Goal: Task Accomplishment & Management: Manage account settings

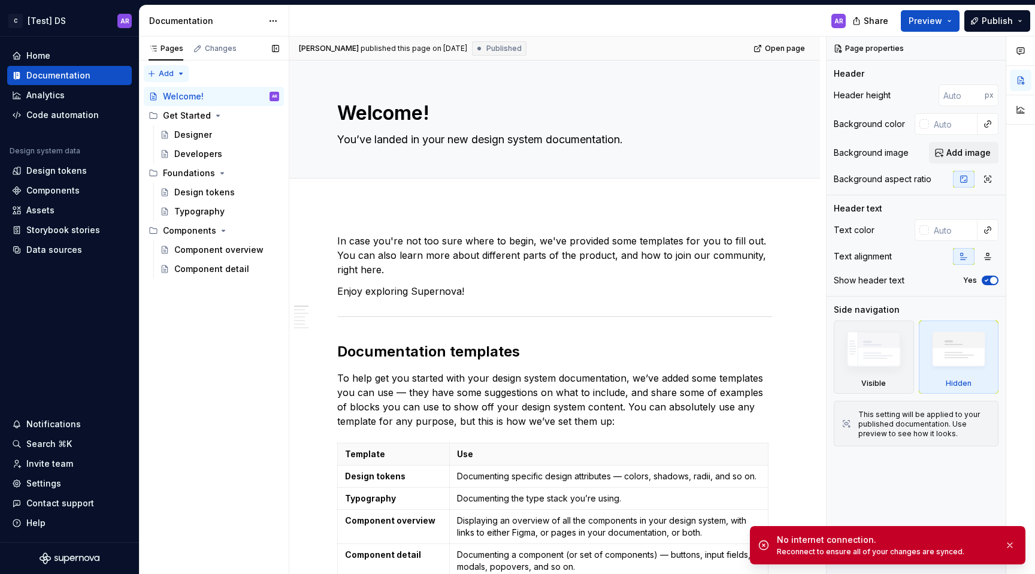
click at [180, 76] on div "Pages Changes Add Accessibility guide for tree Page tree. Navigate the tree wit…" at bounding box center [214, 306] width 150 height 538
click at [233, 49] on div "Changes" at bounding box center [221, 49] width 32 height 10
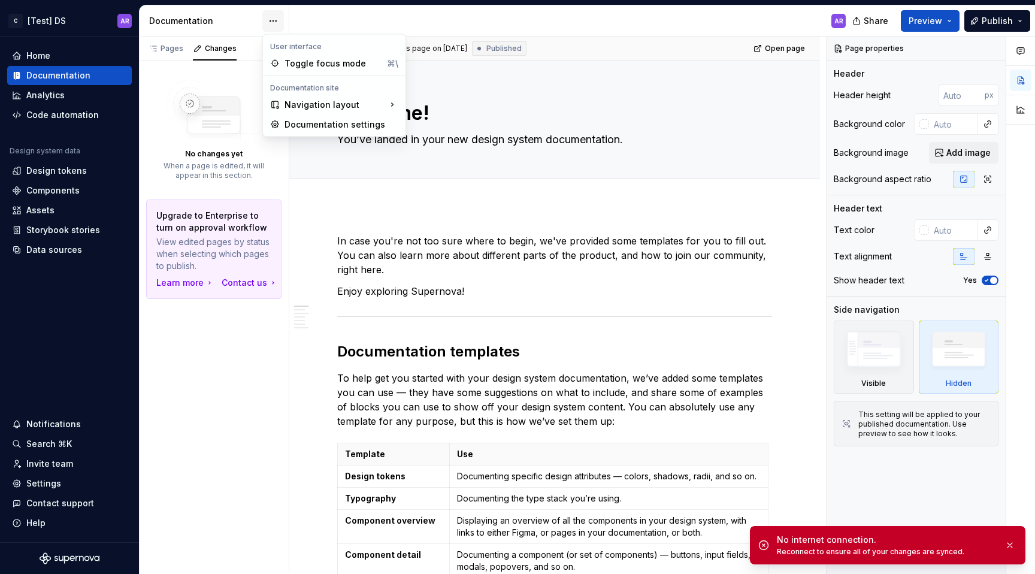
click at [270, 19] on html "C [Test] DS AR Home Documentation Analytics Code automation Design system data …" at bounding box center [517, 287] width 1035 height 574
click at [287, 67] on div "Toggle focus mode" at bounding box center [334, 64] width 98 height 12
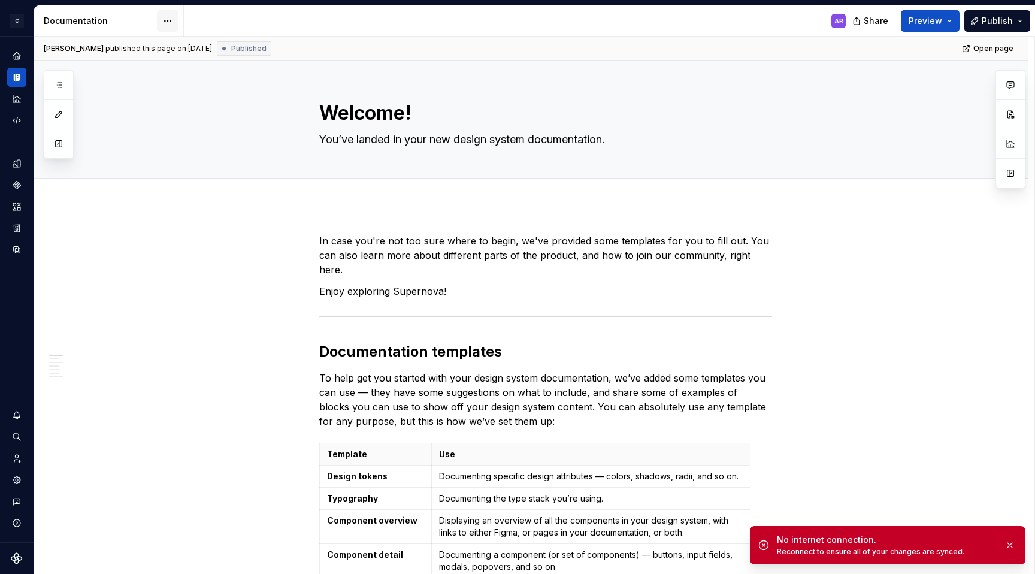
click at [165, 16] on html "C [Test] DS AR Design system data Documentation AR Share Preview Publish Pages …" at bounding box center [517, 287] width 1035 height 574
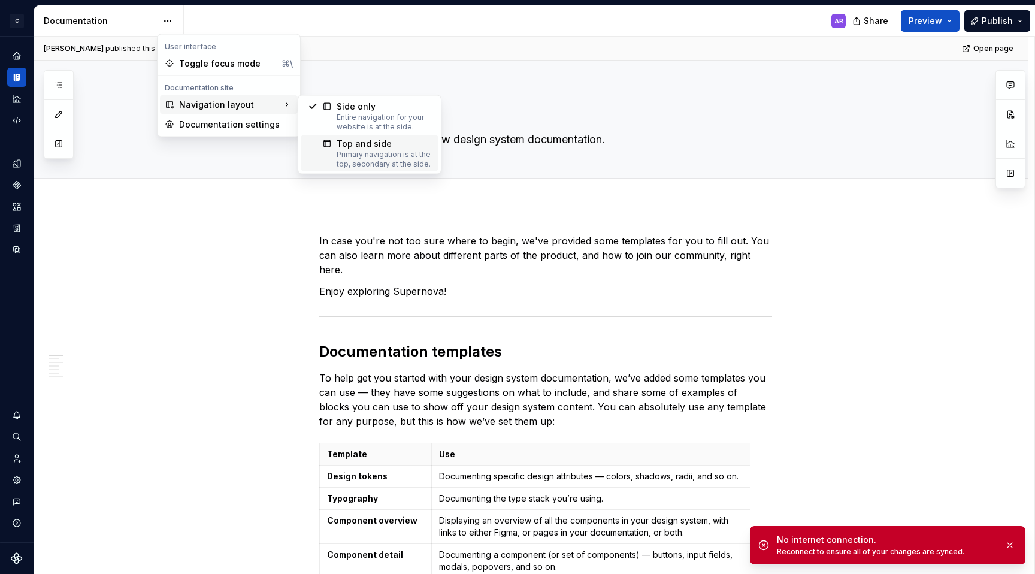
click at [342, 152] on div "Primary navigation is at the top, secondary at the side." at bounding box center [384, 159] width 95 height 19
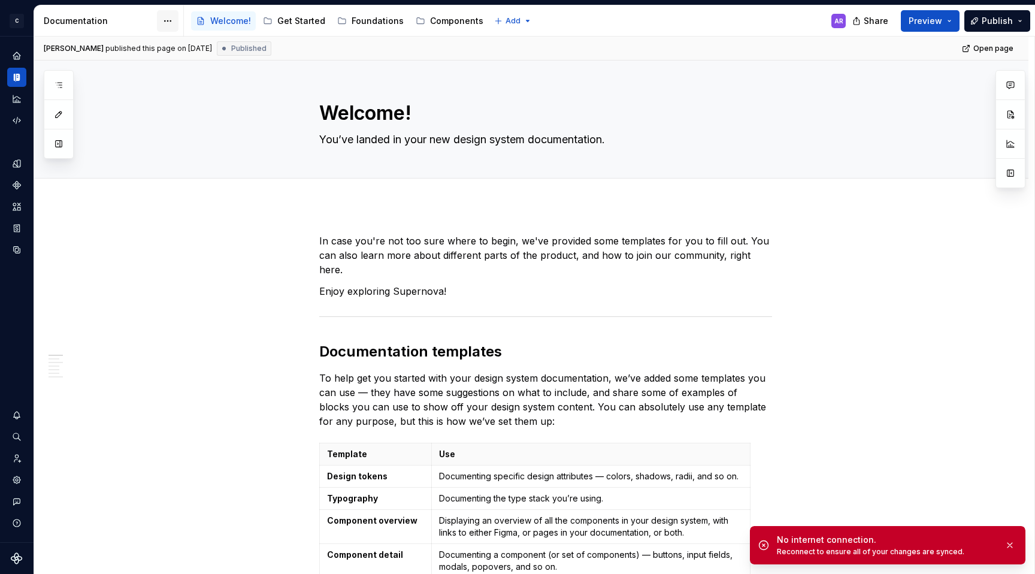
click at [171, 22] on html "C [Test] DS AR Design system data Documentation Accessibility guide for tree Pa…" at bounding box center [517, 287] width 1035 height 574
click at [211, 64] on div "Toggle focus mode" at bounding box center [228, 64] width 98 height 12
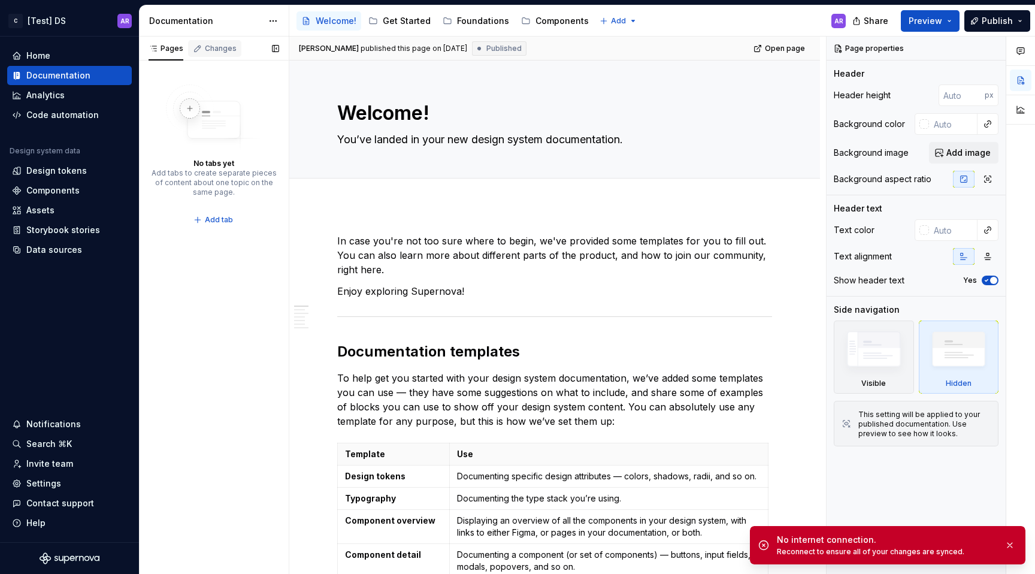
click at [205, 46] on div "Changes" at bounding box center [221, 49] width 32 height 10
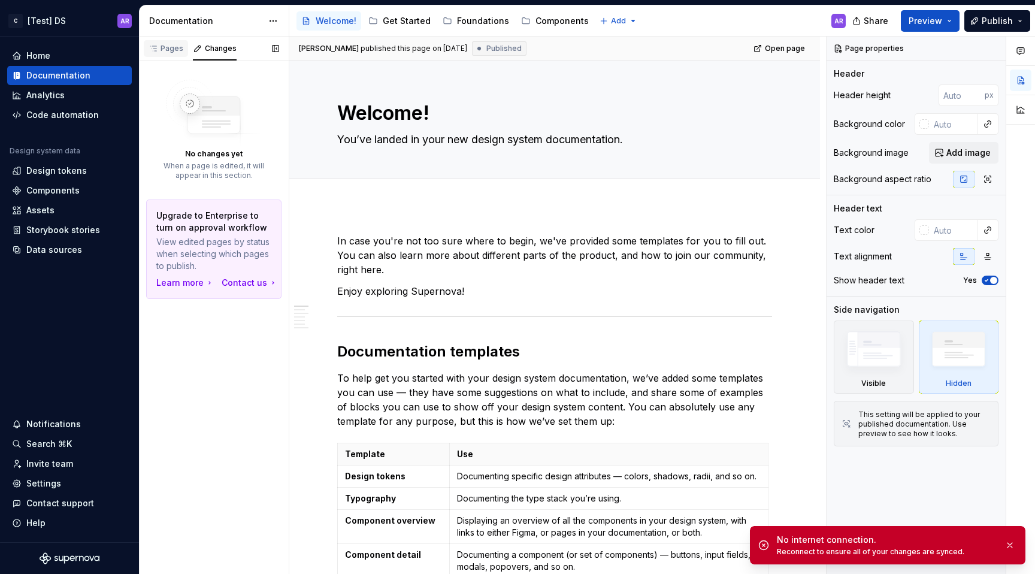
click at [165, 46] on div "Pages" at bounding box center [166, 49] width 35 height 10
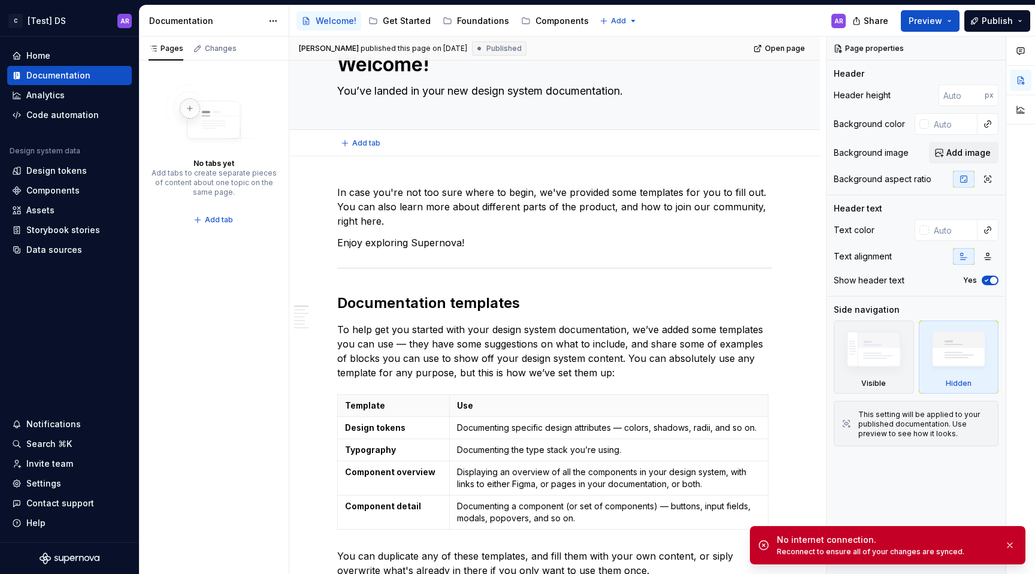
type textarea "*"
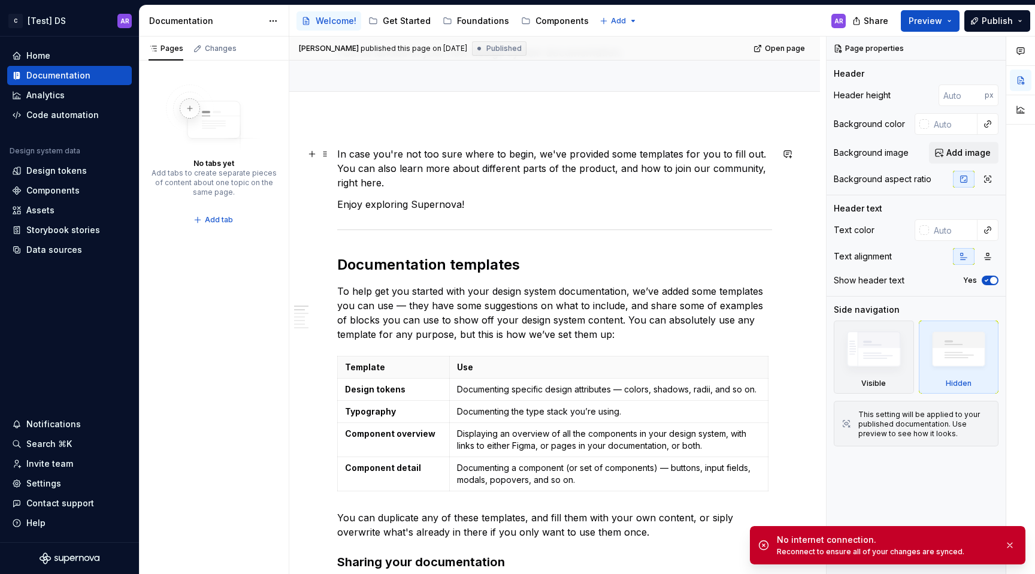
scroll to position [90, 0]
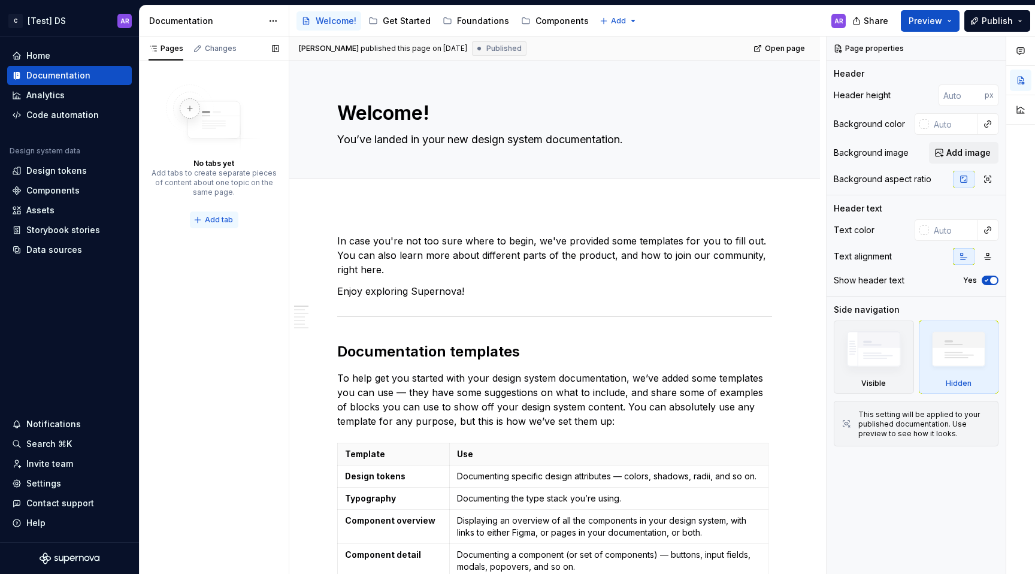
click at [213, 220] on span "Add tab" at bounding box center [219, 220] width 28 height 10
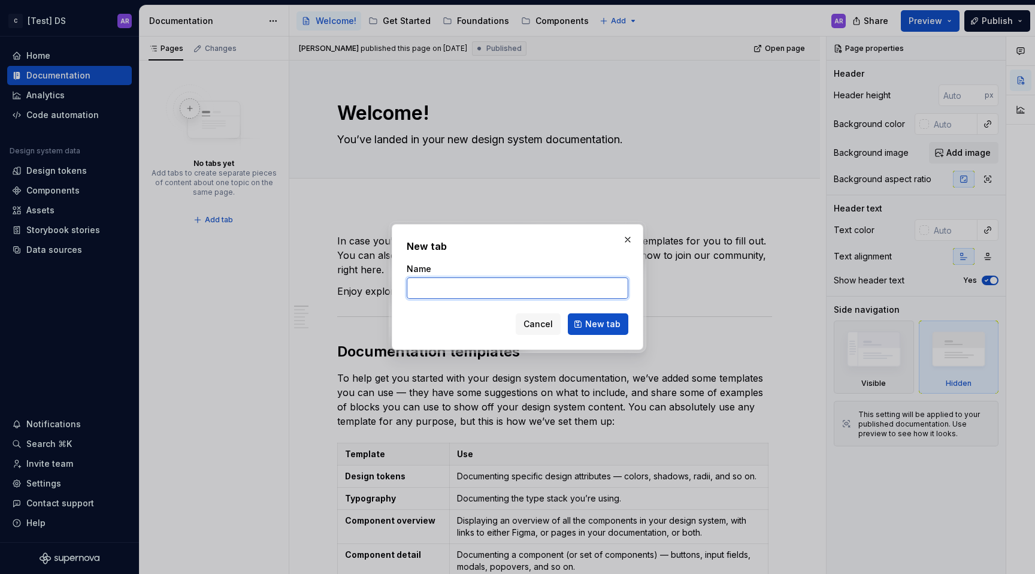
type textarea "*"
type input "Welcome"
click at [614, 324] on span "New tab" at bounding box center [602, 324] width 35 height 12
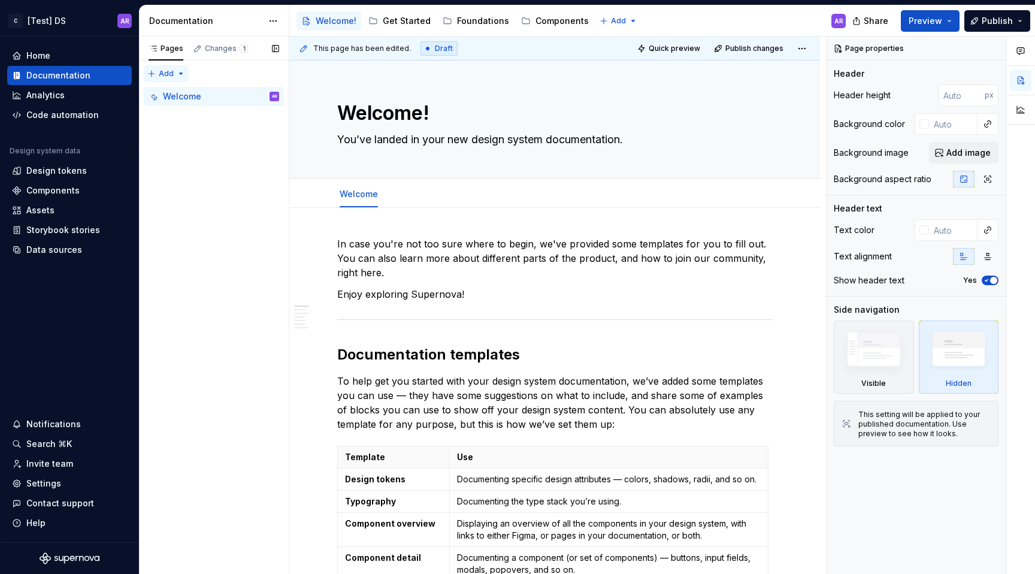
click at [174, 75] on div "Pages Changes 1 Add Accessibility guide for tree Page tree. Navigate the tree w…" at bounding box center [214, 306] width 150 height 538
click at [179, 93] on div "New tab" at bounding box center [205, 97] width 78 height 12
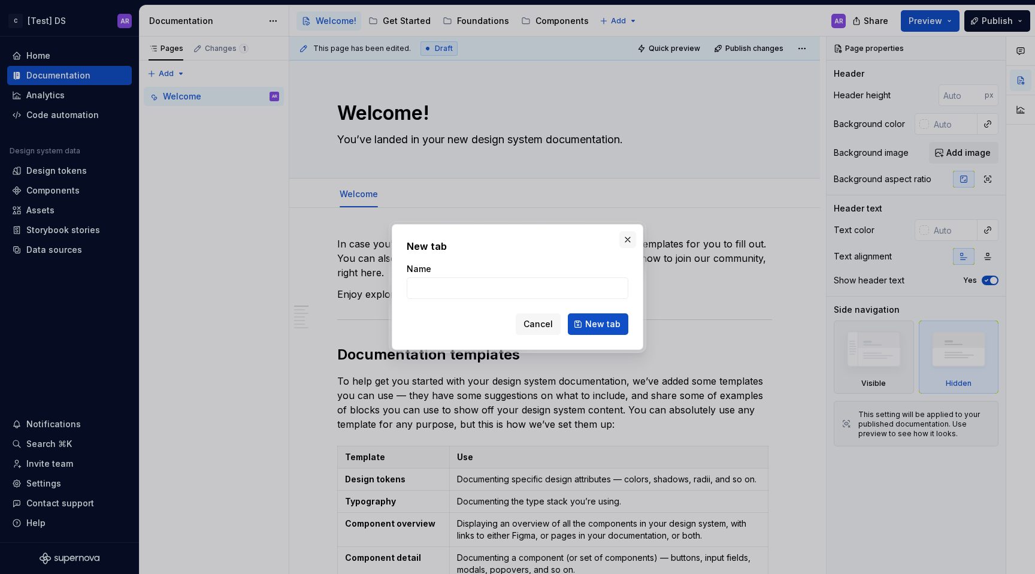
click at [625, 247] on button "button" at bounding box center [628, 239] width 17 height 17
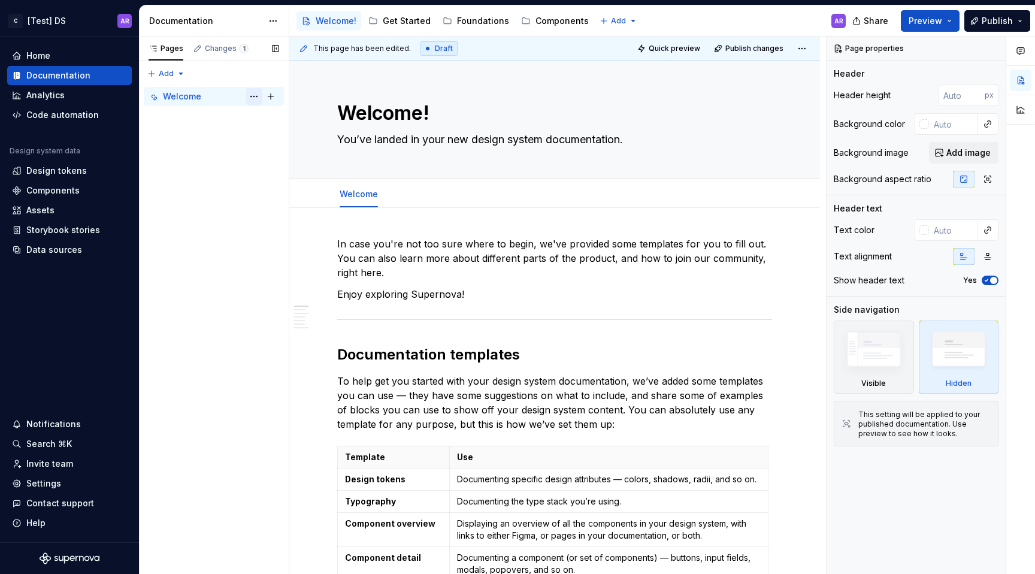
click at [255, 99] on button "Page tree" at bounding box center [254, 96] width 17 height 17
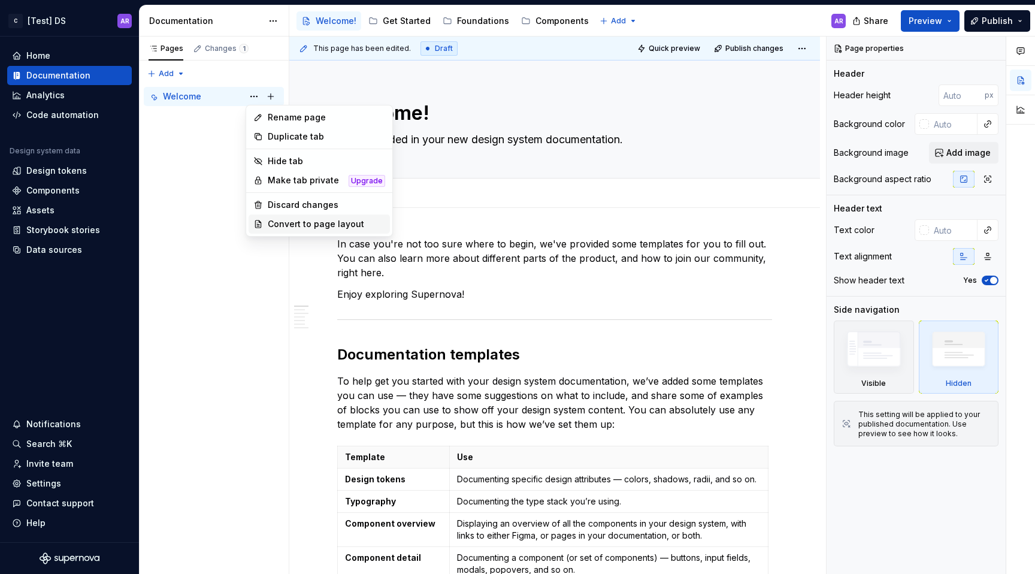
click at [304, 218] on div "Convert to page layout" at bounding box center [326, 224] width 117 height 12
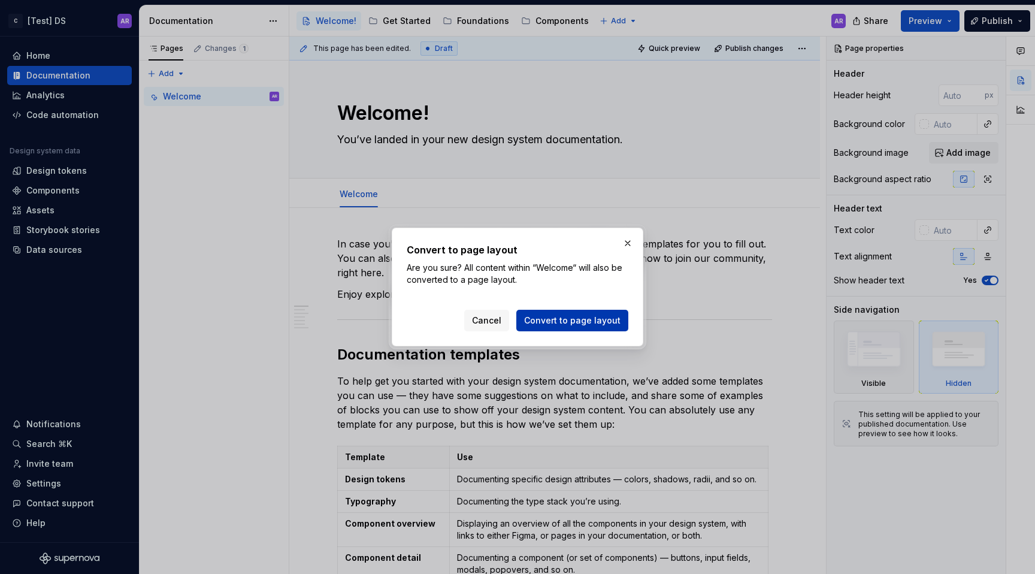
click at [558, 327] on button "Convert to page layout" at bounding box center [572, 321] width 112 height 22
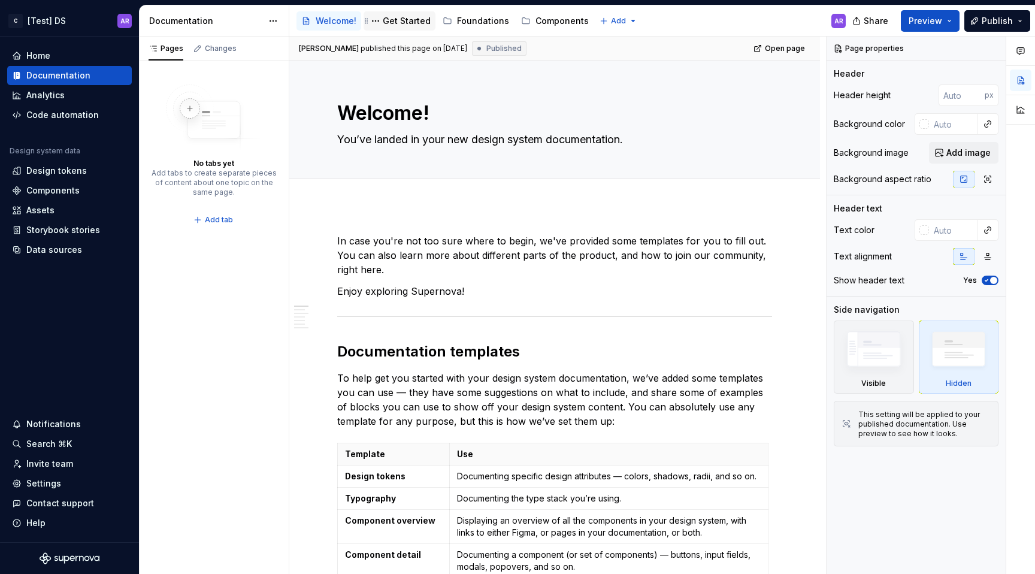
click at [395, 24] on div "Get Started" at bounding box center [407, 21] width 48 height 12
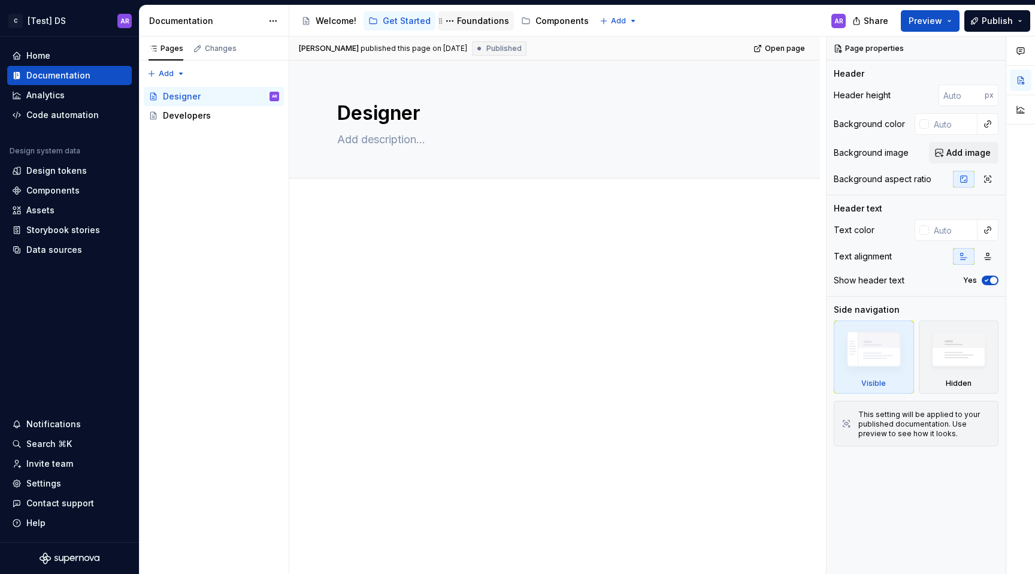
click at [481, 16] on div "Foundations" at bounding box center [483, 21] width 52 height 12
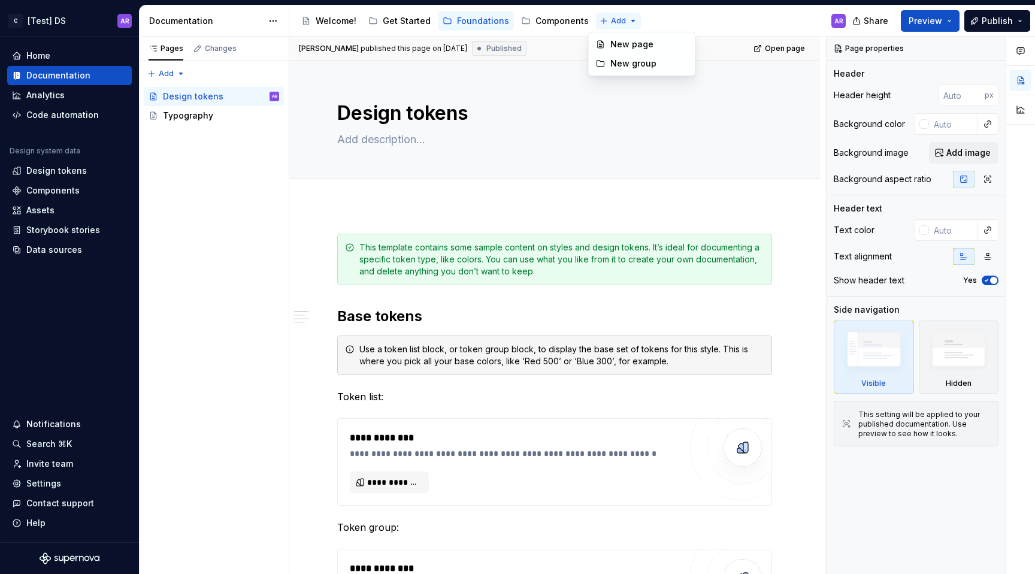
click at [606, 26] on html "C [Test] DS AR Home Documentation Analytics Code automation Design system data …" at bounding box center [517, 287] width 1035 height 574
click at [615, 44] on div "New page" at bounding box center [650, 44] width 78 height 12
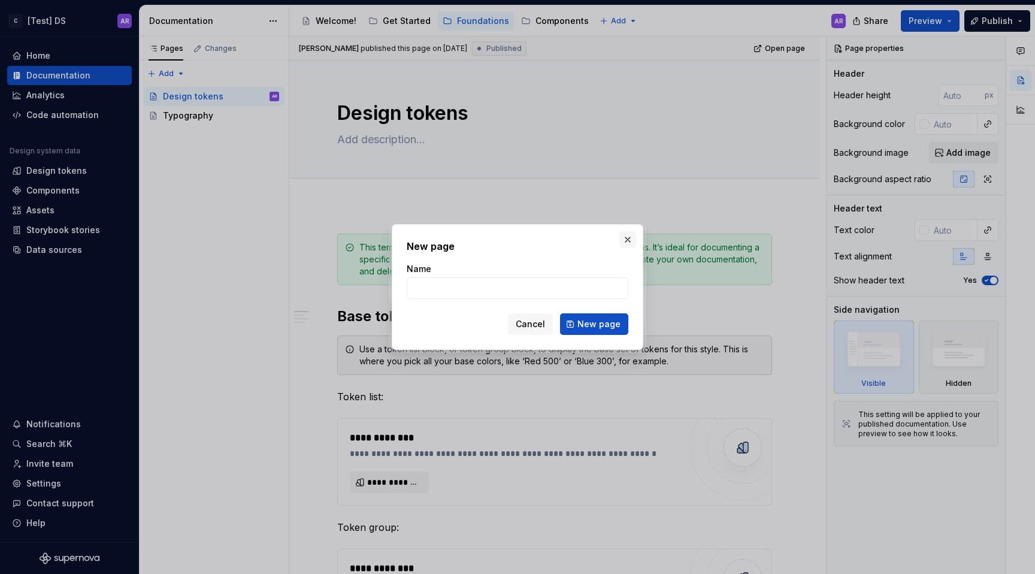
click at [625, 239] on button "button" at bounding box center [628, 239] width 17 height 17
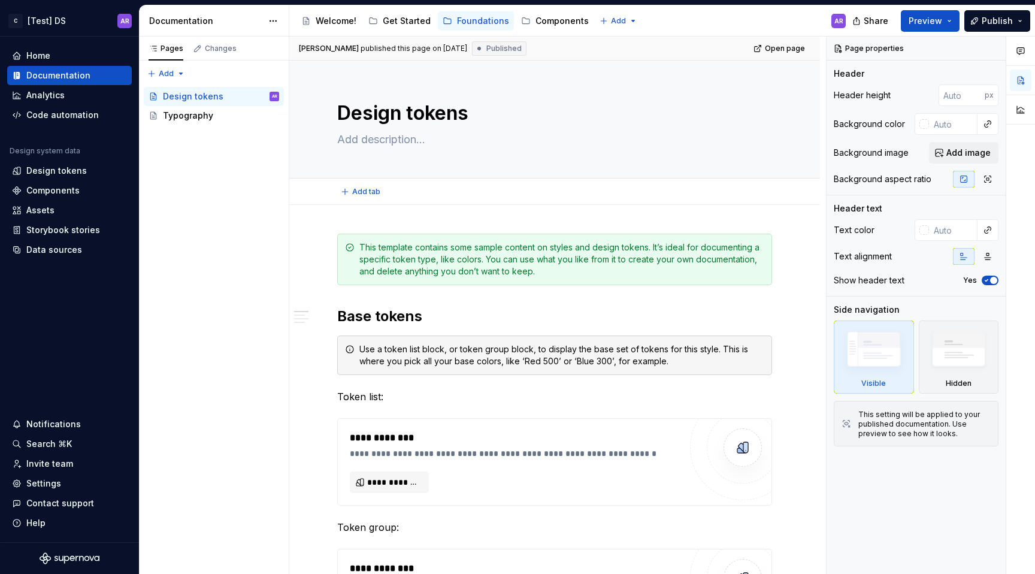
type textarea "*"
click at [622, 28] on html "C [Test] DS AR Home Documentation Analytics Code automation Design system data …" at bounding box center [517, 287] width 1035 height 574
click at [626, 71] on div "New group" at bounding box center [642, 63] width 102 height 19
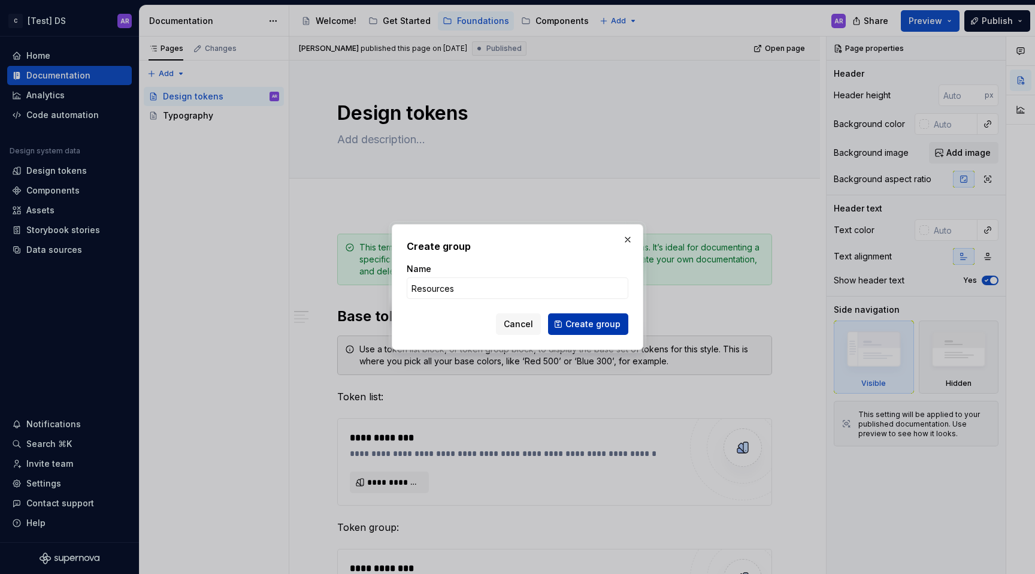
type input "Resources"
click at [596, 324] on span "Create group" at bounding box center [593, 324] width 55 height 12
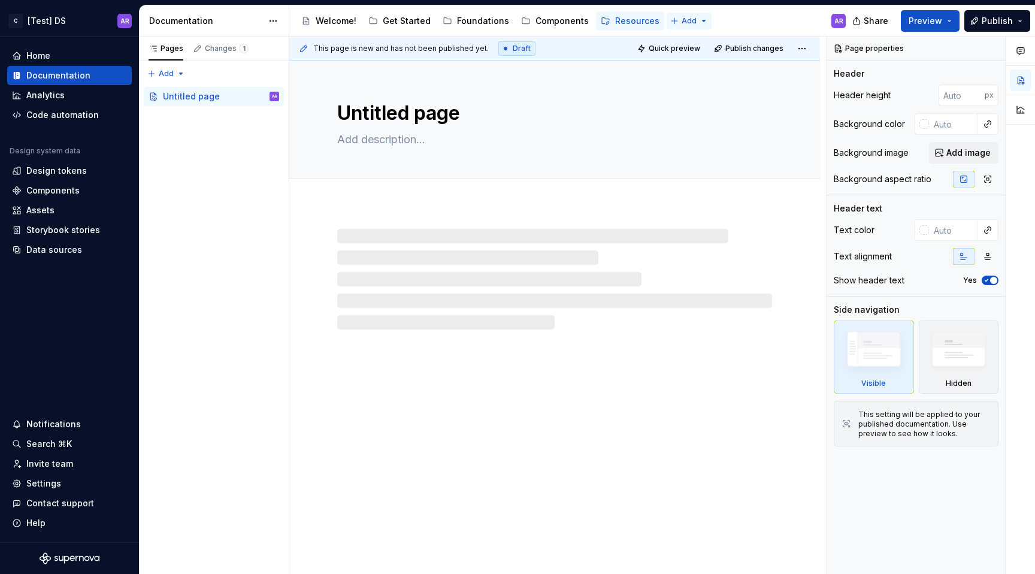
click at [691, 22] on html "C [Test] DS AR Home Documentation Analytics Code automation Design system data …" at bounding box center [517, 287] width 1035 height 574
click at [694, 68] on div "New group" at bounding box center [718, 64] width 78 height 12
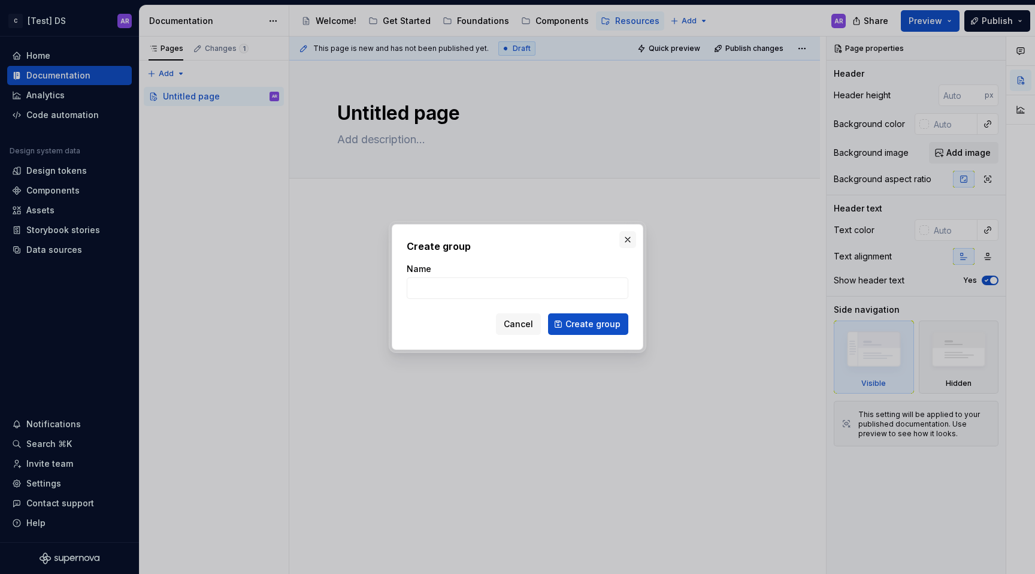
click at [630, 238] on button "button" at bounding box center [628, 239] width 17 height 17
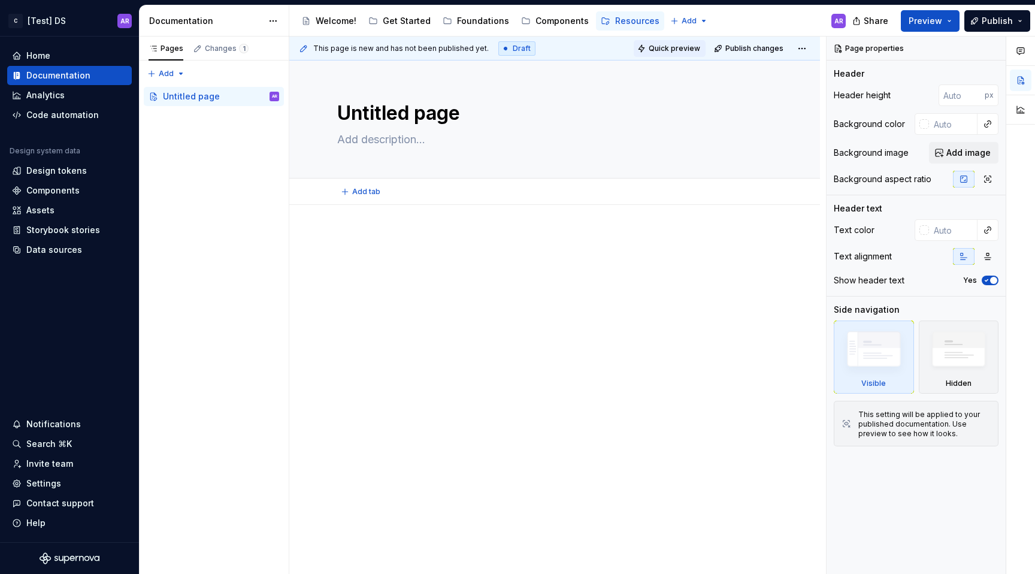
type textarea "*"
click at [674, 24] on html "C [Test] DS AR Home Documentation Analytics Code automation Design system data …" at bounding box center [517, 287] width 1035 height 574
click at [685, 43] on div "New page" at bounding box center [718, 44] width 78 height 12
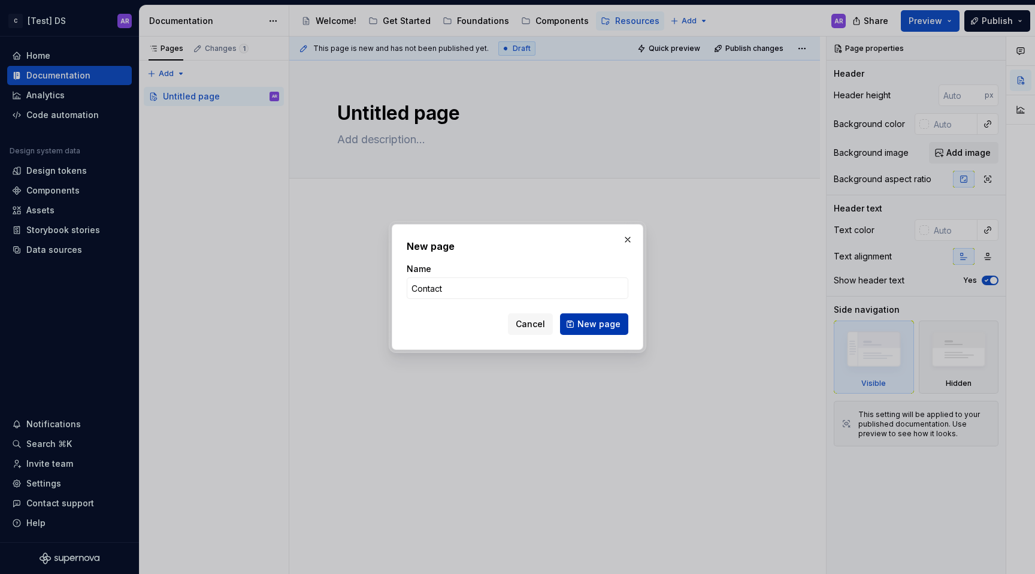
type input "Contact"
click at [596, 332] on button "New page" at bounding box center [594, 324] width 68 height 22
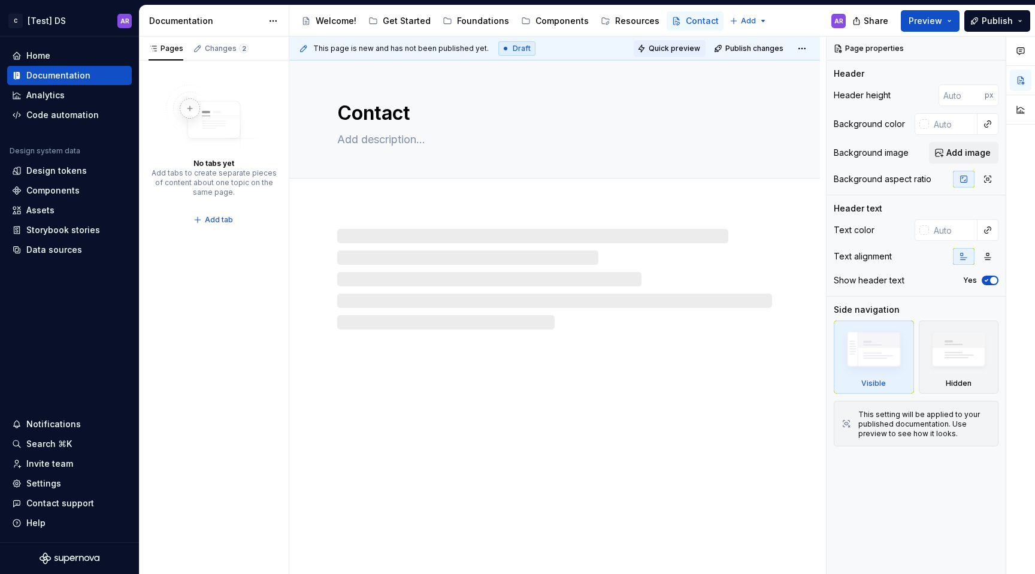
click at [669, 47] on span "Quick preview" at bounding box center [675, 49] width 52 height 10
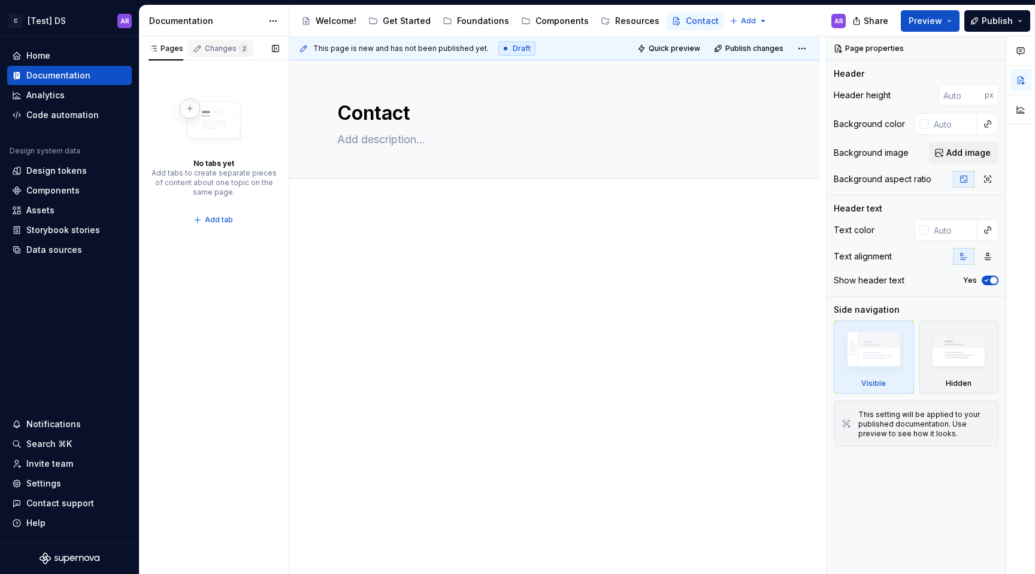
click at [232, 46] on div "Changes 2" at bounding box center [227, 49] width 44 height 10
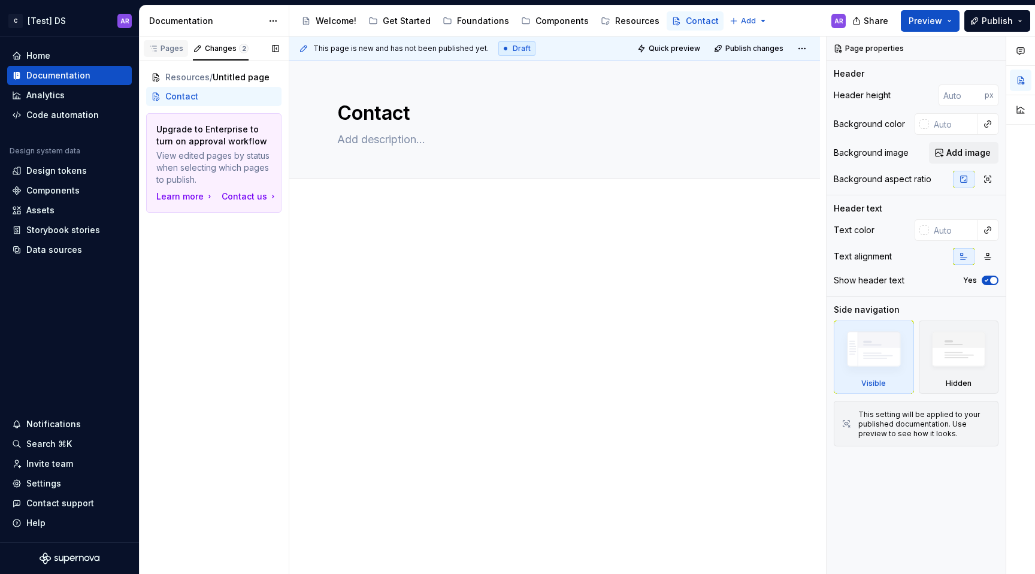
click at [177, 53] on div "Pages" at bounding box center [166, 49] width 35 height 10
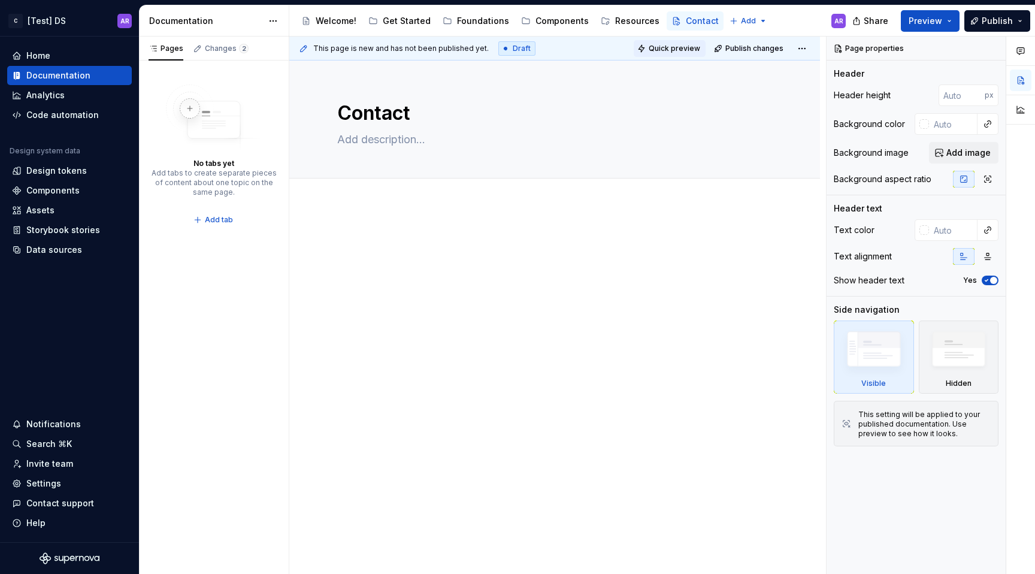
click at [684, 51] on span "Quick preview" at bounding box center [675, 49] width 52 height 10
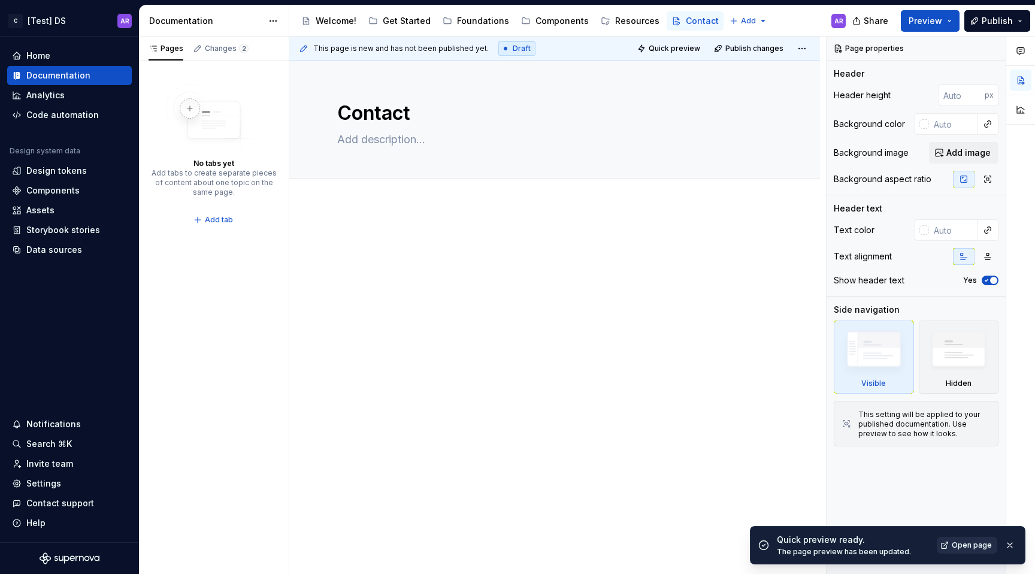
click at [972, 543] on span "Open page" at bounding box center [972, 545] width 40 height 10
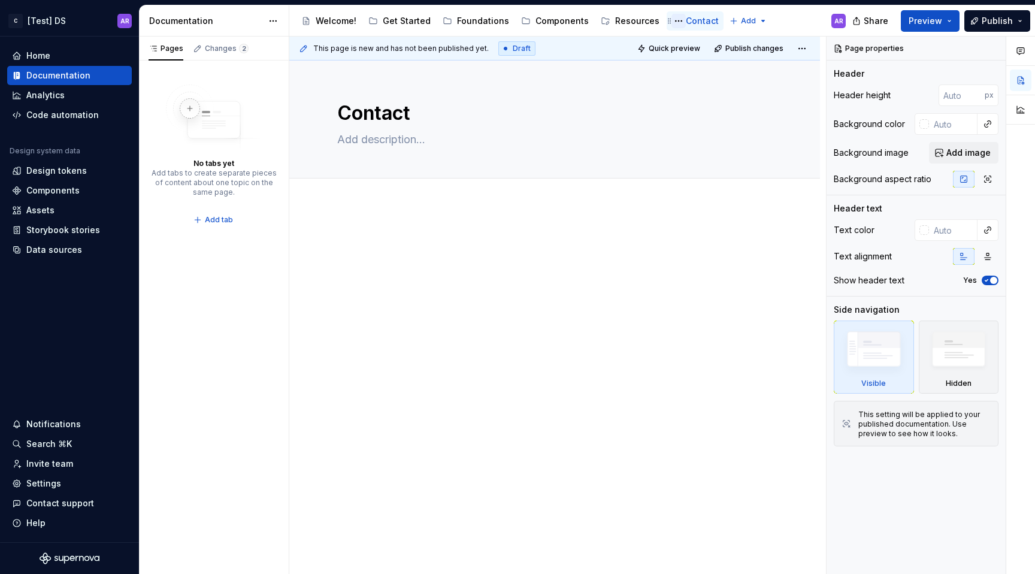
click at [672, 17] on button "Page tree" at bounding box center [679, 21] width 14 height 14
click at [670, 21] on html "C [Test] DS AR Home Documentation Analytics Code automation Design system data …" at bounding box center [517, 287] width 1035 height 574
click at [306, 20] on button "Page tree" at bounding box center [308, 21] width 14 height 14
type textarea "*"
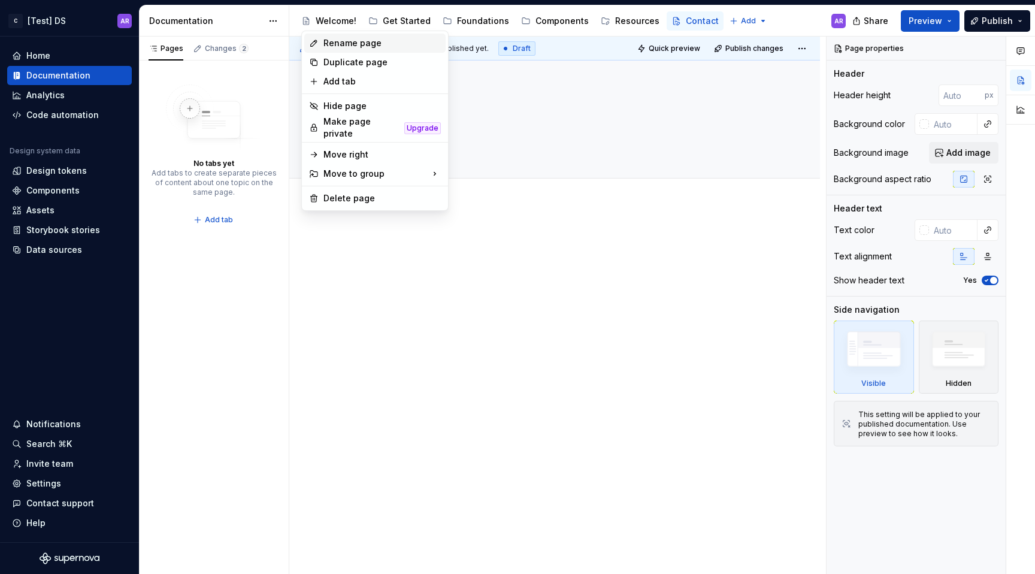
click at [336, 50] on div "Rename page" at bounding box center [374, 43] width 141 height 19
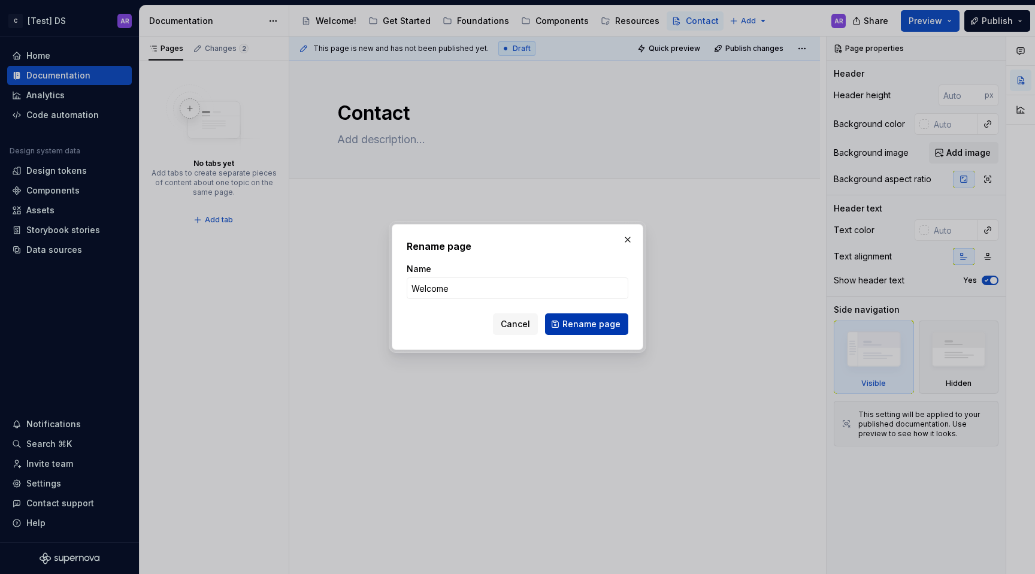
type input "Welcome"
click at [605, 319] on span "Rename page" at bounding box center [592, 324] width 58 height 12
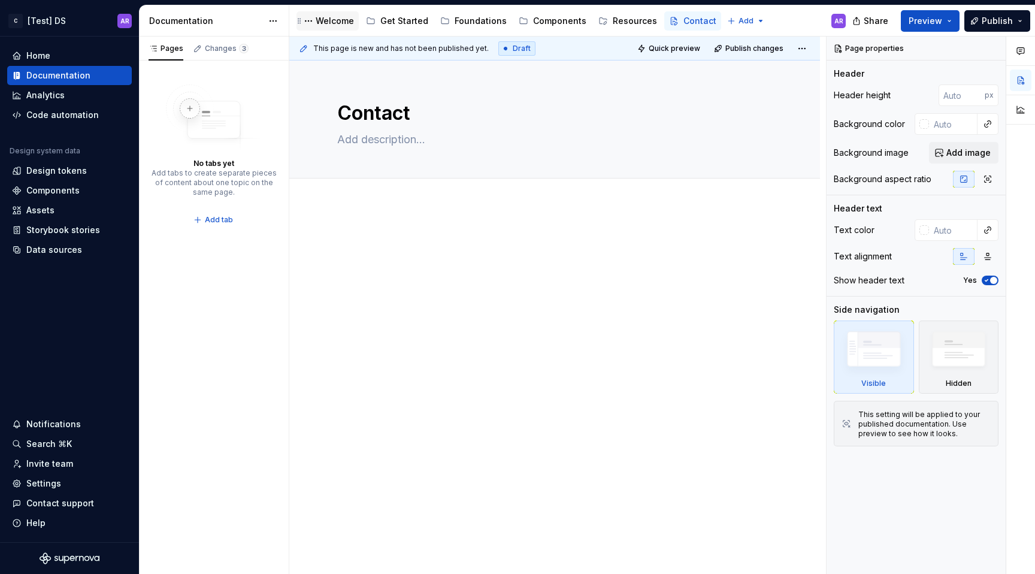
click at [324, 20] on div "Welcome" at bounding box center [335, 21] width 38 height 12
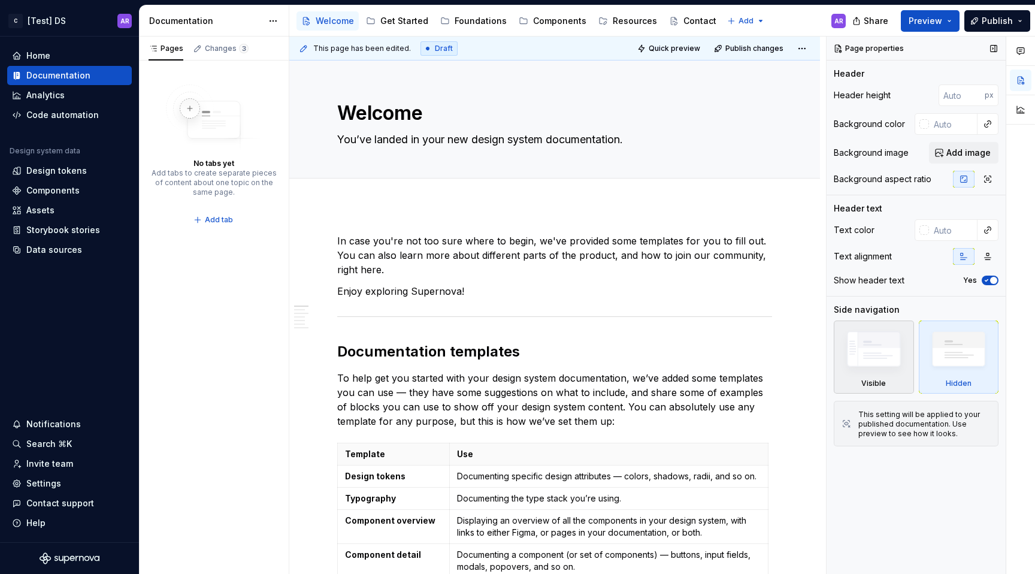
click at [883, 382] on div "Visible" at bounding box center [874, 384] width 25 height 10
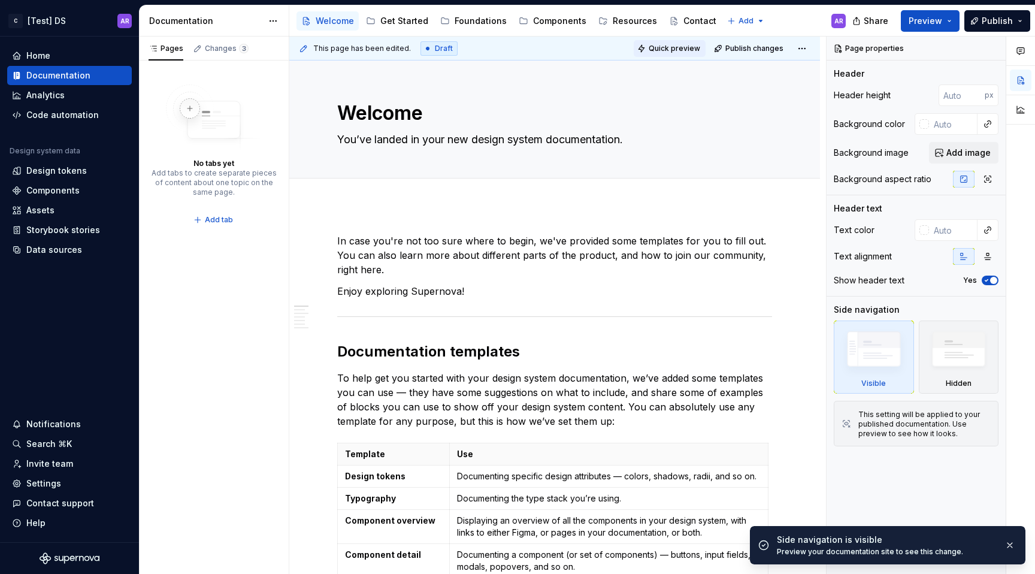
click at [688, 50] on span "Quick preview" at bounding box center [675, 49] width 52 height 10
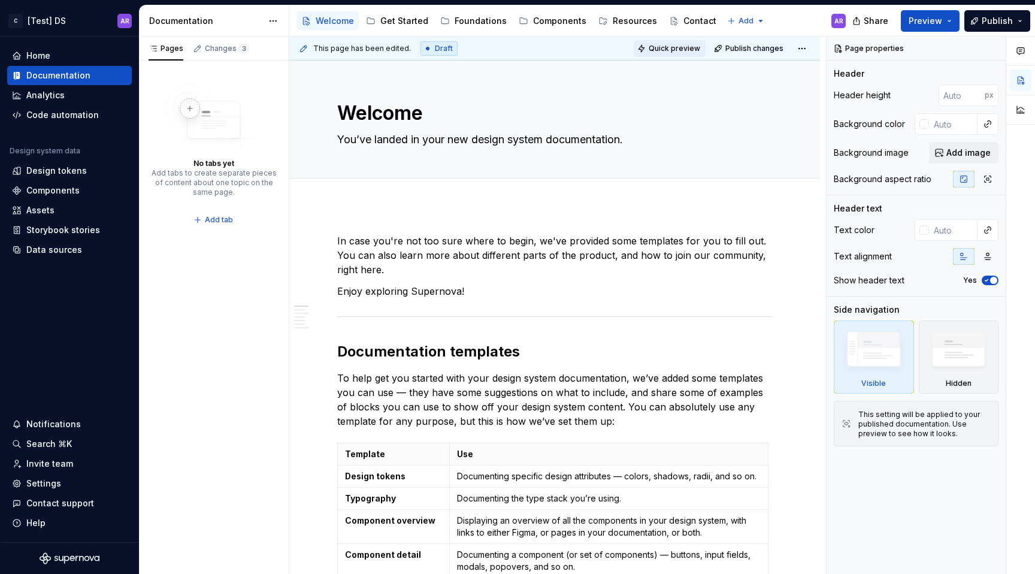
click at [695, 49] on span "Quick preview" at bounding box center [675, 49] width 52 height 10
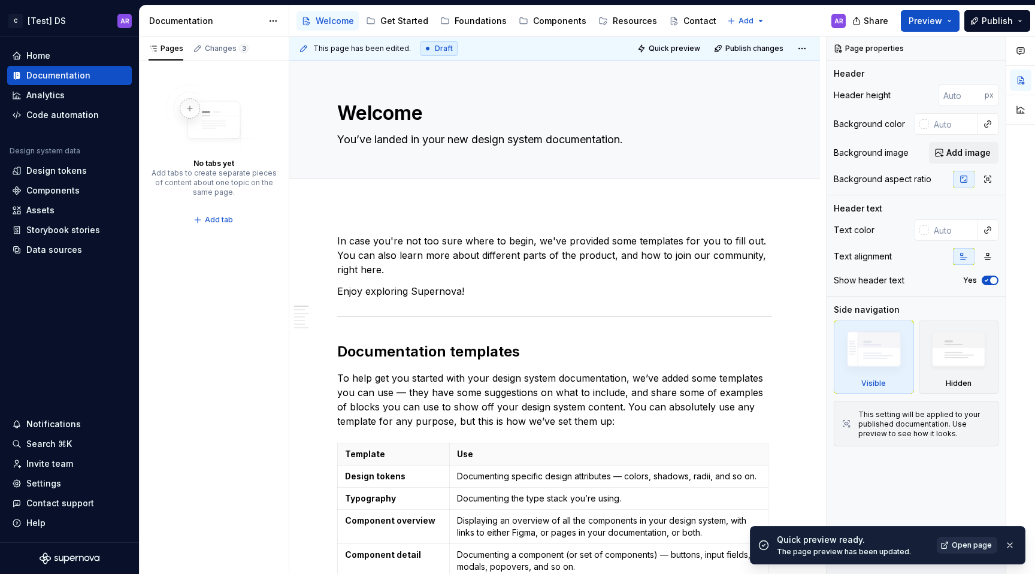
click at [969, 545] on span "Open page" at bounding box center [972, 545] width 40 height 10
click at [950, 349] on img at bounding box center [959, 352] width 70 height 53
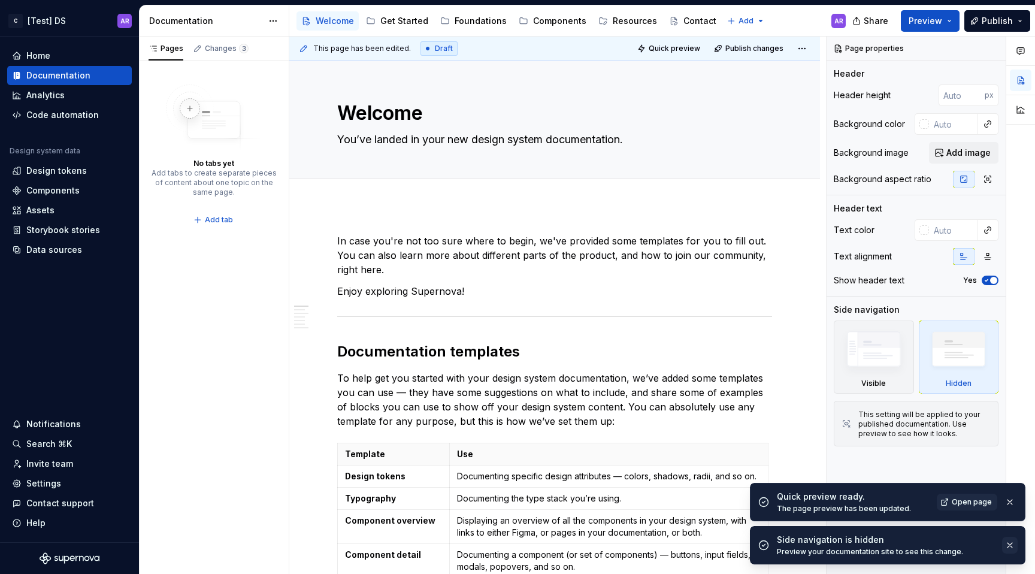
click at [1013, 546] on button "button" at bounding box center [1010, 545] width 16 height 17
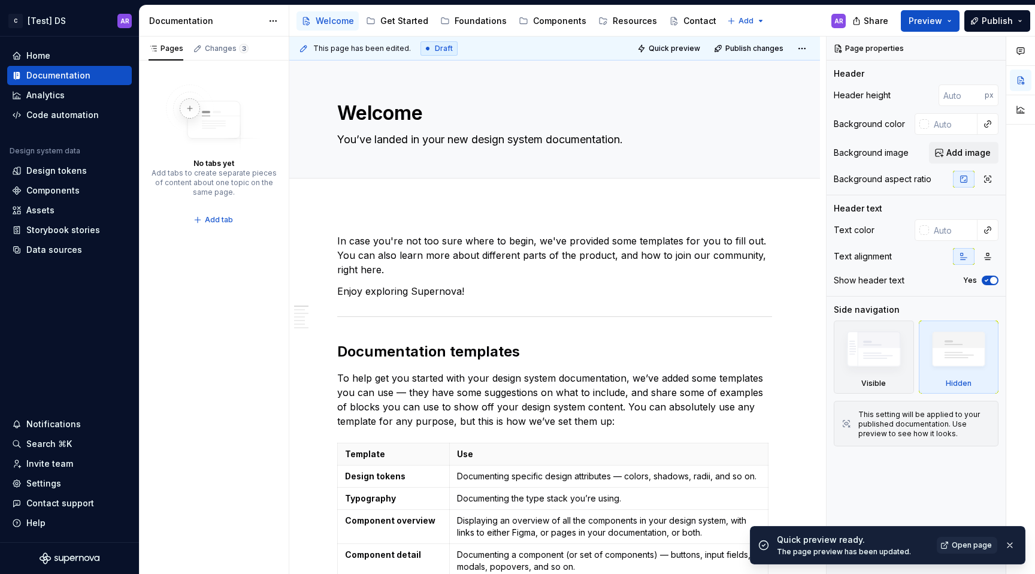
click at [1013, 546] on button "button" at bounding box center [1010, 545] width 16 height 17
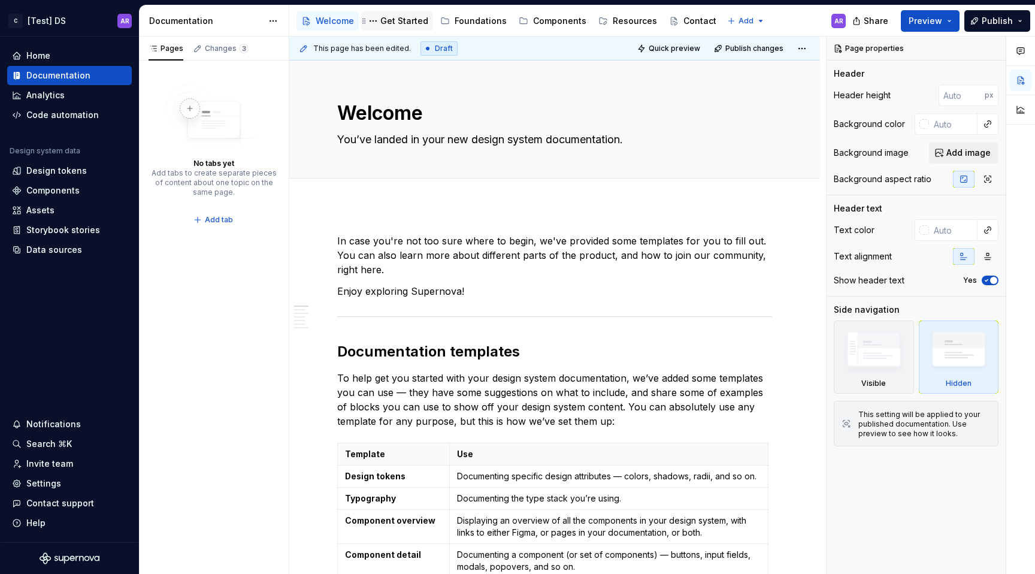
click at [409, 26] on div "Get Started" at bounding box center [404, 21] width 48 height 12
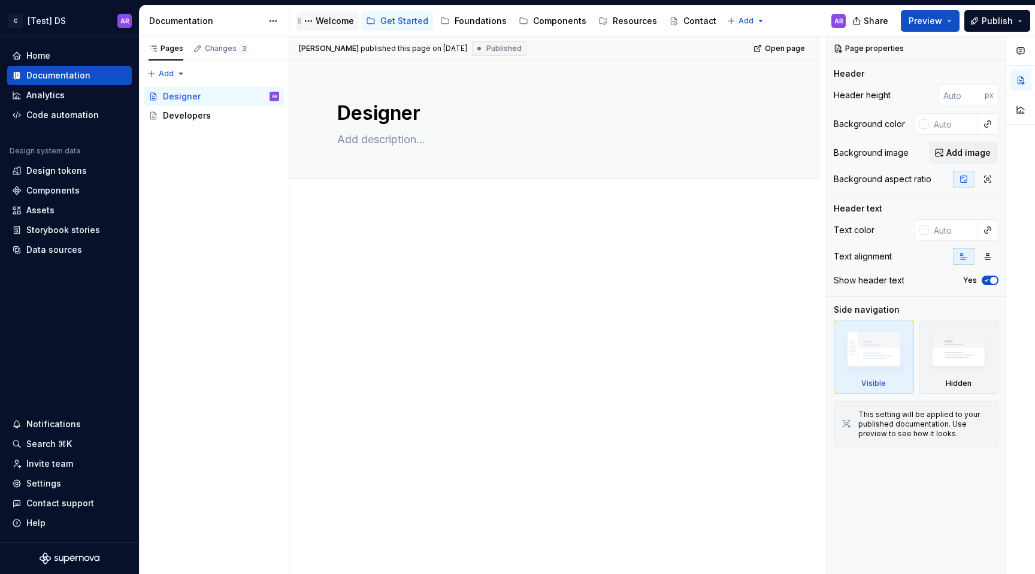
click at [339, 22] on div "Welcome" at bounding box center [335, 21] width 38 height 12
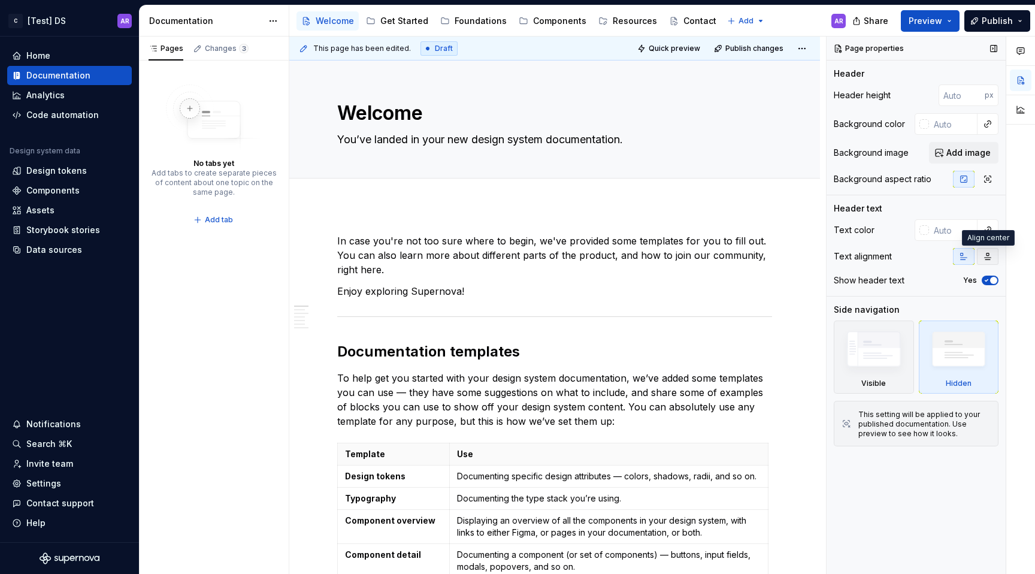
click at [990, 261] on button "button" at bounding box center [988, 256] width 22 height 17
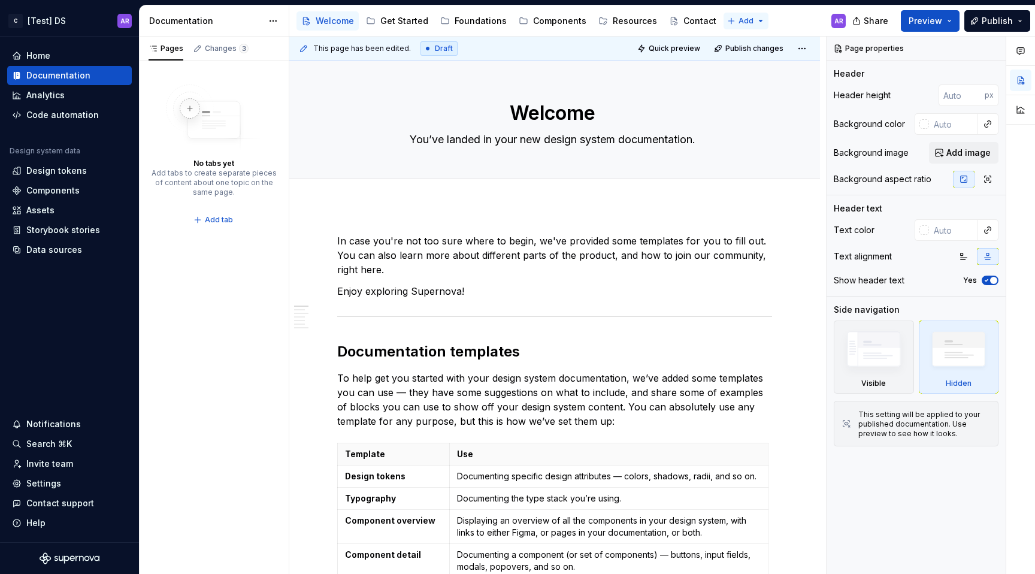
click at [748, 17] on html "C [Test] DS AR Home Documentation Analytics Code automation Design system data …" at bounding box center [517, 287] width 1035 height 574
click at [744, 50] on div "New page" at bounding box center [774, 44] width 78 height 12
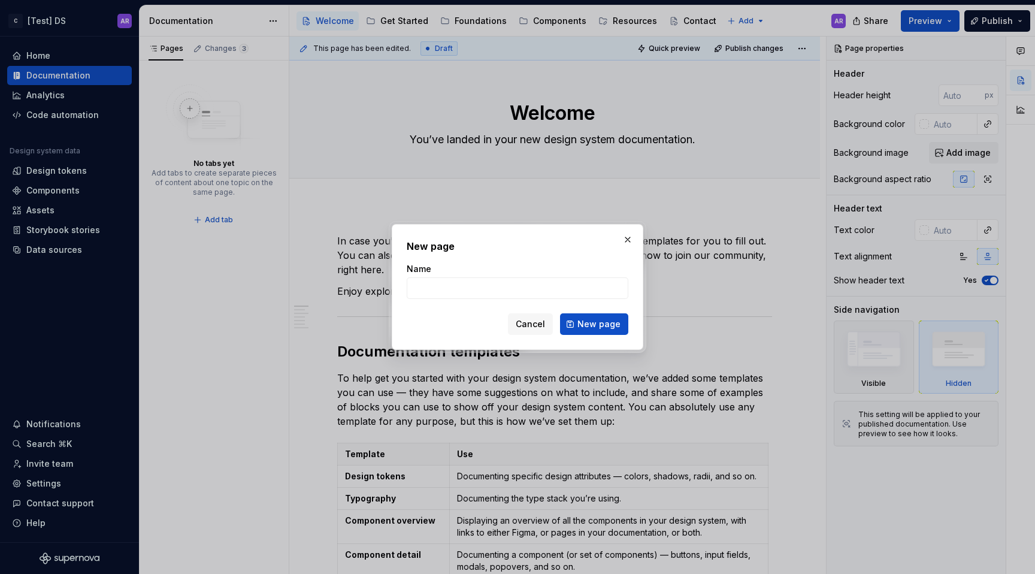
type textarea "*"
type input "✨ What's New"
click at [618, 329] on span "New page" at bounding box center [599, 324] width 43 height 12
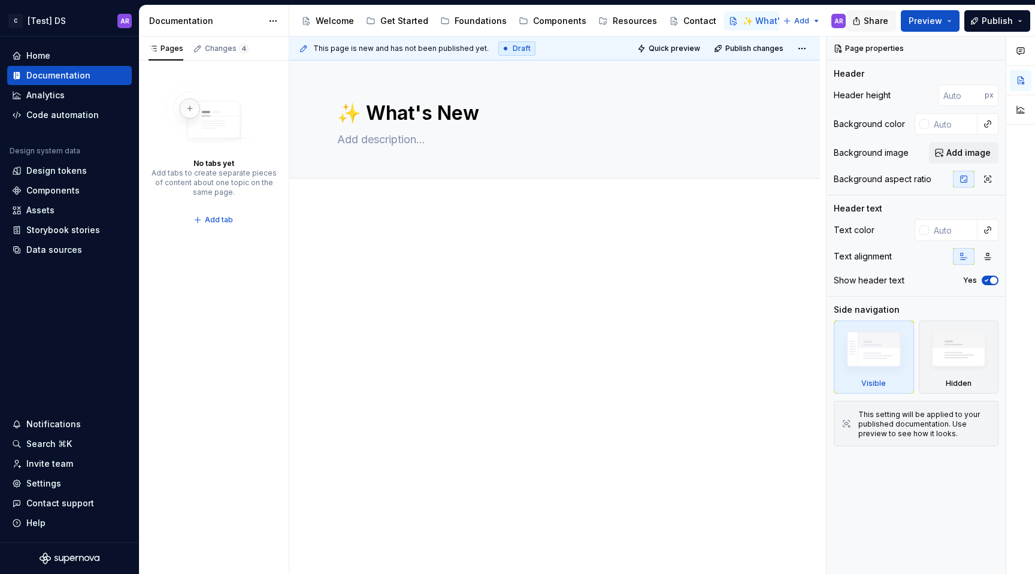
click at [881, 21] on span "Share" at bounding box center [876, 21] width 25 height 12
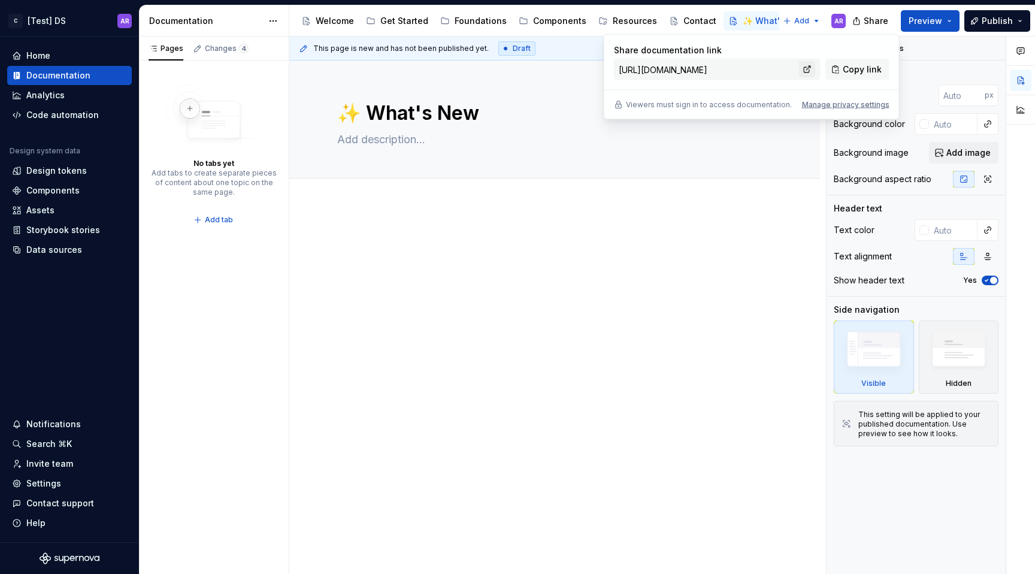
click at [811, 68] on link at bounding box center [807, 69] width 17 height 17
click at [992, 25] on span "Publish" at bounding box center [997, 21] width 31 height 12
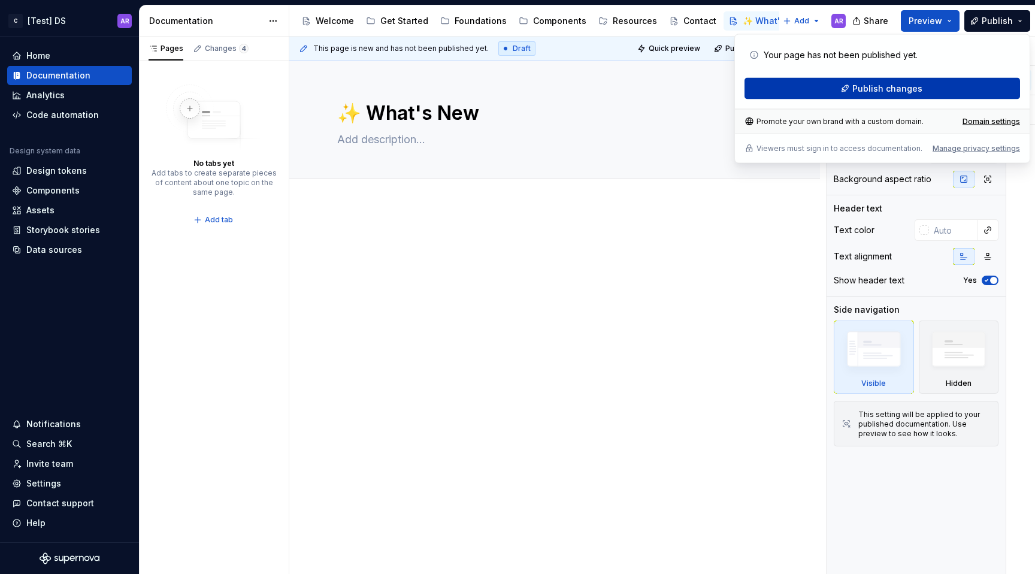
click at [939, 81] on button "Publish changes" at bounding box center [883, 89] width 276 height 22
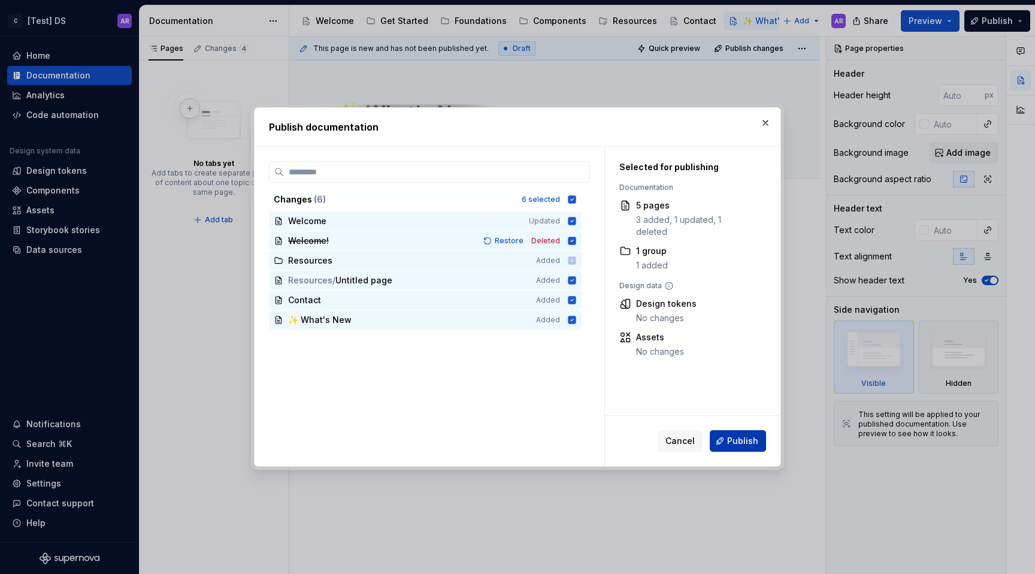
click at [754, 435] on span "Publish" at bounding box center [742, 441] width 31 height 12
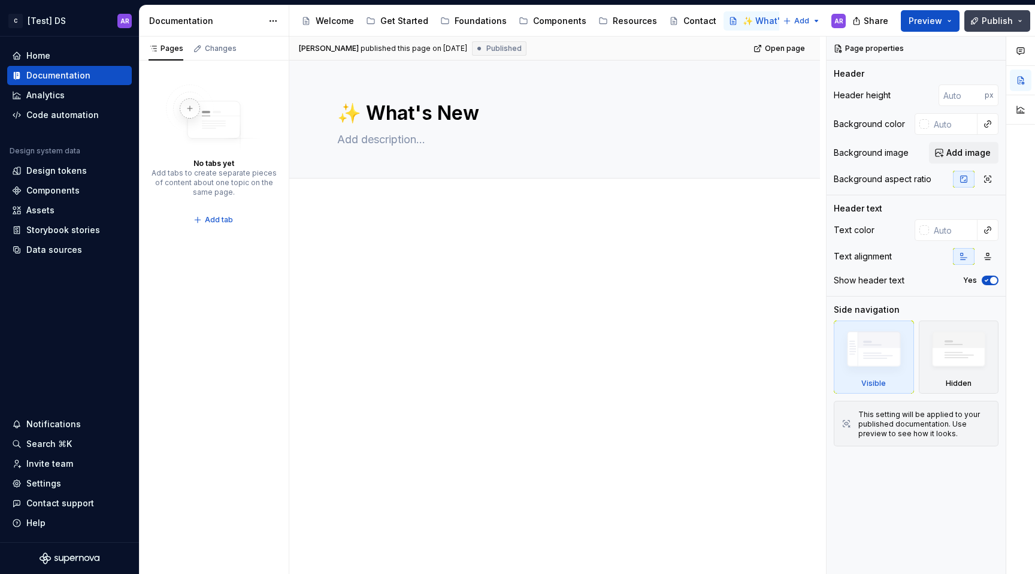
click at [1006, 26] on span "Publish" at bounding box center [997, 21] width 31 height 12
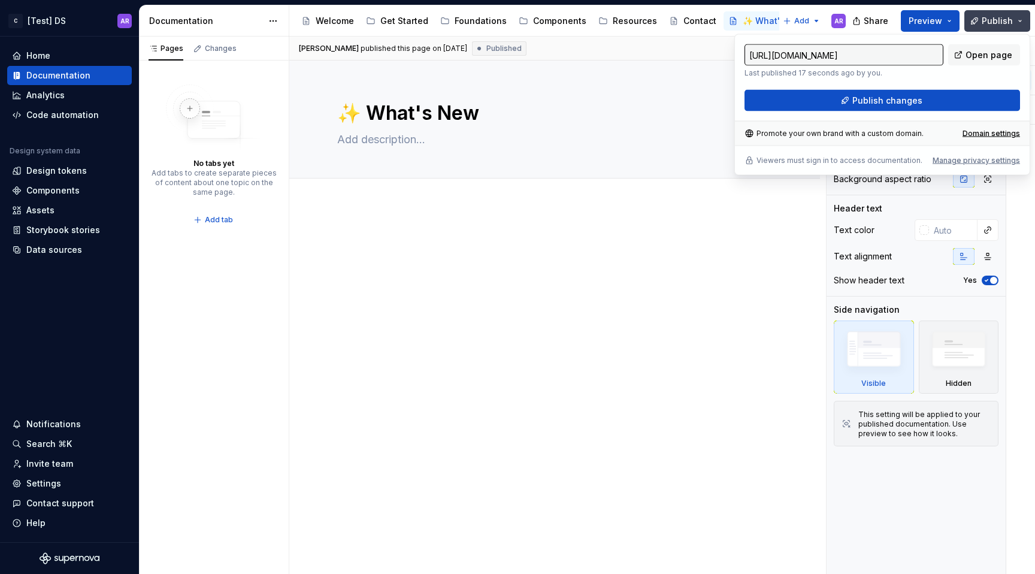
click at [1006, 26] on span "Publish" at bounding box center [997, 21] width 31 height 12
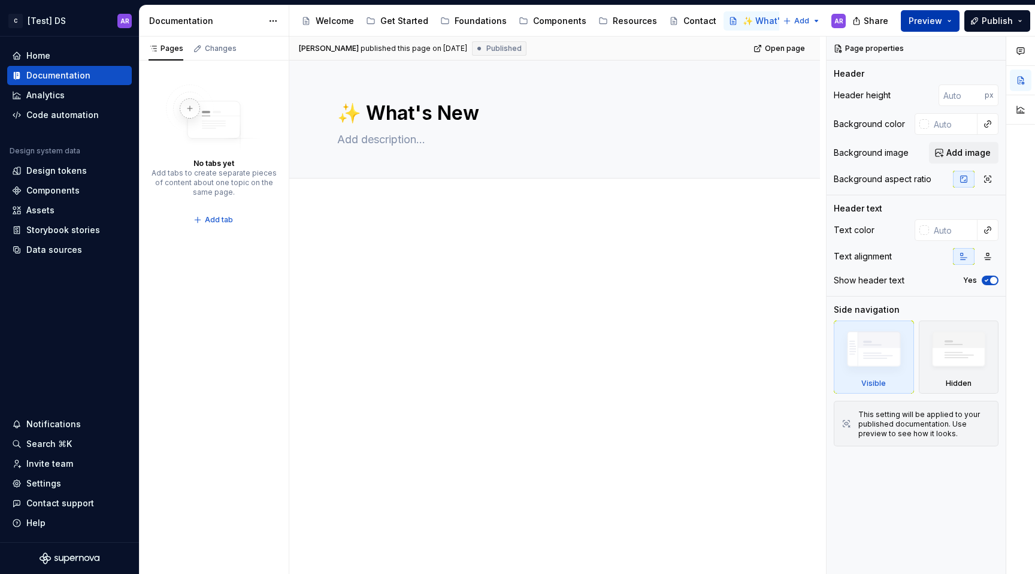
click at [942, 20] on span "Preview" at bounding box center [926, 21] width 34 height 12
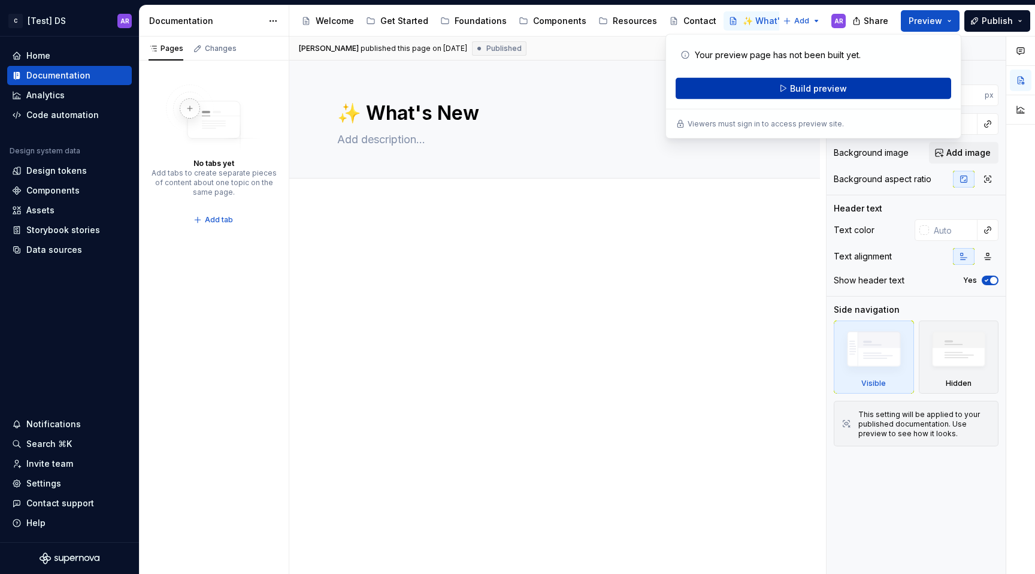
click at [880, 81] on button "Build preview" at bounding box center [814, 89] width 276 height 22
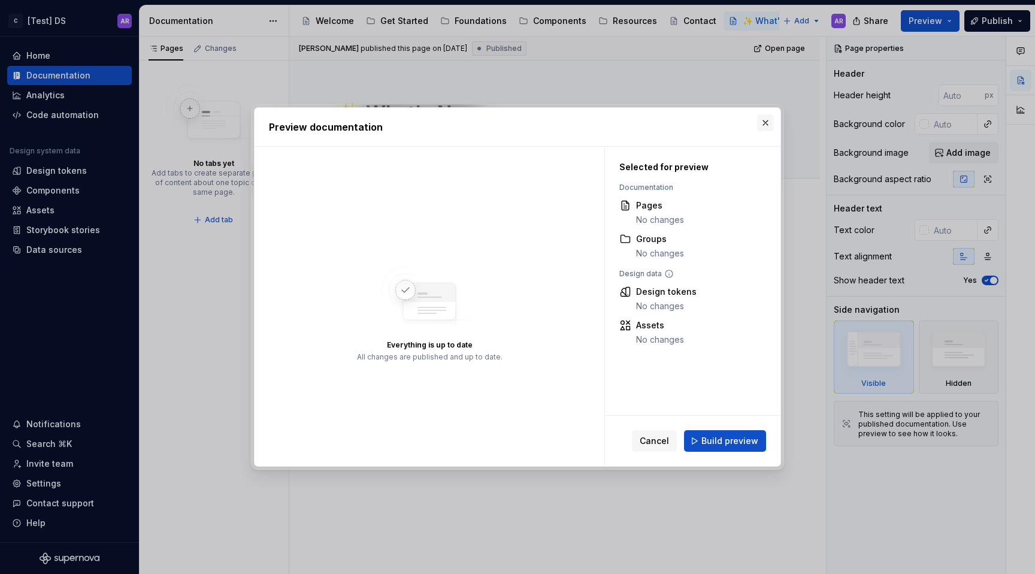
click at [768, 122] on button "button" at bounding box center [765, 122] width 17 height 17
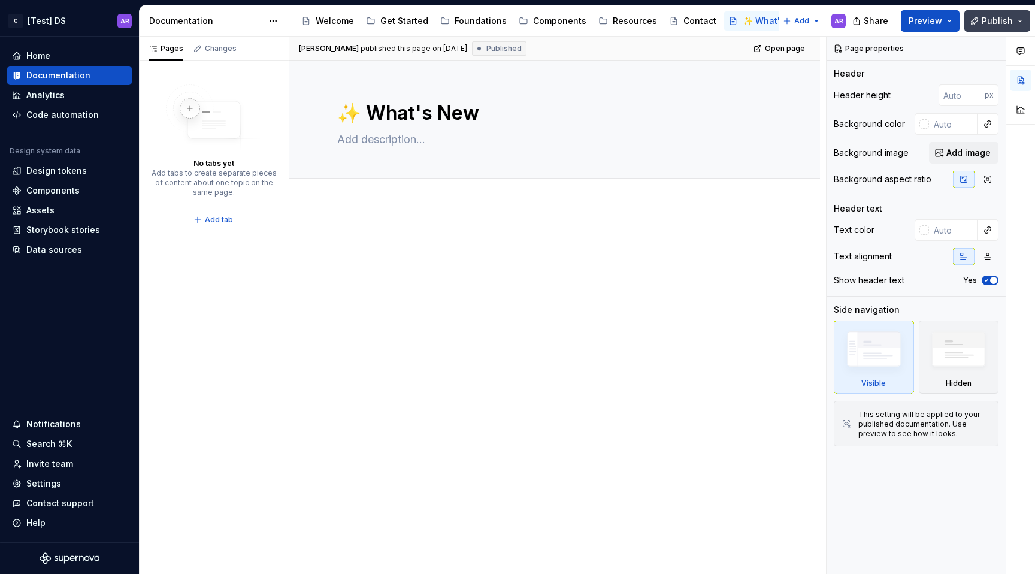
click at [995, 18] on span "Publish" at bounding box center [997, 21] width 31 height 12
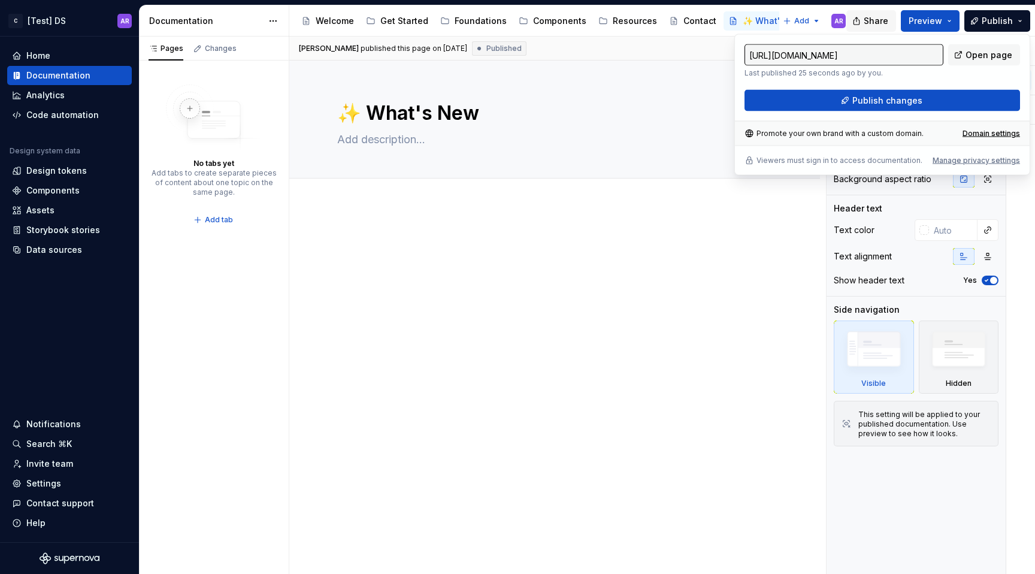
click at [875, 15] on span "Share" at bounding box center [876, 21] width 25 height 12
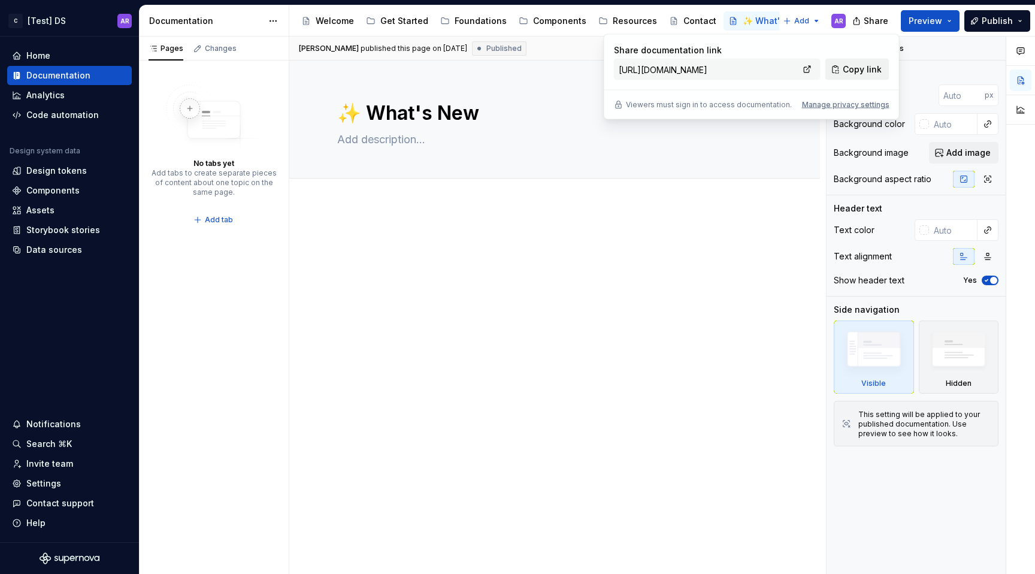
click at [849, 75] on button "Copy link" at bounding box center [858, 70] width 64 height 22
click at [519, 264] on div at bounding box center [554, 257] width 435 height 46
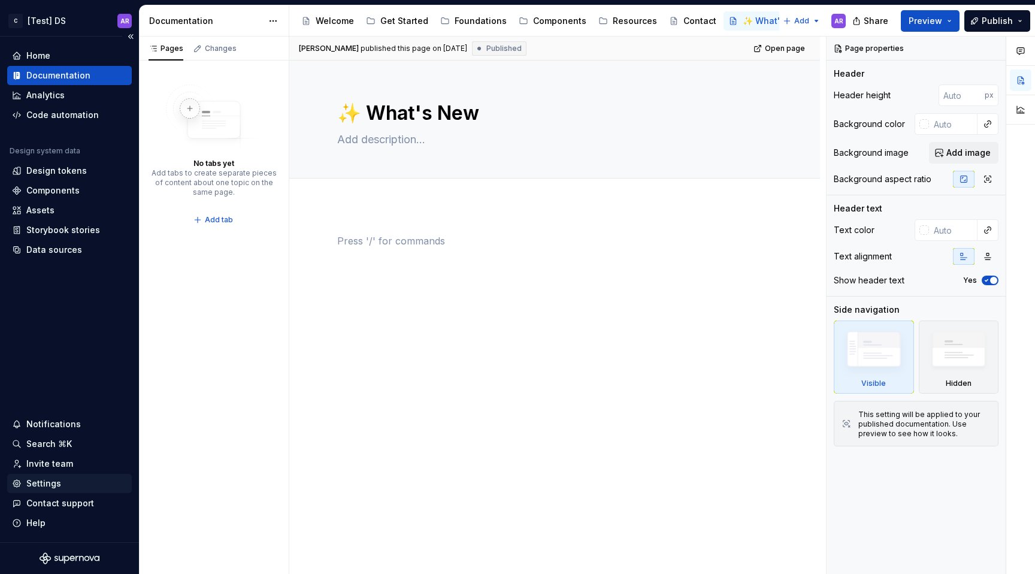
click at [64, 488] on div "Settings" at bounding box center [69, 484] width 115 height 12
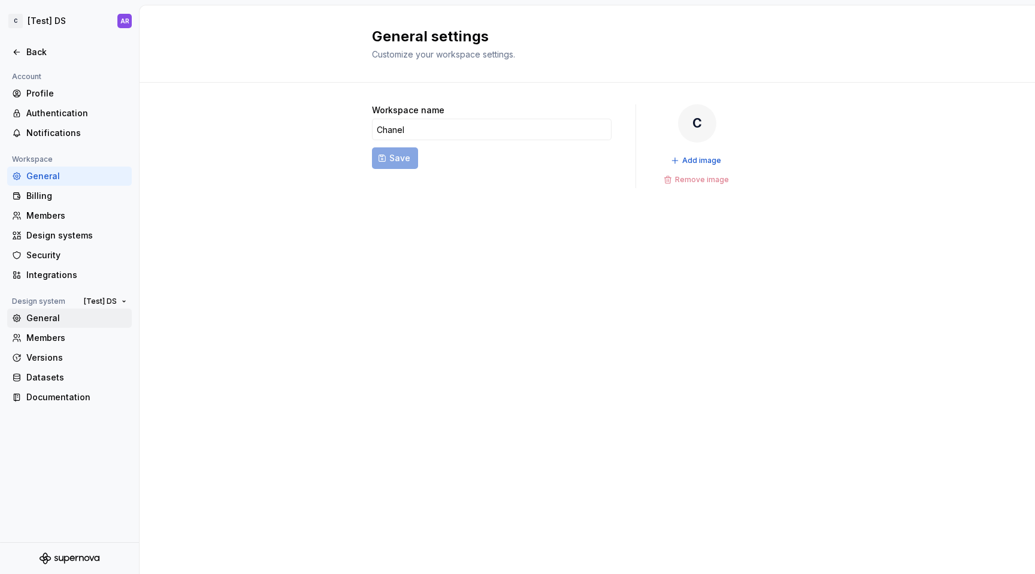
click at [72, 316] on div "General" at bounding box center [76, 318] width 101 height 12
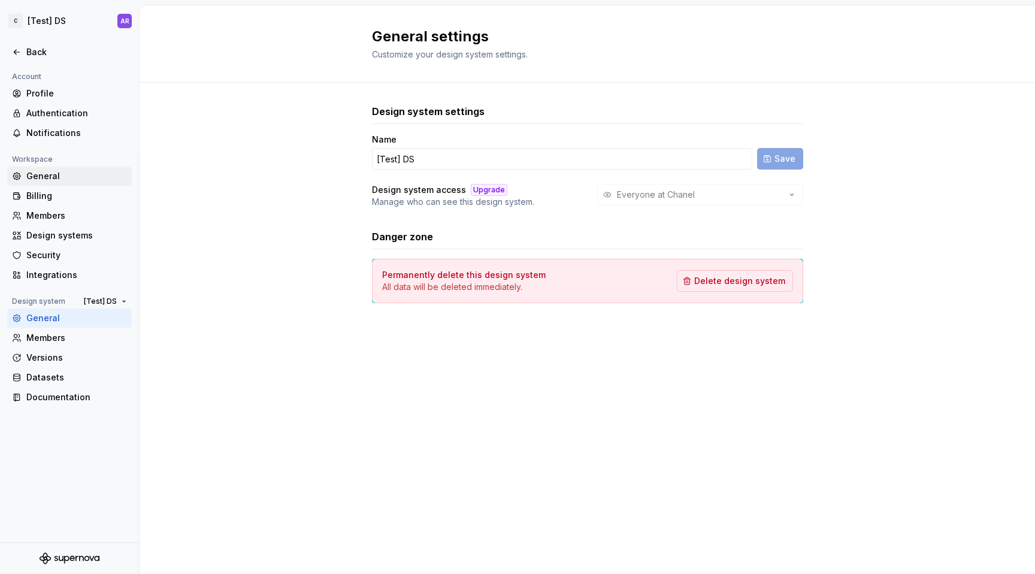
click at [74, 177] on div "General" at bounding box center [76, 176] width 101 height 12
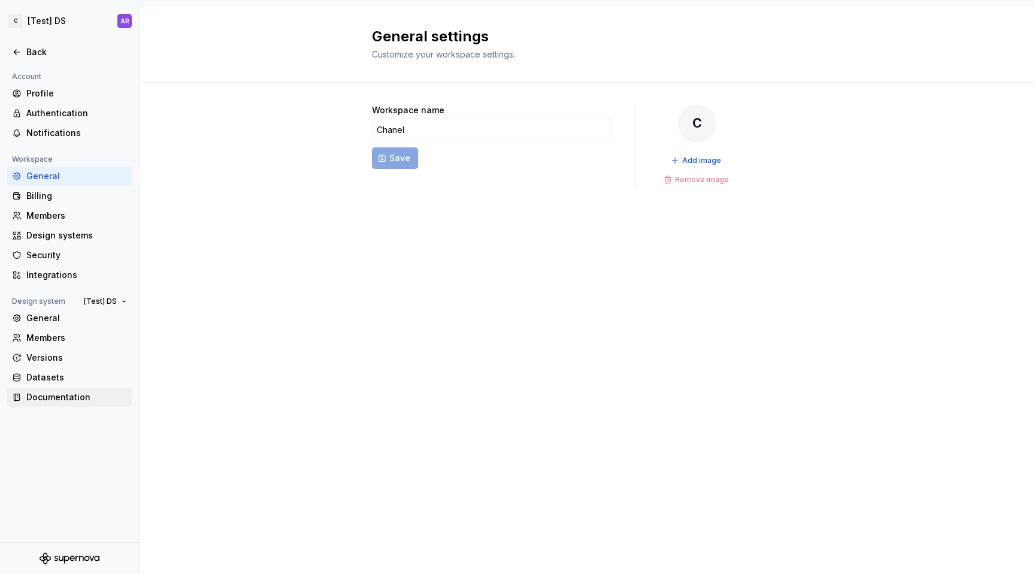
click at [51, 388] on div "Documentation" at bounding box center [69, 397] width 125 height 19
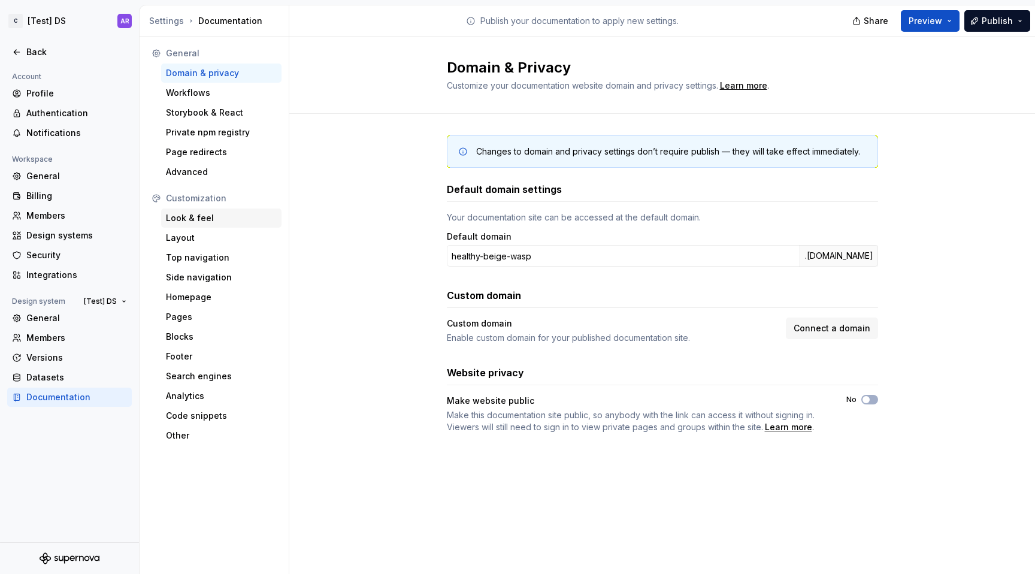
click at [214, 219] on div "Look & feel" at bounding box center [221, 218] width 111 height 12
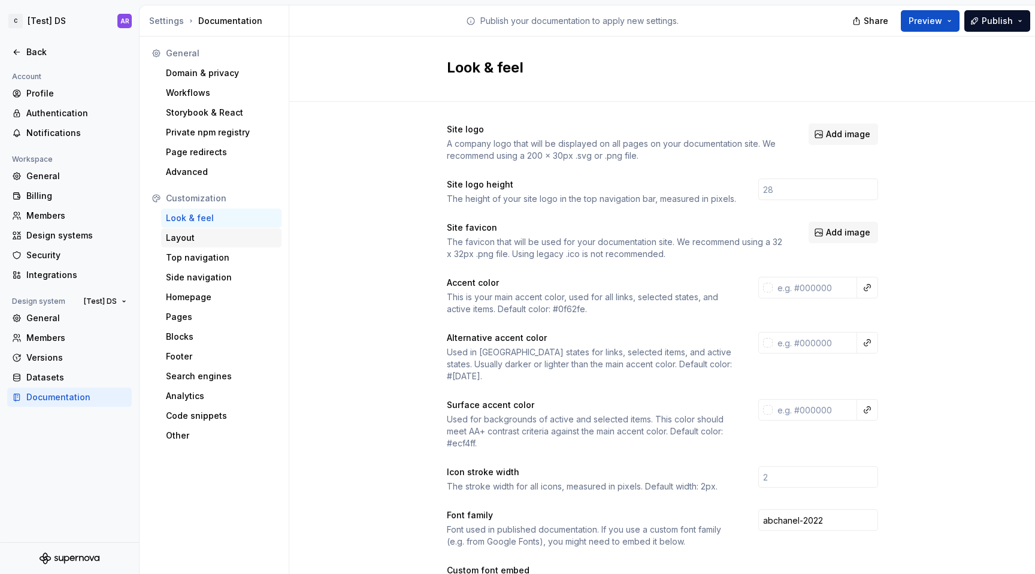
click at [225, 238] on div "Layout" at bounding box center [221, 238] width 111 height 12
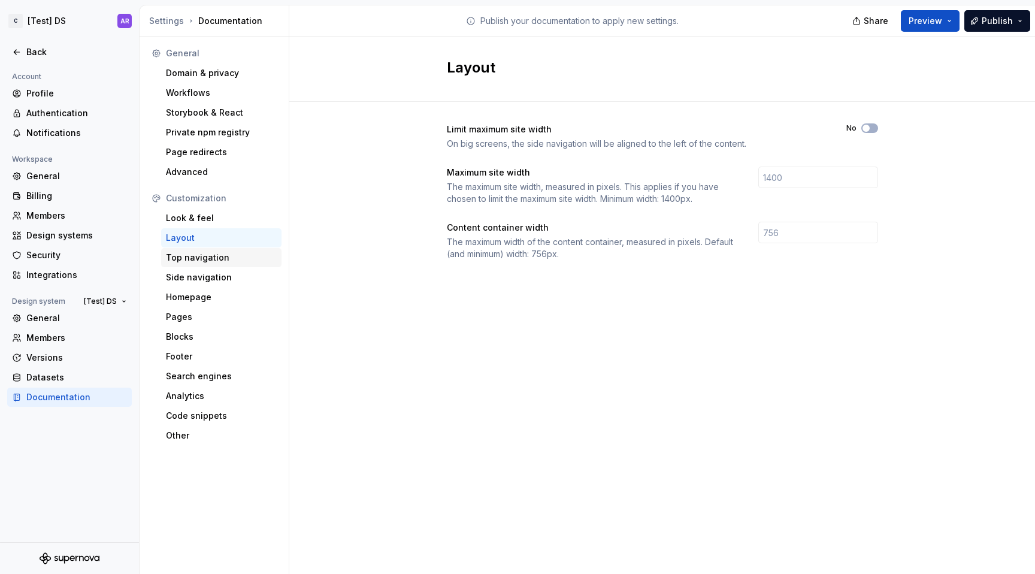
click at [231, 258] on div "Top navigation" at bounding box center [221, 258] width 111 height 12
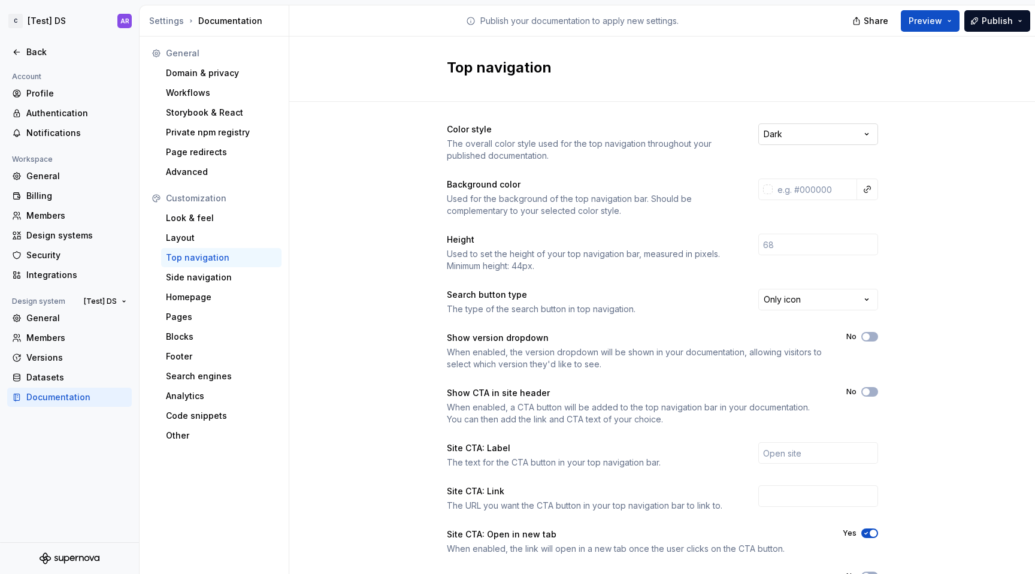
click at [763, 138] on html "C [Test] DS AR Back Account Profile Authentication Notifications Workspace Gene…" at bounding box center [517, 287] width 1035 height 574
click at [631, 107] on html "C [Test] DS AR Back Account Profile Authentication Notifications Workspace Gene…" at bounding box center [517, 287] width 1035 height 574
click at [823, 146] on div "Color style The overall color style used for the top navigation throughout your…" at bounding box center [662, 142] width 431 height 38
click at [818, 131] on html "C [Test] DS AR Back Account Profile Authentication Notifications Workspace Gene…" at bounding box center [517, 287] width 1035 height 574
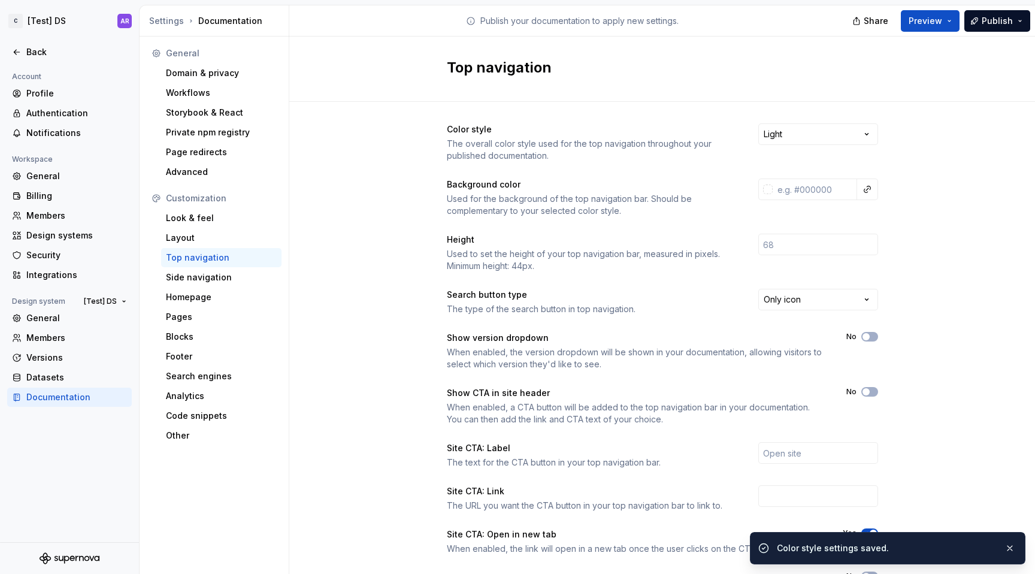
click at [938, 201] on div "Color style The overall color style used for the top navigation throughout your…" at bounding box center [662, 379] width 746 height 554
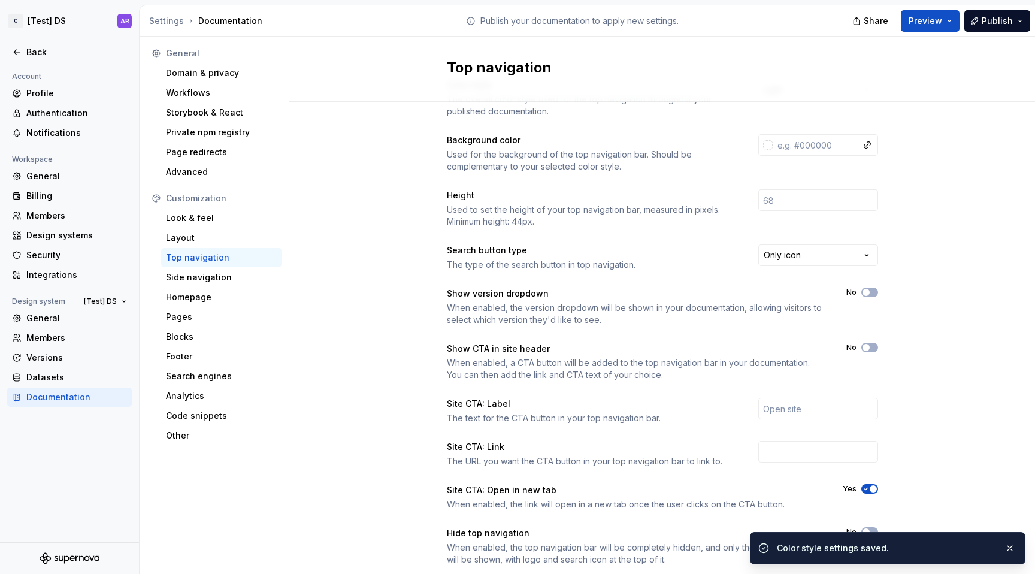
scroll to position [76, 0]
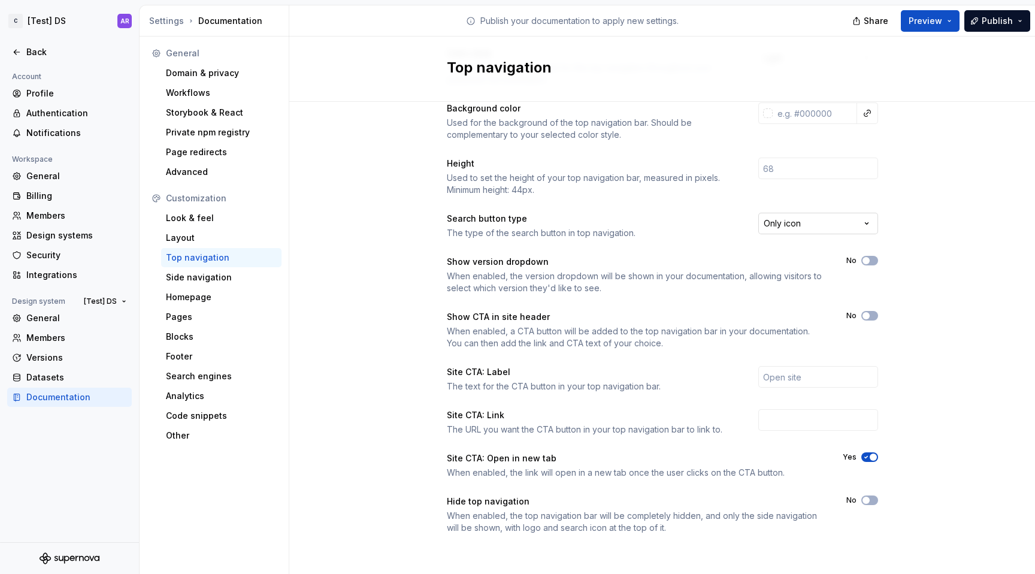
click at [840, 216] on html "C [Test] DS AR Back Account Profile Authentication Notifications Workspace Gene…" at bounding box center [517, 287] width 1035 height 574
click at [927, 194] on html "C [Test] DS AR Back Account Profile Authentication Notifications Workspace Gene…" at bounding box center [517, 287] width 1035 height 574
click at [204, 279] on div "Side navigation" at bounding box center [221, 277] width 111 height 12
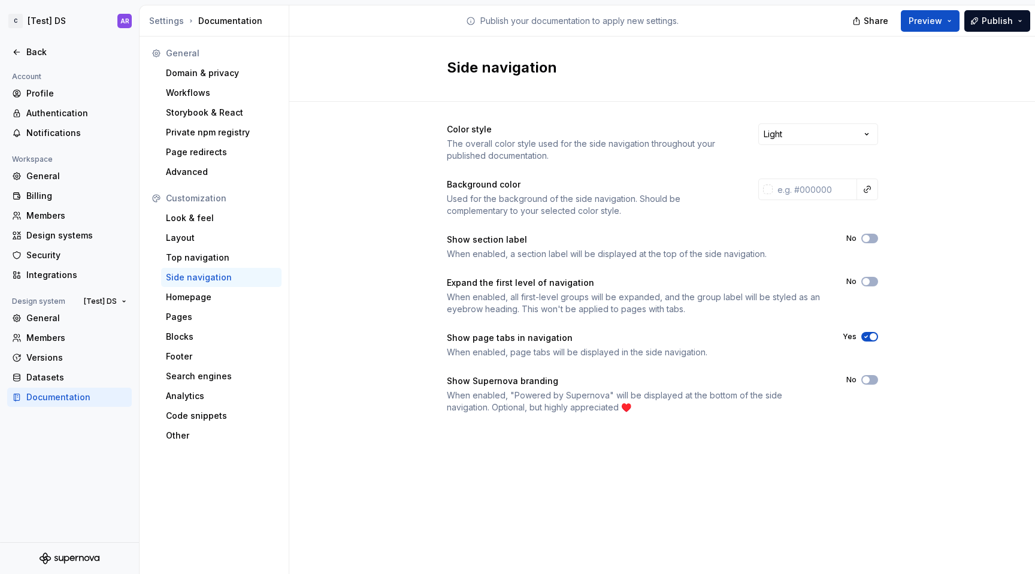
click at [225, 307] on div "Customization Look & feel Layout Top navigation Side navigation Homepage Pages …" at bounding box center [214, 317] width 135 height 256
click at [228, 297] on div "Homepage" at bounding box center [221, 297] width 111 height 12
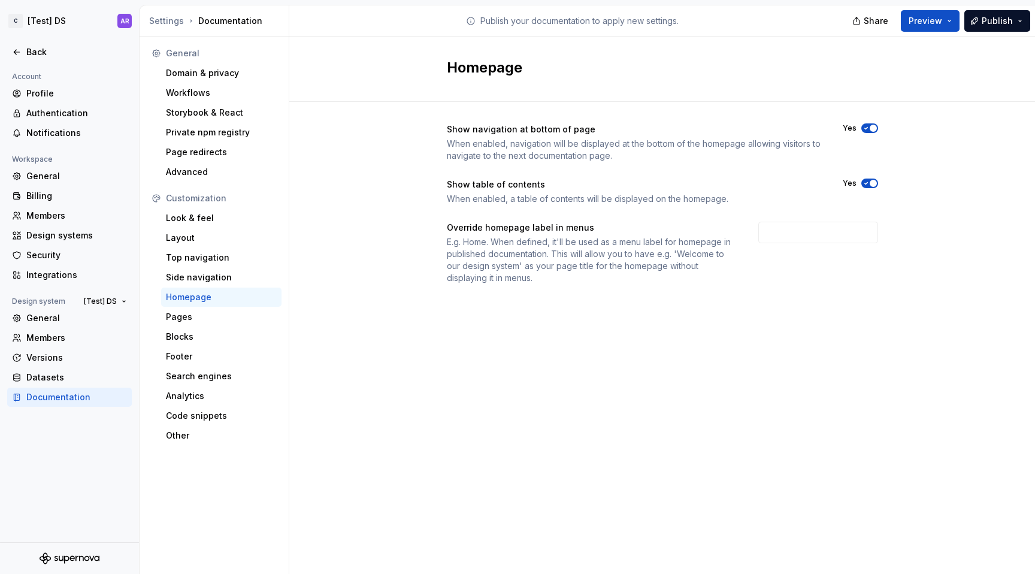
click at [866, 125] on icon "button" at bounding box center [867, 128] width 10 height 7
click at [209, 324] on div "Pages" at bounding box center [221, 316] width 120 height 19
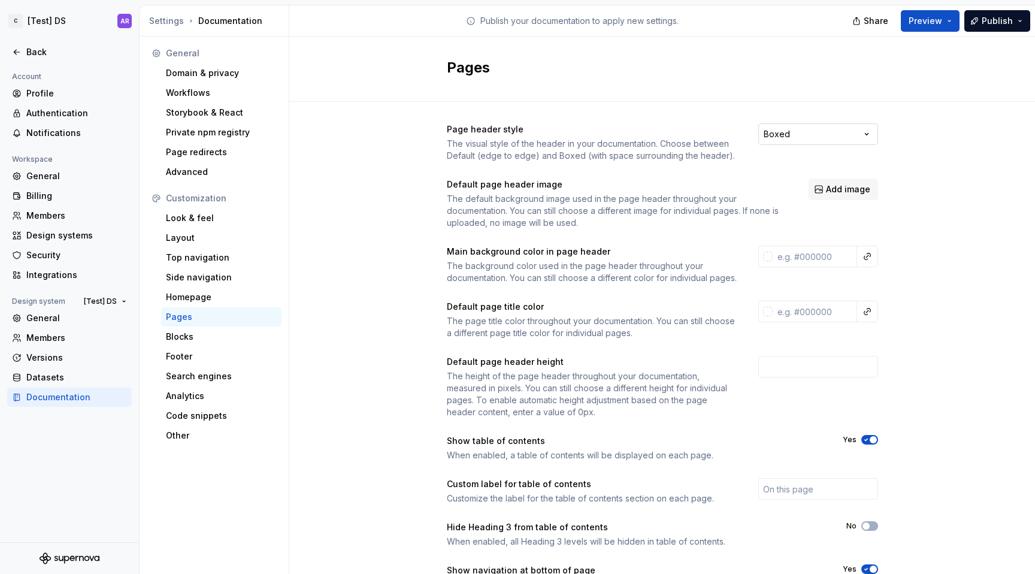
click at [811, 138] on html "C [Test] DS AR Back Account Profile Authentication Notifications Workspace Gene…" at bounding box center [517, 287] width 1035 height 574
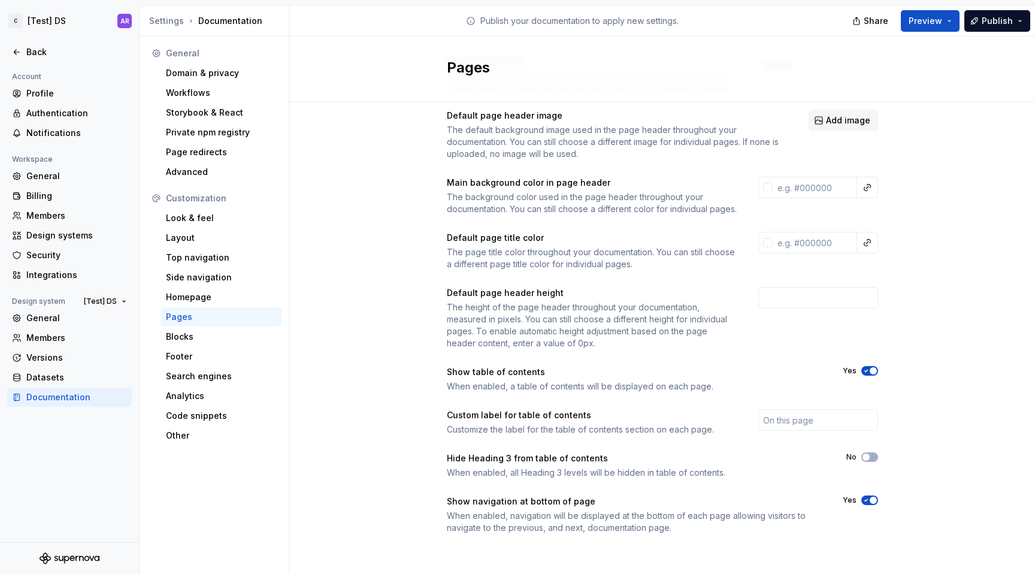
scroll to position [81, 0]
click at [213, 334] on div "Blocks" at bounding box center [221, 337] width 111 height 12
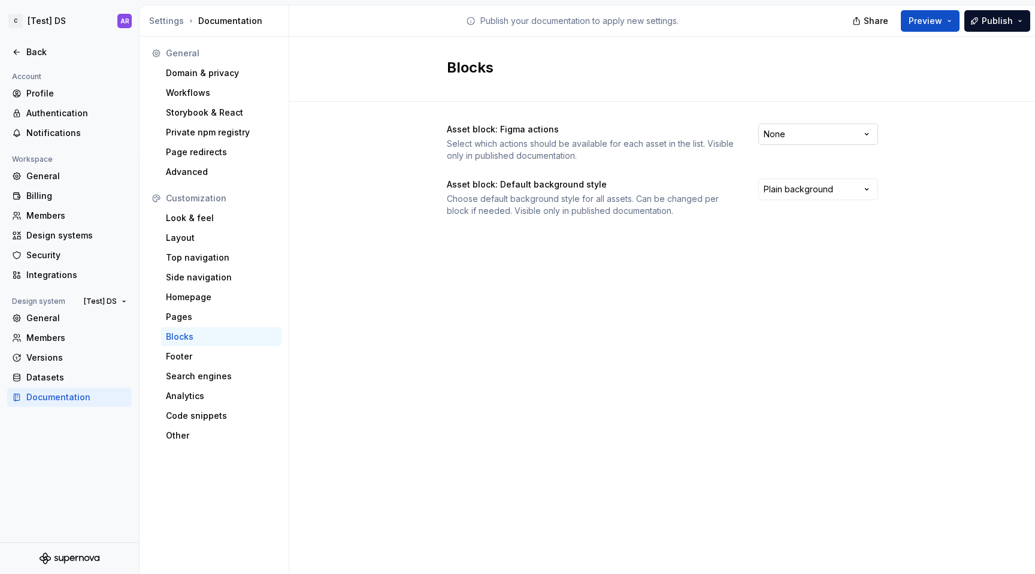
click at [760, 132] on html "C [Test] DS AR Back Account Profile Authentication Notifications Workspace Gene…" at bounding box center [517, 287] width 1035 height 574
click at [720, 128] on html "C [Test] DS AR Back Account Profile Authentication Notifications Workspace Gene…" at bounding box center [517, 287] width 1035 height 574
click at [802, 185] on html "C [Test] DS AR Back Account Profile Authentication Notifications Workspace Gene…" at bounding box center [517, 287] width 1035 height 574
click at [560, 271] on html "C [Test] DS AR Back Account Profile Authentication Notifications Workspace Gene…" at bounding box center [517, 287] width 1035 height 574
click at [181, 362] on div "Footer" at bounding box center [221, 356] width 120 height 19
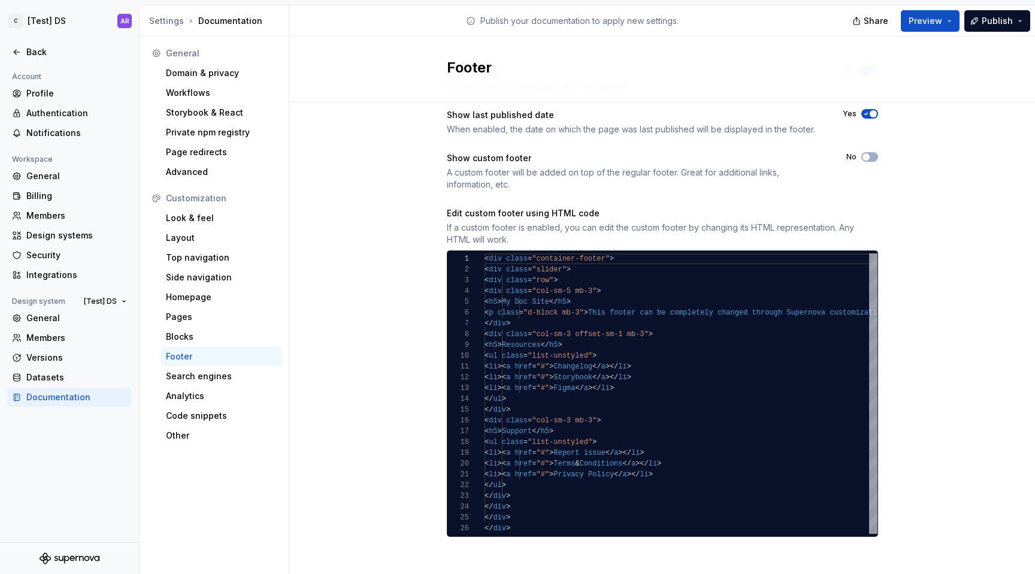
scroll to position [61, 0]
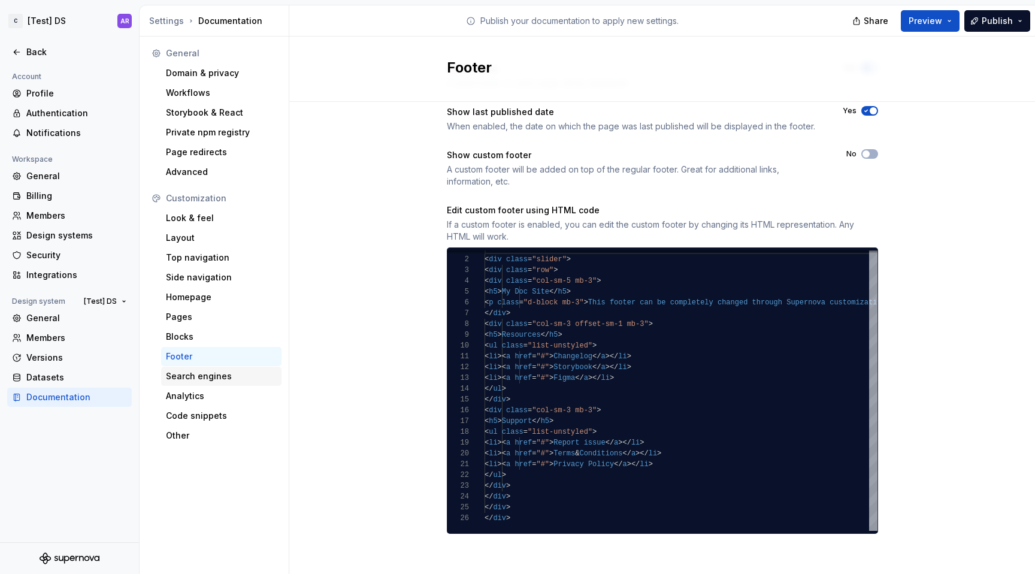
click at [181, 377] on div "Search engines" at bounding box center [221, 376] width 111 height 12
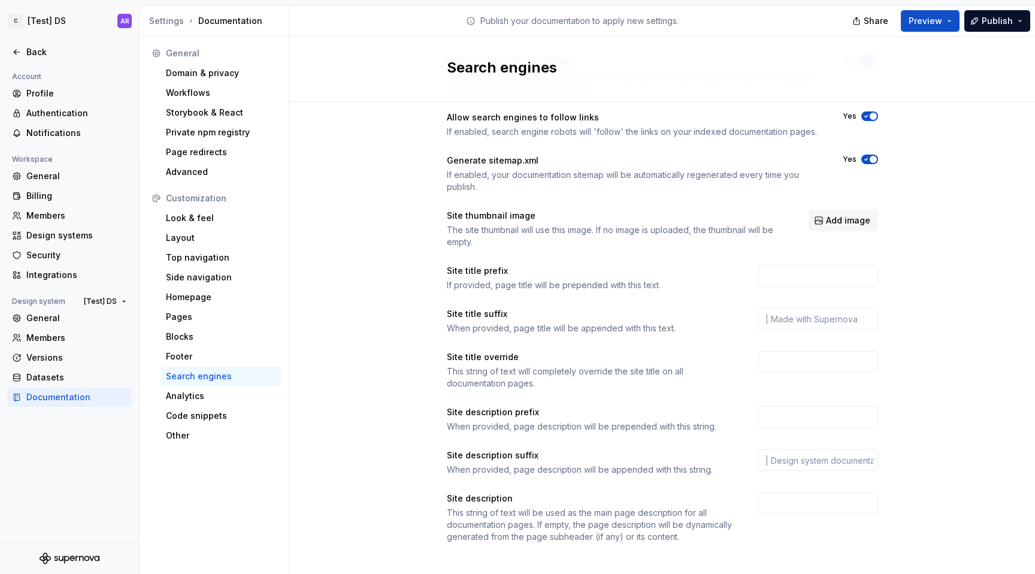
scroll to position [76, 0]
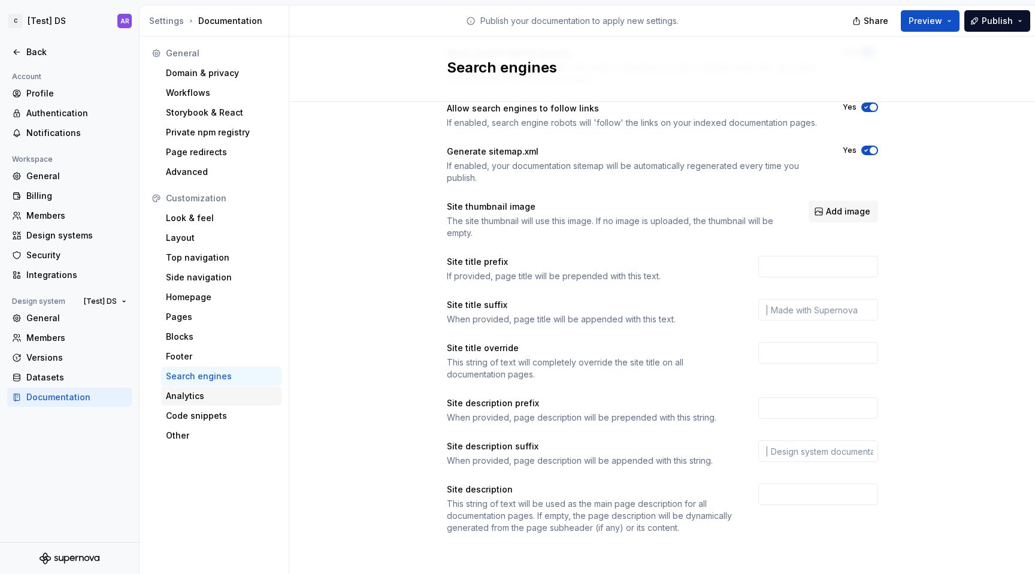
click at [219, 392] on div "Analytics" at bounding box center [221, 396] width 111 height 12
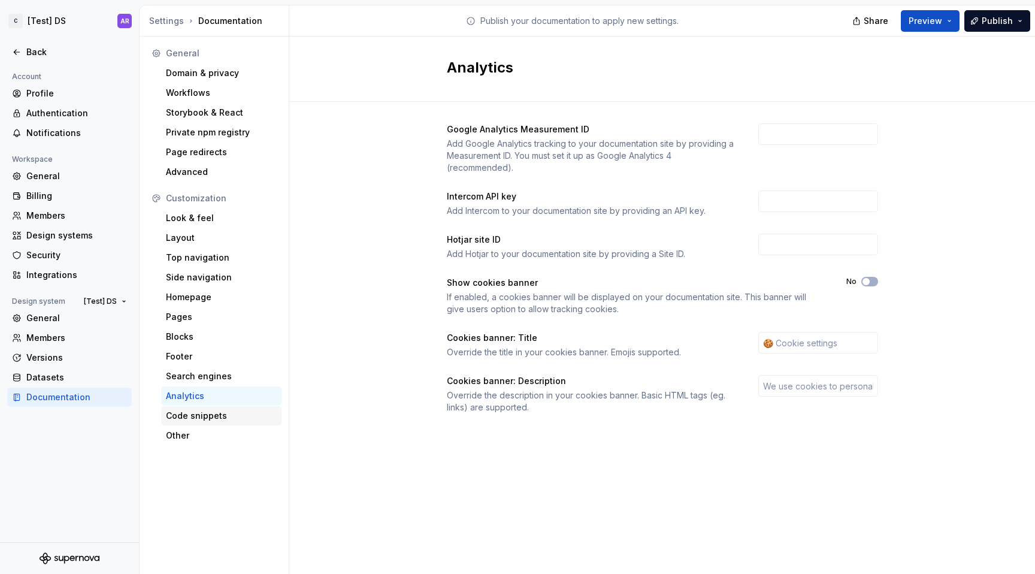
click at [218, 415] on div "Code snippets" at bounding box center [221, 416] width 111 height 12
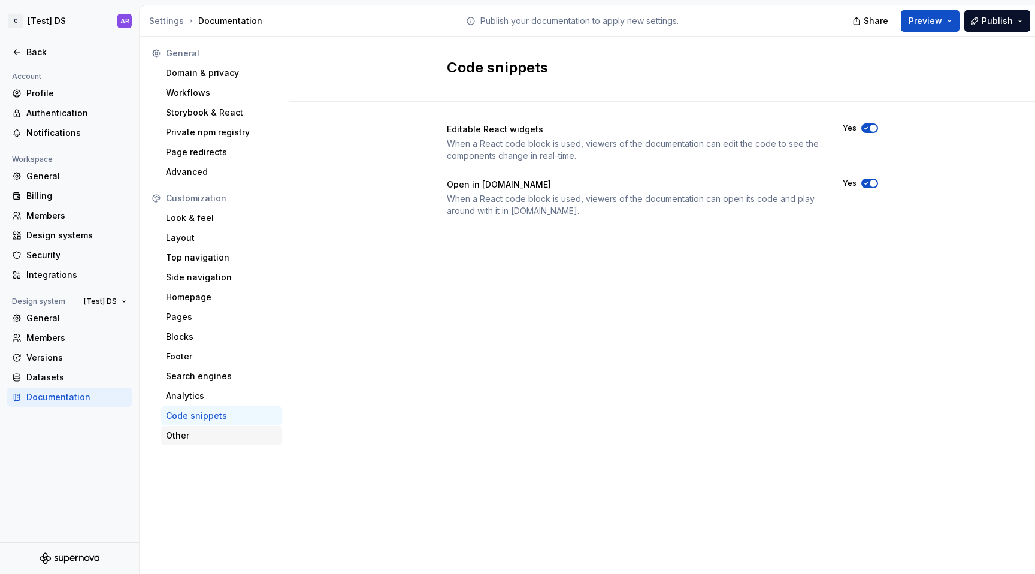
click at [208, 440] on div "Other" at bounding box center [221, 436] width 111 height 12
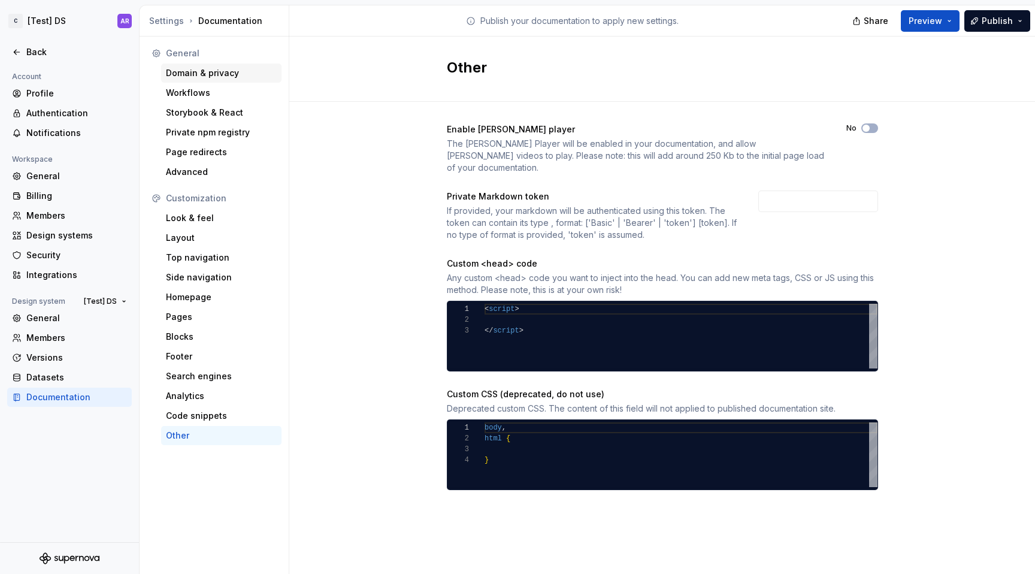
click at [191, 68] on div "Domain & privacy" at bounding box center [221, 73] width 111 height 12
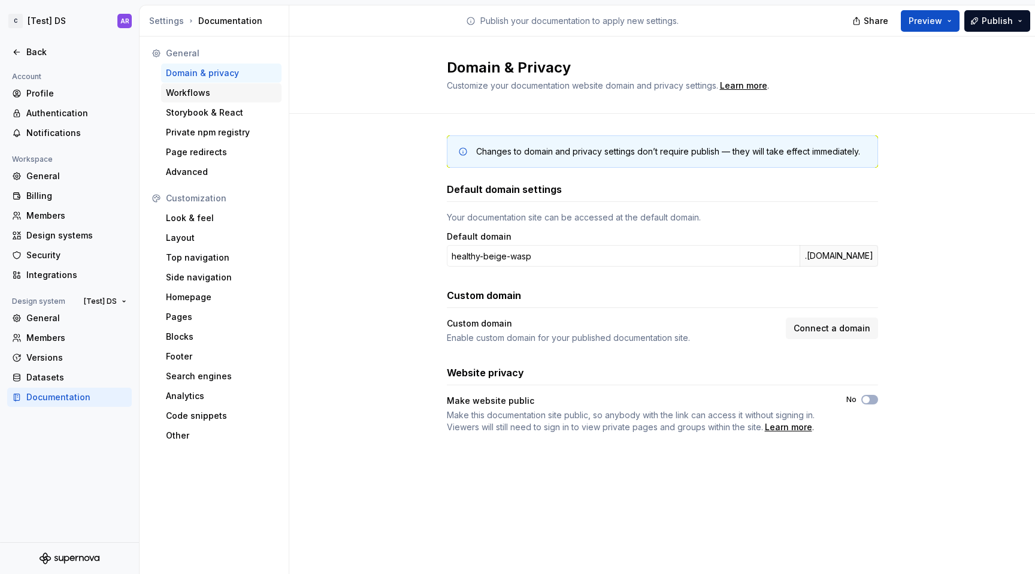
click at [186, 93] on div "Workflows" at bounding box center [221, 93] width 111 height 12
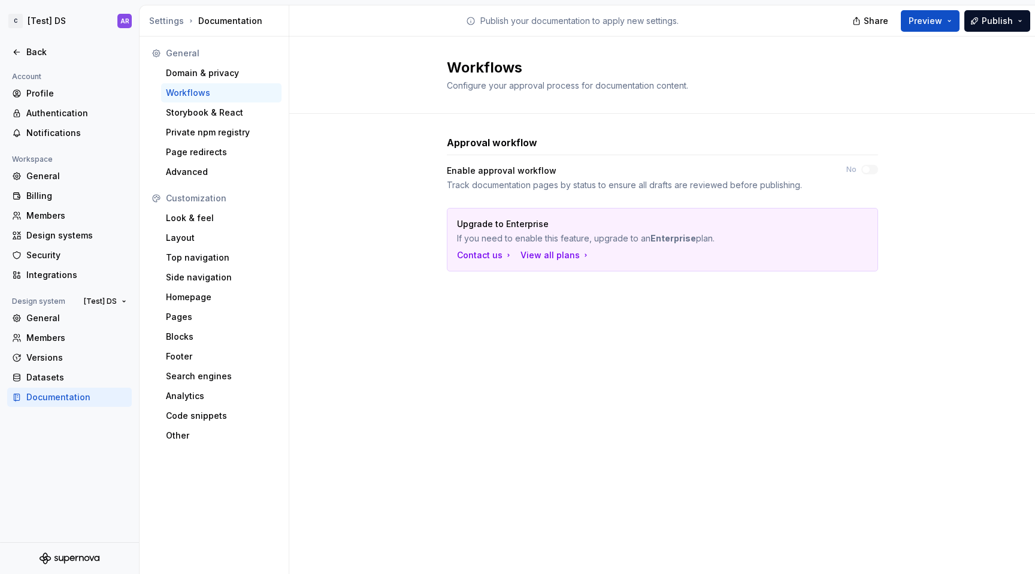
click at [183, 93] on div "Workflows" at bounding box center [221, 93] width 111 height 12
click at [183, 113] on div "Storybook & React" at bounding box center [221, 113] width 111 height 12
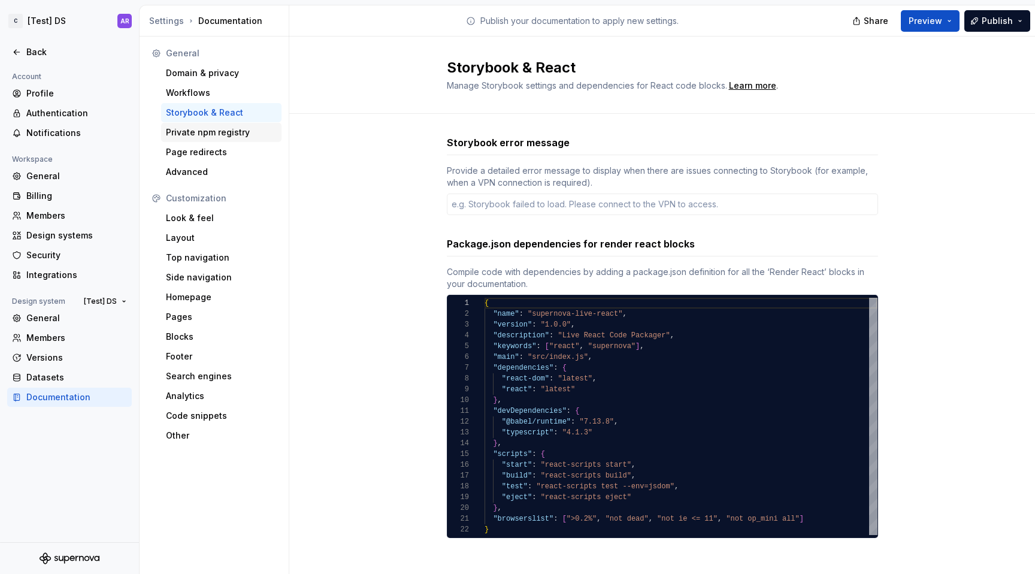
click at [237, 132] on div "Private npm registry" at bounding box center [221, 132] width 111 height 12
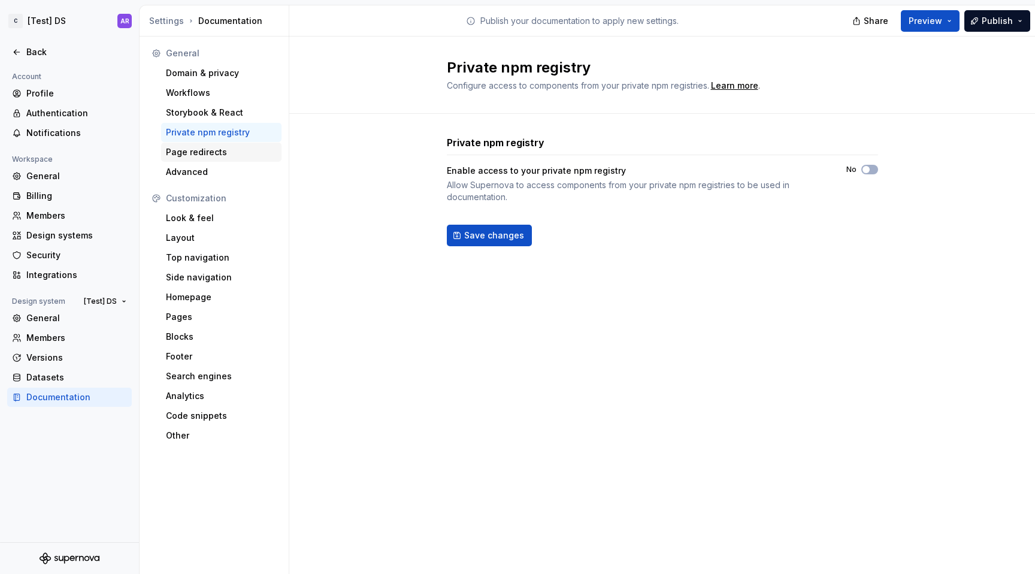
click at [231, 151] on div "Page redirects" at bounding box center [221, 152] width 111 height 12
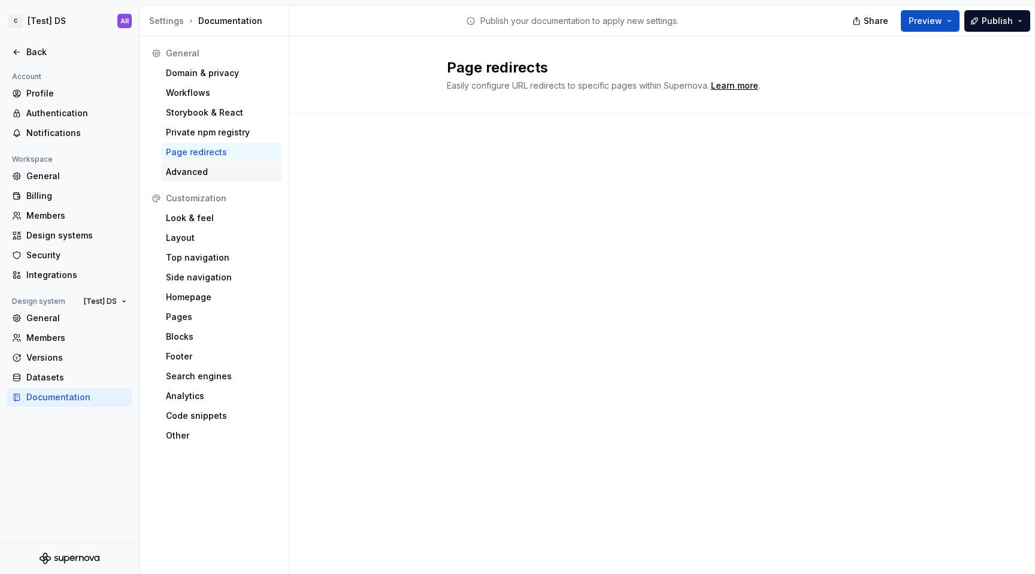
click at [229, 168] on div "Advanced" at bounding box center [221, 172] width 111 height 12
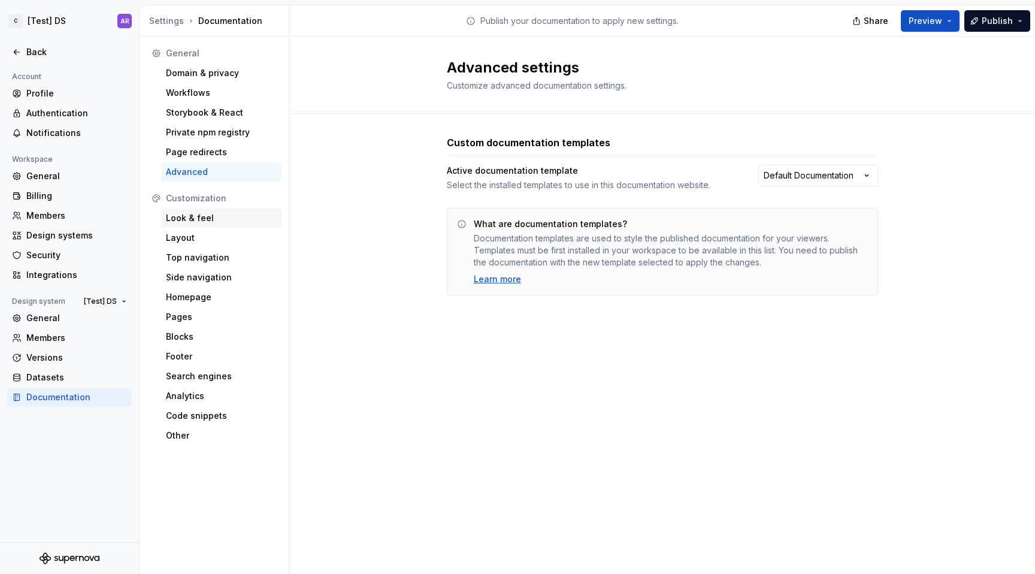
click at [213, 214] on div "Look & feel" at bounding box center [221, 218] width 111 height 12
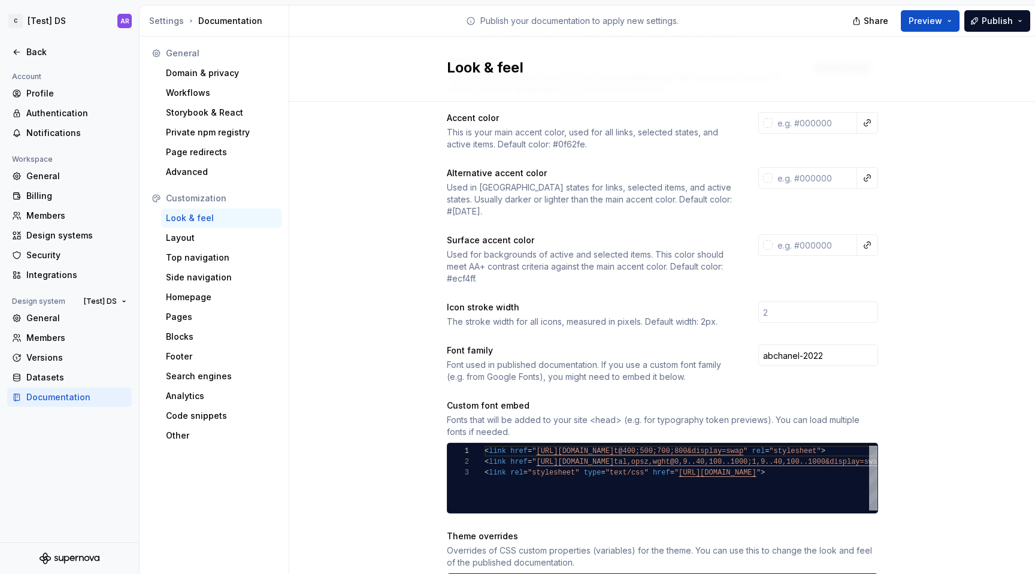
scroll to position [165, 0]
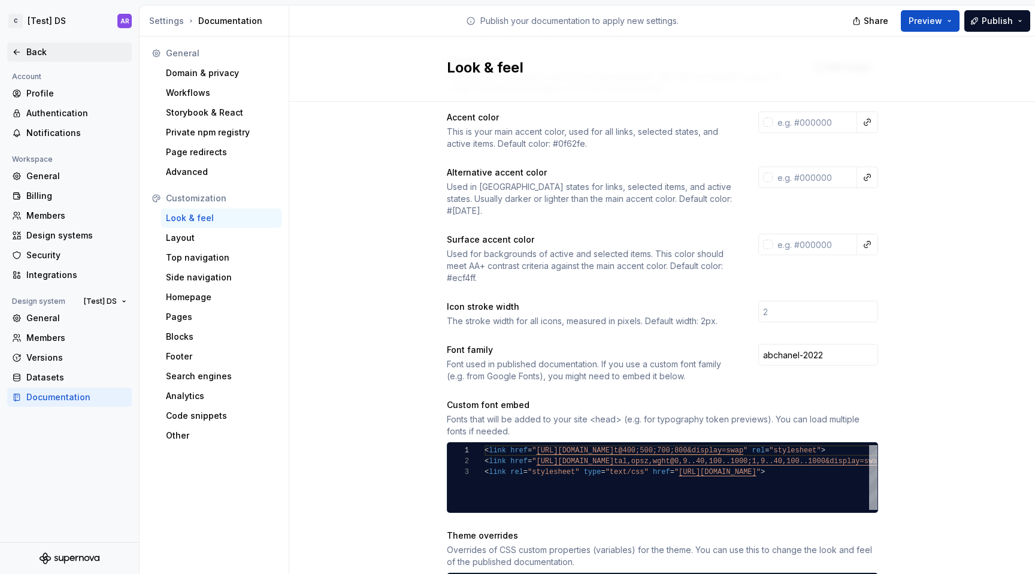
click at [28, 54] on div "Back" at bounding box center [76, 52] width 101 height 12
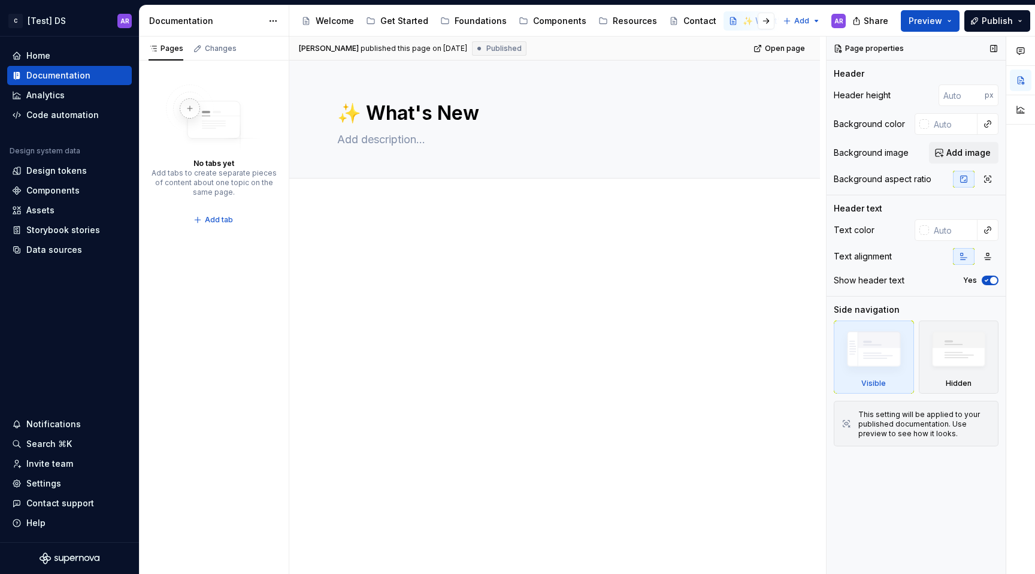
click at [983, 277] on icon "button" at bounding box center [987, 280] width 10 height 7
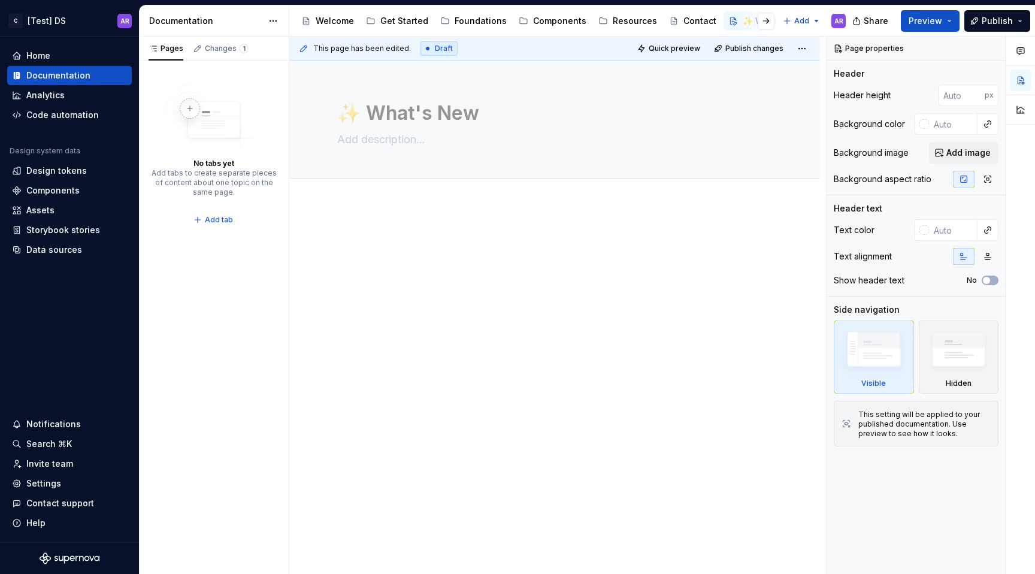
click at [703, 252] on div at bounding box center [554, 257] width 435 height 46
click at [989, 277] on icon "button" at bounding box center [987, 280] width 10 height 7
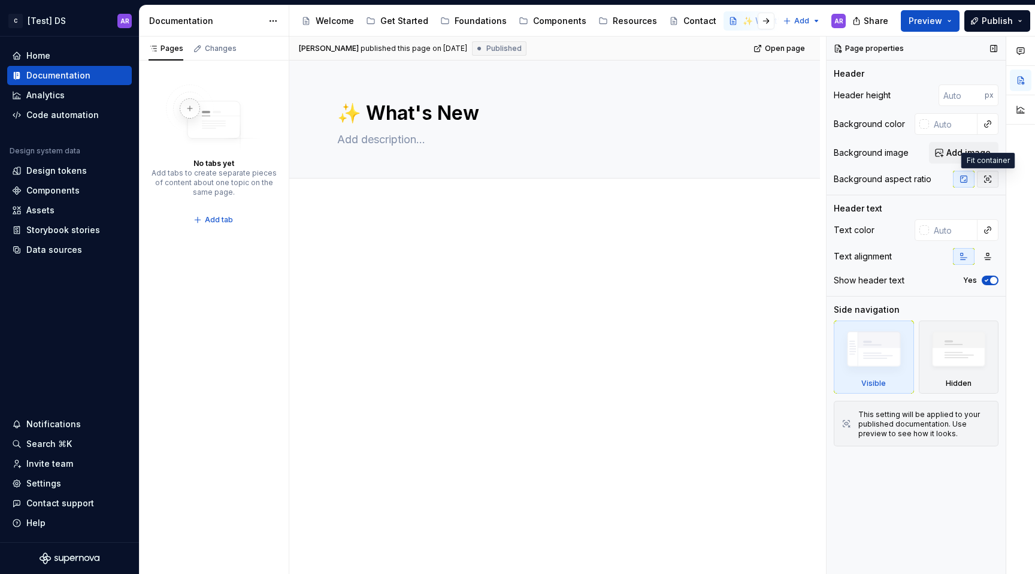
click at [992, 182] on icon "button" at bounding box center [988, 179] width 10 height 10
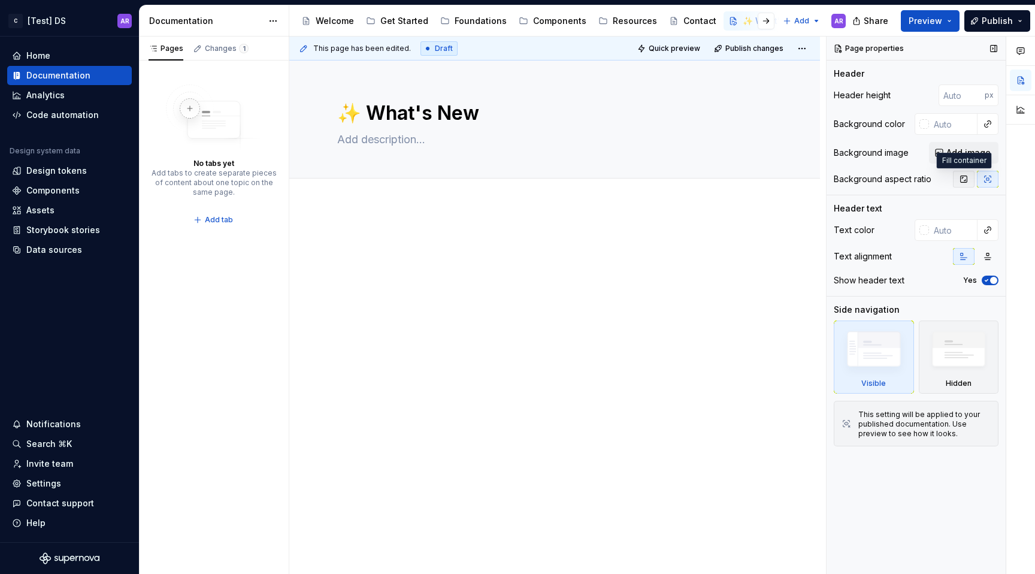
click at [963, 180] on icon "button" at bounding box center [964, 179] width 10 height 10
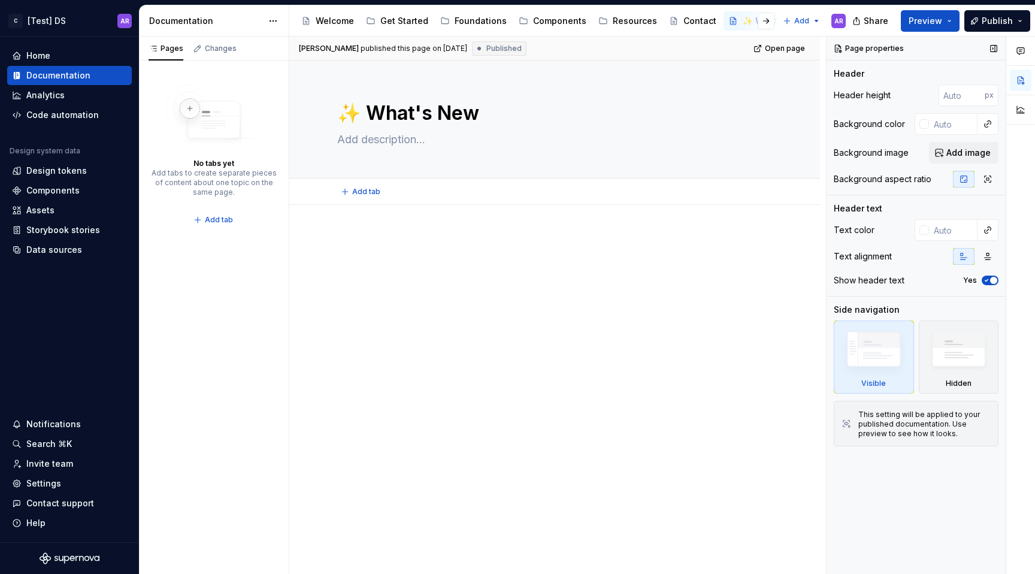
type textarea "*"
click at [926, 120] on div at bounding box center [925, 124] width 10 height 10
click at [945, 122] on div "Comments Open comments No comments yet Select ‘Comment’ from the block context …" at bounding box center [931, 306] width 209 height 538
type input "FFF"
type textarea "*"
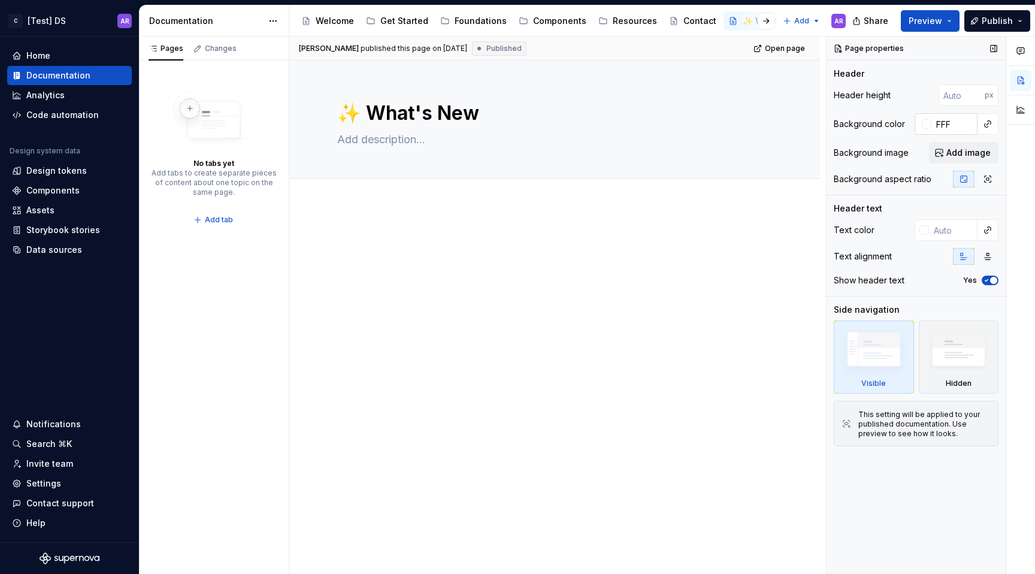
type input "#FFFFFF"
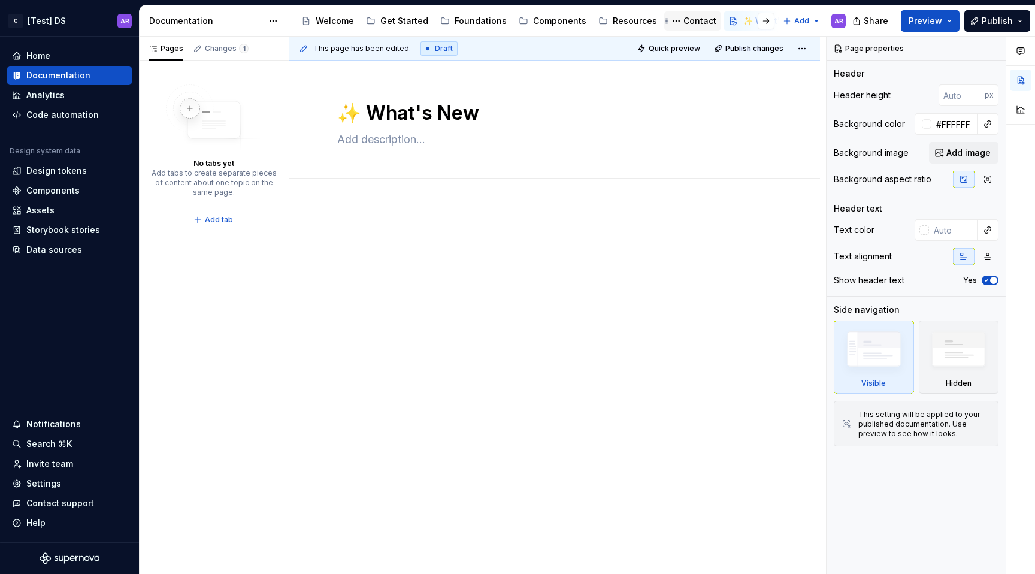
click at [684, 20] on div "Contact" at bounding box center [700, 21] width 33 height 12
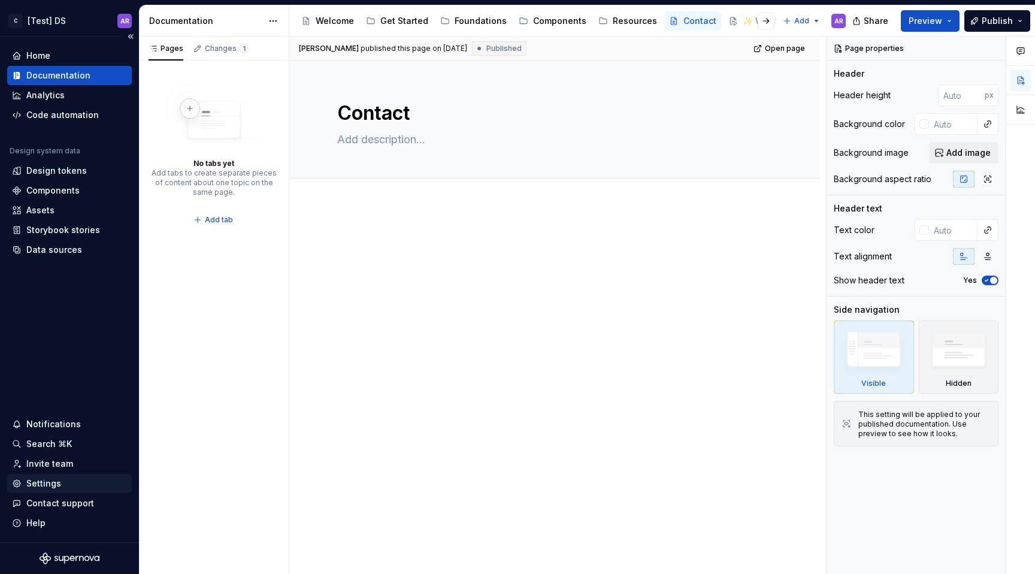
click at [60, 482] on div "Settings" at bounding box center [69, 484] width 115 height 12
type textarea "*"
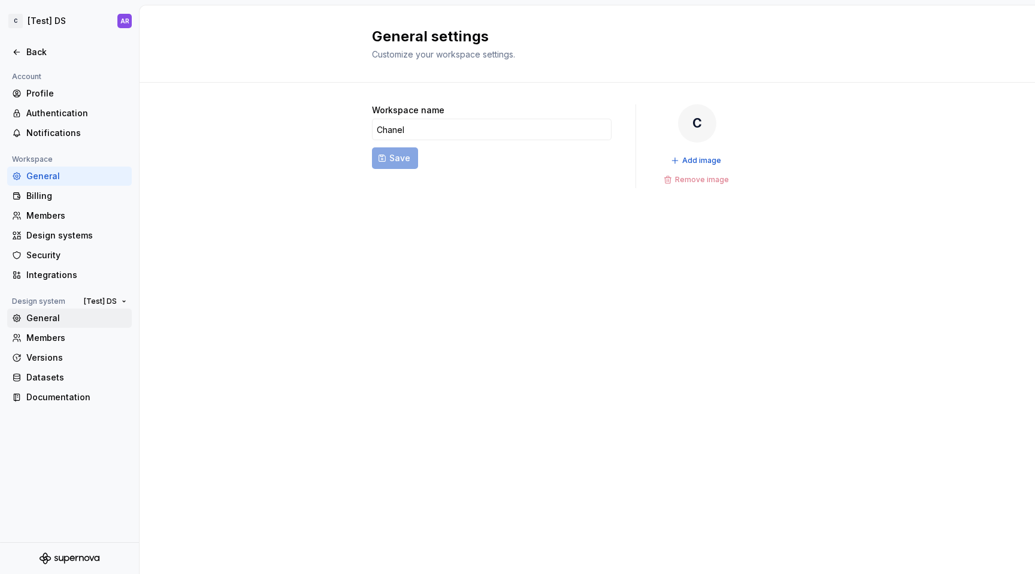
click at [55, 320] on div "General" at bounding box center [76, 318] width 101 height 12
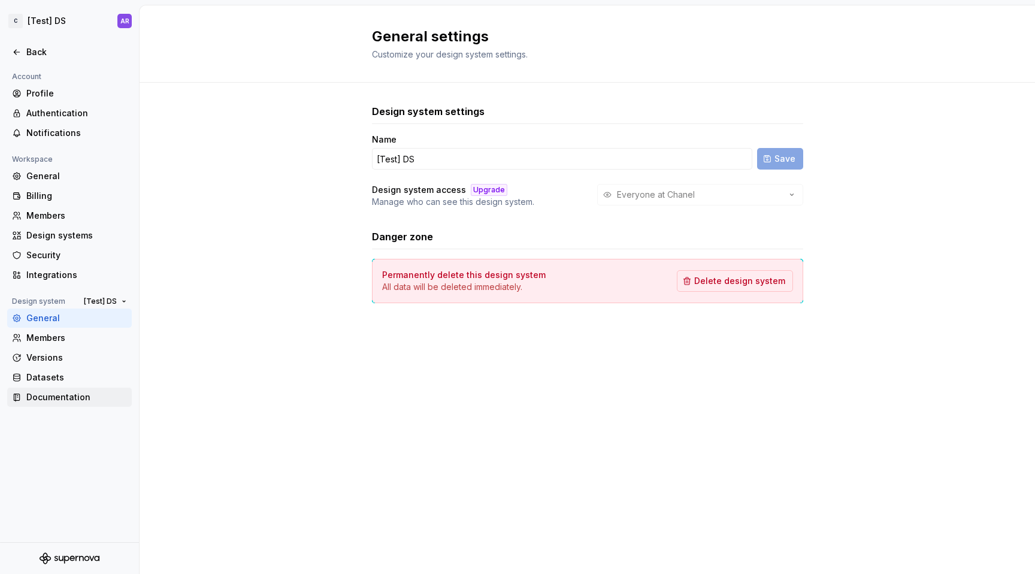
click at [59, 398] on div "Documentation" at bounding box center [76, 397] width 101 height 12
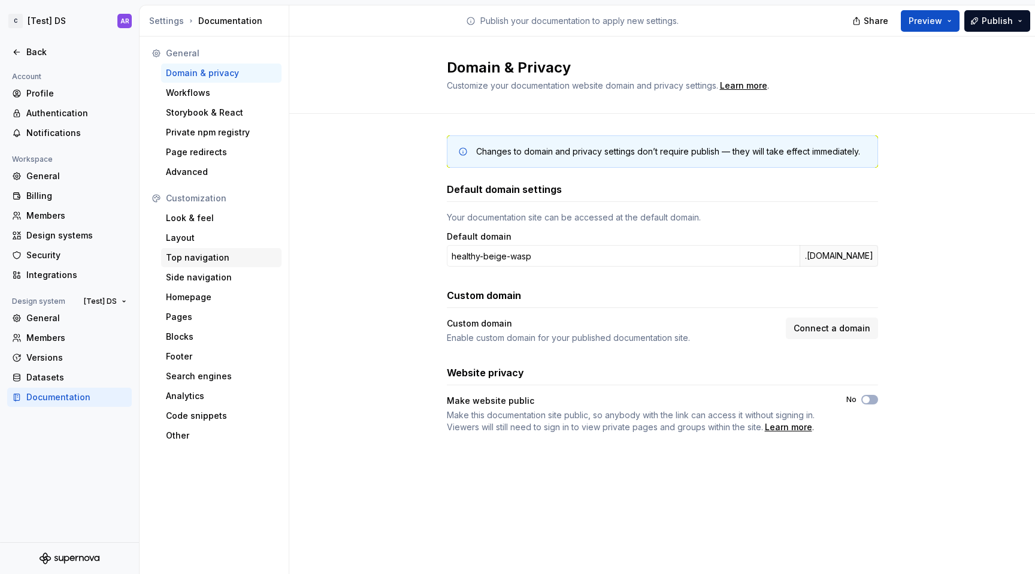
click at [203, 262] on div "Top navigation" at bounding box center [221, 258] width 111 height 12
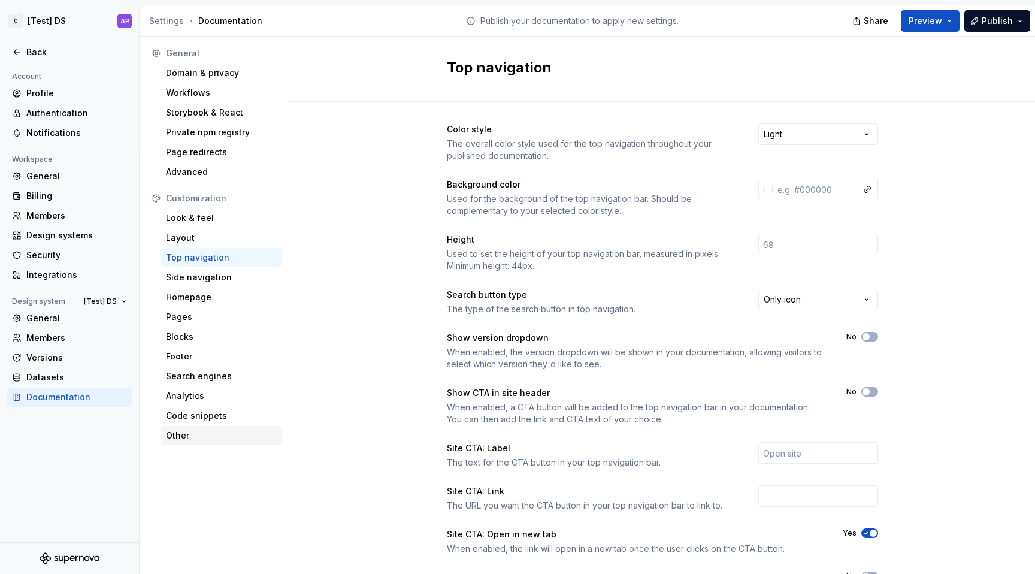
click at [199, 443] on div "Other" at bounding box center [221, 435] width 120 height 19
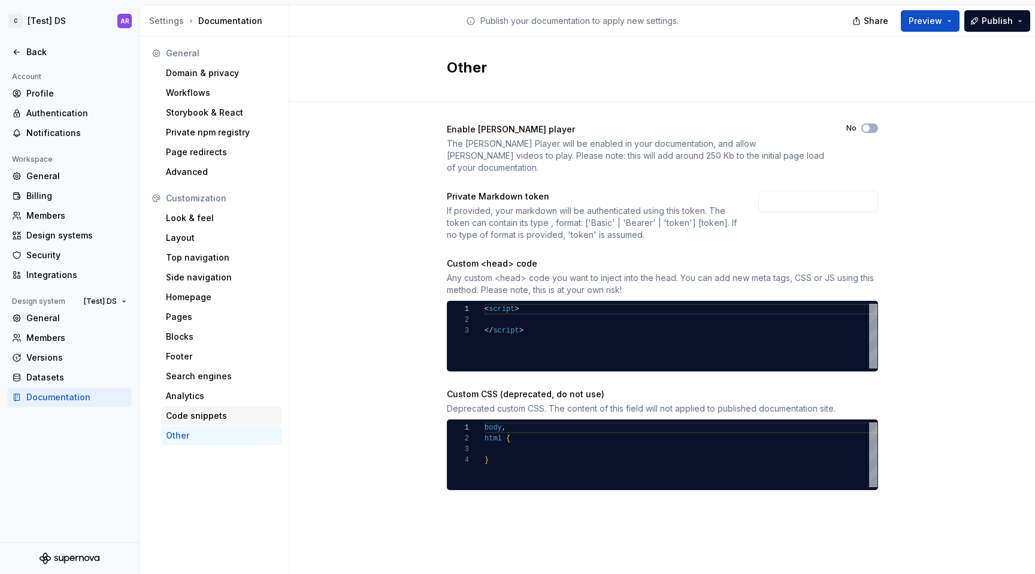
click at [212, 413] on div "Code snippets" at bounding box center [221, 416] width 111 height 12
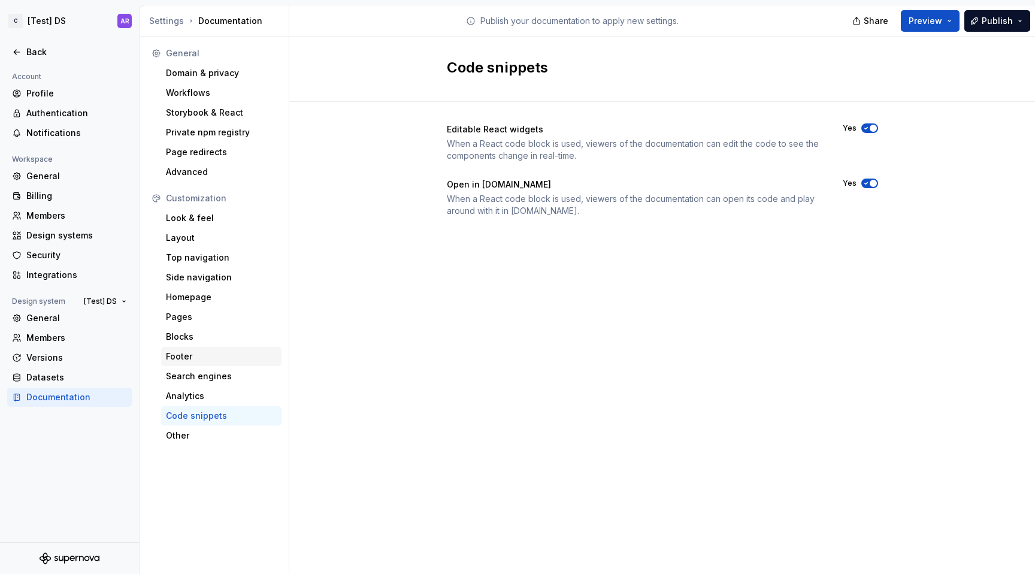
click at [203, 351] on div "Footer" at bounding box center [221, 357] width 111 height 12
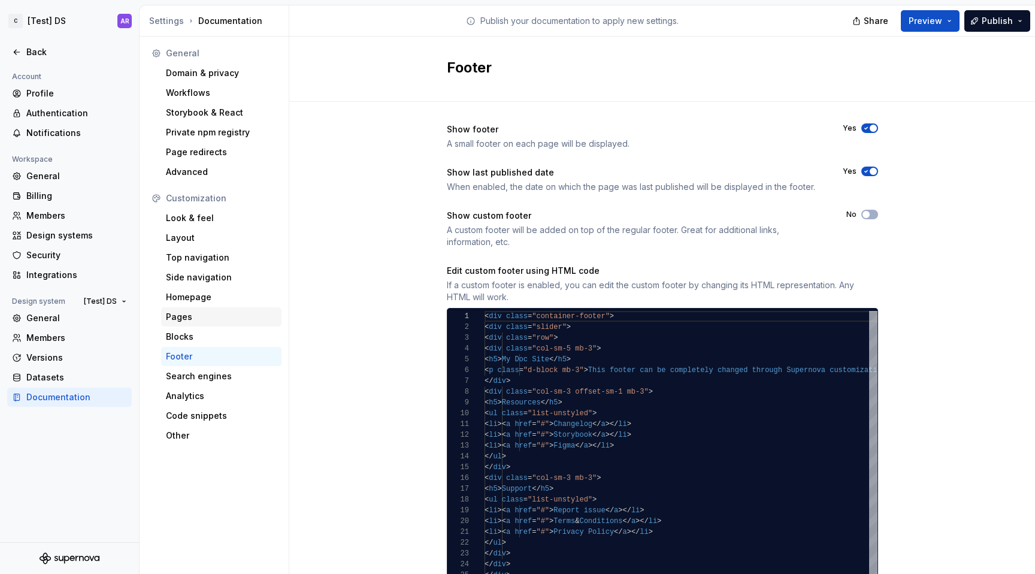
click at [208, 312] on div "Pages" at bounding box center [221, 317] width 111 height 12
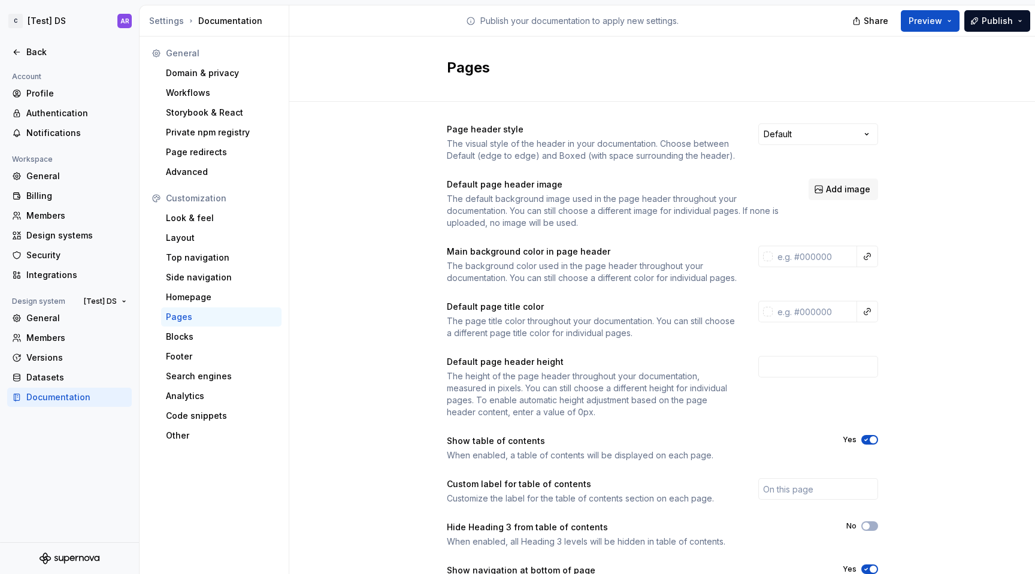
scroll to position [81, 0]
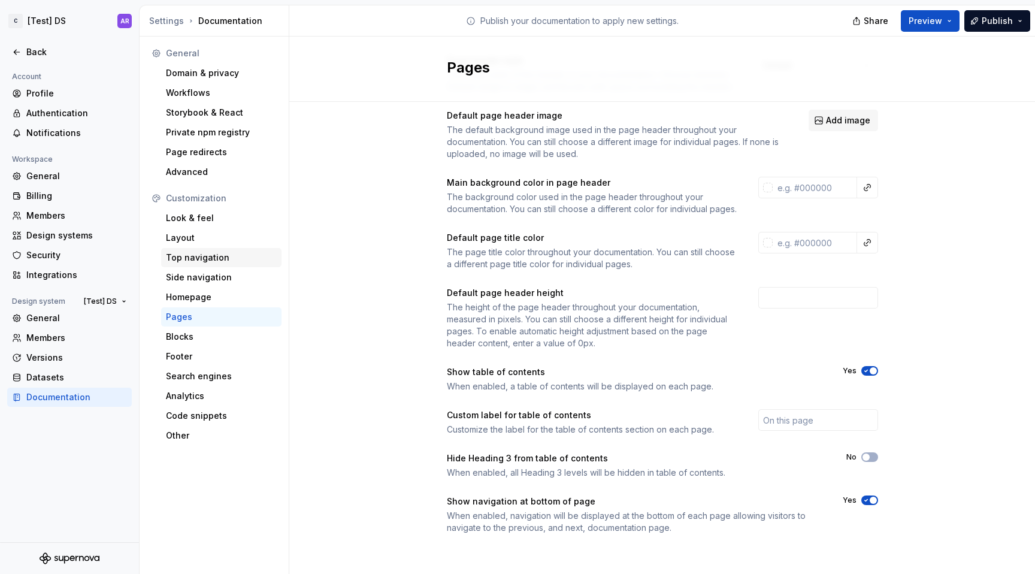
click at [225, 264] on div "Top navigation" at bounding box center [221, 257] width 120 height 19
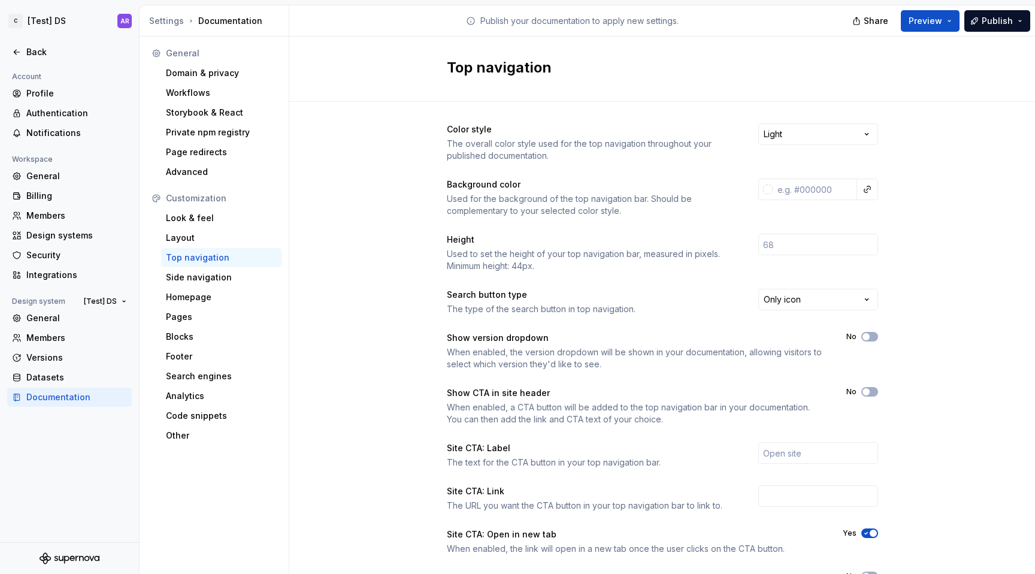
scroll to position [76, 0]
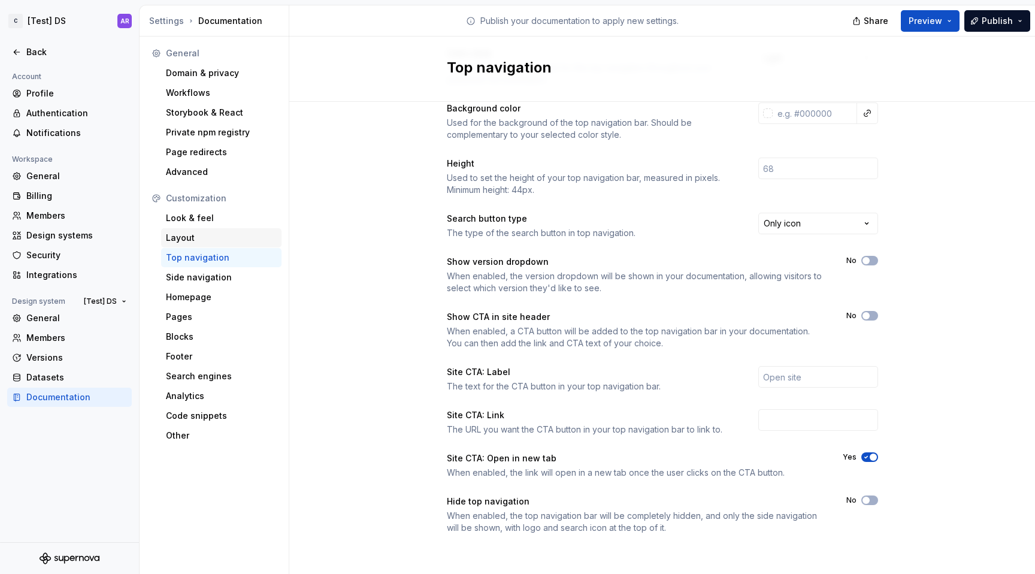
click at [201, 230] on div "Layout" at bounding box center [221, 237] width 120 height 19
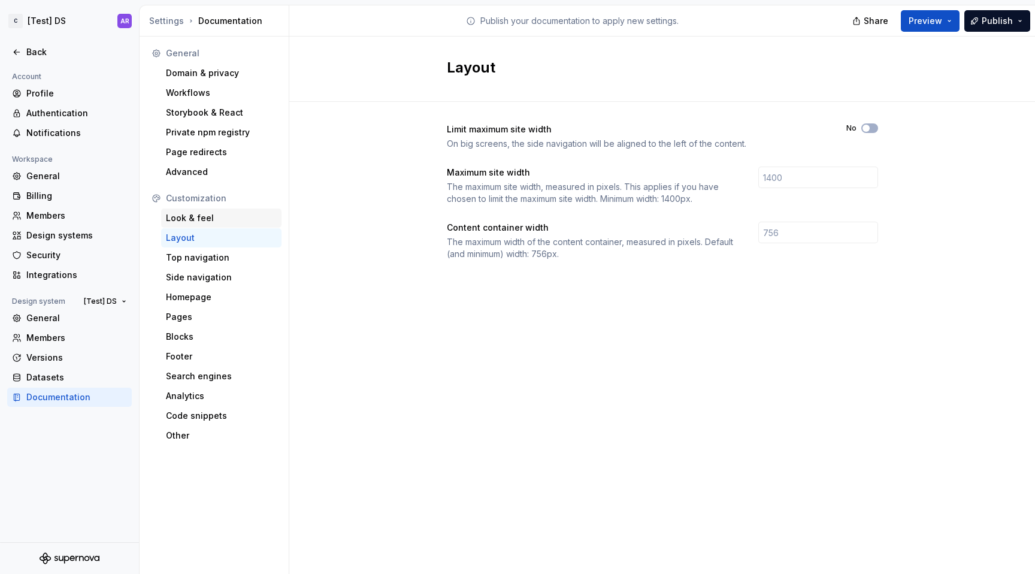
click at [203, 222] on div "Look & feel" at bounding box center [221, 218] width 111 height 12
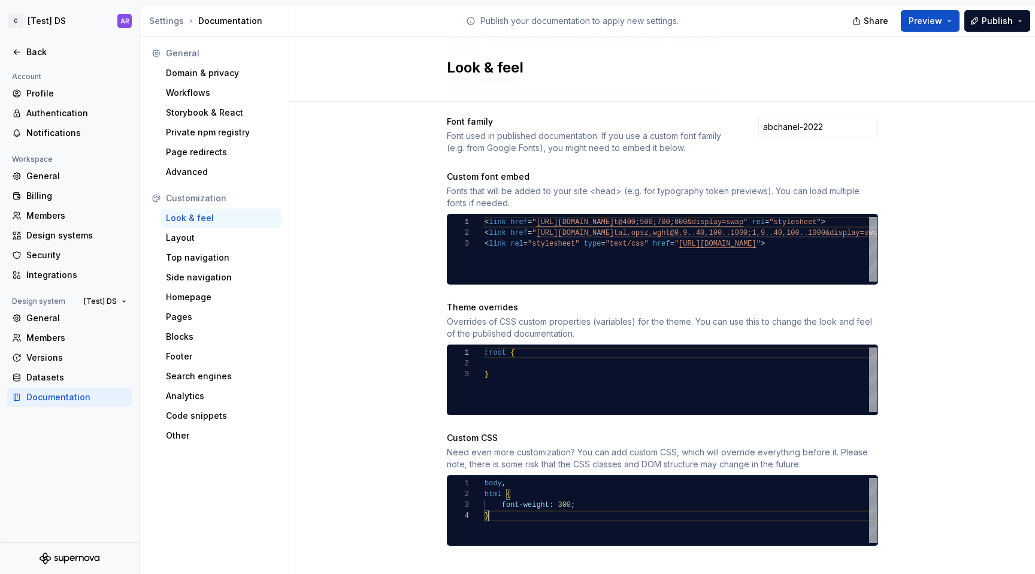
scroll to position [32, 4]
click at [513, 503] on div "body , html { font-weight: 300 ; }" at bounding box center [681, 510] width 393 height 65
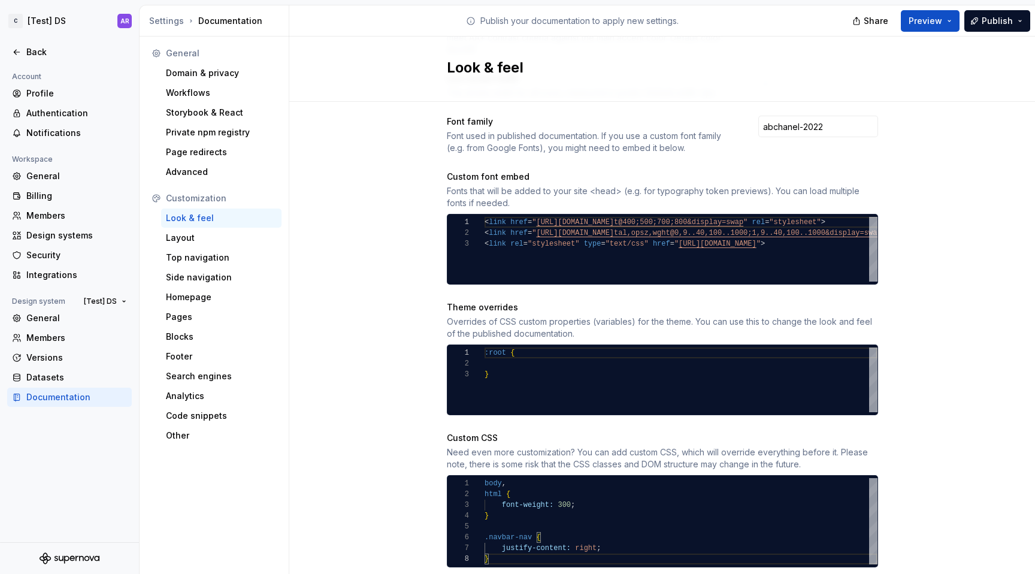
type textarea "**********"
click at [394, 461] on div "Site logo A company logo that will be displayed on all pages on your documentat…" at bounding box center [662, 160] width 746 height 905
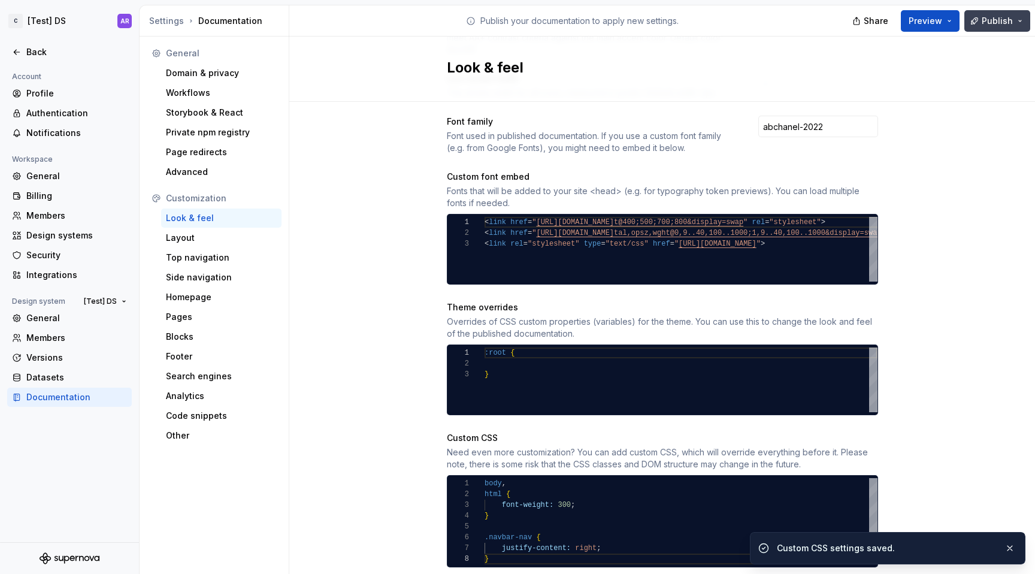
click at [981, 21] on button "Publish" at bounding box center [998, 21] width 66 height 22
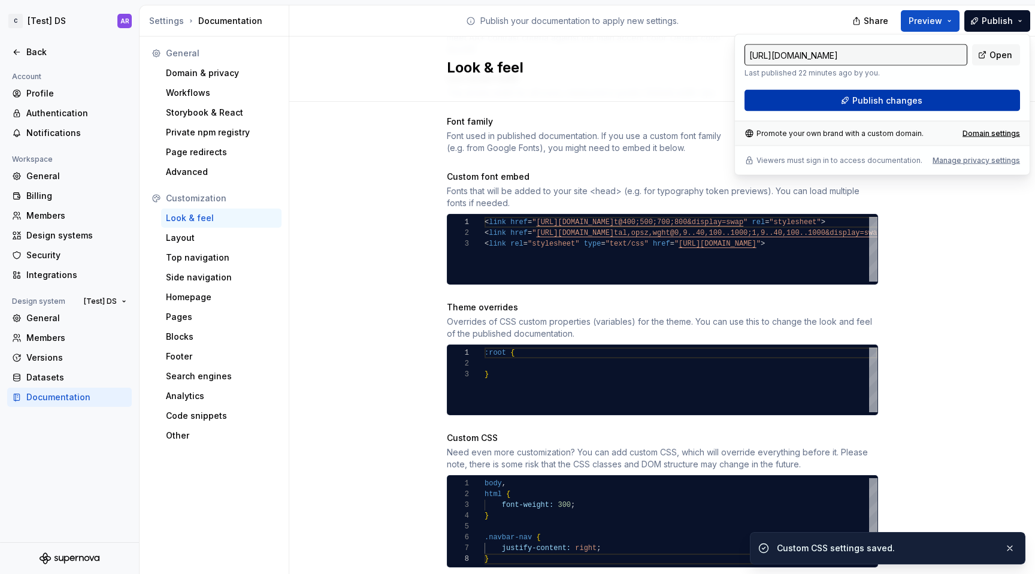
click at [942, 93] on button "Publish changes" at bounding box center [883, 101] width 276 height 22
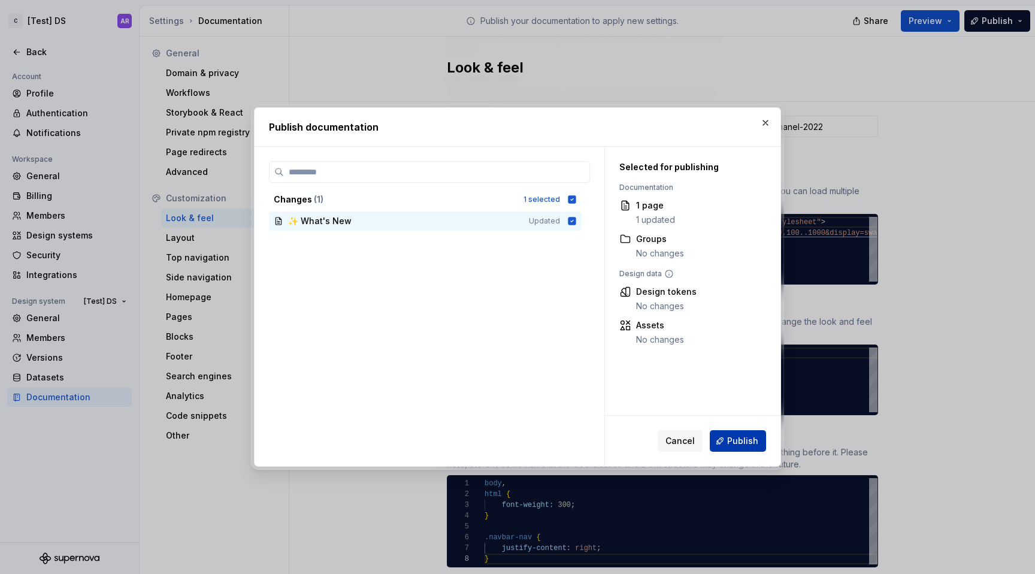
click at [746, 445] on span "Publish" at bounding box center [742, 441] width 31 height 12
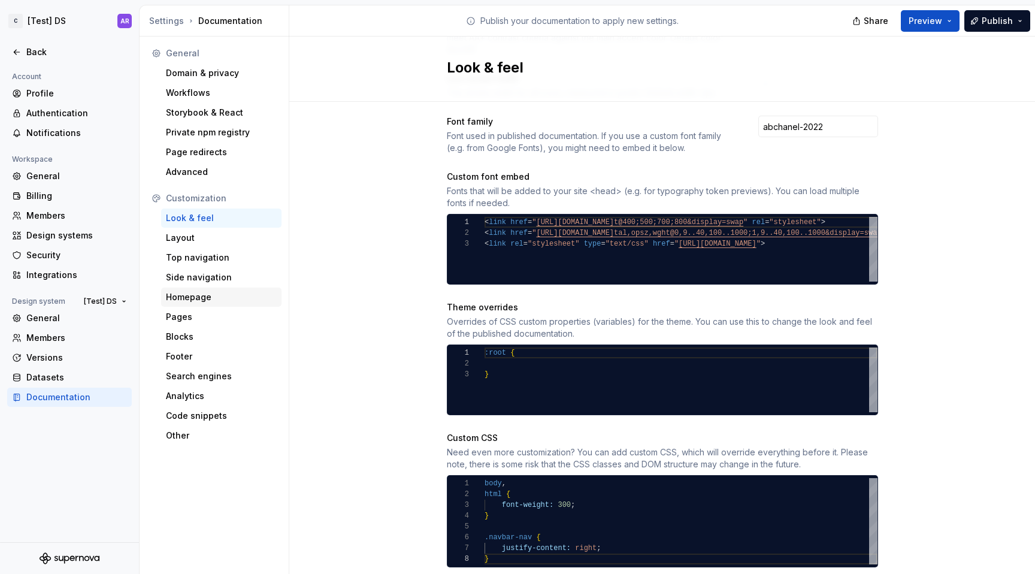
click at [191, 299] on div "Homepage" at bounding box center [221, 297] width 111 height 12
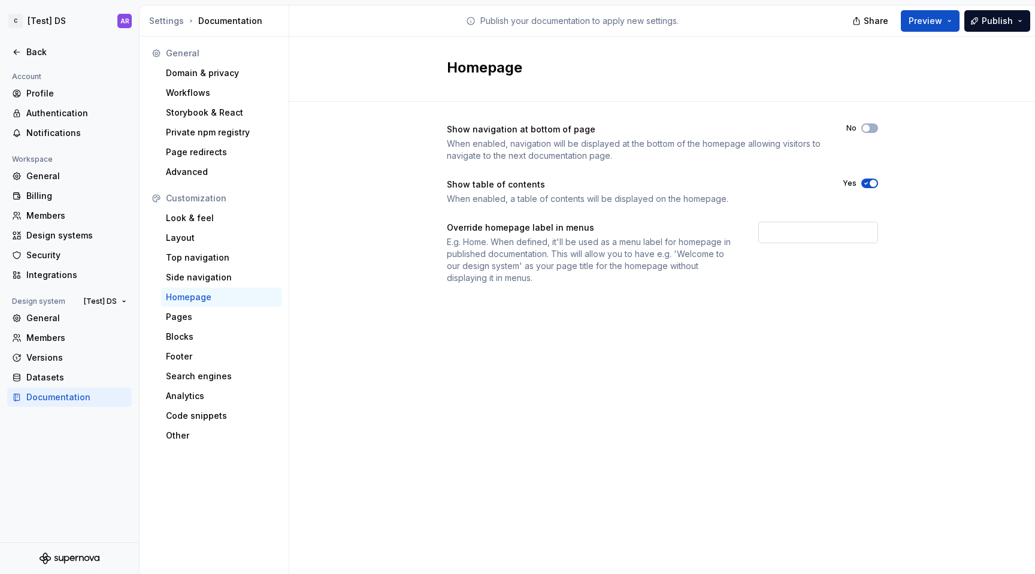
click at [779, 230] on input "text" at bounding box center [819, 233] width 120 height 22
click at [761, 339] on div "Homepage Show navigation at bottom of page When enabled, navigation will be dis…" at bounding box center [662, 305] width 746 height 537
click at [868, 180] on icon "button" at bounding box center [867, 183] width 10 height 7
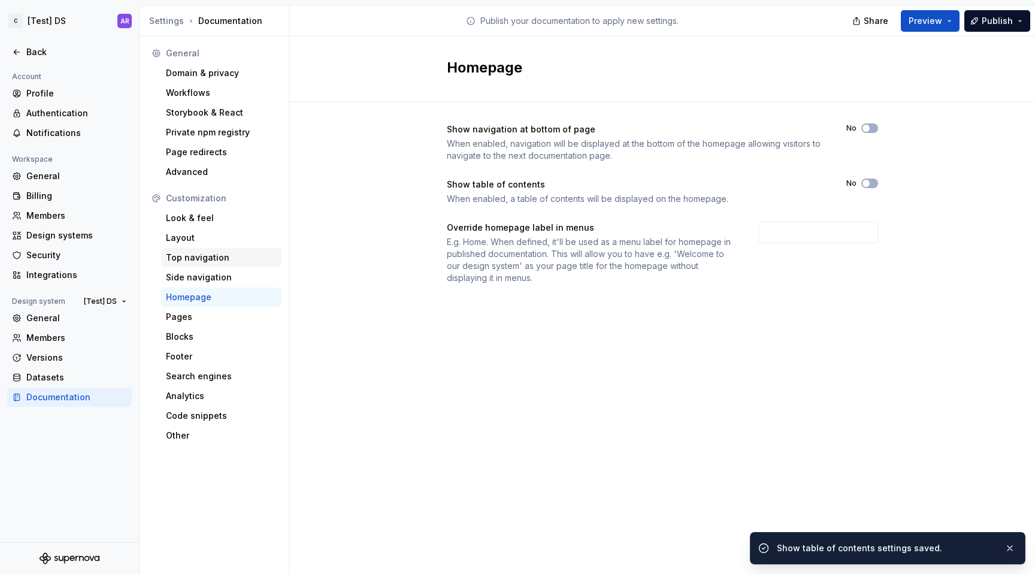
click at [229, 258] on div "Top navigation" at bounding box center [221, 258] width 111 height 12
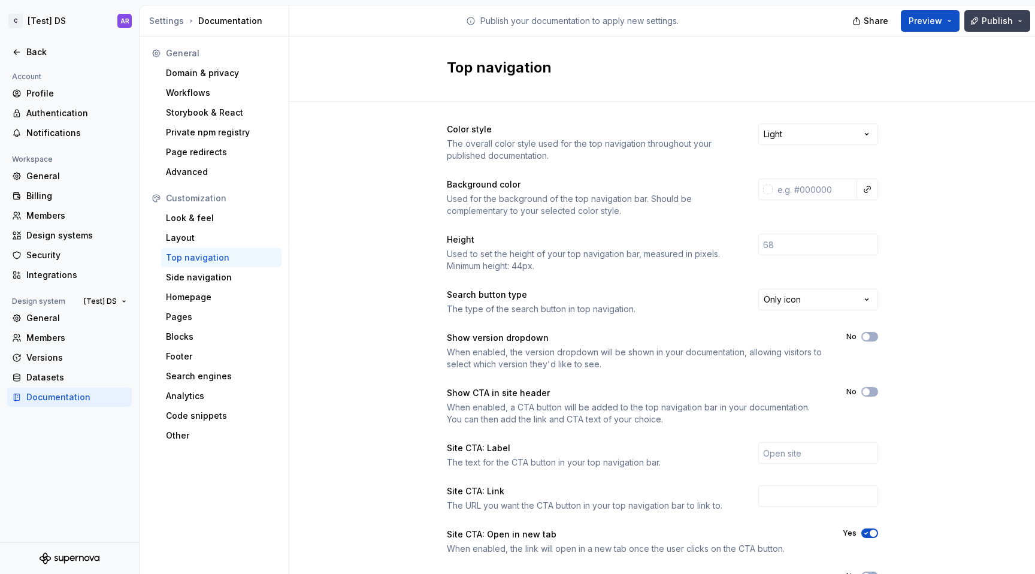
click at [1008, 23] on span "Publish" at bounding box center [997, 21] width 31 height 12
click at [984, 244] on div "Color style The overall color style used for the top navigation throughout your…" at bounding box center [662, 379] width 746 height 554
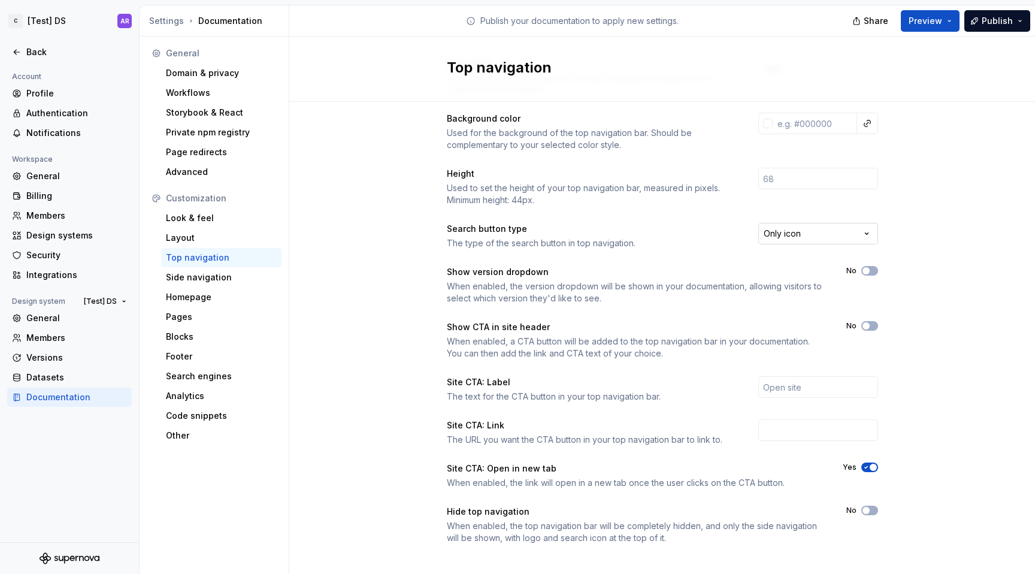
scroll to position [76, 0]
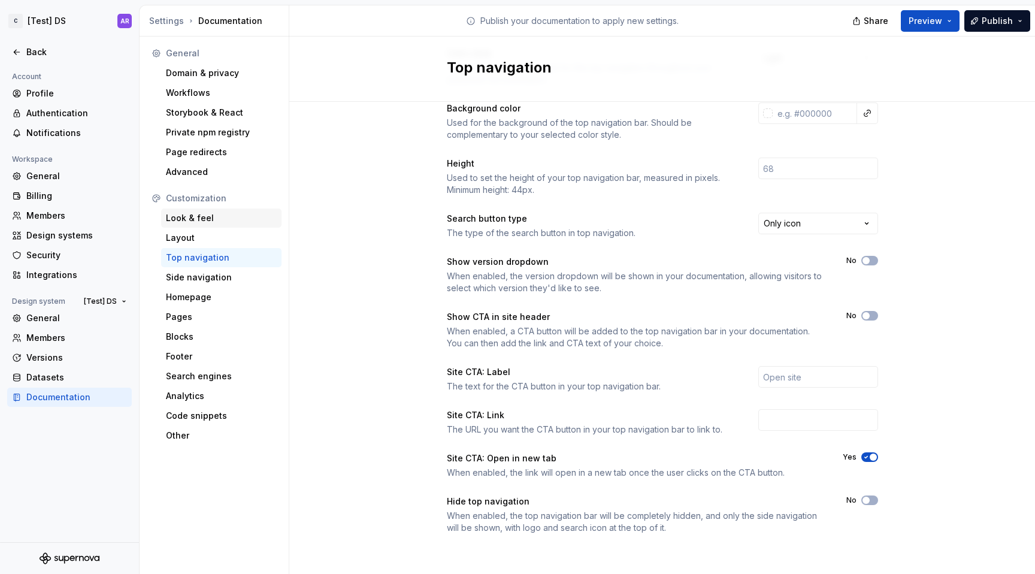
click at [222, 216] on div "Look & feel" at bounding box center [221, 218] width 111 height 12
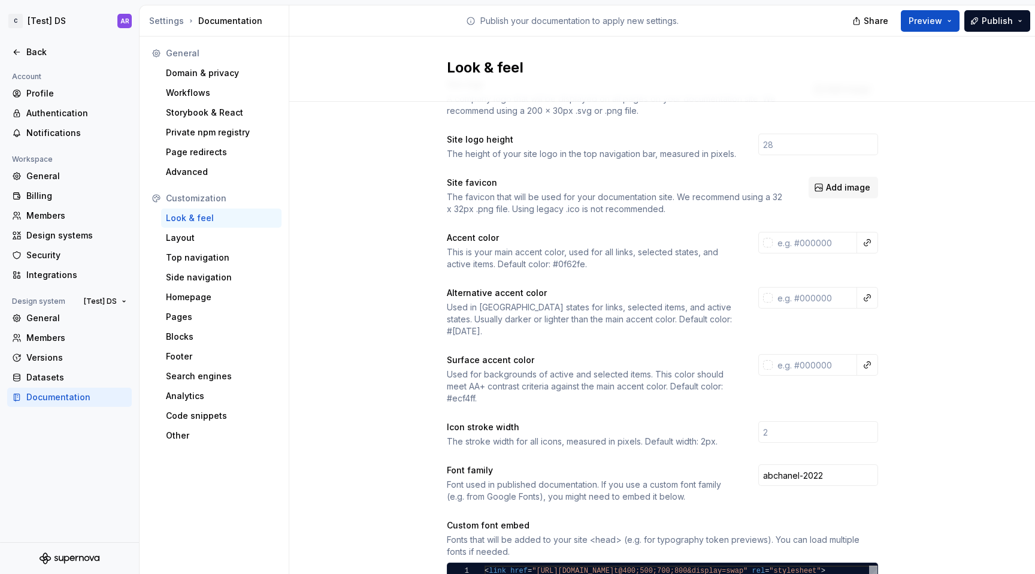
scroll to position [65, 0]
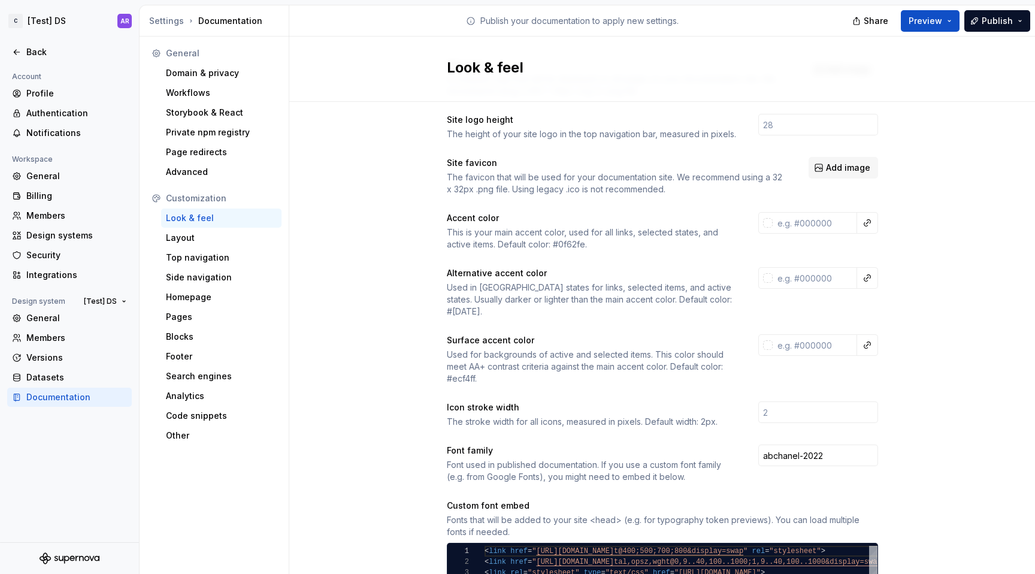
click at [801, 236] on div "Accent color This is your main accent color, used for all links, selected state…" at bounding box center [662, 231] width 431 height 38
click at [806, 222] on input "text" at bounding box center [815, 223] width 84 height 22
type input "1"
click at [960, 237] on div "Site logo A company logo that will be displayed on all pages on your documentat…" at bounding box center [662, 489] width 746 height 905
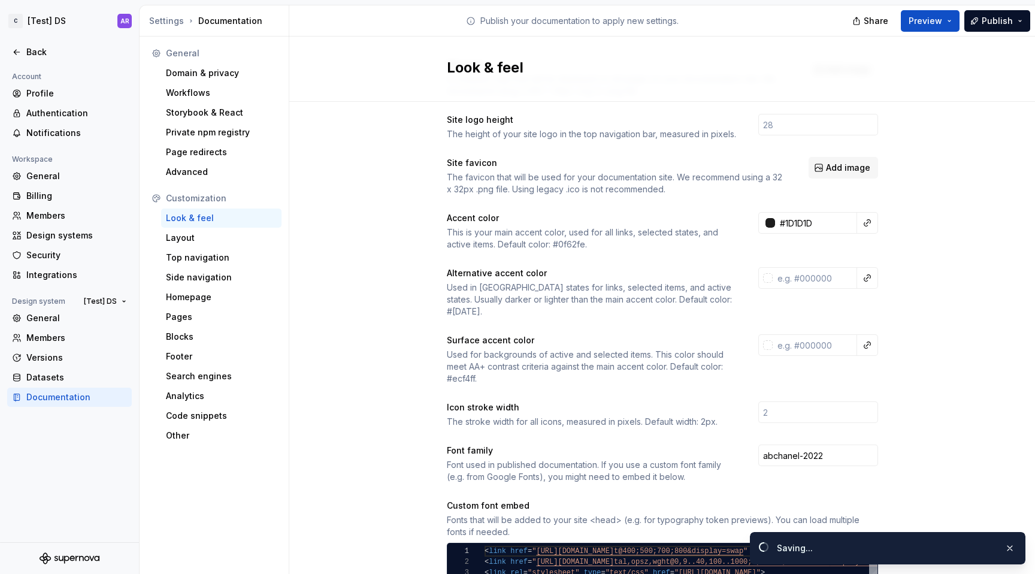
type input "#1d1d1dff"
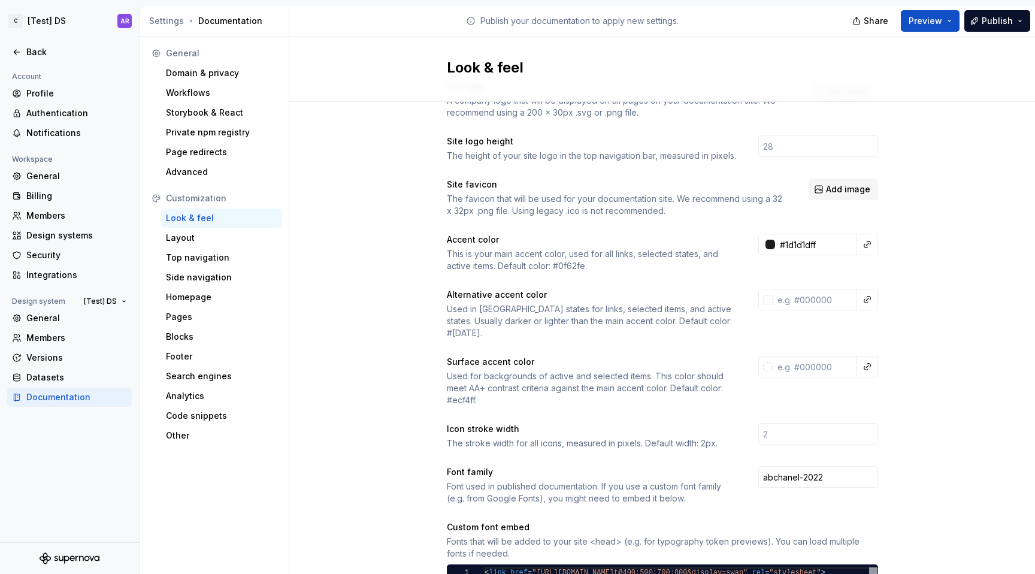
scroll to position [0, 0]
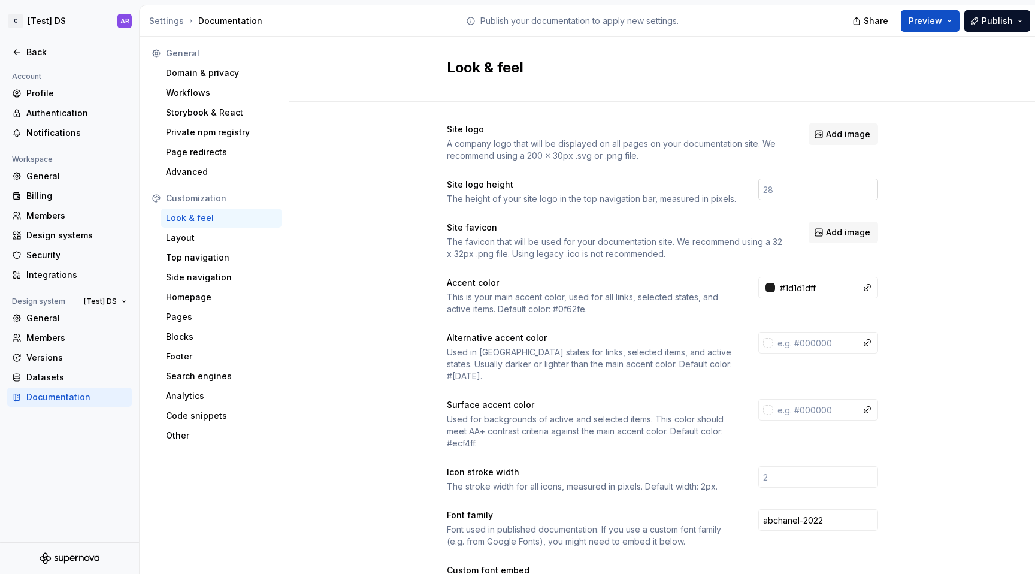
click at [790, 198] on input "number" at bounding box center [819, 190] width 120 height 22
click at [668, 180] on div "Site logo height" at bounding box center [592, 185] width 290 height 12
click at [817, 193] on input "number" at bounding box center [819, 190] width 120 height 22
type input "4"
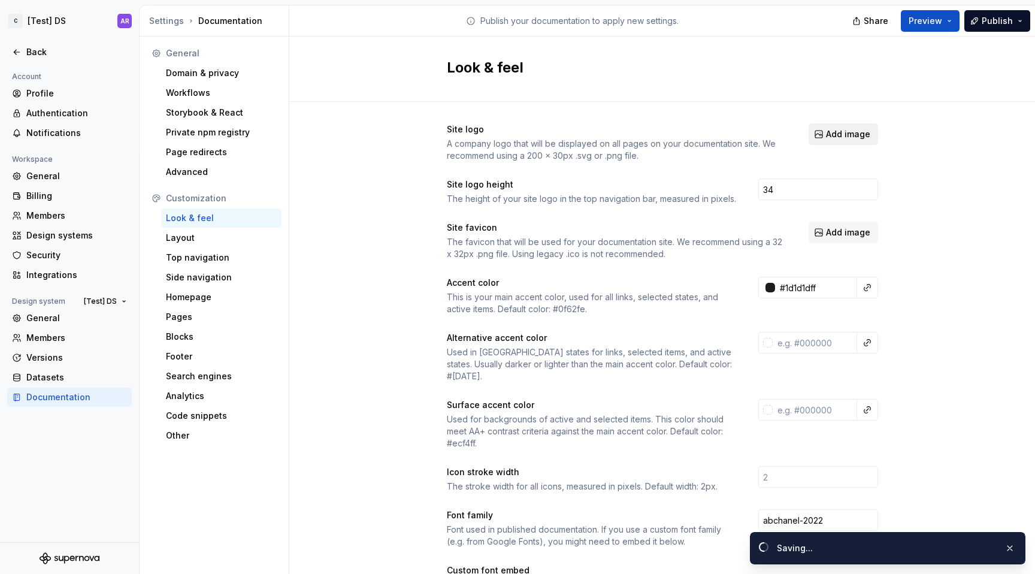
click at [841, 141] on button "Add image" at bounding box center [844, 134] width 70 height 22
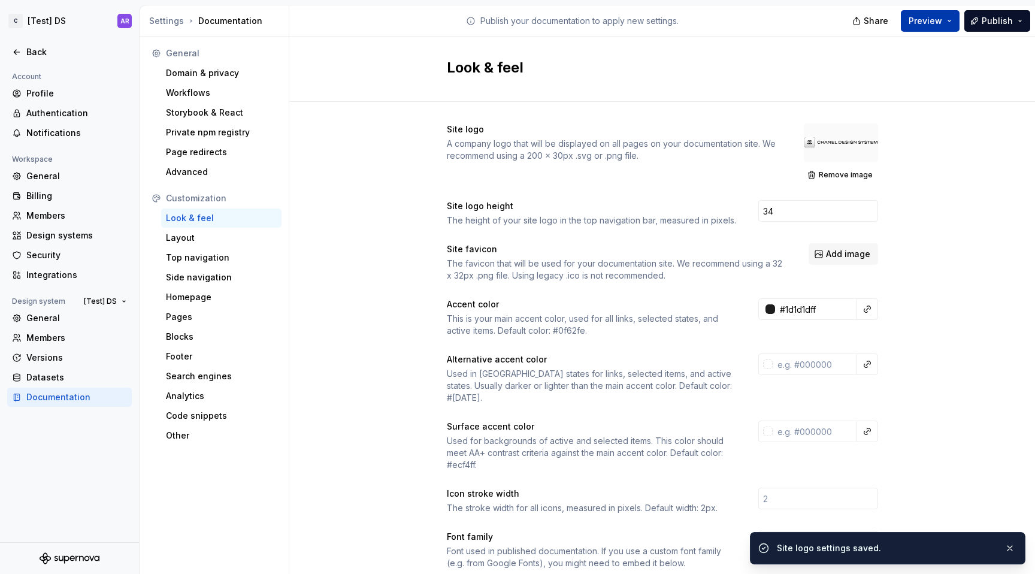
click at [927, 23] on span "Preview" at bounding box center [926, 21] width 34 height 12
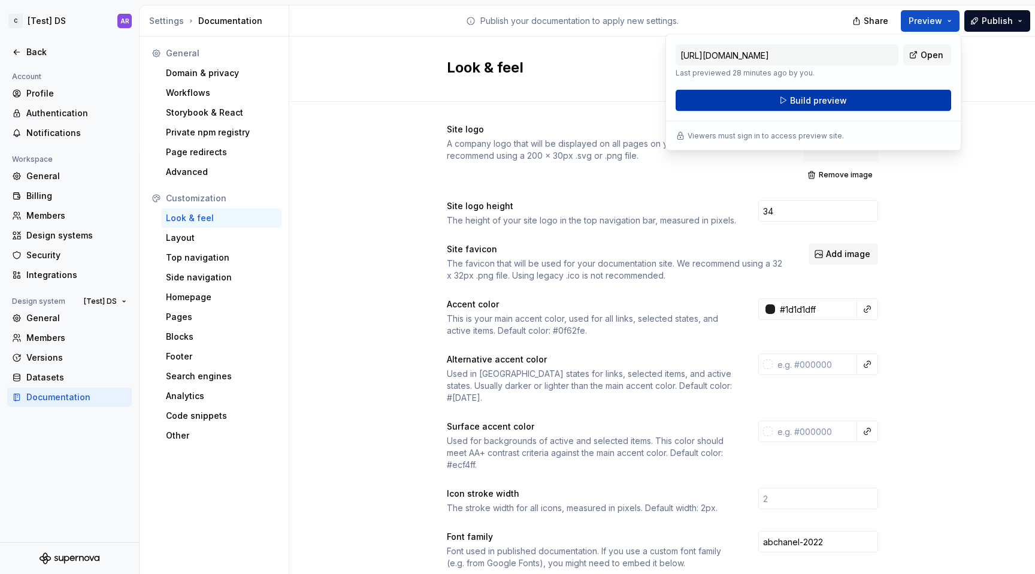
click at [908, 107] on button "Build preview" at bounding box center [814, 101] width 276 height 22
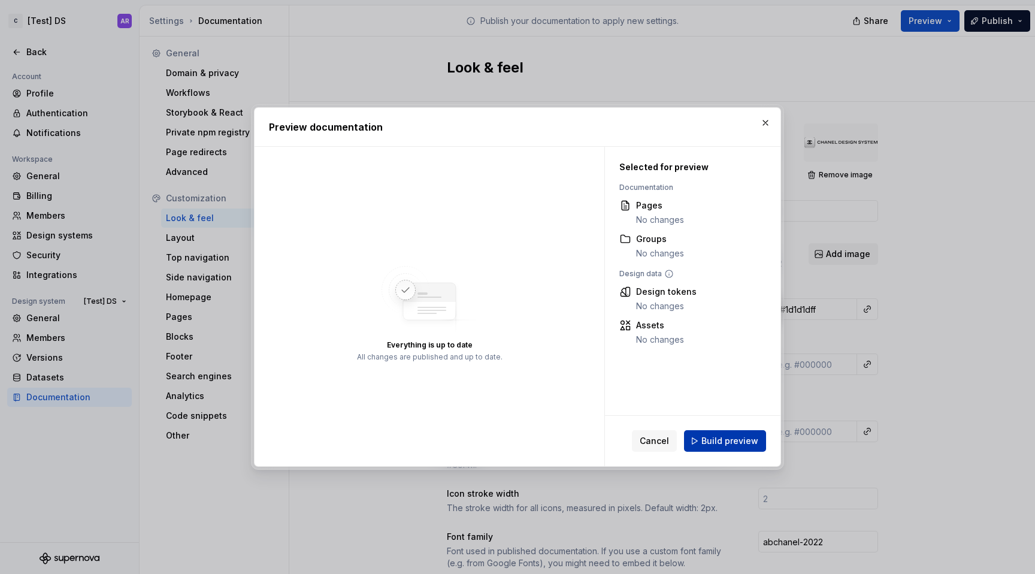
click at [715, 438] on span "Build preview" at bounding box center [730, 441] width 57 height 12
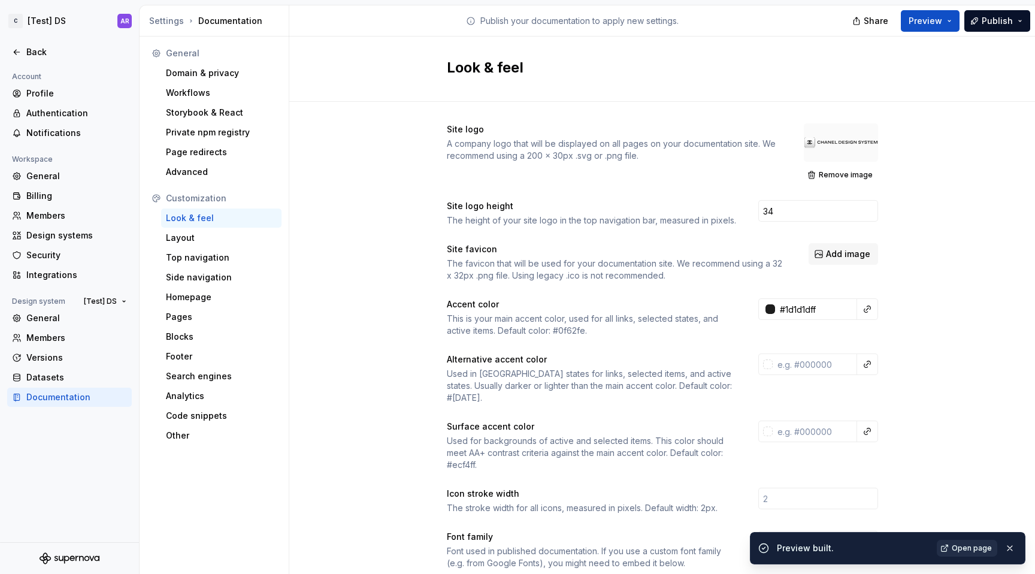
click at [983, 552] on span "Open page" at bounding box center [972, 548] width 40 height 10
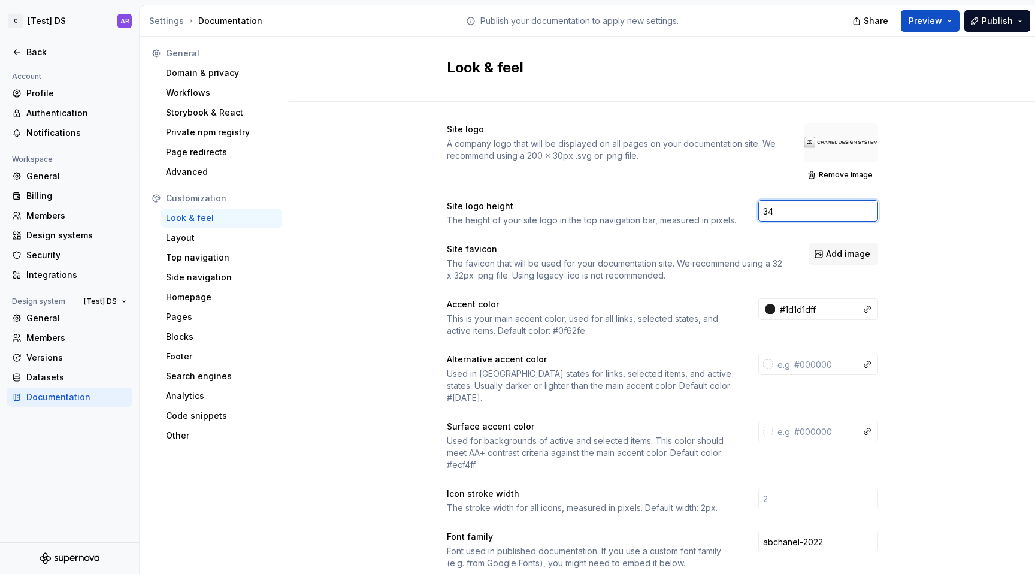
click at [780, 211] on input "34" at bounding box center [819, 211] width 120 height 22
type input "3"
type input "42"
click at [836, 177] on span "Remove image" at bounding box center [846, 175] width 54 height 10
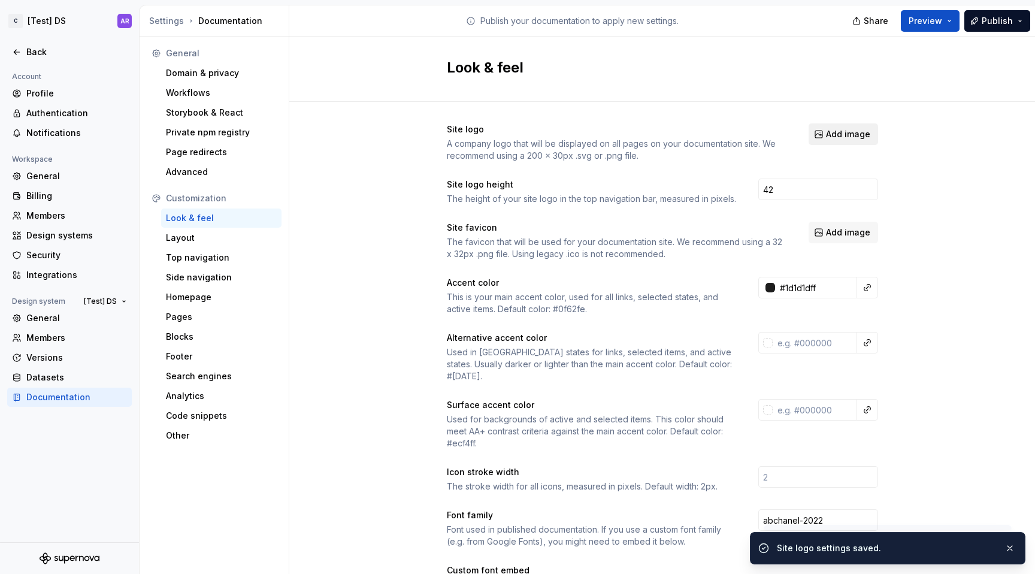
click at [842, 134] on span "Add image" at bounding box center [848, 134] width 44 height 12
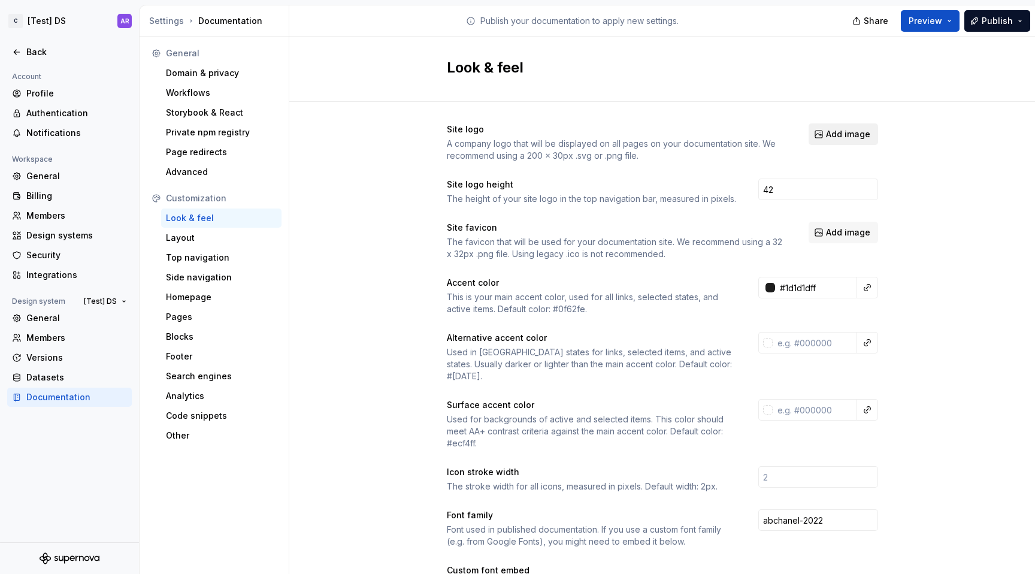
click at [864, 138] on span "Add image" at bounding box center [848, 134] width 44 height 12
click at [848, 140] on button "Add image" at bounding box center [844, 134] width 70 height 22
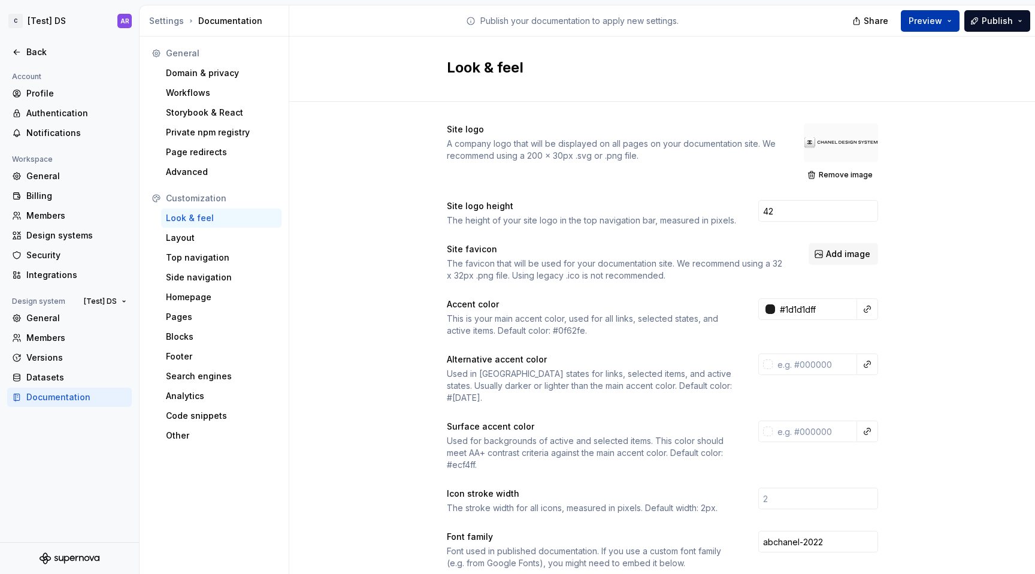
click at [940, 26] on button "Preview" at bounding box center [930, 21] width 59 height 22
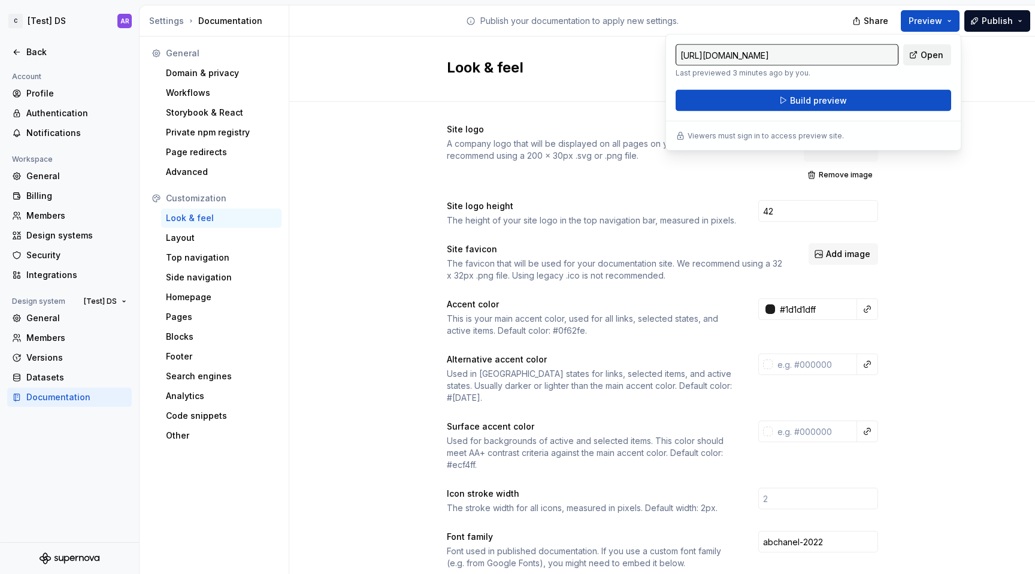
click at [928, 56] on span "Open" at bounding box center [932, 55] width 23 height 12
click at [853, 108] on button "Build preview" at bounding box center [814, 101] width 276 height 22
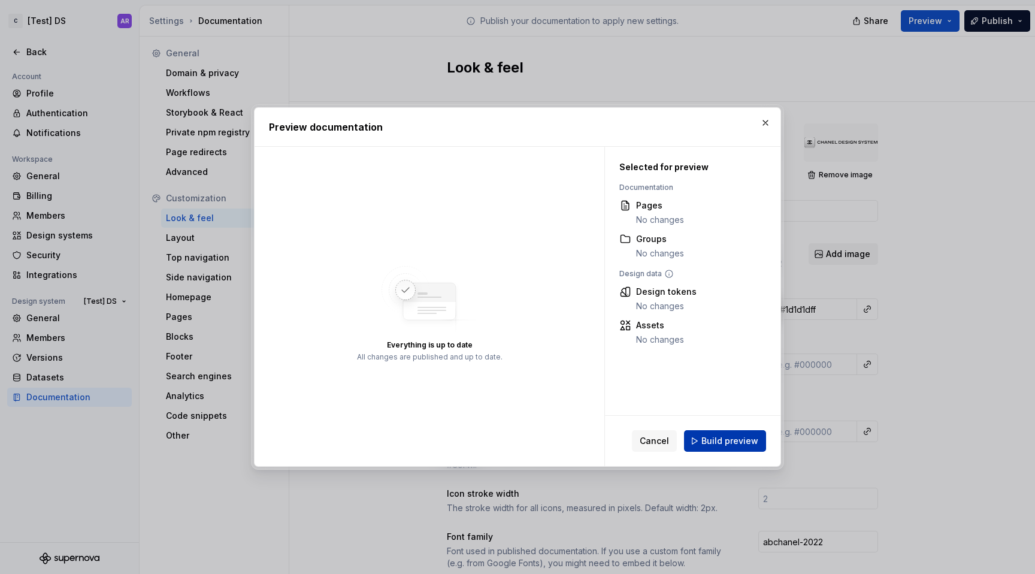
click at [723, 439] on span "Build preview" at bounding box center [730, 441] width 57 height 12
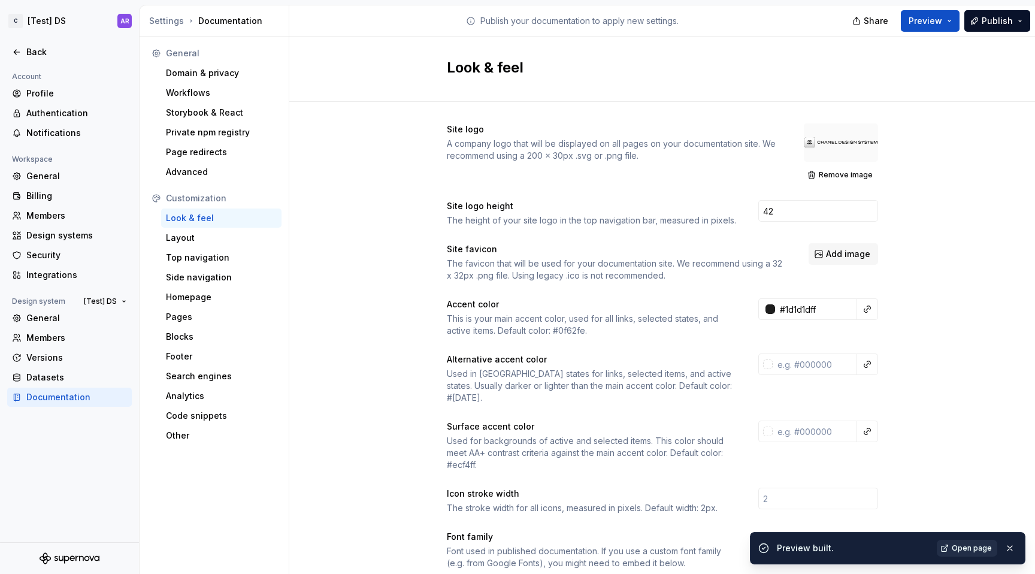
click at [977, 544] on span "Open page" at bounding box center [972, 548] width 40 height 10
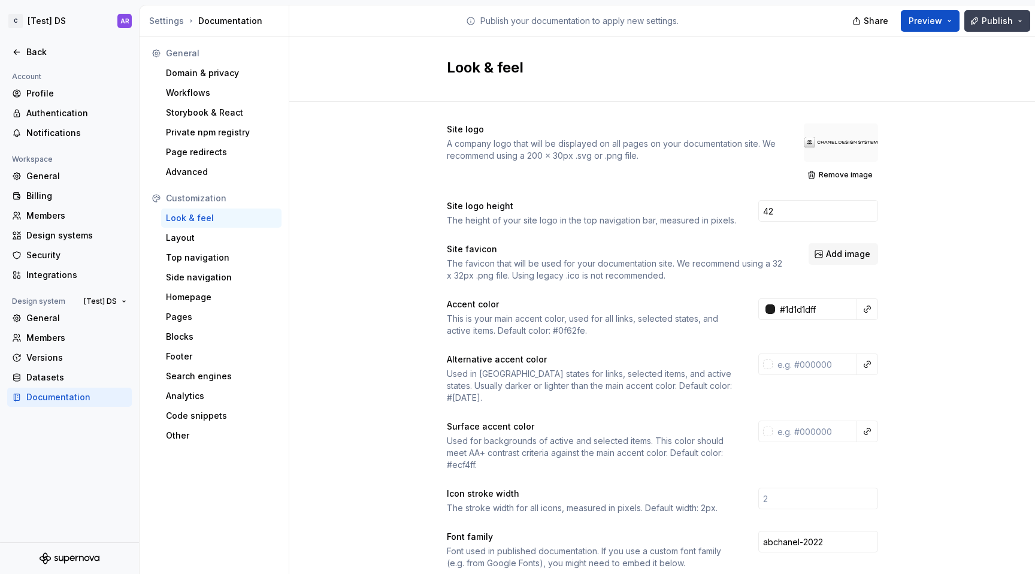
click at [992, 27] on button "Publish" at bounding box center [998, 21] width 66 height 22
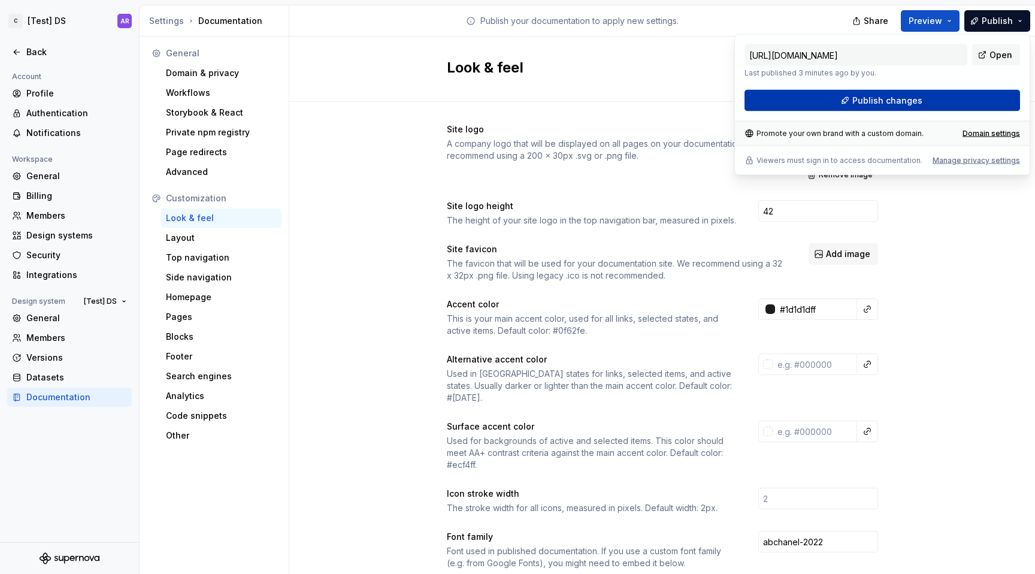
click at [932, 101] on button "Publish changes" at bounding box center [883, 101] width 276 height 22
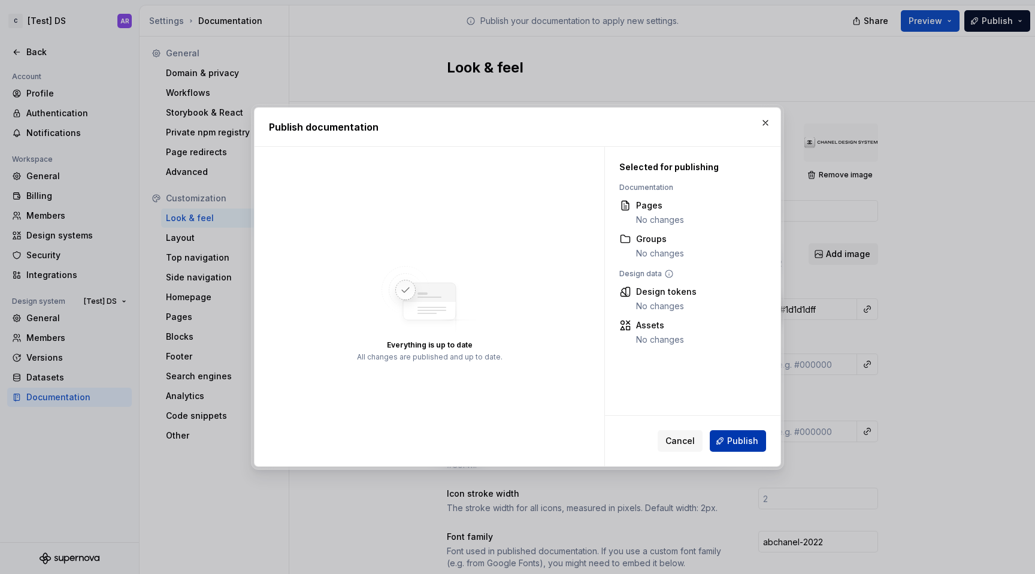
click at [730, 433] on button "Publish" at bounding box center [738, 441] width 56 height 22
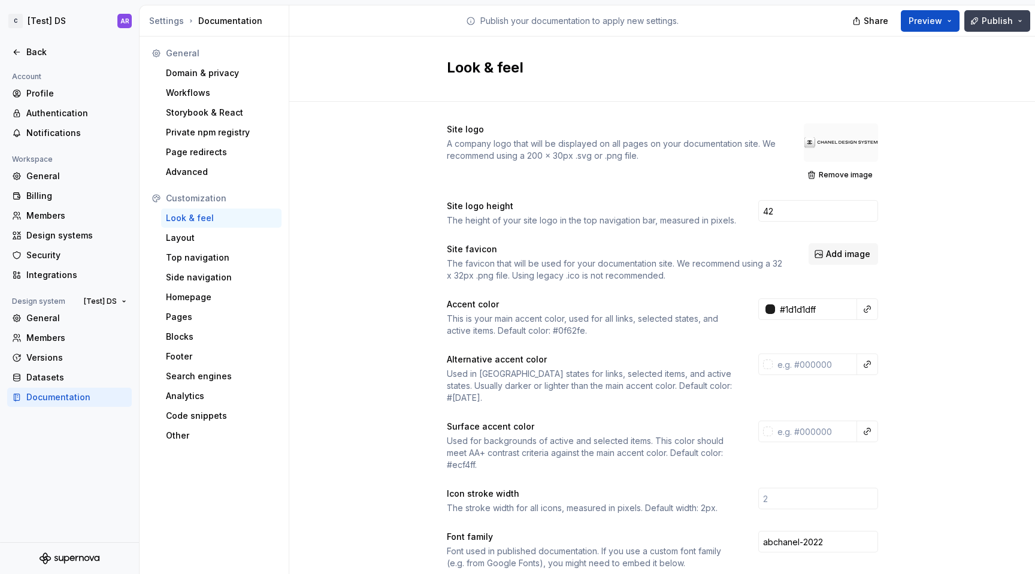
click at [1022, 20] on button "Publish" at bounding box center [998, 21] width 66 height 22
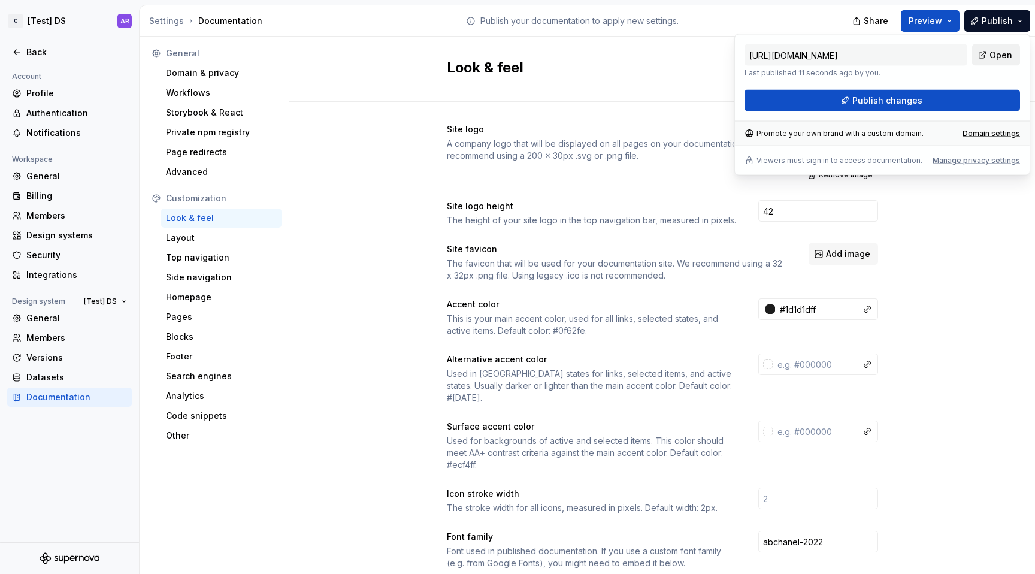
click at [998, 58] on span "Open" at bounding box center [1001, 55] width 23 height 12
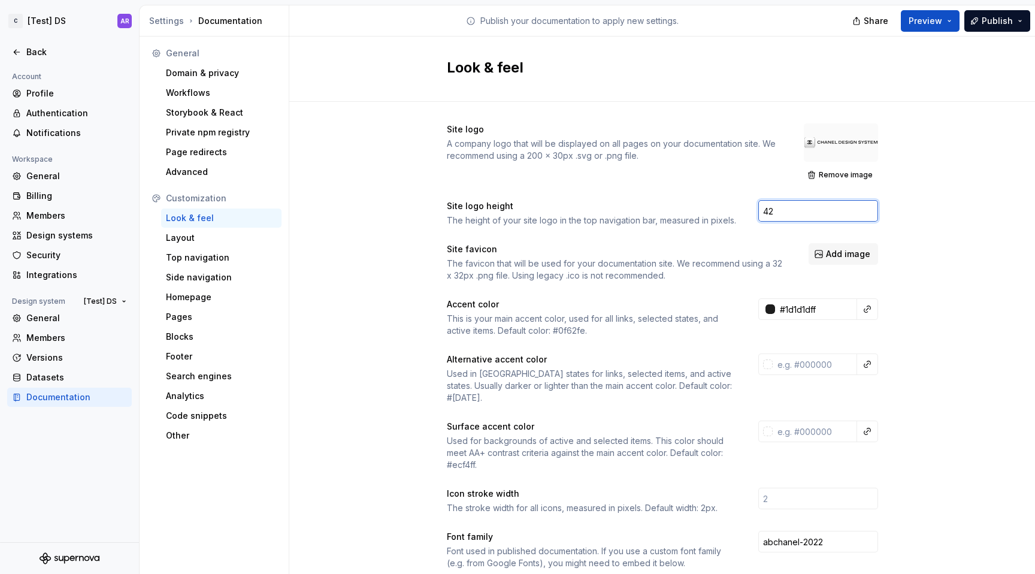
click at [891, 227] on div "Site logo A company logo that will be displayed on all pages on your documentat…" at bounding box center [662, 565] width 746 height 926
click at [838, 165] on div "Remove image" at bounding box center [841, 153] width 74 height 60
click at [838, 171] on span "Remove image" at bounding box center [846, 175] width 54 height 10
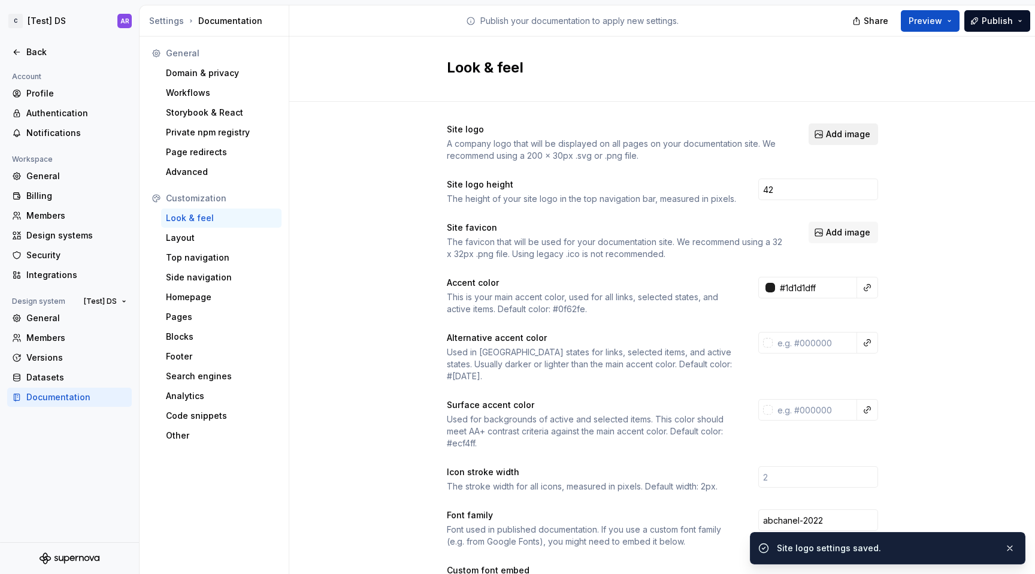
click at [838, 132] on span "Add image" at bounding box center [848, 134] width 44 height 12
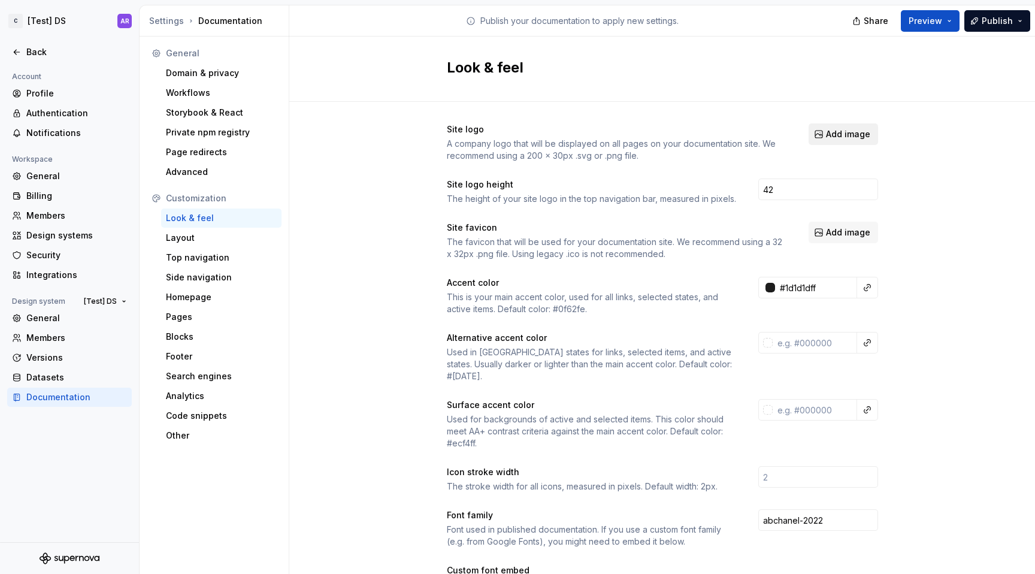
click at [835, 138] on span "Add image" at bounding box center [848, 134] width 44 height 12
drag, startPoint x: 839, startPoint y: 135, endPoint x: 829, endPoint y: 132, distance: 10.0
click at [829, 132] on span "Add image" at bounding box center [848, 134] width 44 height 12
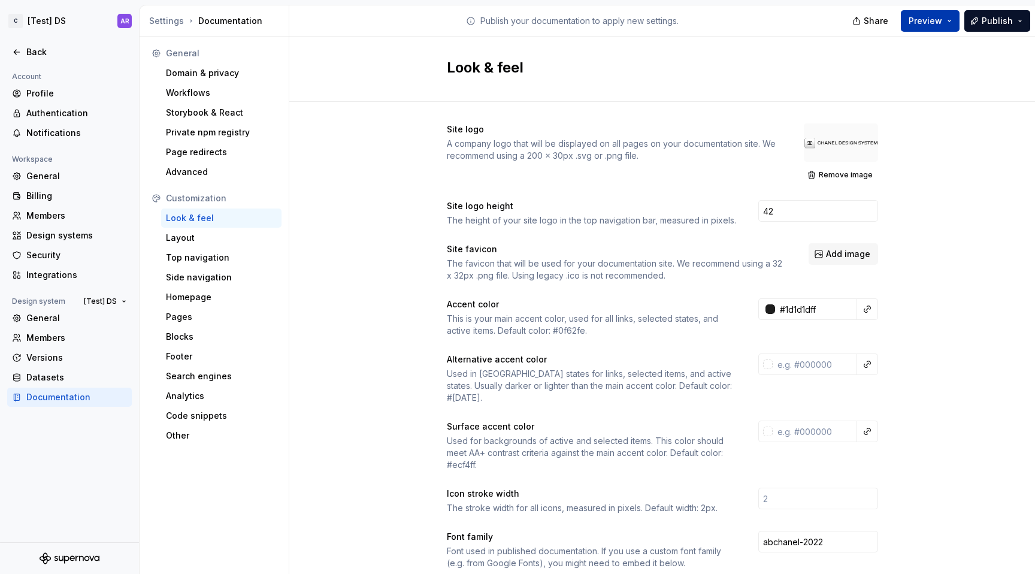
click at [916, 27] on button "Preview" at bounding box center [930, 21] width 59 height 22
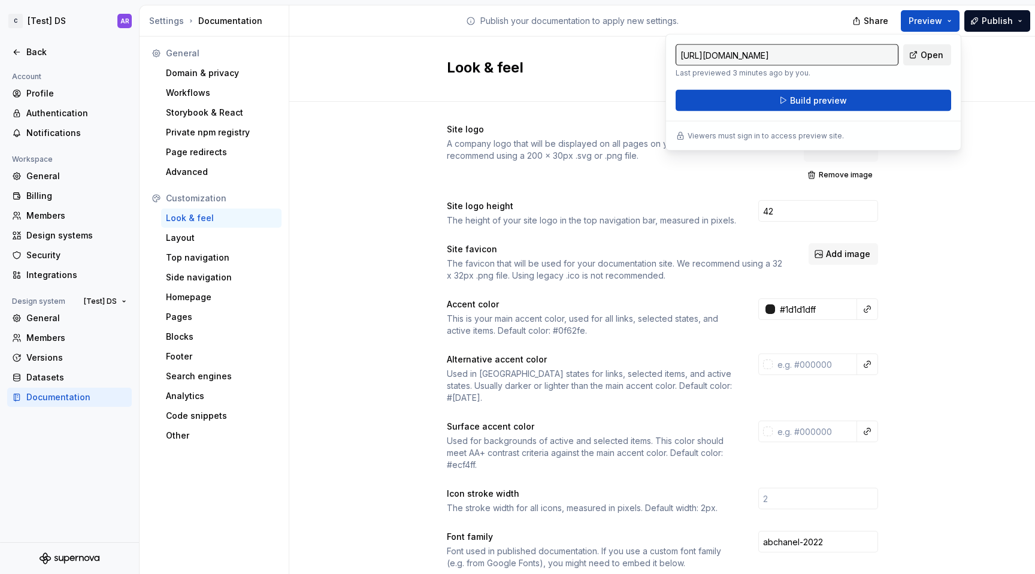
click at [928, 46] on link "Open" at bounding box center [928, 55] width 48 height 22
click at [867, 95] on button "Build preview" at bounding box center [814, 101] width 276 height 22
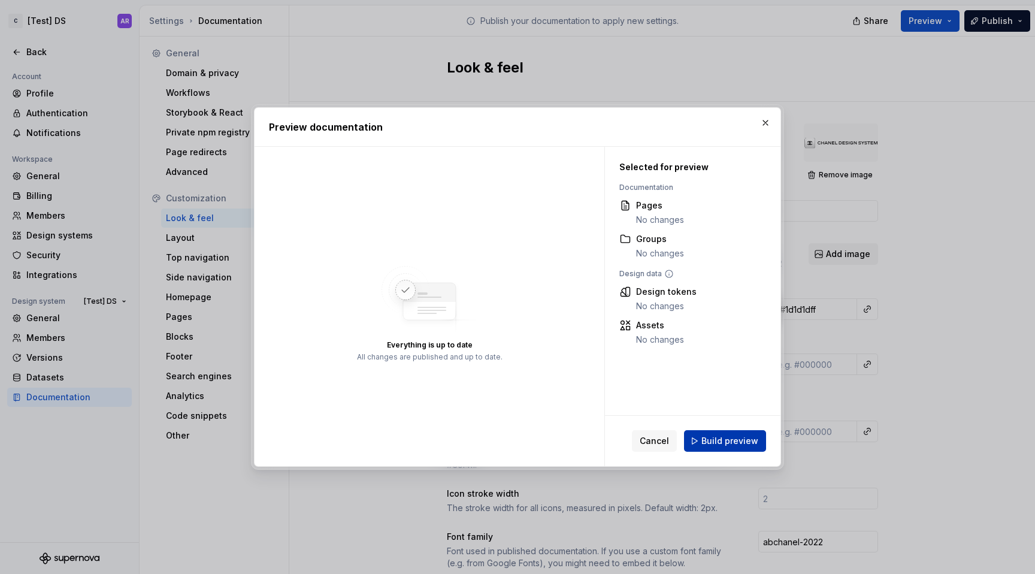
click at [742, 448] on button "Build preview" at bounding box center [725, 441] width 82 height 22
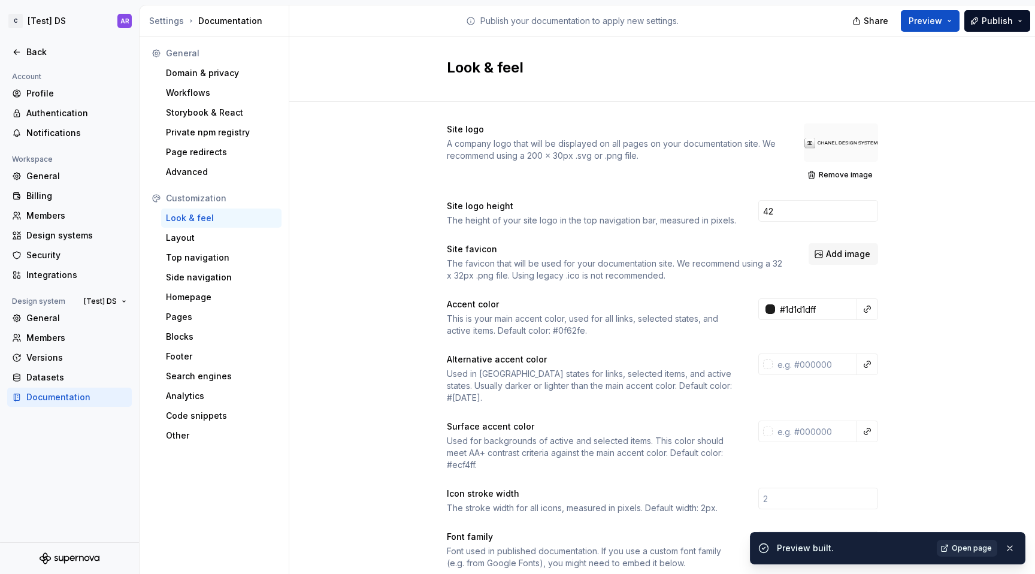
click at [974, 554] on link "Open page" at bounding box center [967, 548] width 61 height 17
click at [839, 141] on div at bounding box center [841, 142] width 74 height 38
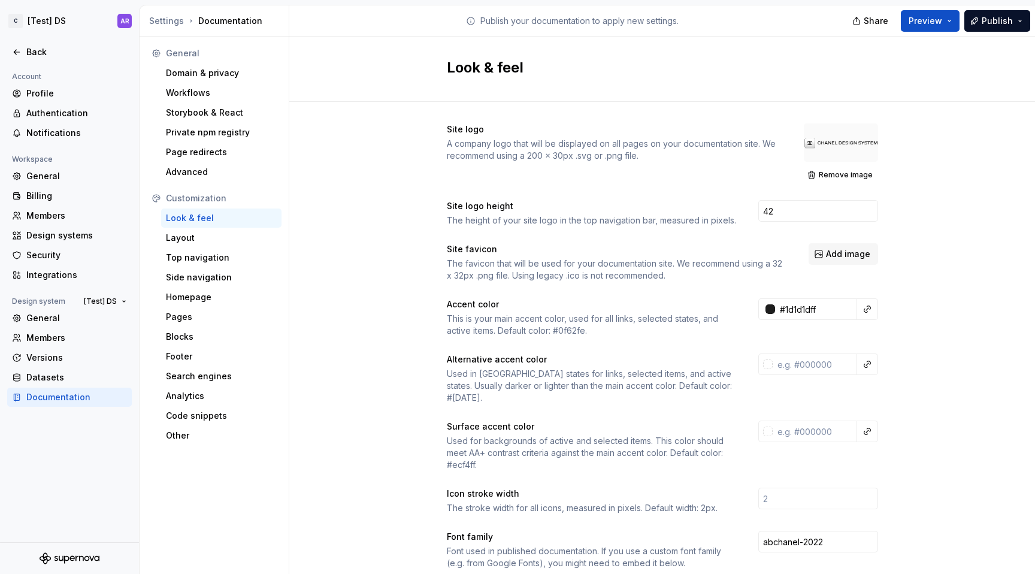
click at [837, 165] on div "Remove image" at bounding box center [841, 153] width 74 height 60
click at [837, 174] on span "Remove image" at bounding box center [846, 175] width 54 height 10
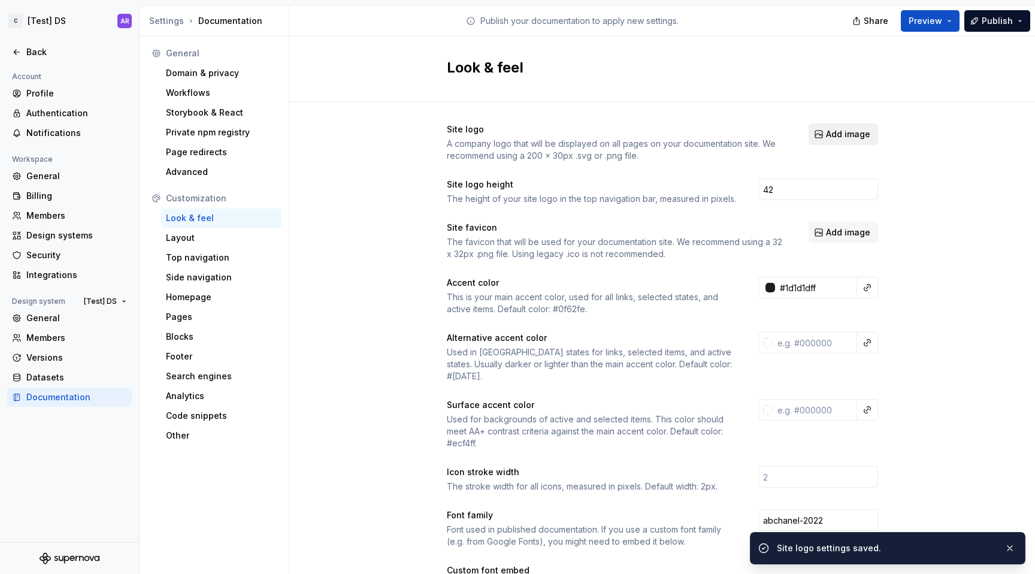
click at [837, 136] on span "Add image" at bounding box center [848, 134] width 44 height 12
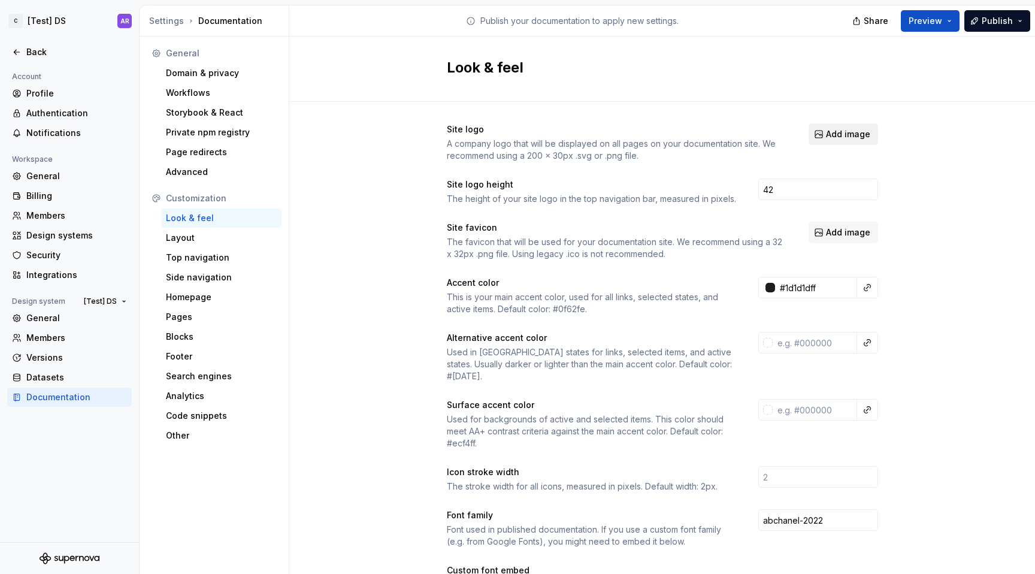
click at [844, 135] on span "Add image" at bounding box center [848, 134] width 44 height 12
click at [835, 123] on button "Add image" at bounding box center [844, 134] width 70 height 22
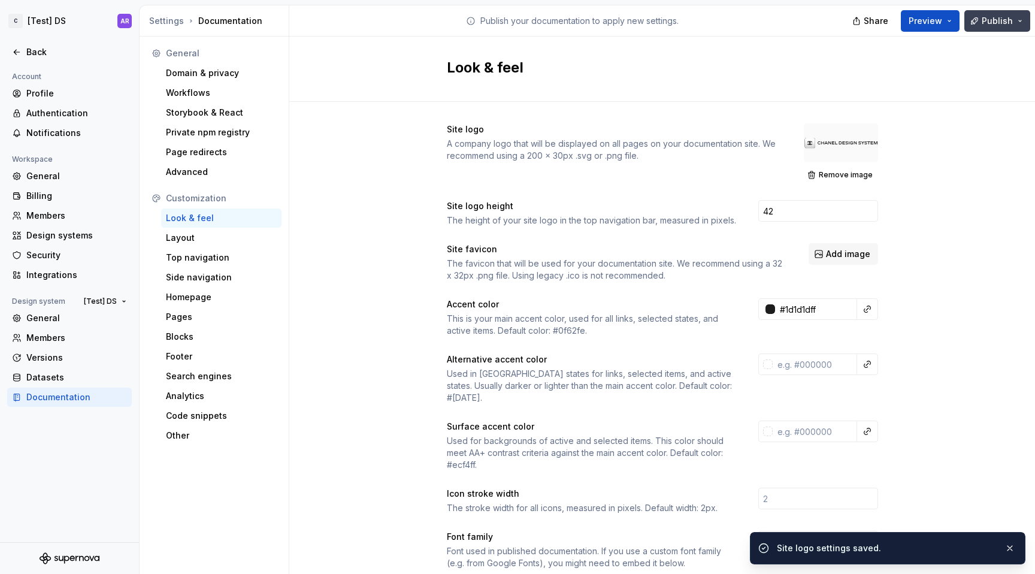
click at [1001, 24] on span "Publish" at bounding box center [997, 21] width 31 height 12
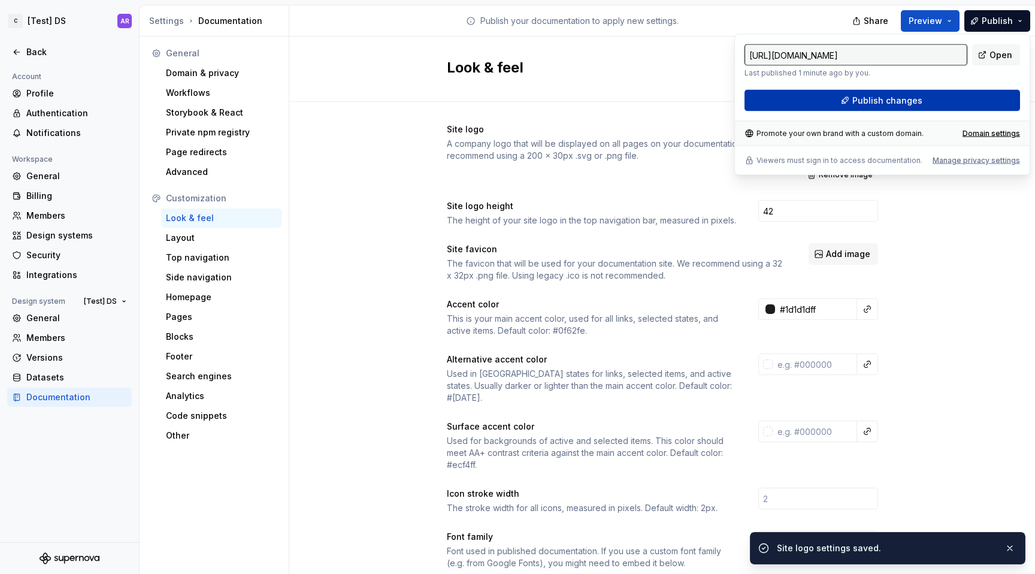
click at [966, 111] on button "Publish changes" at bounding box center [883, 101] width 276 height 22
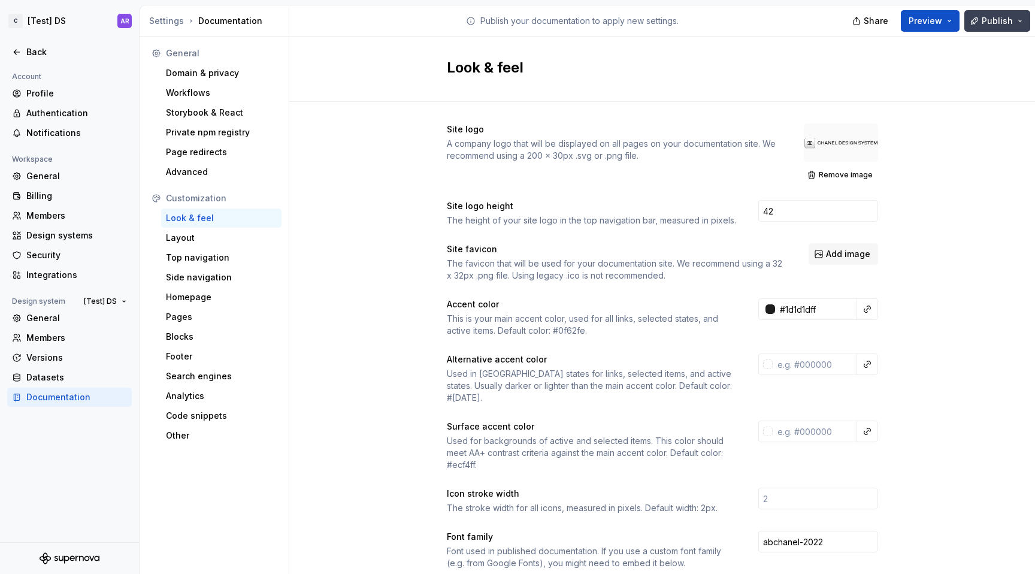
click at [1000, 19] on span "Publish" at bounding box center [997, 21] width 31 height 12
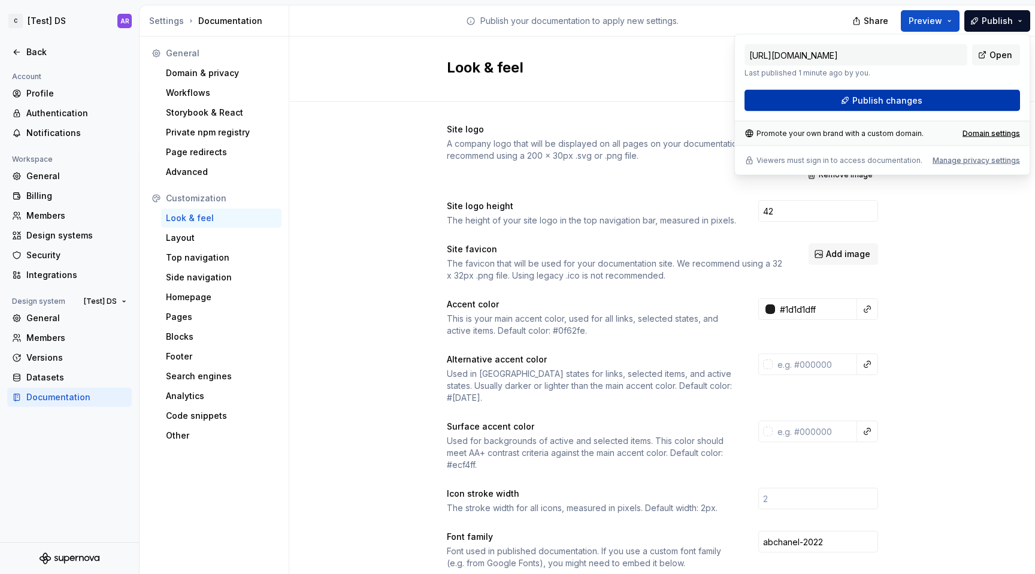
click at [914, 102] on span "Publish changes" at bounding box center [888, 101] width 70 height 12
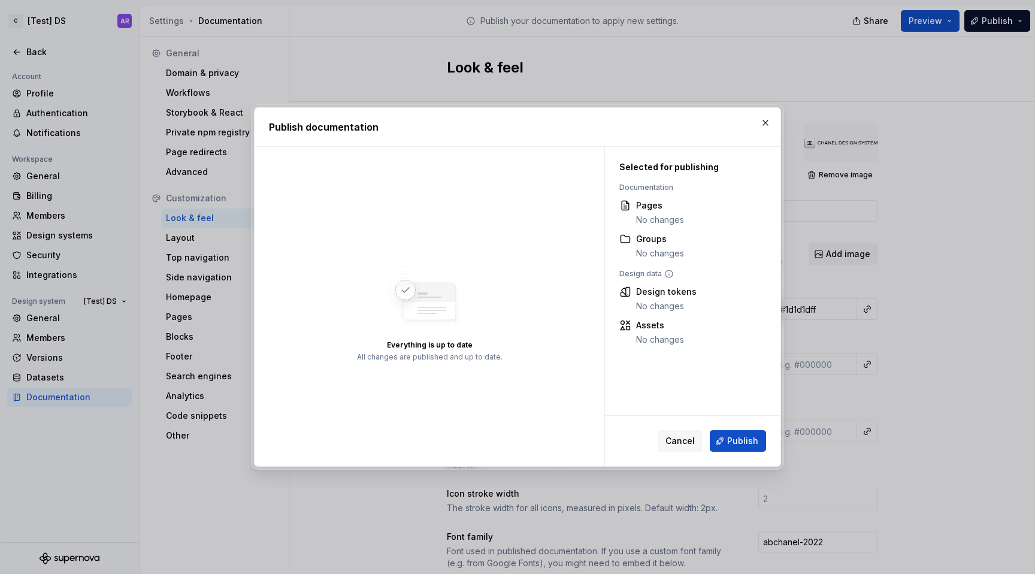
click at [746, 452] on div "Cancel Publish" at bounding box center [693, 441] width 176 height 50
click at [746, 438] on span "Publish" at bounding box center [742, 441] width 31 height 12
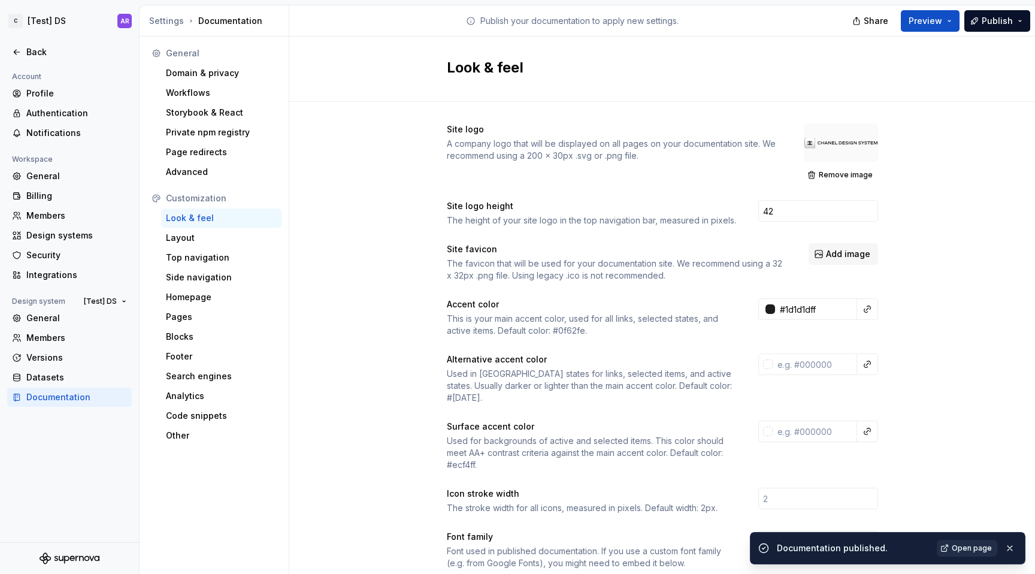
click at [966, 555] on link "Open page" at bounding box center [967, 548] width 61 height 17
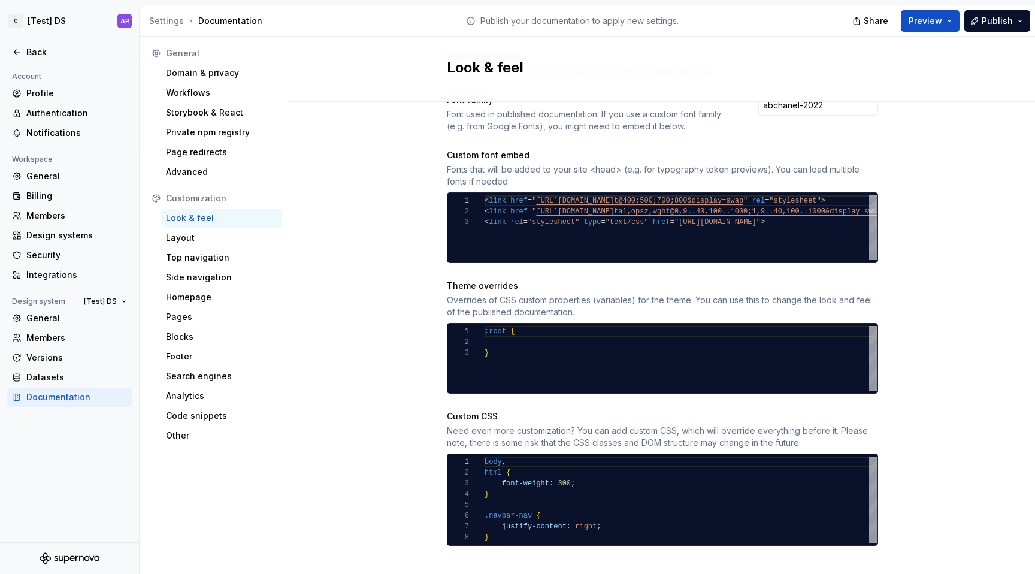
scroll to position [75, 4]
click at [599, 522] on div "body , html { font-weight: 300 ; } .navbar-nav { justify-content: right ; }" at bounding box center [681, 500] width 393 height 86
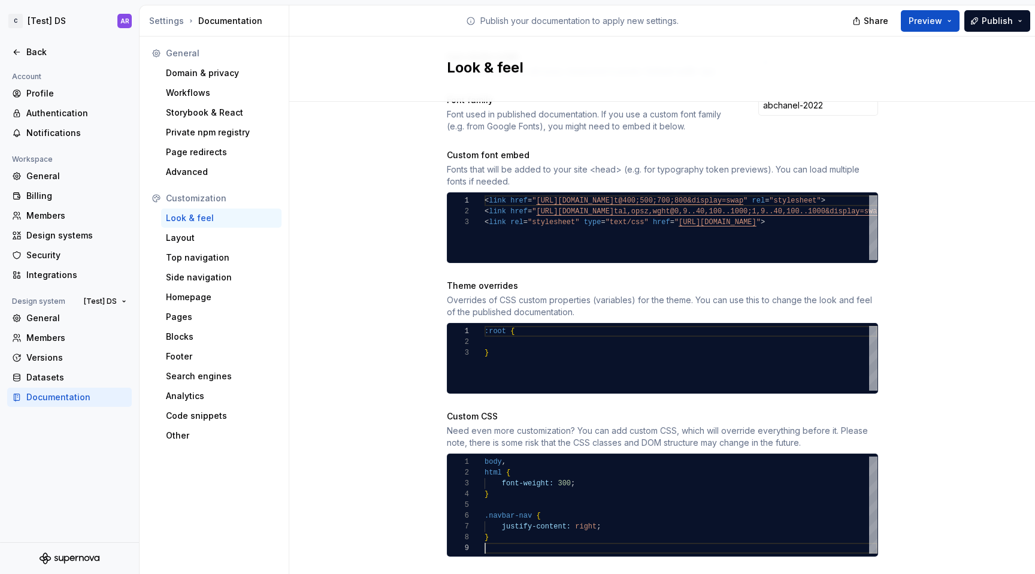
scroll to position [65, 4]
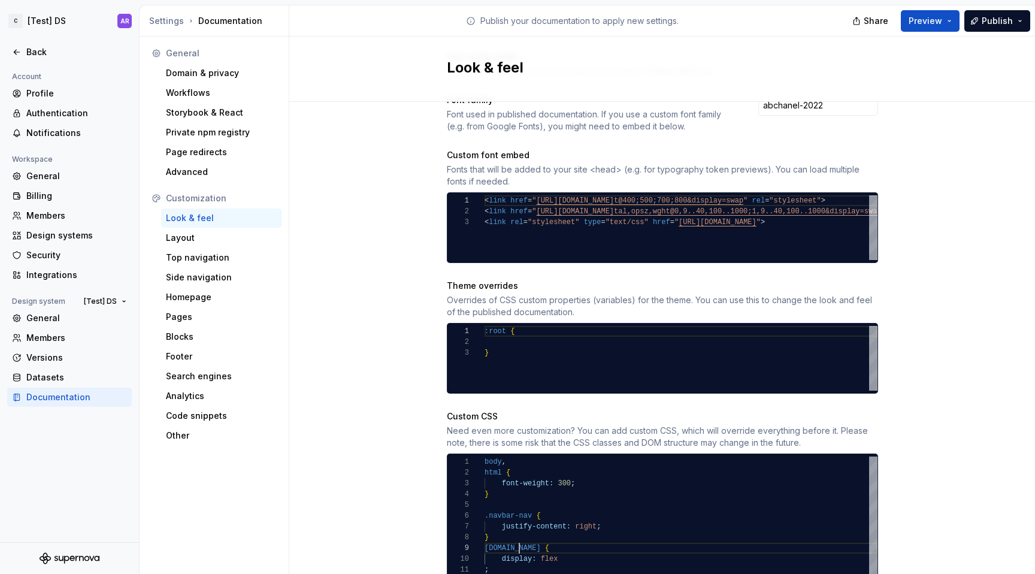
click at [515, 538] on div "[DOMAIN_NAME] { display: flex ; justify-content: flex-start ; align-items: cent…" at bounding box center [681, 548] width 393 height 183
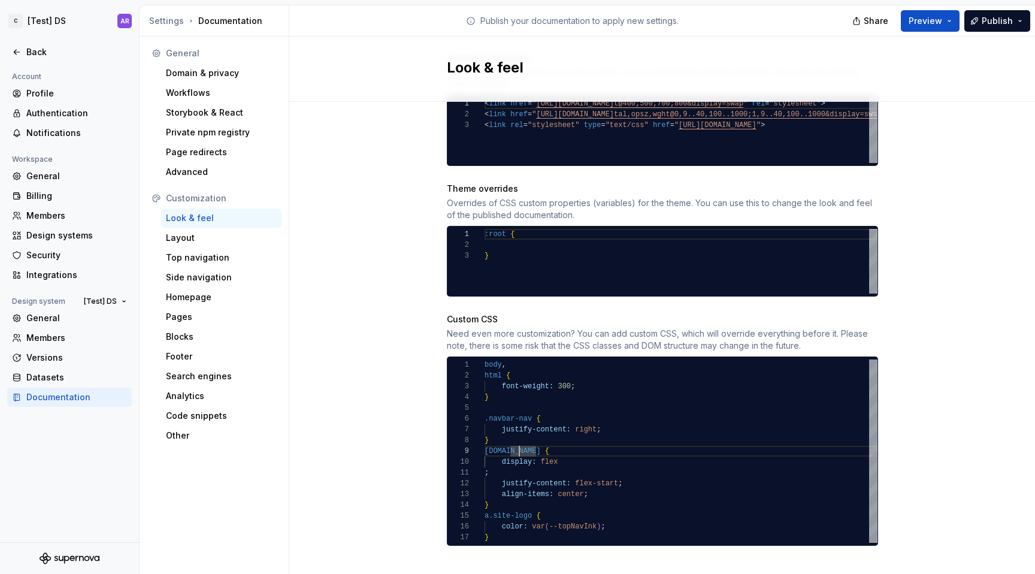
scroll to position [0, 0]
click at [485, 459] on div "[DOMAIN_NAME] { display: flex ; justify-content: flex-start ; align-items: cent…" at bounding box center [681, 450] width 393 height 183
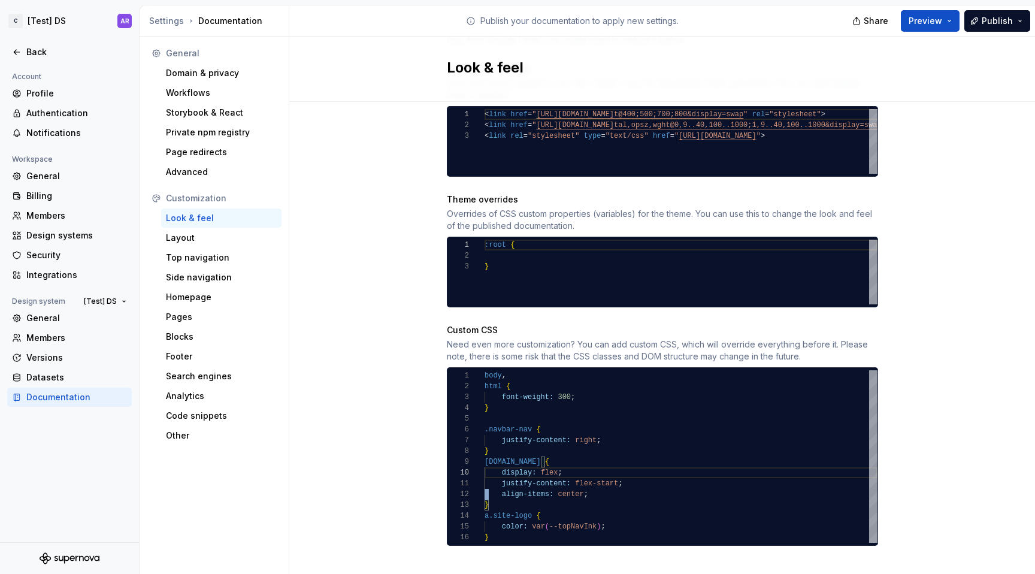
scroll to position [11, 104]
click at [498, 461] on div "[DOMAIN_NAME] { display: flex ; justify-content: flex-start ; align-items: cent…" at bounding box center [681, 456] width 393 height 173
click at [614, 484] on div "[DOMAIN_NAME] { display: flex ; justify-content: flex-start ; align-items: cent…" at bounding box center [681, 456] width 393 height 173
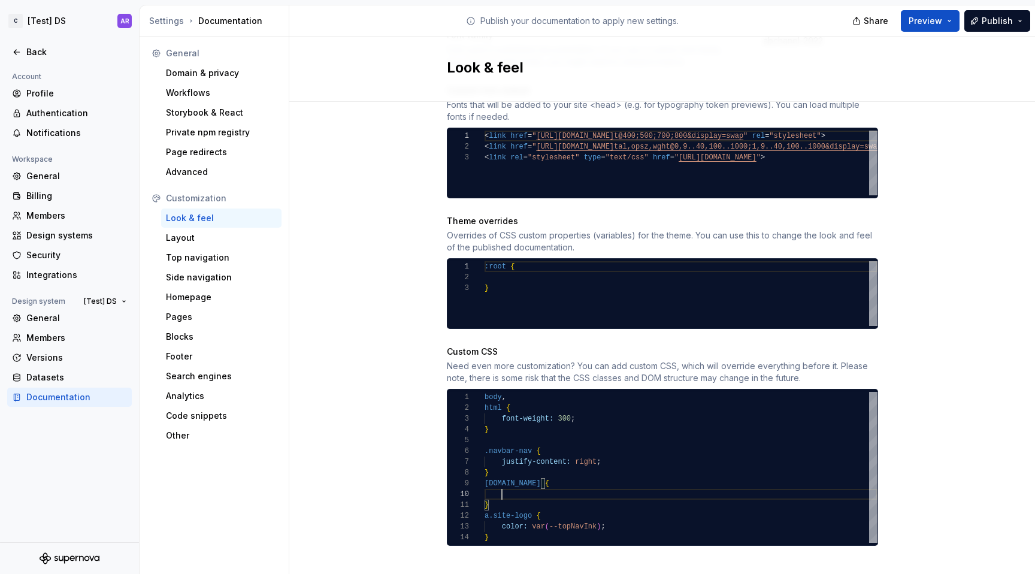
click at [603, 513] on div "[DOMAIN_NAME] { } a.site-logo { color: var ( --topNavInk ) ; } body , html { fo…" at bounding box center [681, 467] width 393 height 151
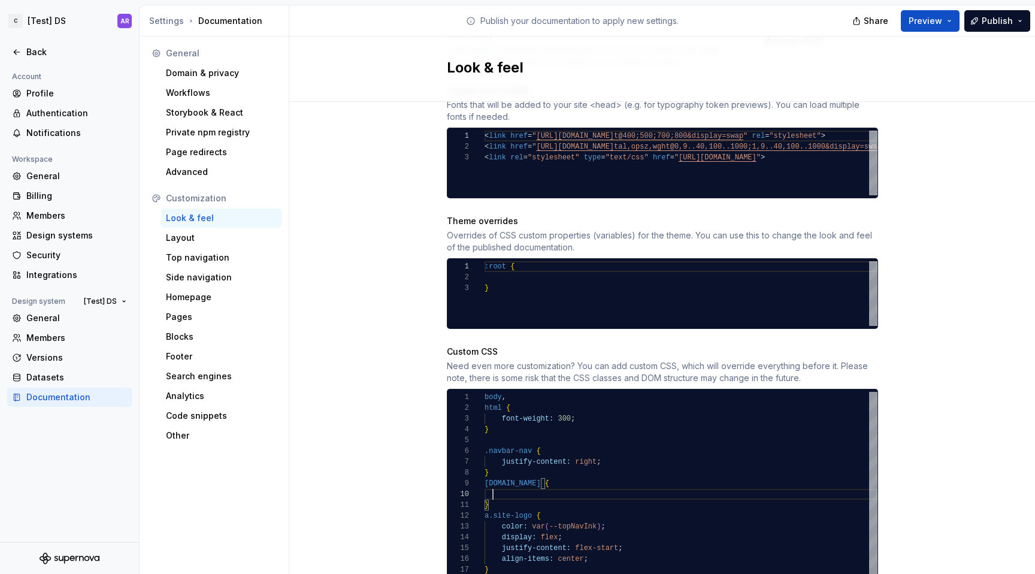
scroll to position [97, 8]
click at [488, 482] on div "[DOMAIN_NAME] { } a.site-logo { color: var ( --topNavInk ) ; font-weight: 300 ;…" at bounding box center [681, 483] width 393 height 183
click at [620, 518] on div "[DOMAIN_NAME] { } a.site-logo { color: var ( --topNavInk ) ; font-weight: 300 ;…" at bounding box center [681, 483] width 393 height 183
click at [512, 494] on div "[DOMAIN_NAME] { } a.site-logo { font-weight: 300 ; } .navbar-nav { justify-cont…" at bounding box center [681, 478] width 393 height 173
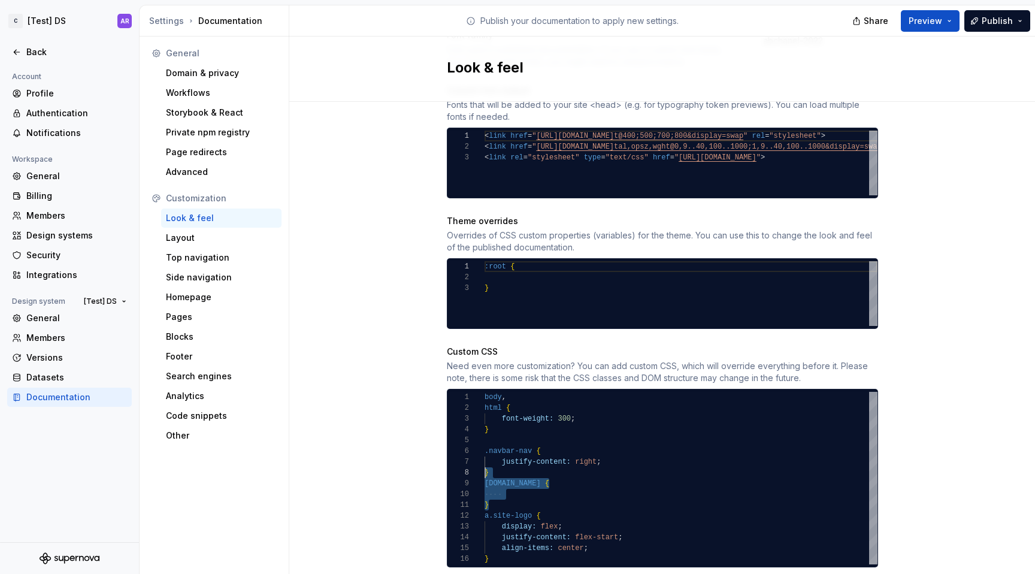
scroll to position [86, 0]
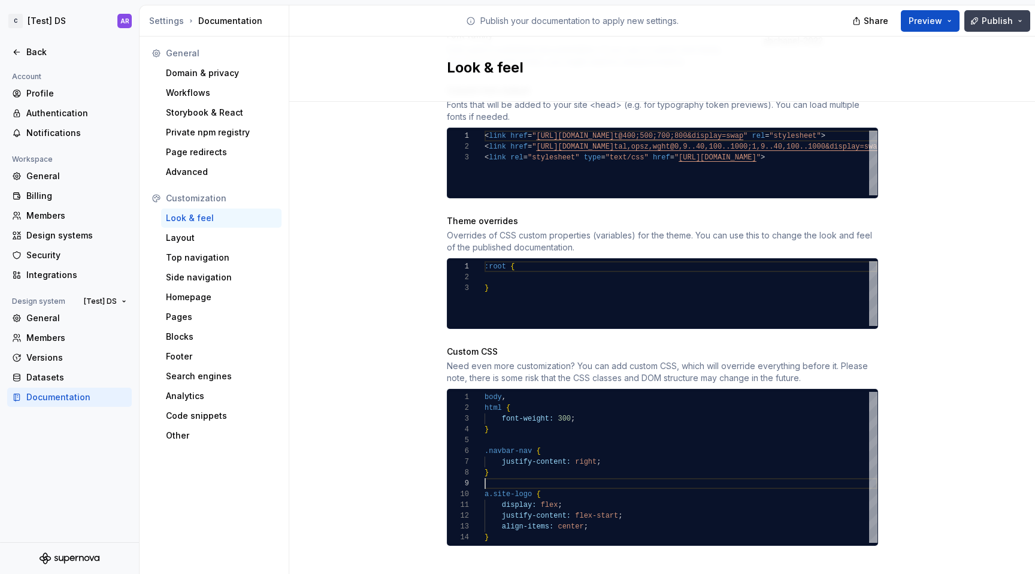
type textarea "**********"
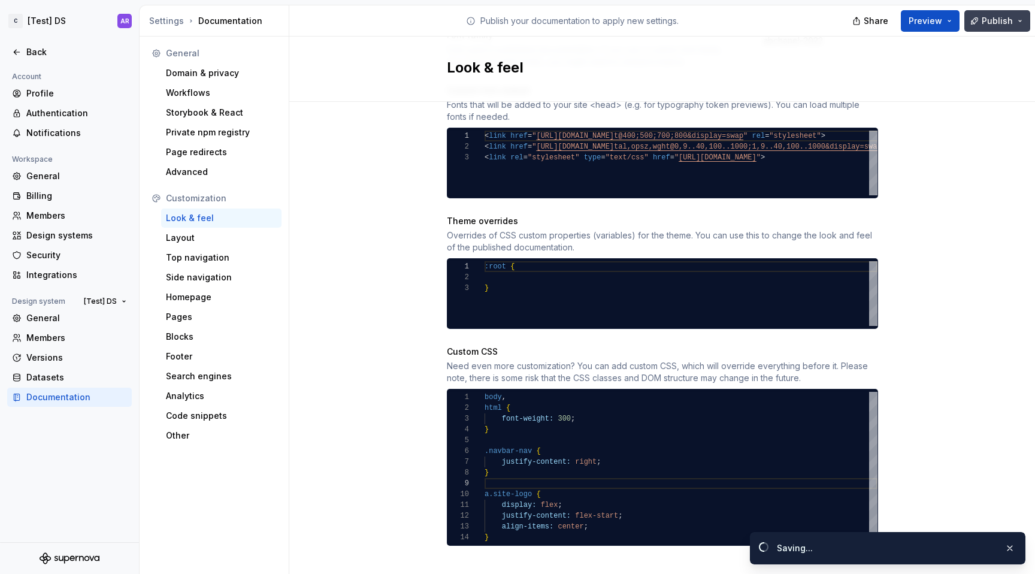
click at [992, 26] on span "Publish" at bounding box center [997, 21] width 31 height 12
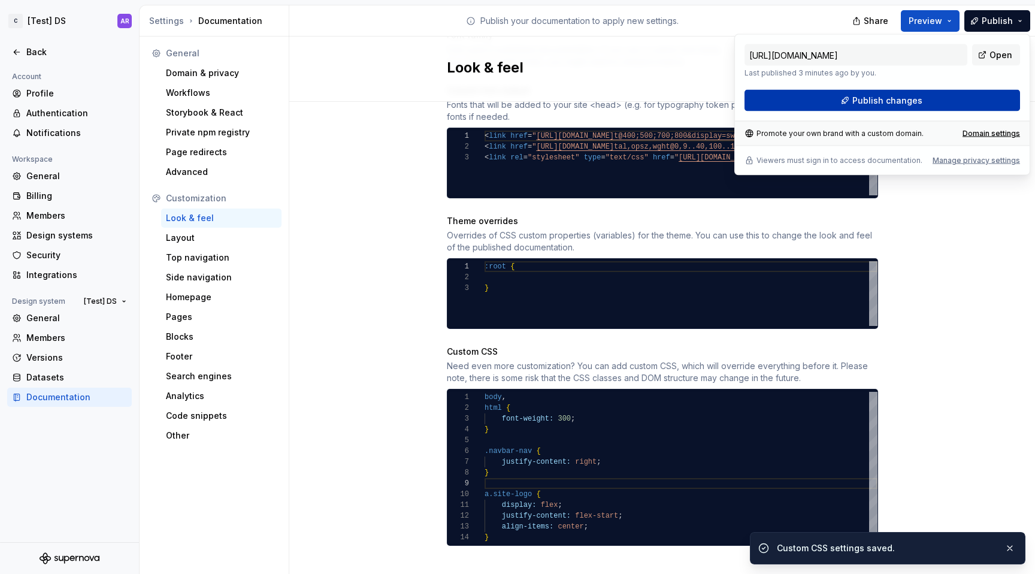
click at [959, 107] on button "Publish changes" at bounding box center [883, 101] width 276 height 22
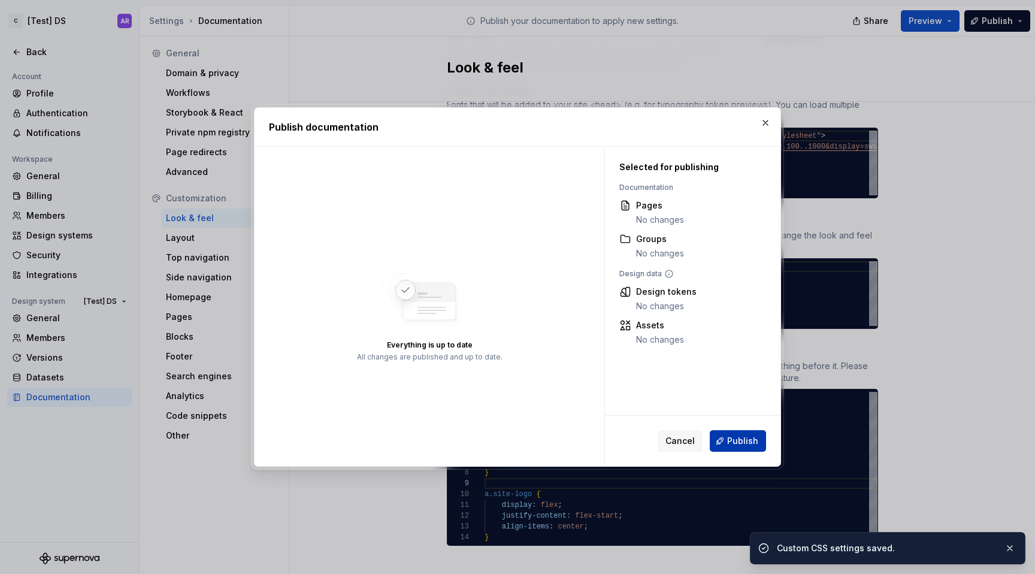
click at [748, 440] on span "Publish" at bounding box center [742, 441] width 31 height 12
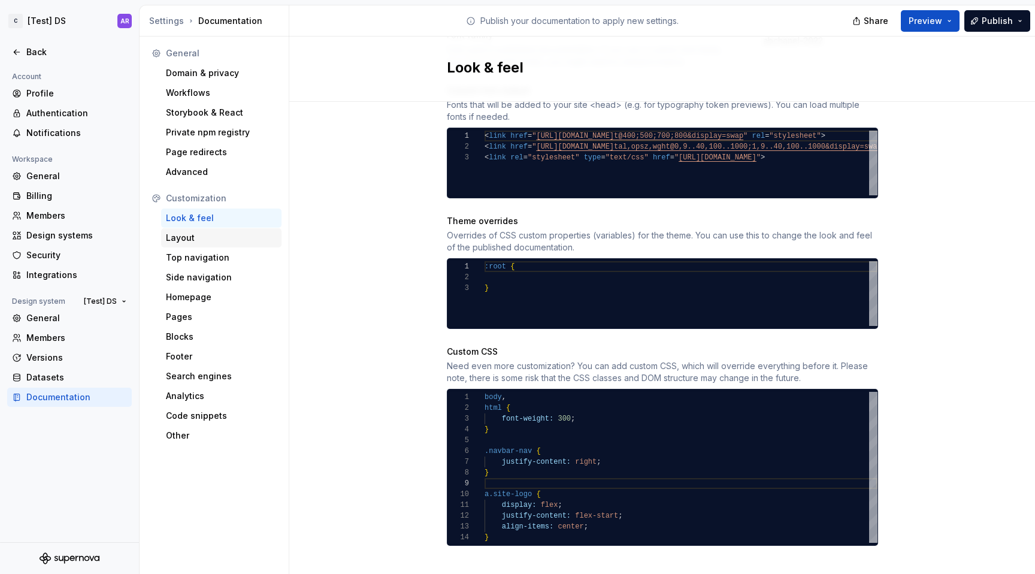
click at [180, 236] on div "Layout" at bounding box center [221, 238] width 111 height 12
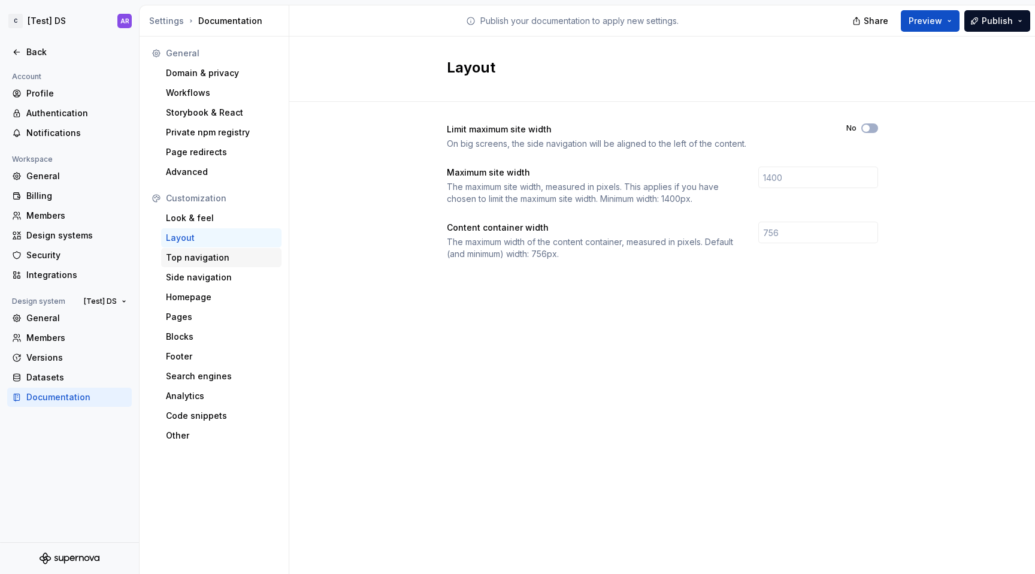
click at [185, 260] on div "Top navigation" at bounding box center [221, 258] width 111 height 12
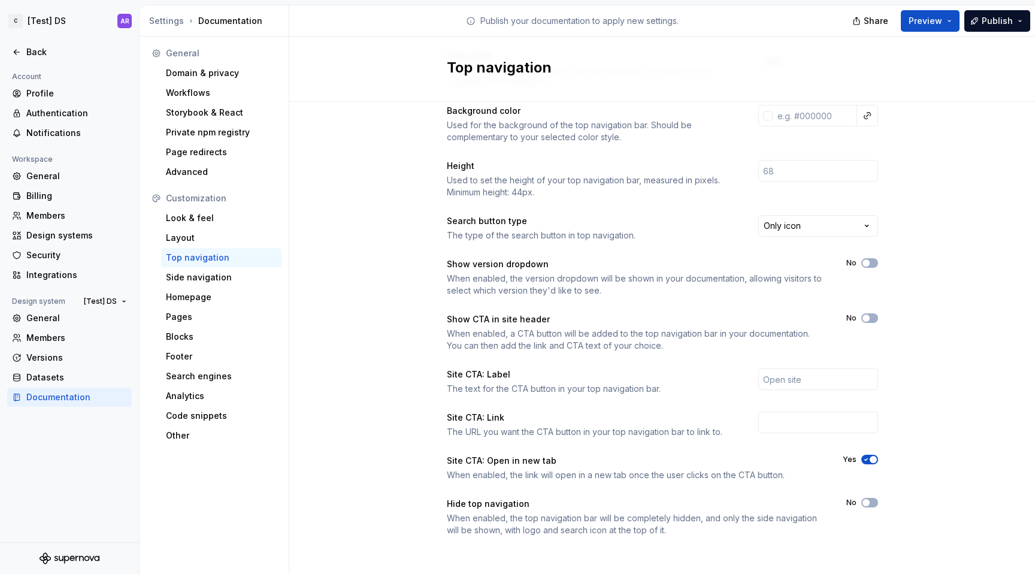
scroll to position [76, 0]
click at [19, 48] on icon at bounding box center [17, 52] width 10 height 10
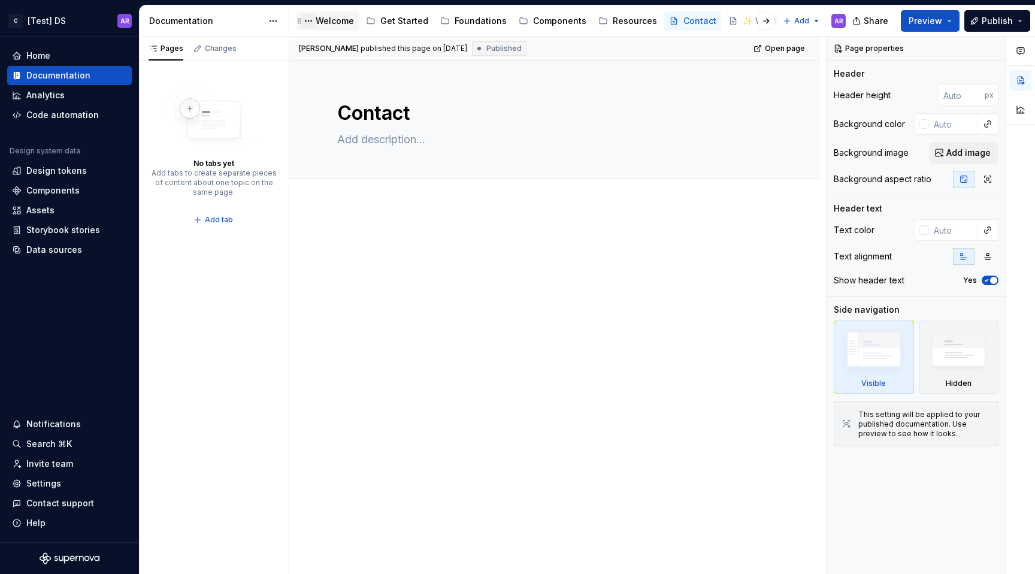
click at [312, 23] on button "Page tree" at bounding box center [308, 21] width 14 height 14
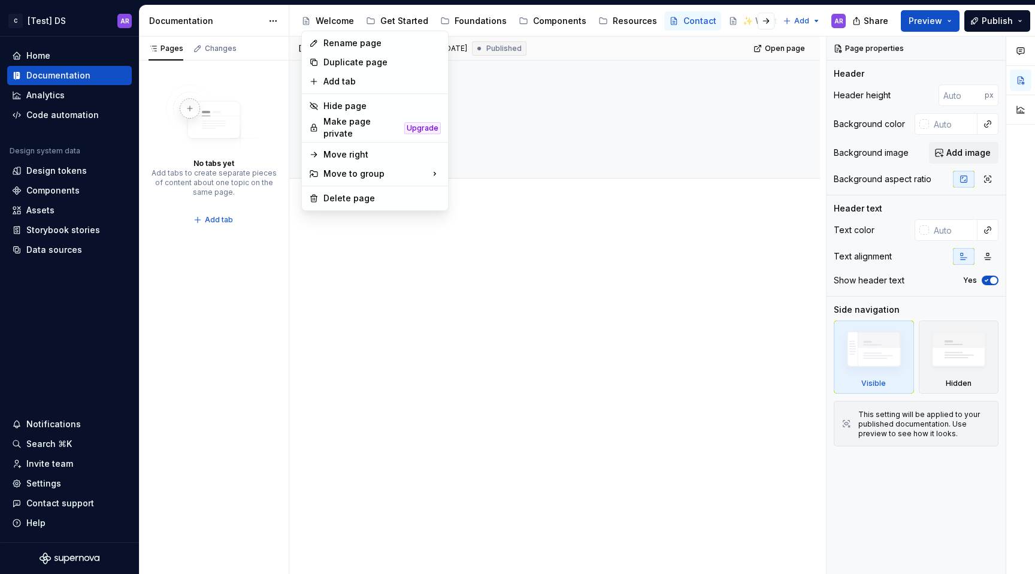
click at [323, 24] on html "C [Test] DS AR Home Documentation Analytics Code automation Design system data …" at bounding box center [517, 287] width 1035 height 574
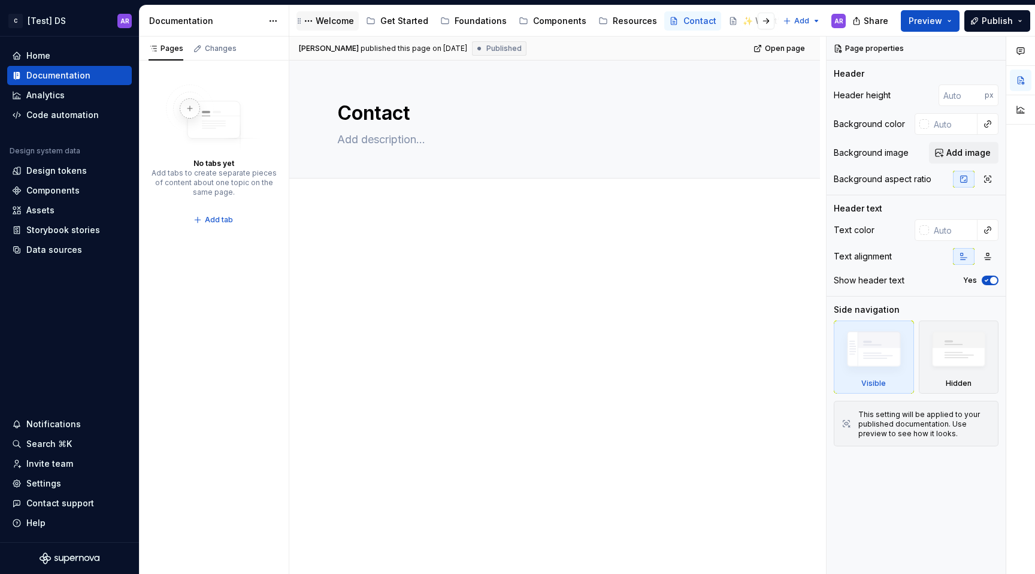
click at [334, 22] on div "Welcome" at bounding box center [335, 21] width 38 height 12
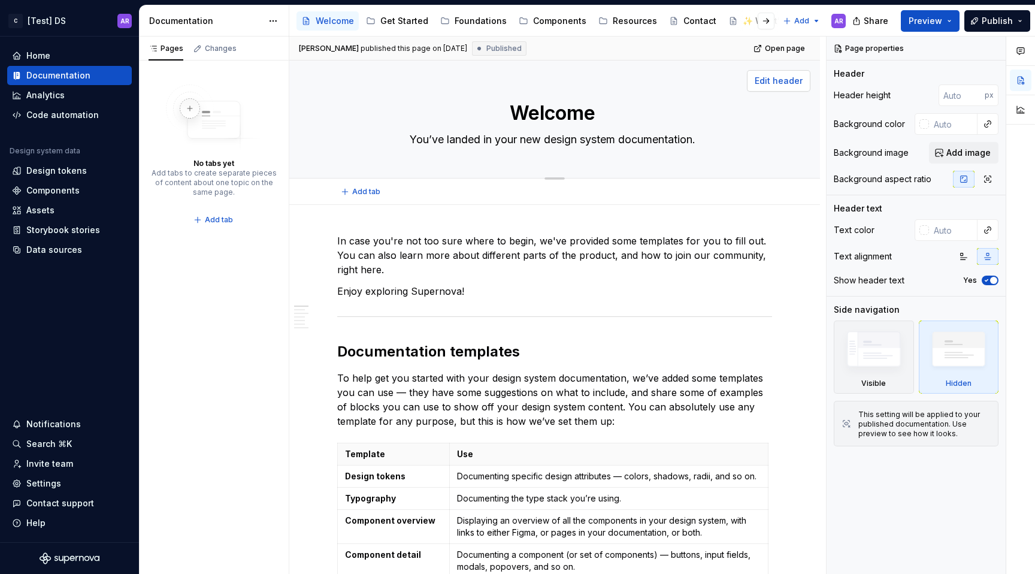
click at [781, 78] on span "Edit header" at bounding box center [779, 81] width 48 height 12
click at [783, 87] on button "Edit header" at bounding box center [779, 81] width 64 height 22
click at [800, 75] on span "Edit header" at bounding box center [779, 81] width 48 height 12
click at [732, 251] on p "In case you're not too sure where to begin, we've provided some templates for y…" at bounding box center [554, 255] width 435 height 43
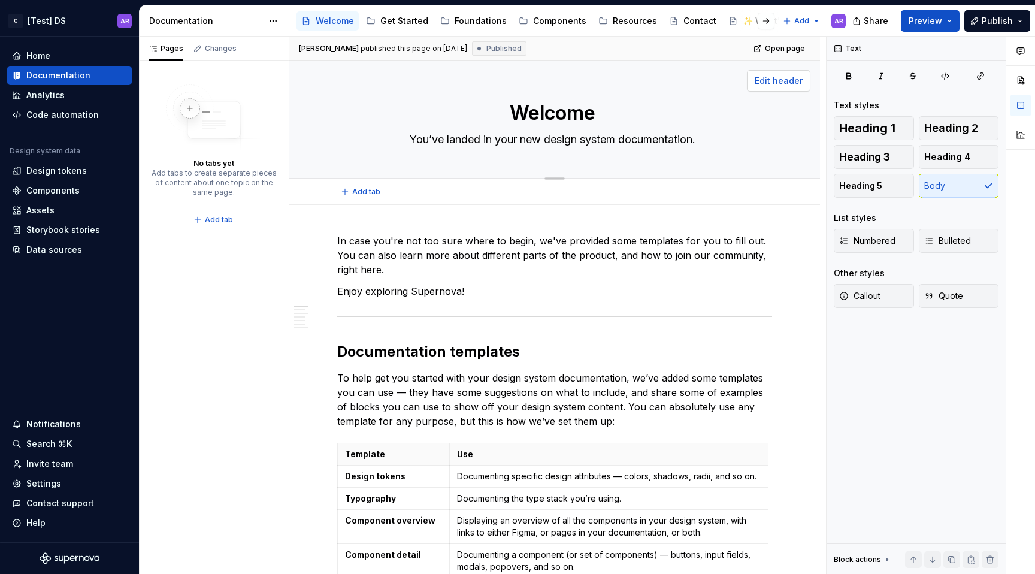
click at [766, 75] on span "Edit header" at bounding box center [779, 81] width 48 height 12
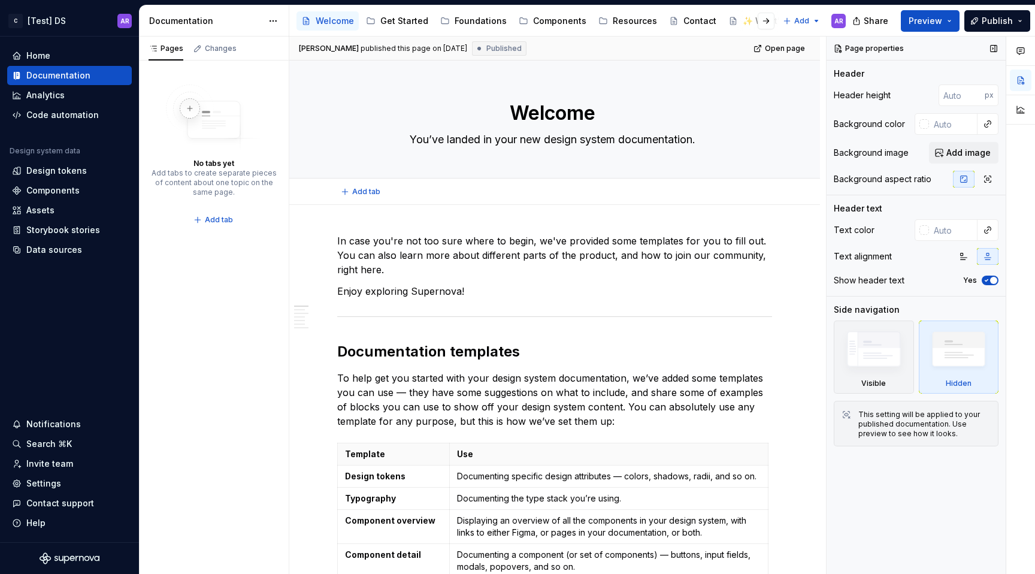
type textarea "*"
click at [944, 120] on input "text" at bounding box center [953, 124] width 49 height 22
type input "FFF"
type textarea "*"
type input "#FFFFFF"
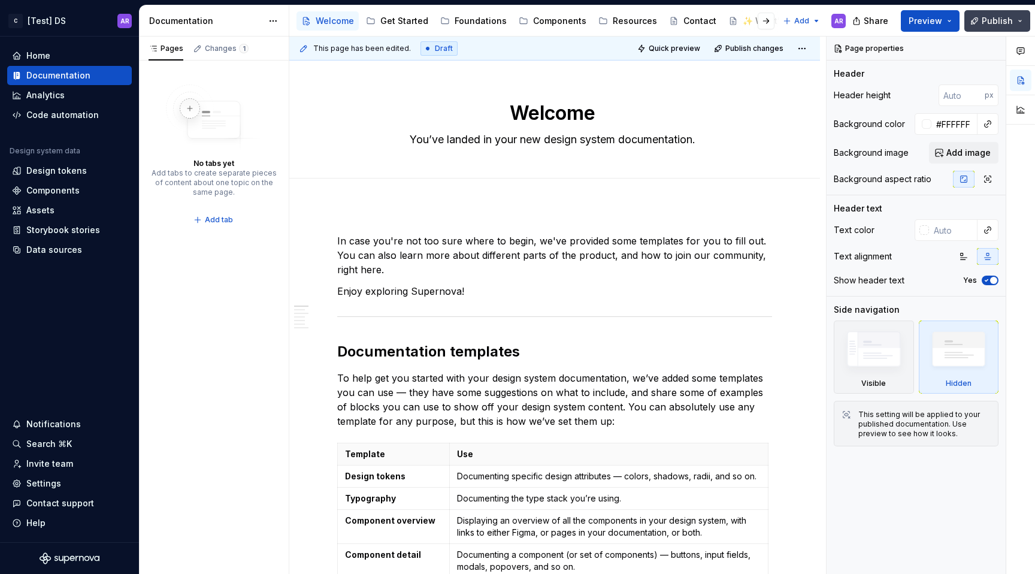
click at [1007, 14] on button "Publish" at bounding box center [998, 21] width 66 height 22
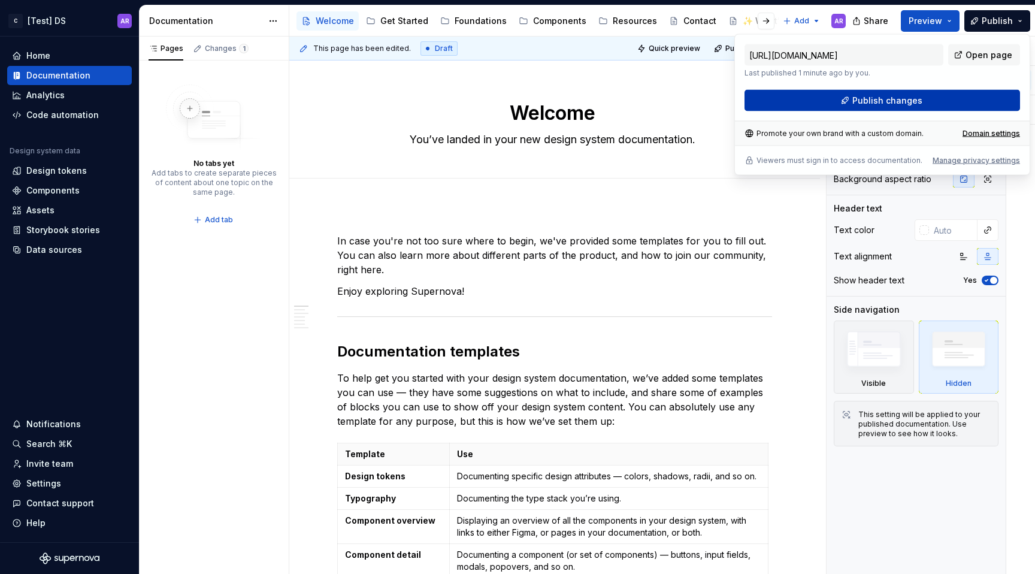
click at [983, 102] on button "Publish changes" at bounding box center [883, 101] width 276 height 22
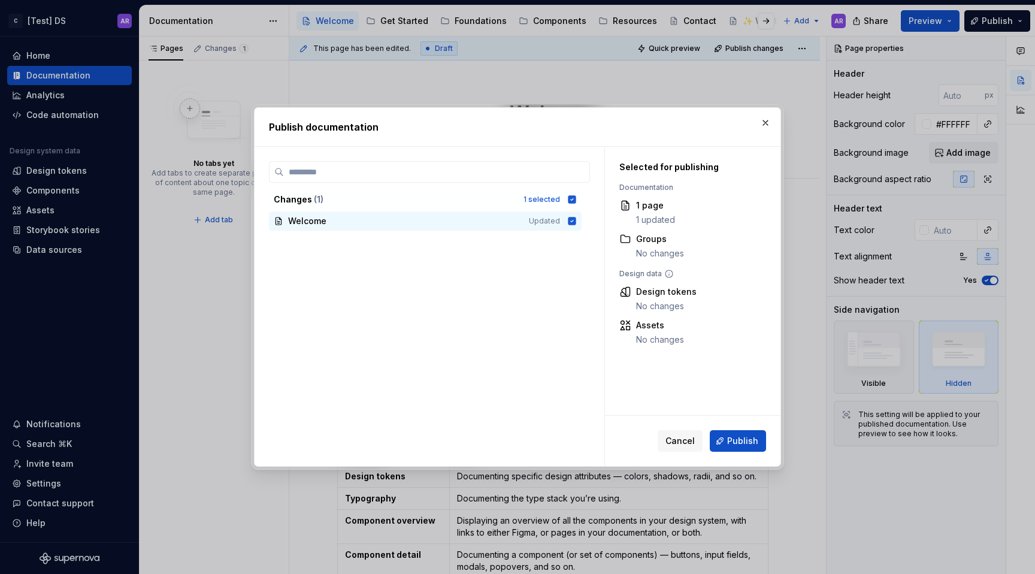
click at [748, 428] on div "Cancel Publish" at bounding box center [693, 441] width 176 height 50
click at [750, 438] on span "Publish" at bounding box center [742, 441] width 31 height 12
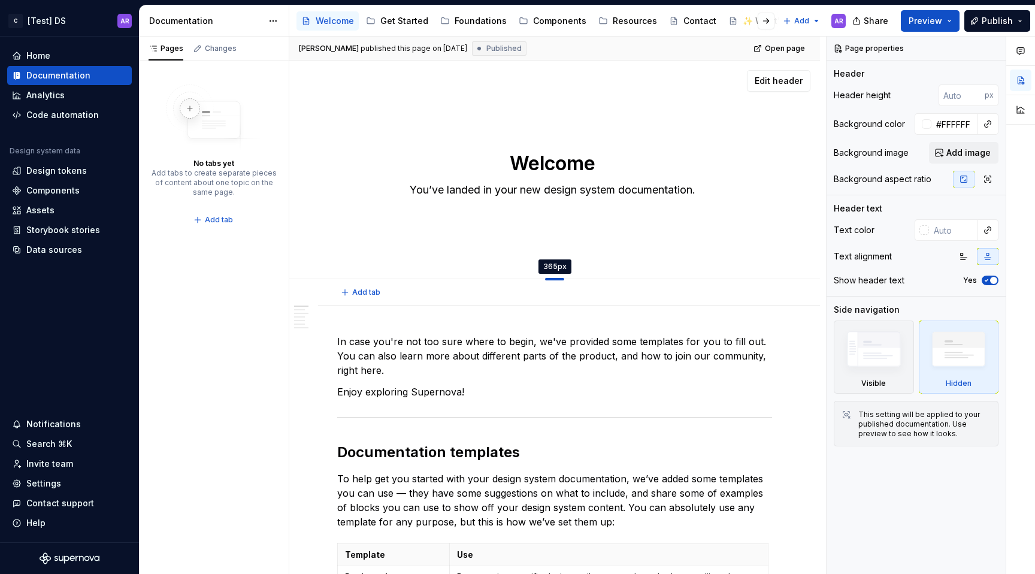
drag, startPoint x: 556, startPoint y: 179, endPoint x: 560, endPoint y: 279, distance: 100.1
click at [560, 279] on div at bounding box center [554, 279] width 19 height 2
type textarea "*"
type input "365"
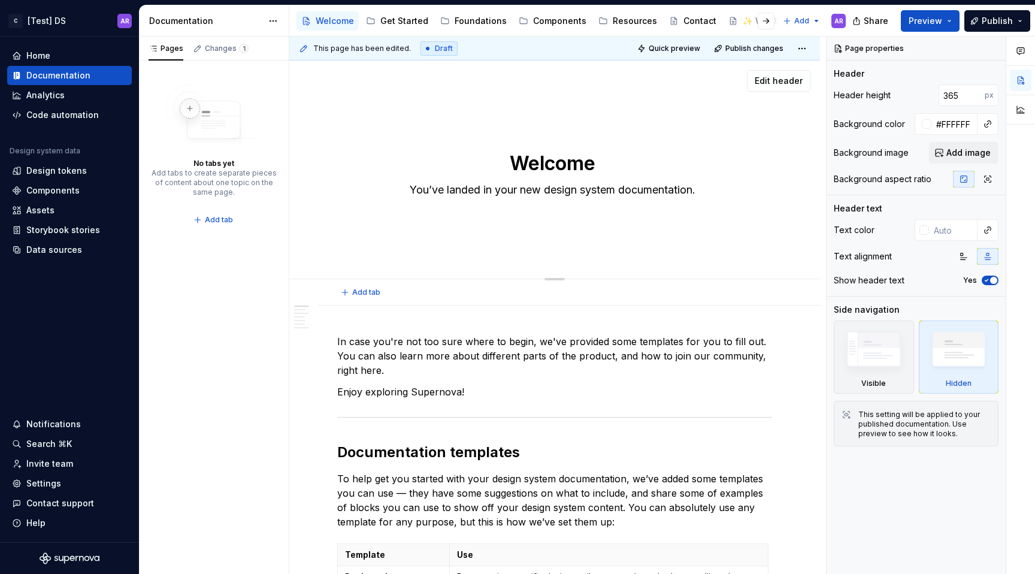
click at [545, 166] on textarea "Welcome" at bounding box center [552, 163] width 435 height 29
click at [603, 176] on textarea "Welcome" at bounding box center [552, 163] width 435 height 29
type textarea "*"
type textarea "Welcome"
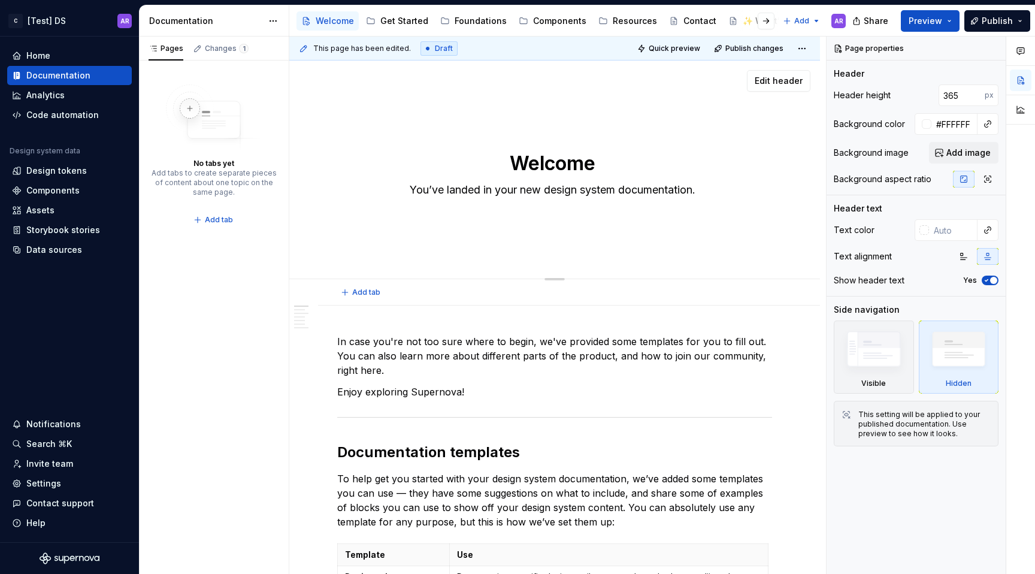
type textarea "*"
type textarea "Welcome t"
type textarea "*"
type textarea "Welcome to"
type textarea "*"
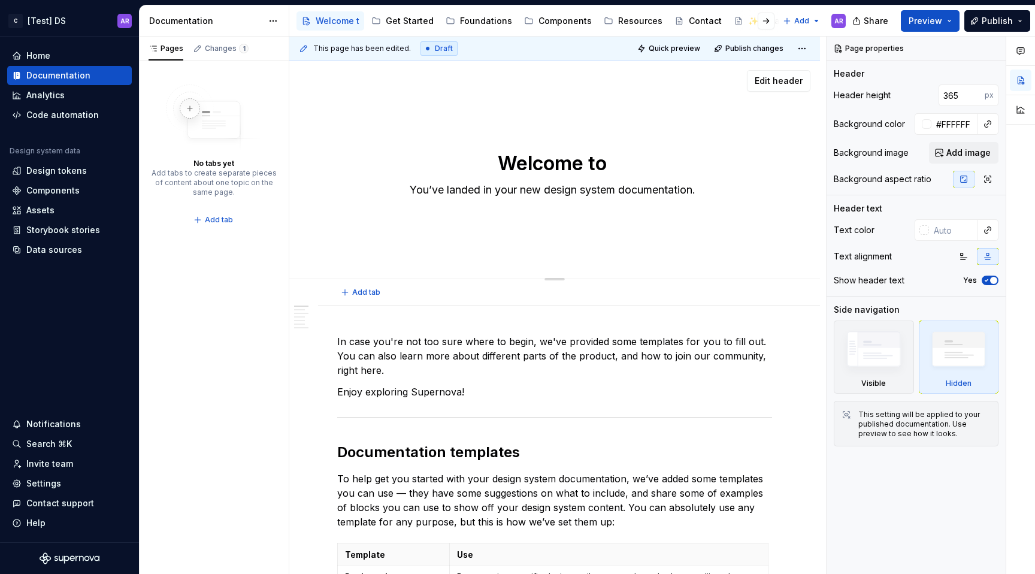
type textarea "Welcome to"
type textarea "*"
type textarea "Welcome to t"
type textarea "*"
type textarea "Welcome to th"
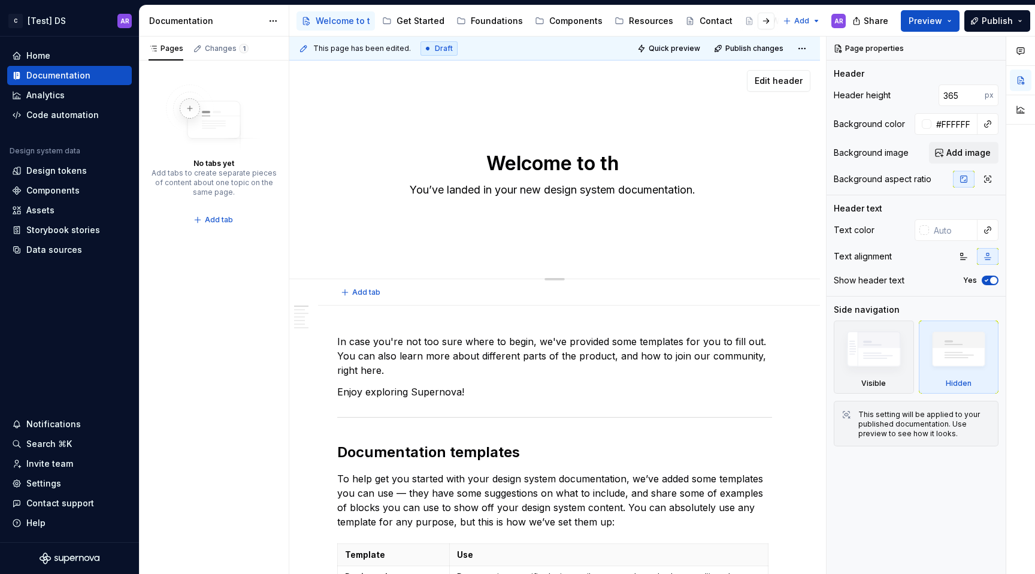
type textarea "*"
type textarea "Welcome to the"
type textarea "*"
type textarea "Welcome to the"
type textarea "*"
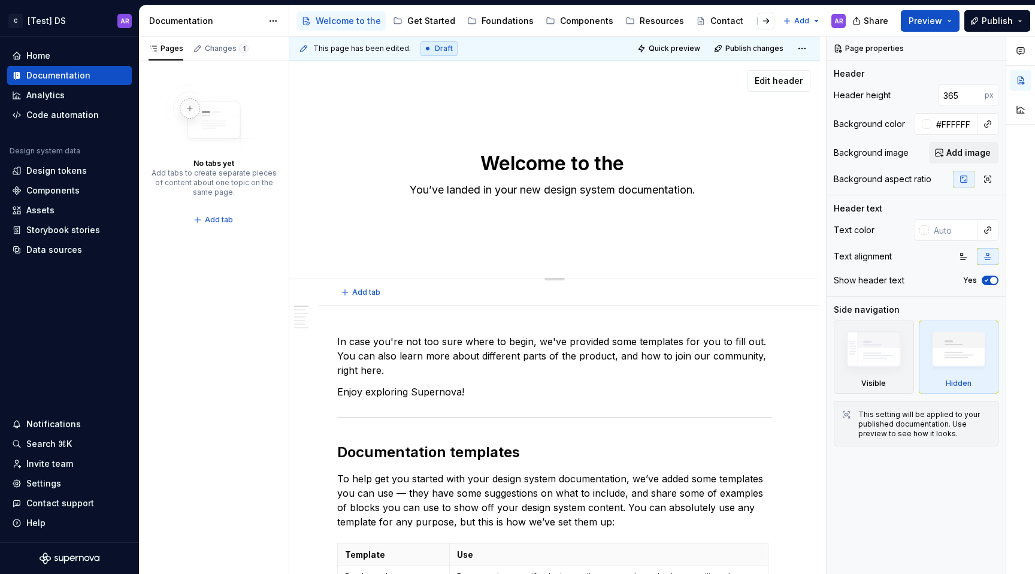
type textarea "Welcome to the C"
type textarea "*"
type textarea "Welcome to the CH"
type textarea "*"
type textarea "Welcome to the CHAN"
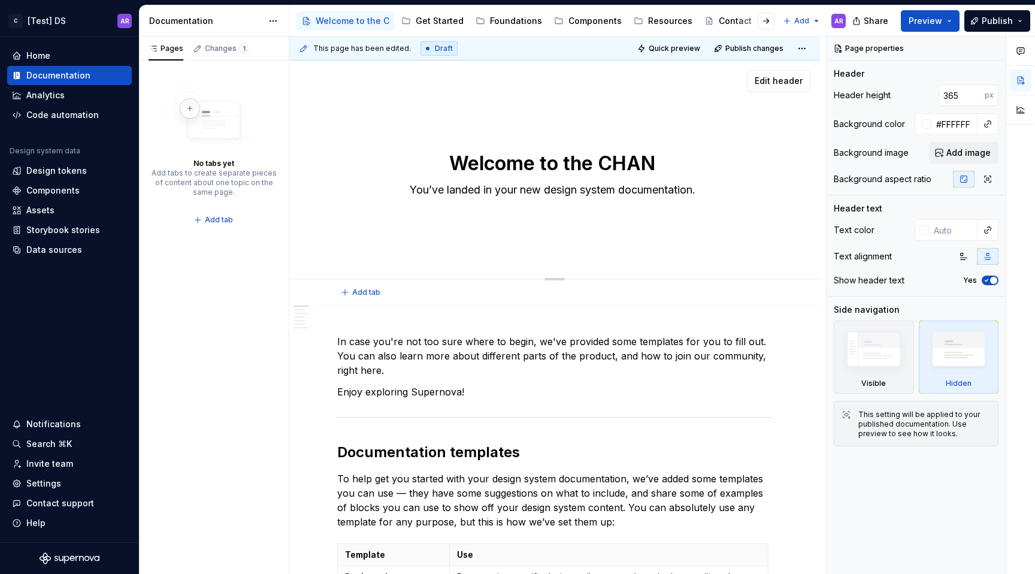
type textarea "*"
type textarea "Welcome to the CHANE"
type textarea "*"
type textarea "Welcome to the CHANEL"
type textarea "*"
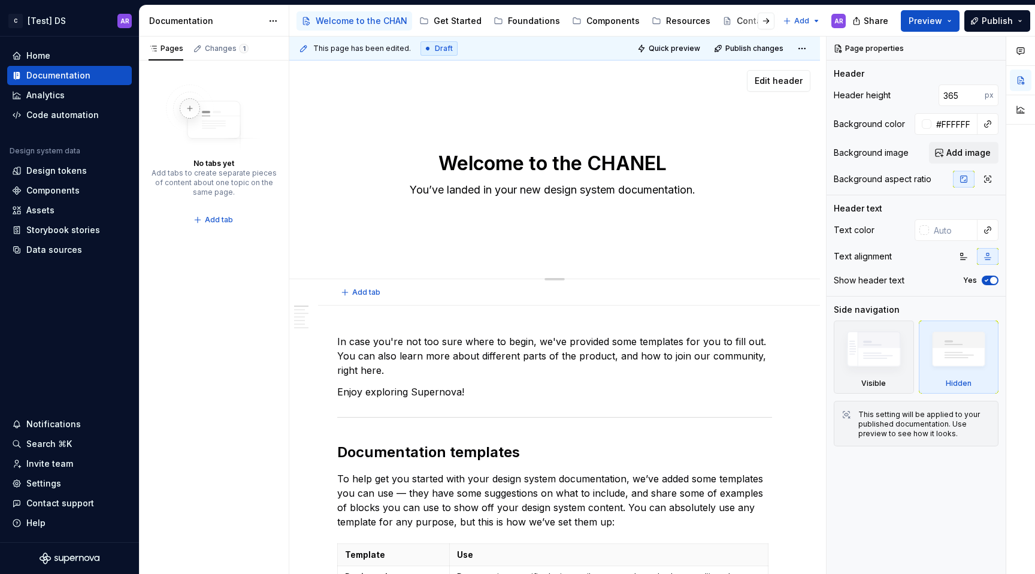
type textarea "Welcome to the CHANEL"
type textarea "*"
type textarea "Welcome to the CHANEL D"
type textarea "*"
type textarea "Welcome to the CHANEL De"
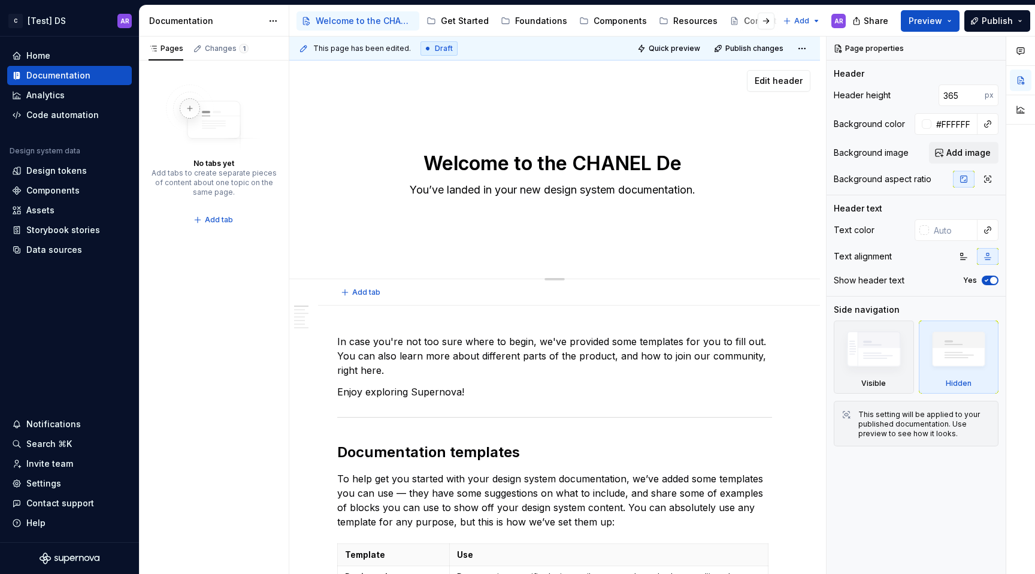
type textarea "*"
type textarea "Welcome to the CHANEL Des"
type textarea "*"
type textarea "Welcome to the CHANEL Desi"
type textarea "*"
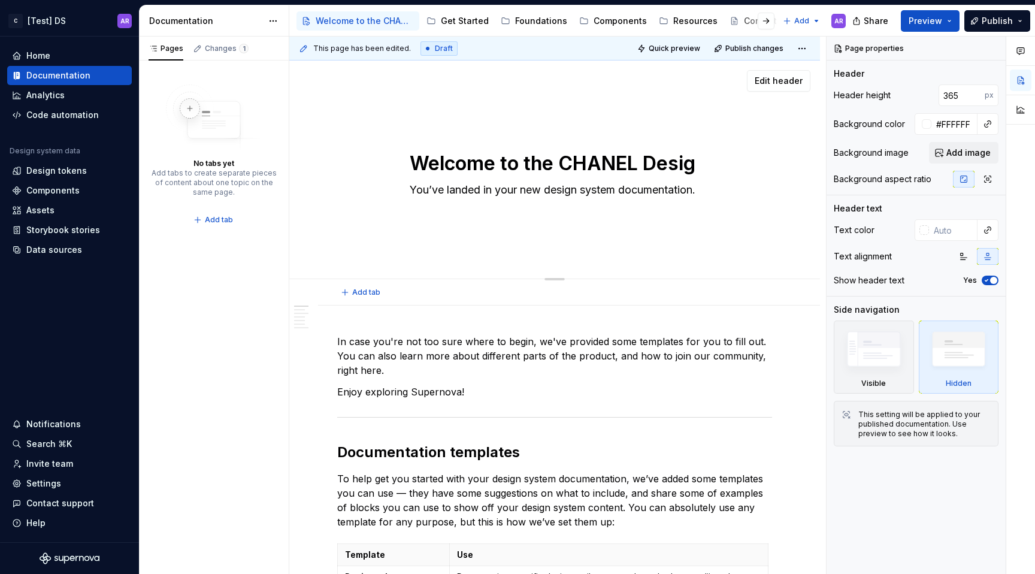
type textarea "Welcome to the CHANEL Design"
type textarea "*"
type textarea "Welcome to the CHANEL Design"
type textarea "*"
type textarea "Welcome to the CHANEL Design s"
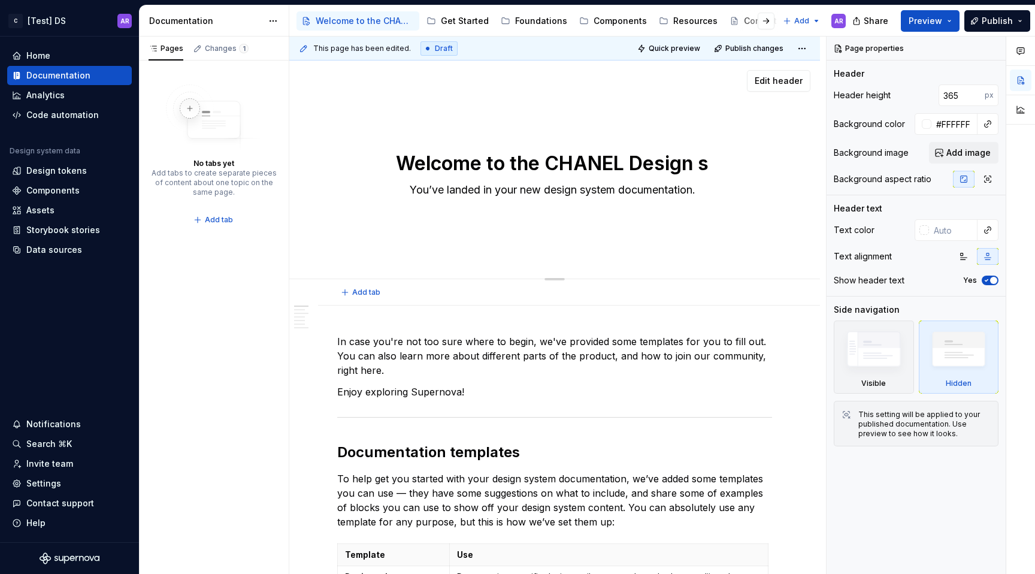
type textarea "*"
type textarea "Welcome to the CHANEL Design"
type textarea "*"
type textarea "Welcome to the CHANEL Design S"
type textarea "*"
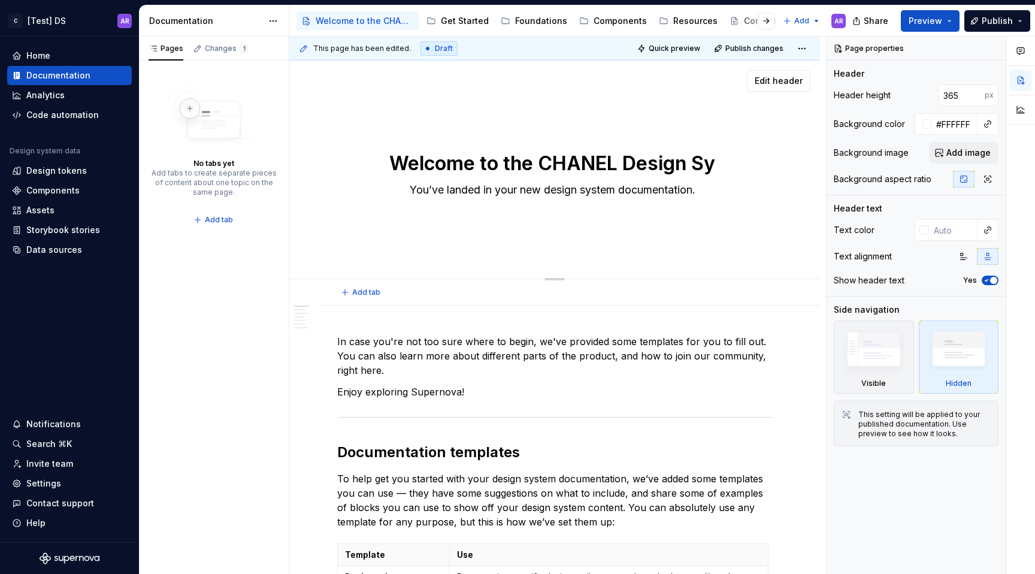
type textarea "Welcome to the CHANEL Design Sys"
type textarea "*"
type textarea "Welcome to the CHANEL Design Syst"
type textarea "*"
type textarea "Welcome to the CHANEL Design Syste"
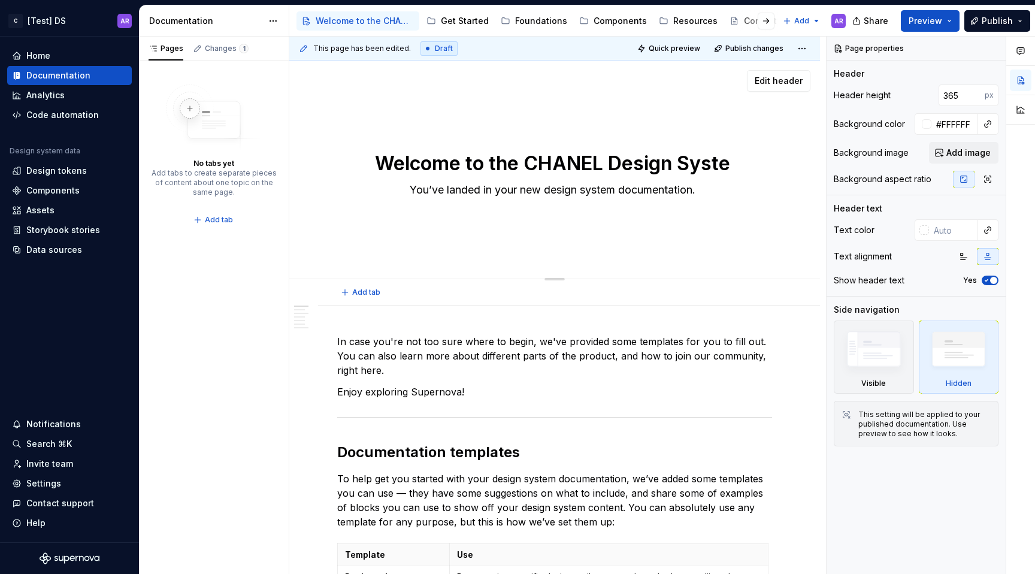
type textarea "*"
type textarea "Welcome to the CHANEL Design System"
type textarea "*"
type textarea "Welcome to the CHANEL Design System"
click at [700, 180] on textarea "You’ve landed in your new design system documentation." at bounding box center [552, 189] width 435 height 19
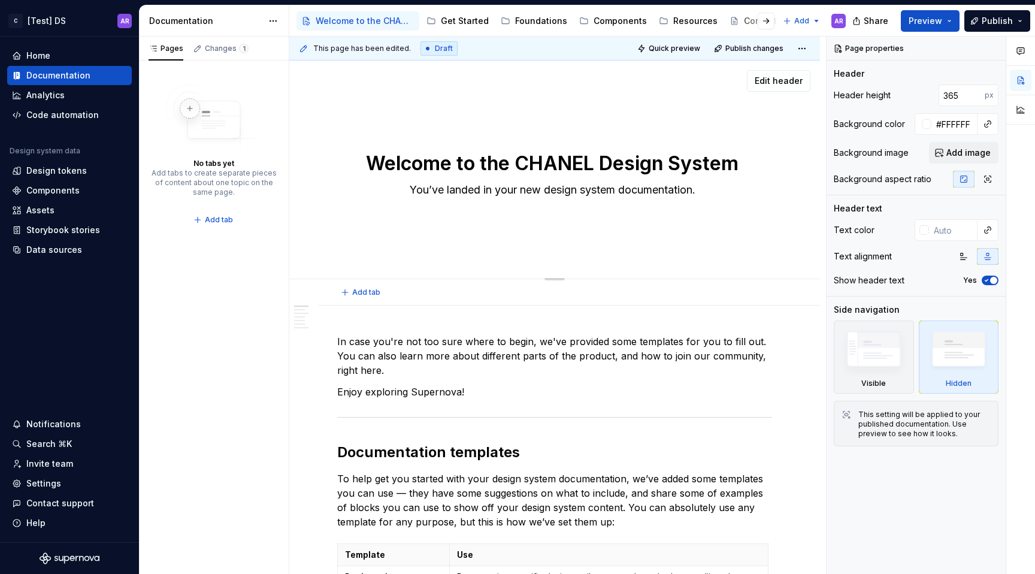
click at [752, 230] on div "Welcome to the CHANEL Design System You’ve landed in your new design system doc…" at bounding box center [554, 170] width 531 height 219
click at [966, 254] on icon "button" at bounding box center [964, 257] width 10 height 10
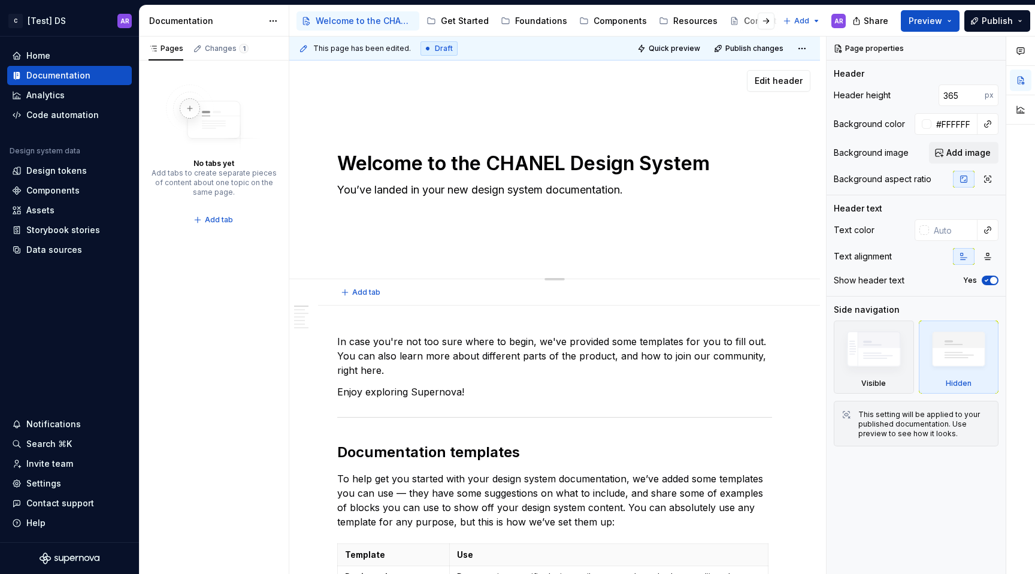
click at [717, 166] on textarea "Welcome to the CHANEL Design System" at bounding box center [552, 163] width 435 height 29
click at [528, 228] on div "Welcome to the CHANEL Design System You’ve landed in your new design system doc…" at bounding box center [554, 170] width 531 height 219
click at [530, 185] on textarea "You’ve landed in your new design system documentation." at bounding box center [552, 189] width 435 height 19
type textarea "*"
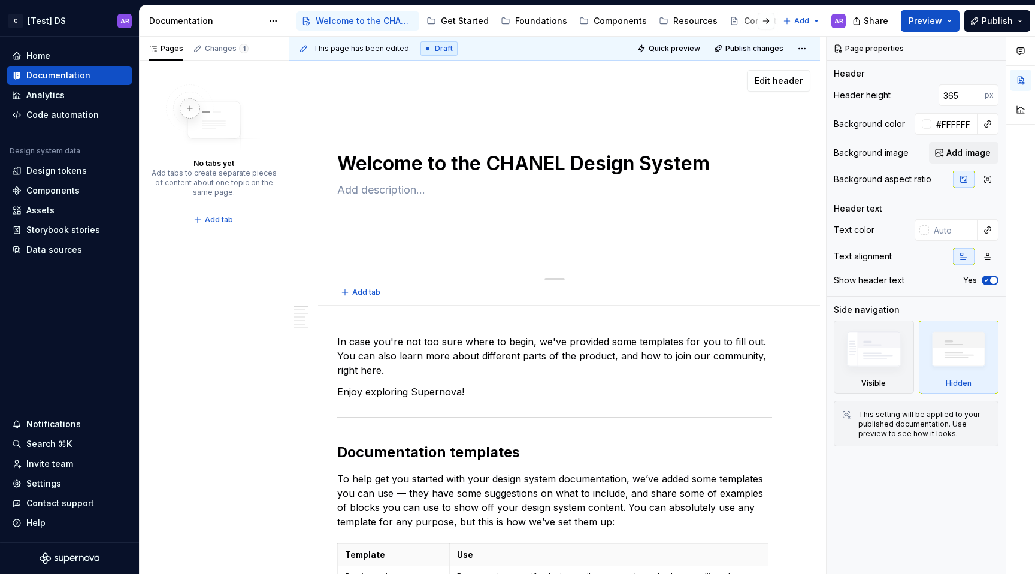
click at [548, 237] on div "Welcome to the CHANEL Design System Edit header" at bounding box center [554, 170] width 531 height 219
click at [672, 164] on textarea "Welcome to the CHANEL Design System" at bounding box center [552, 163] width 435 height 29
click at [957, 89] on input "365" at bounding box center [962, 95] width 46 height 22
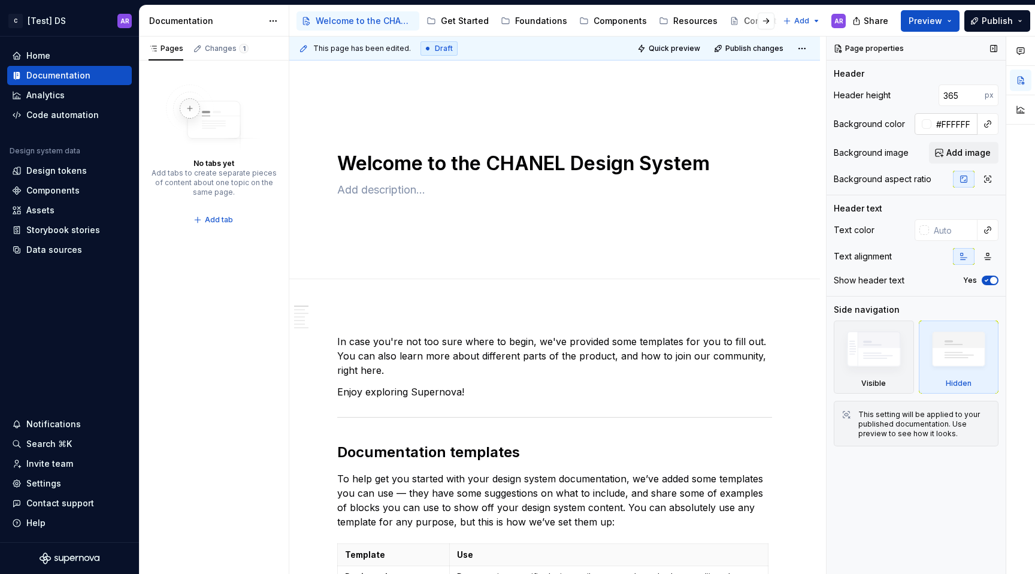
click at [923, 124] on div at bounding box center [927, 124] width 10 height 10
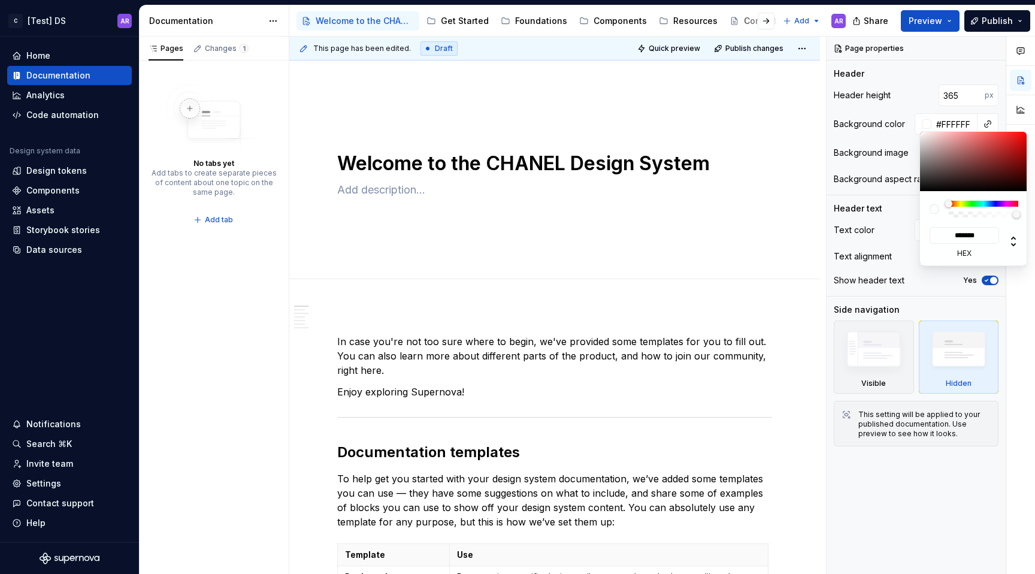
click at [728, 220] on html "C [Test] DS AR Home Documentation Analytics Code automation Design system data …" at bounding box center [517, 287] width 1035 height 574
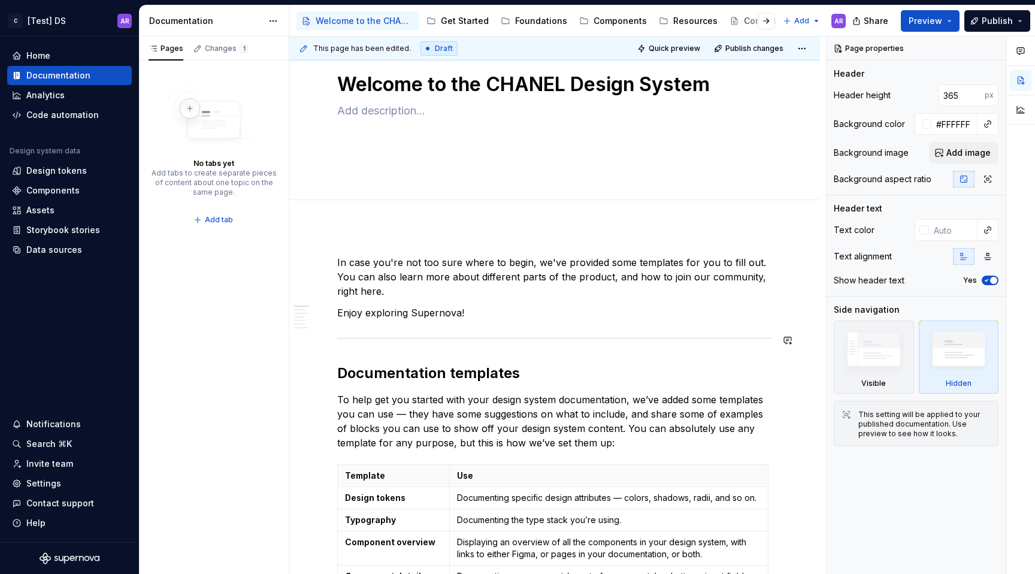
scroll to position [164, 0]
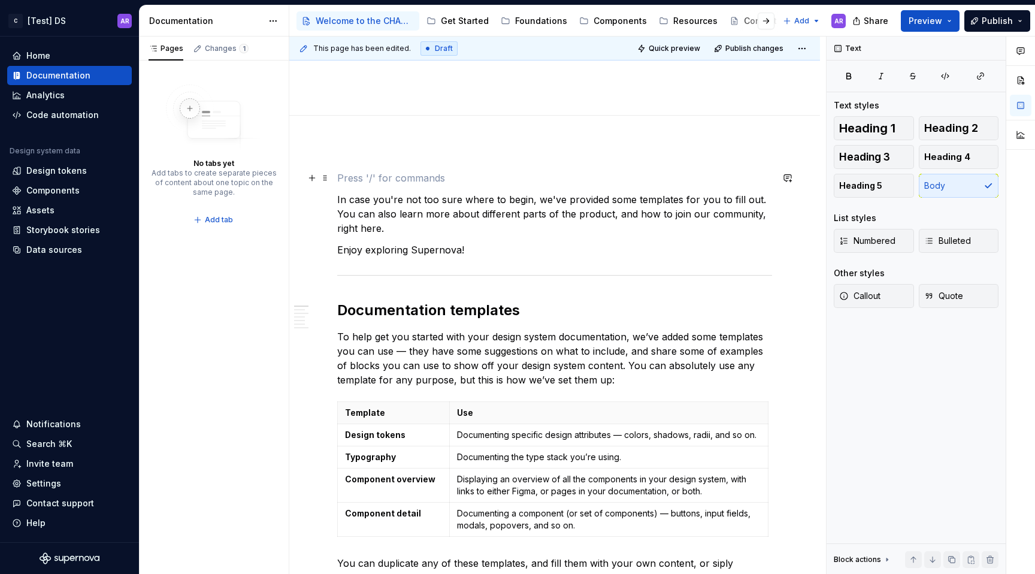
click at [387, 180] on p at bounding box center [554, 178] width 435 height 14
click at [392, 181] on p at bounding box center [554, 178] width 435 height 14
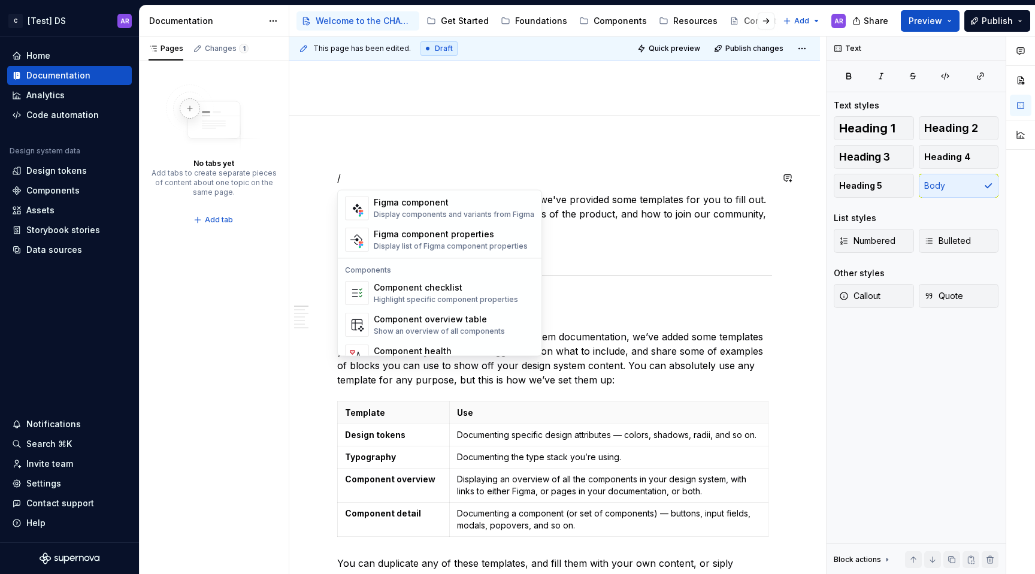
scroll to position [1193, 0]
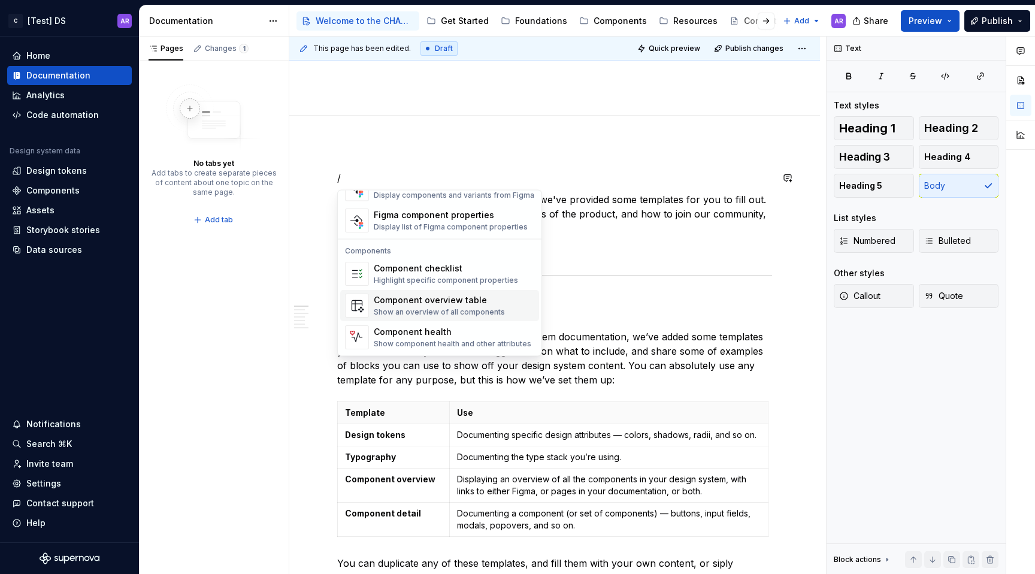
click at [436, 308] on div "Show an overview of all components" at bounding box center [439, 313] width 131 height 10
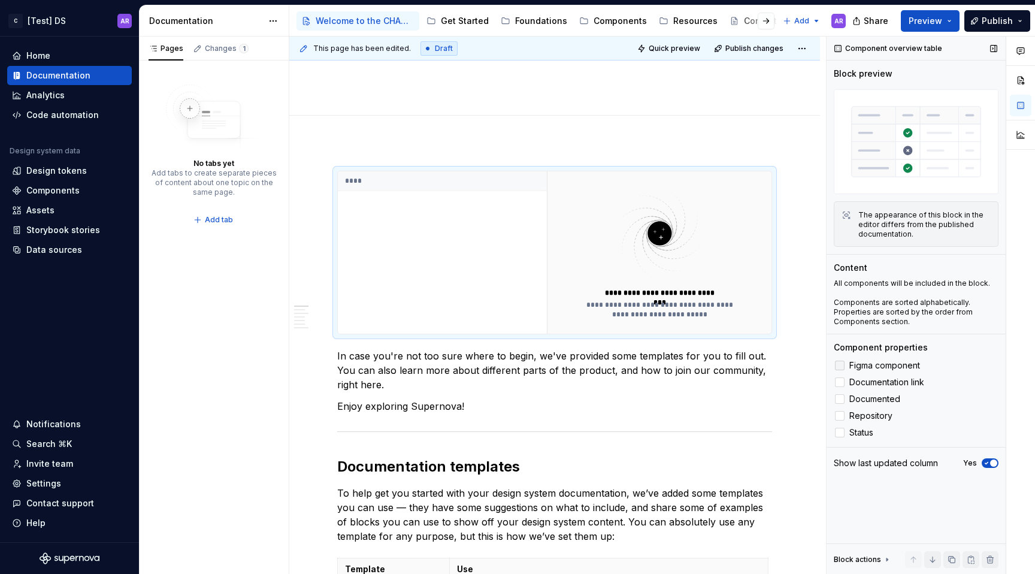
click at [842, 366] on div at bounding box center [840, 366] width 10 height 10
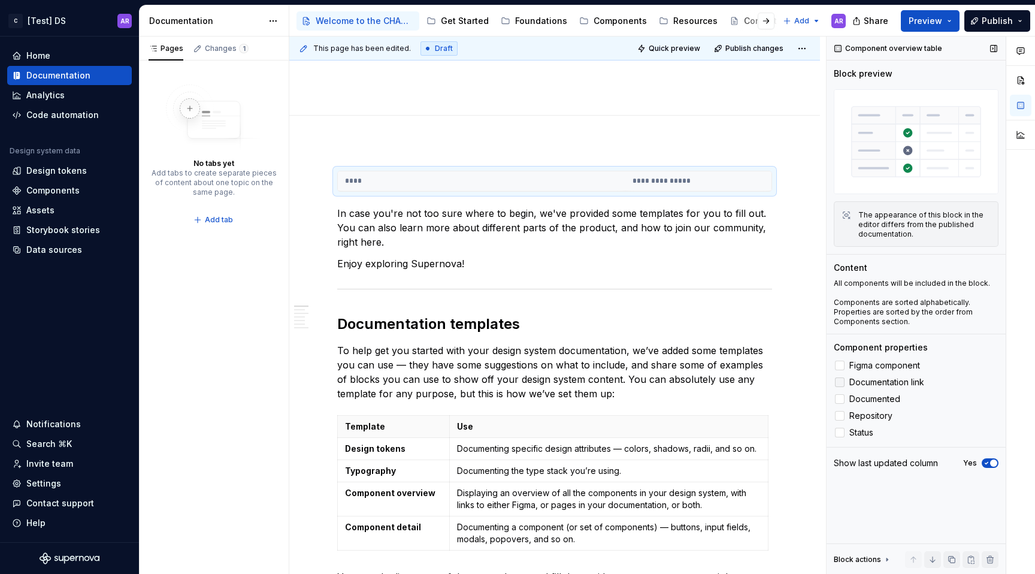
click at [844, 382] on div at bounding box center [840, 382] width 10 height 10
click at [842, 400] on div at bounding box center [840, 399] width 10 height 10
click at [843, 418] on div at bounding box center [840, 416] width 10 height 10
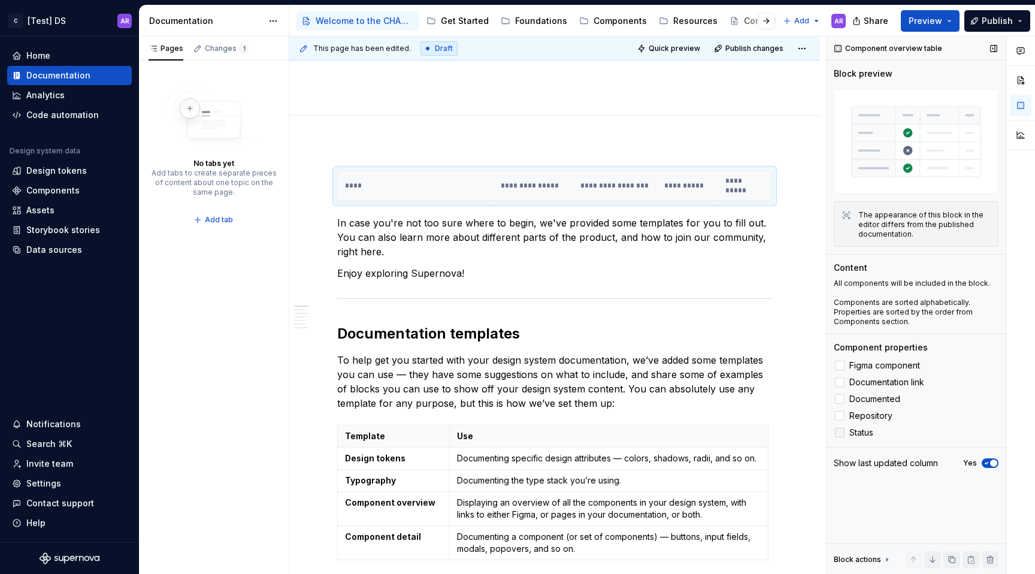
click at [843, 428] on div at bounding box center [840, 433] width 10 height 10
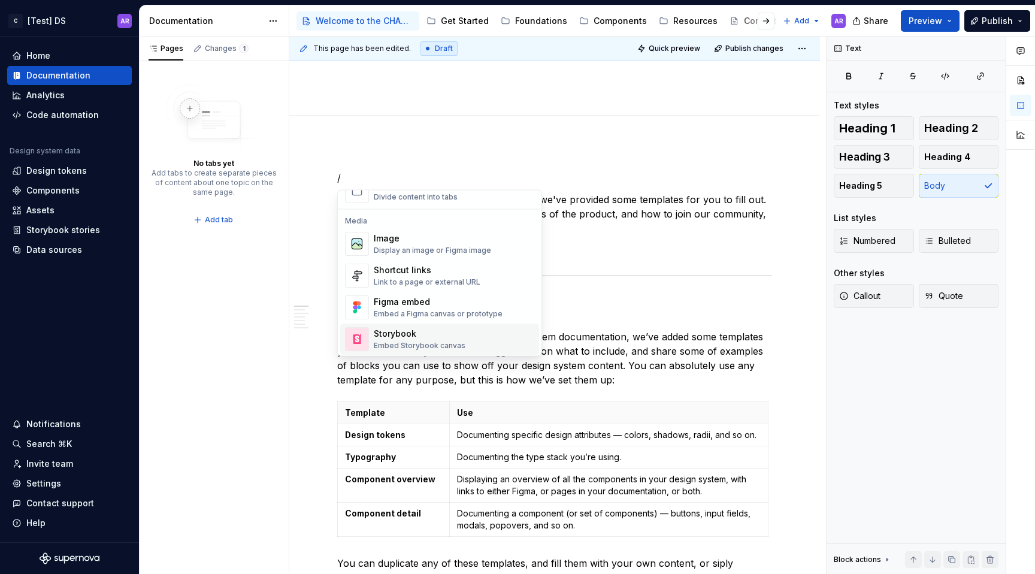
scroll to position [487, 0]
click at [435, 285] on div "Link to a page or external URL" at bounding box center [427, 286] width 107 height 10
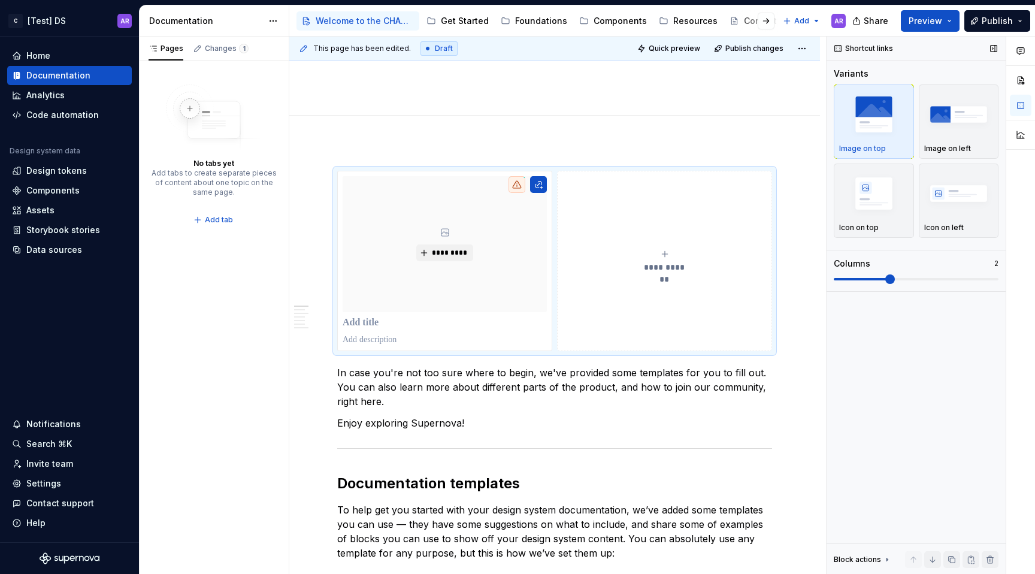
click at [895, 282] on span at bounding box center [891, 279] width 10 height 10
click at [910, 197] on button "Icon on top" at bounding box center [874, 201] width 80 height 74
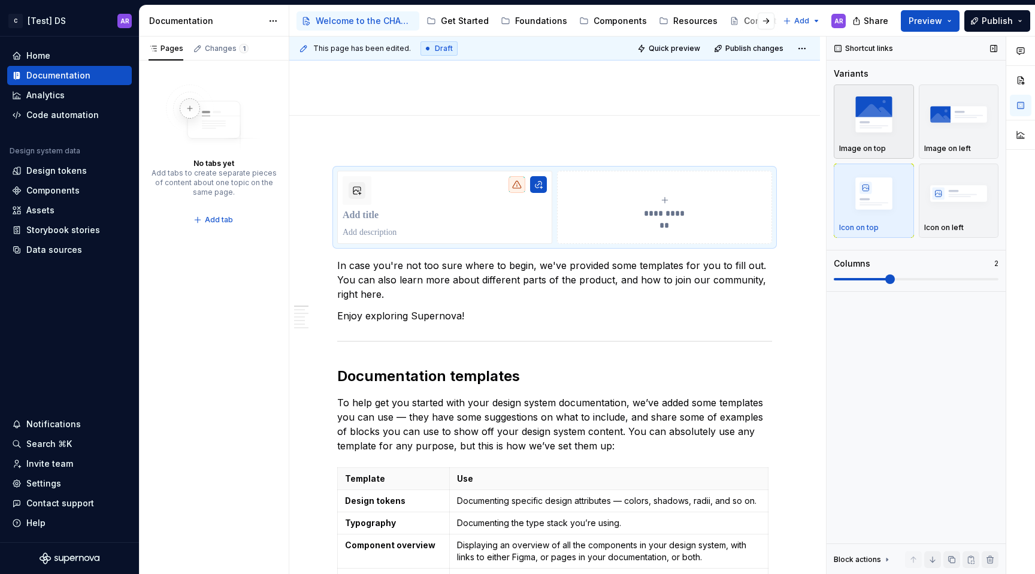
click at [875, 125] on img "button" at bounding box center [874, 114] width 70 height 44
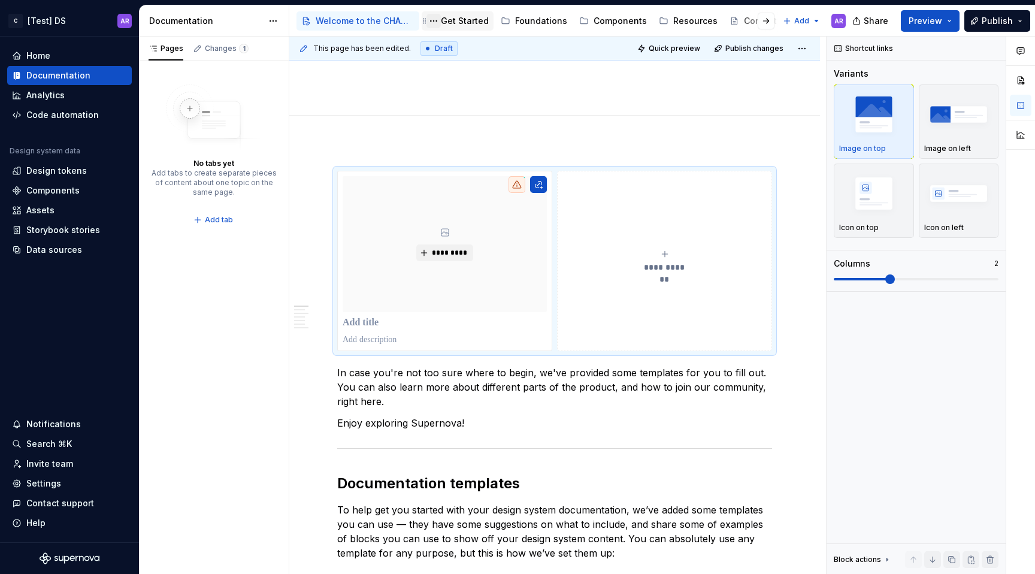
click at [436, 18] on button "Page tree" at bounding box center [434, 21] width 14 height 14
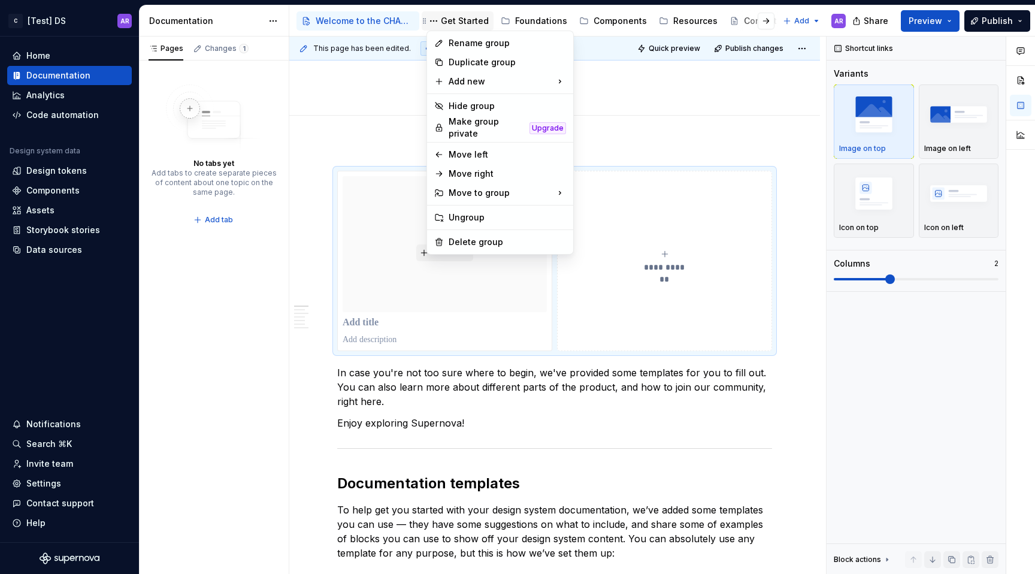
click at [466, 20] on html "C [Test] DS AR Home Documentation Analytics Code automation Design system data …" at bounding box center [517, 287] width 1035 height 574
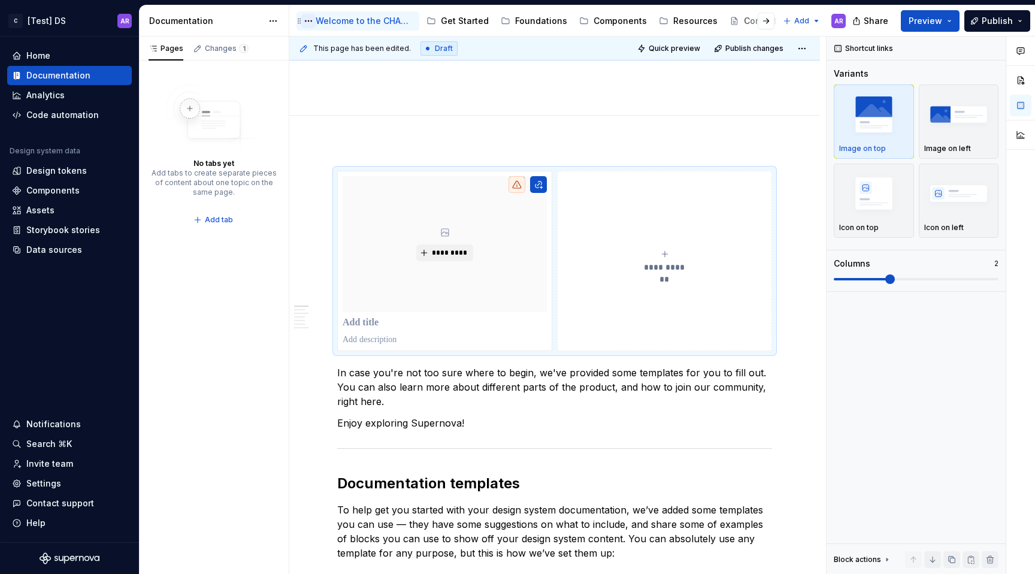
click at [306, 20] on button "Page tree" at bounding box center [308, 21] width 14 height 14
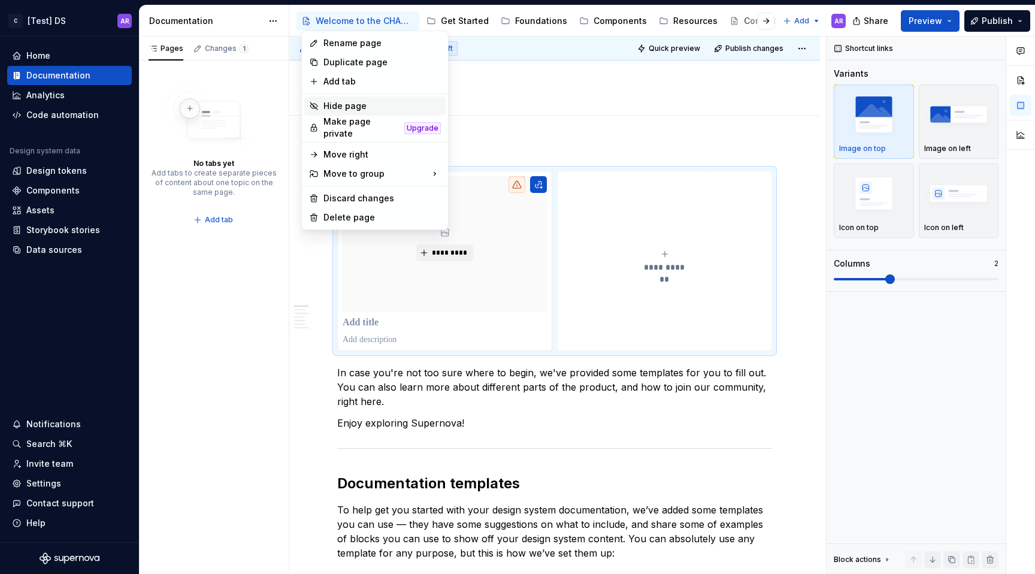
click at [375, 107] on div "Hide page" at bounding box center [382, 106] width 117 height 12
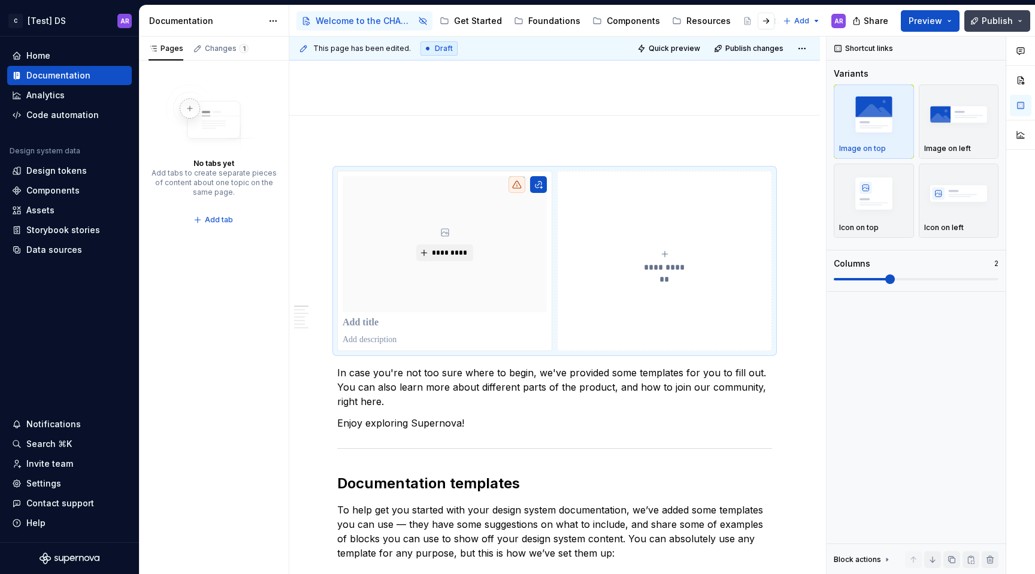
click at [987, 15] on span "Publish" at bounding box center [997, 21] width 31 height 12
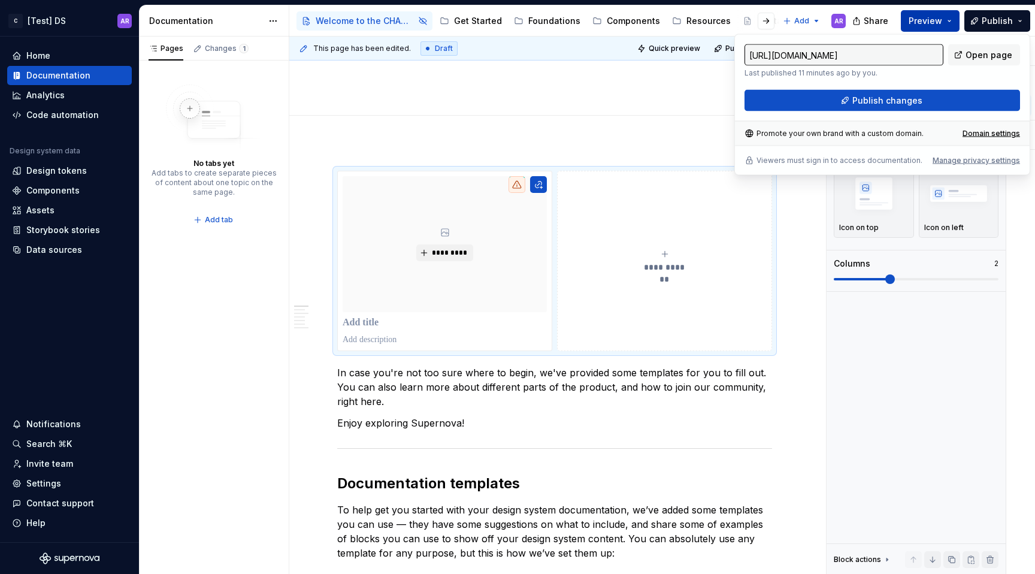
click at [953, 17] on button "Preview" at bounding box center [930, 21] width 59 height 22
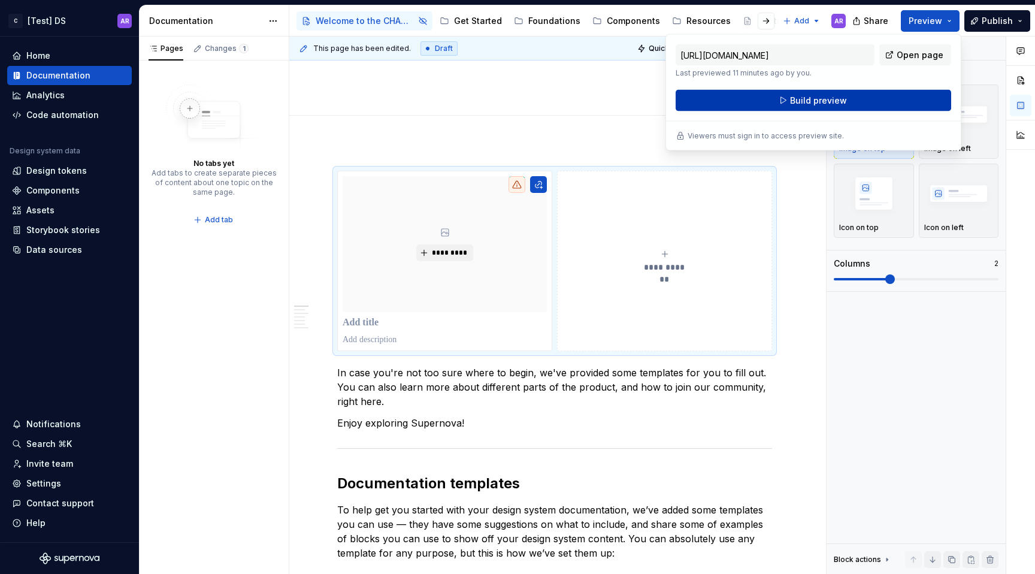
click at [889, 95] on button "Build preview" at bounding box center [814, 101] width 276 height 22
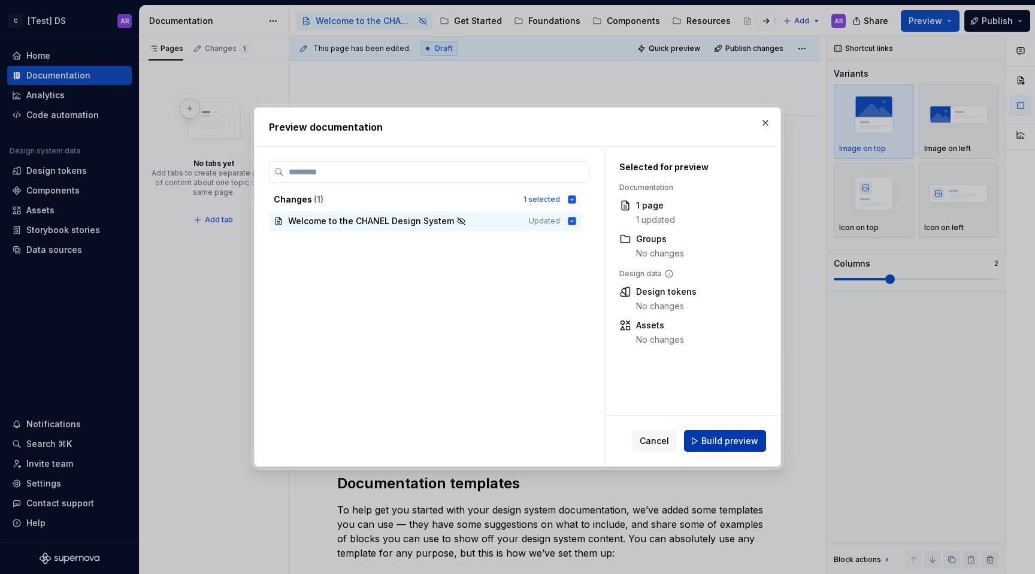
click at [736, 432] on button "Build preview" at bounding box center [725, 441] width 82 height 22
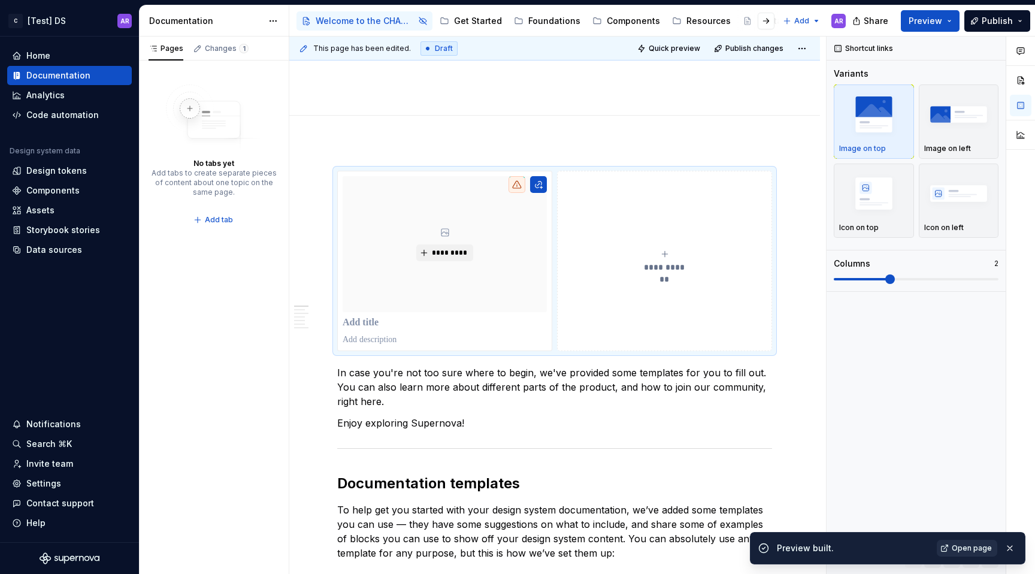
click at [977, 550] on span "Open page" at bounding box center [972, 548] width 40 height 10
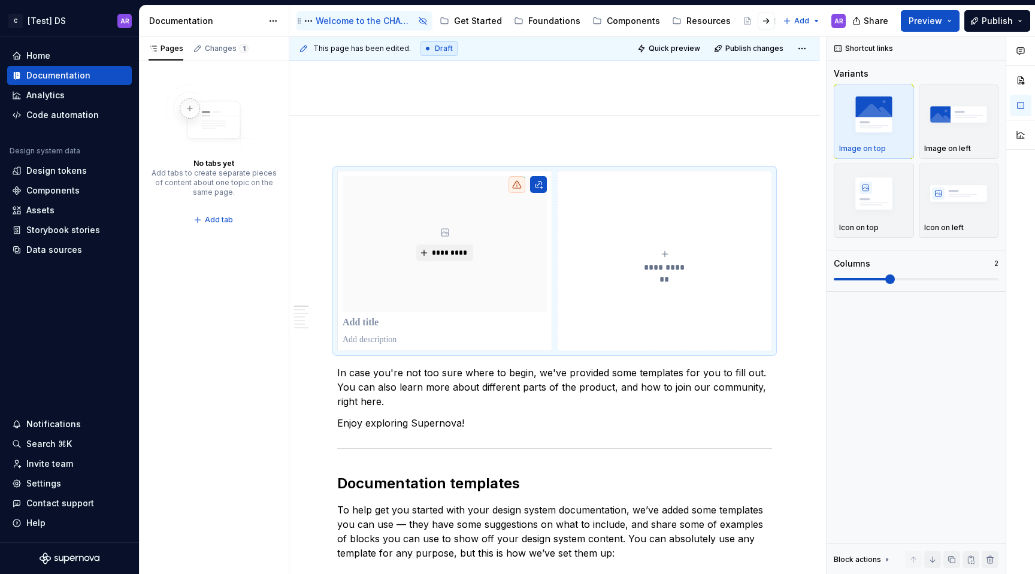
click at [421, 22] on icon "Page tree" at bounding box center [423, 21] width 10 height 10
click at [304, 23] on button "Page tree" at bounding box center [308, 21] width 14 height 14
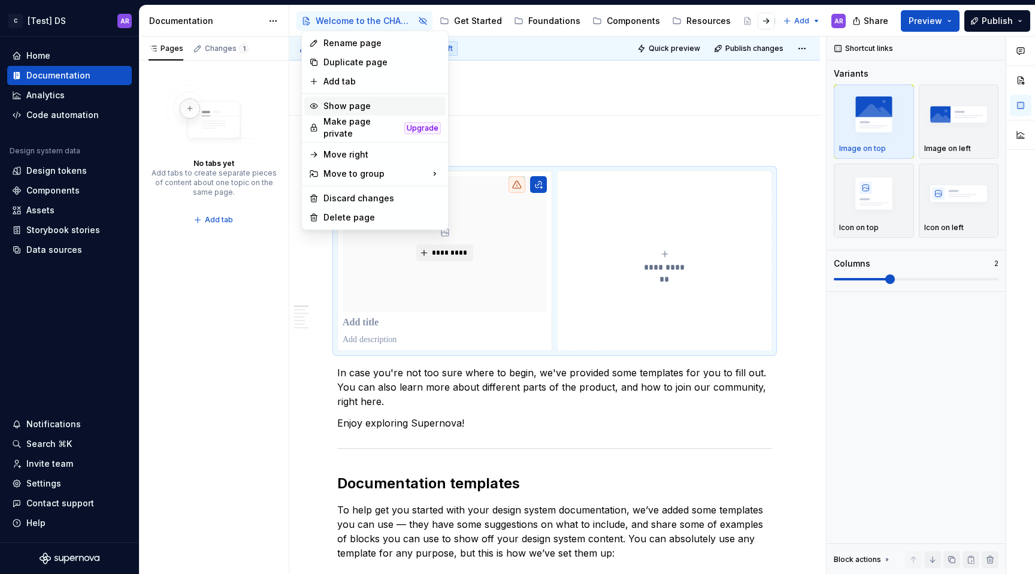
click at [356, 104] on div "Show page" at bounding box center [382, 106] width 117 height 12
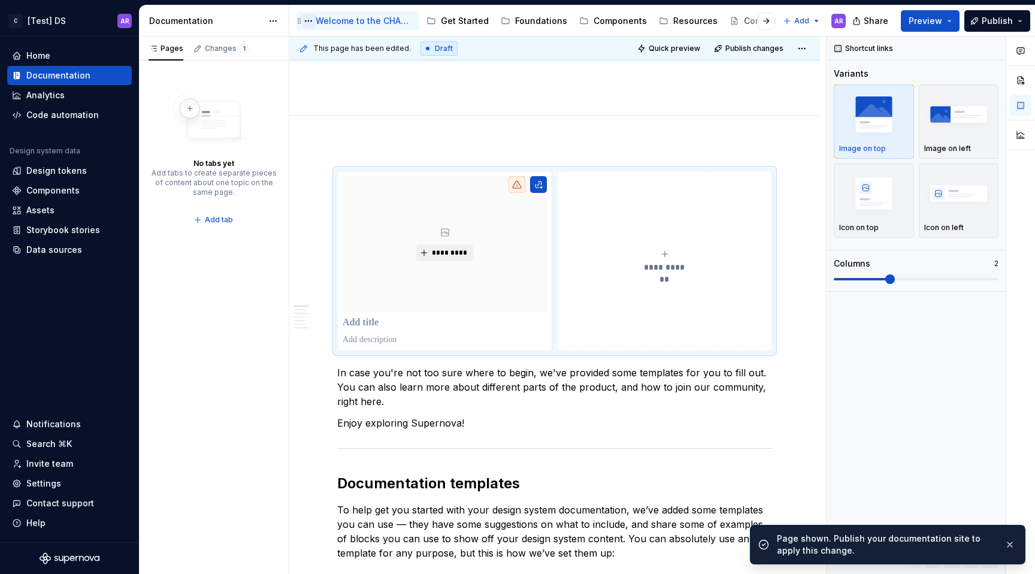
click at [310, 19] on button "Page tree" at bounding box center [308, 21] width 14 height 14
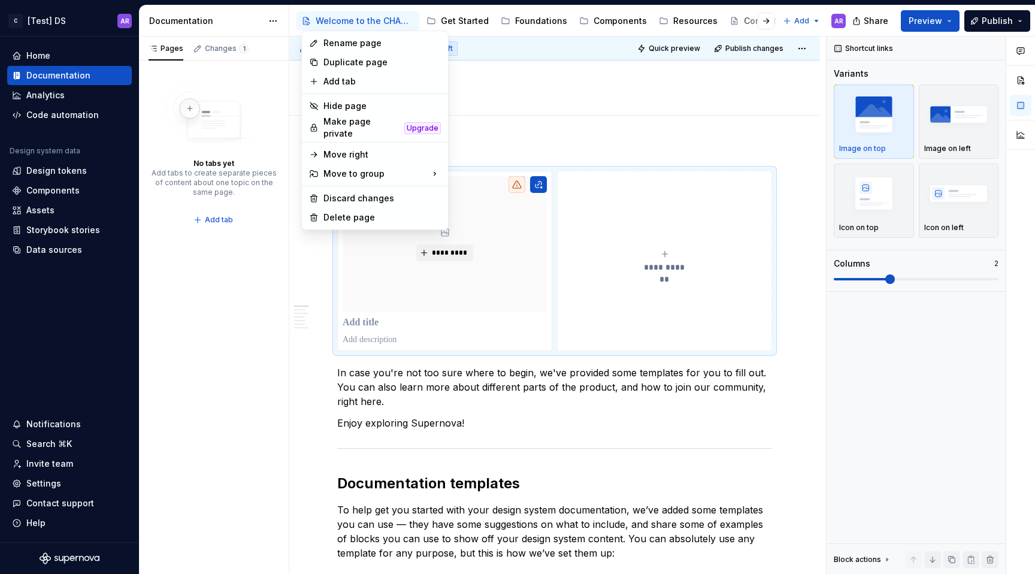
click at [501, 62] on html "C [Test] DS AR Home Documentation Analytics Code automation Design system data …" at bounding box center [517, 287] width 1035 height 574
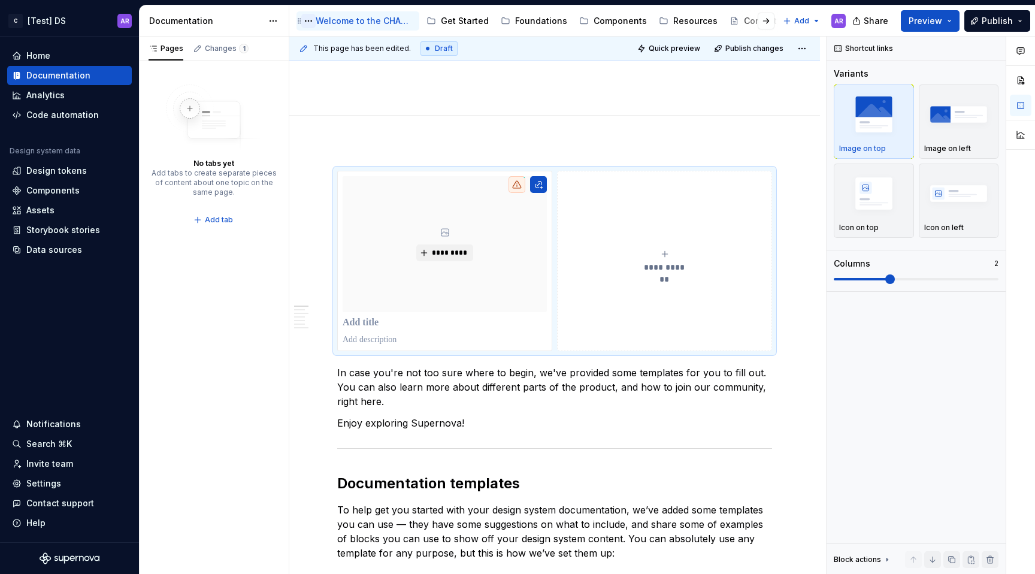
click at [310, 19] on button "Page tree" at bounding box center [308, 21] width 14 height 14
click at [310, 19] on html "C [Test] DS AR Home Documentation Analytics Code automation Design system data …" at bounding box center [517, 287] width 1035 height 574
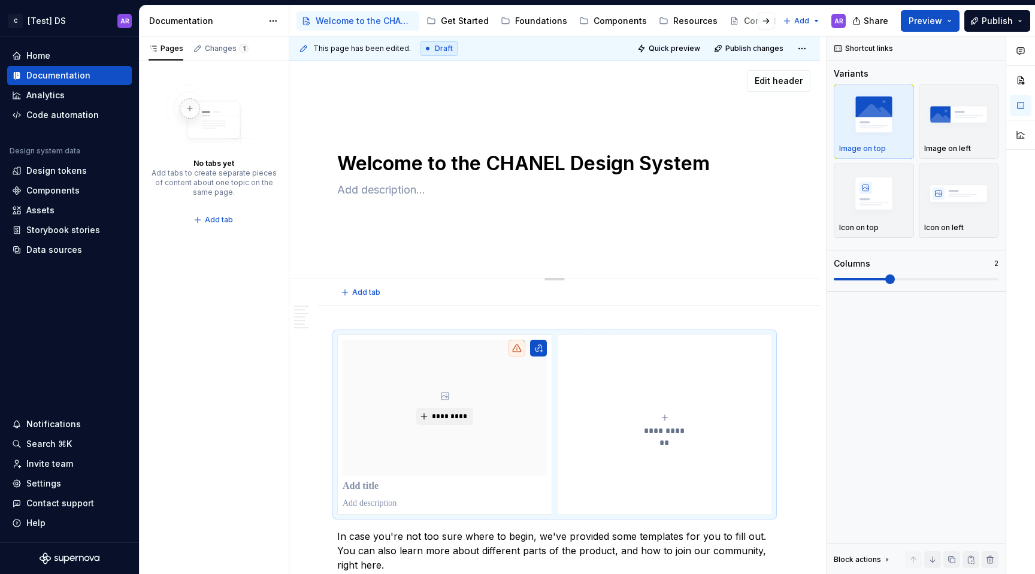
click at [531, 169] on textarea "Welcome to the CHANEL Design System" at bounding box center [552, 163] width 435 height 29
click at [758, 78] on span "Edit header" at bounding box center [779, 81] width 48 height 12
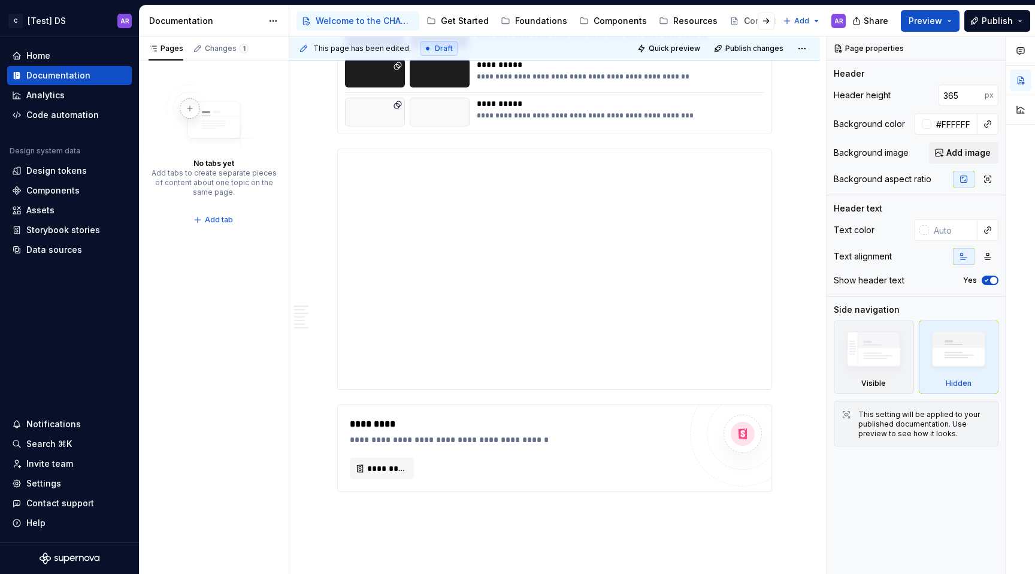
scroll to position [2812, 0]
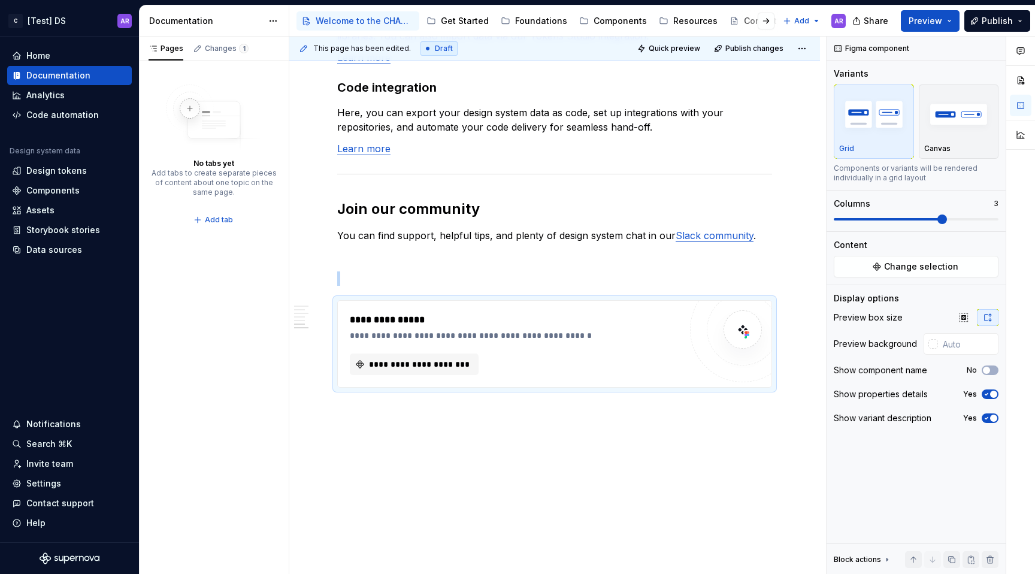
scroll to position [1359, 0]
type textarea "*"
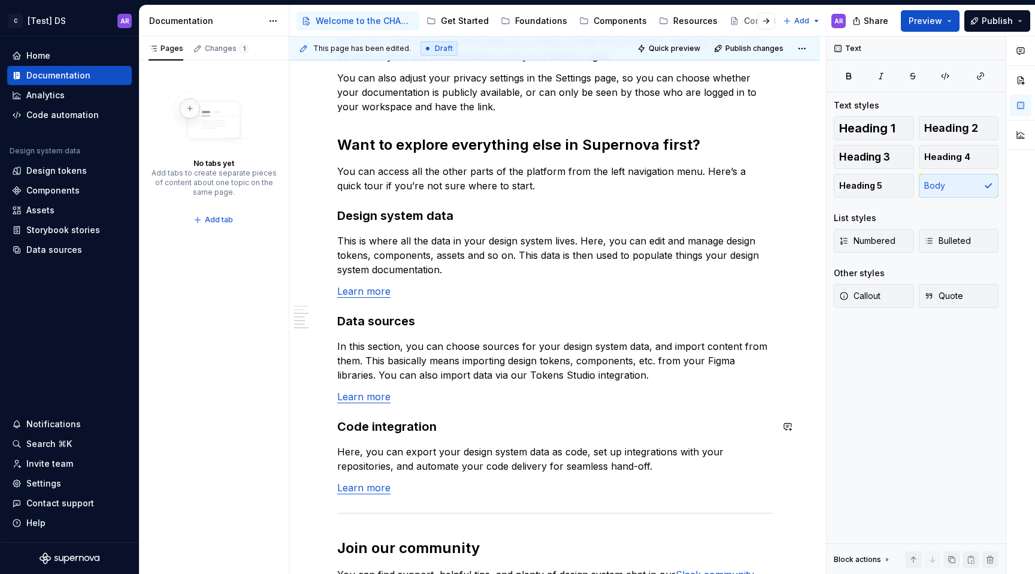
scroll to position [996, 0]
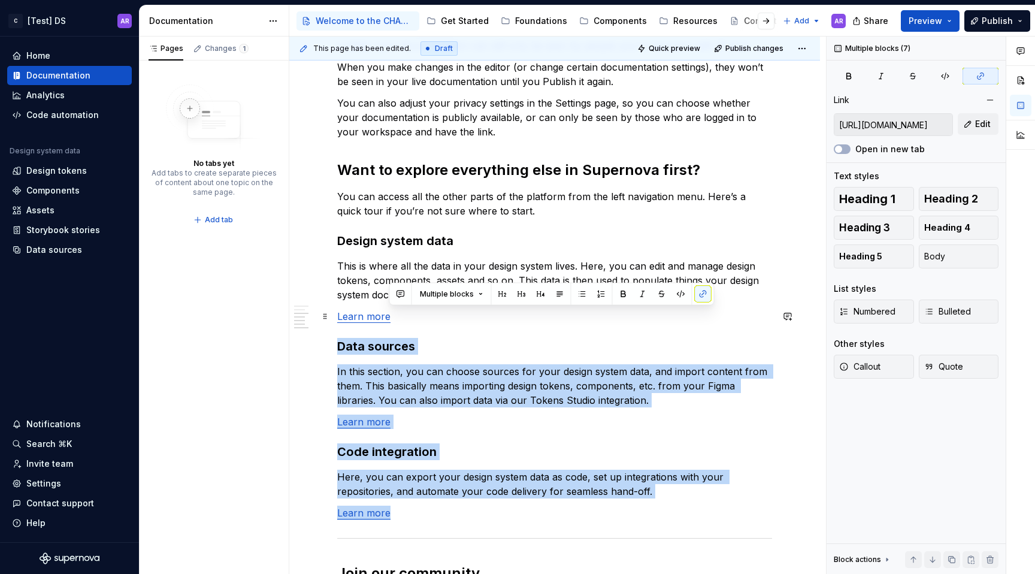
type input "[URL][DOMAIN_NAME]"
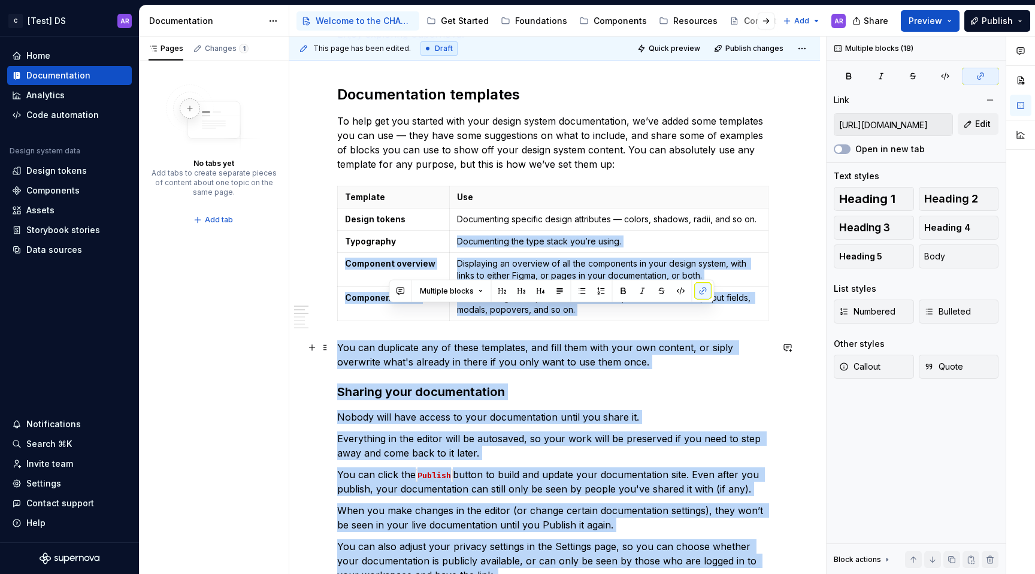
scroll to position [443, 0]
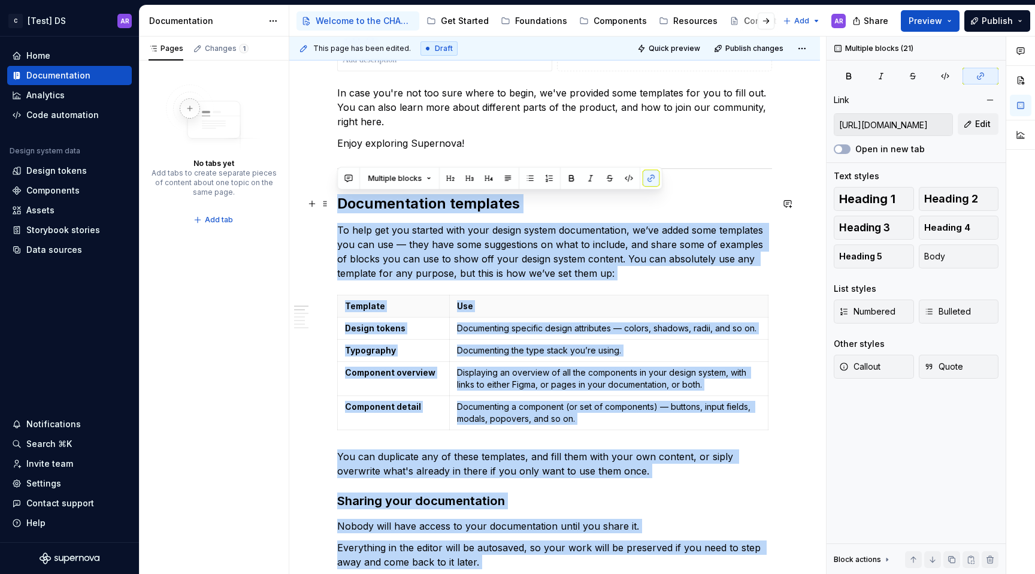
drag, startPoint x: 416, startPoint y: 513, endPoint x: 337, endPoint y: 209, distance: 315.1
click at [337, 209] on div "**********" at bounding box center [554, 525] width 435 height 1268
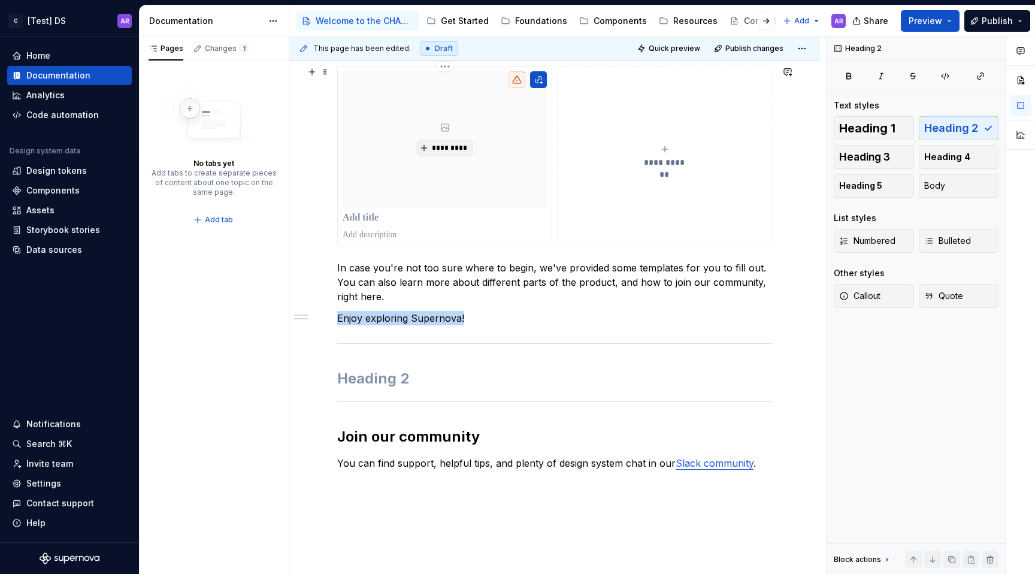
scroll to position [264, 0]
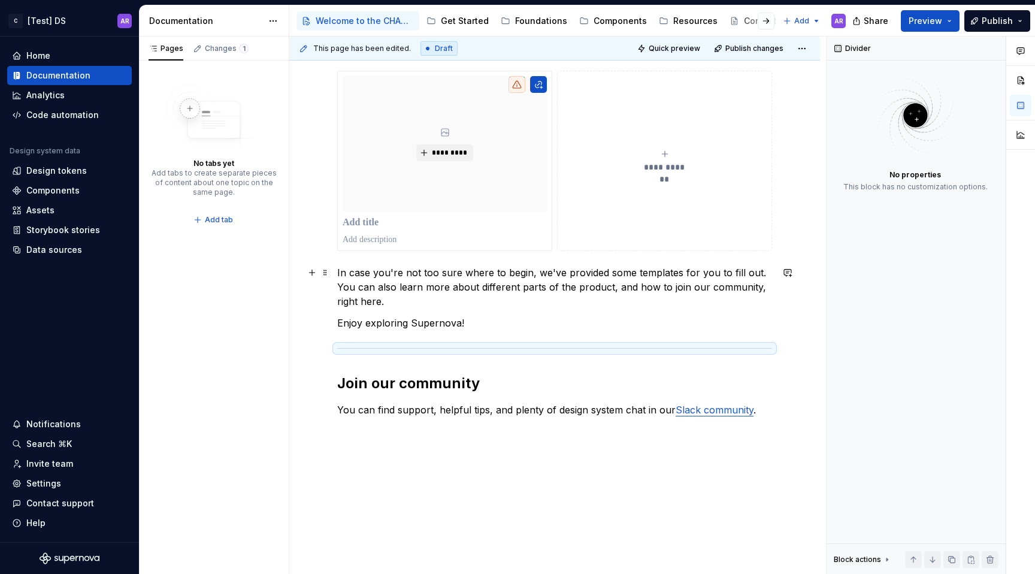
click at [546, 297] on p "In case you're not too sure where to begin, we've provided some templates for y…" at bounding box center [554, 286] width 435 height 43
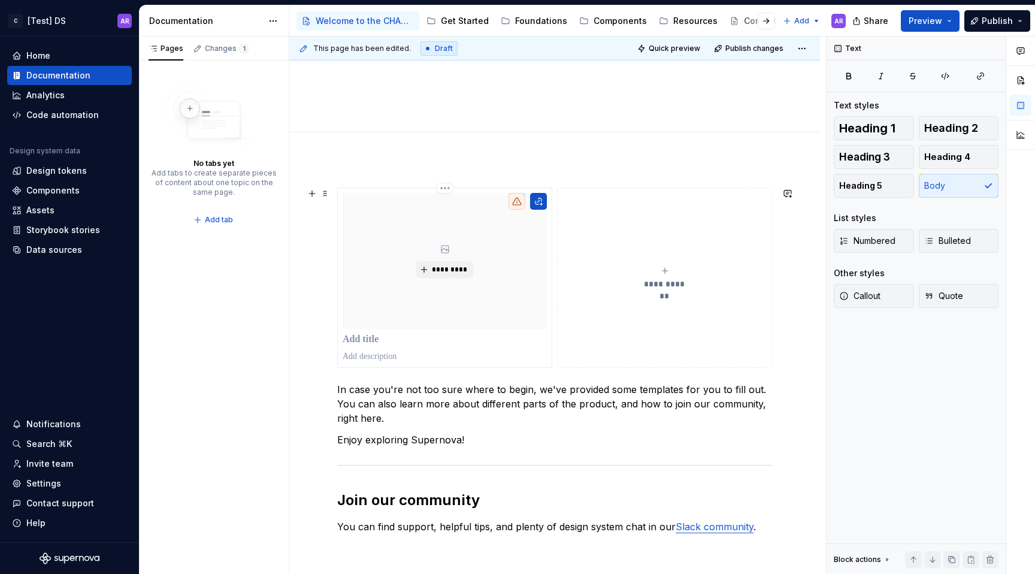
scroll to position [156, 0]
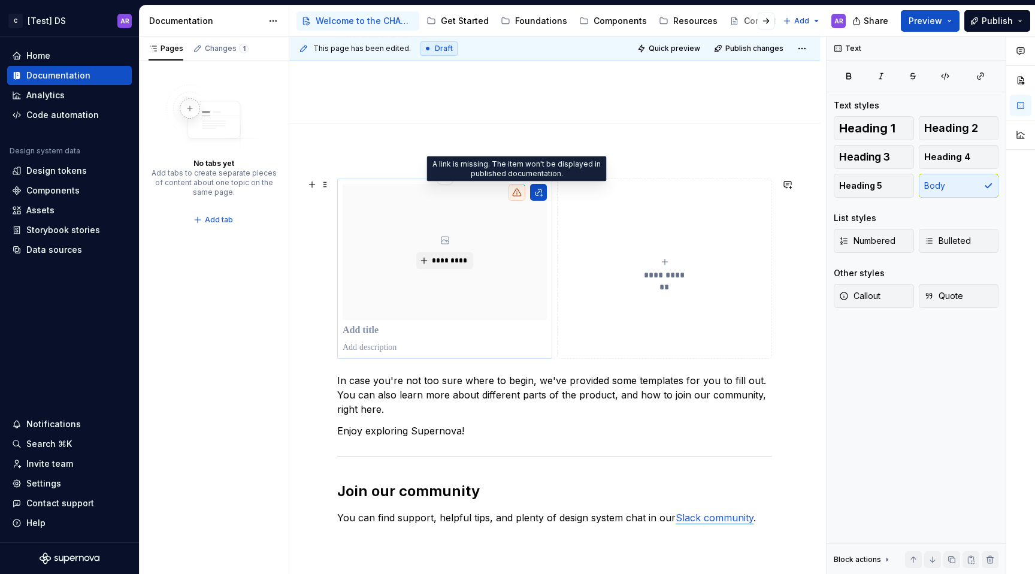
click at [518, 191] on icon at bounding box center [517, 193] width 10 height 10
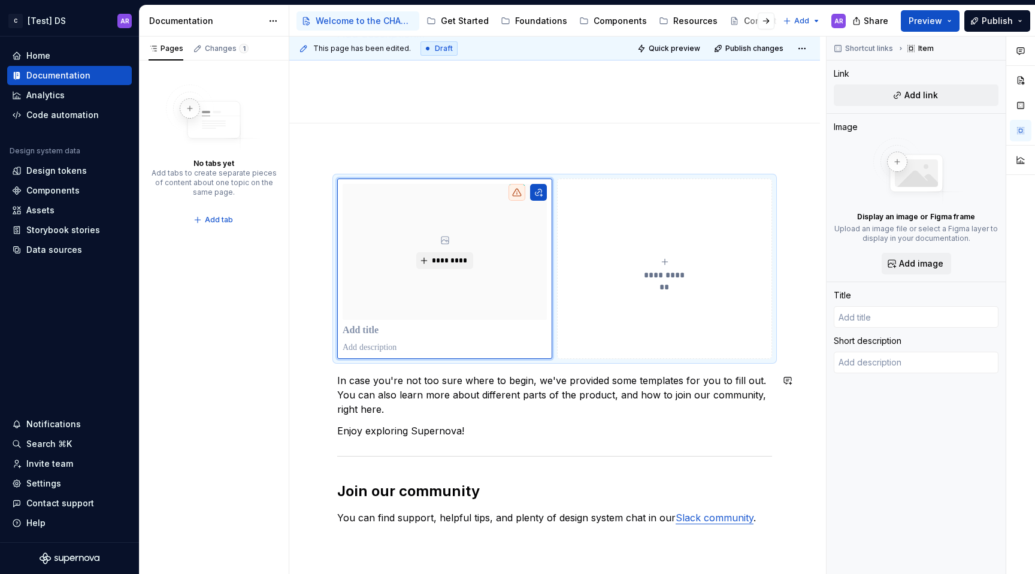
type textarea "*"
type input "G"
type textarea "*"
type input "Ge"
type textarea "*"
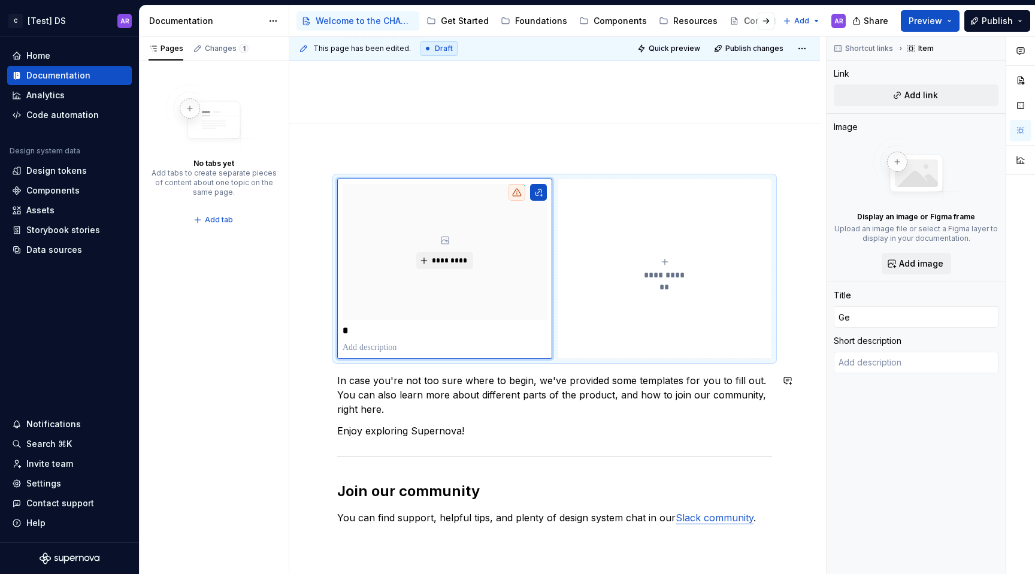
type input "Get"
type textarea "*"
type input "Get"
type textarea "*"
type input "Get S"
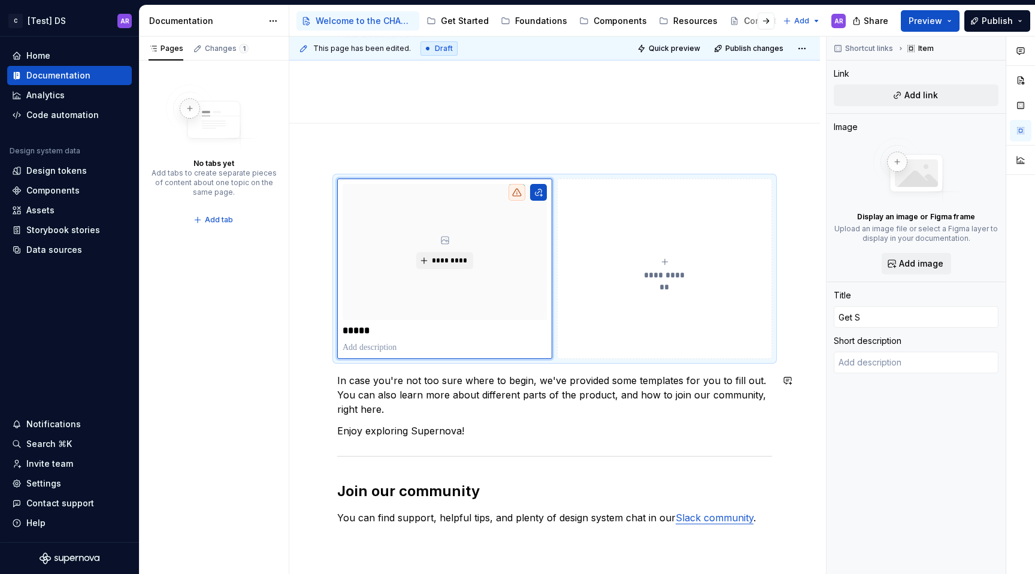
type textarea "*"
type input "Get St"
type textarea "*"
type input "Get Sta"
type textarea "*"
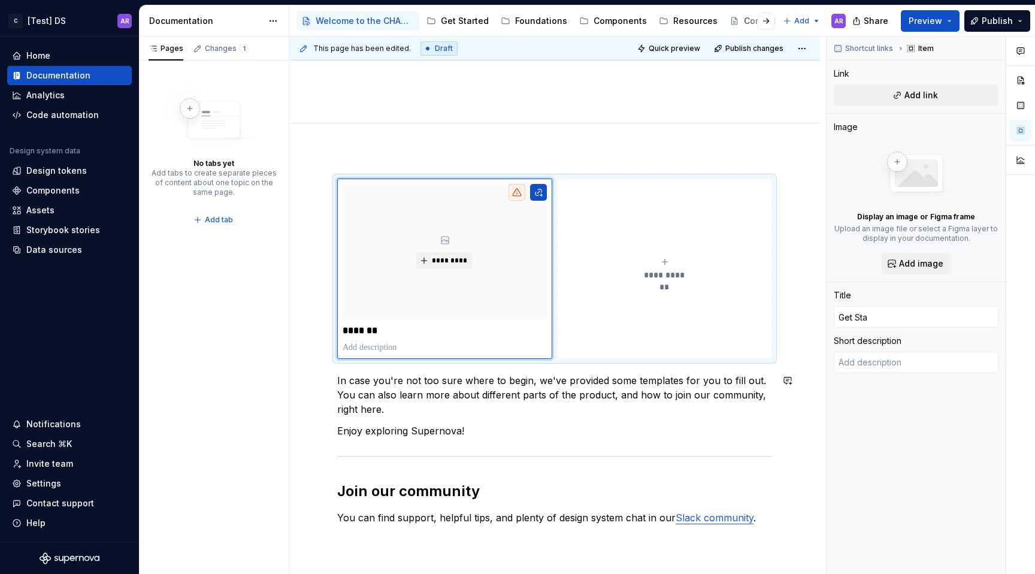
type input "Get Star"
type textarea "*"
type input "Get Start"
type textarea "*"
type input "Get Starte"
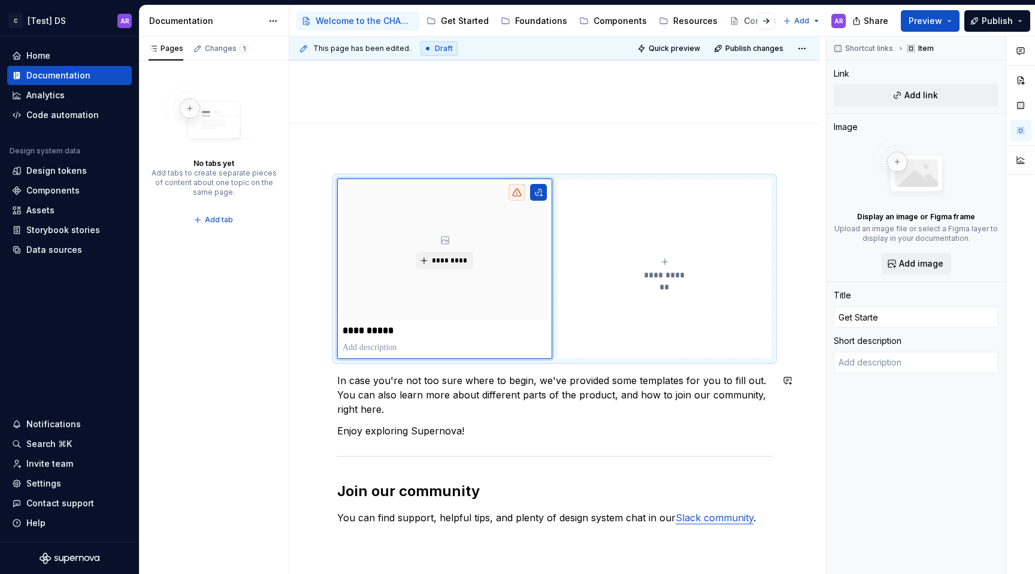
type textarea "*"
type input "Get Started"
type textarea "*"
type input "Get Started"
click at [694, 140] on div "Add tab" at bounding box center [554, 136] width 435 height 17
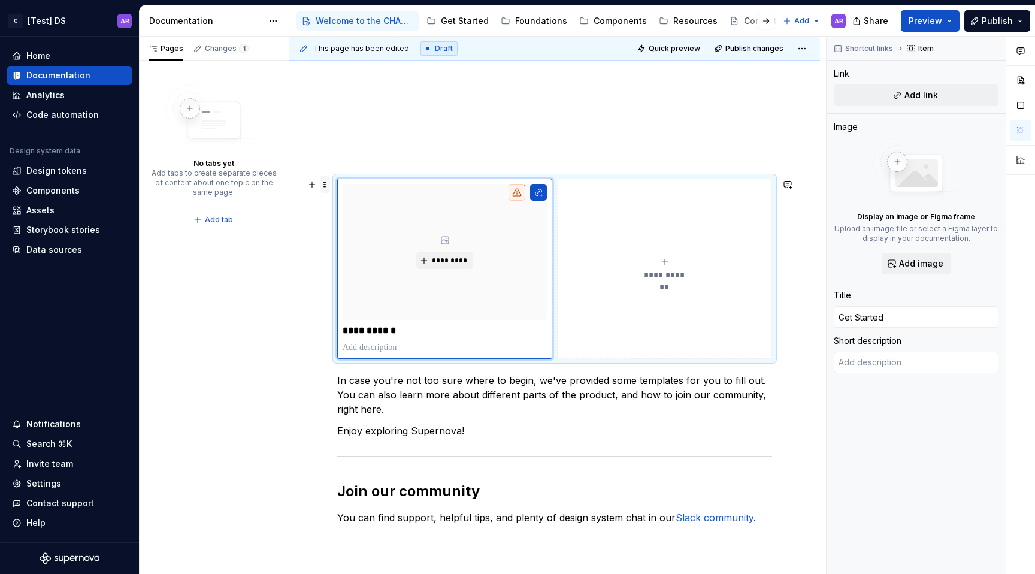
click at [324, 188] on span at bounding box center [326, 184] width 10 height 17
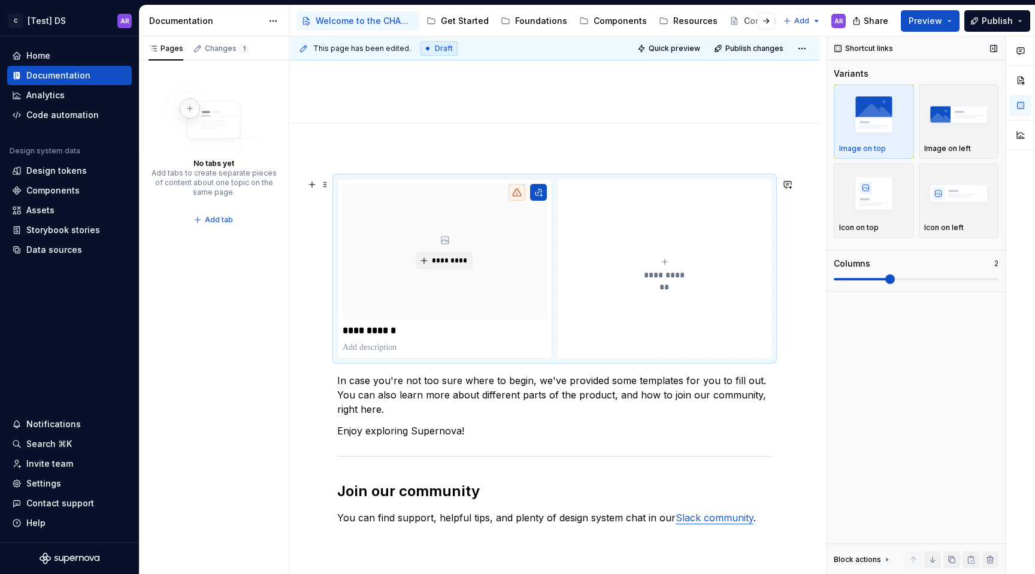
click at [895, 281] on span at bounding box center [891, 279] width 10 height 10
click at [376, 162] on div "**********" at bounding box center [554, 431] width 531 height 562
click at [326, 181] on span at bounding box center [326, 184] width 10 height 17
click at [342, 198] on div "Duplicate" at bounding box center [375, 203] width 102 height 19
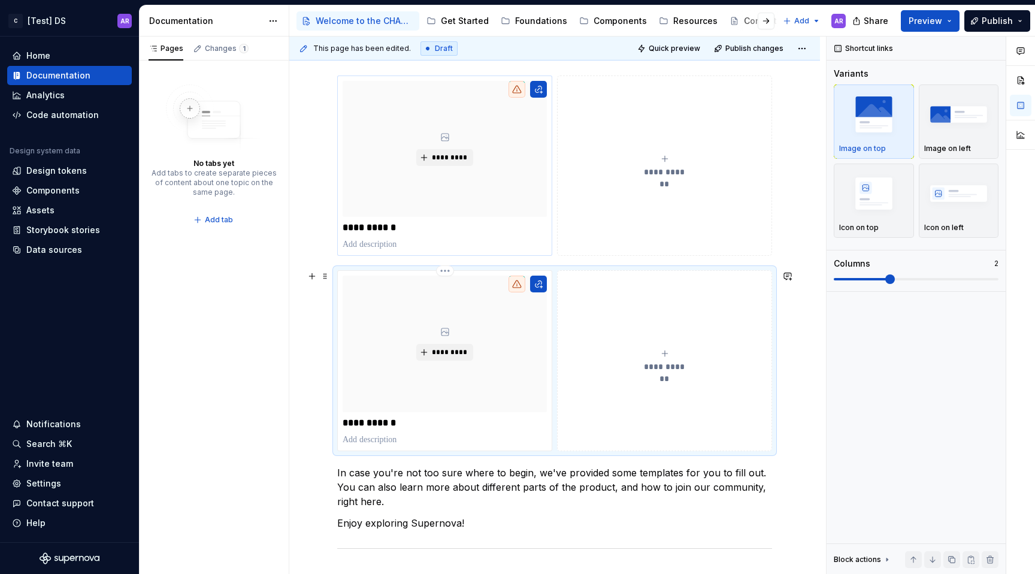
scroll to position [260, 0]
click at [388, 417] on p "**********" at bounding box center [445, 422] width 204 height 12
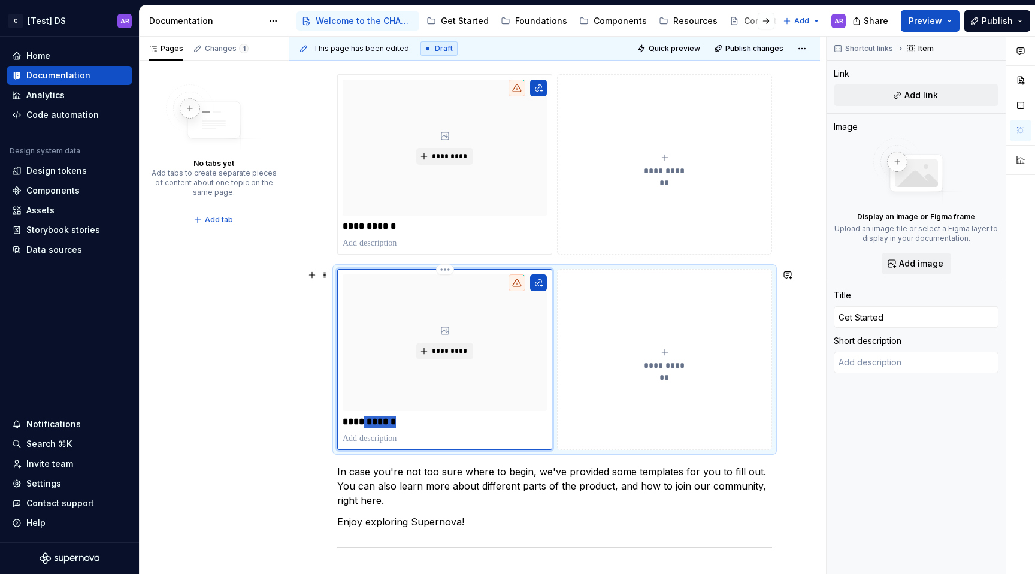
click at [388, 417] on p "**********" at bounding box center [445, 422] width 204 height 12
type textarea "*"
type input "F"
type textarea "*"
type input "Fo"
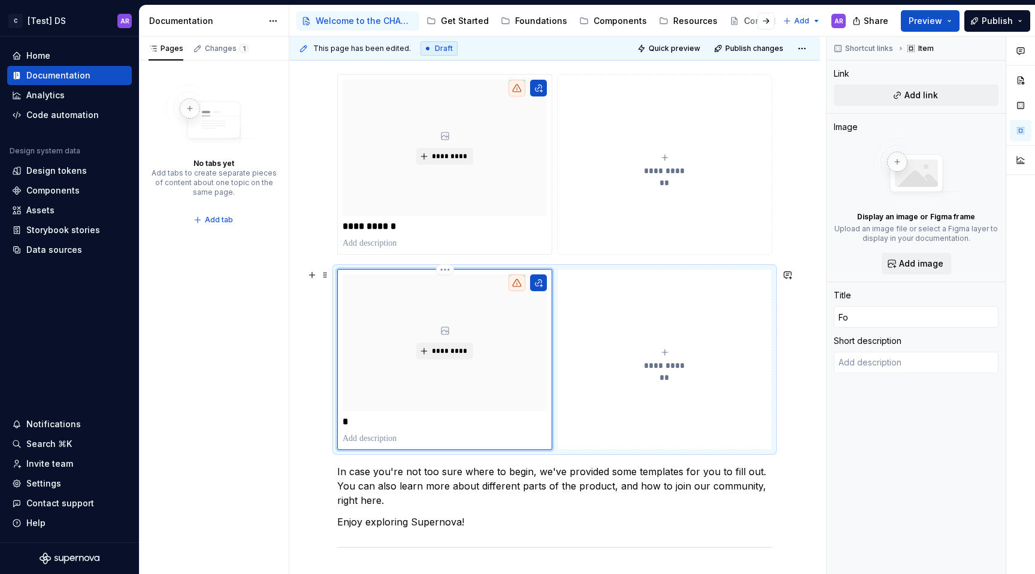
type textarea "*"
type input "Fou"
type textarea "*"
type input "Foun"
type textarea "*"
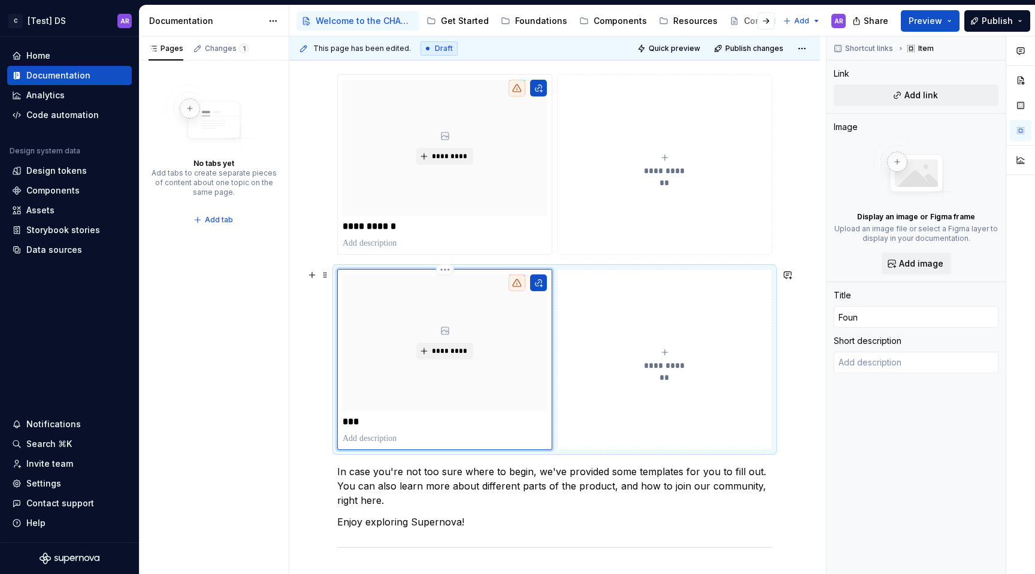
type input "Found"
type textarea "*"
type input "Founda"
type textarea "*"
type input "Foundat"
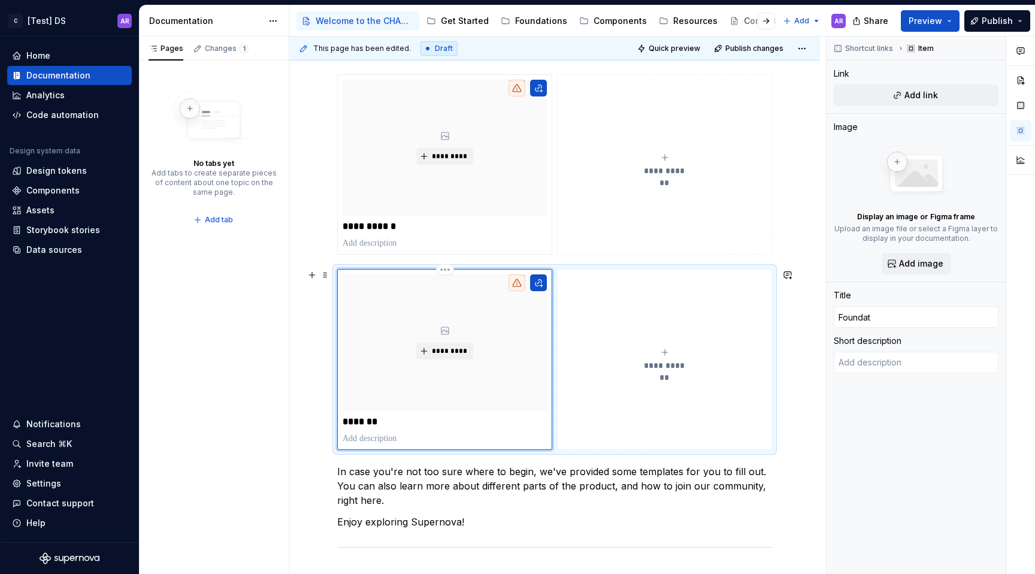
type textarea "*"
type input "Foundati"
type textarea "*"
type input "Foundatio"
type textarea "*"
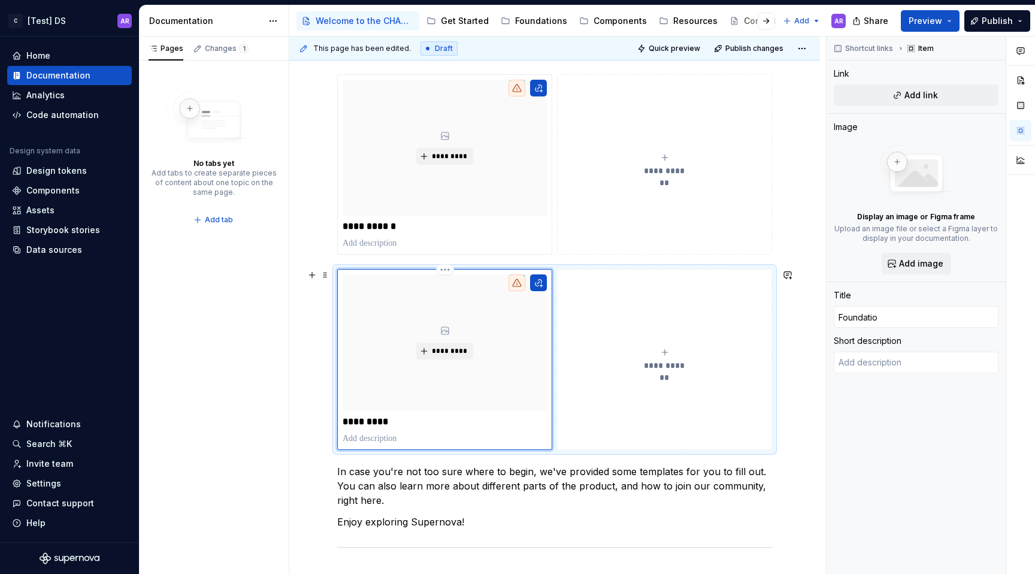
type input "Foundation"
type textarea "*"
type input "Foundations"
click at [790, 447] on div "**********" at bounding box center [554, 424] width 531 height 757
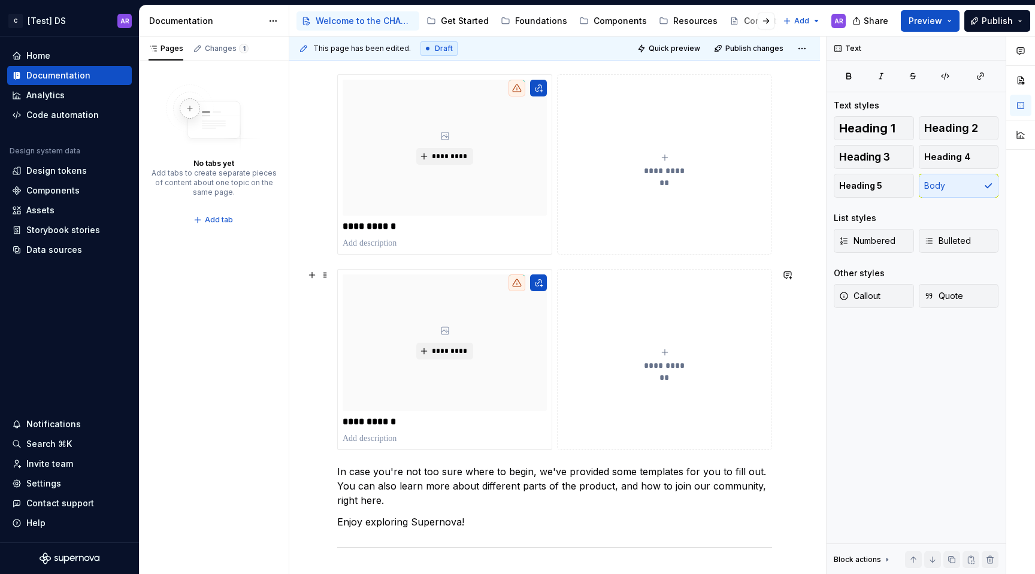
click at [636, 331] on button "**********" at bounding box center [664, 359] width 215 height 180
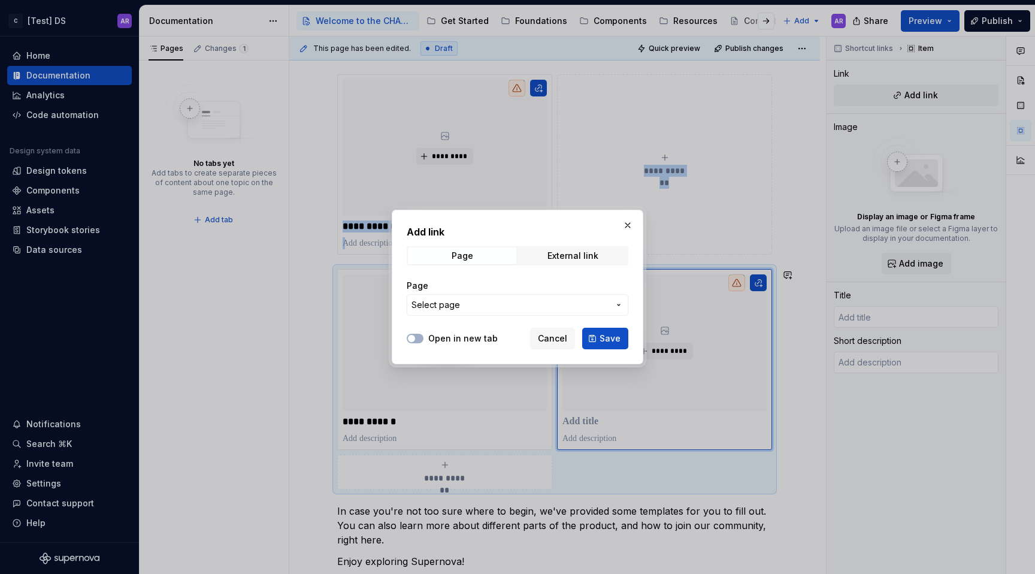
click at [522, 306] on span "Select page" at bounding box center [511, 305] width 198 height 12
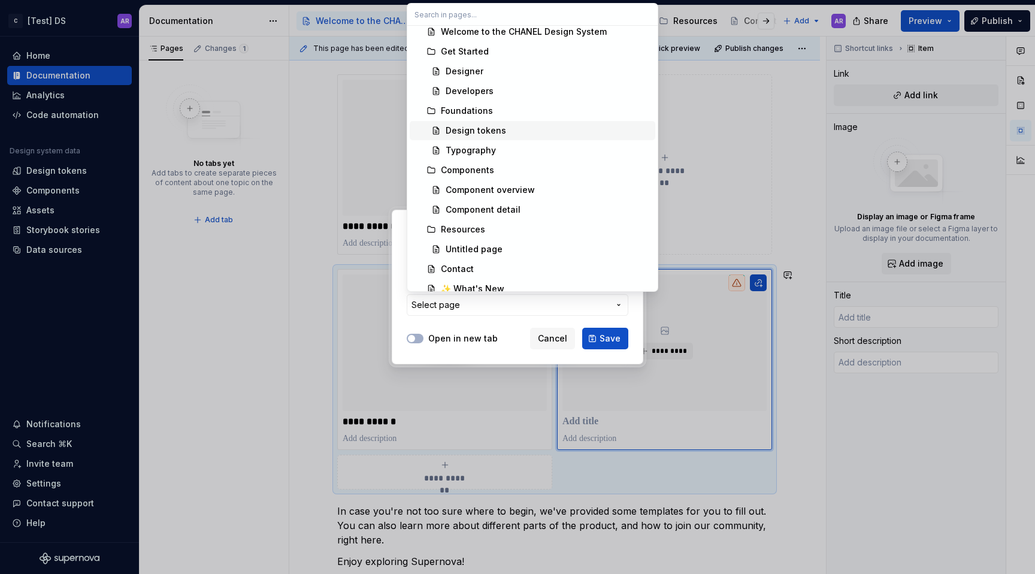
scroll to position [29, 0]
click at [506, 168] on div "Components" at bounding box center [546, 167] width 210 height 12
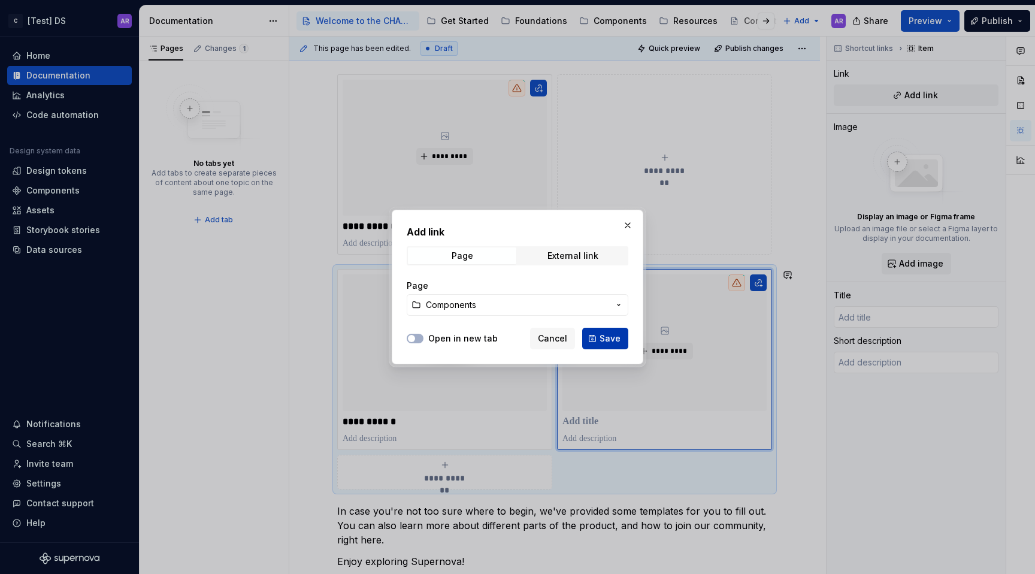
click at [619, 339] on span "Save" at bounding box center [610, 339] width 21 height 12
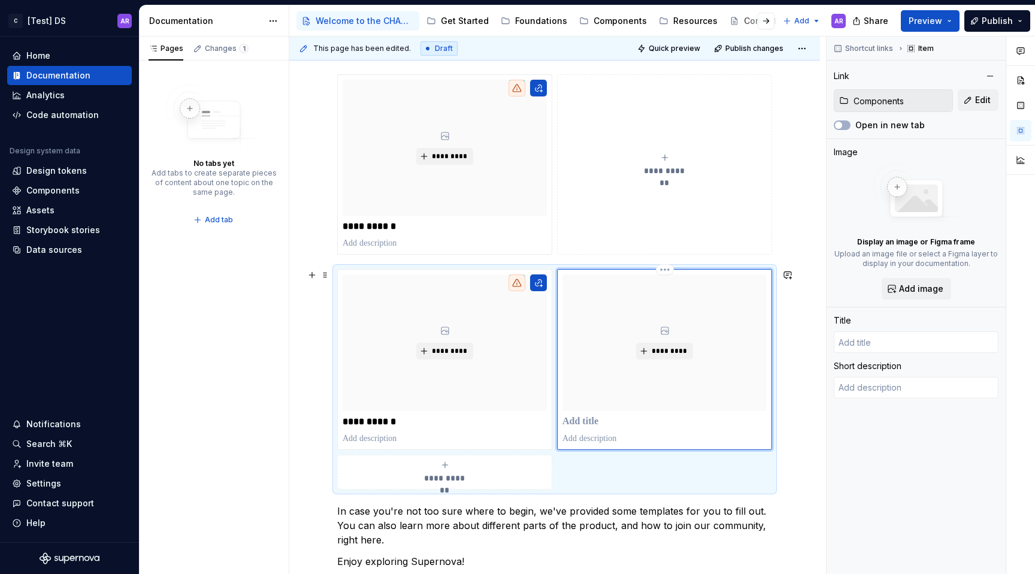
click at [590, 421] on p at bounding box center [665, 422] width 204 height 12
type textarea "*"
type input "C"
type textarea "*"
type input "Co"
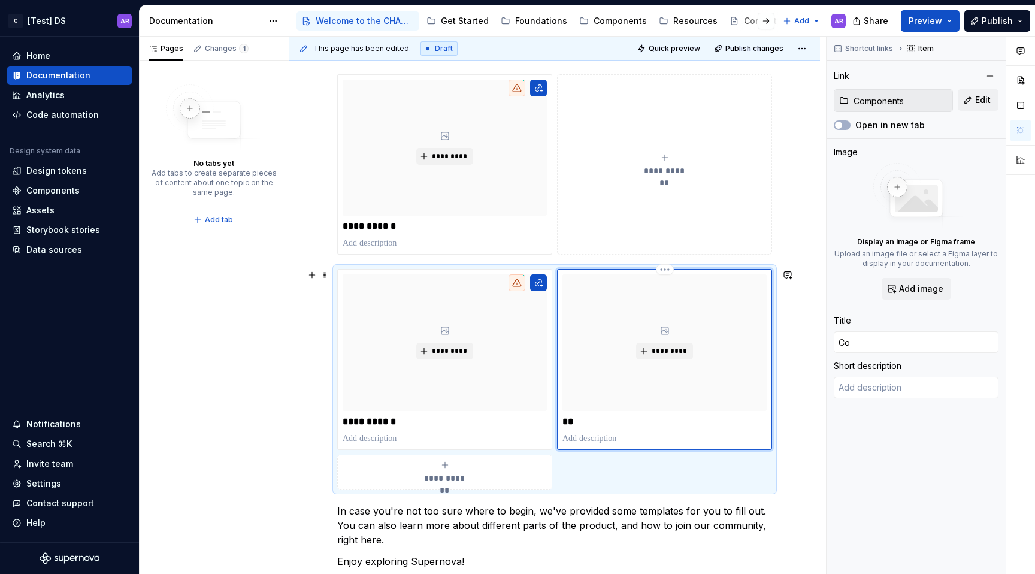
type textarea "*"
type input "Com"
type textarea "*"
type input "Comp"
type textarea "*"
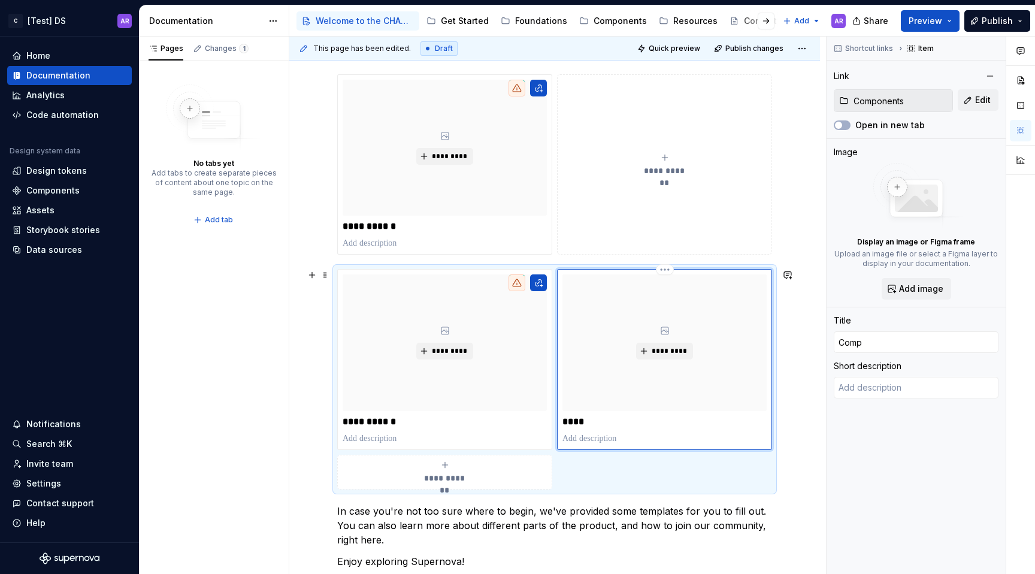
type input "Compo"
type textarea "*"
type input "Components"
type textarea "*"
type input "Componentsn"
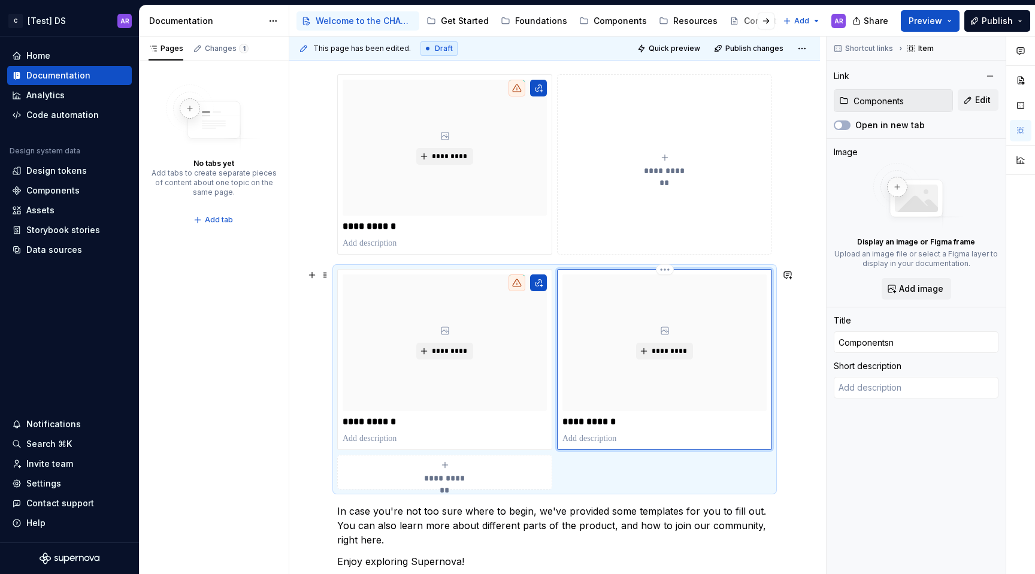
type textarea "*"
type input "Componentsne"
type textarea "*"
type input "Componentsnen"
type textarea "*"
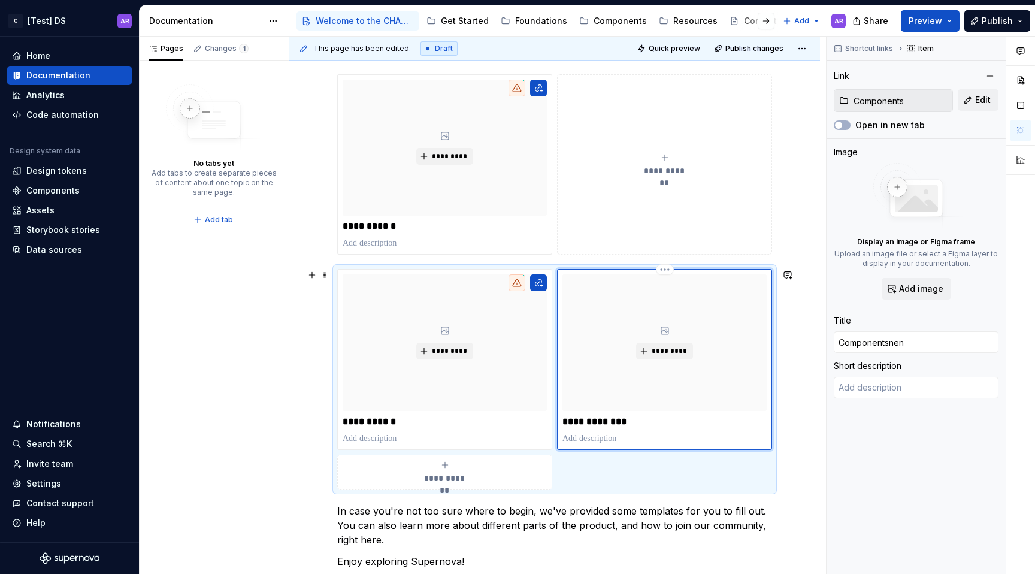
type input "Componentsne"
type textarea "*"
type input "Componentsn"
type textarea "*"
type input "Components"
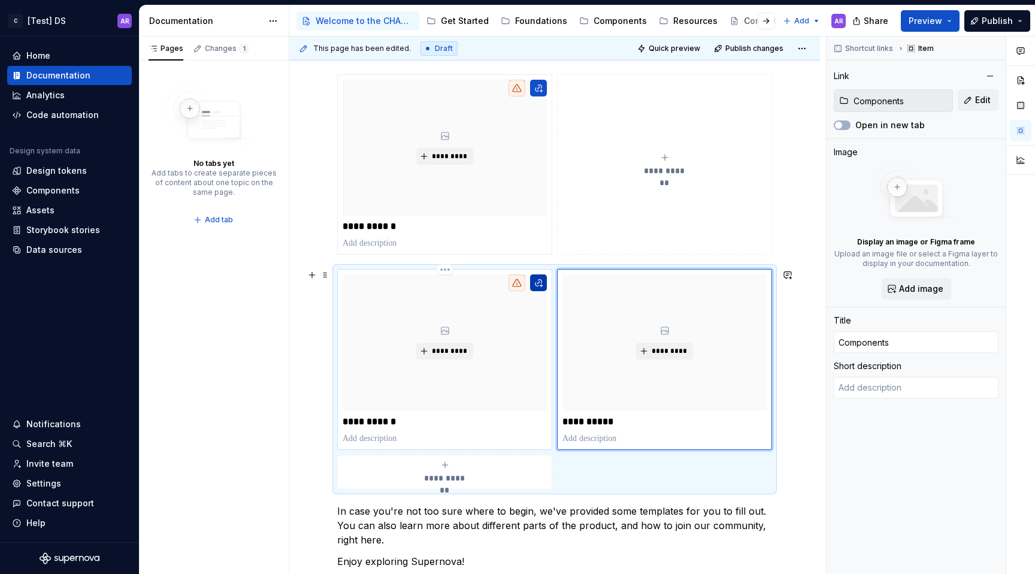
type textarea "*"
type input "Foundations"
click at [540, 281] on button "button" at bounding box center [538, 282] width 17 height 17
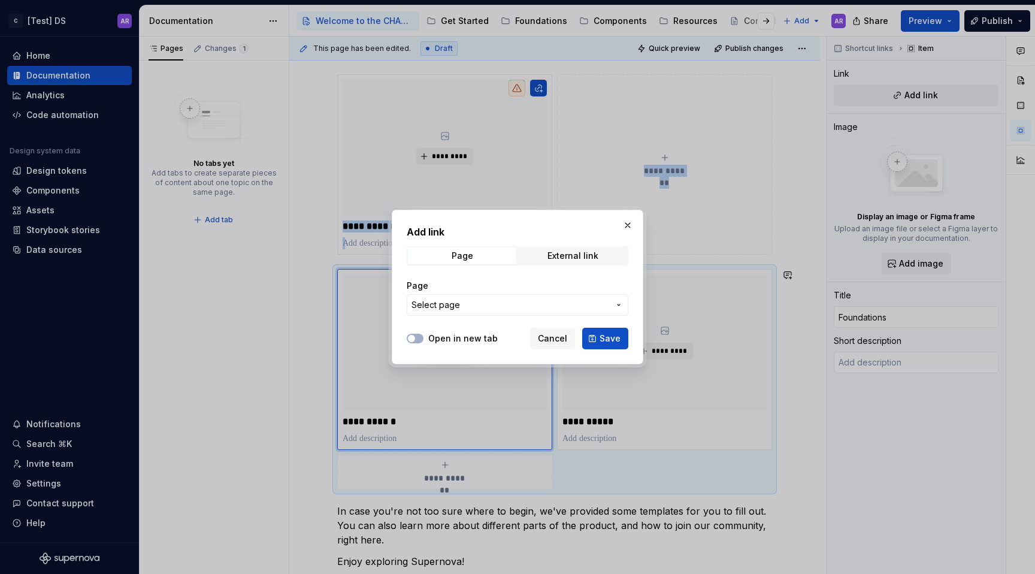
click at [536, 304] on span "Select page" at bounding box center [511, 305] width 198 height 12
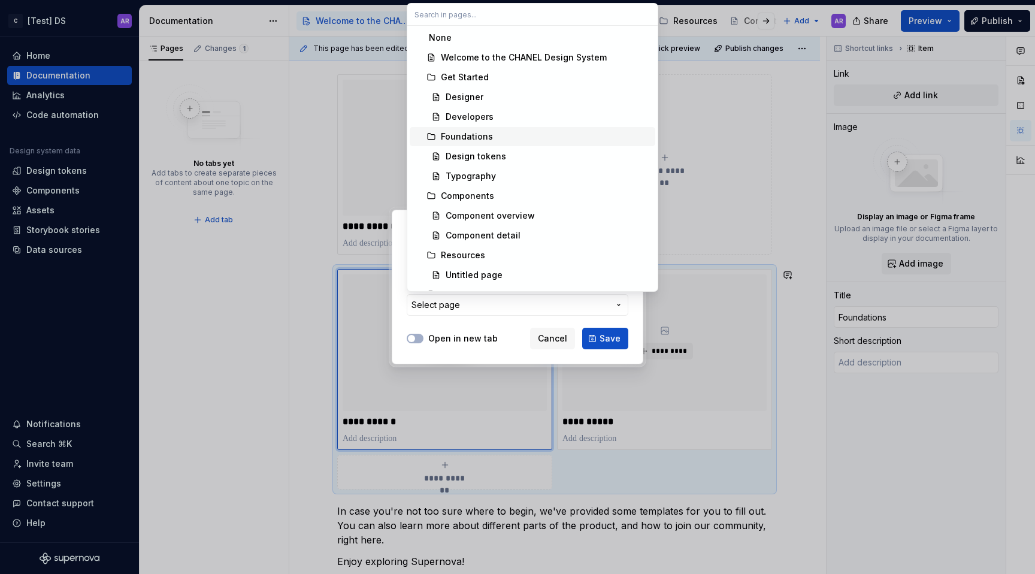
click at [484, 141] on div "Foundations" at bounding box center [467, 137] width 52 height 12
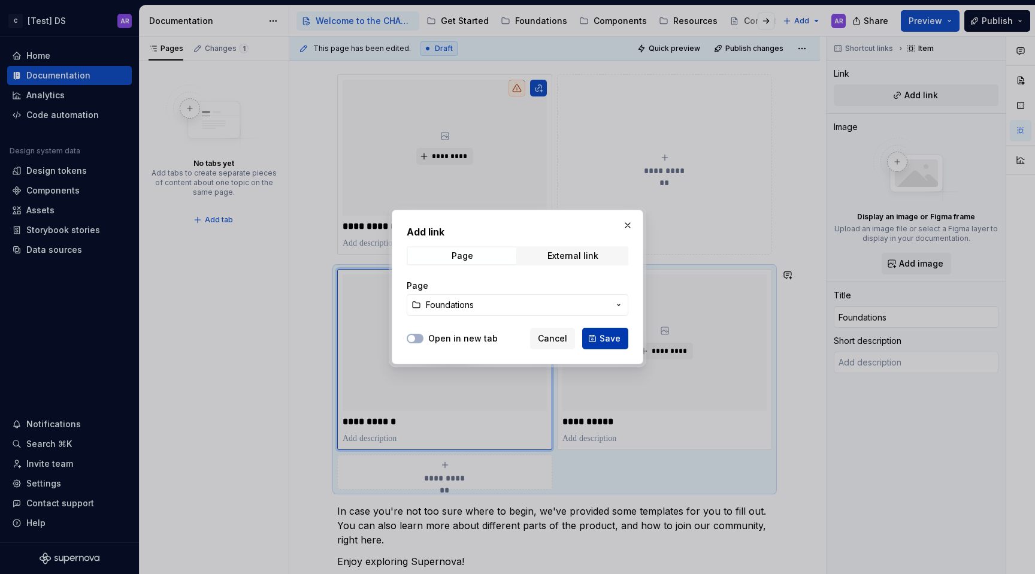
click at [599, 345] on button "Save" at bounding box center [605, 339] width 46 height 22
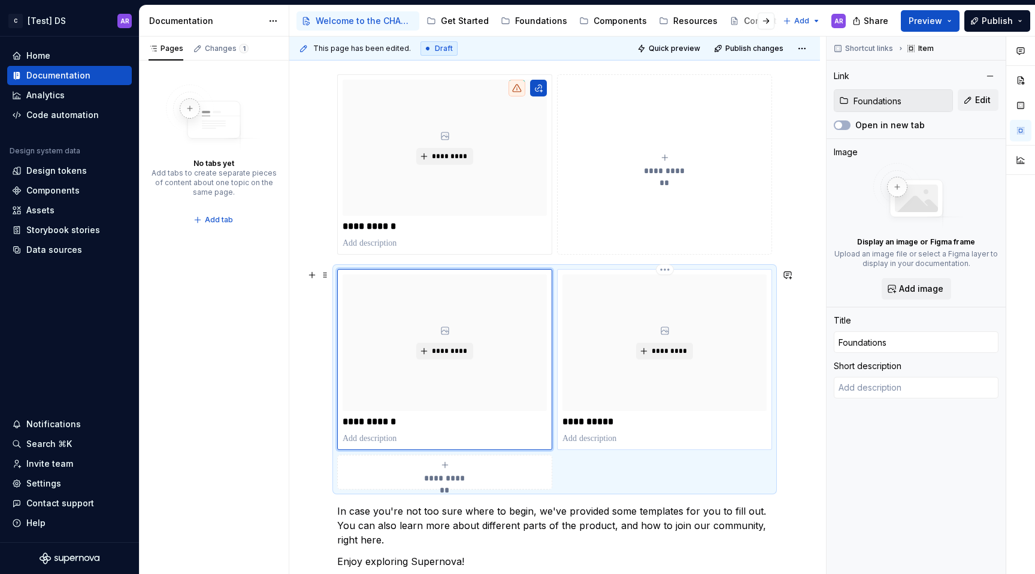
click at [621, 416] on p "**********" at bounding box center [665, 422] width 204 height 12
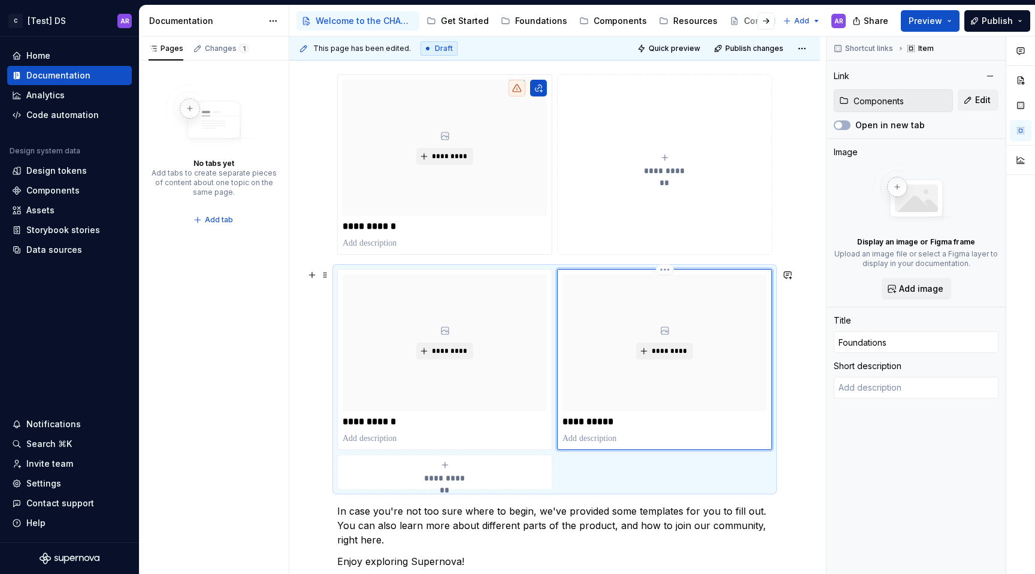
type textarea "*"
type input "Components"
click at [926, 99] on input "Components" at bounding box center [901, 101] width 104 height 22
click at [376, 227] on p "**********" at bounding box center [445, 226] width 204 height 12
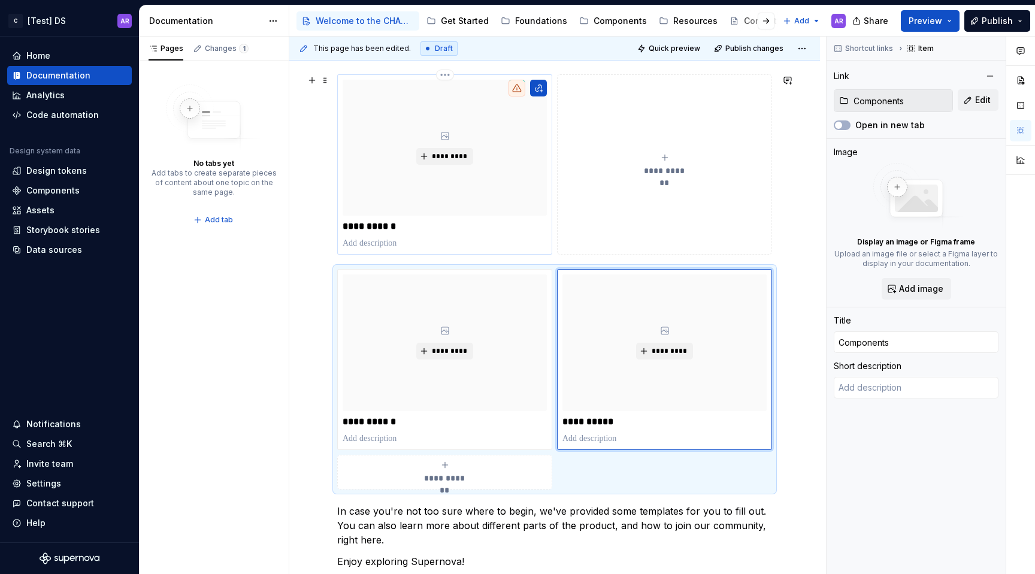
type textarea "*"
type input "Get Started"
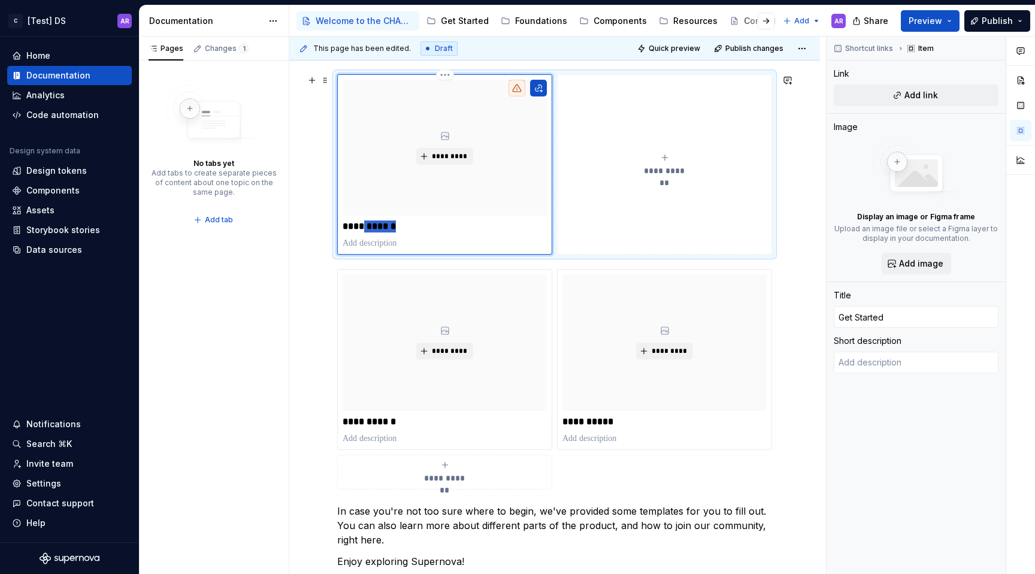
click at [376, 227] on p "**********" at bounding box center [445, 226] width 204 height 12
type textarea "*"
type input "D"
type textarea "*"
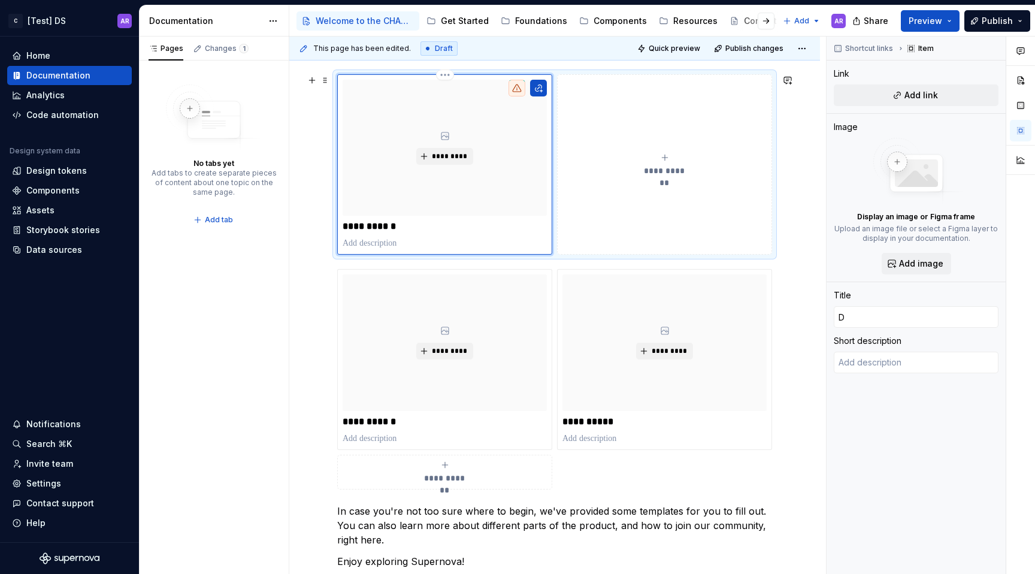
type input "De"
type textarea "*"
type input "Des"
type textarea "*"
type input "Desi"
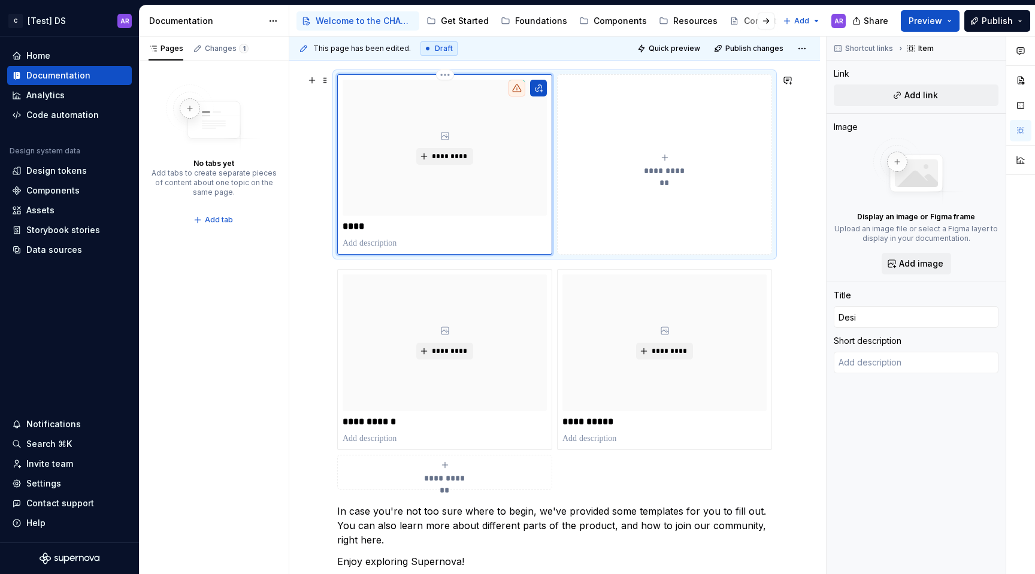
type textarea "*"
type input "Desig"
type textarea "*"
type input "Design"
click at [581, 206] on button "**********" at bounding box center [664, 164] width 215 height 180
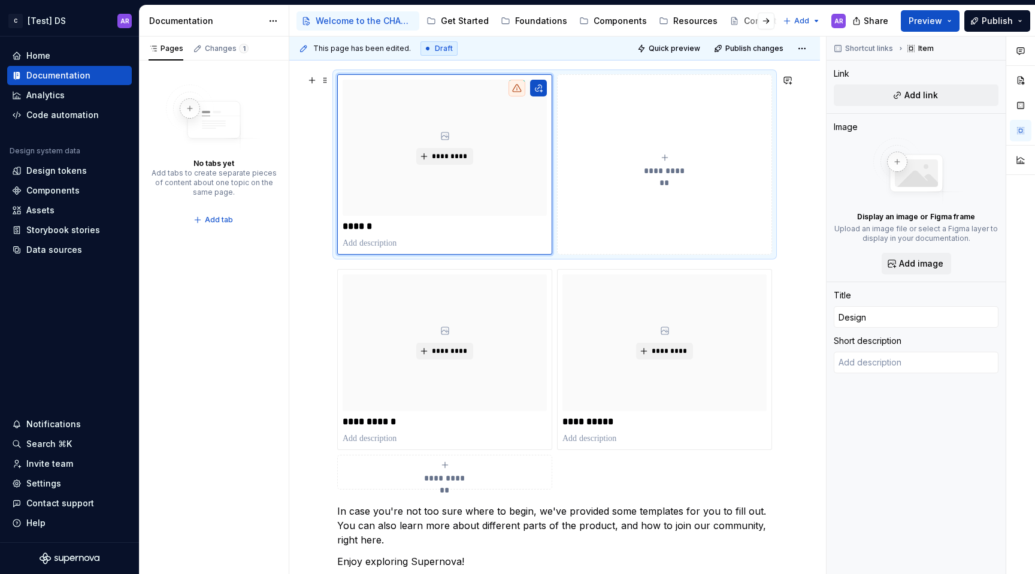
type textarea "*"
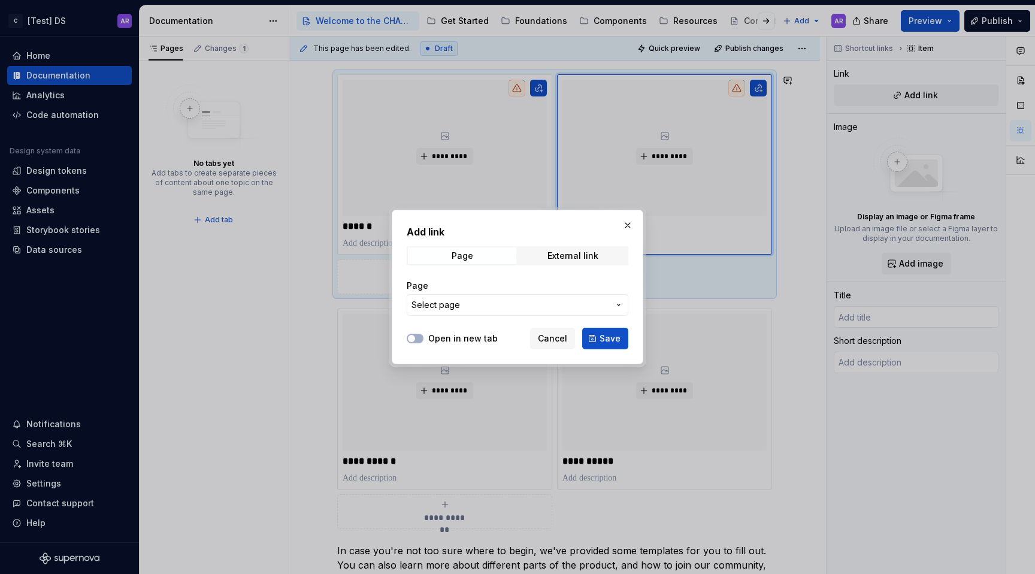
click at [490, 304] on span "Select page" at bounding box center [511, 305] width 198 height 12
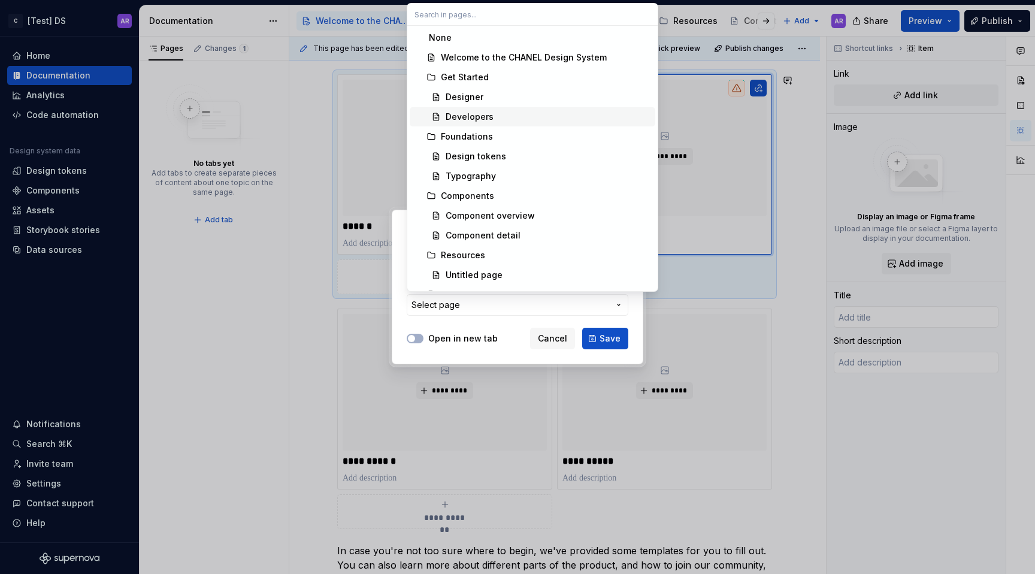
click at [493, 116] on div "Developers" at bounding box center [548, 117] width 205 height 12
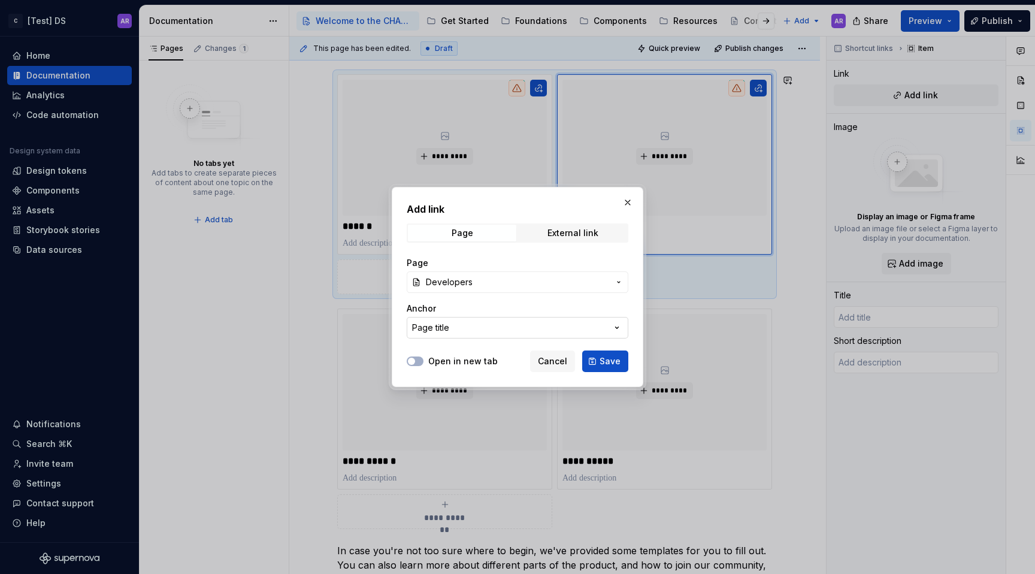
click at [440, 333] on div "Page title" at bounding box center [430, 328] width 37 height 12
click at [441, 324] on div "Add link Page External link Page Developers Anchor Page title Open in new tab C…" at bounding box center [517, 287] width 1035 height 574
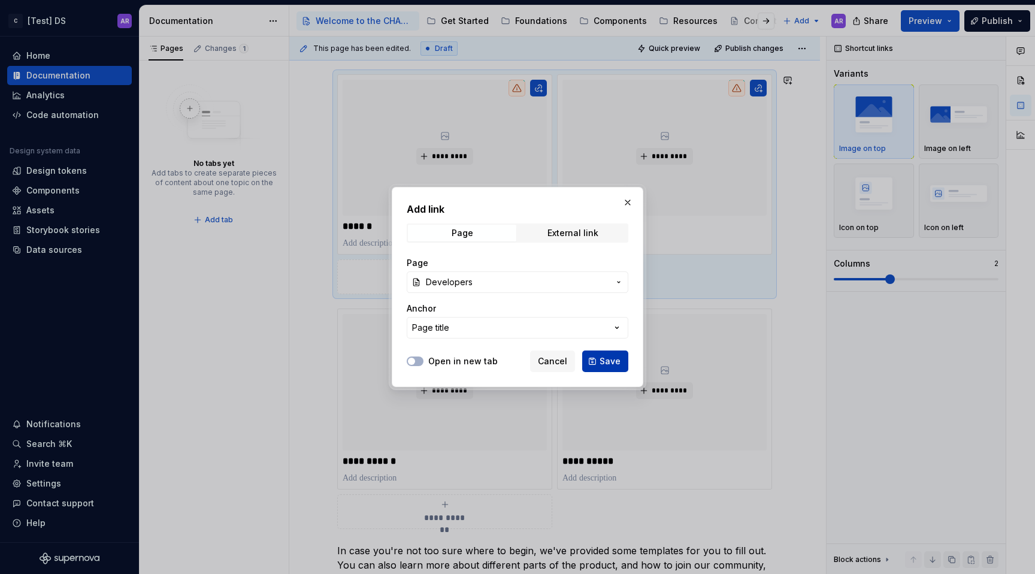
click at [608, 361] on span "Save" at bounding box center [610, 361] width 21 height 12
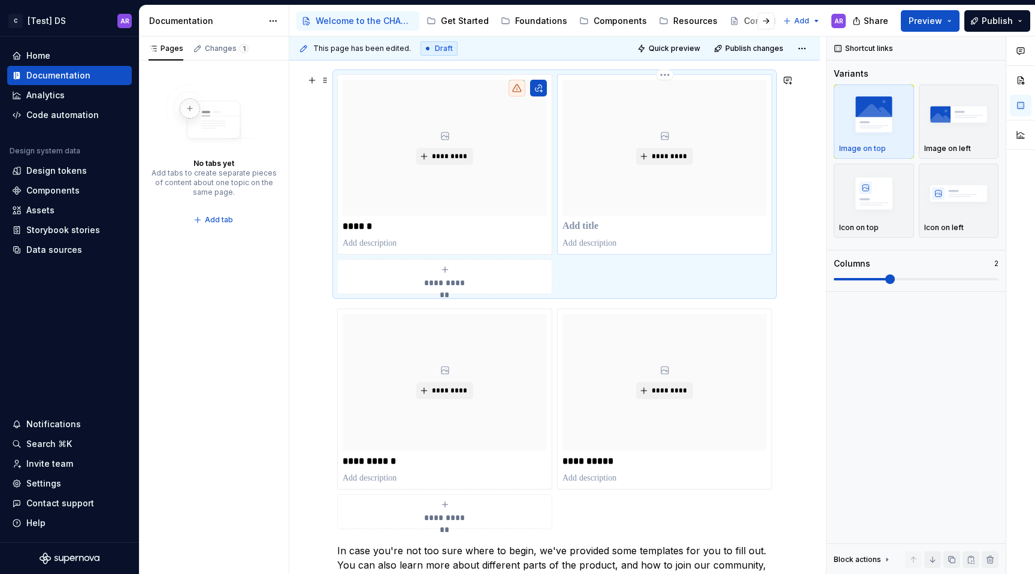
click at [585, 222] on p at bounding box center [665, 226] width 204 height 12
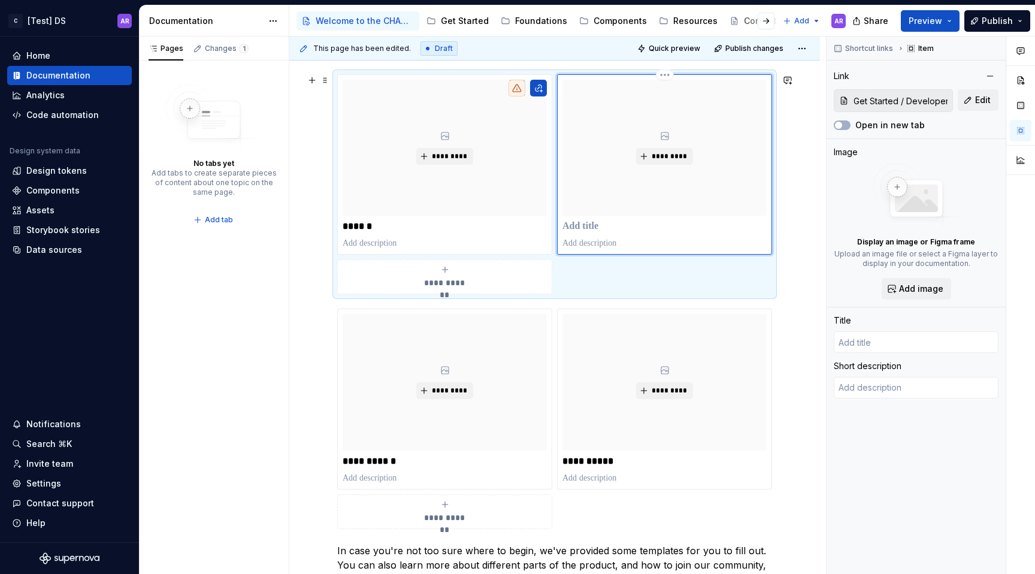
type textarea "*"
type input "D"
type textarea "*"
type input "De"
type textarea "*"
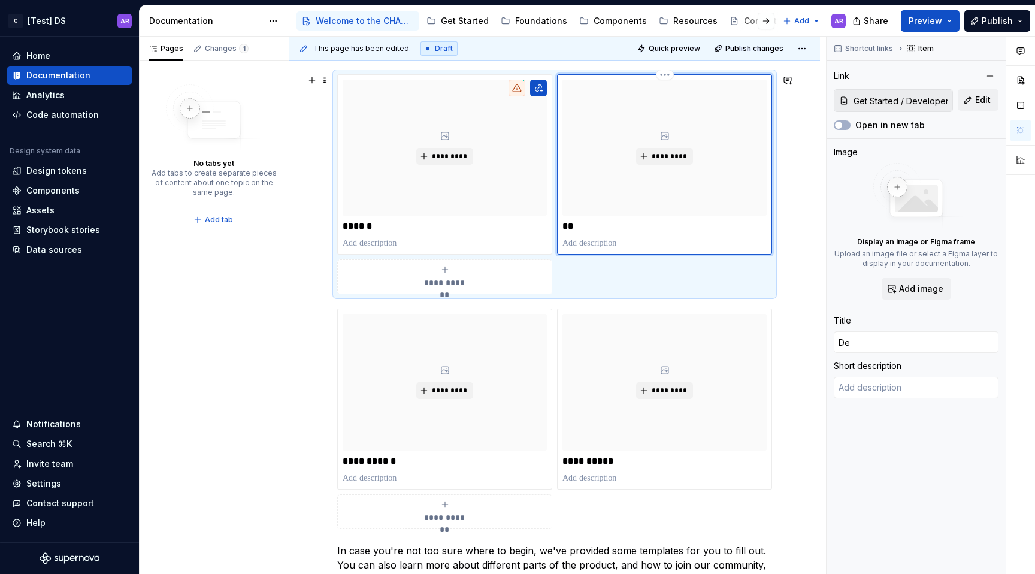
type input "Deve"
type textarea "*"
type input "Devel"
type textarea "*"
type input "Develo"
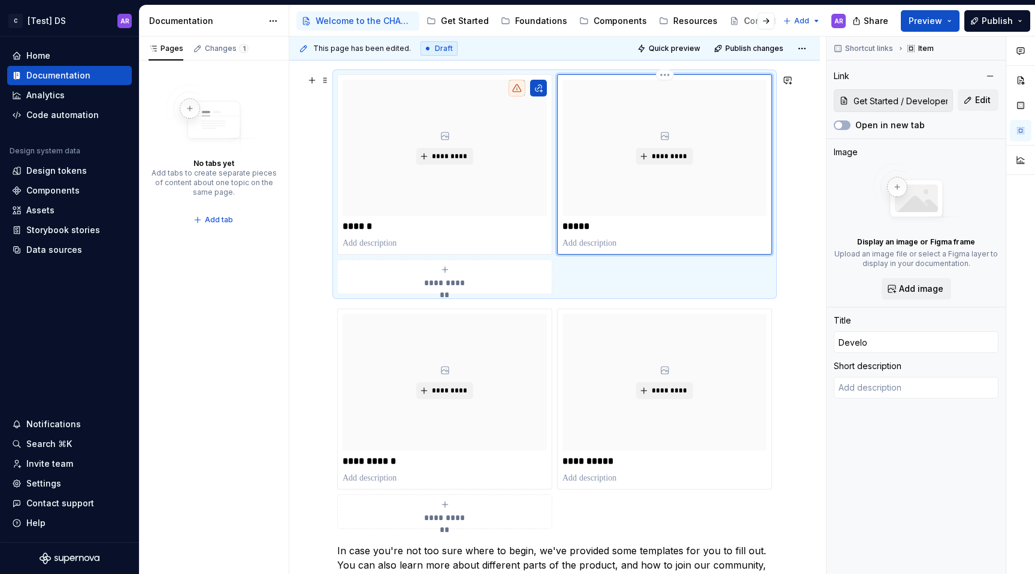
type textarea "*"
type input "Develop"
type textarea "*"
type input "Developers"
type textarea "*"
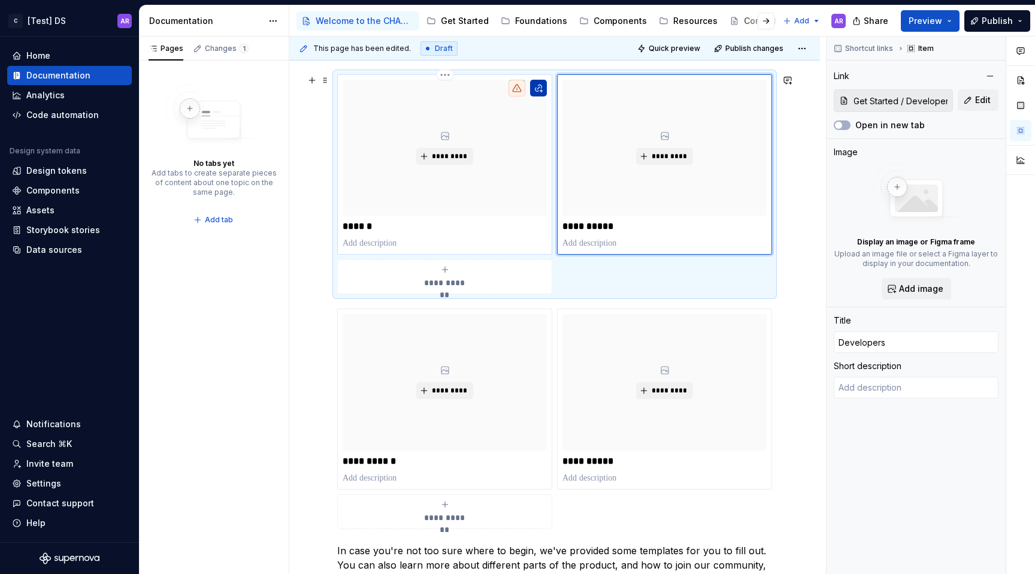
type input "Design"
click at [540, 89] on button "button" at bounding box center [538, 88] width 17 height 17
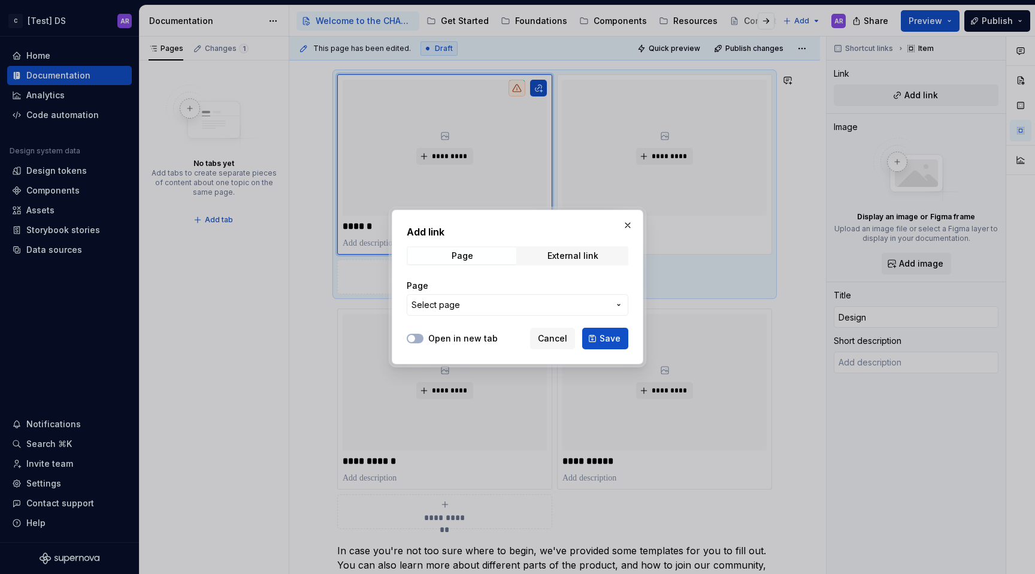
click at [452, 307] on span "Select page" at bounding box center [436, 305] width 49 height 12
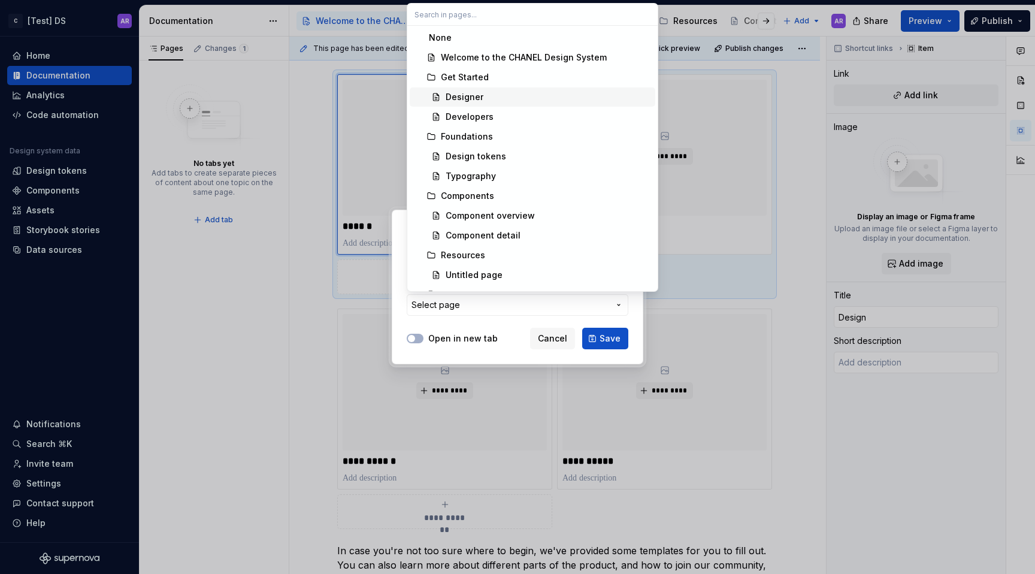
click at [487, 95] on div "Designer" at bounding box center [548, 97] width 205 height 12
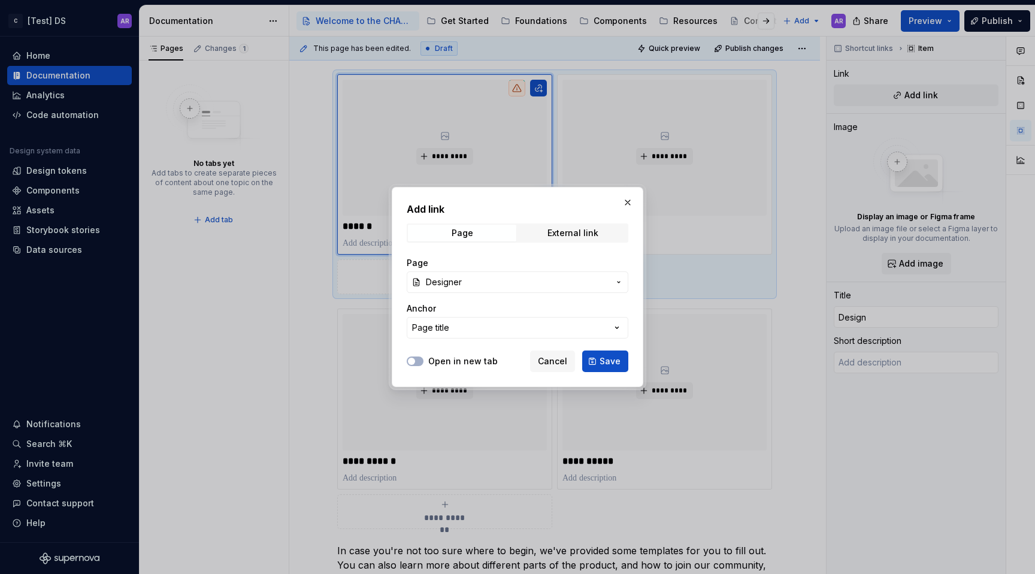
click at [616, 350] on div "Open in new tab Cancel Save" at bounding box center [518, 359] width 222 height 26
click at [611, 361] on span "Save" at bounding box center [610, 361] width 21 height 12
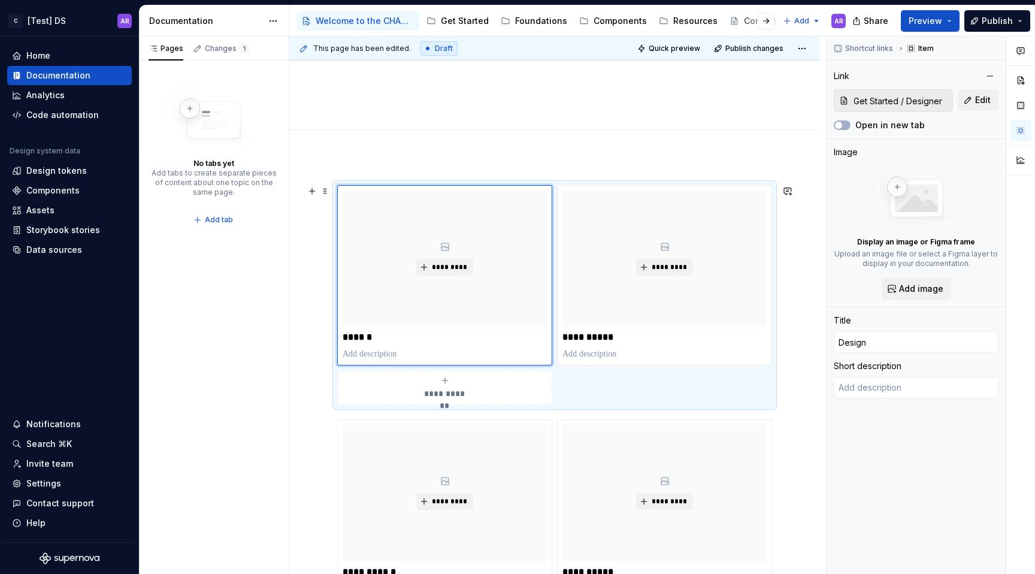
scroll to position [107, 0]
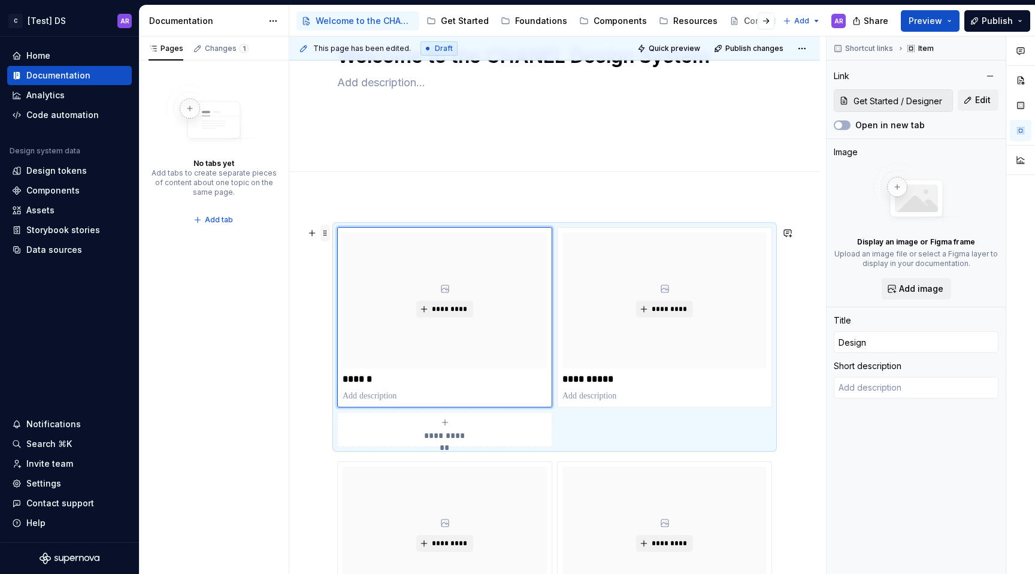
click at [328, 236] on span at bounding box center [326, 233] width 10 height 17
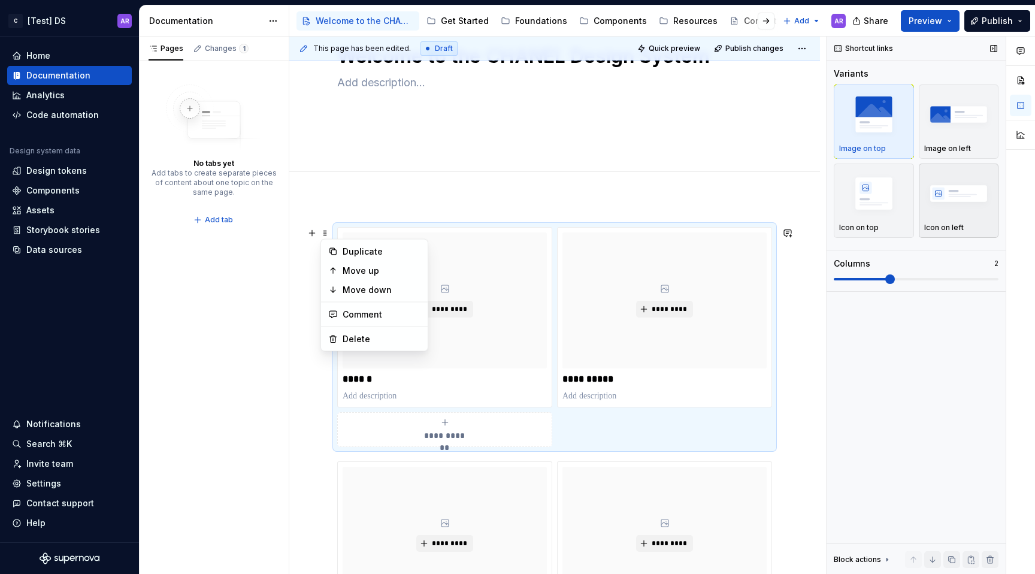
click at [941, 210] on img "button" at bounding box center [959, 193] width 70 height 44
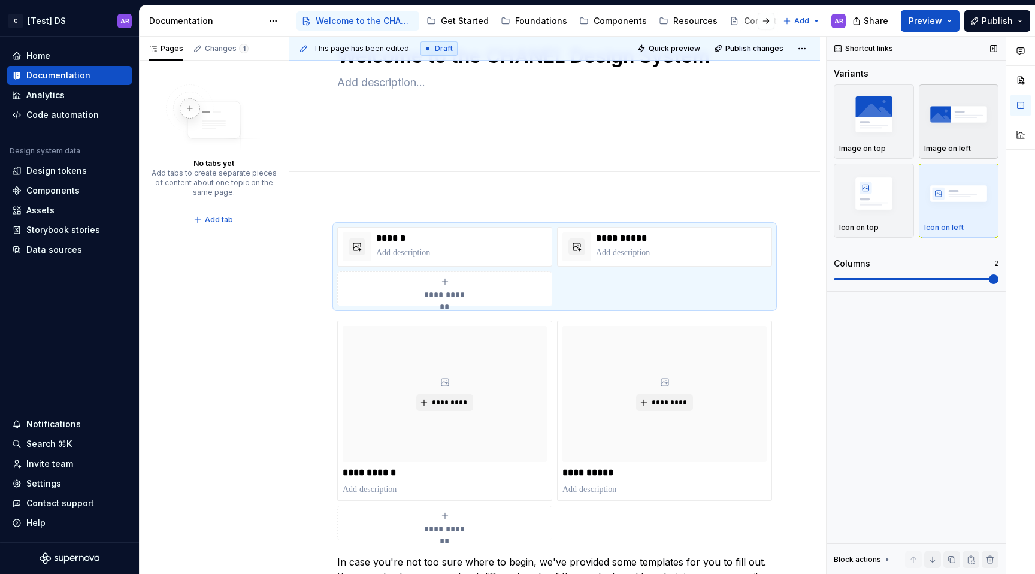
click at [944, 131] on img "button" at bounding box center [959, 114] width 70 height 44
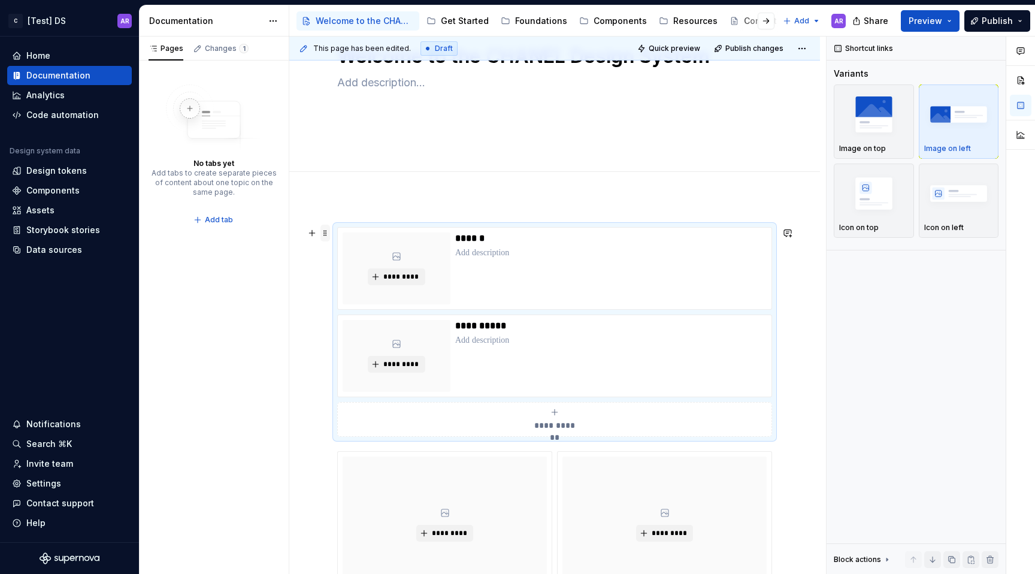
click at [324, 232] on span at bounding box center [326, 233] width 10 height 17
click at [895, 275] on div "Shortcut links Variants Image on top Image on left Icon on top Icon on left Blo…" at bounding box center [916, 306] width 179 height 538
click at [325, 232] on span at bounding box center [326, 233] width 10 height 17
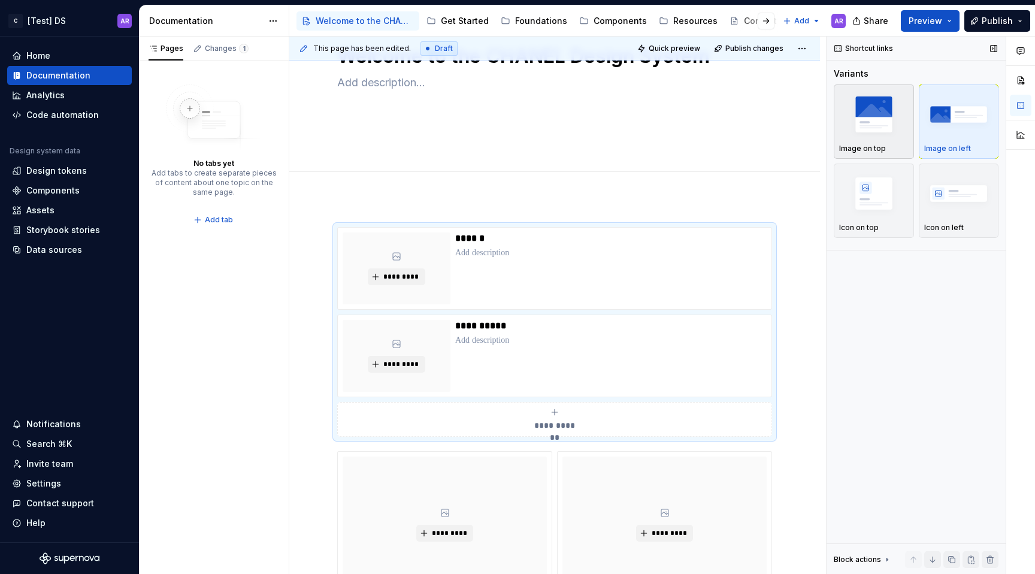
click at [859, 139] on div "Image on top" at bounding box center [874, 122] width 70 height 64
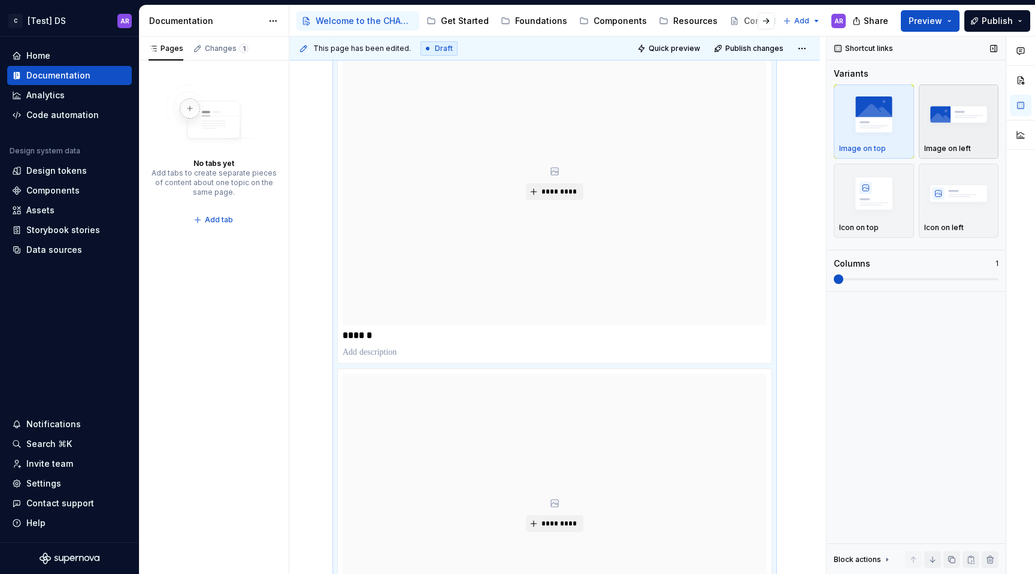
click at [955, 122] on img "button" at bounding box center [959, 114] width 70 height 44
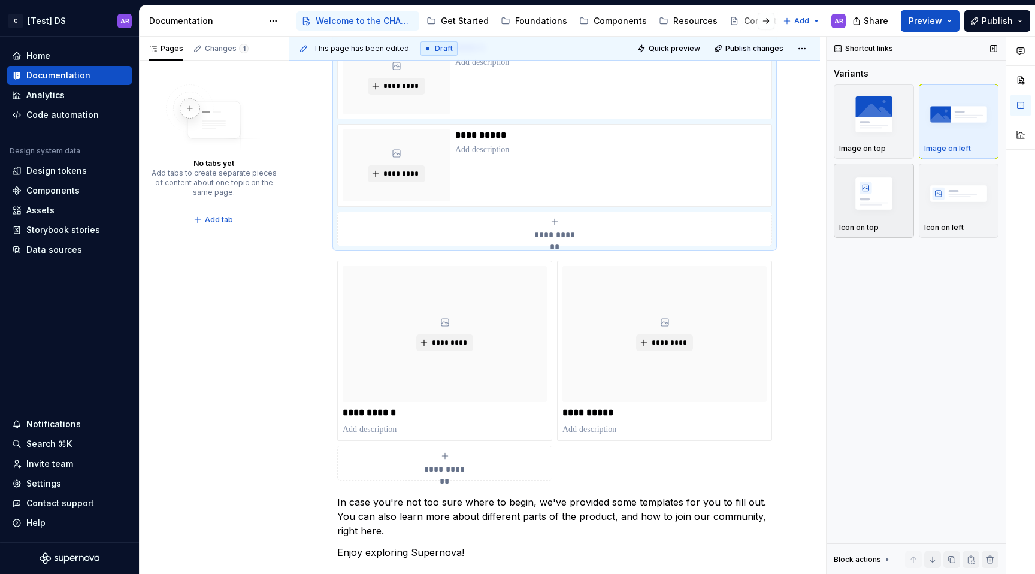
click at [892, 174] on img "button" at bounding box center [874, 193] width 70 height 44
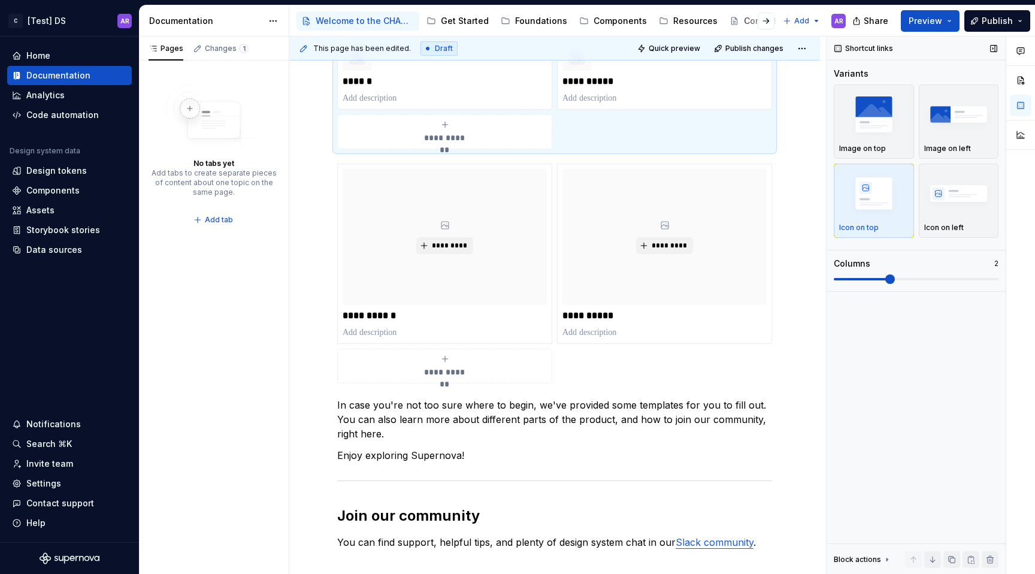
click at [886, 282] on span at bounding box center [891, 279] width 10 height 10
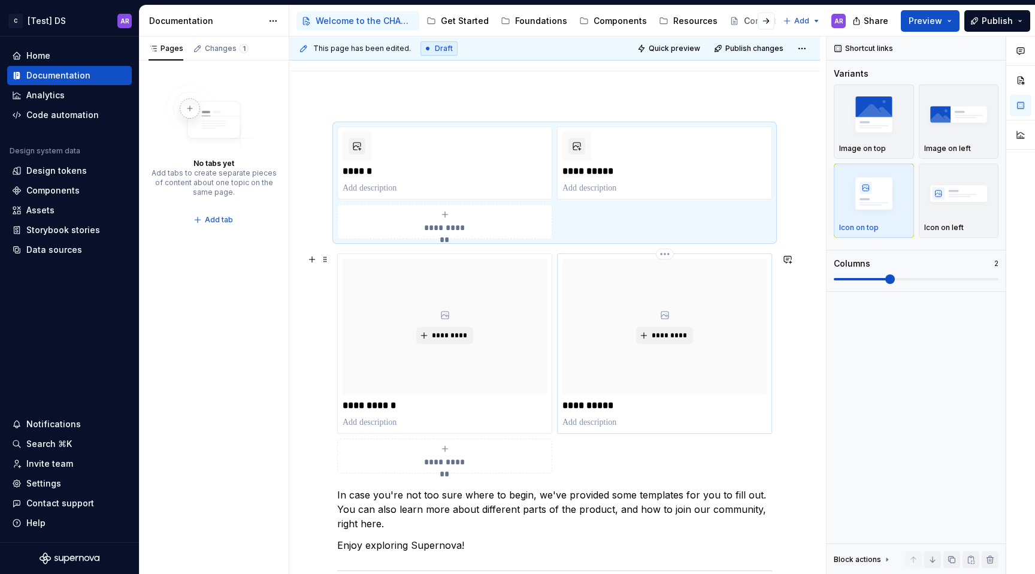
scroll to position [191, 0]
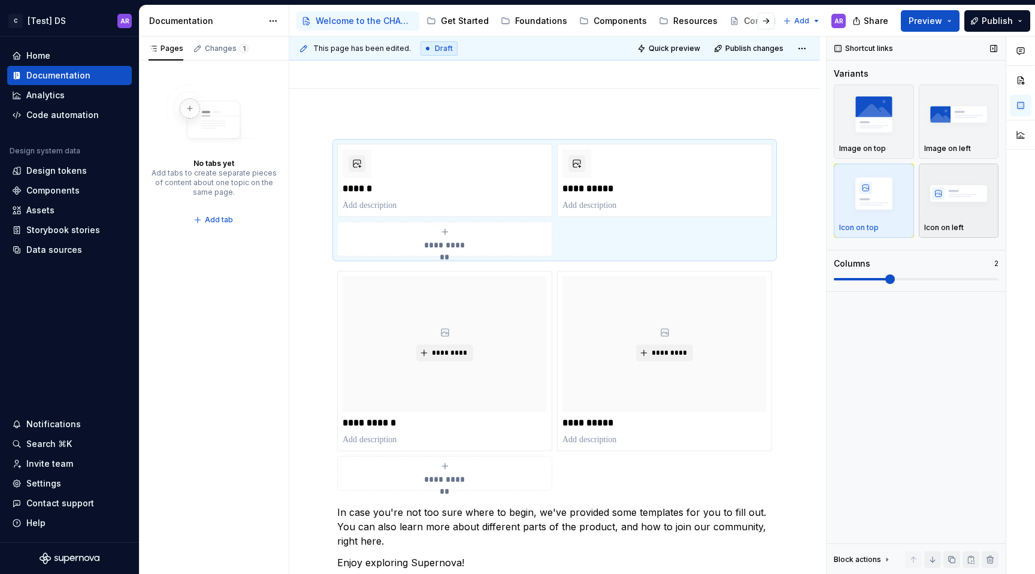
click at [957, 204] on img "button" at bounding box center [959, 193] width 70 height 44
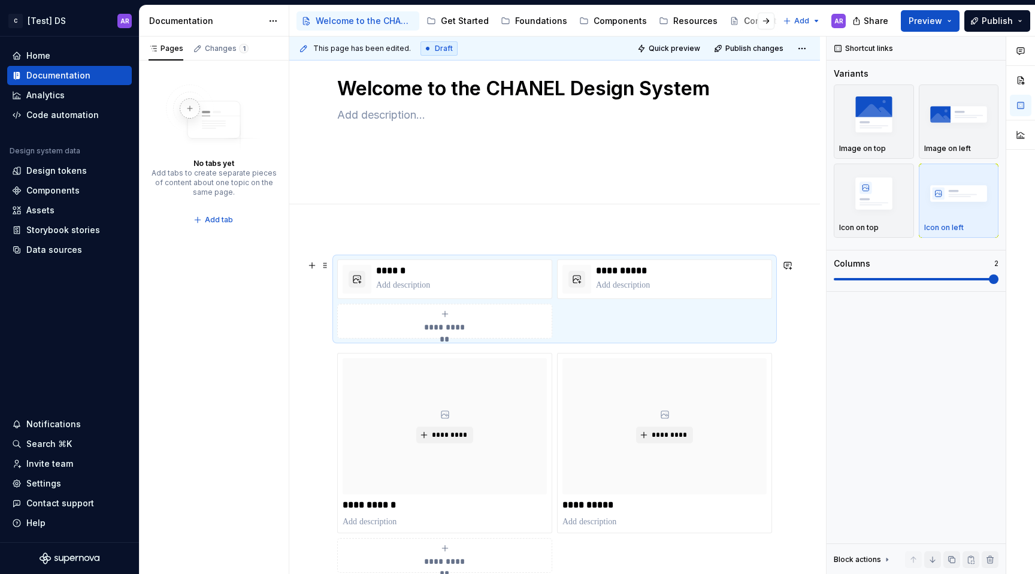
scroll to position [95, 0]
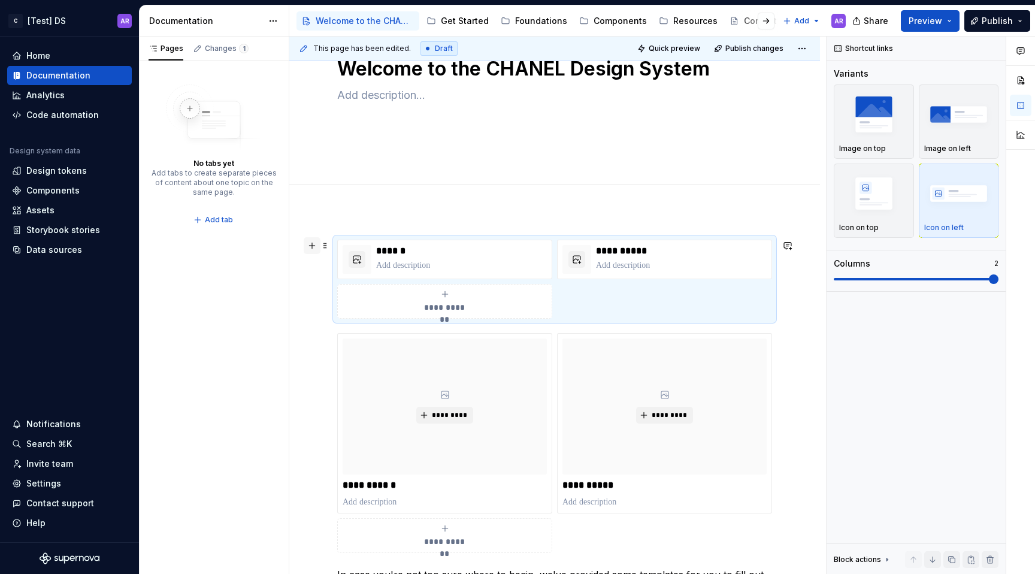
click at [312, 244] on button "button" at bounding box center [312, 245] width 17 height 17
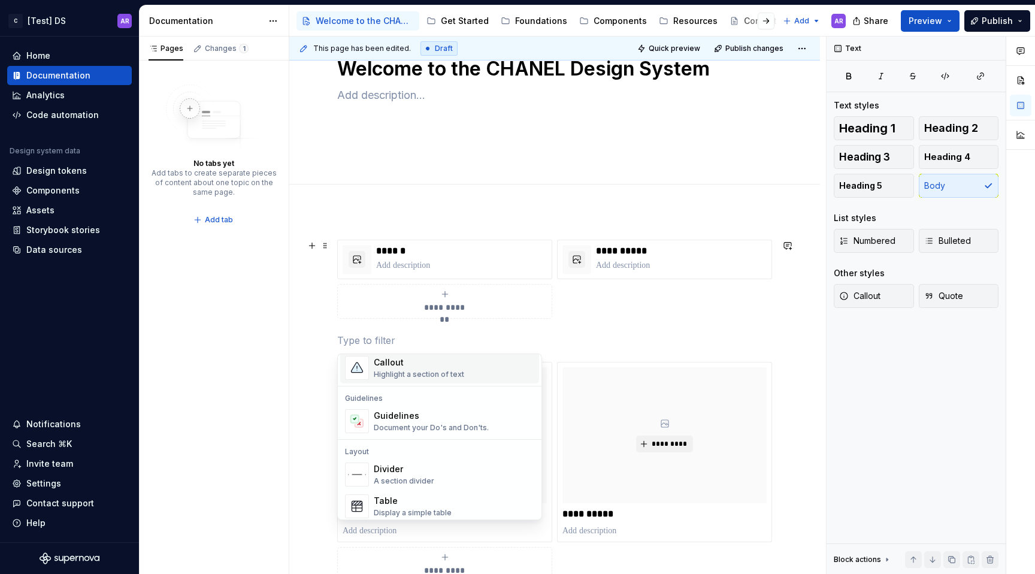
type textarea "*"
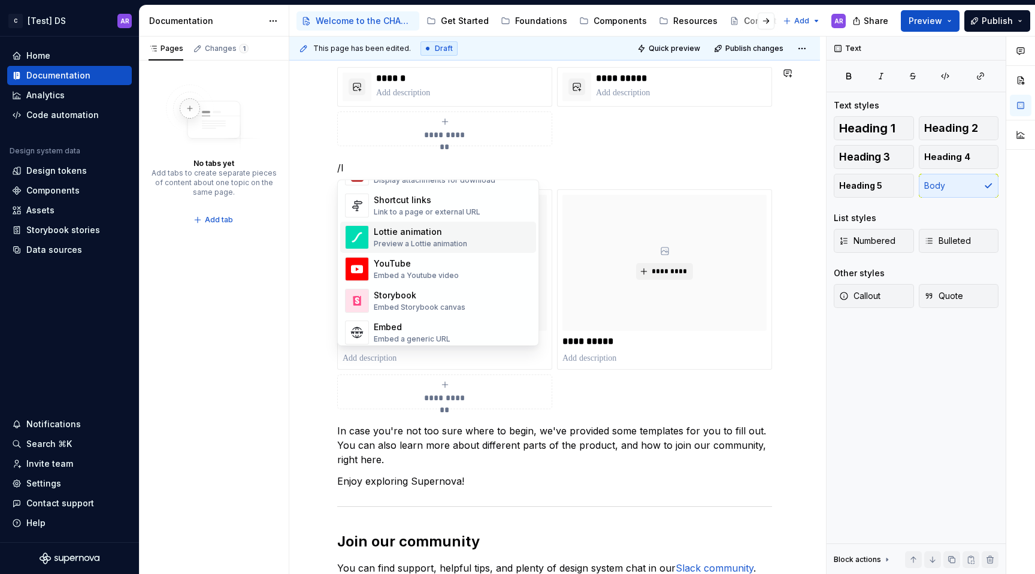
scroll to position [50, 0]
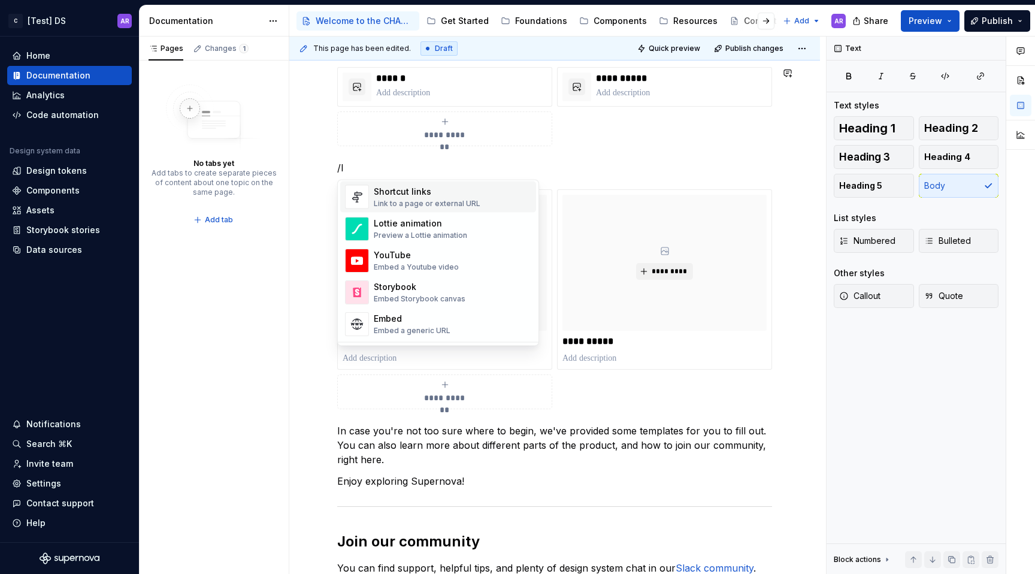
click at [452, 201] on div "Link to a page or external URL" at bounding box center [427, 204] width 107 height 10
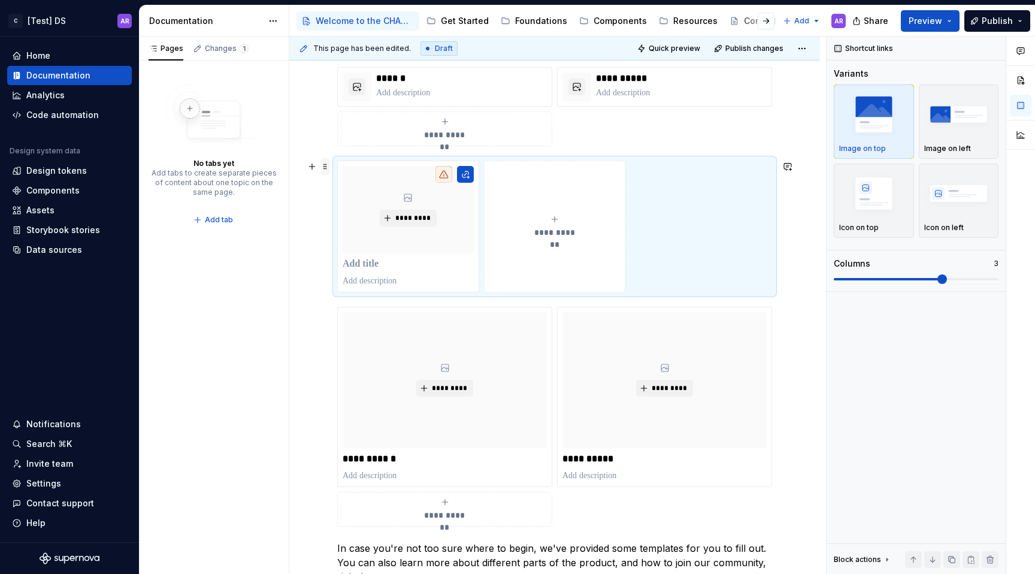
click at [324, 167] on span at bounding box center [326, 166] width 10 height 17
click at [386, 271] on div "Delete" at bounding box center [382, 273] width 78 height 12
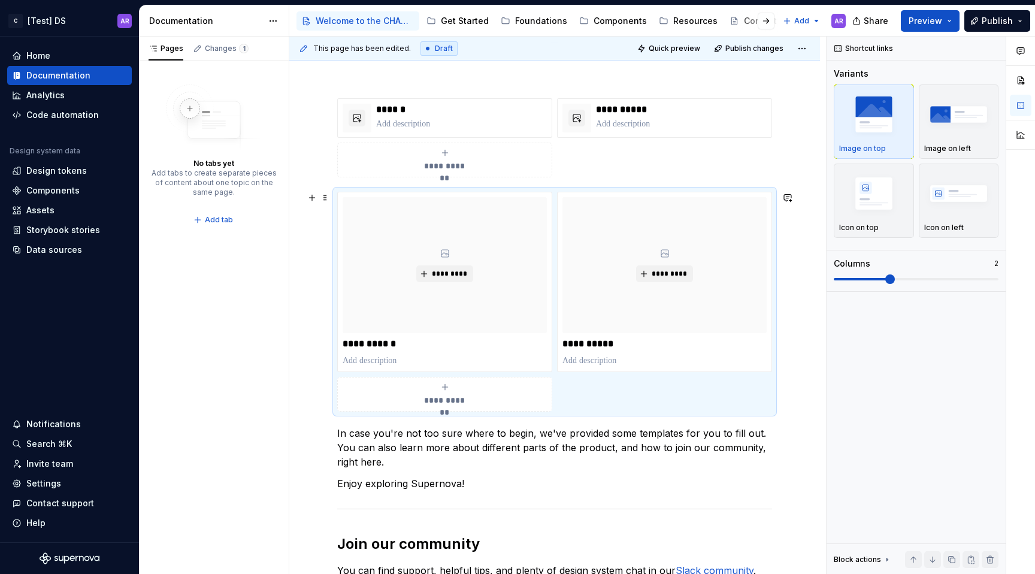
scroll to position [238, 0]
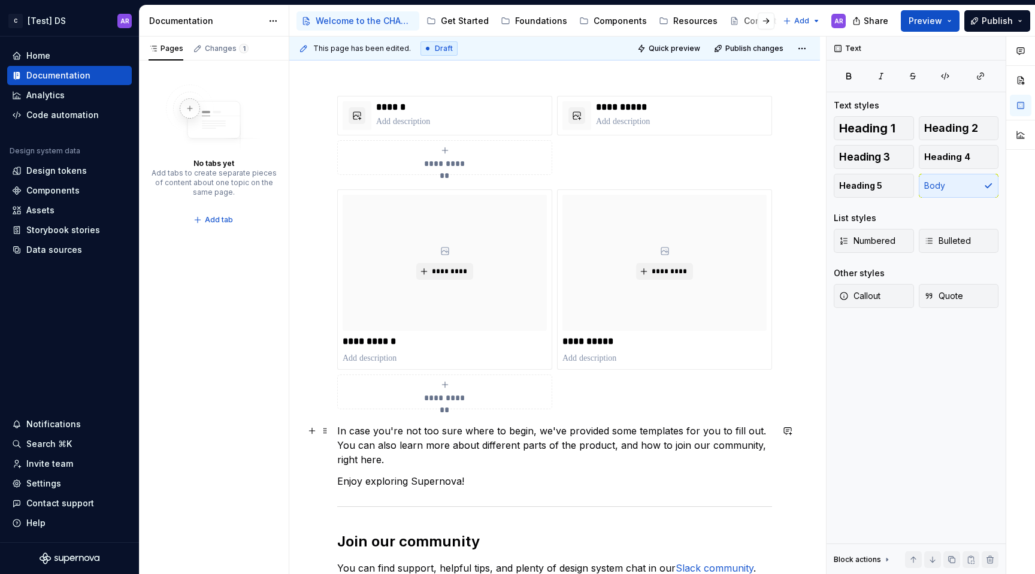
click at [339, 430] on p "In case you're not too sure where to begin, we've provided some templates for y…" at bounding box center [554, 445] width 435 height 43
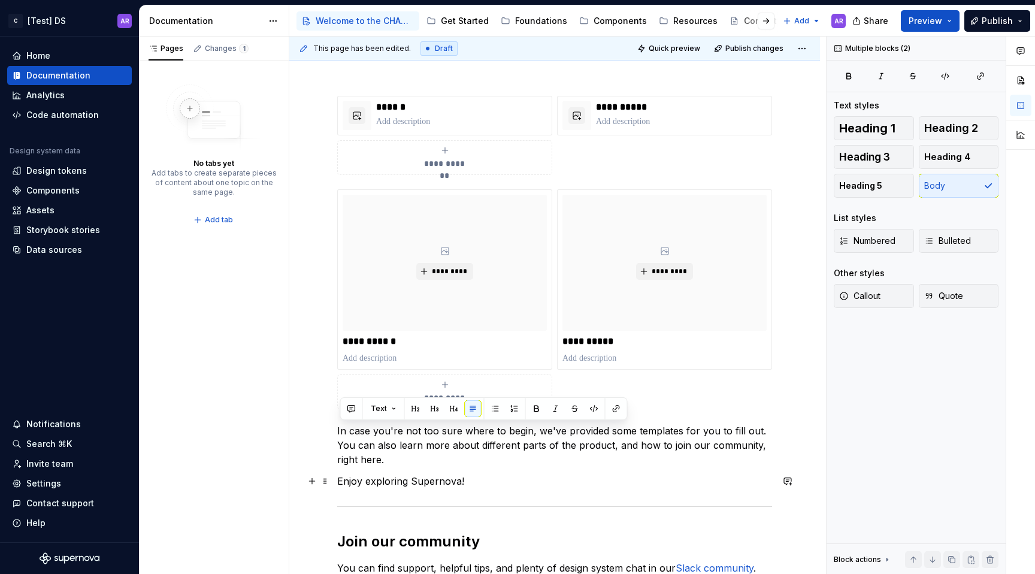
click at [489, 478] on p "Enjoy exploring Supernova!" at bounding box center [554, 481] width 435 height 14
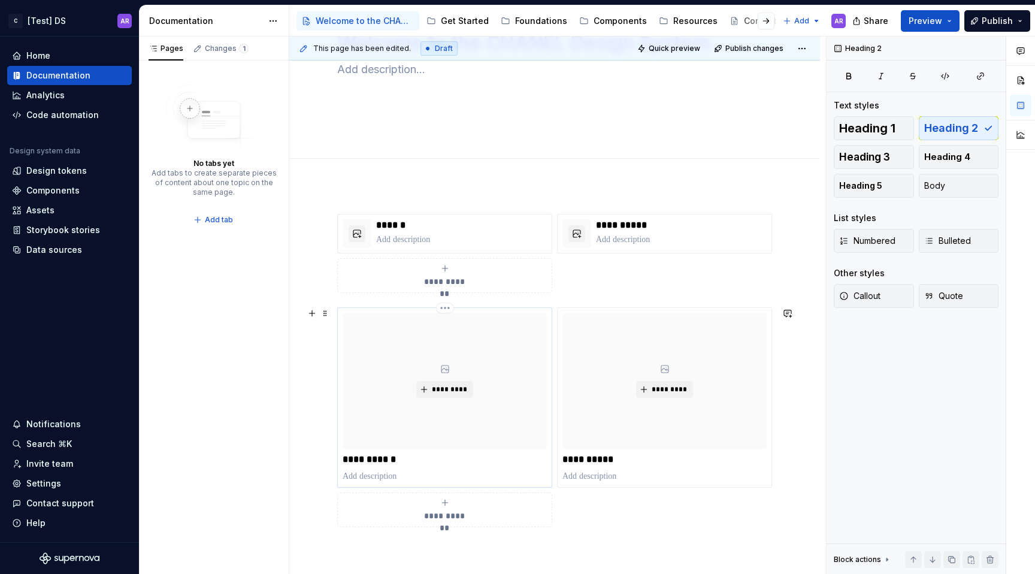
scroll to position [292, 0]
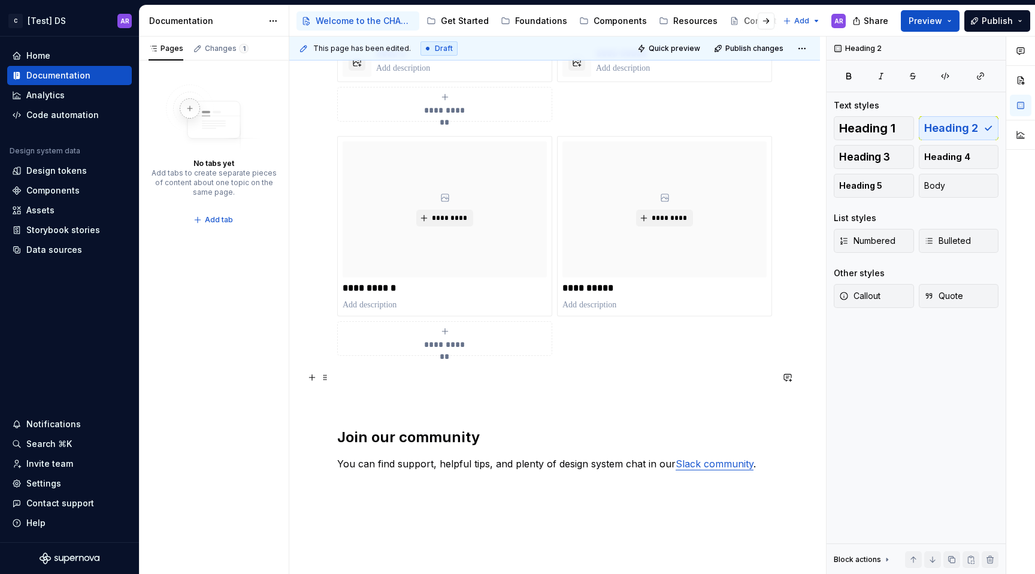
click at [352, 383] on p at bounding box center [554, 377] width 435 height 14
click at [871, 294] on span "Callout" at bounding box center [859, 296] width 41 height 12
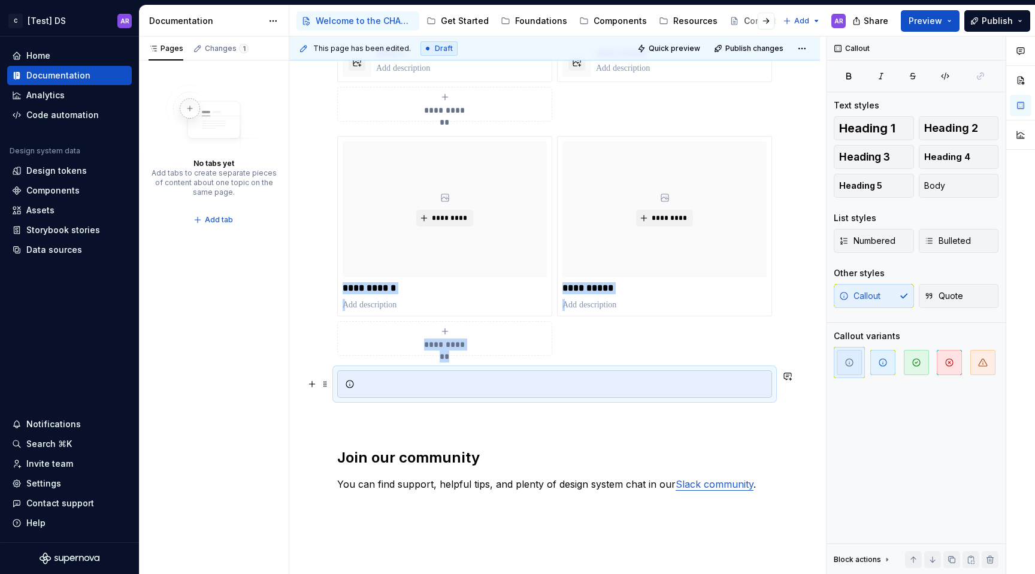
click at [373, 383] on div at bounding box center [561, 384] width 405 height 12
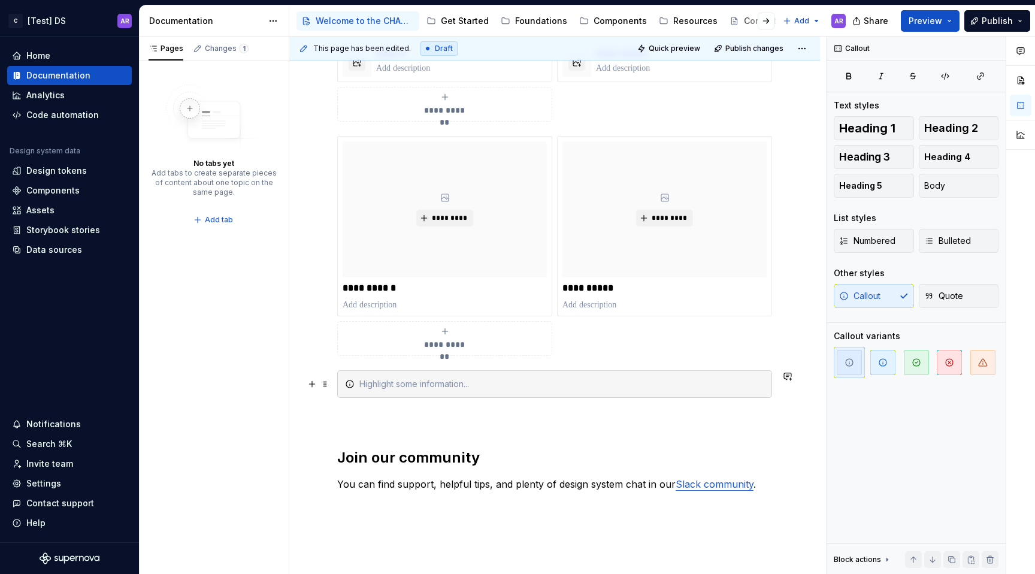
click at [345, 387] on div at bounding box center [554, 384] width 435 height 28
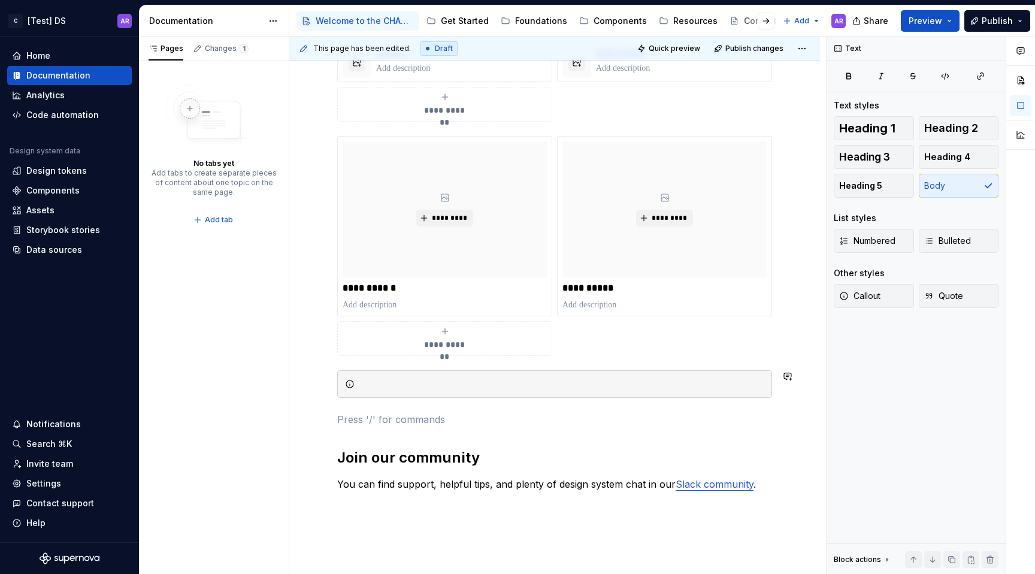
click at [359, 403] on div "**********" at bounding box center [554, 267] width 435 height 449
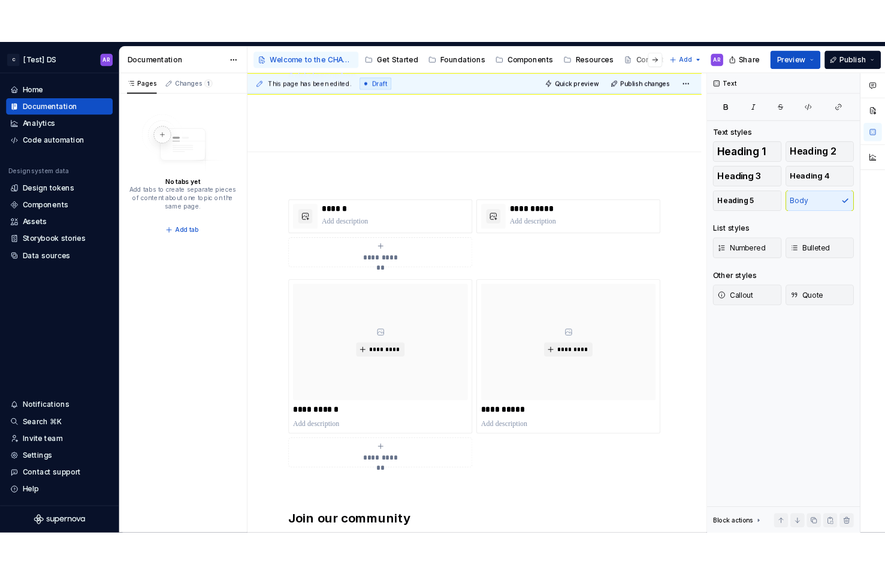
scroll to position [126, 0]
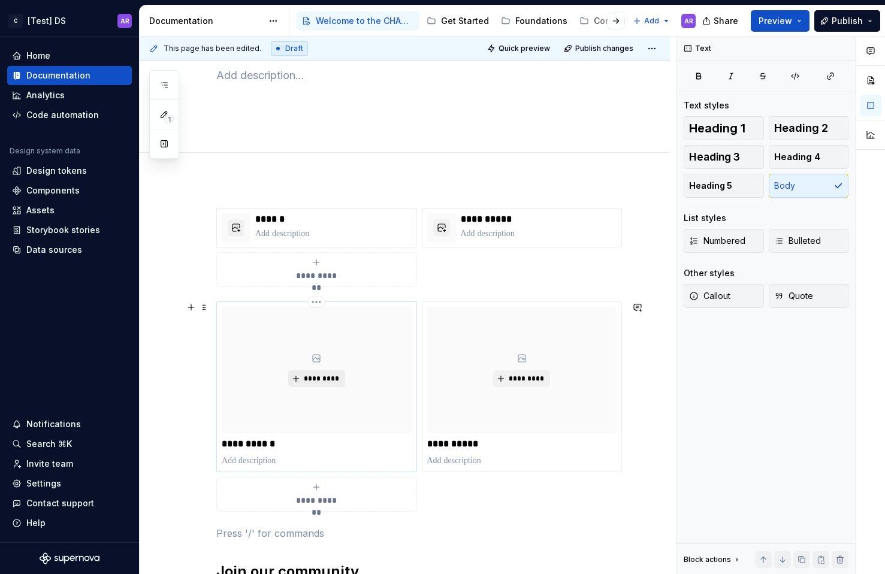
click at [321, 379] on span "*********" at bounding box center [321, 379] width 37 height 10
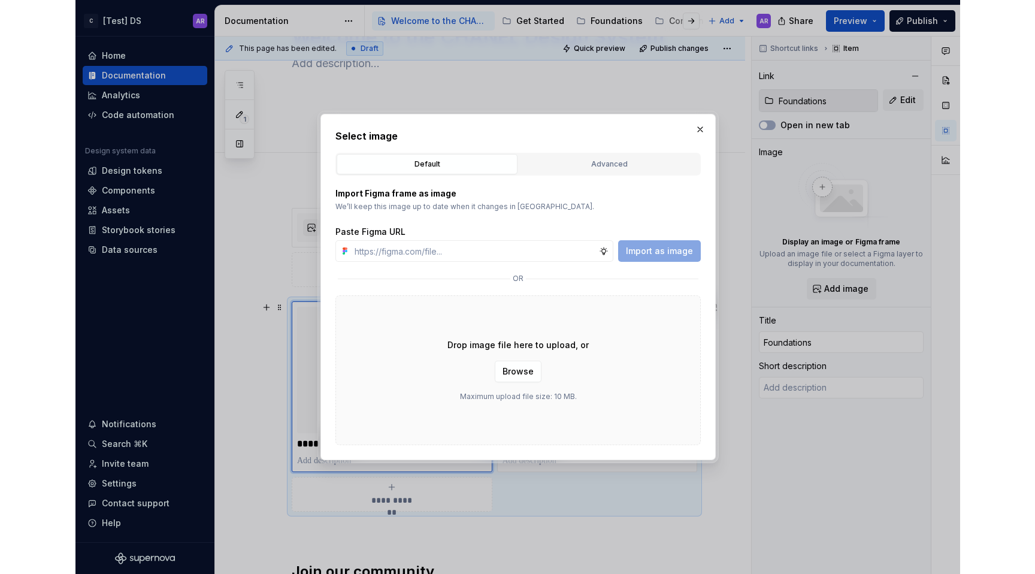
scroll to position [138, 0]
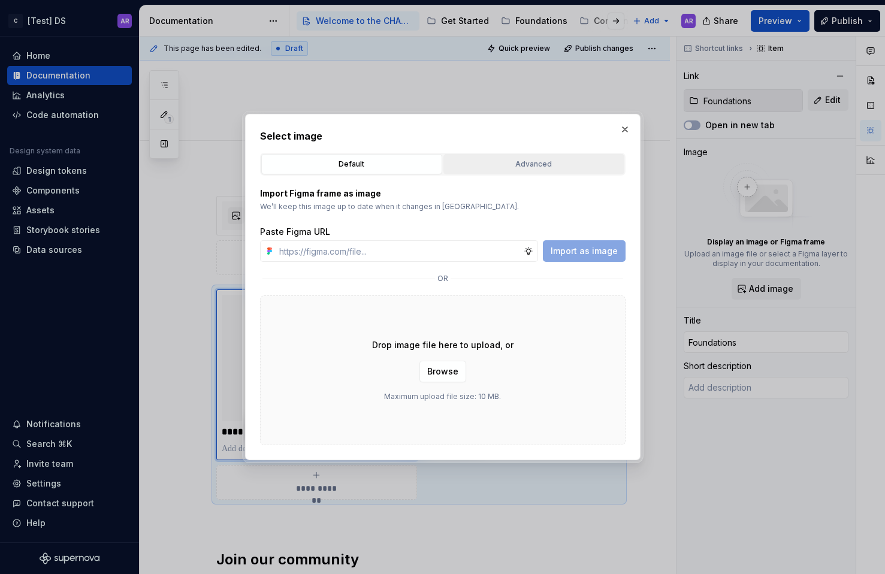
click at [506, 160] on div "Advanced" at bounding box center [534, 164] width 173 height 12
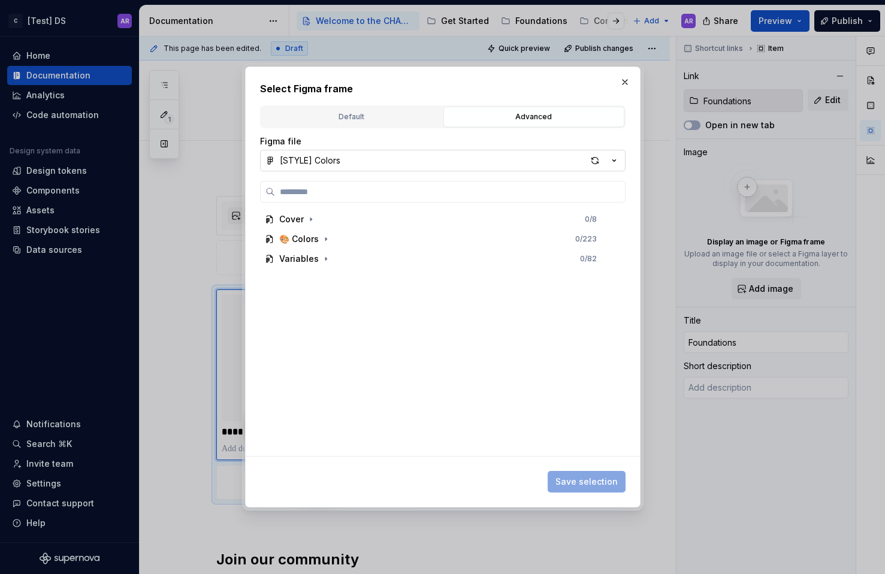
click at [342, 161] on button "[STYLE] Colors" at bounding box center [442, 161] width 365 height 22
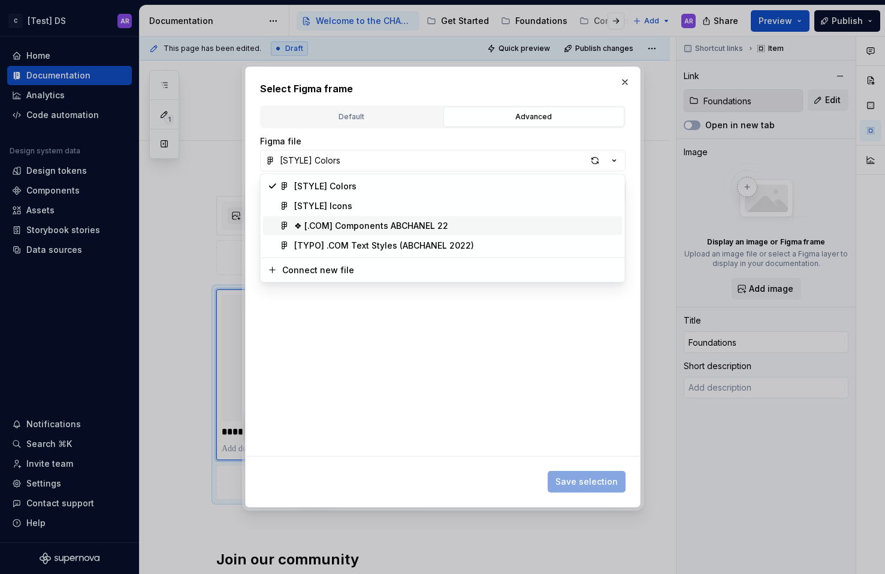
click at [346, 225] on div "❖ [.COM] Components ABCHANEL 22" at bounding box center [371, 226] width 154 height 12
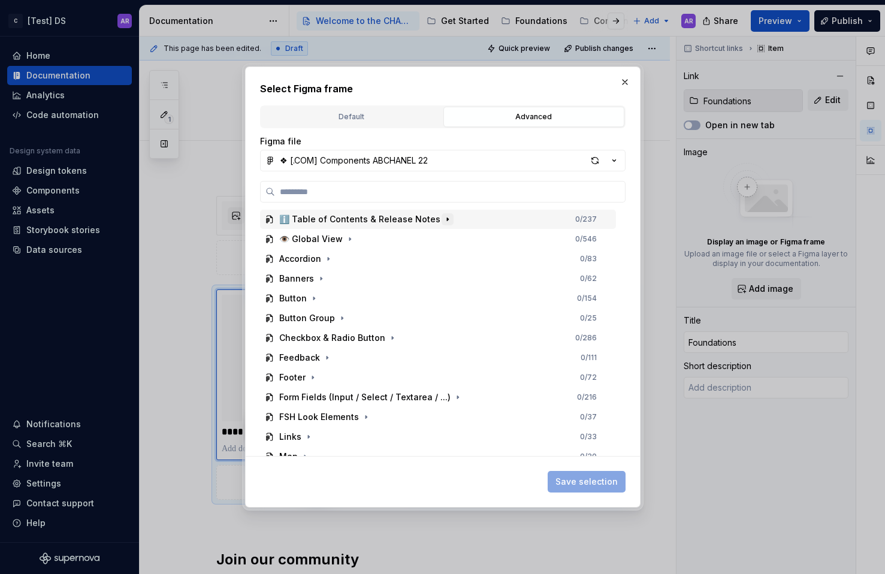
click at [443, 218] on icon "button" at bounding box center [448, 219] width 10 height 10
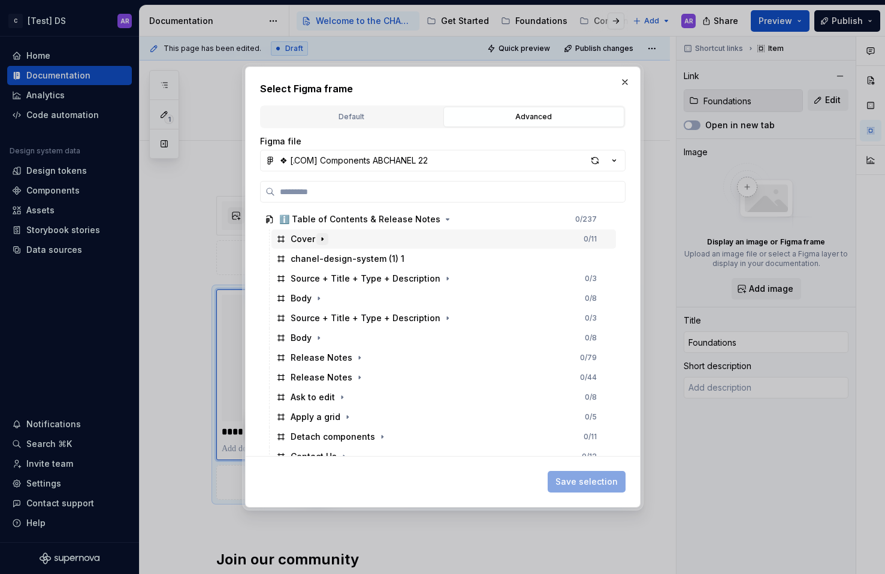
click at [318, 240] on icon "button" at bounding box center [323, 239] width 10 height 10
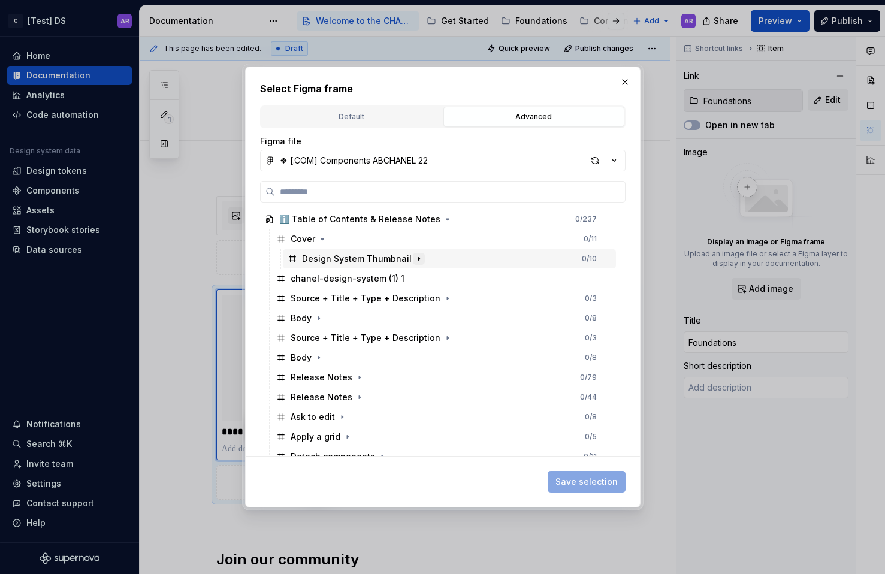
click at [414, 262] on icon "button" at bounding box center [419, 259] width 10 height 10
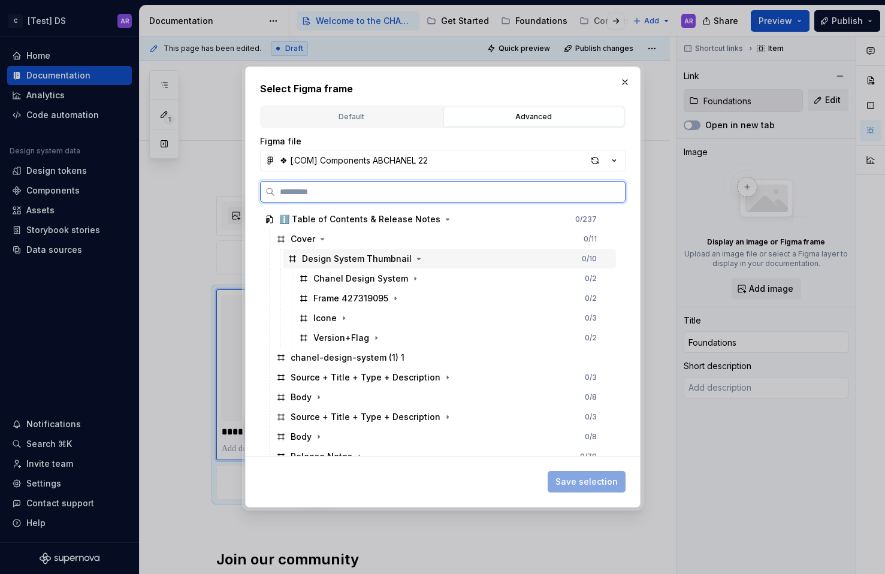
click at [374, 260] on div "Design System Thumbnail" at bounding box center [357, 259] width 110 height 12
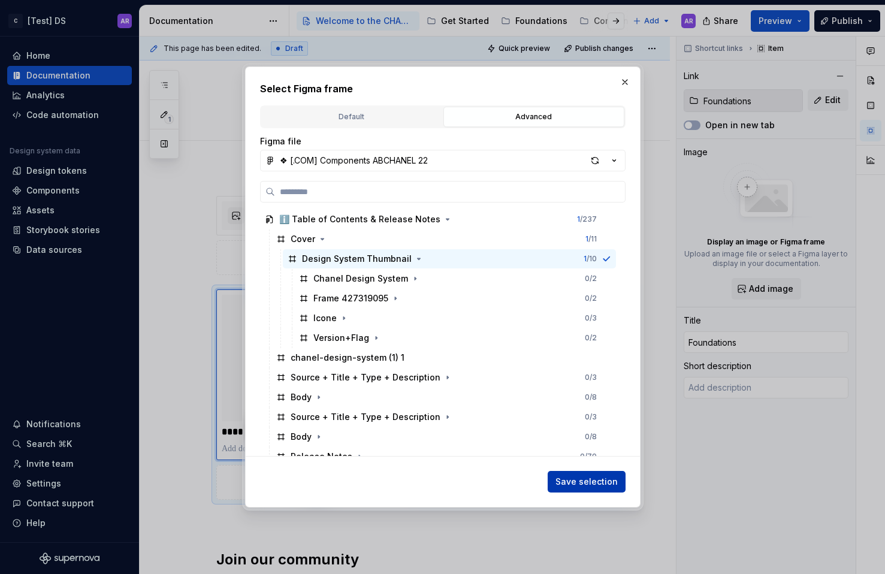
click at [598, 481] on span "Save selection" at bounding box center [586, 482] width 62 height 12
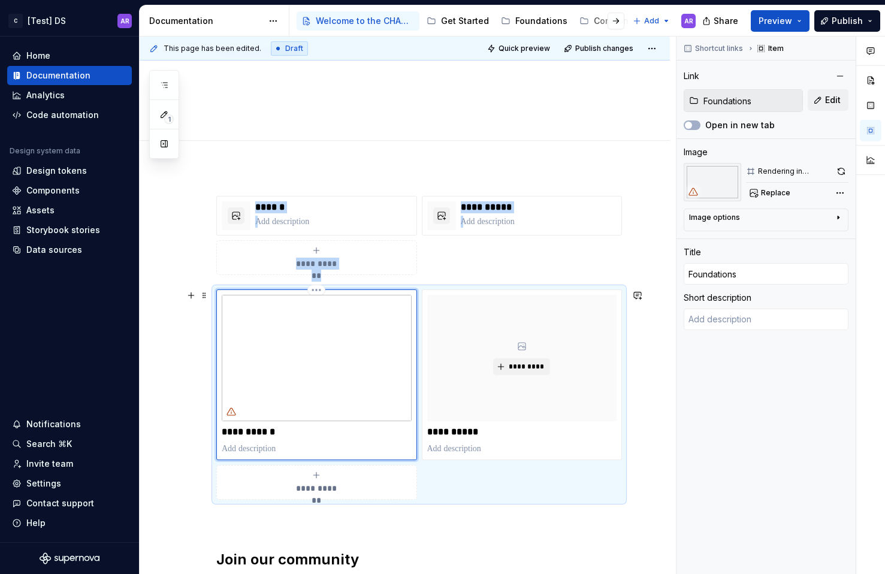
click at [254, 382] on img at bounding box center [317, 358] width 190 height 126
click at [782, 212] on div "Image options Alignment Alt" at bounding box center [766, 220] width 165 height 23
click at [712, 214] on div "Image options" at bounding box center [714, 218] width 51 height 10
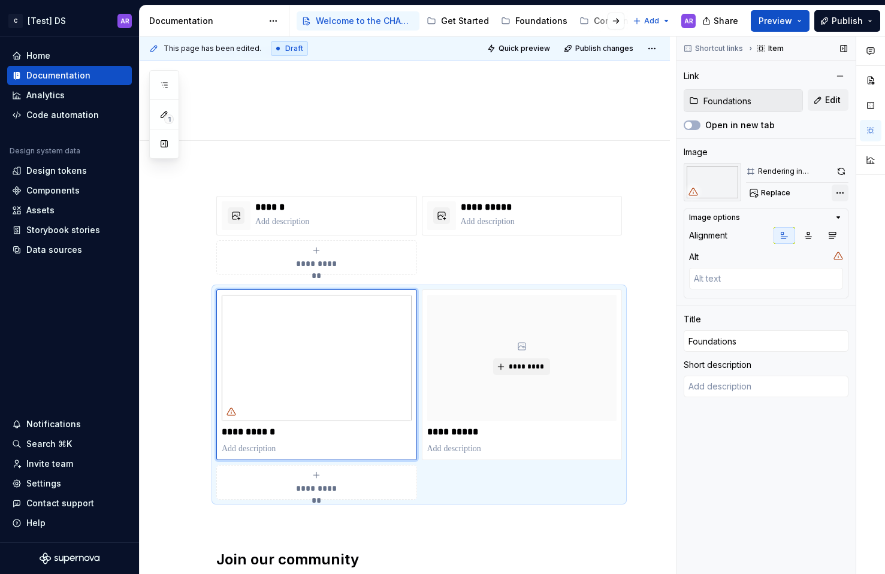
click at [841, 195] on div "Comments Open comments No comments yet Select ‘Comment’ from the block context …" at bounding box center [780, 306] width 209 height 538
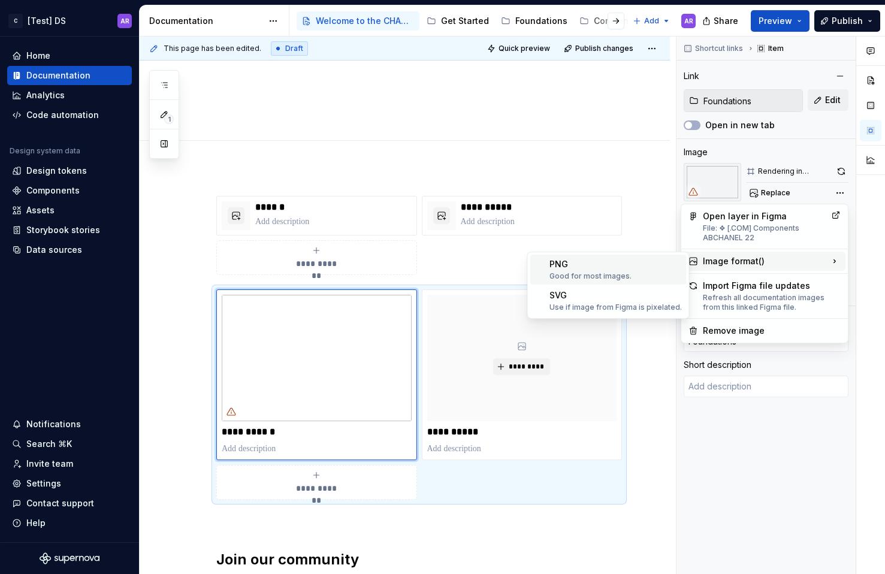
click at [632, 267] on div "PNG Good for most images." at bounding box center [615, 269] width 132 height 23
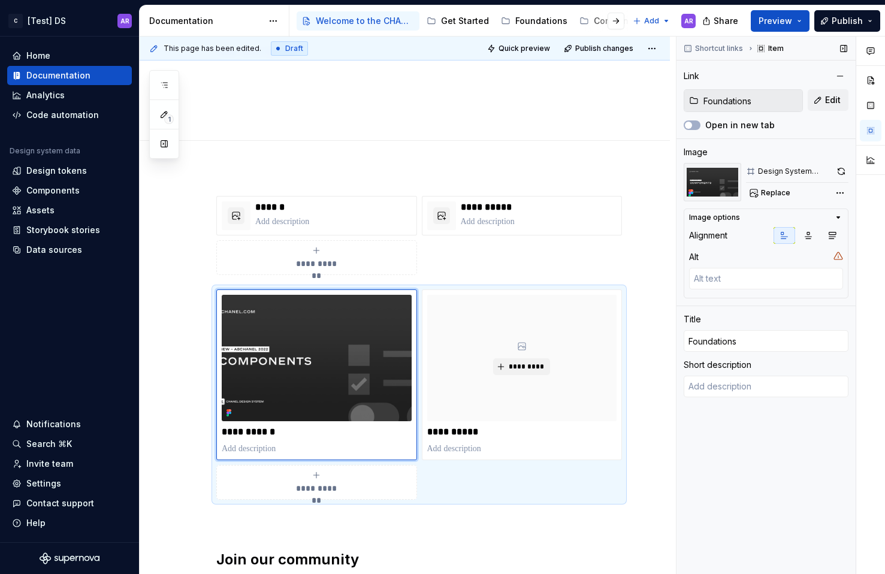
click at [777, 167] on div "Design System Thumbnail" at bounding box center [795, 172] width 74 height 10
click at [833, 167] on div "Design System Thumbnail" at bounding box center [797, 171] width 102 height 17
click at [836, 167] on button "button" at bounding box center [842, 171] width 14 height 17
click at [836, 192] on div "Comments Open comments No comments yet Select ‘Comment’ from the block context …" at bounding box center [780, 306] width 209 height 538
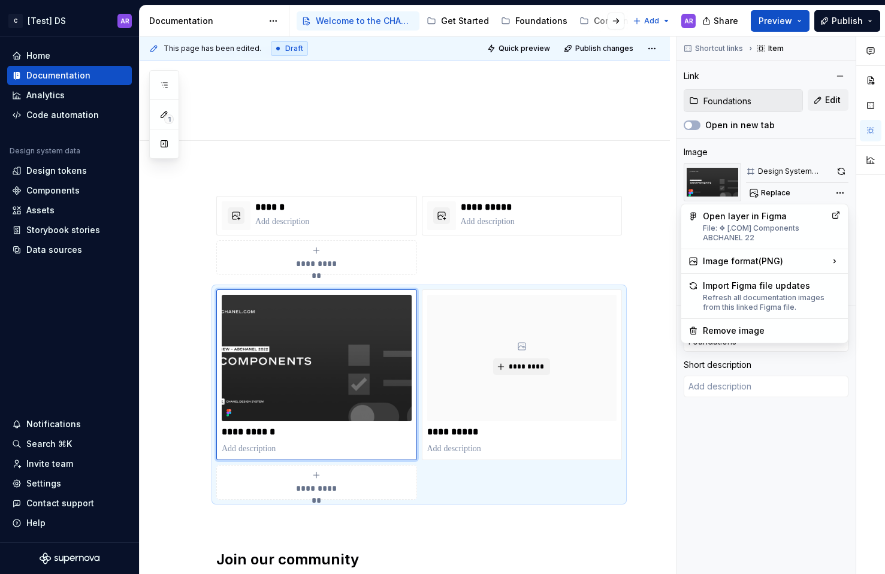
click at [835, 192] on div "Comments Open comments No comments yet Select ‘Comment’ from the block context …" at bounding box center [780, 306] width 209 height 538
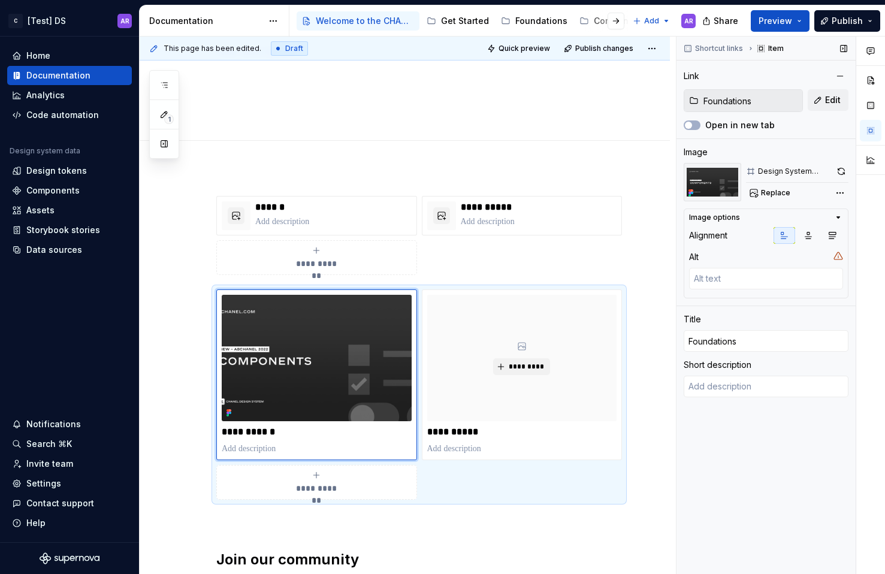
click at [817, 173] on div "Design System Thumbnail" at bounding box center [795, 172] width 74 height 10
click at [780, 173] on div "Design System Thumbnail" at bounding box center [795, 172] width 74 height 10
click at [770, 195] on span "Replace" at bounding box center [775, 193] width 29 height 10
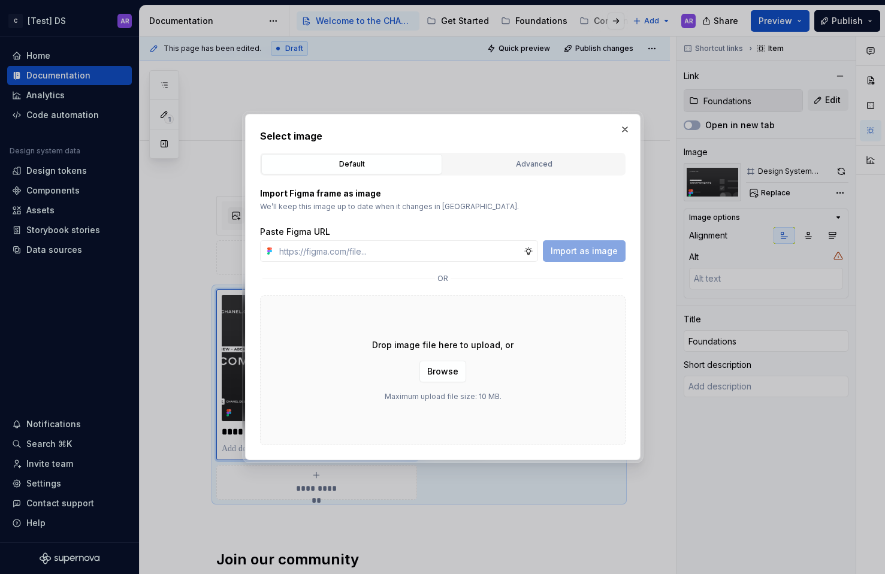
type textarea "*"
click at [535, 164] on div "Advanced" at bounding box center [534, 164] width 173 height 12
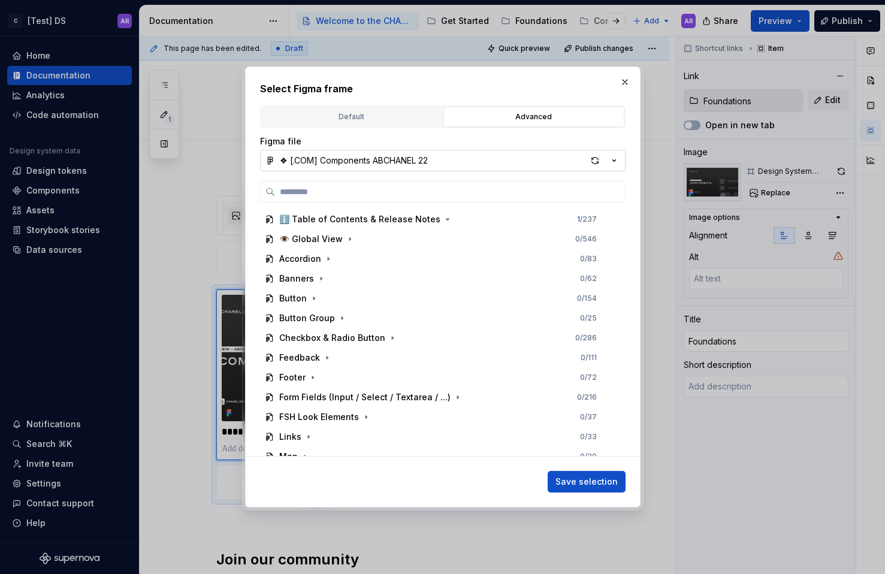
click at [387, 166] on div "❖ [.COM] Components ABCHANEL 22" at bounding box center [354, 161] width 148 height 12
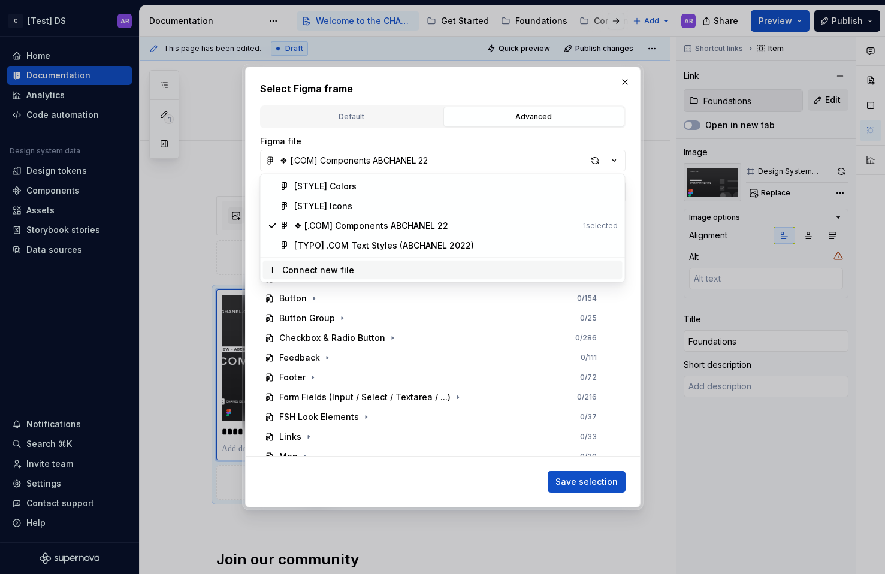
click at [358, 271] on div "Connect new file" at bounding box center [450, 270] width 336 height 12
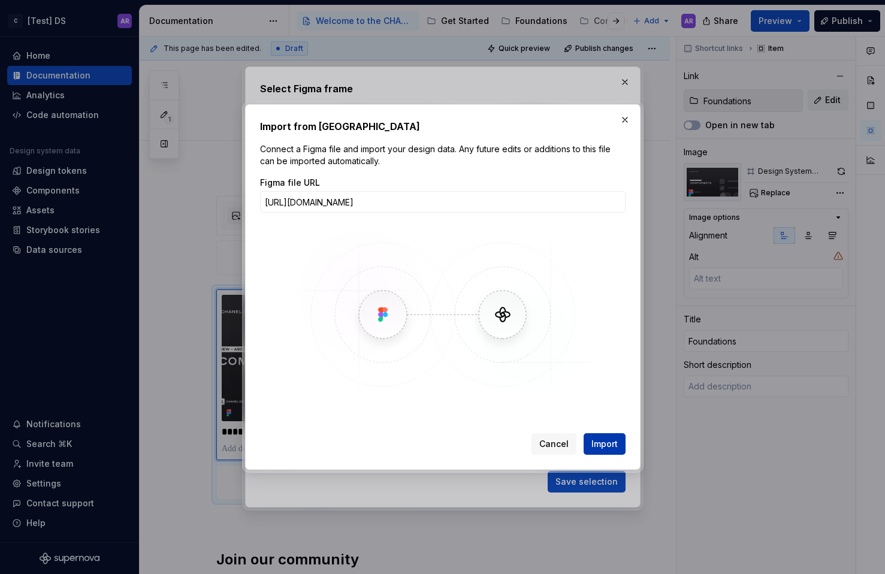
type input "[URL][DOMAIN_NAME]"
click at [606, 437] on button "Import" at bounding box center [605, 444] width 42 height 22
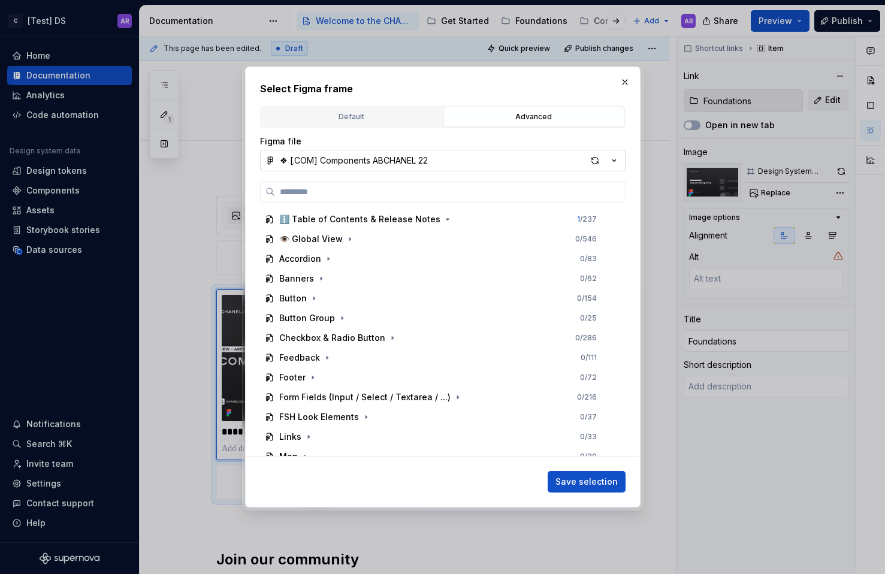
click at [536, 164] on button "❖ [.COM] Components ABCHANEL 22" at bounding box center [442, 161] width 365 height 22
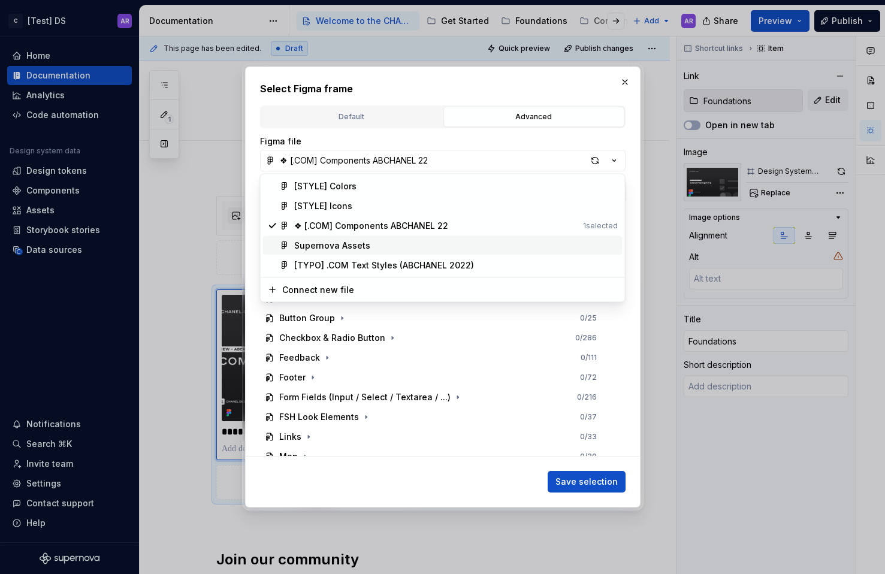
click at [431, 249] on div "Supernova Assets" at bounding box center [456, 246] width 324 height 12
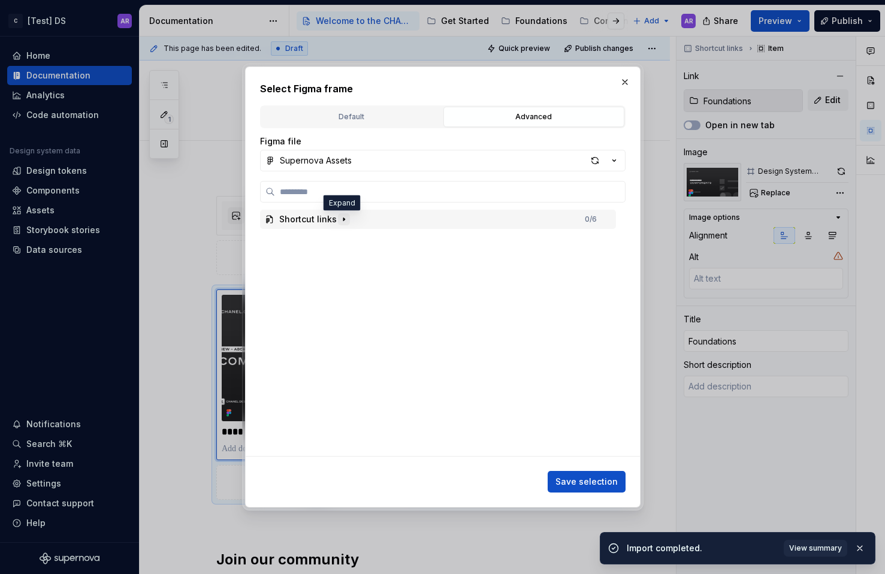
click at [339, 219] on icon "button" at bounding box center [344, 219] width 10 height 10
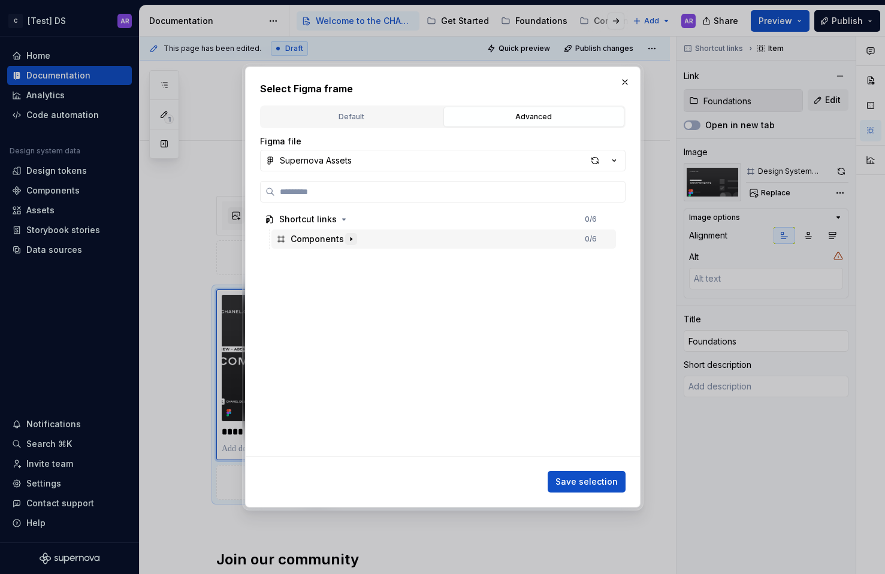
click at [346, 239] on icon "button" at bounding box center [351, 239] width 10 height 10
click at [332, 261] on icon "button" at bounding box center [333, 259] width 10 height 10
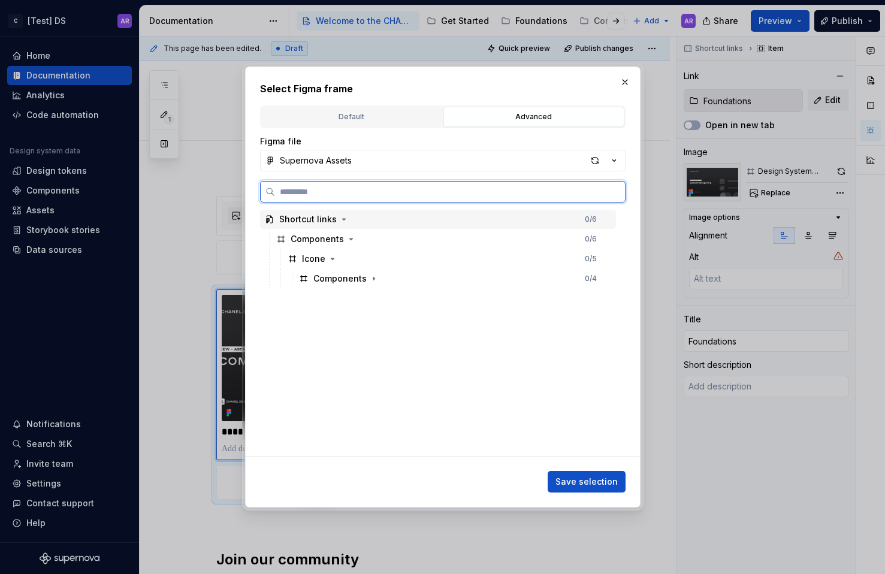
click at [313, 220] on div "Shortcut links" at bounding box center [308, 219] width 58 height 12
click at [376, 215] on div "Shortcut links 0 / 6" at bounding box center [438, 219] width 356 height 19
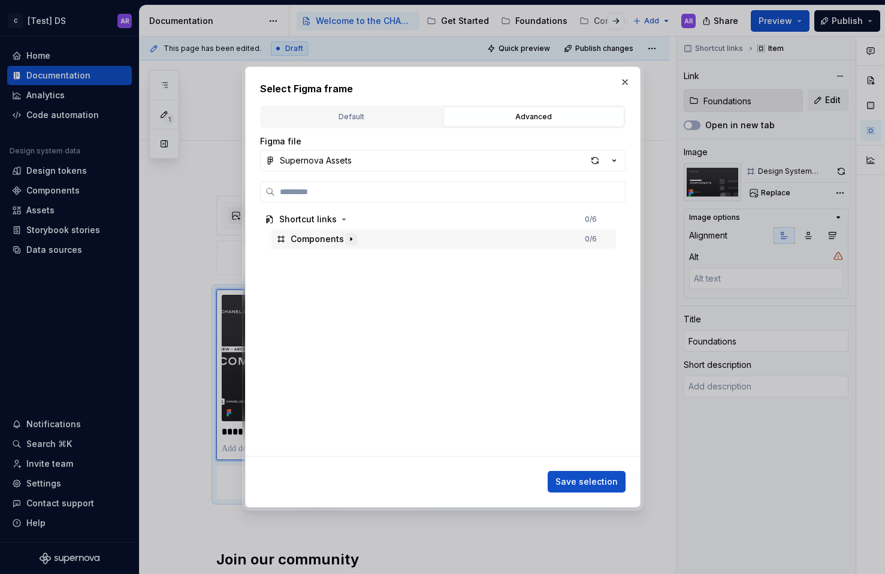
click at [346, 237] on icon "button" at bounding box center [351, 239] width 10 height 10
click at [332, 259] on icon "button" at bounding box center [333, 259] width 10 height 10
click at [371, 282] on icon "button" at bounding box center [374, 279] width 10 height 10
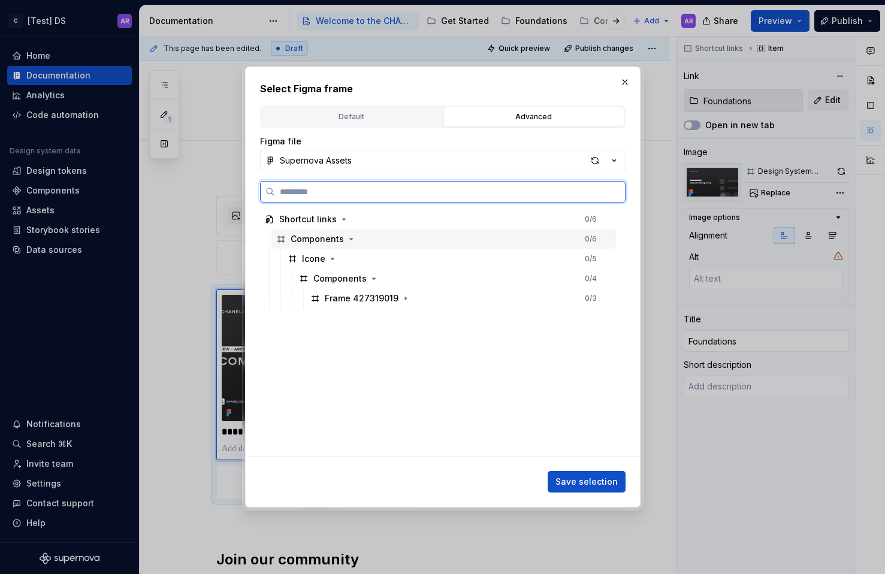
click at [311, 237] on div "Components" at bounding box center [317, 239] width 53 height 12
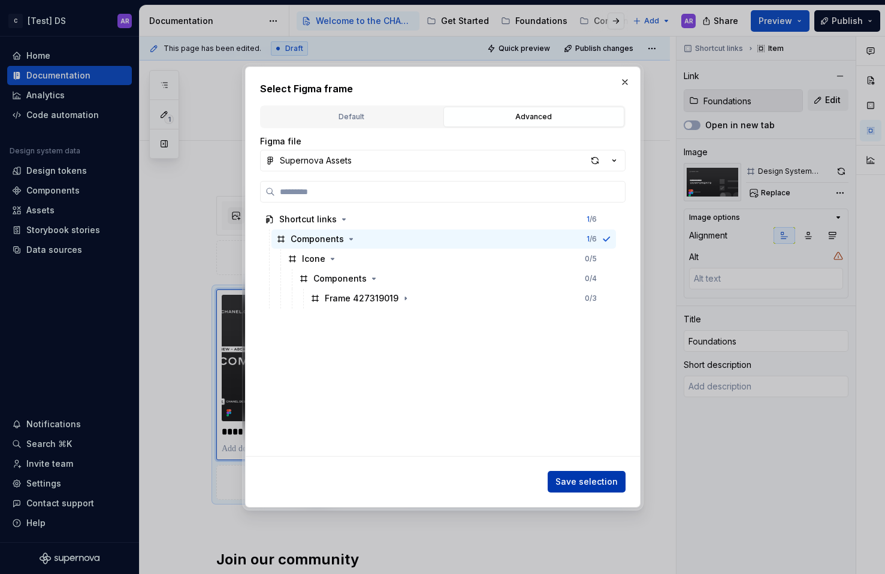
click at [584, 479] on span "Save selection" at bounding box center [586, 482] width 62 height 12
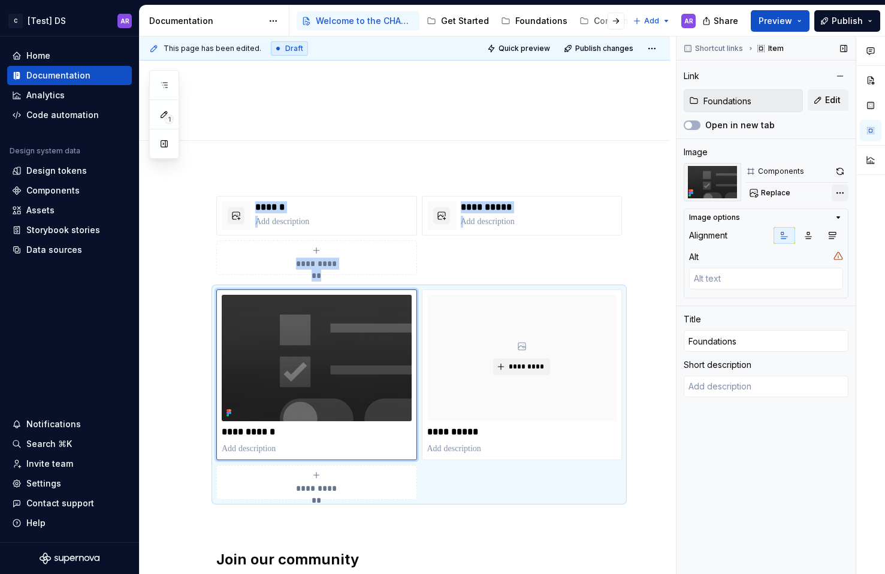
click at [841, 191] on div "Comments Open comments No comments yet Select ‘Comment’ from the block context …" at bounding box center [780, 306] width 209 height 538
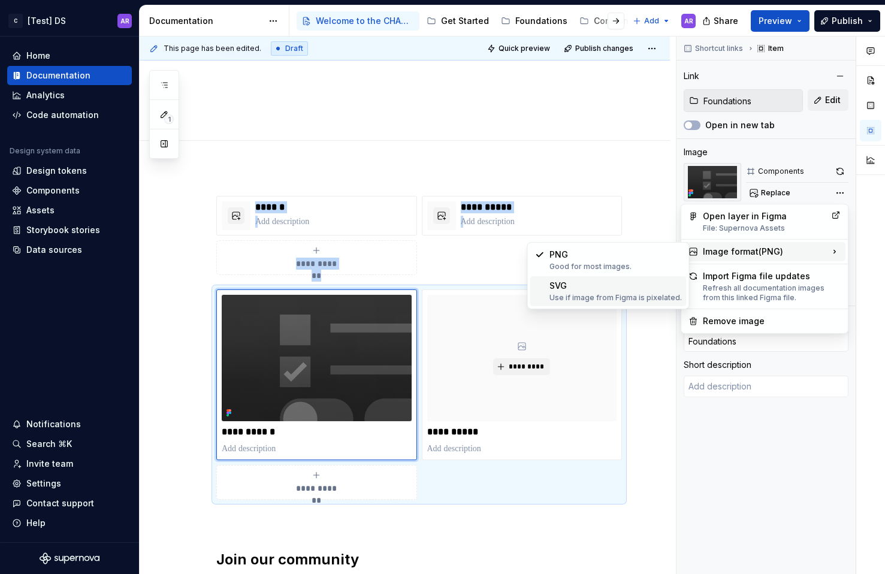
click at [656, 284] on div "SVG Use if image from Figma is pixelated." at bounding box center [615, 291] width 132 height 23
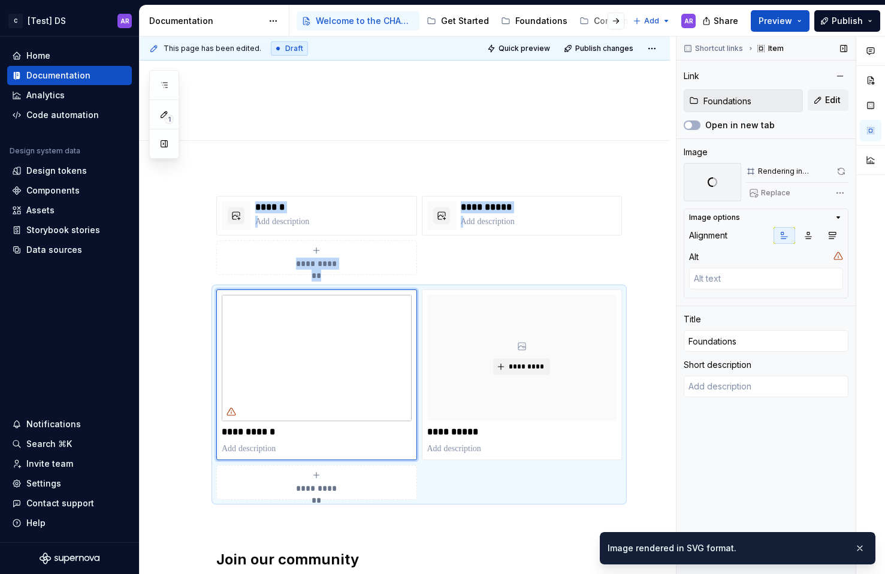
click at [841, 194] on div "Comments Open comments No comments yet Select ‘Comment’ from the block context …" at bounding box center [780, 306] width 209 height 538
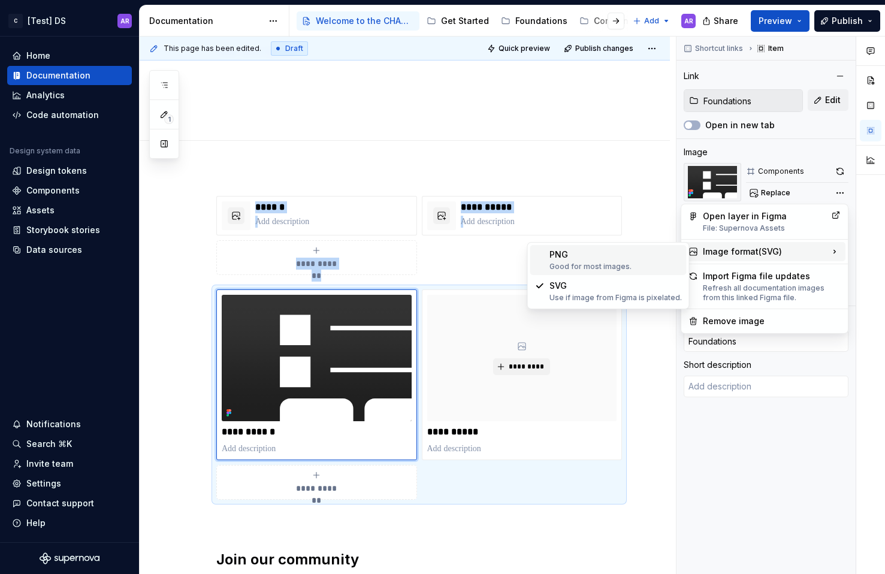
click at [602, 252] on div "PNG Good for most images." at bounding box center [615, 260] width 132 height 23
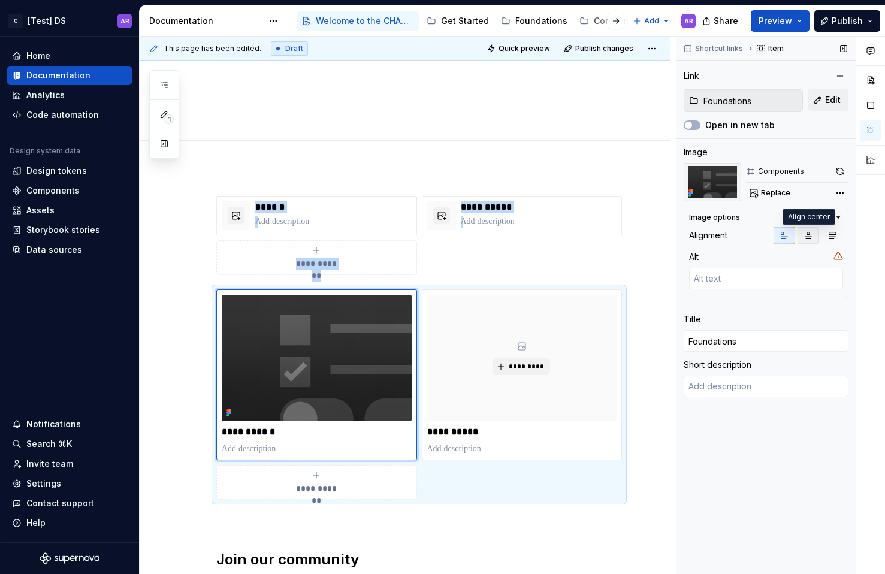
click at [811, 241] on button "button" at bounding box center [808, 235] width 22 height 17
click at [792, 240] on button "button" at bounding box center [785, 235] width 22 height 17
click at [785, 170] on div "Components" at bounding box center [781, 172] width 46 height 10
click at [842, 170] on button "button" at bounding box center [840, 171] width 17 height 17
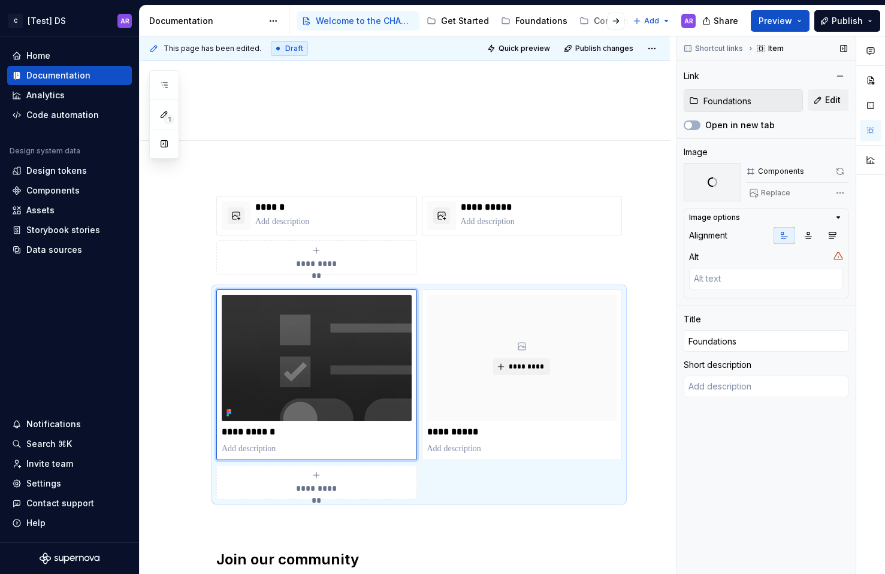
click at [783, 192] on div "Replace" at bounding box center [797, 193] width 102 height 17
click at [772, 195] on span "Replace" at bounding box center [775, 193] width 29 height 10
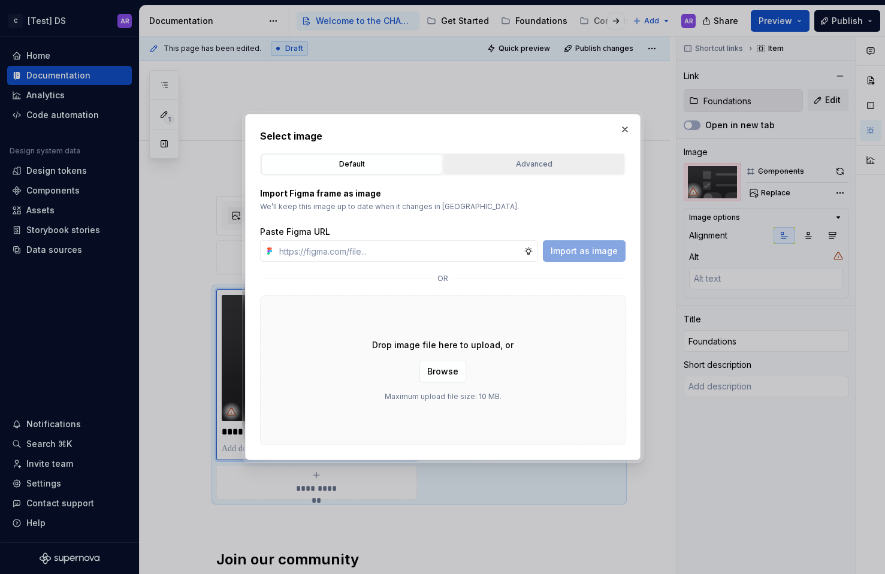
click at [533, 161] on div "Advanced" at bounding box center [534, 164] width 173 height 12
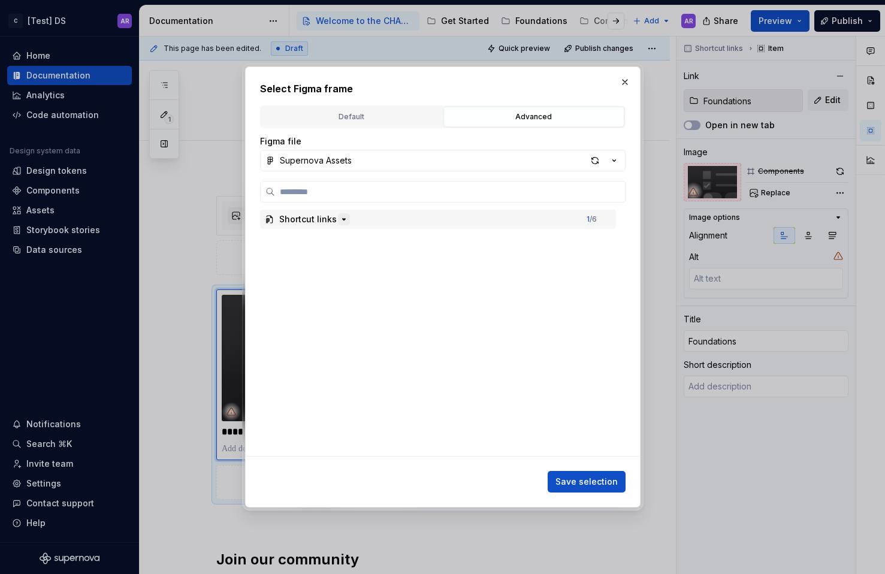
click at [343, 222] on icon "button" at bounding box center [344, 219] width 10 height 10
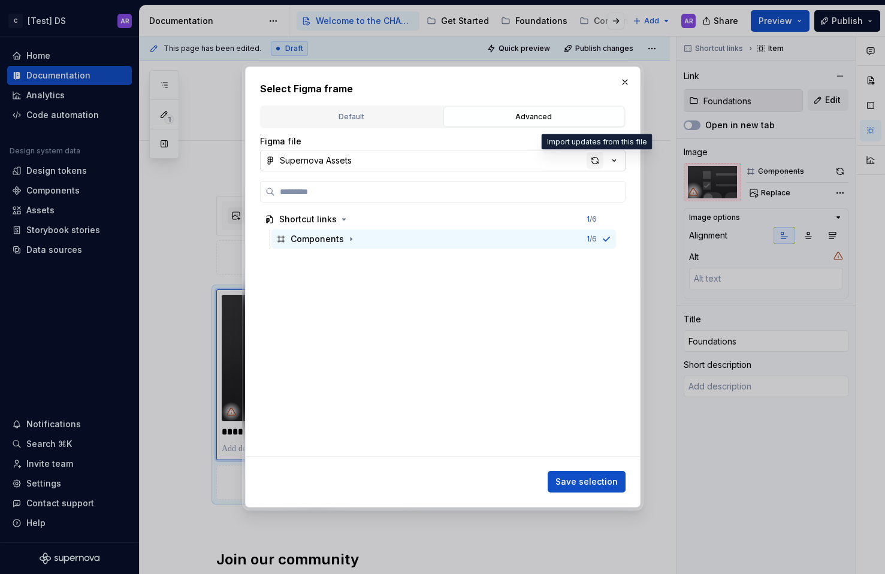
click at [593, 161] on div "button" at bounding box center [595, 160] width 17 height 17
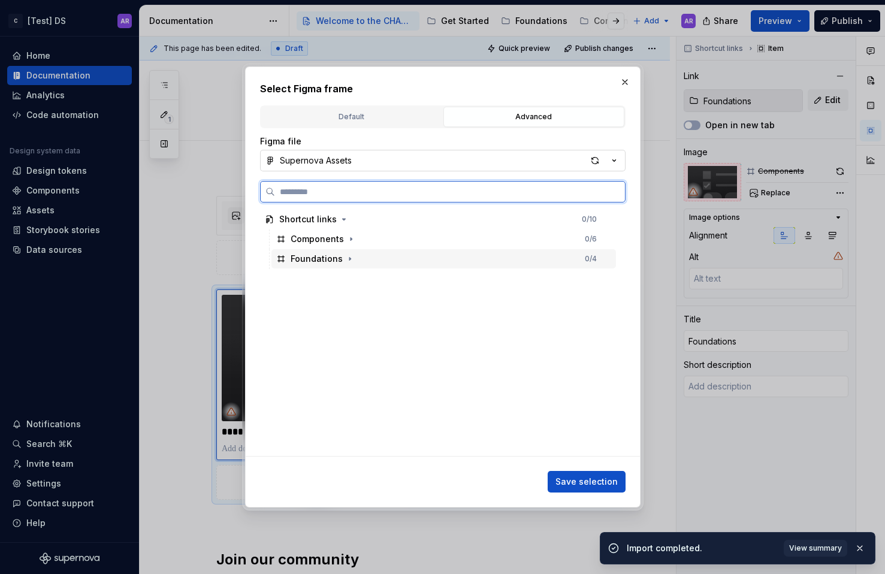
click at [327, 258] on div "Foundations" at bounding box center [317, 259] width 52 height 12
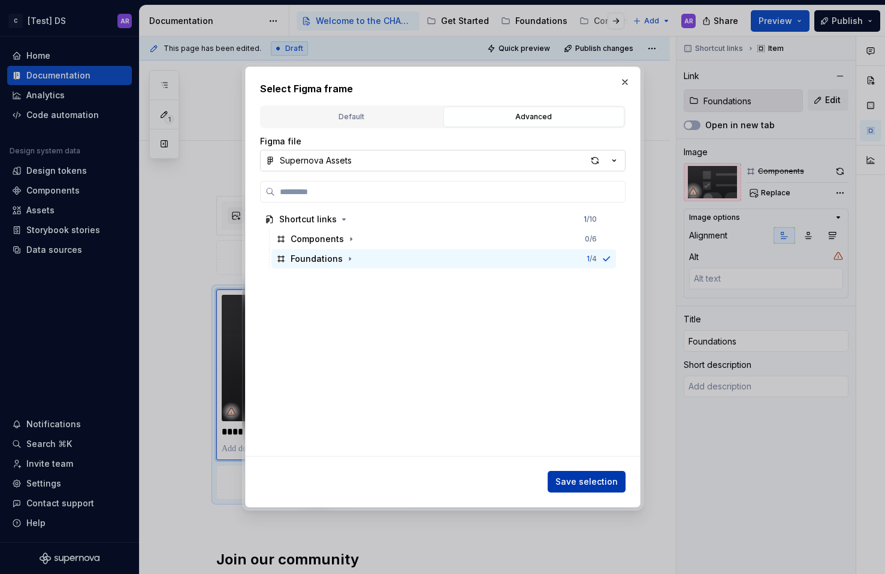
click at [583, 480] on span "Save selection" at bounding box center [586, 482] width 62 height 12
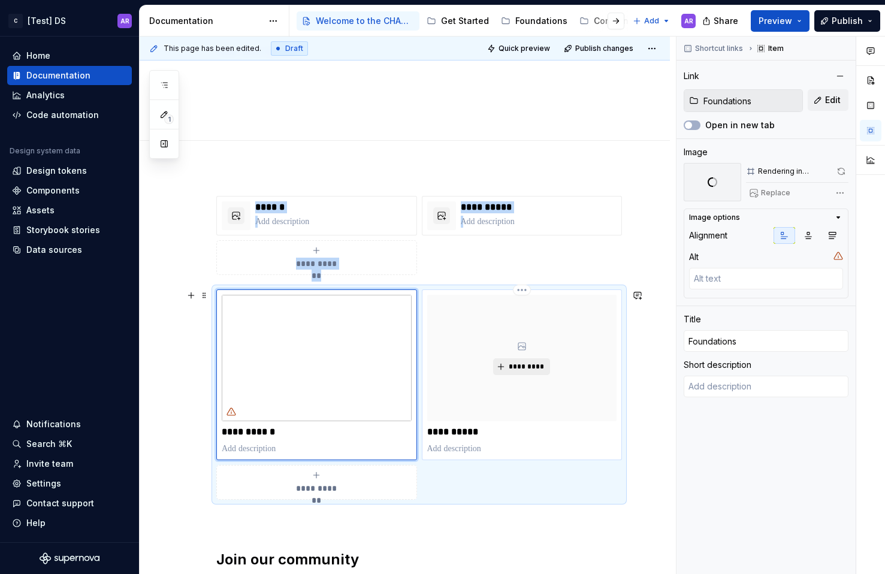
click at [530, 366] on span "*********" at bounding box center [526, 367] width 37 height 10
type textarea "*"
type input "Components"
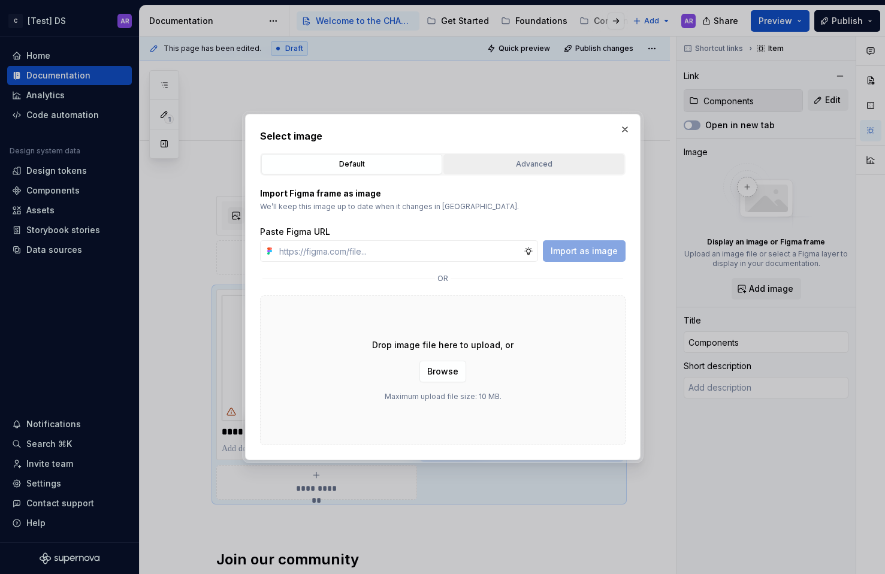
click at [559, 162] on div "Advanced" at bounding box center [534, 164] width 173 height 12
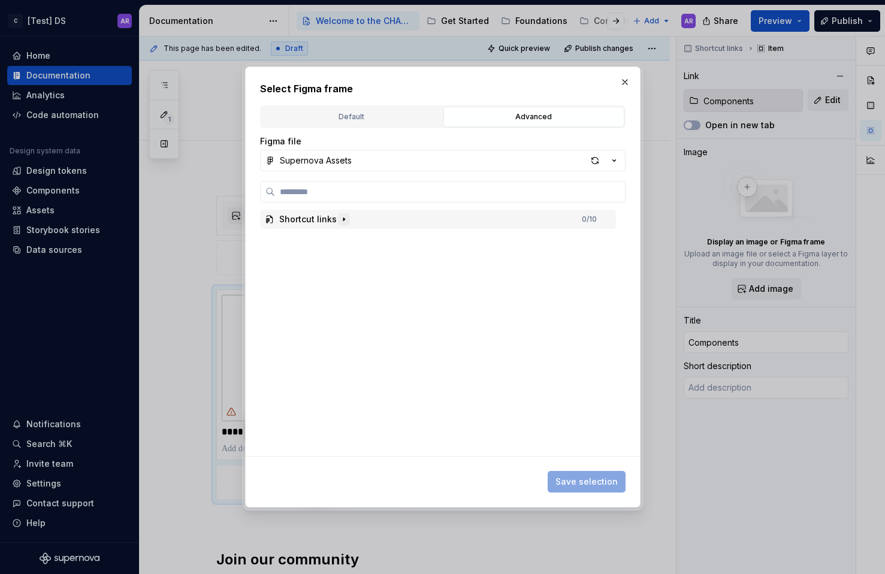
click at [343, 221] on icon "button" at bounding box center [344, 219] width 10 height 10
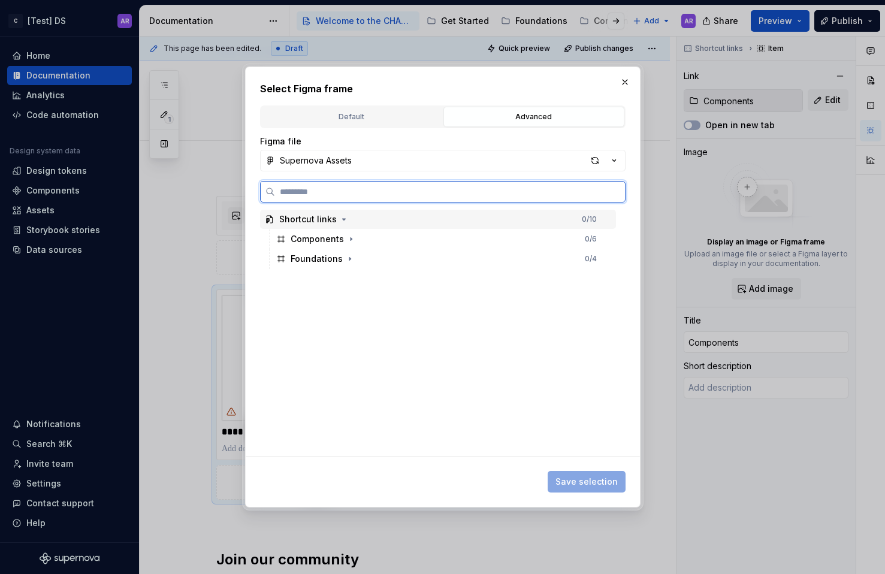
click at [318, 221] on div "Shortcut links" at bounding box center [308, 219] width 58 height 12
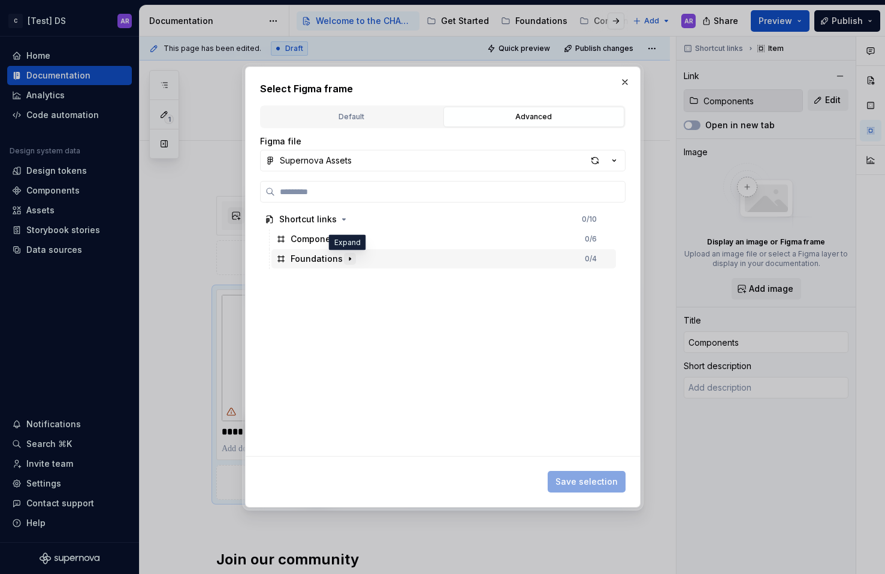
click at [346, 255] on icon "button" at bounding box center [350, 259] width 10 height 10
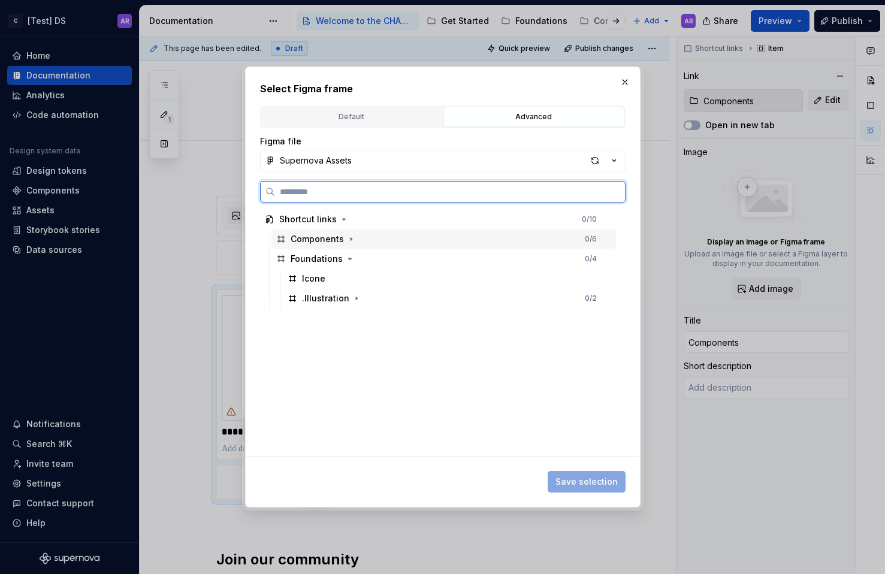
click at [323, 240] on div "Components" at bounding box center [317, 239] width 53 height 12
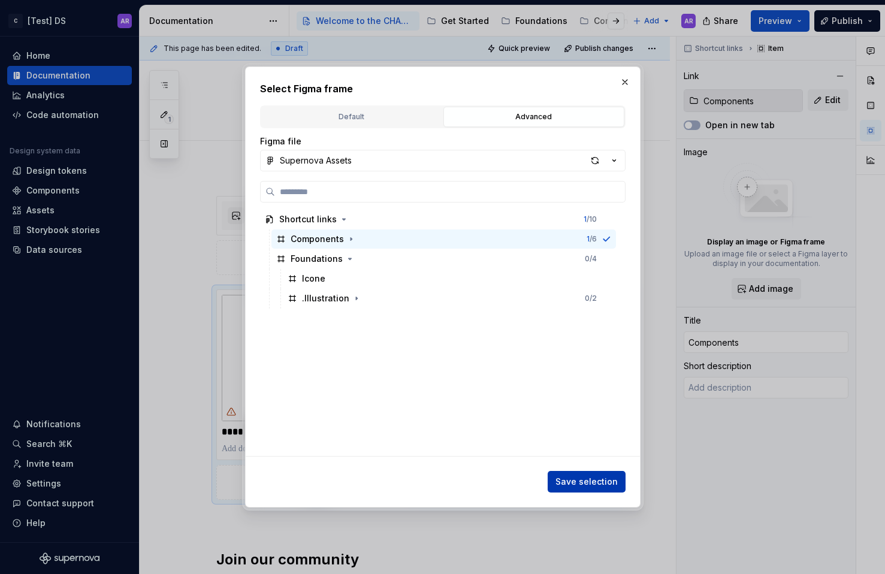
click at [602, 476] on span "Save selection" at bounding box center [586, 482] width 62 height 12
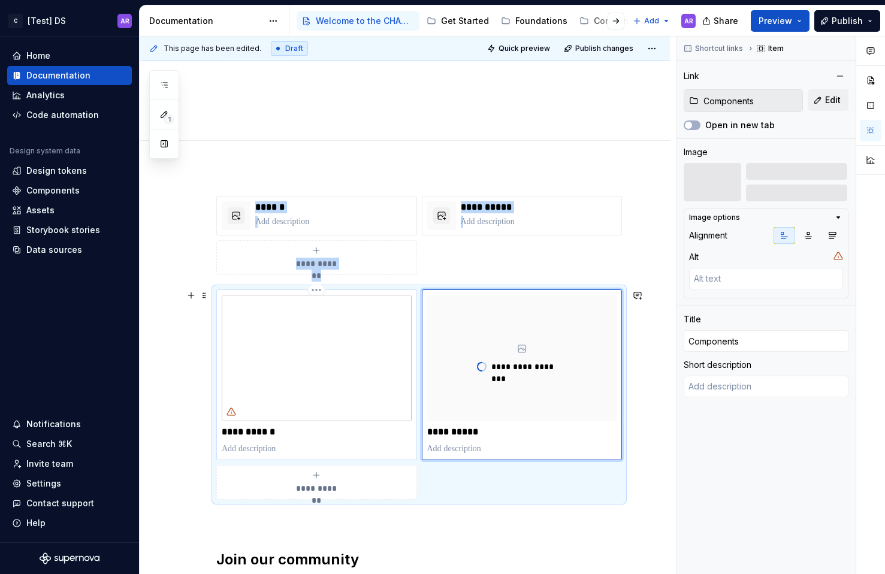
click at [356, 441] on div "**********" at bounding box center [317, 375] width 190 height 160
type textarea "*"
type input "Foundations"
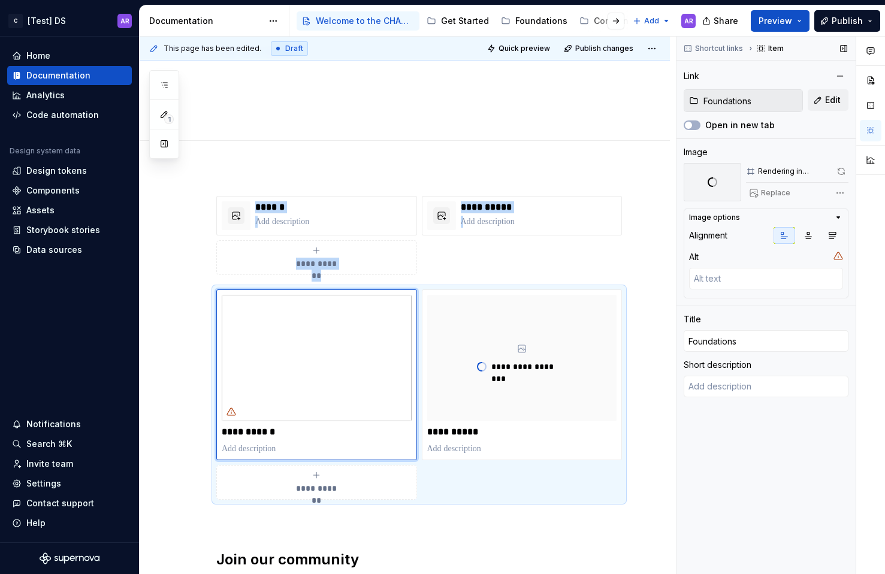
click at [831, 190] on div "Comments Open comments No comments yet Select ‘Comment’ from the block context …" at bounding box center [780, 306] width 209 height 538
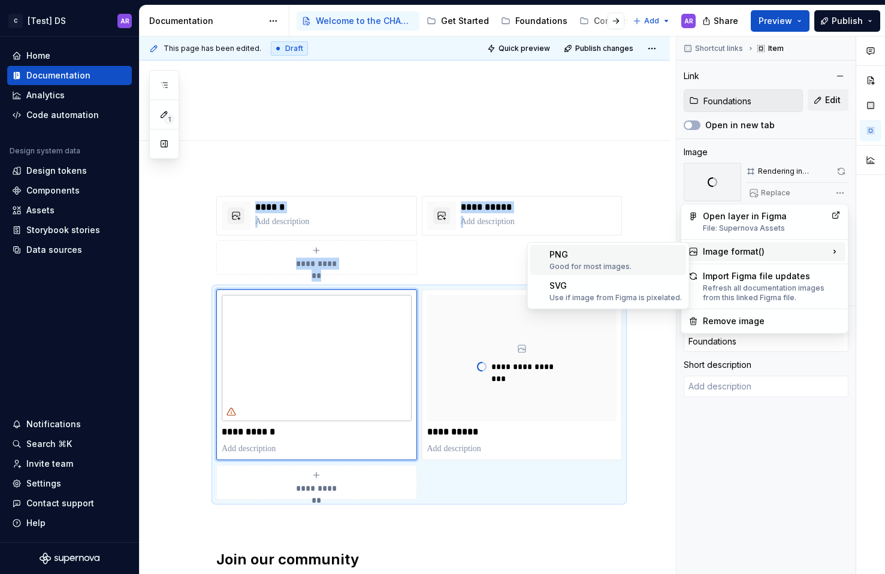
click at [630, 268] on div "Good for most images." at bounding box center [615, 267] width 132 height 10
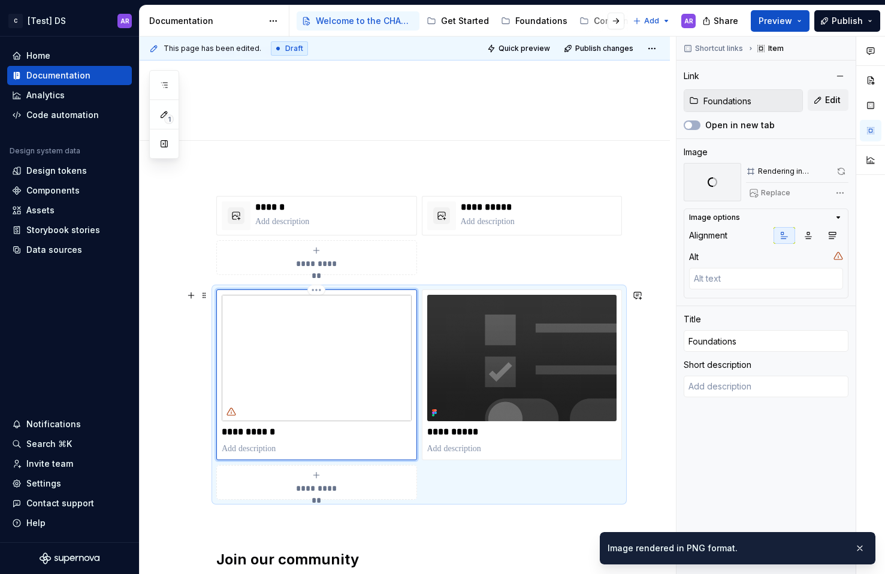
click at [407, 451] on p at bounding box center [317, 449] width 190 height 12
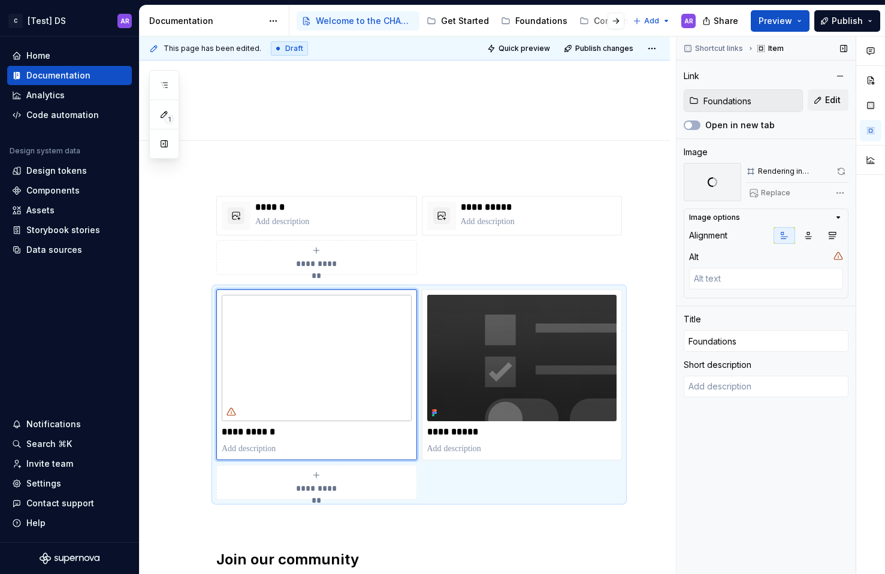
click at [842, 186] on div "Comments Open comments No comments yet Select ‘Comment’ from the block context …" at bounding box center [780, 306] width 209 height 538
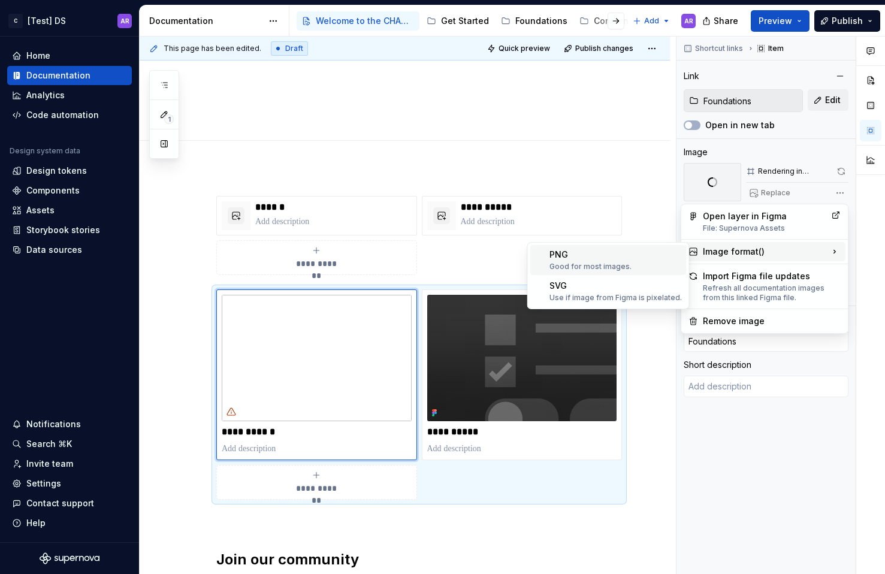
click at [642, 261] on div "PNG Good for most images." at bounding box center [615, 260] width 132 height 23
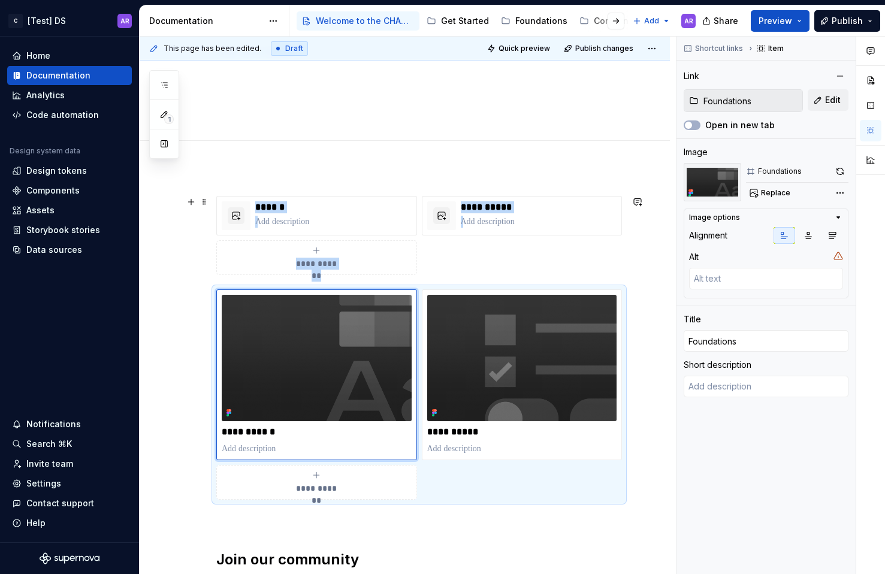
click at [651, 256] on div "**********" at bounding box center [405, 480] width 530 height 627
click at [844, 17] on span "Publish" at bounding box center [847, 21] width 31 height 12
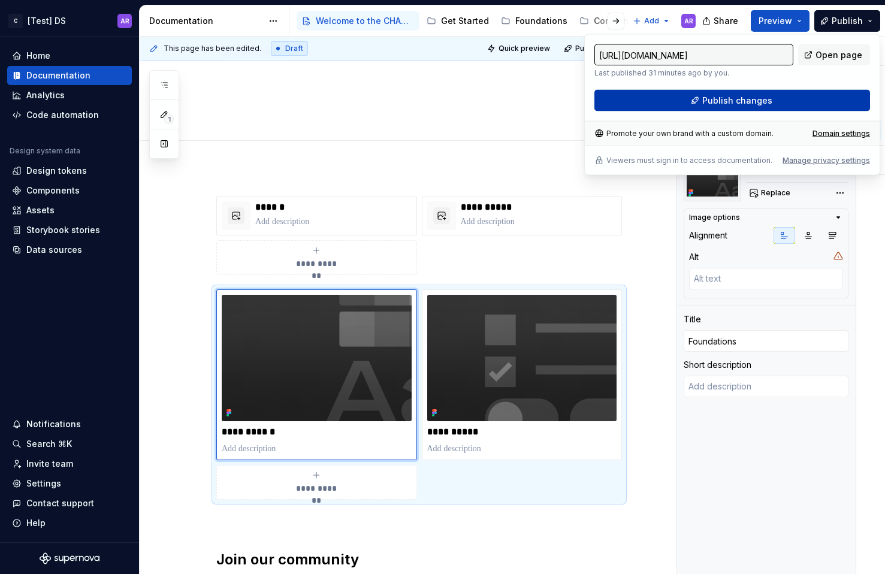
click at [822, 98] on button "Publish changes" at bounding box center [732, 101] width 276 height 22
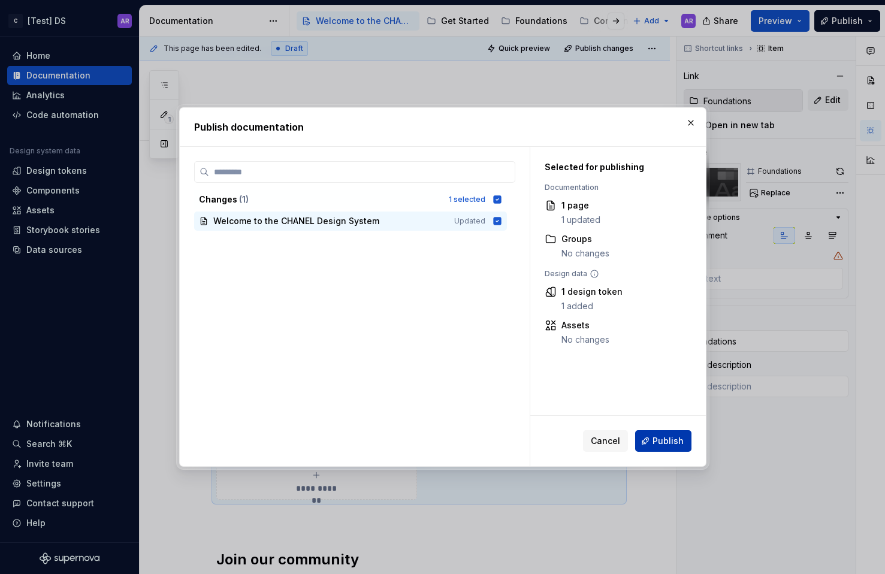
click at [664, 437] on span "Publish" at bounding box center [667, 441] width 31 height 12
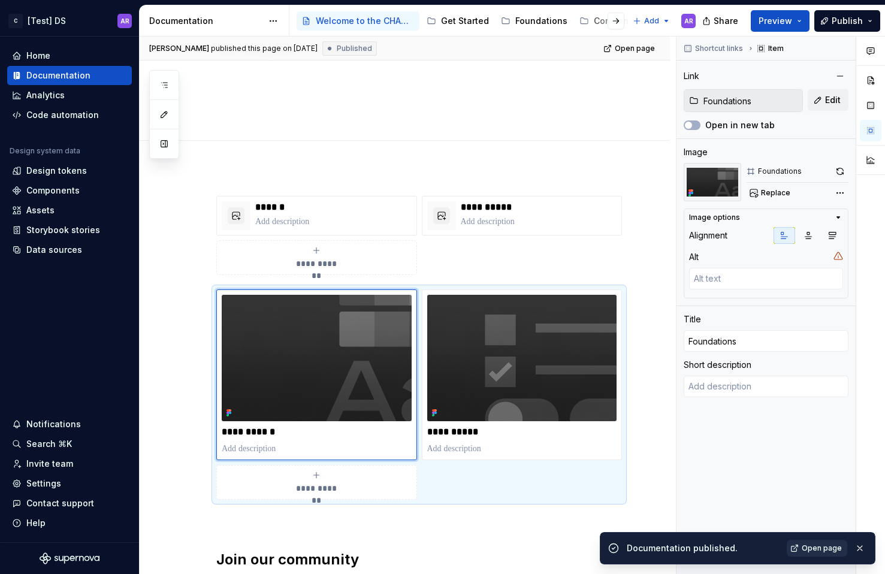
click at [821, 552] on span "Open page" at bounding box center [822, 548] width 40 height 10
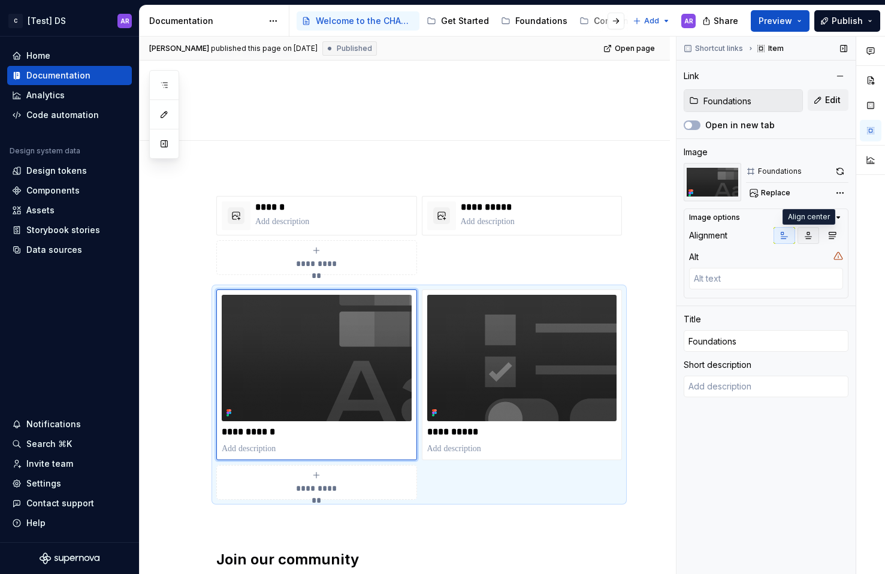
click at [812, 229] on button "button" at bounding box center [808, 235] width 22 height 17
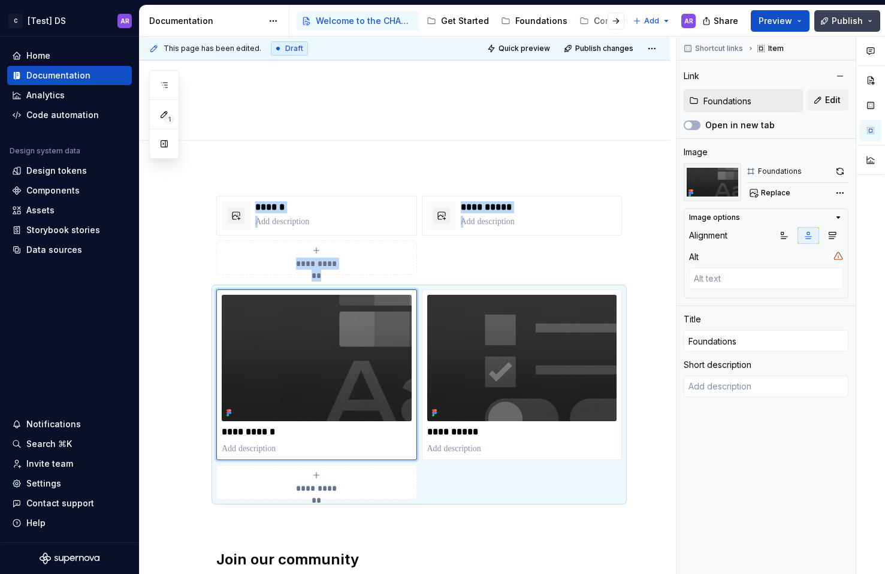
click at [868, 16] on button "Publish" at bounding box center [847, 21] width 66 height 22
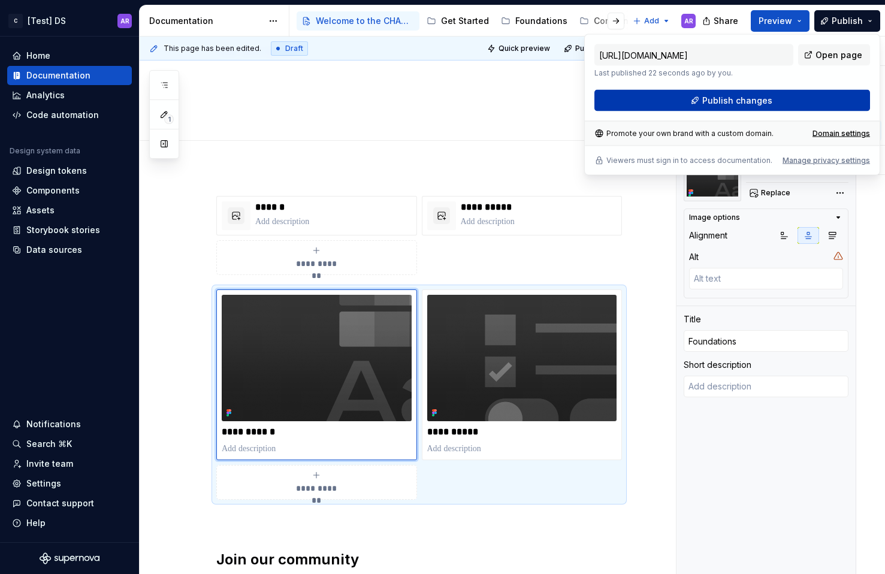
click at [814, 108] on button "Publish changes" at bounding box center [732, 101] width 276 height 22
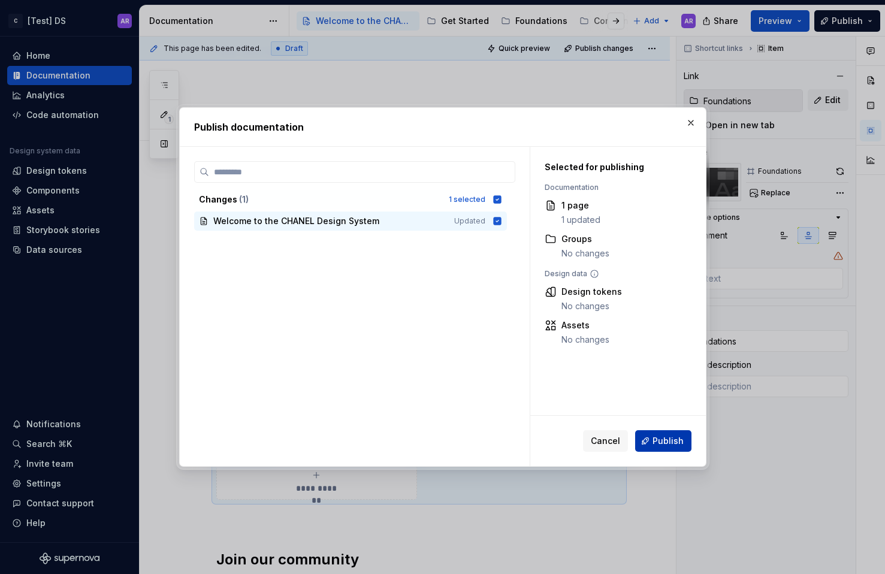
click at [674, 431] on button "Publish" at bounding box center [663, 441] width 56 height 22
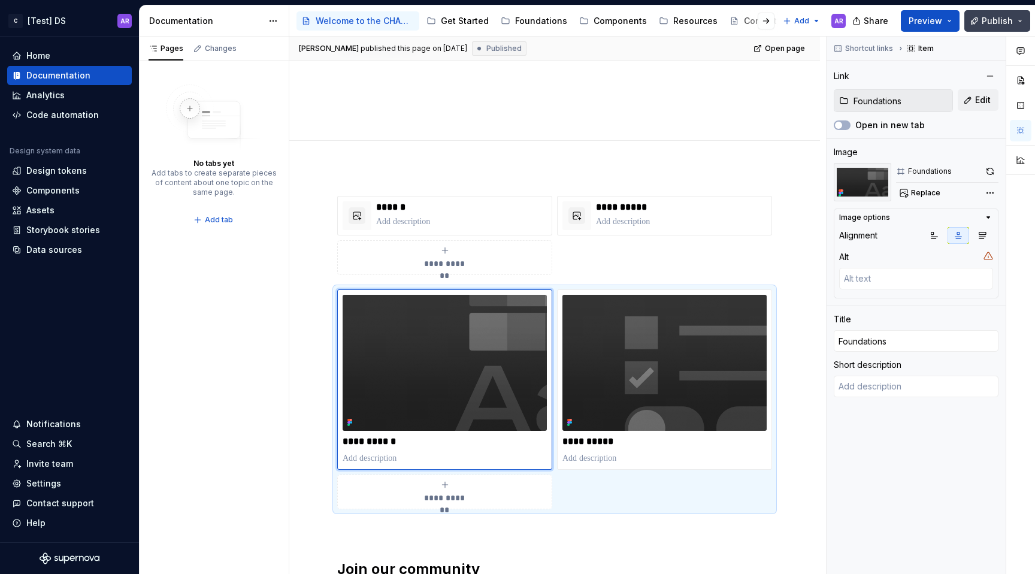
click at [1002, 22] on span "Publish" at bounding box center [997, 21] width 31 height 12
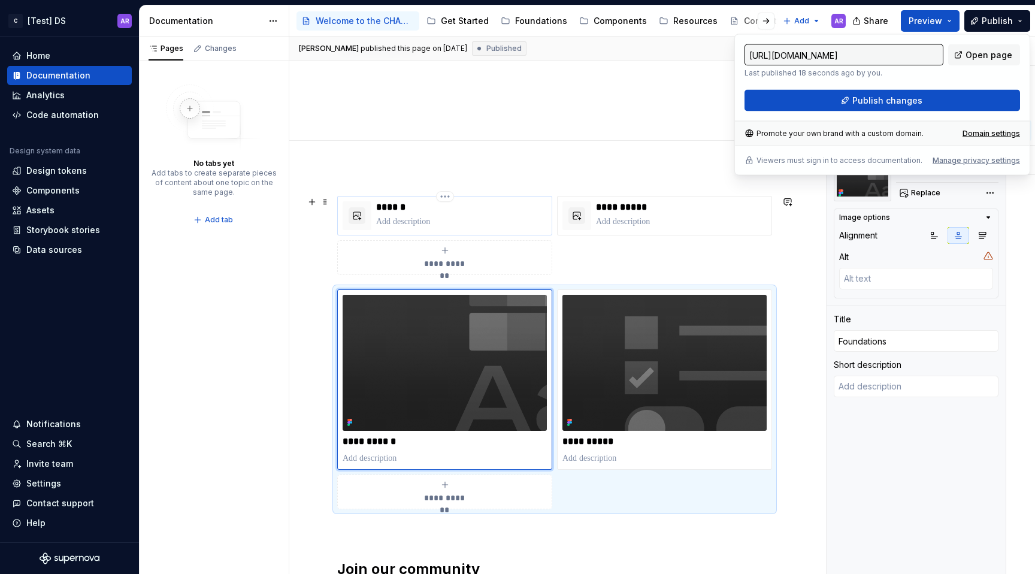
click at [419, 220] on p at bounding box center [461, 222] width 171 height 12
type textarea "*"
type input "Get Started / Designer"
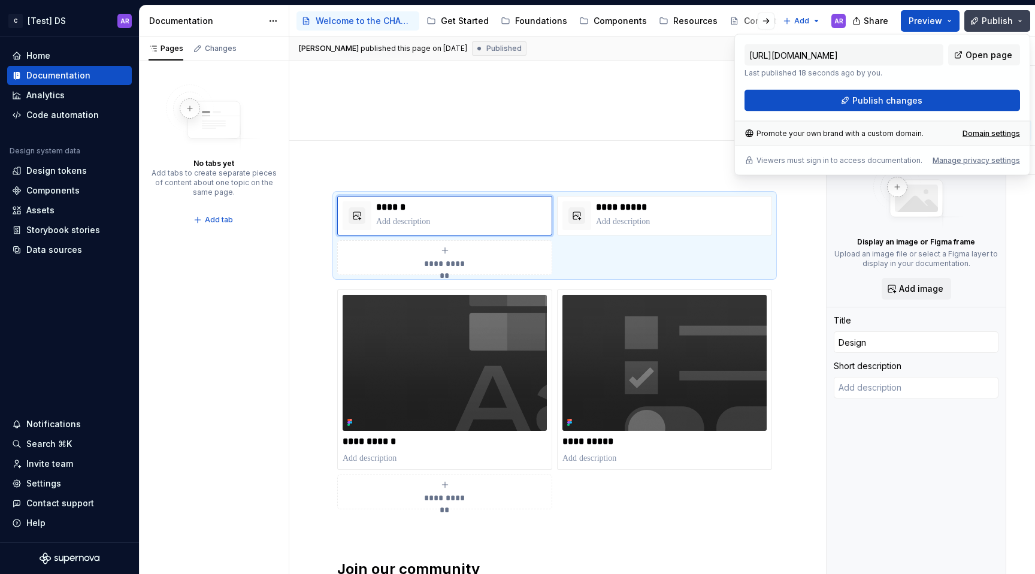
click at [1025, 11] on button "Publish" at bounding box center [998, 21] width 66 height 22
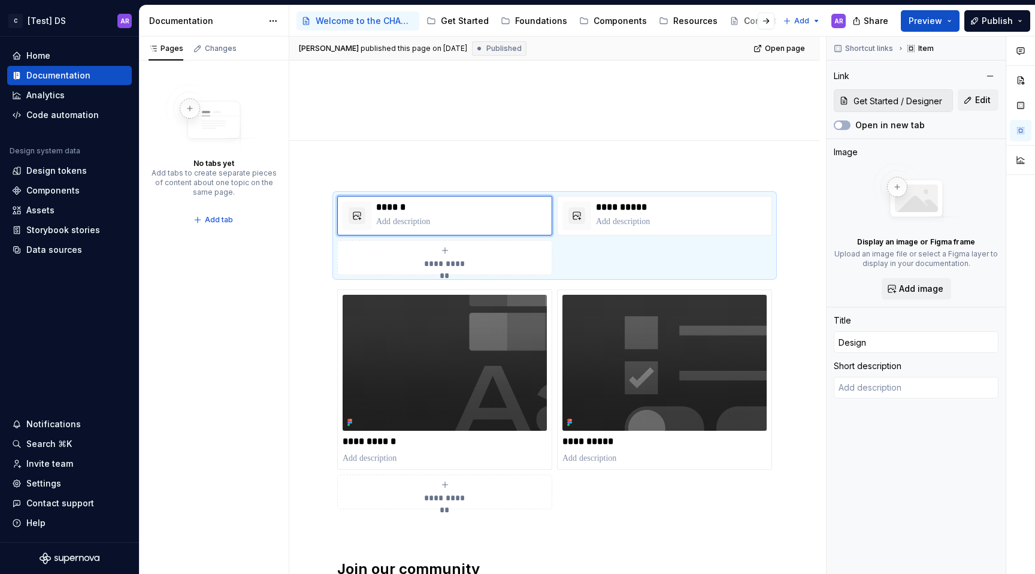
click at [356, 180] on div "**********" at bounding box center [554, 478] width 531 height 623
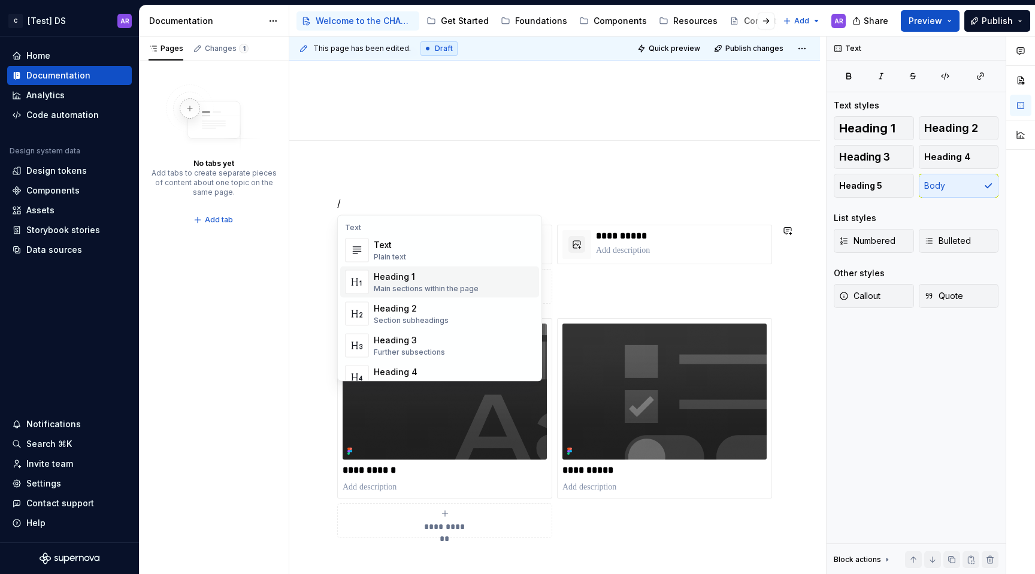
click at [407, 293] on div "Heading 1 Main sections within the page" at bounding box center [454, 282] width 161 height 24
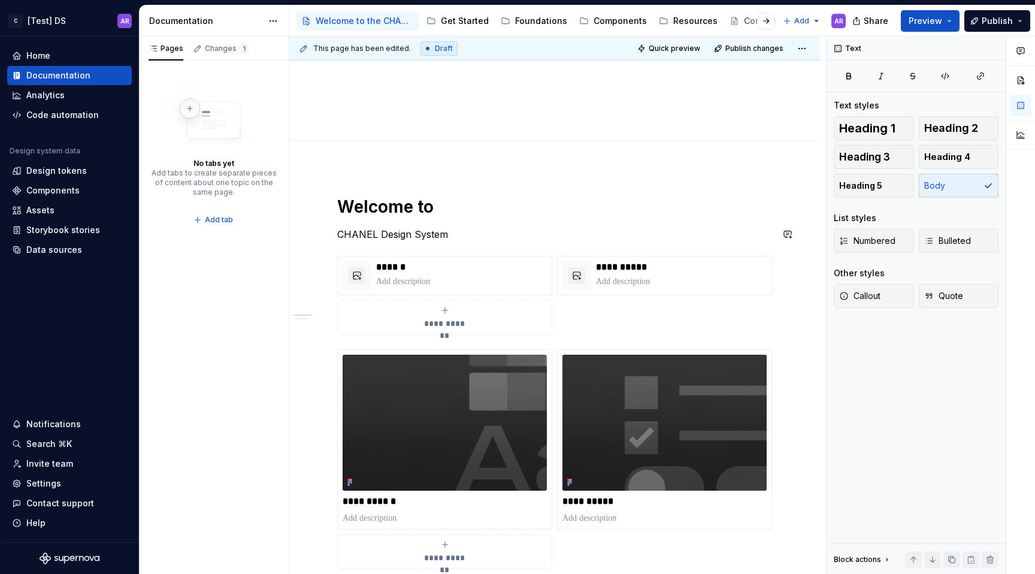
scroll to position [0, 0]
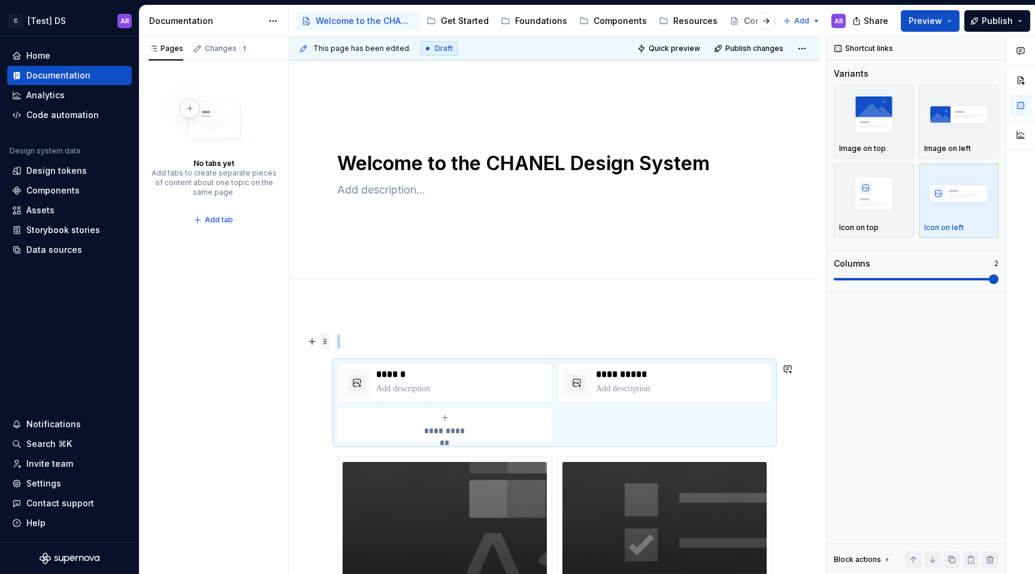
click at [324, 348] on span at bounding box center [326, 341] width 10 height 17
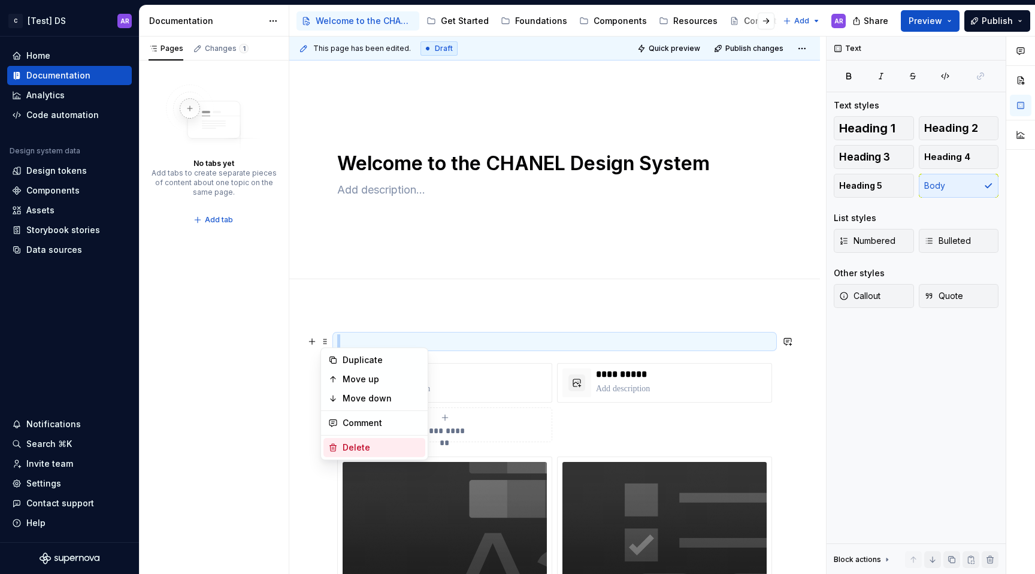
click at [365, 446] on div "Delete" at bounding box center [382, 448] width 78 height 12
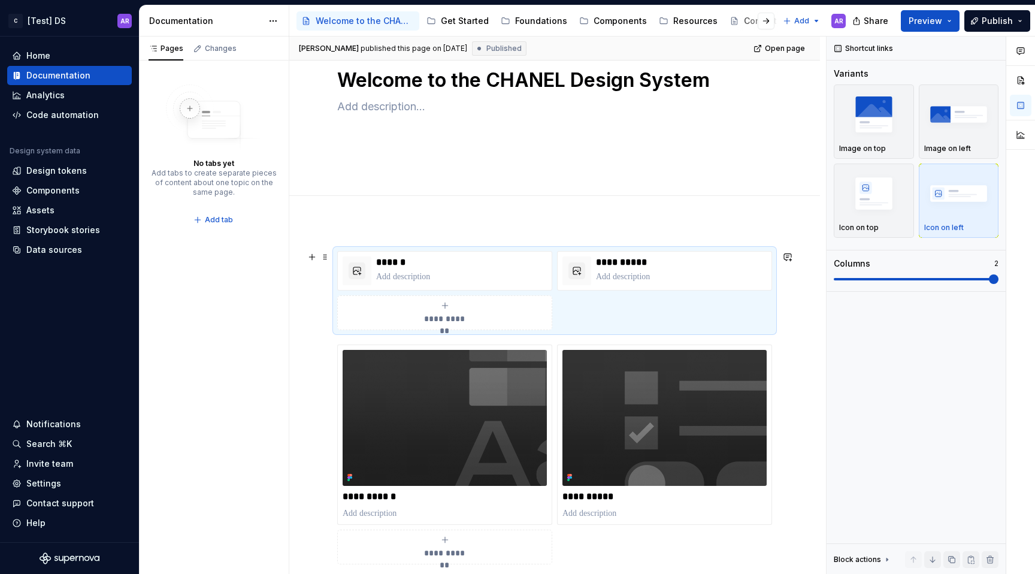
scroll to position [87, 0]
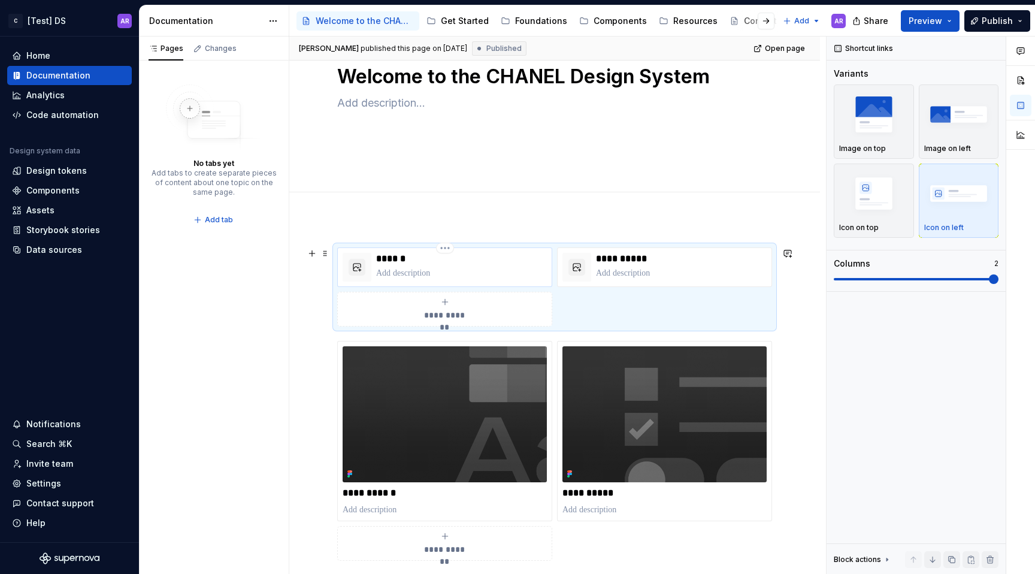
click at [399, 270] on p at bounding box center [461, 273] width 171 height 12
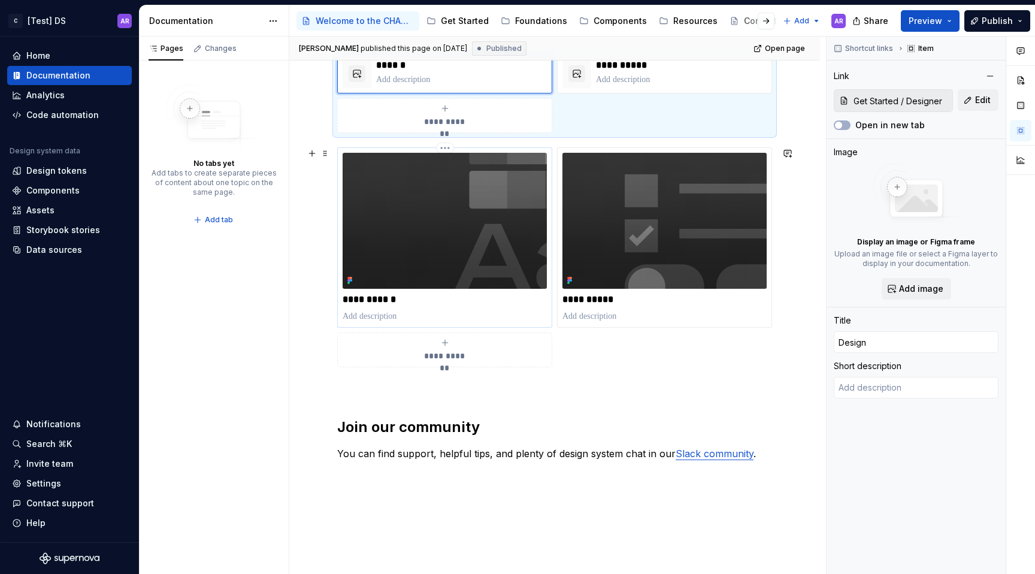
scroll to position [311, 0]
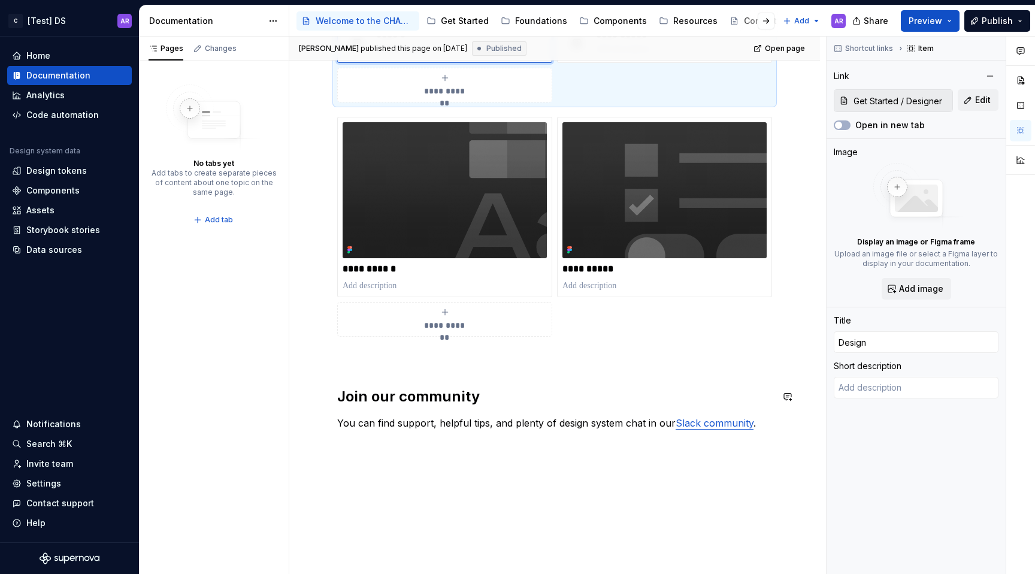
click at [356, 367] on div "**********" at bounding box center [554, 226] width 435 height 407
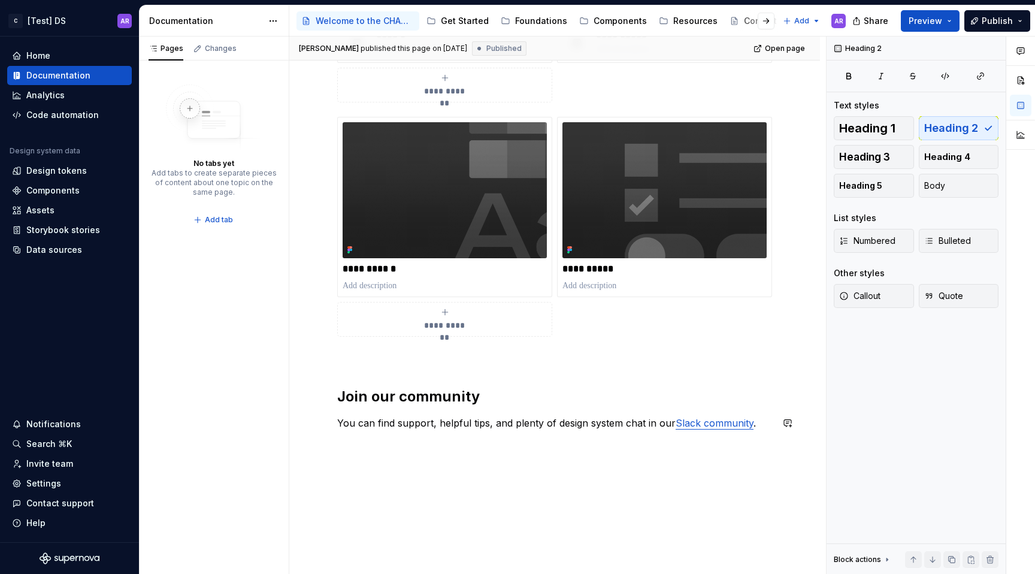
click at [354, 452] on div "**********" at bounding box center [554, 306] width 531 height 623
click at [75, 475] on div "Settings" at bounding box center [69, 483] width 125 height 19
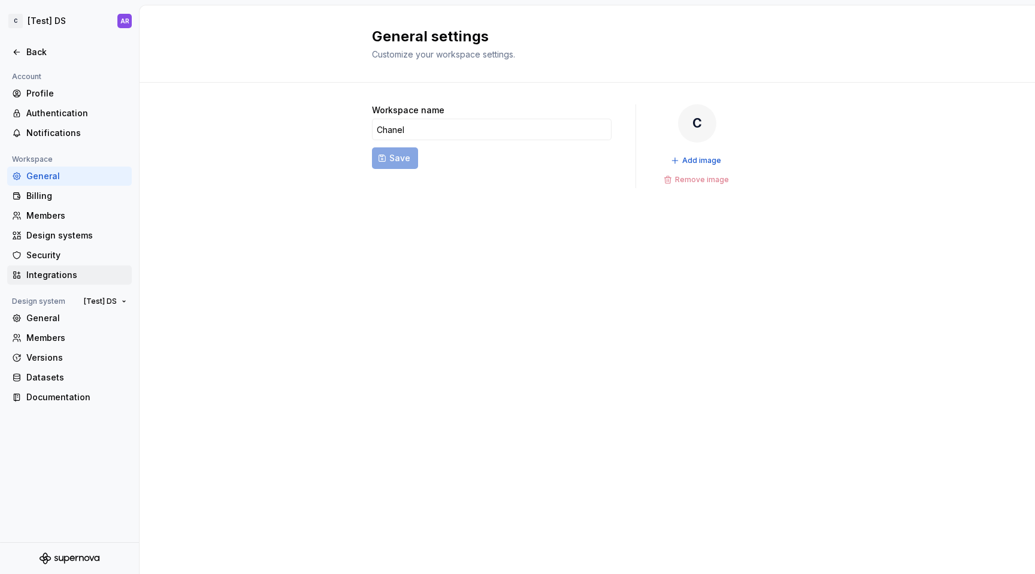
click at [72, 278] on div "Integrations" at bounding box center [76, 275] width 101 height 12
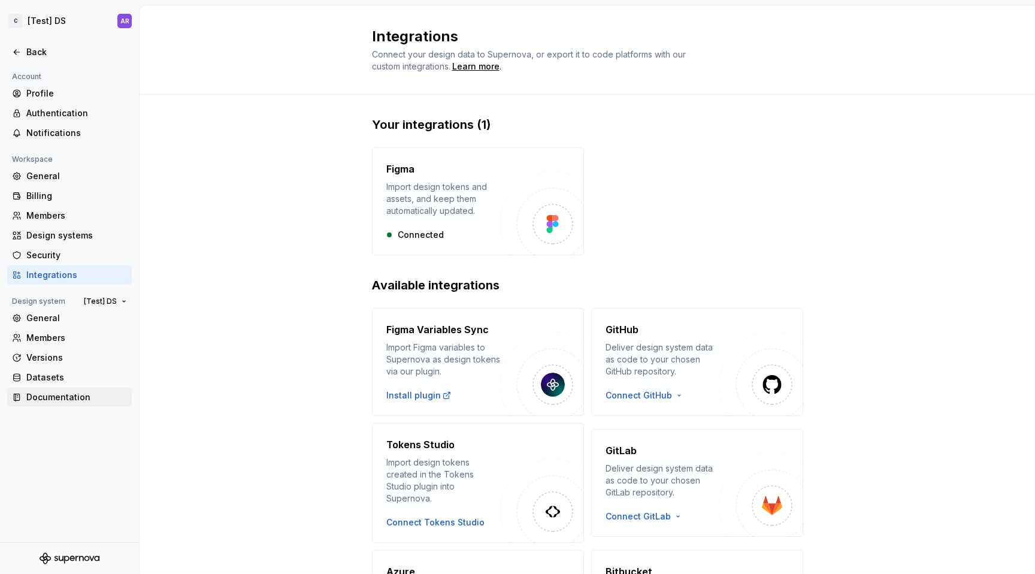
click at [90, 392] on div "Documentation" at bounding box center [76, 397] width 101 height 12
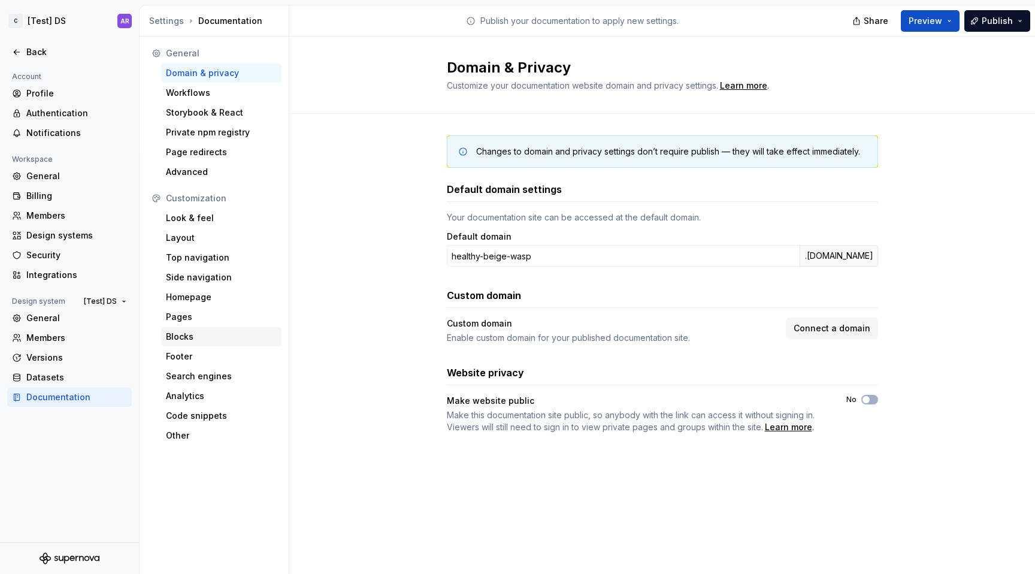
click at [195, 342] on div "Blocks" at bounding box center [221, 337] width 111 height 12
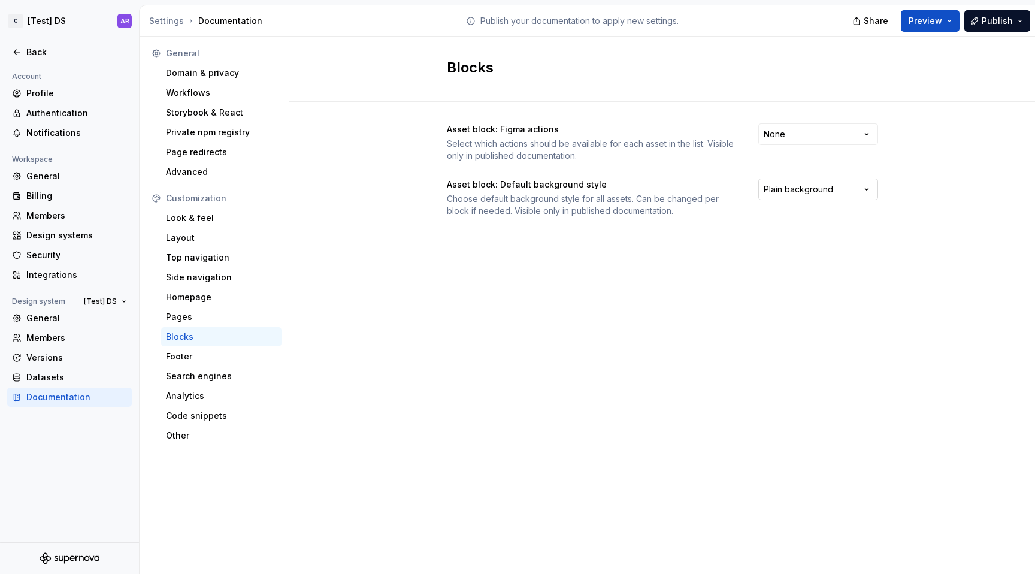
click at [788, 182] on html "C [Test] DS AR Back Account Profile Authentication Notifications Workspace Gene…" at bounding box center [517, 287] width 1035 height 574
click at [658, 293] on html "C [Test] DS AR Back Account Profile Authentication Notifications Workspace Gene…" at bounding box center [517, 287] width 1035 height 574
click at [818, 129] on html "C [Test] DS AR Back Account Profile Authentication Notifications Workspace Gene…" at bounding box center [517, 287] width 1035 height 574
click at [683, 183] on html "C [Test] DS AR Back Account Profile Authentication Notifications Workspace Gene…" at bounding box center [517, 287] width 1035 height 574
click at [216, 225] on div "Look & feel" at bounding box center [221, 218] width 120 height 19
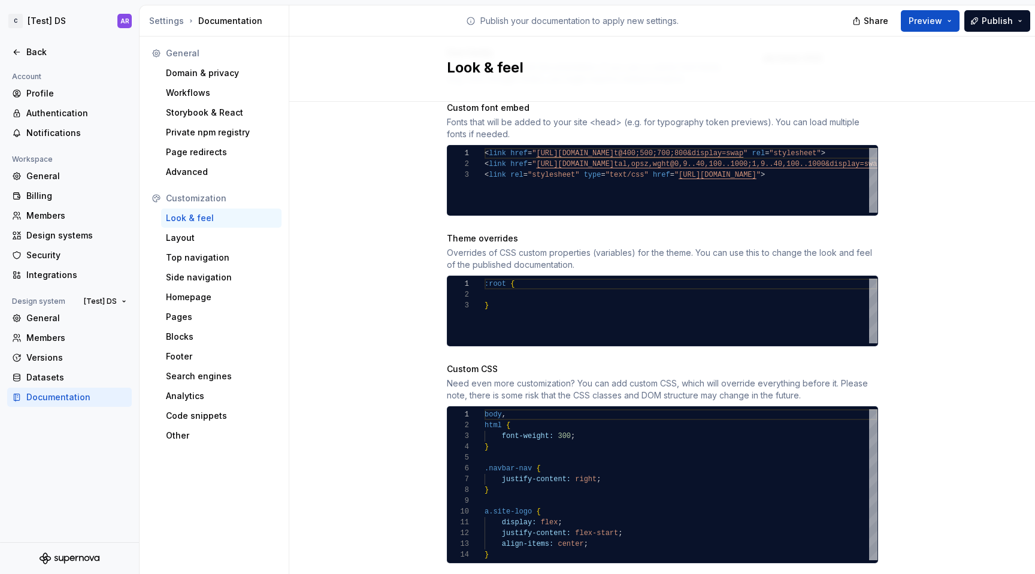
scroll to position [501, 0]
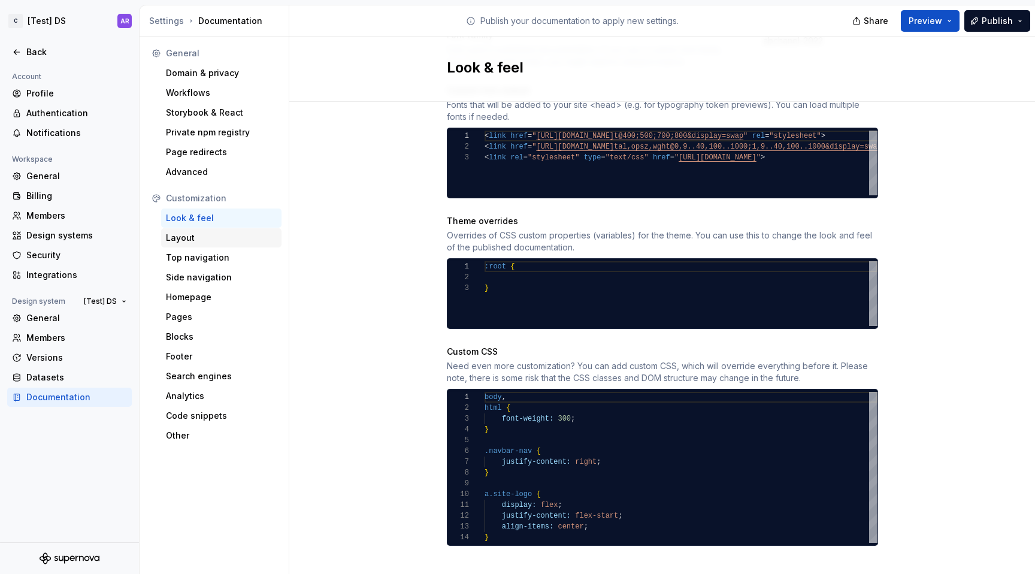
click at [194, 234] on div "Layout" at bounding box center [221, 238] width 111 height 12
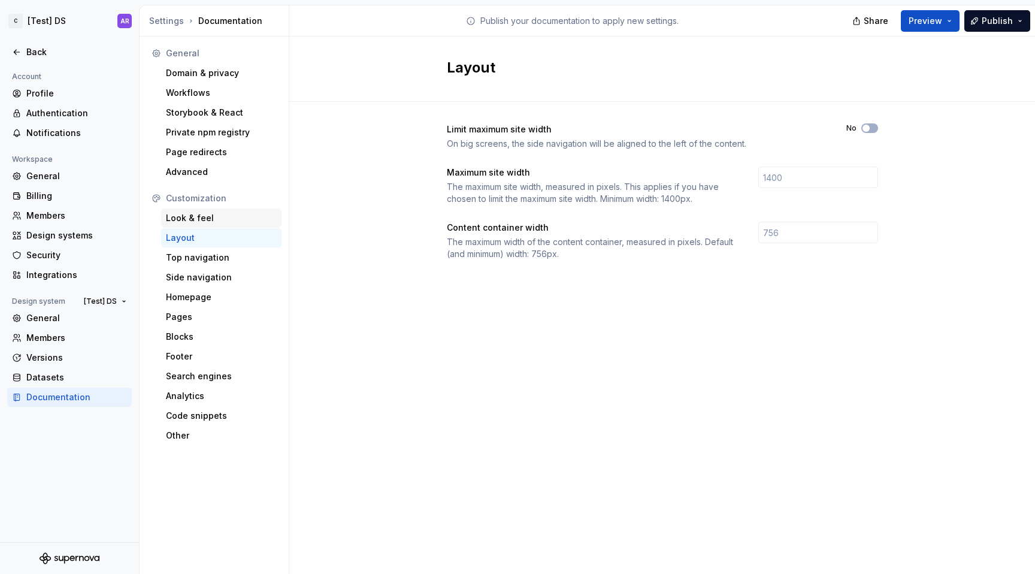
click at [171, 217] on div "Look & feel" at bounding box center [221, 218] width 111 height 12
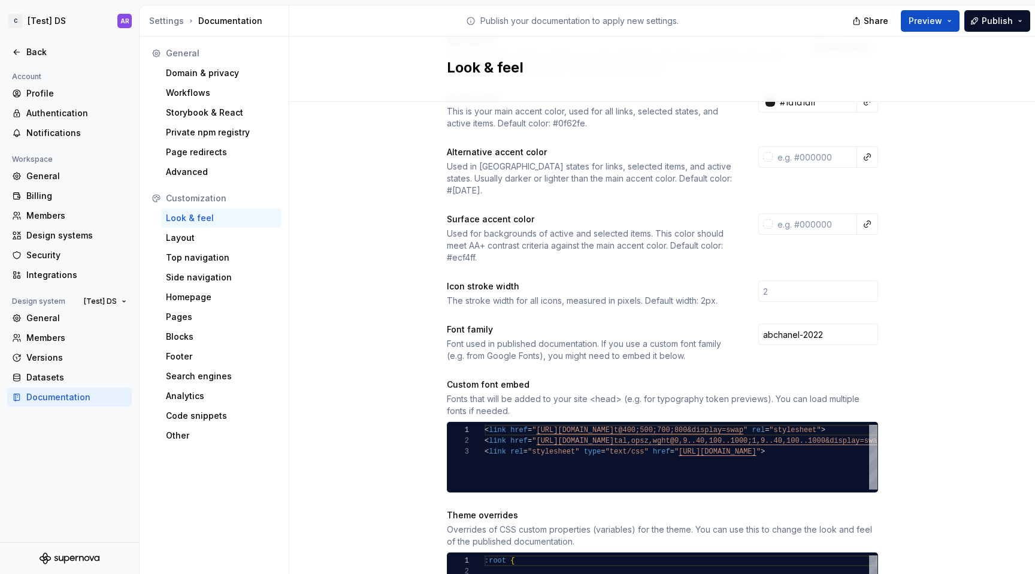
scroll to position [208, 0]
click at [460, 252] on div "Site logo A company logo that will be displayed on all pages on your documentat…" at bounding box center [662, 378] width 431 height 924
click at [464, 249] on div "Used for backgrounds of active and selected items. This color should meet AA+ c…" at bounding box center [592, 245] width 290 height 36
drag, startPoint x: 441, startPoint y: 244, endPoint x: 472, endPoint y: 244, distance: 30.6
click at [472, 244] on div "Site logo A company logo that will be displayed on all pages on your documentat…" at bounding box center [662, 389] width 746 height 991
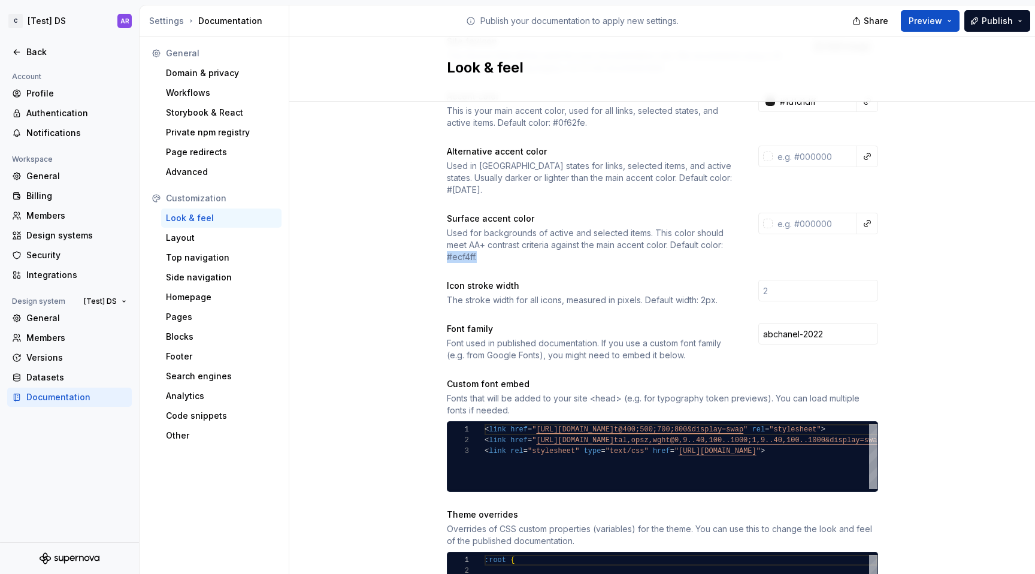
copy div "#ecf4ff."
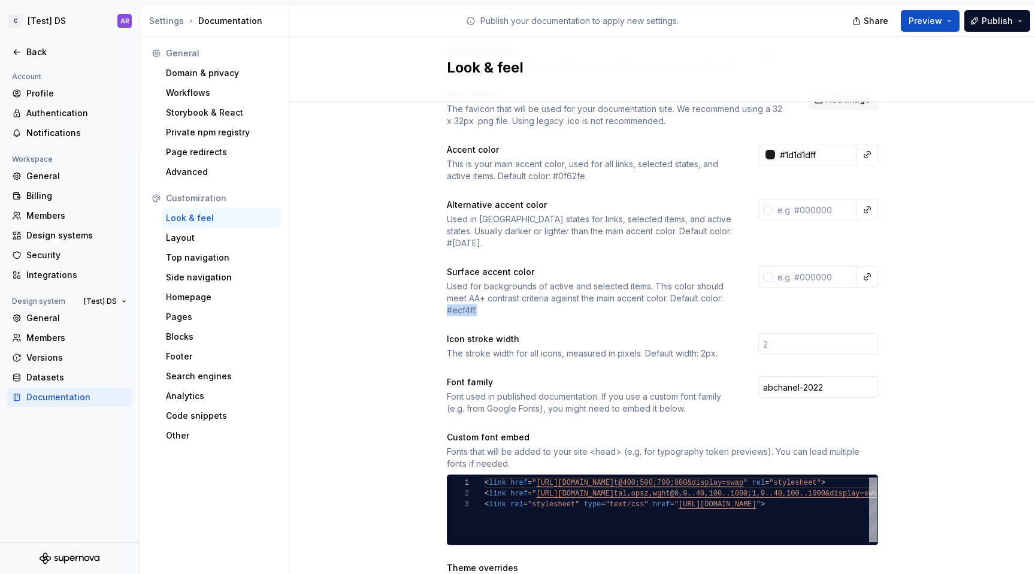
scroll to position [152, 0]
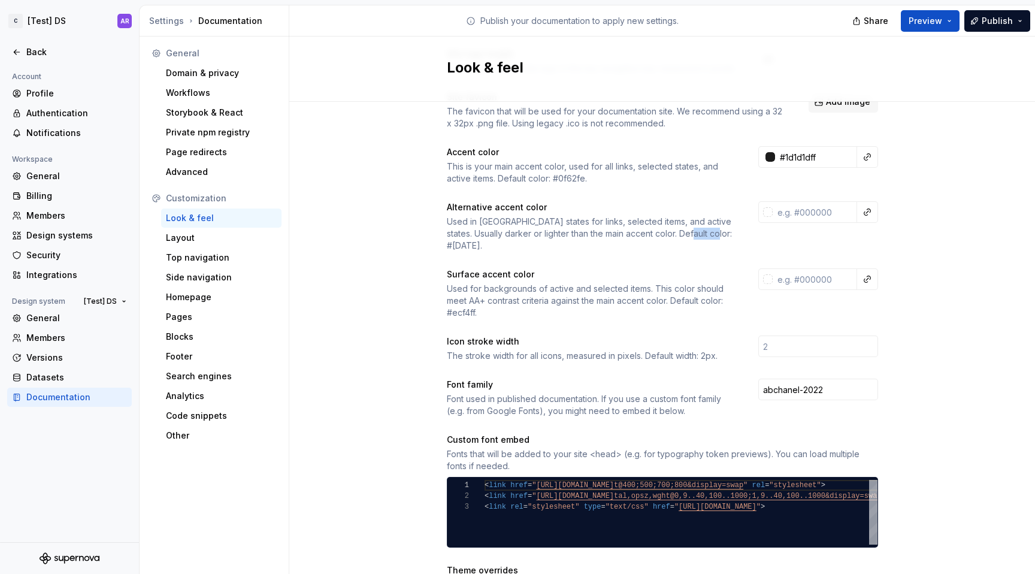
drag, startPoint x: 675, startPoint y: 234, endPoint x: 709, endPoint y: 234, distance: 33.6
click at [709, 234] on div "Used in [GEOGRAPHIC_DATA] states for links, selected items, and active states. …" at bounding box center [592, 234] width 290 height 36
copy div "#[DATE]"
click at [559, 179] on div "This is your main accent color, used for all links, selected states, and active…" at bounding box center [592, 173] width 290 height 24
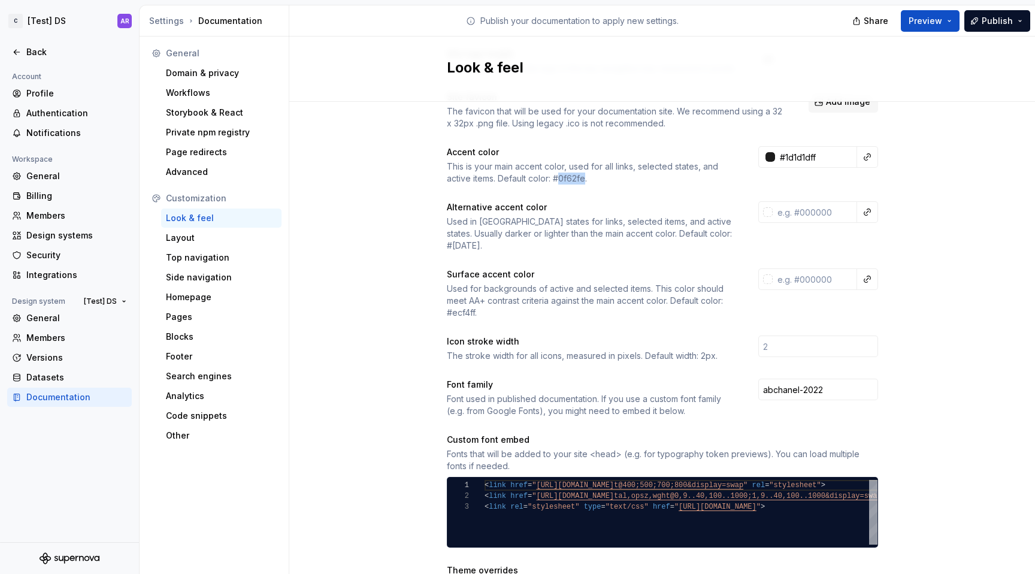
copy div "0f62fe"
click at [577, 192] on div "Site logo A company logo that will be displayed on all pages on your documentat…" at bounding box center [662, 433] width 431 height 924
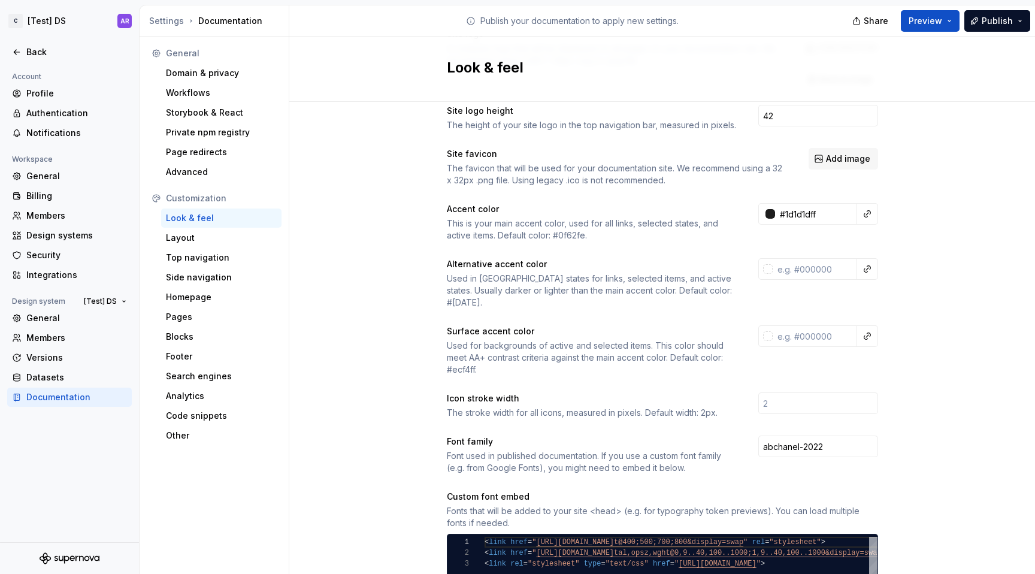
scroll to position [0, 0]
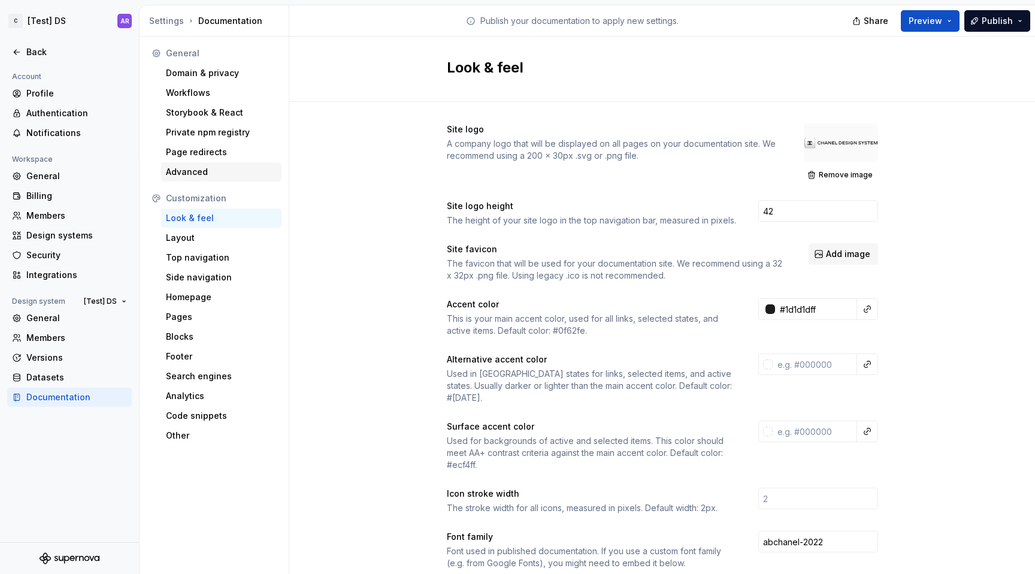
click at [209, 179] on div "Advanced" at bounding box center [221, 171] width 120 height 19
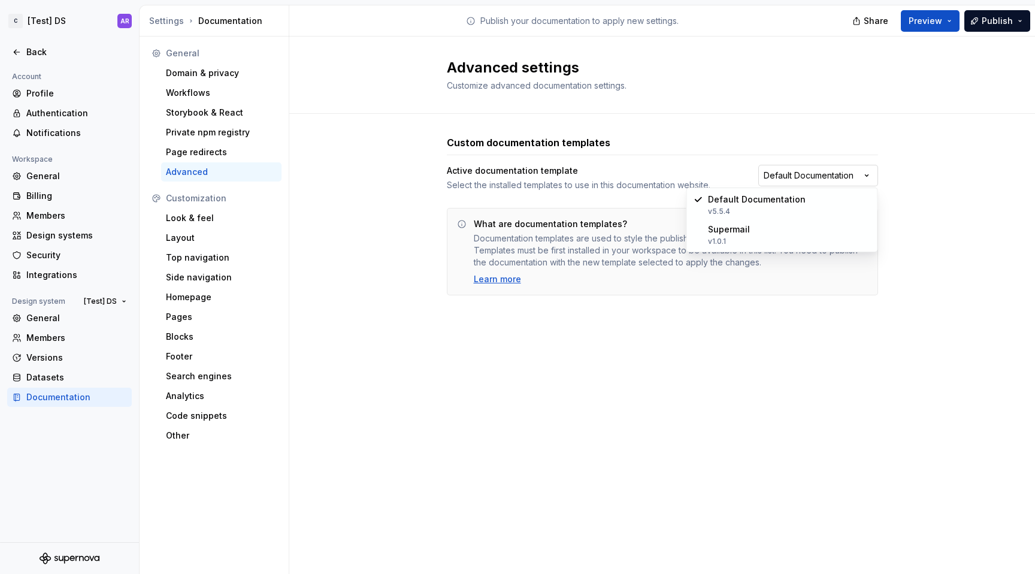
click at [876, 167] on html "C [Test] DS AR Back Account Profile Authentication Notifications Workspace Gene…" at bounding box center [517, 287] width 1035 height 574
click at [925, 167] on html "C [Test] DS AR Back Account Profile Authentication Notifications Workspace Gene…" at bounding box center [517, 287] width 1035 height 574
click at [775, 179] on html "C [Test] DS AR Back Account Profile Authentication Notifications Workspace Gene…" at bounding box center [517, 287] width 1035 height 574
click at [739, 345] on html "C [Test] DS AR Back Account Profile Authentication Notifications Workspace Gene…" at bounding box center [517, 287] width 1035 height 574
click at [201, 147] on div "Page redirects" at bounding box center [221, 152] width 111 height 12
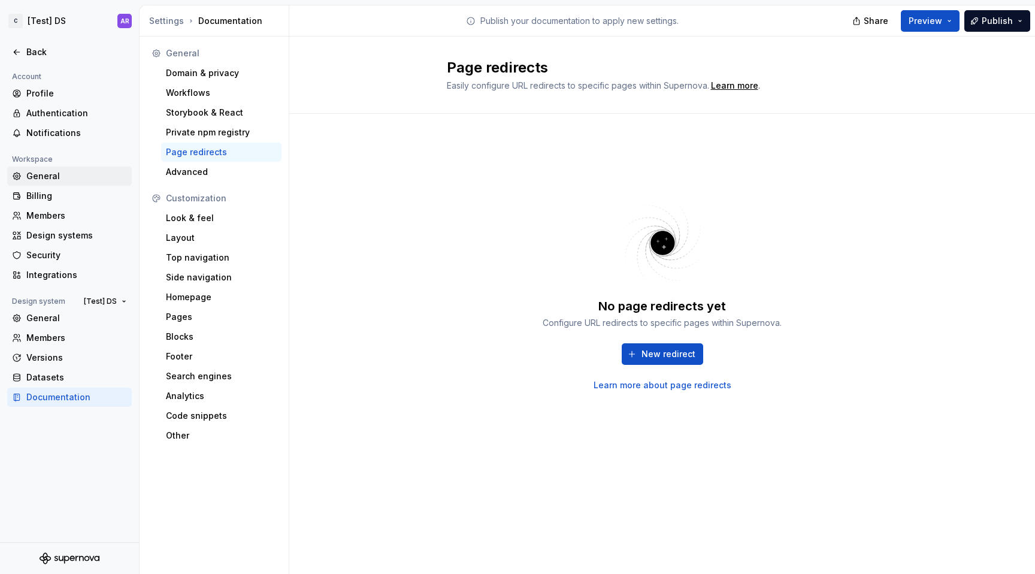
click at [68, 180] on div "General" at bounding box center [76, 176] width 101 height 12
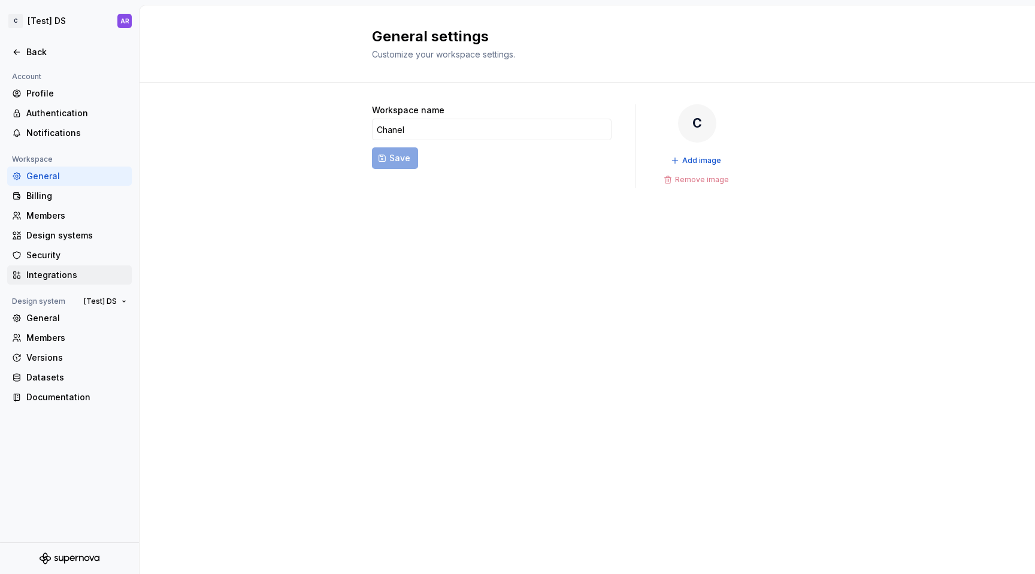
click at [83, 274] on div "Integrations" at bounding box center [76, 275] width 101 height 12
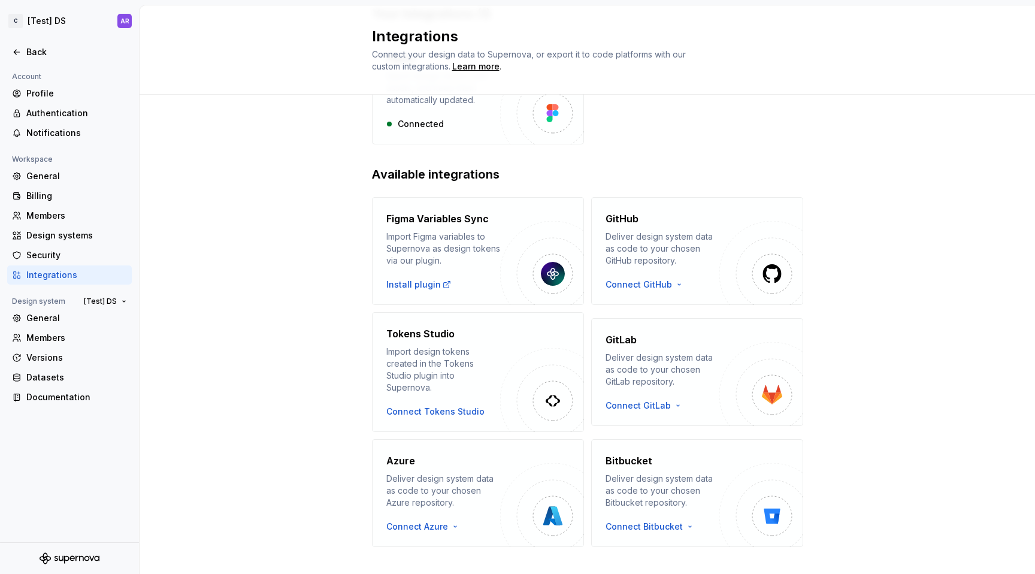
scroll to position [117, 0]
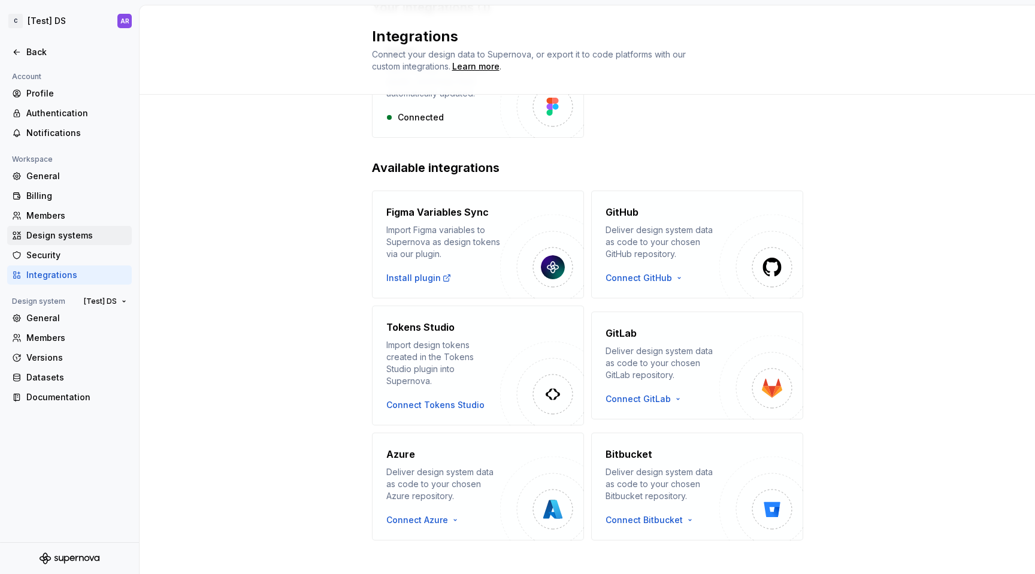
click at [62, 237] on div "Design systems" at bounding box center [76, 235] width 101 height 12
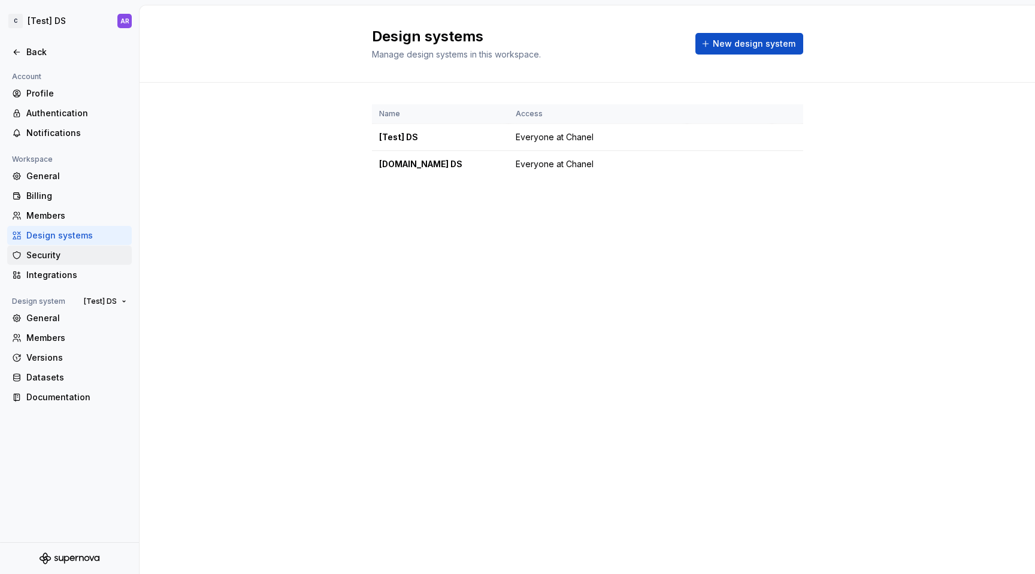
click at [68, 260] on div "Security" at bounding box center [76, 255] width 101 height 12
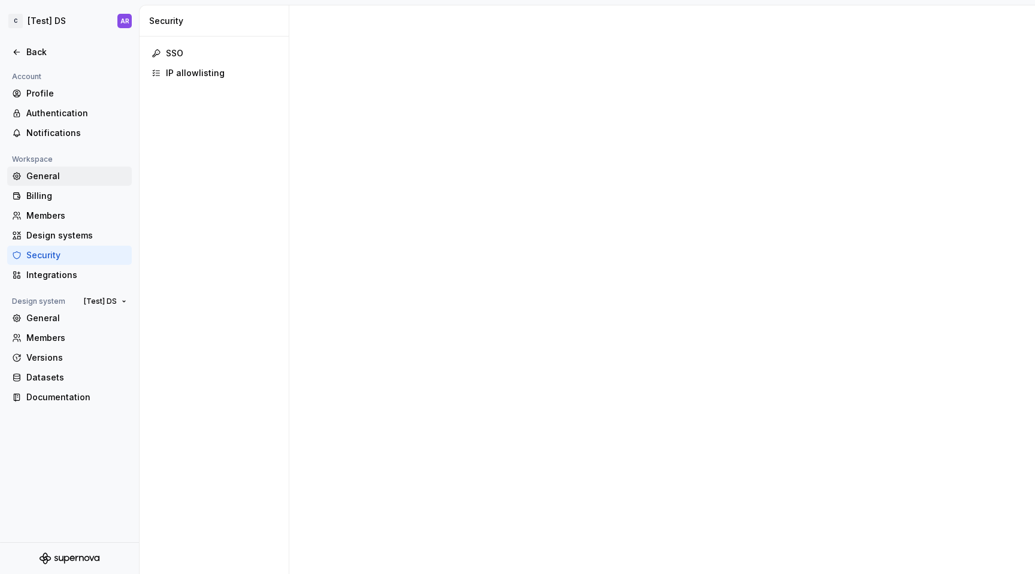
click at [71, 174] on div "General" at bounding box center [76, 176] width 101 height 12
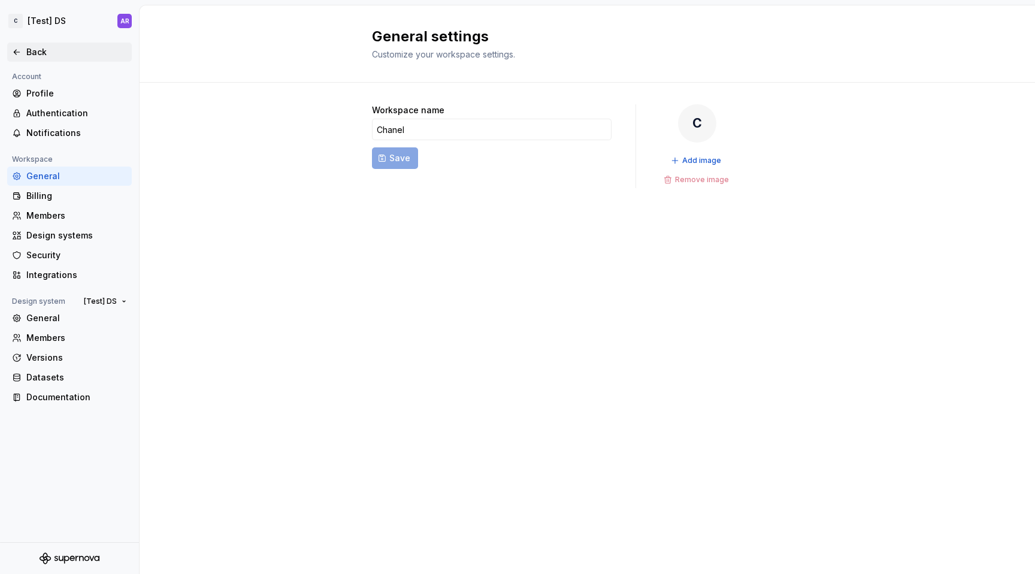
click at [28, 50] on div "Back" at bounding box center [76, 52] width 101 height 12
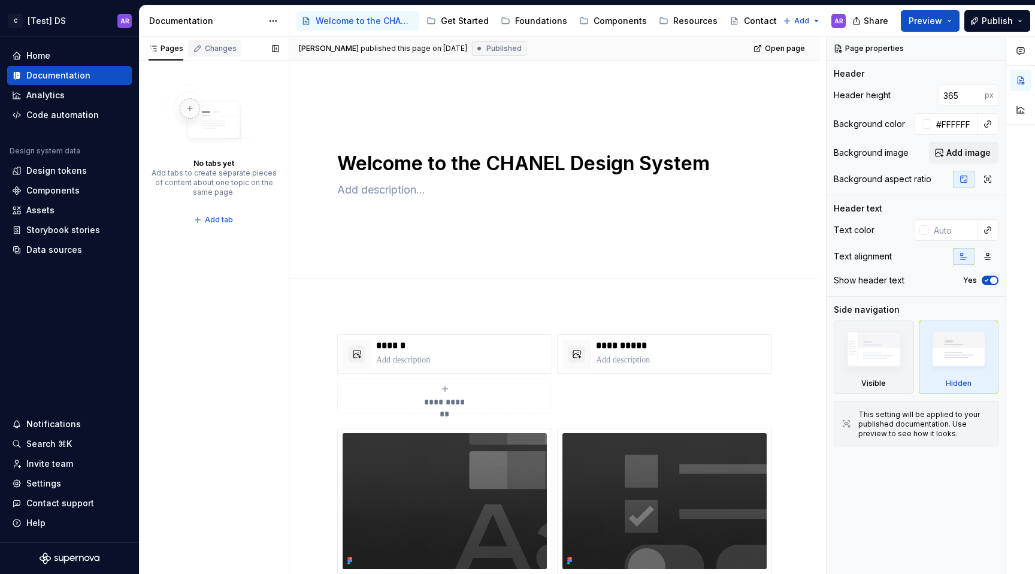
click at [203, 55] on div "Changes" at bounding box center [214, 48] width 53 height 17
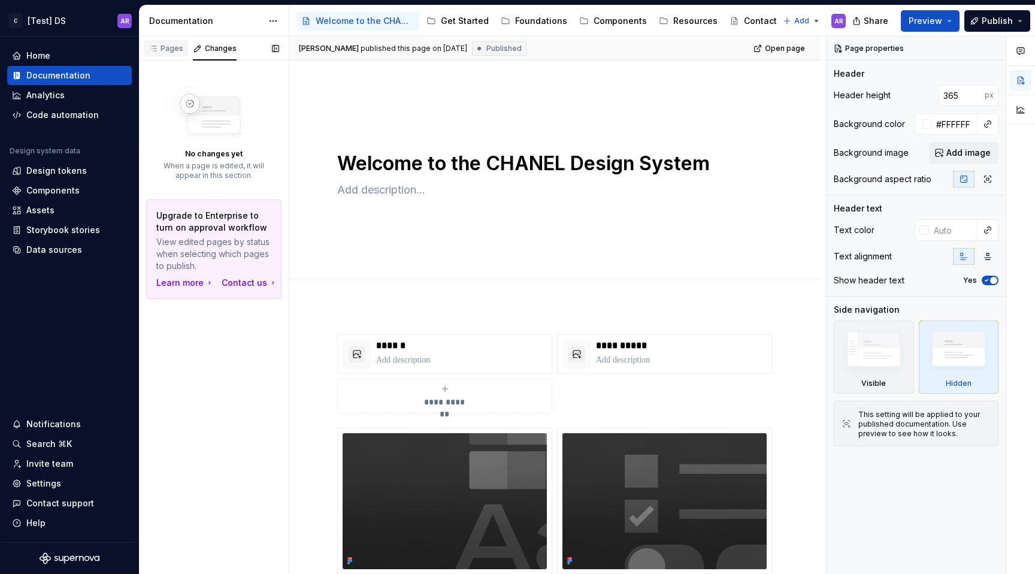
click at [170, 49] on div "Pages" at bounding box center [166, 49] width 35 height 10
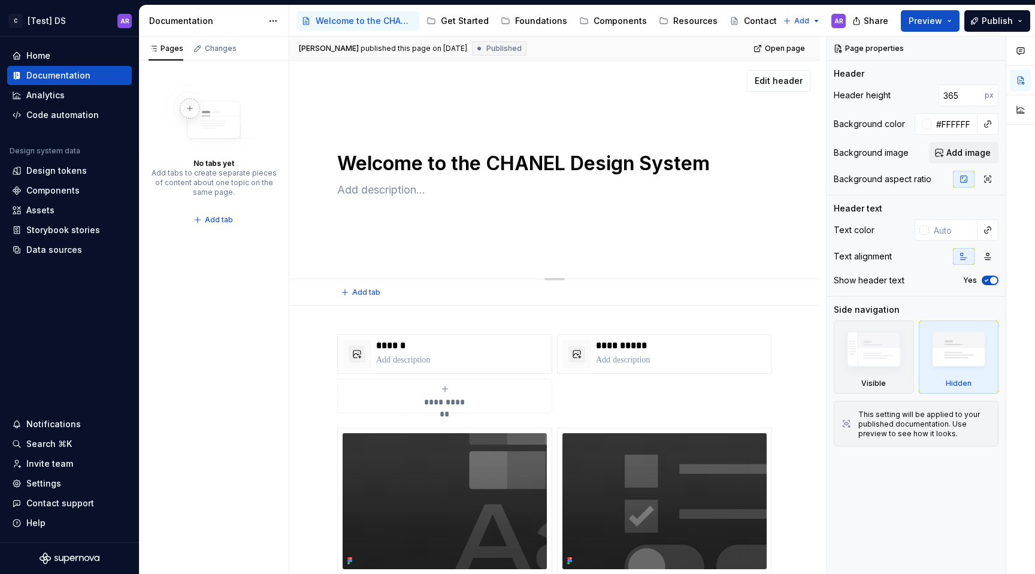
click at [488, 161] on textarea "Welcome to the CHANEL Design System" at bounding box center [552, 163] width 435 height 29
type textarea "*"
type textarea "CHANEL Design System"
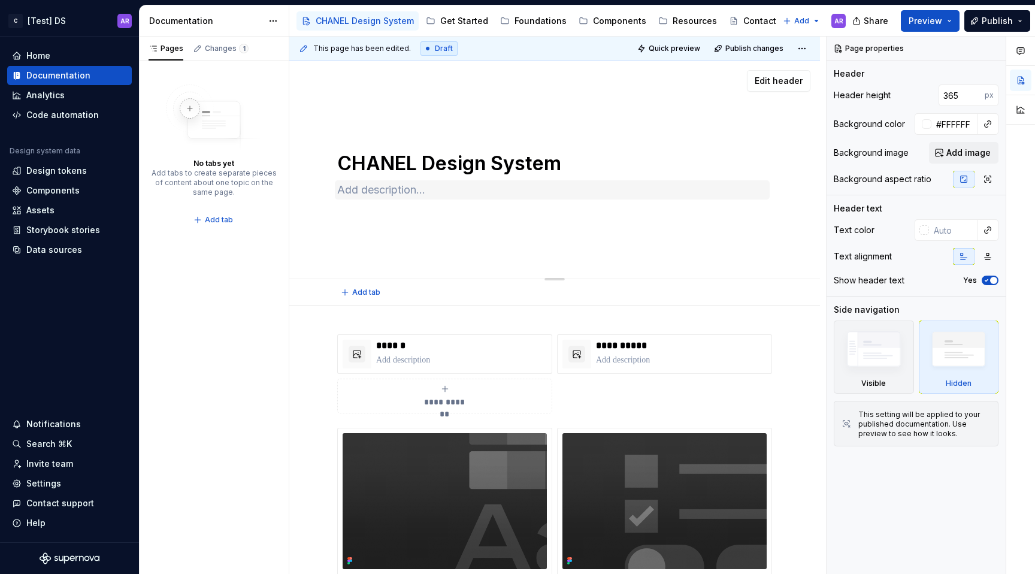
type textarea "*"
type textarea "CHANEL Design System"
click at [391, 185] on textarea at bounding box center [552, 189] width 435 height 19
paste textarea "Backpack is Skyscanner's design system, a collection of guidelines, components …"
type textarea "*"
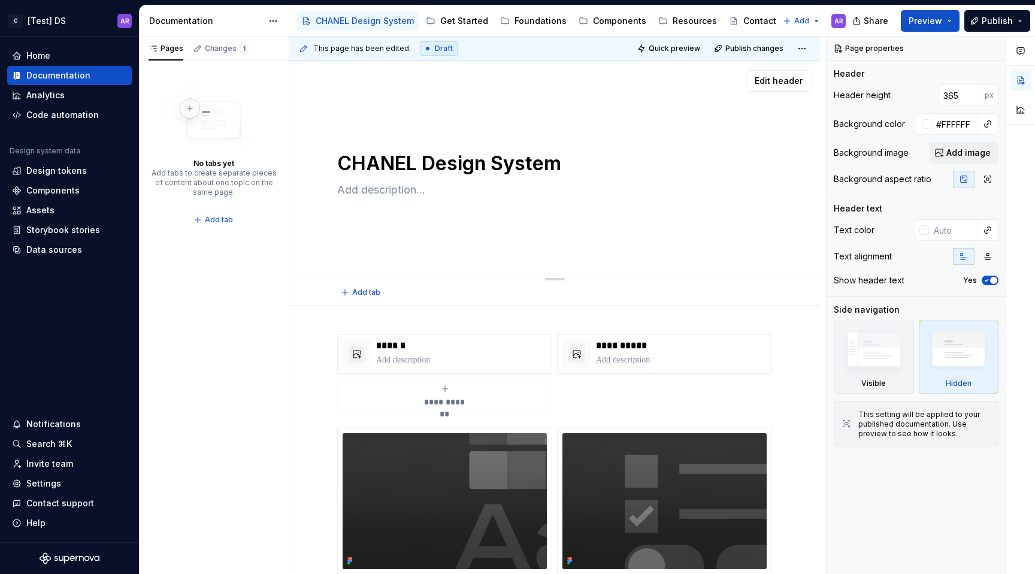
type textarea "Backpack is Skyscanner's design system, a collection of guidelines, components …"
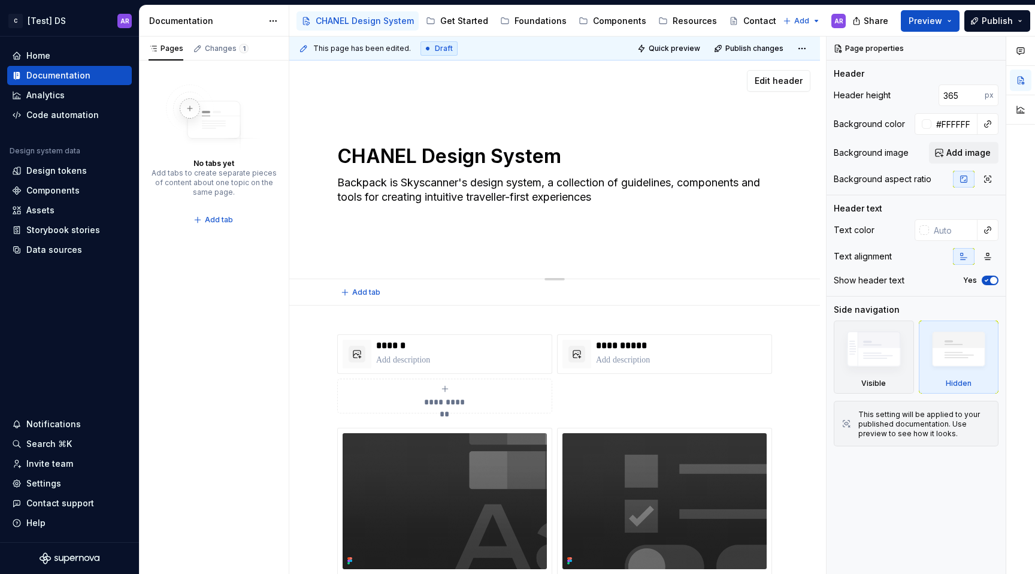
type textarea "*"
click at [366, 177] on textarea "Backpack is Skyscanner's design system, a collection of guidelines, components …" at bounding box center [552, 190] width 435 height 34
type textarea "Backpack is Skyscanner's design system, a collection of guidelines, components …"
click at [403, 120] on div "CHANEL Design System Backpack is Skyscanner's design system, a collection of gu…" at bounding box center [554, 170] width 435 height 132
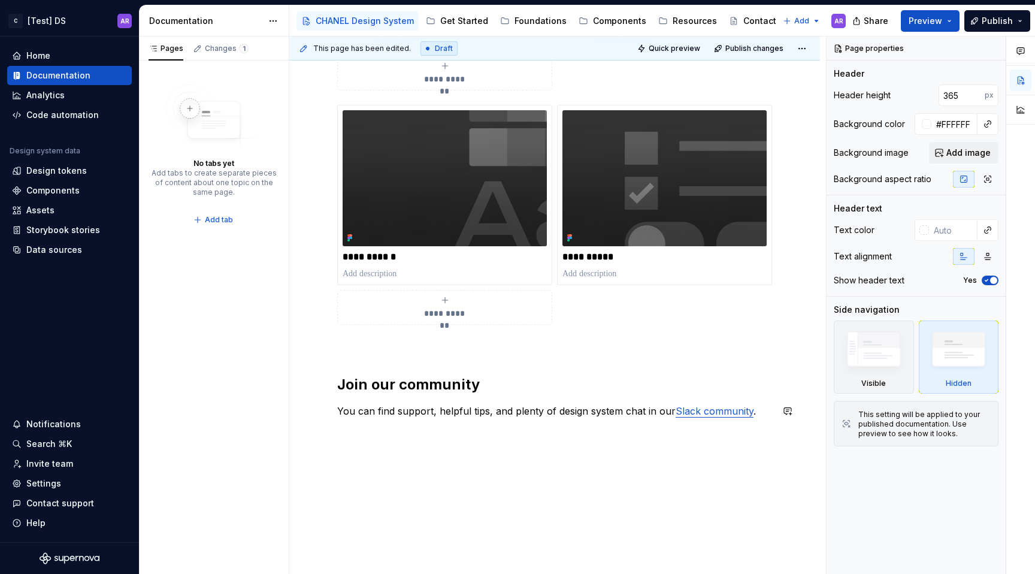
scroll to position [353, 0]
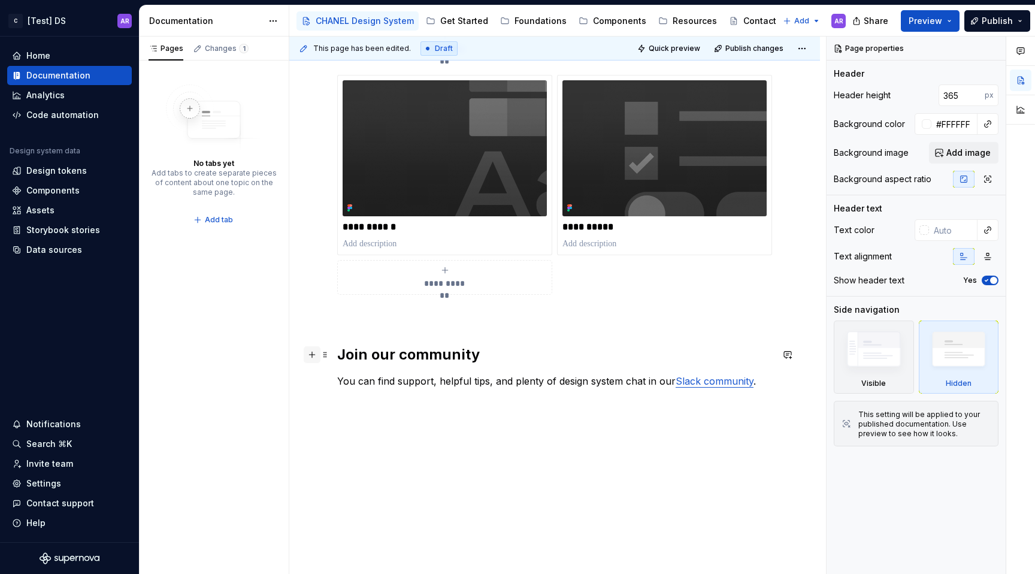
click at [312, 355] on button "button" at bounding box center [312, 354] width 17 height 17
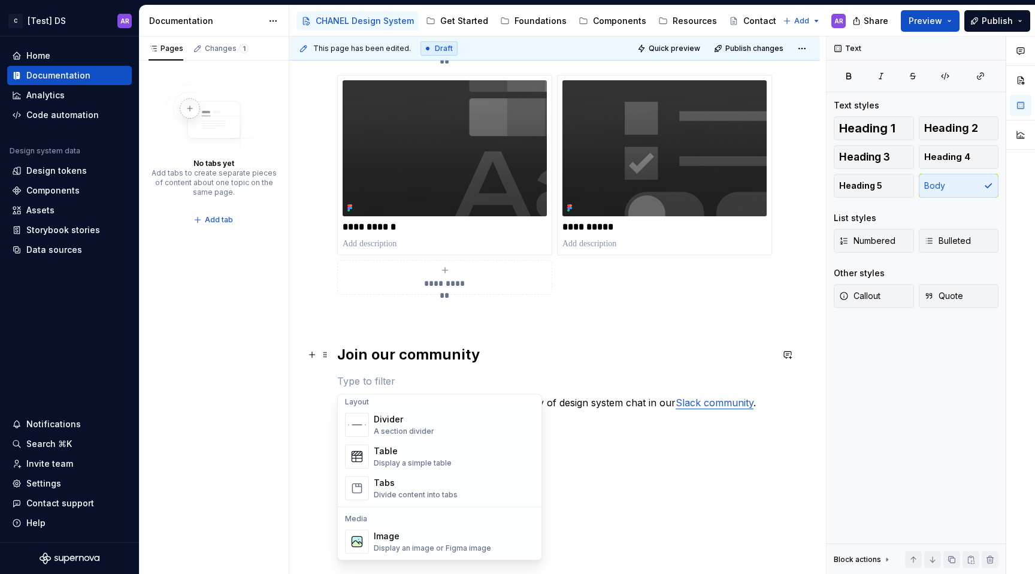
scroll to position [400, 0]
click at [367, 244] on p at bounding box center [445, 244] width 204 height 12
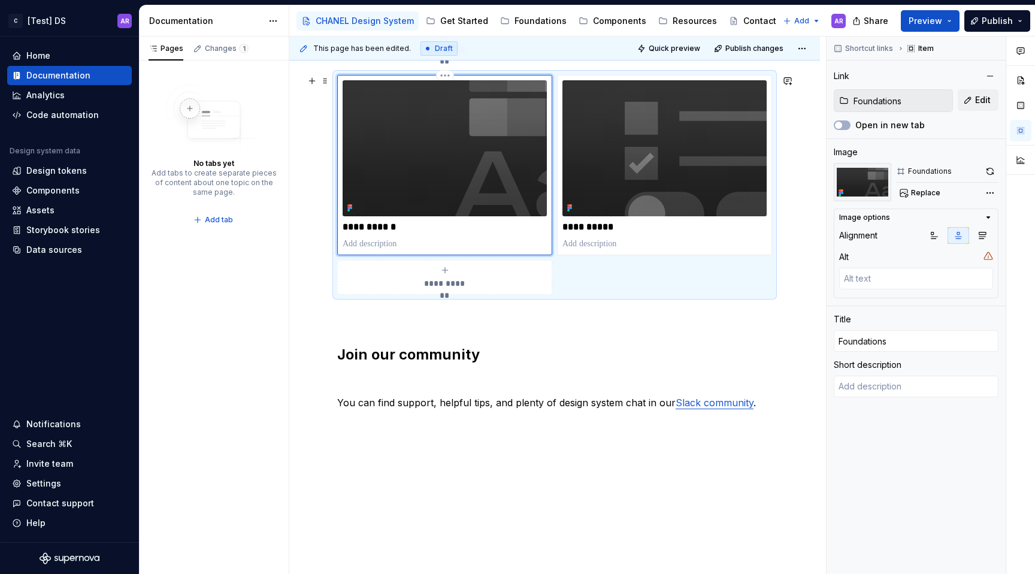
type textarea "*"
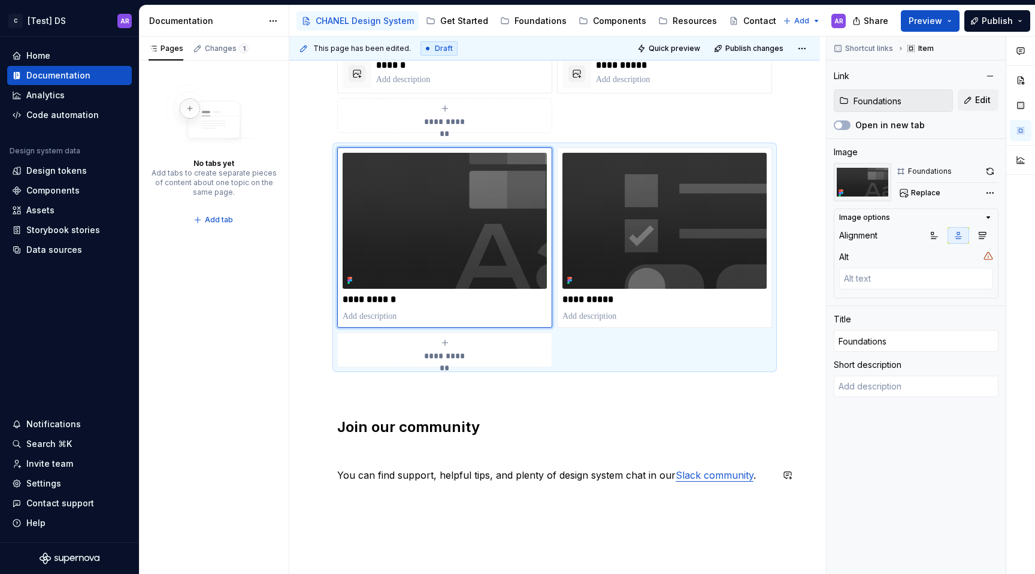
scroll to position [235, 0]
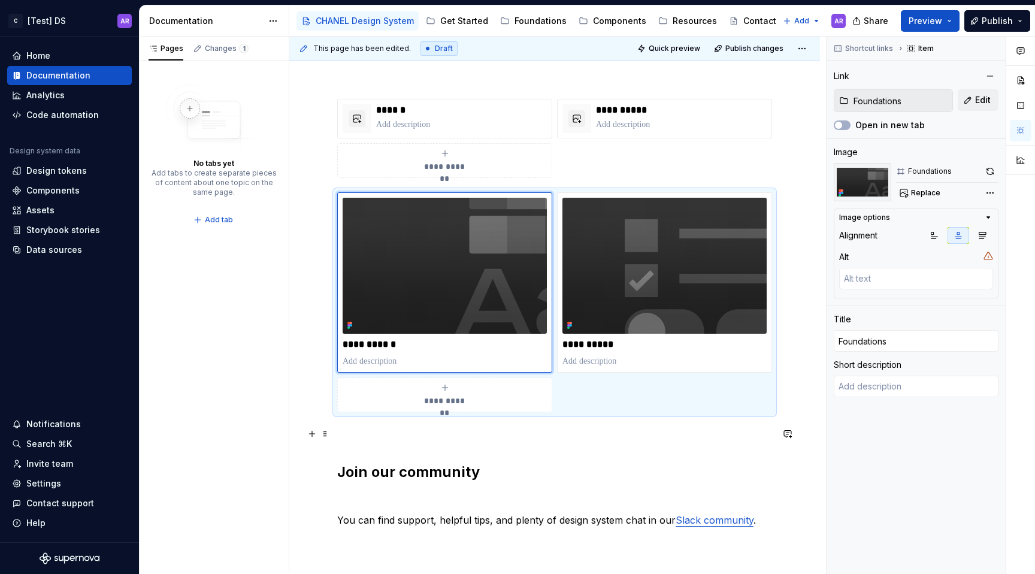
click at [389, 427] on p at bounding box center [554, 434] width 435 height 14
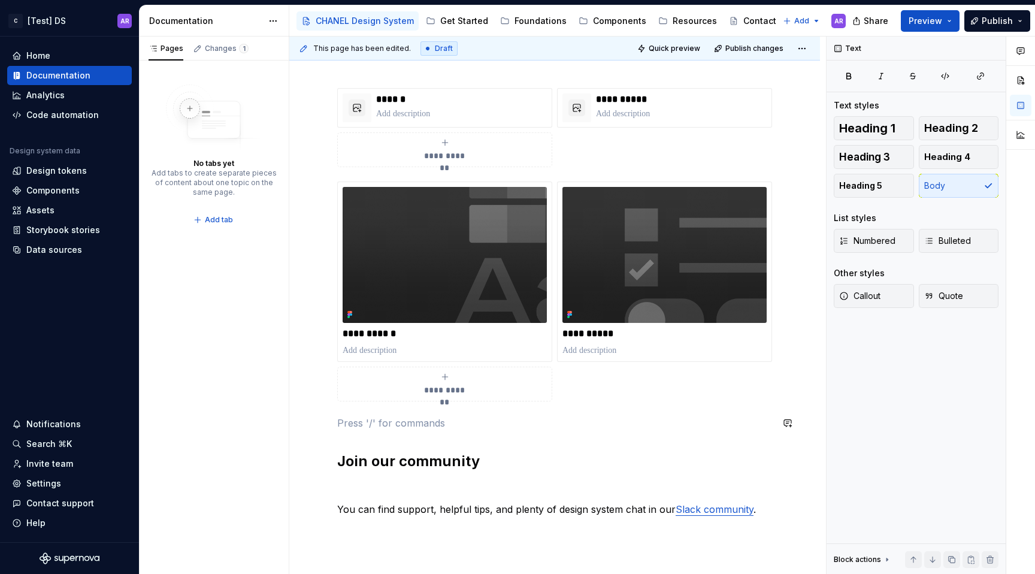
scroll to position [250, 0]
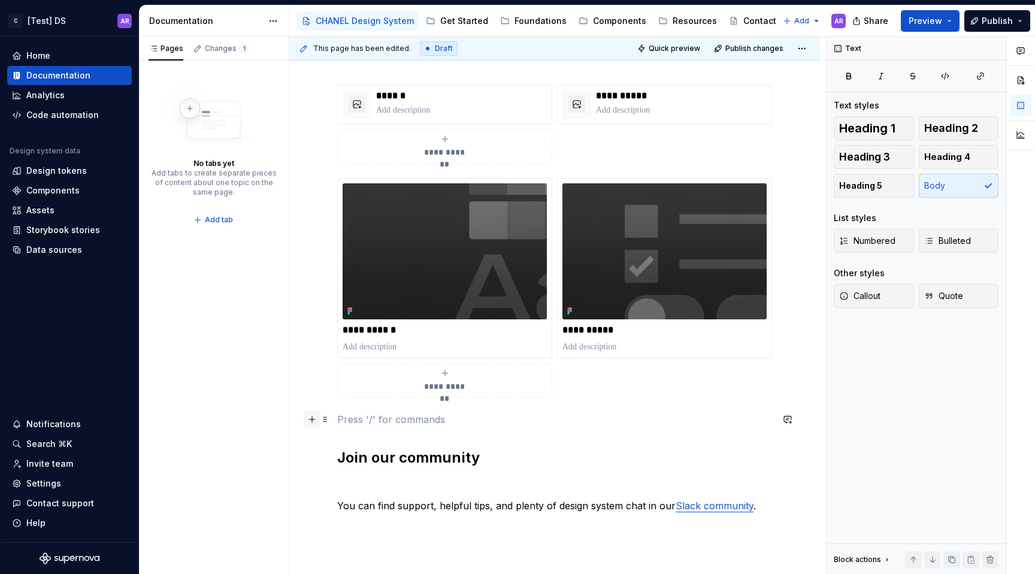
click at [313, 419] on button "button" at bounding box center [312, 419] width 17 height 17
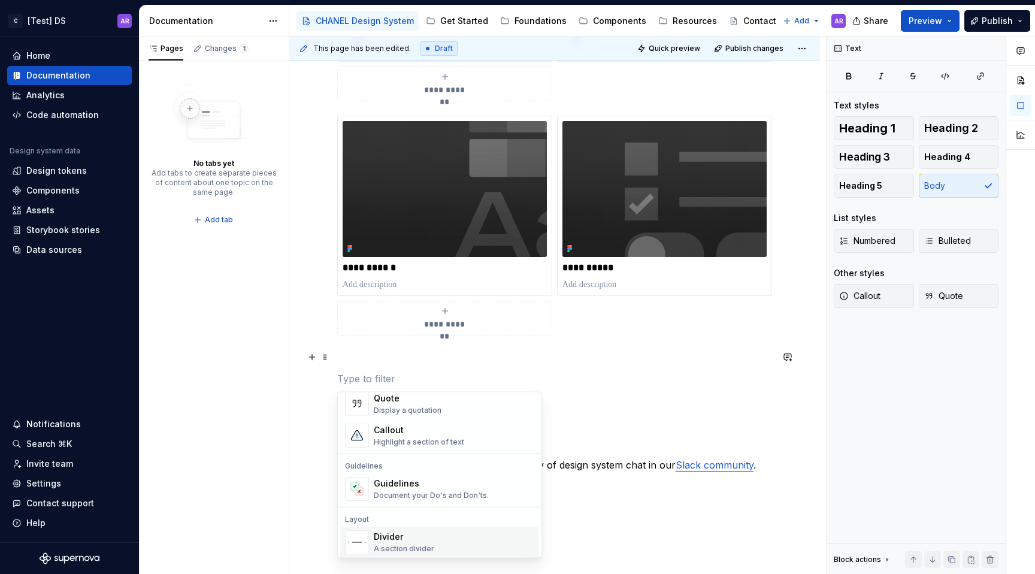
scroll to position [258, 0]
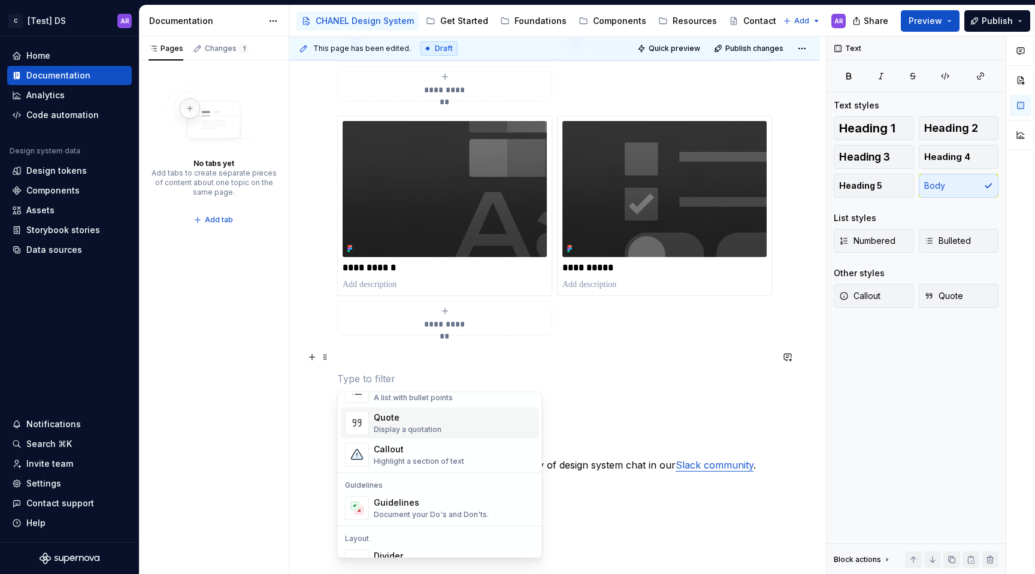
click at [401, 427] on div "Display a quotation" at bounding box center [408, 430] width 68 height 10
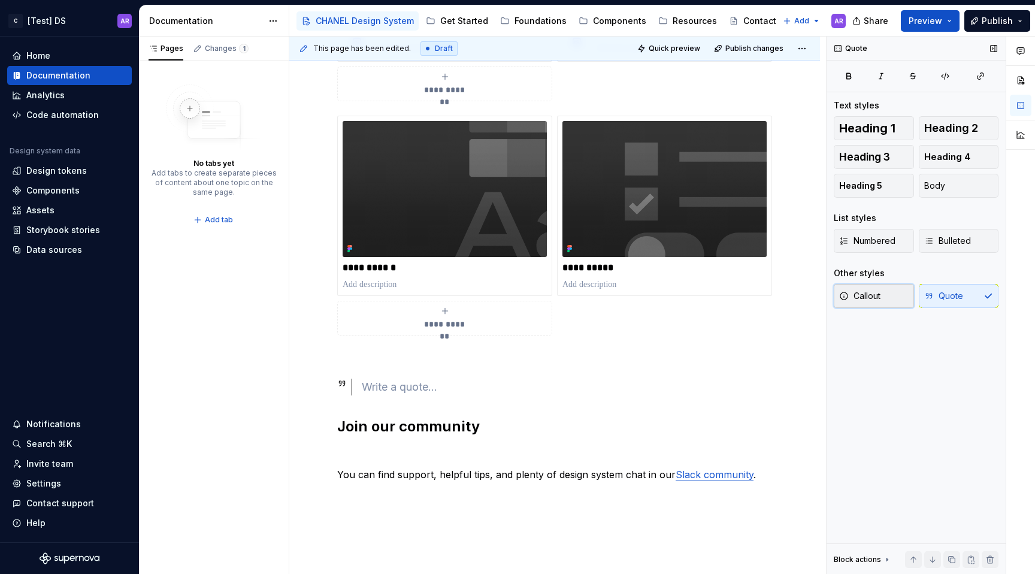
click at [886, 292] on button "Callout" at bounding box center [874, 296] width 80 height 24
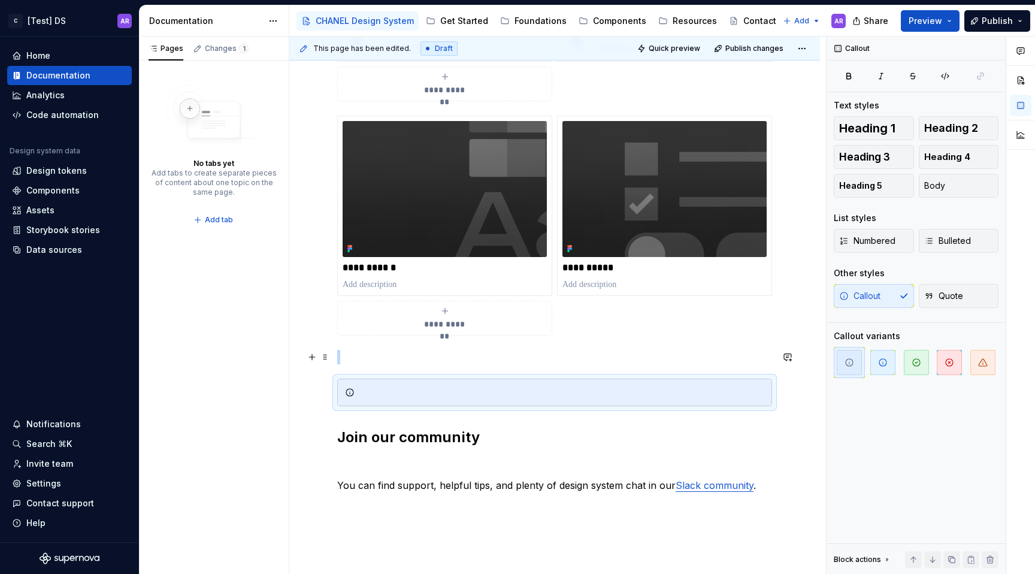
click at [551, 364] on p at bounding box center [554, 357] width 435 height 14
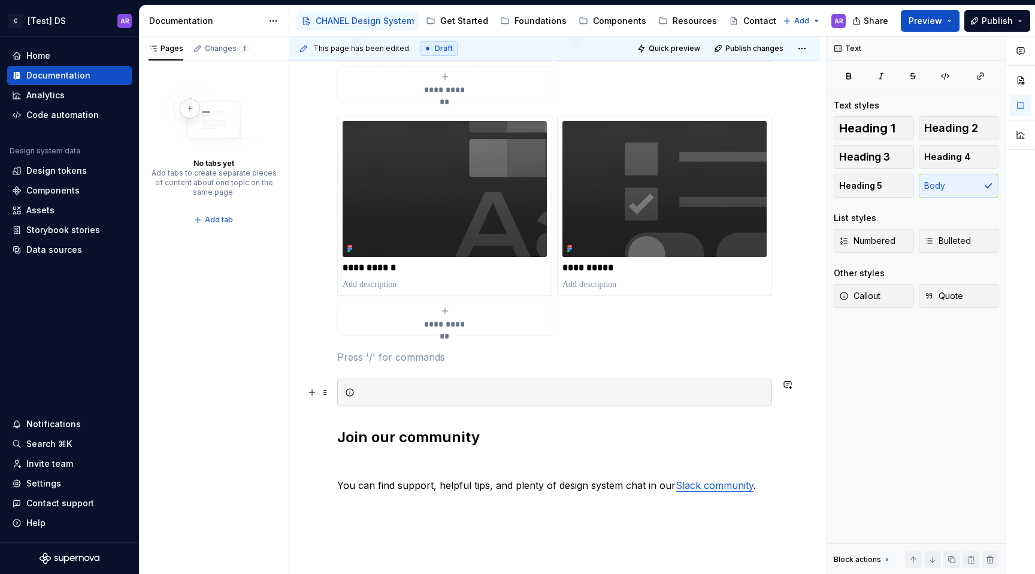
click at [546, 386] on div at bounding box center [561, 392] width 405 height 12
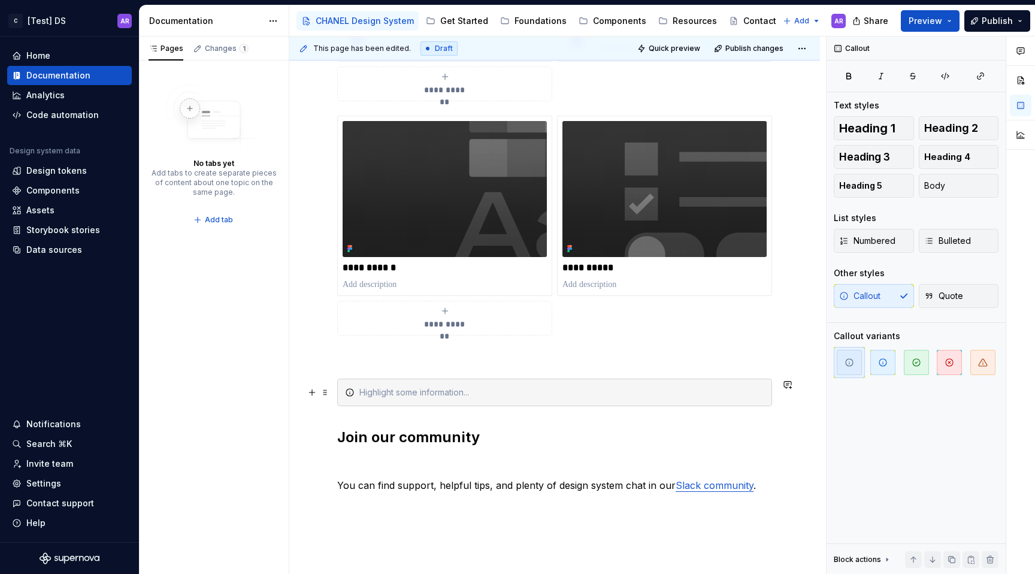
click at [349, 394] on icon at bounding box center [350, 393] width 10 height 10
click at [476, 387] on div "[URL][DOMAIN_NAME]" at bounding box center [561, 392] width 405 height 12
drag, startPoint x: 475, startPoint y: 392, endPoint x: 351, endPoint y: 389, distance: 124.1
click at [351, 389] on div "[URL][DOMAIN_NAME]" at bounding box center [554, 393] width 435 height 28
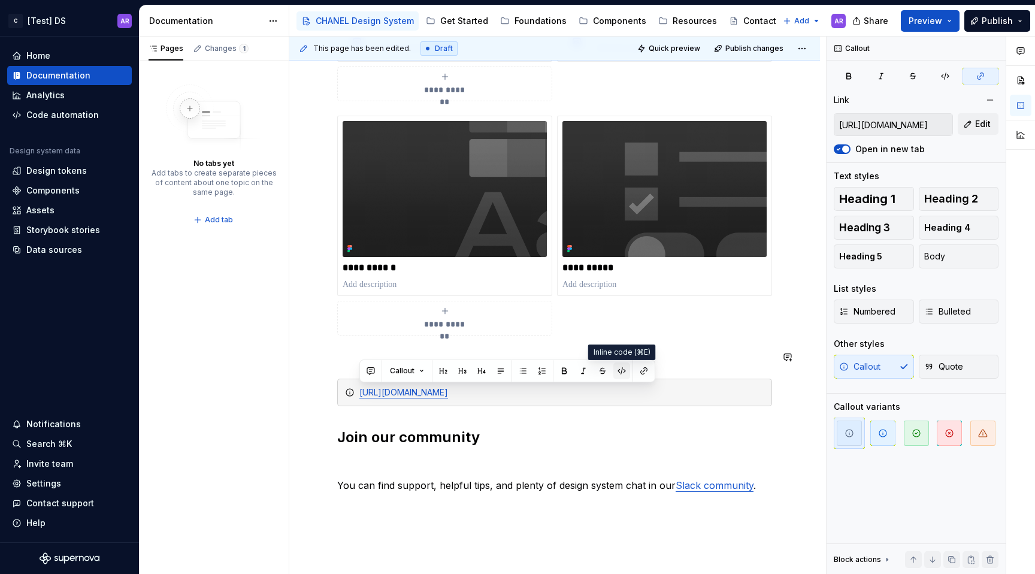
click at [629, 372] on button "button" at bounding box center [622, 370] width 17 height 17
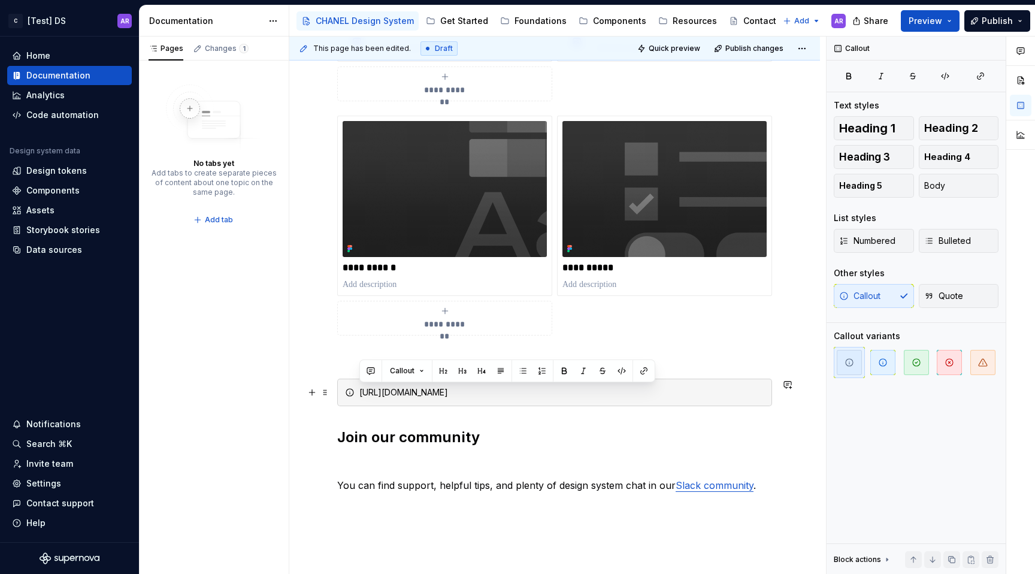
click at [570, 392] on div "[URL][DOMAIN_NAME]" at bounding box center [561, 392] width 405 height 12
click at [552, 389] on div "[URL][DOMAIN_NAME]" at bounding box center [561, 392] width 405 height 12
click at [322, 395] on span at bounding box center [326, 392] width 10 height 17
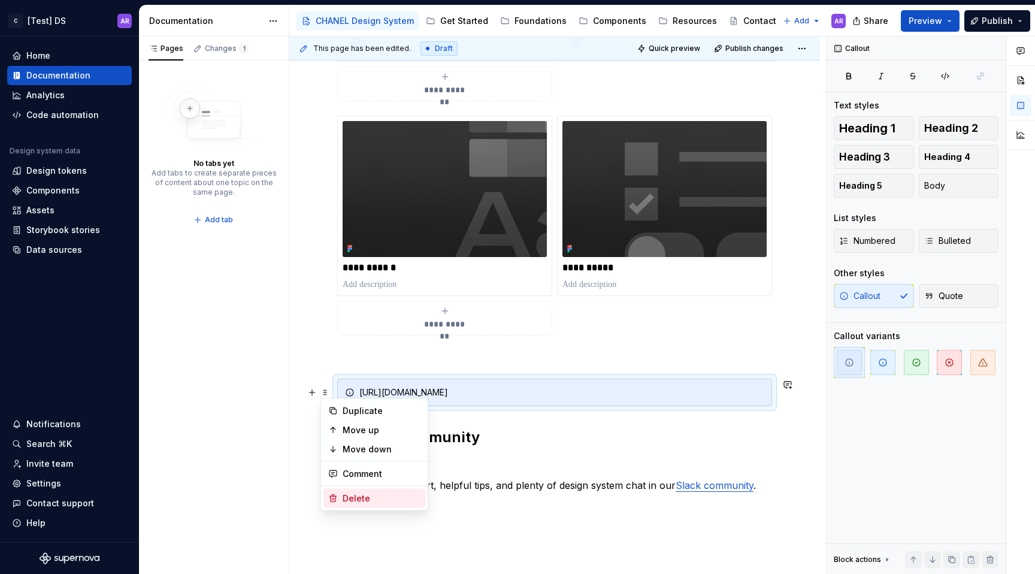
click at [372, 497] on div "Delete" at bounding box center [382, 499] width 78 height 12
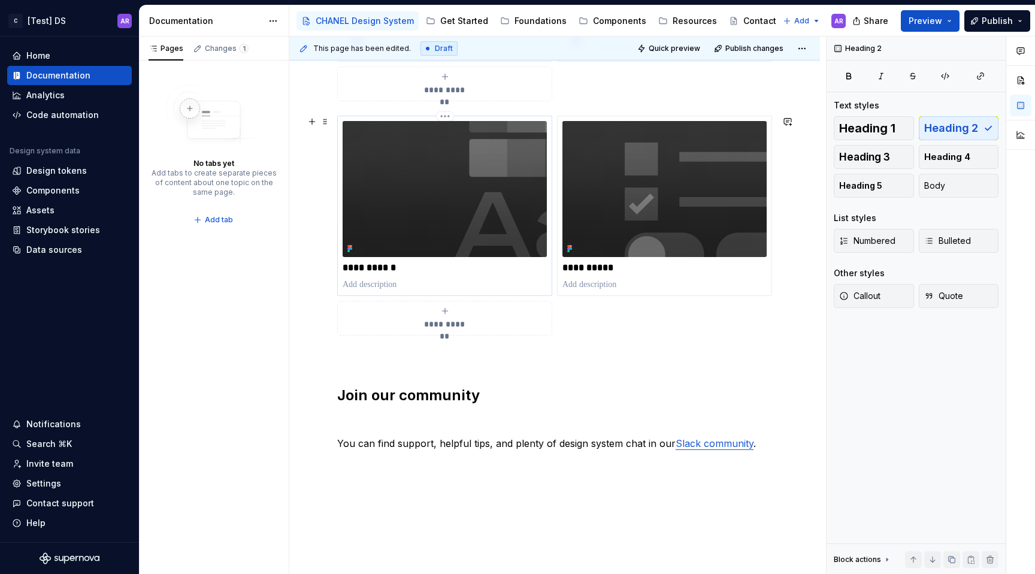
click at [401, 283] on p at bounding box center [445, 285] width 204 height 12
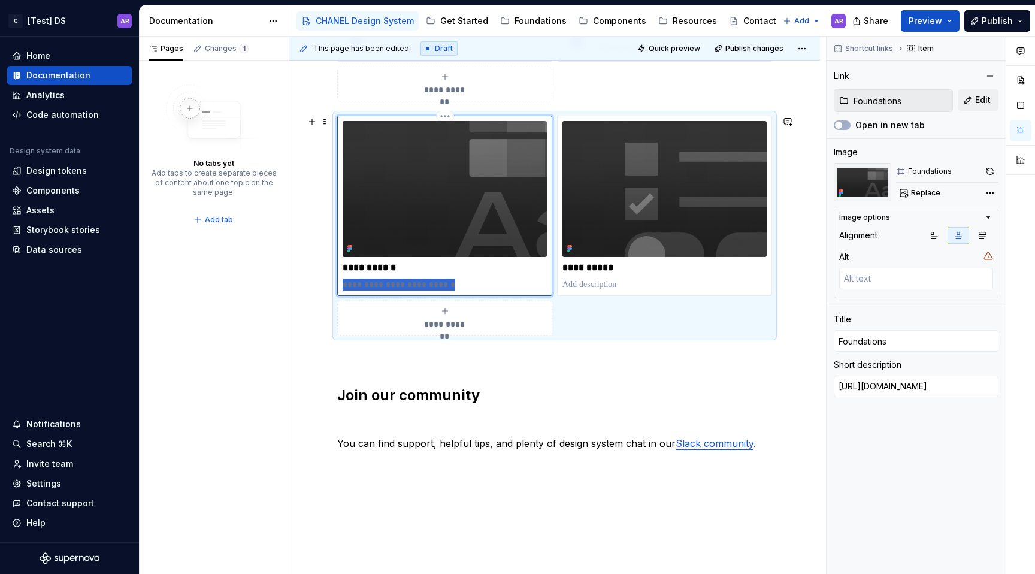
click at [345, 283] on p "**********" at bounding box center [445, 285] width 204 height 12
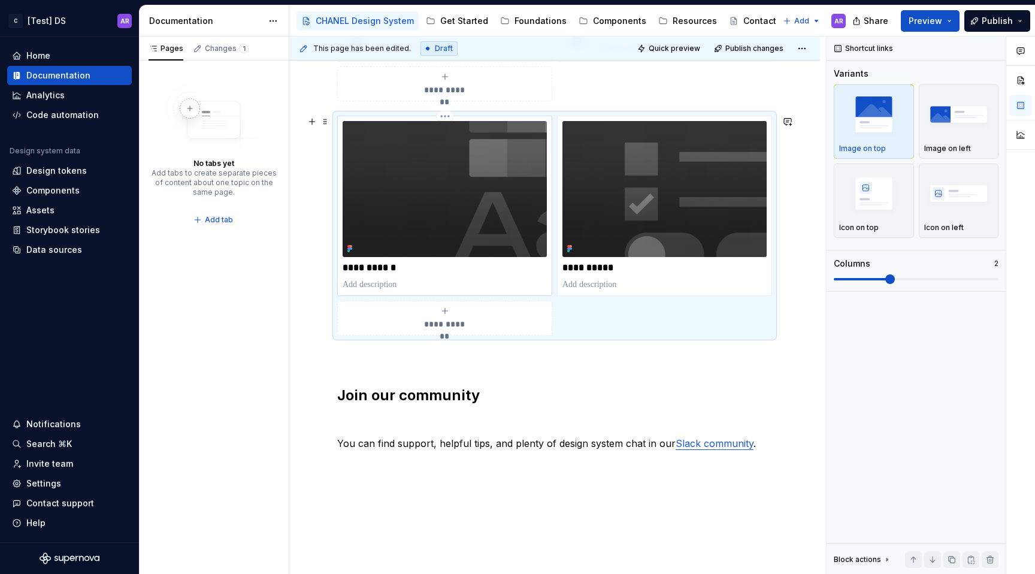
click at [402, 270] on p "**********" at bounding box center [445, 268] width 204 height 12
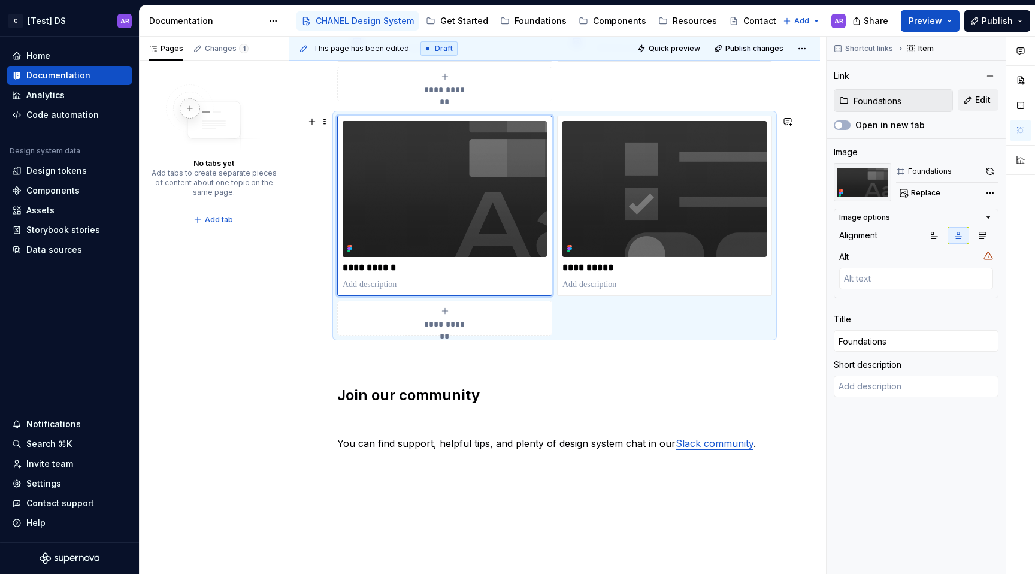
scroll to position [0, 0]
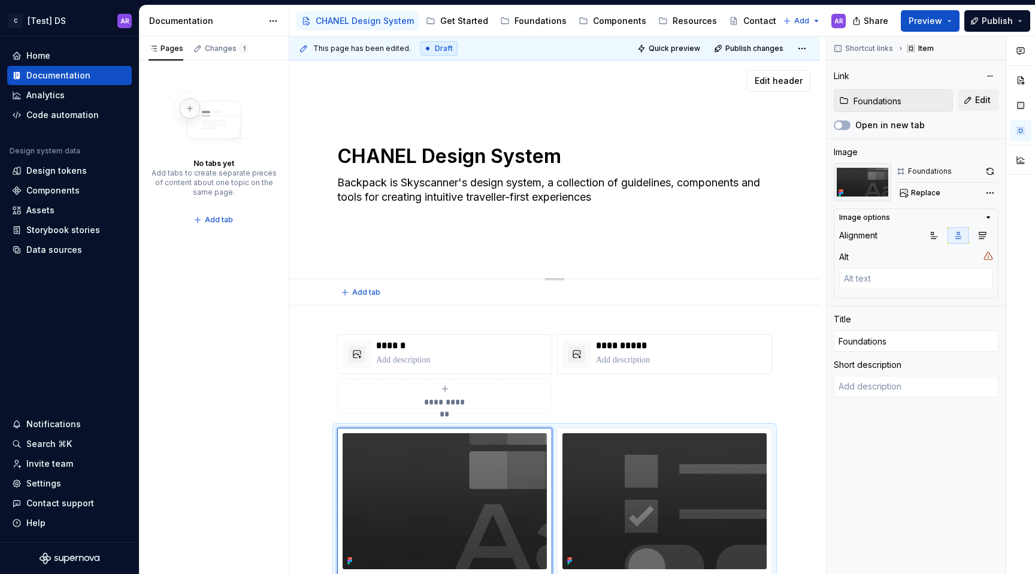
click at [389, 149] on textarea "CHANEL Design System" at bounding box center [552, 156] width 435 height 29
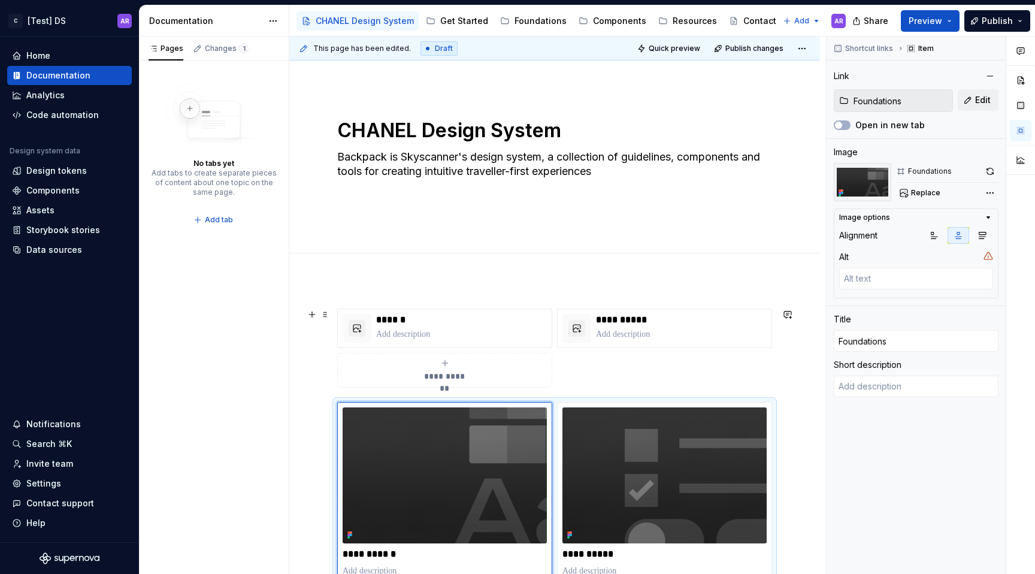
scroll to position [44, 0]
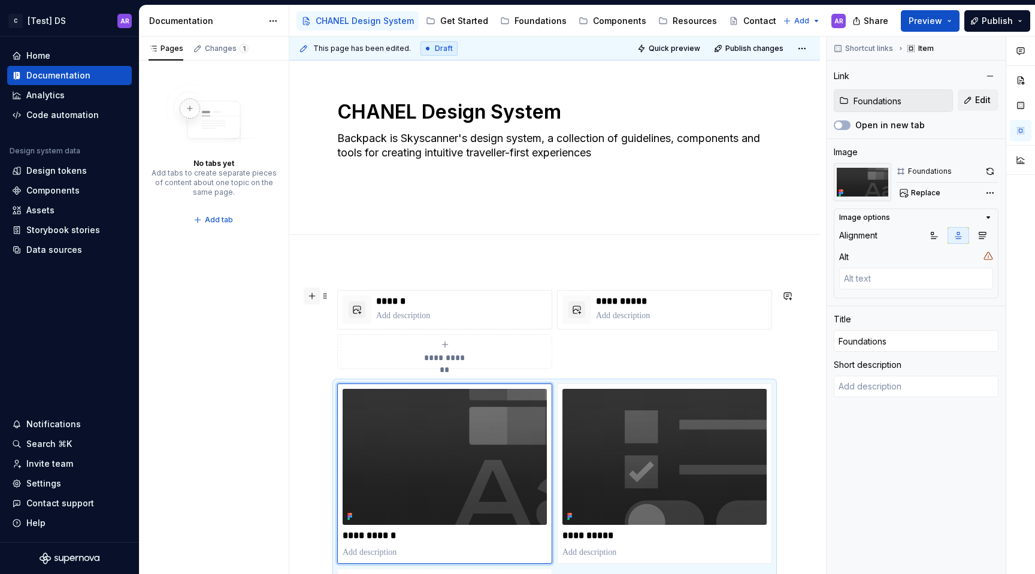
click at [310, 299] on button "button" at bounding box center [312, 296] width 17 height 17
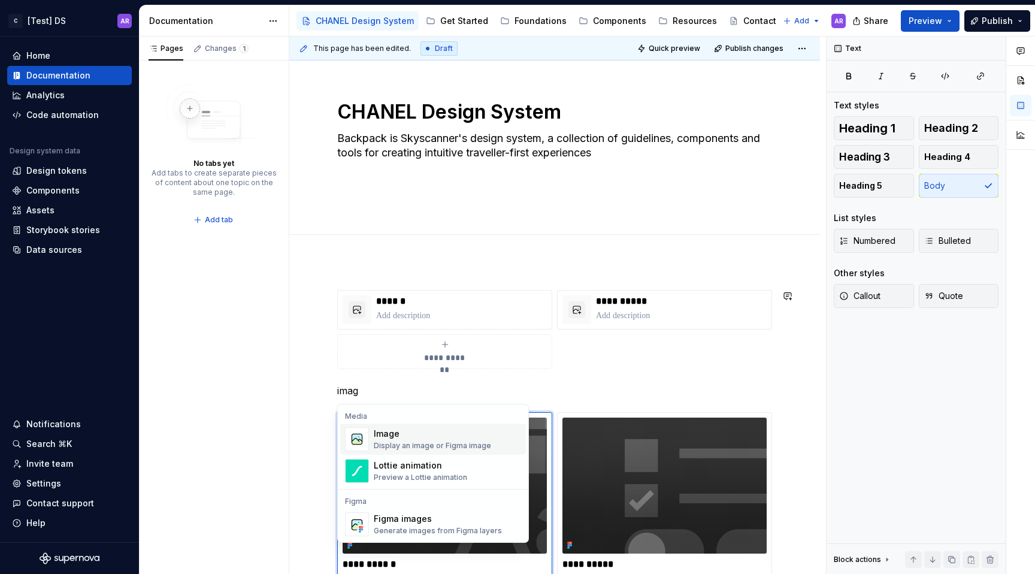
click at [408, 437] on div "Image" at bounding box center [432, 434] width 117 height 12
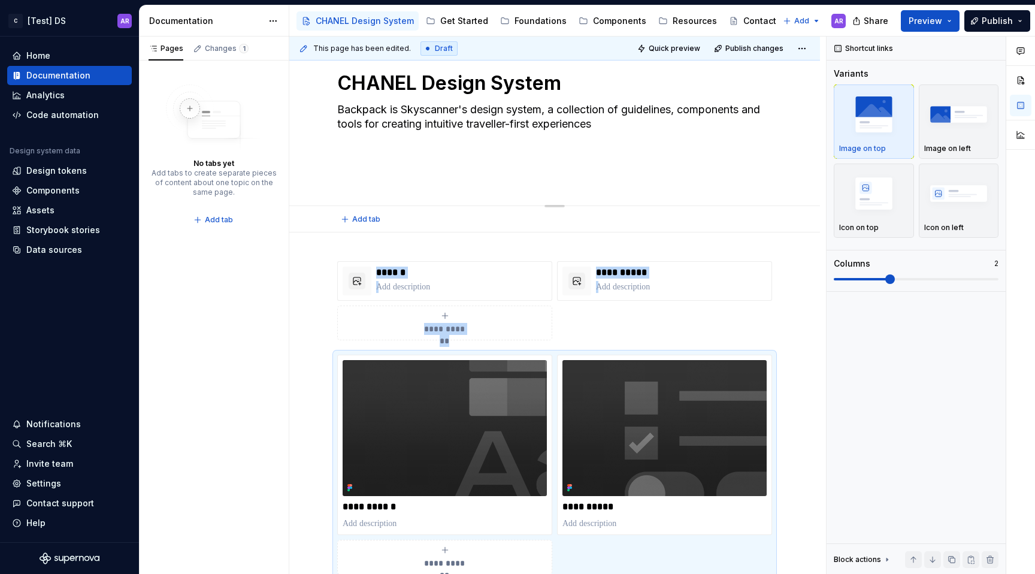
scroll to position [0, 0]
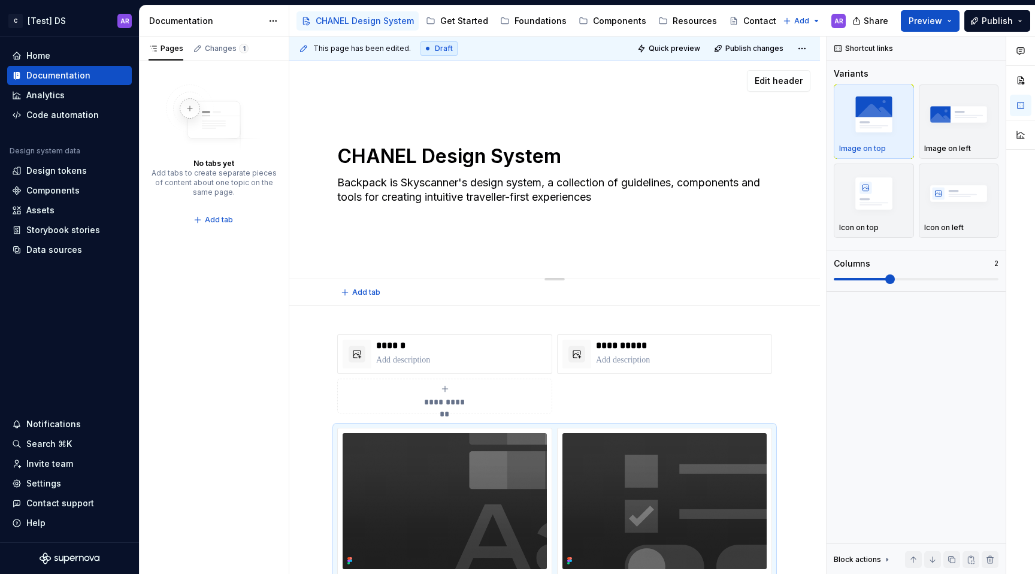
click at [406, 155] on textarea "CHANEL Design System" at bounding box center [552, 156] width 435 height 29
click at [793, 86] on span "Edit header" at bounding box center [779, 81] width 48 height 12
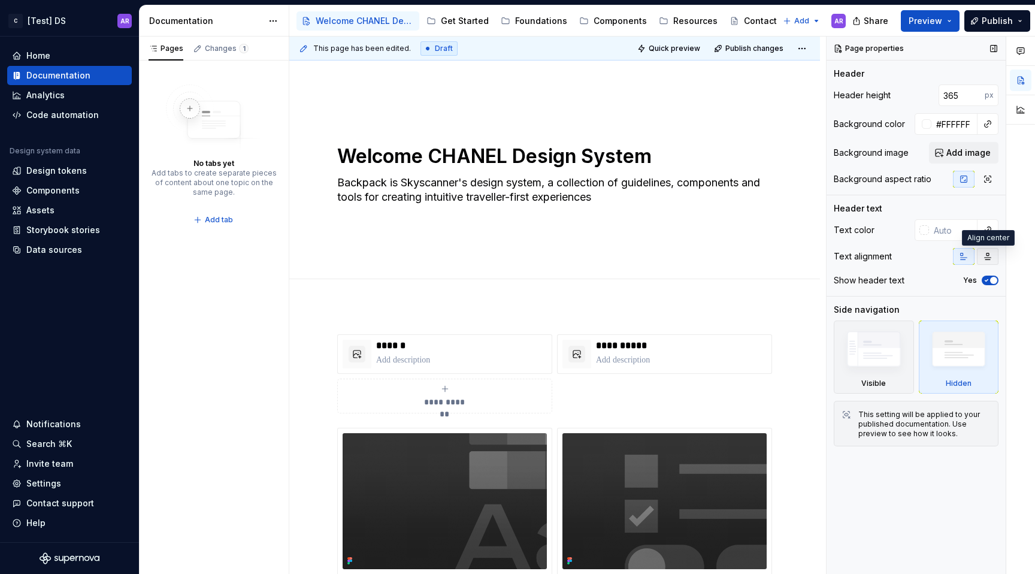
click at [986, 257] on icon "button" at bounding box center [988, 256] width 7 height 7
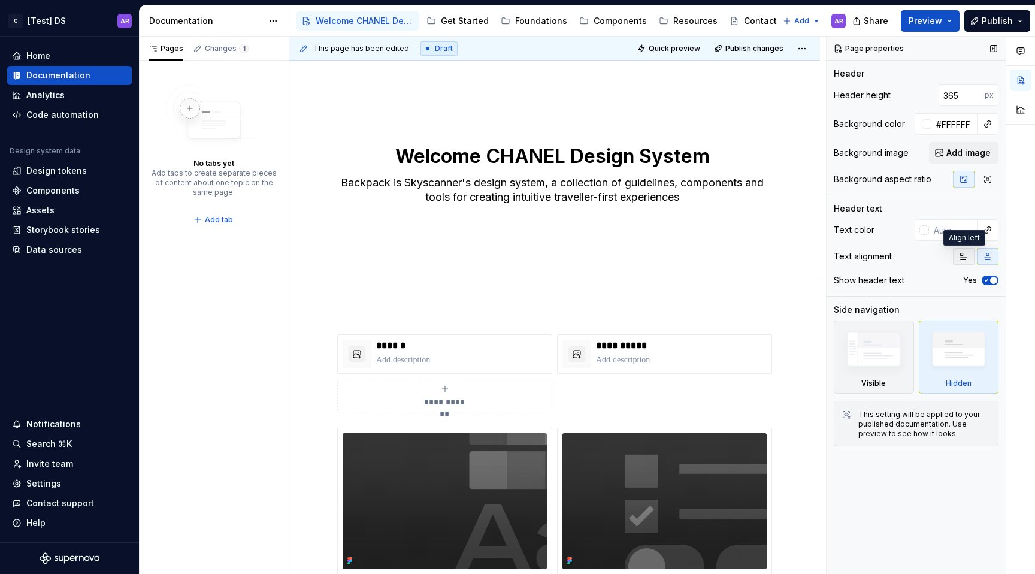
click at [972, 256] on button "button" at bounding box center [964, 256] width 22 height 17
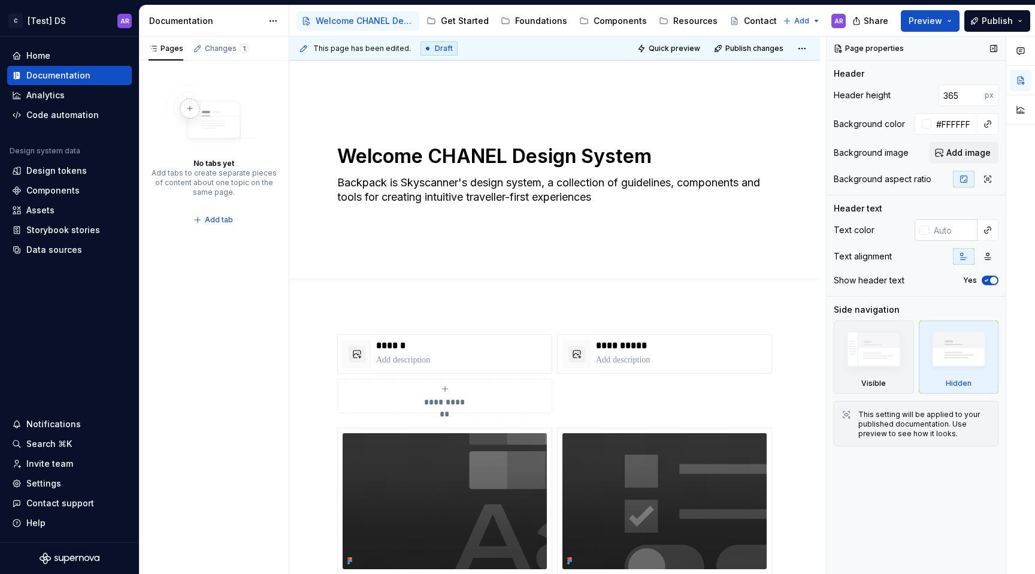
click at [946, 234] on input "text" at bounding box center [953, 230] width 49 height 22
click at [990, 229] on button "button" at bounding box center [988, 230] width 17 height 17
click at [990, 229] on div "Comments Open comments No comments yet Select ‘Comment’ from the block context …" at bounding box center [931, 306] width 209 height 538
click at [951, 229] on input "text" at bounding box center [953, 230] width 49 height 22
click at [681, 183] on textarea "Backpack is Skyscanner's design system, a collection of guidelines, components …" at bounding box center [552, 190] width 435 height 34
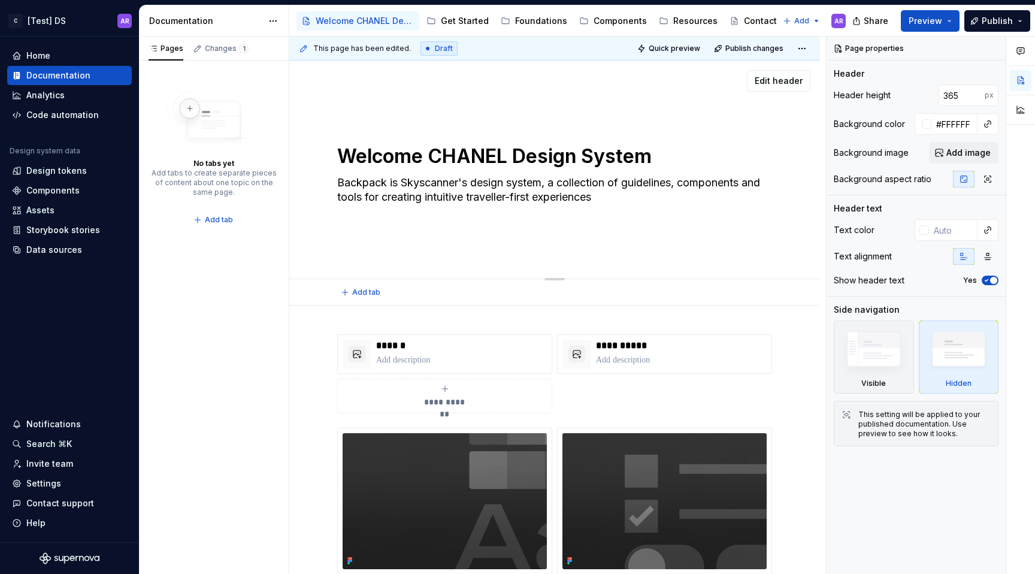
click at [585, 147] on textarea "Welcome CHANEL Design System" at bounding box center [552, 156] width 435 height 29
click at [440, 189] on textarea "Backpack is Skyscanner's design system, a collection of guidelines, components …" at bounding box center [552, 190] width 435 height 34
paste textarea "Discover the principles, components and guidelines used to build consistent CHA…"
click at [431, 153] on textarea "Welcome CHANEL Design System" at bounding box center [552, 156] width 435 height 29
click at [415, 150] on textarea "Welcome CHANEL Design System" at bounding box center [552, 156] width 435 height 29
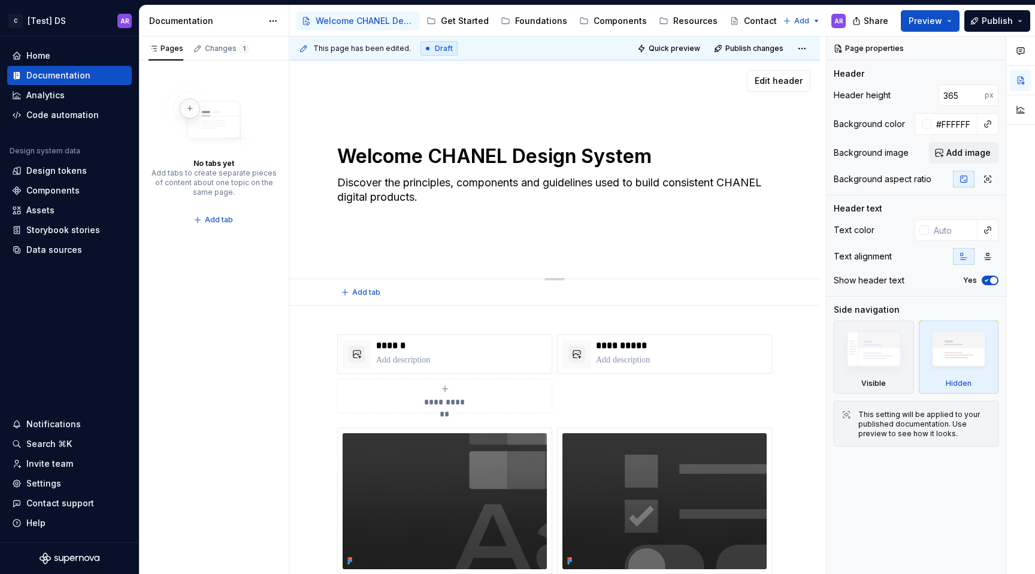
click at [431, 150] on textarea "Welcome CHANEL Design System" at bounding box center [552, 156] width 435 height 29
click at [422, 147] on textarea "WelcomeCHANEL Design System" at bounding box center [552, 156] width 435 height 29
click at [427, 158] on textarea "WelcomeCHANEL Design System" at bounding box center [552, 156] width 435 height 29
click at [424, 156] on textarea "CHANEL Design System" at bounding box center [552, 156] width 435 height 29
click at [387, 203] on textarea "Discover the principles, components and guidelines used to build consistent CHA…" at bounding box center [552, 190] width 435 height 34
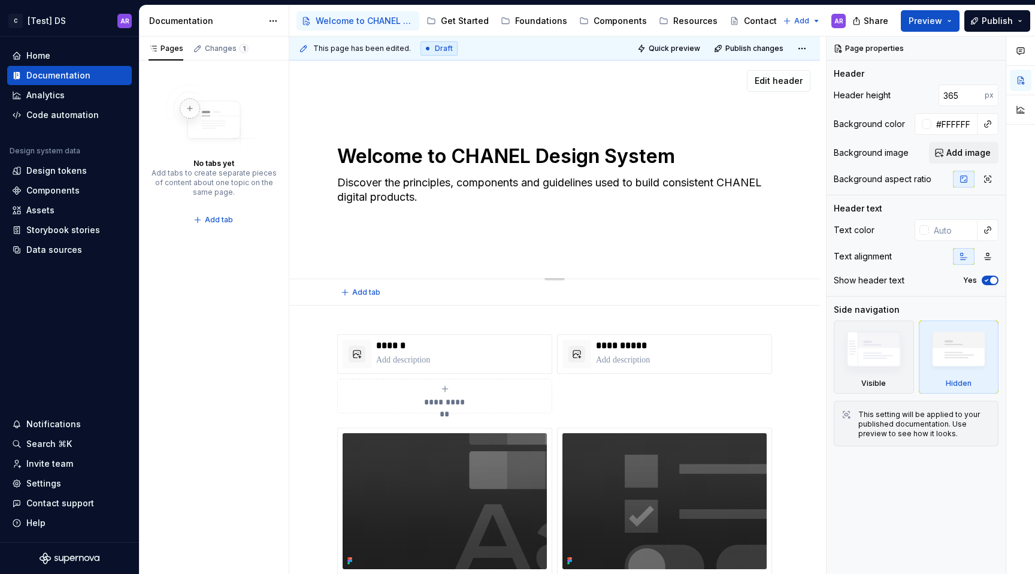
click at [506, 200] on textarea "Discover the principles, components and guidelines used to build consistent CHA…" at bounding box center [552, 190] width 435 height 34
click at [766, 82] on span "Edit header" at bounding box center [779, 81] width 48 height 12
click at [478, 211] on div "Welcome to CHANEL Design System Discover the principles, components and guideli…" at bounding box center [554, 170] width 435 height 132
click at [468, 191] on textarea "Discover the principles, components and guidelines used to build consistent CHA…" at bounding box center [552, 190] width 435 height 34
click at [411, 188] on textarea "Discover the principles, components and guidelines used to build consistent CHA…" at bounding box center [552, 190] width 435 height 34
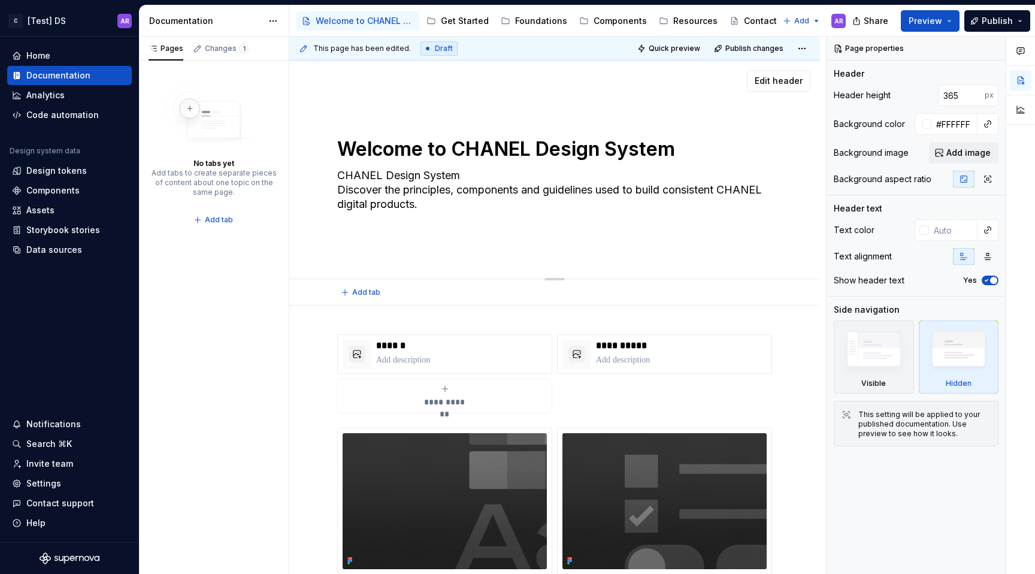
click at [429, 156] on textarea "Welcome to CHANEL Design System" at bounding box center [552, 149] width 435 height 29
click at [451, 155] on textarea "Welcome to CHANEL Design System" at bounding box center [552, 149] width 435 height 29
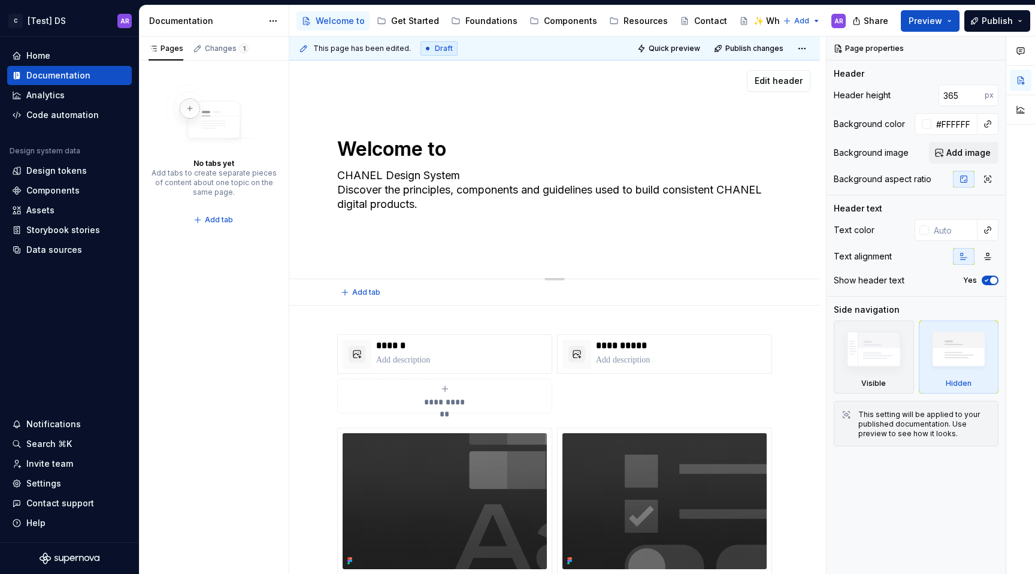
click at [431, 119] on div "Welcome to CHANEL Design System Discover the principles, components and guideli…" at bounding box center [554, 169] width 435 height 146
click at [427, 177] on textarea "CHANEL Design System Discover the principles, components and guidelines used to…" at bounding box center [552, 190] width 435 height 48
click at [503, 176] on textarea "CHANEL Design System Discover the principles, components and guidelines used to…" at bounding box center [552, 190] width 435 height 48
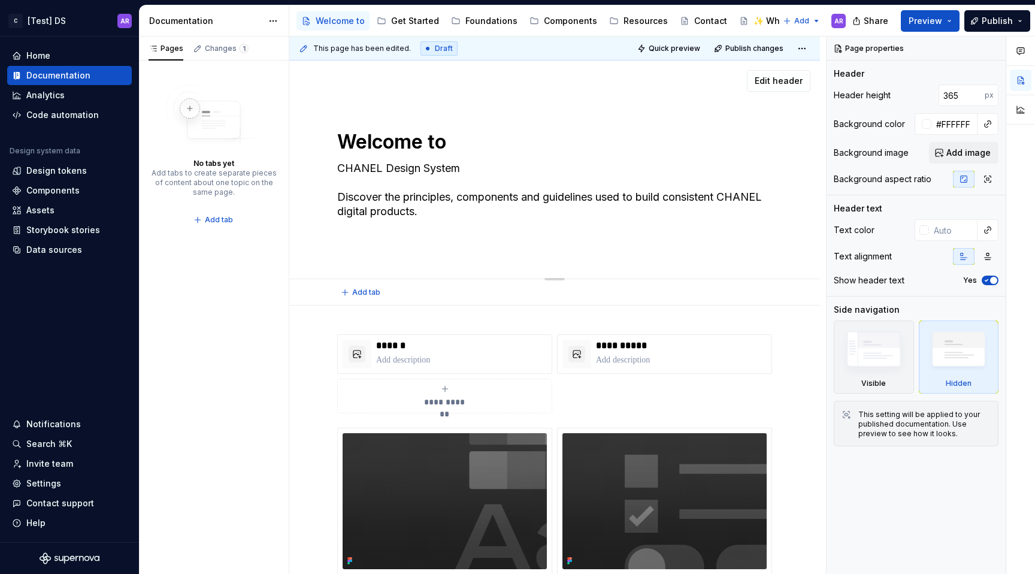
click at [409, 165] on textarea "CHANEL Design System Discover the principles, components and guidelines used to…" at bounding box center [552, 190] width 435 height 62
click at [805, 52] on html "C [Test] DS AR Home Documentation Analytics Code automation Design system data …" at bounding box center [517, 287] width 1035 height 574
click at [676, 47] on html "C [Test] DS AR Home Documentation Analytics Code automation Design system data …" at bounding box center [517, 287] width 1035 height 574
click at [671, 51] on span "Quick preview" at bounding box center [675, 49] width 52 height 10
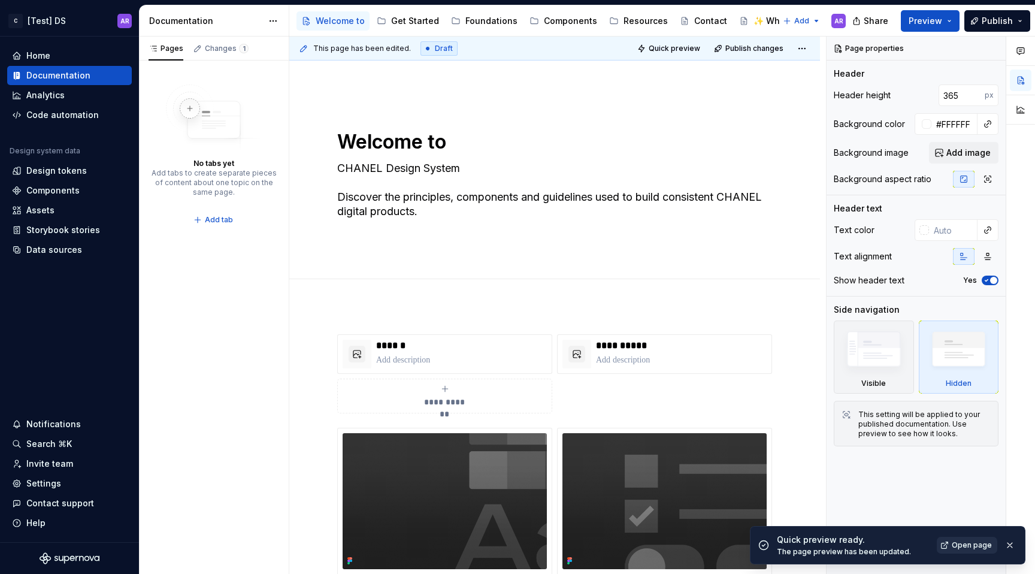
click at [970, 547] on span "Open page" at bounding box center [972, 545] width 40 height 10
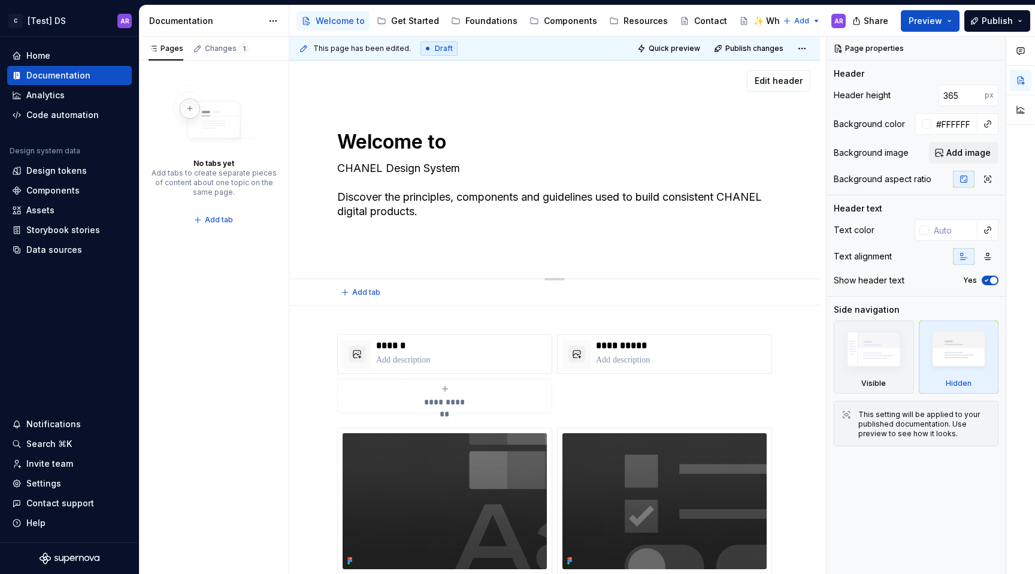
click at [419, 145] on textarea "Welcome to" at bounding box center [552, 142] width 435 height 29
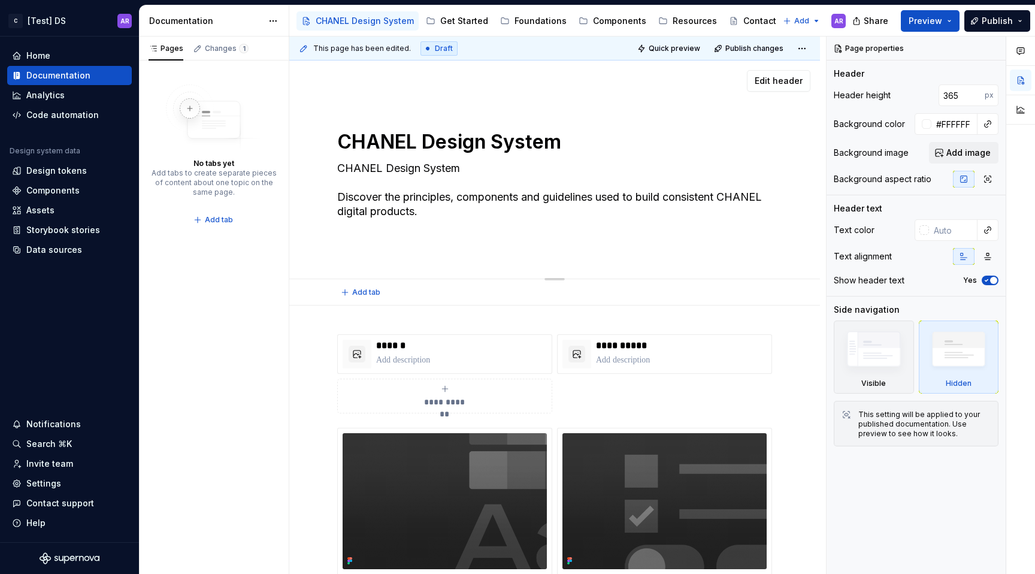
click at [466, 170] on textarea "CHANEL Design System Discover the principles, components and guidelines used to…" at bounding box center [552, 190] width 435 height 62
click at [465, 170] on textarea "CHANEL Design System Discover the principles, components and guidelines used to…" at bounding box center [552, 190] width 435 height 62
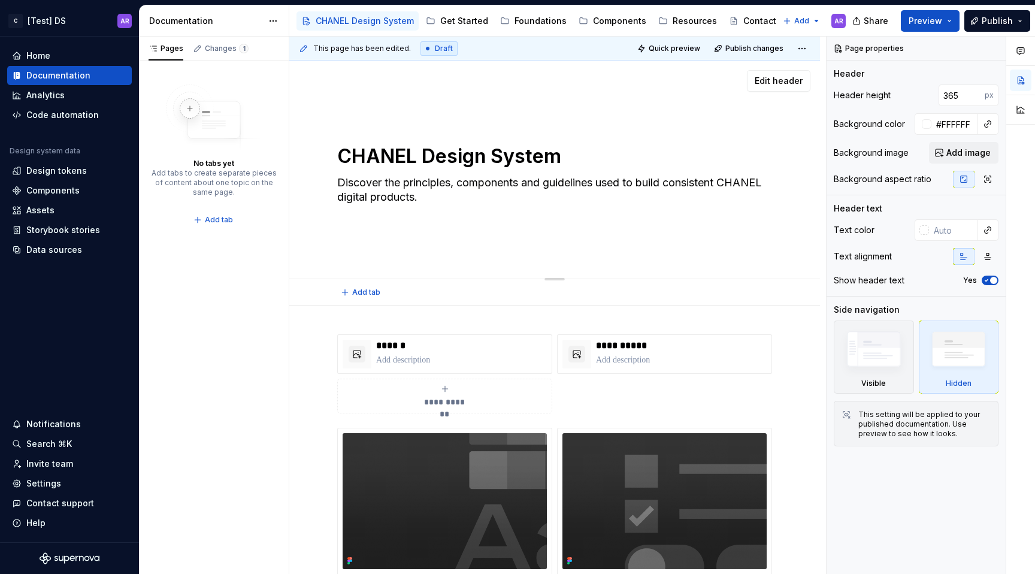
click at [614, 248] on div "CHANEL Design System Discover the principles, components and guidelines used to…" at bounding box center [554, 170] width 531 height 219
click at [274, 47] on button "button" at bounding box center [275, 48] width 17 height 17
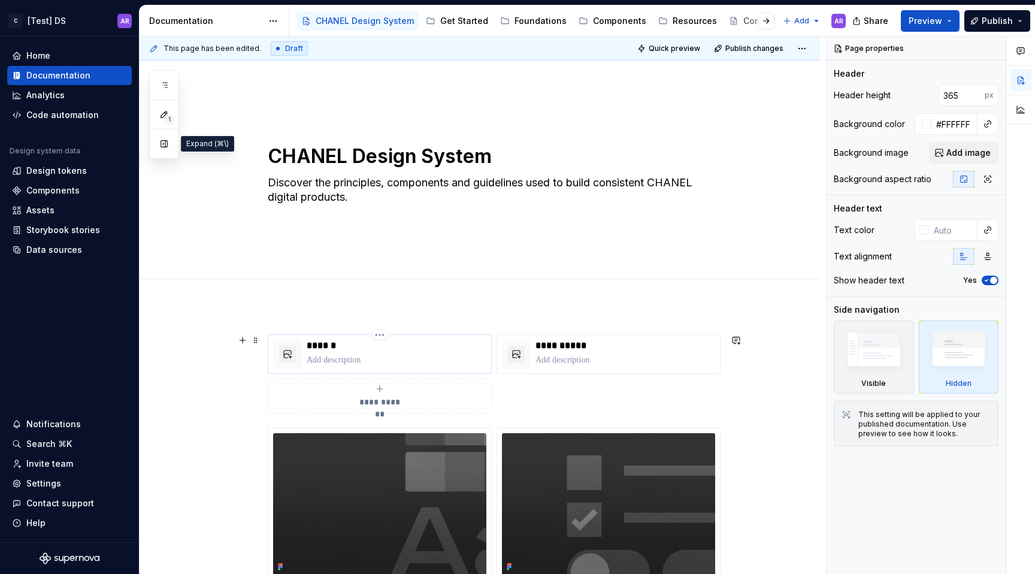
click at [319, 356] on p at bounding box center [397, 360] width 180 height 12
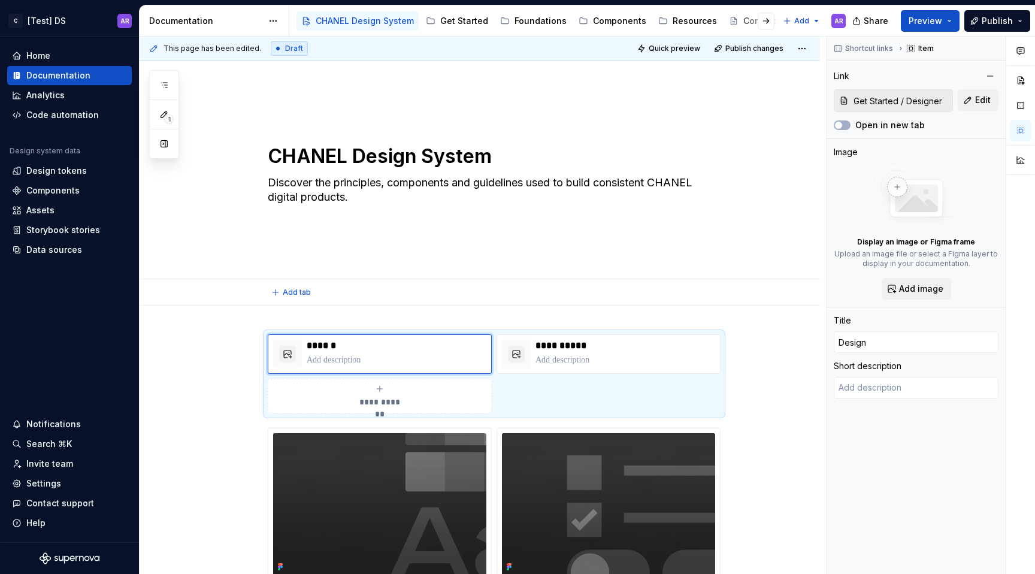
click at [343, 298] on div "Add tab" at bounding box center [494, 292] width 453 height 17
click at [383, 358] on p at bounding box center [397, 360] width 180 height 12
click at [258, 340] on span at bounding box center [256, 340] width 10 height 17
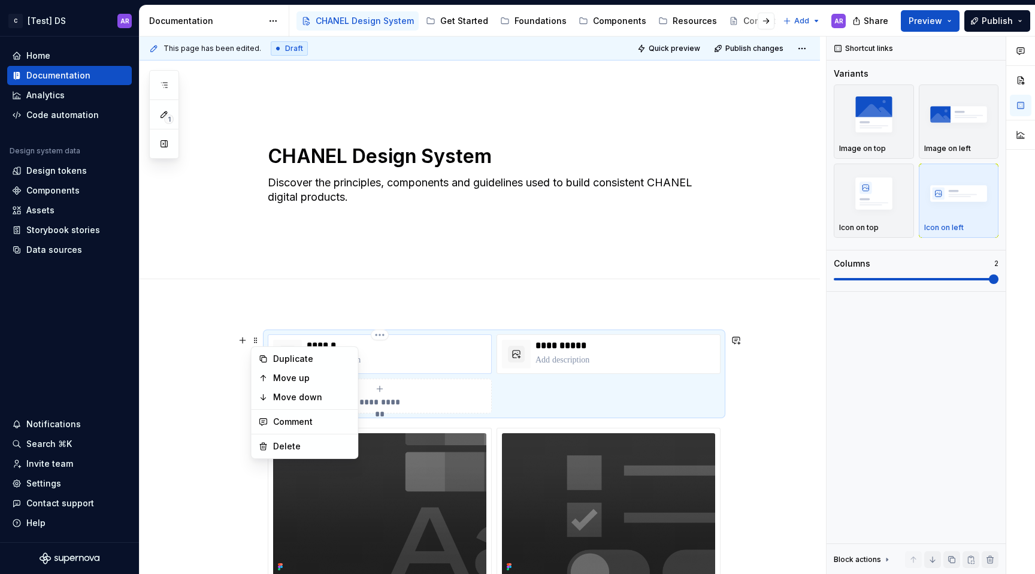
click at [423, 363] on p at bounding box center [397, 360] width 180 height 12
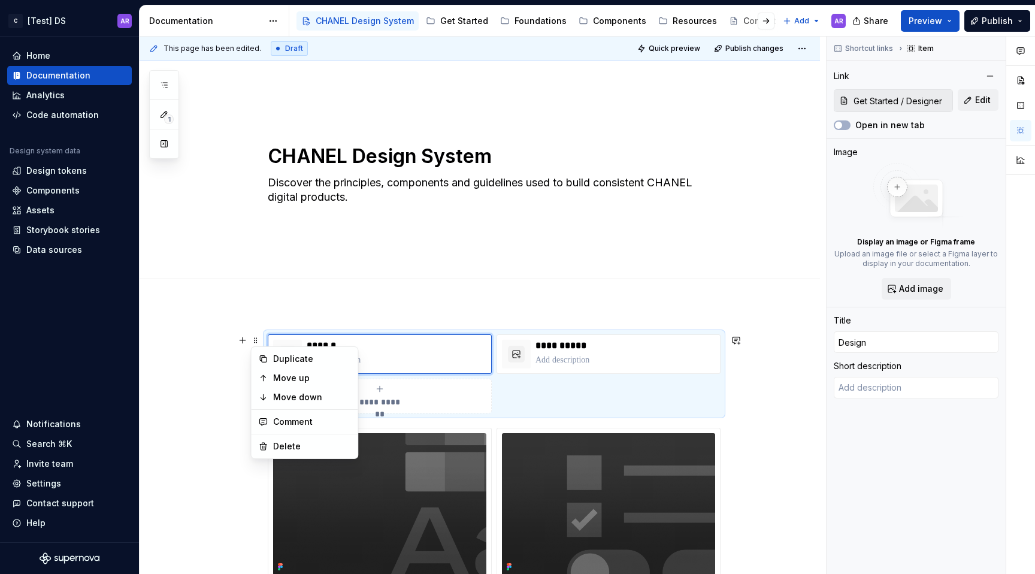
click at [395, 303] on div at bounding box center [480, 292] width 681 height 26
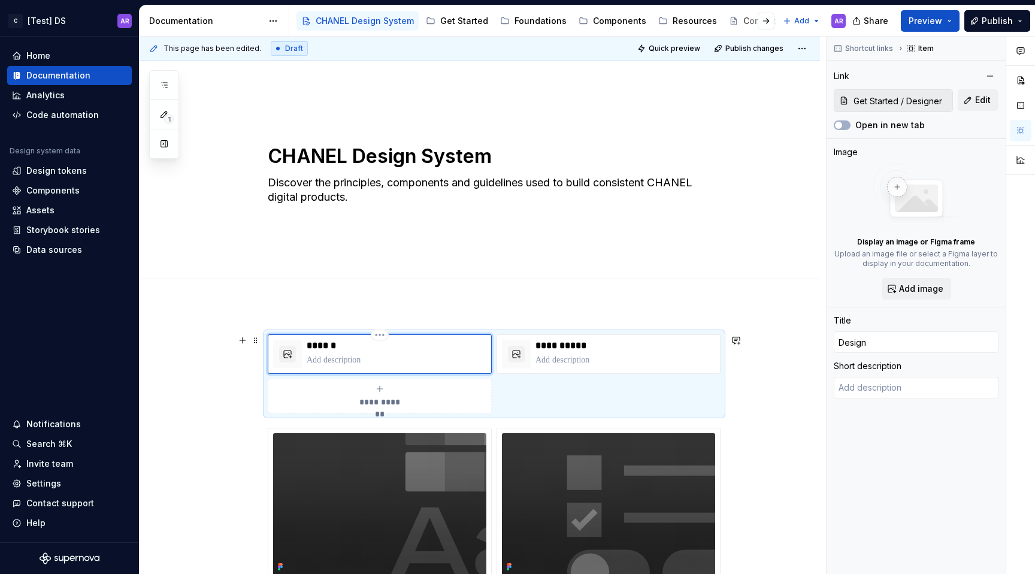
click at [336, 362] on p at bounding box center [397, 360] width 180 height 12
click at [327, 361] on p "**********" at bounding box center [397, 360] width 180 height 12
click at [563, 359] on p at bounding box center [626, 360] width 180 height 12
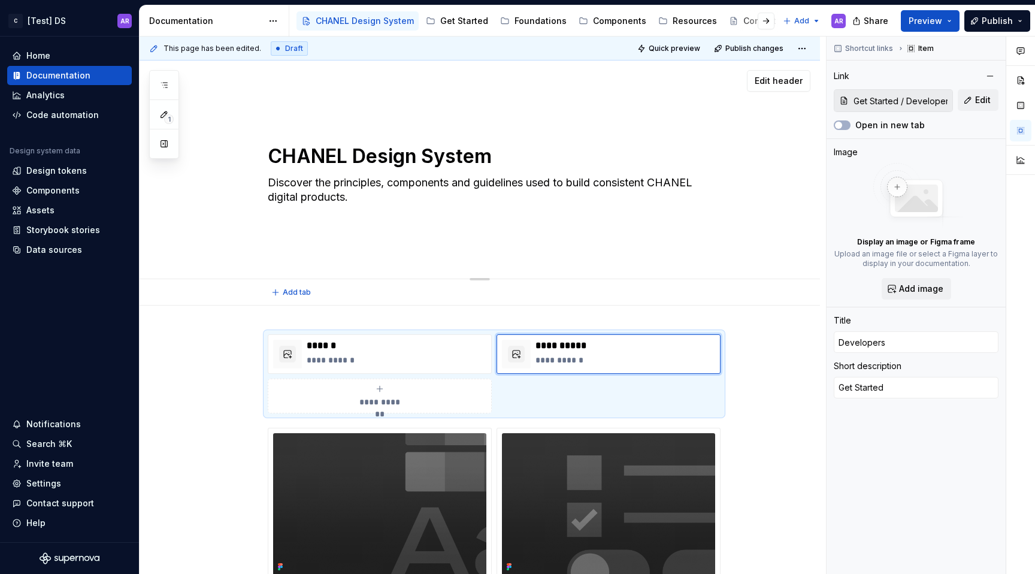
click at [536, 278] on div "CHANEL Design System Discover the principles, components and guidelines used to…" at bounding box center [480, 170] width 681 height 219
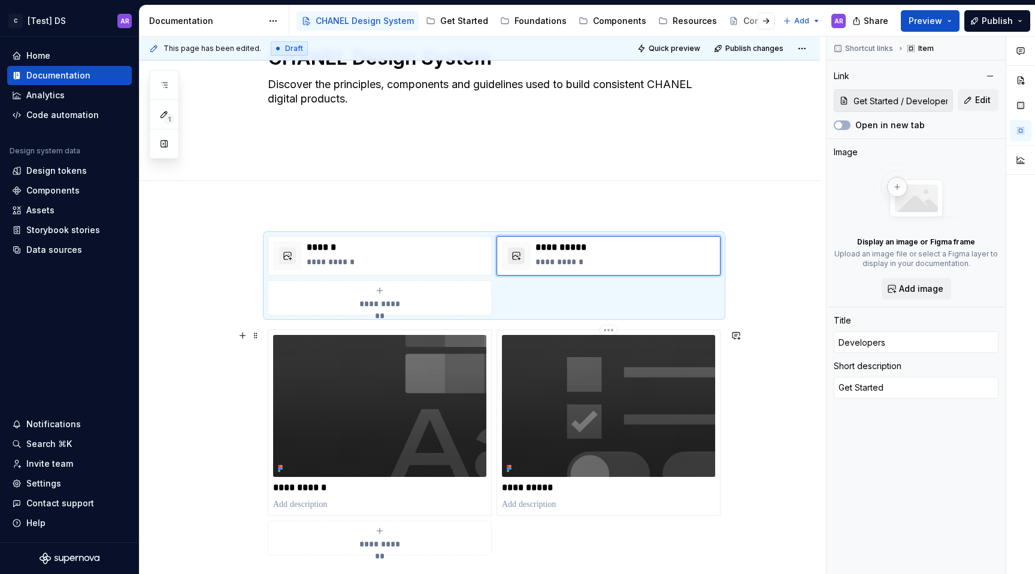
scroll to position [104, 0]
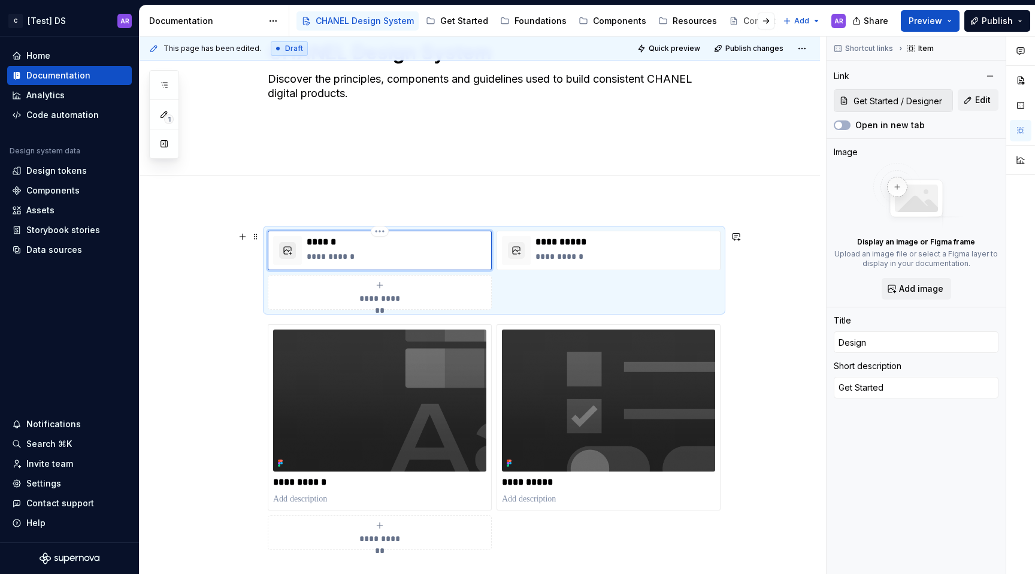
click at [289, 252] on button "button" at bounding box center [287, 250] width 17 height 17
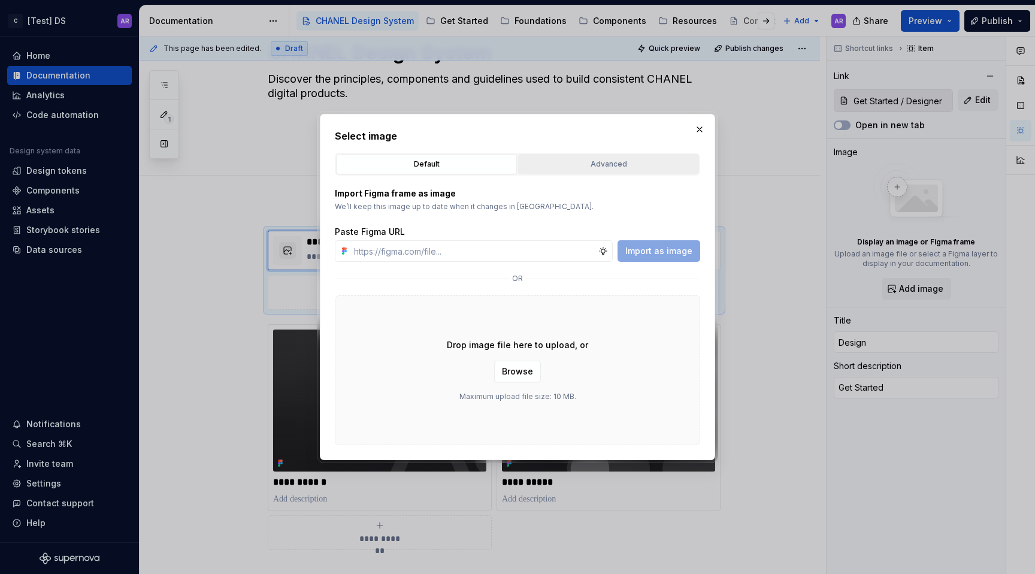
click at [655, 167] on div "Advanced" at bounding box center [608, 164] width 173 height 12
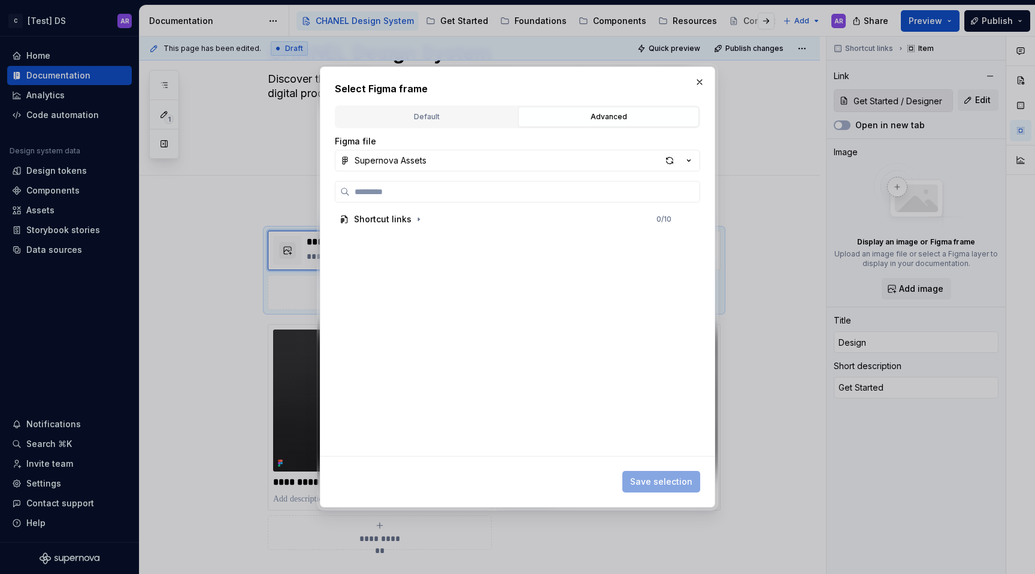
click at [406, 102] on div "Select Figma frame Default Advanced Import Figma frame as image We’ll keep this…" at bounding box center [517, 287] width 365 height 412
click at [406, 110] on button "Default" at bounding box center [426, 117] width 181 height 20
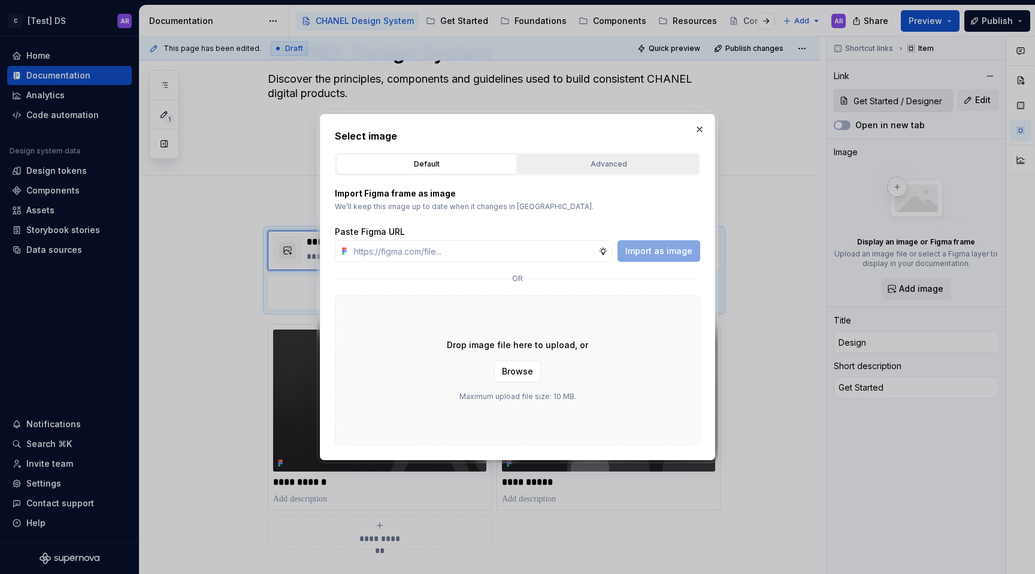
click at [608, 156] on button "Advanced" at bounding box center [608, 164] width 181 height 20
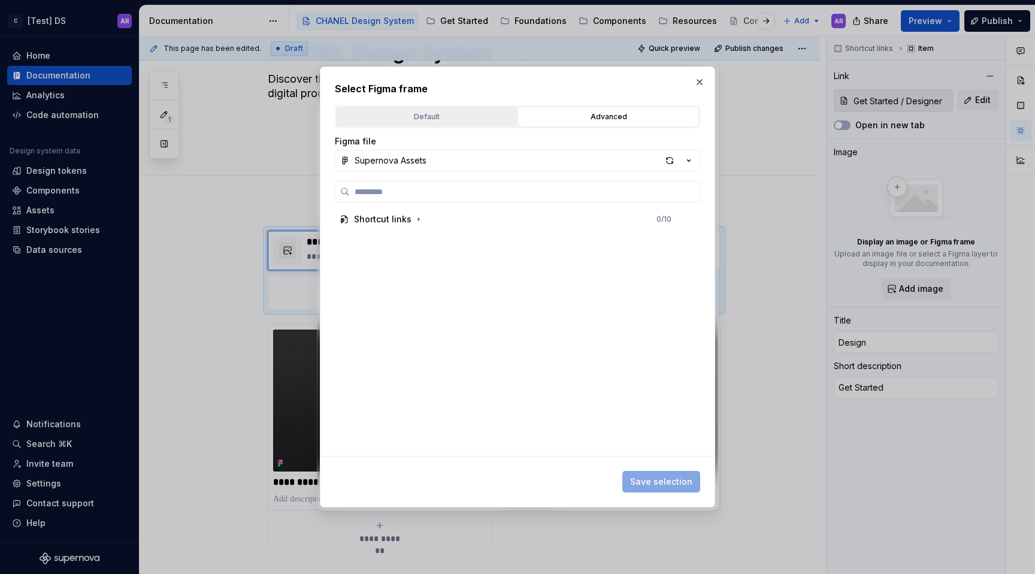
click at [433, 112] on div "Default" at bounding box center [426, 117] width 173 height 12
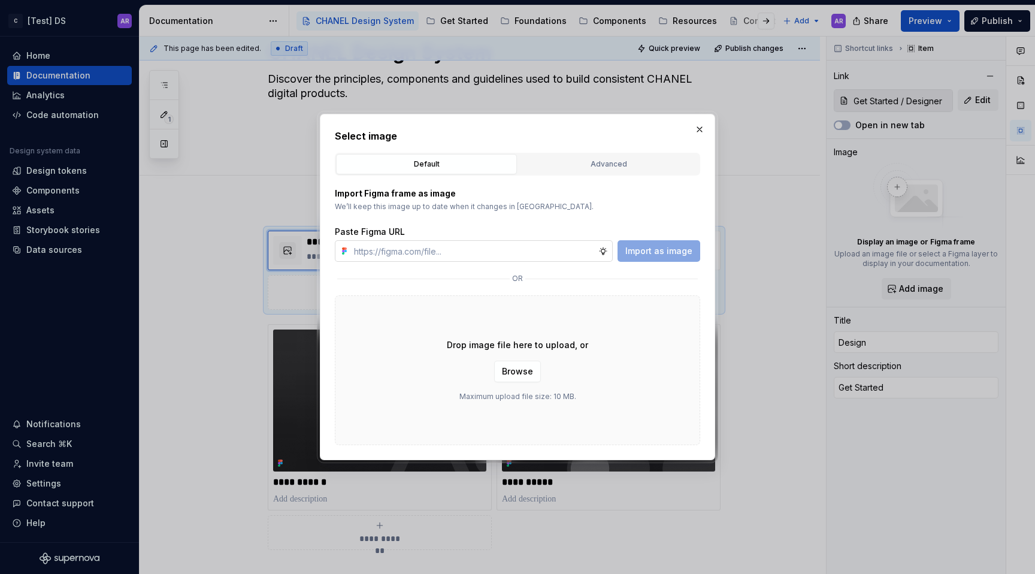
click at [456, 250] on input "text" at bounding box center [473, 251] width 249 height 22
click at [605, 161] on div "Advanced" at bounding box center [608, 164] width 173 height 12
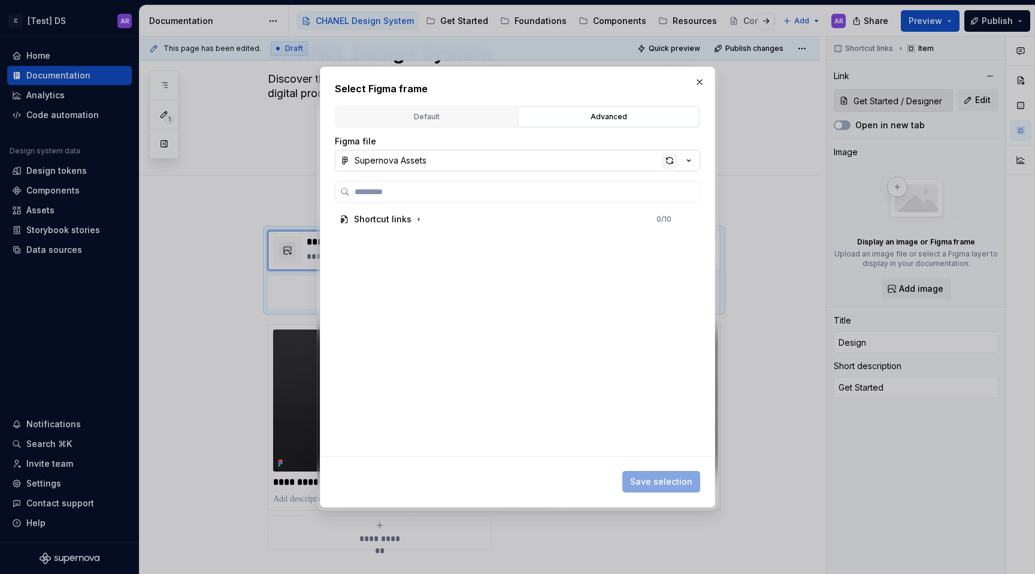
click at [665, 158] on div "button" at bounding box center [669, 160] width 17 height 17
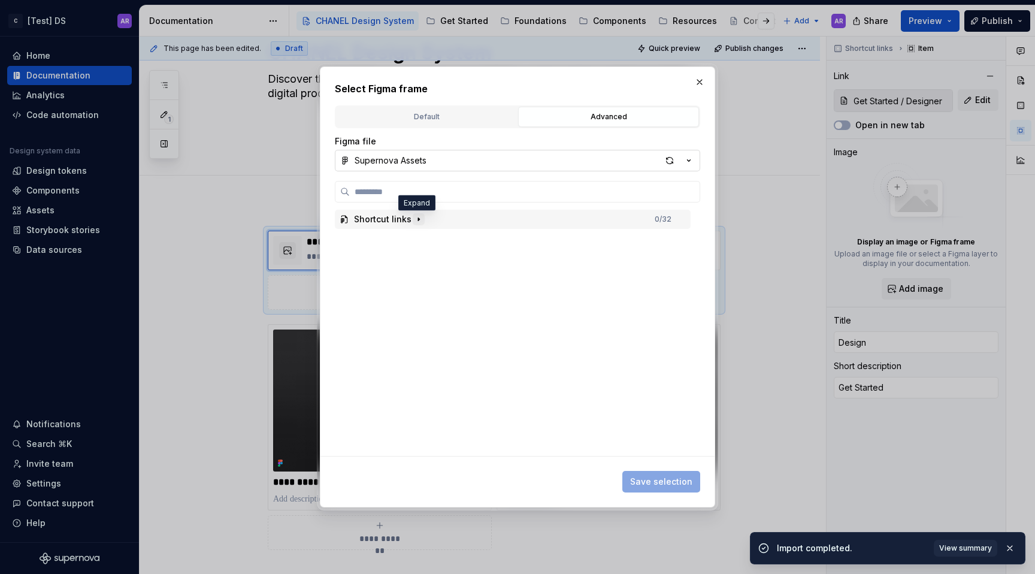
click at [417, 217] on icon "button" at bounding box center [419, 219] width 10 height 10
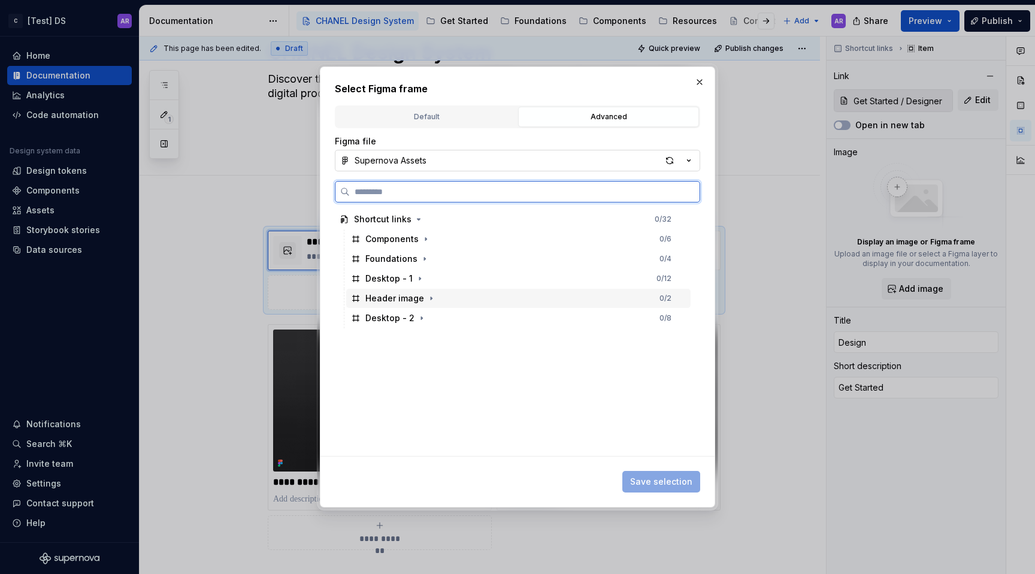
click at [404, 297] on div "Header image" at bounding box center [394, 298] width 59 height 12
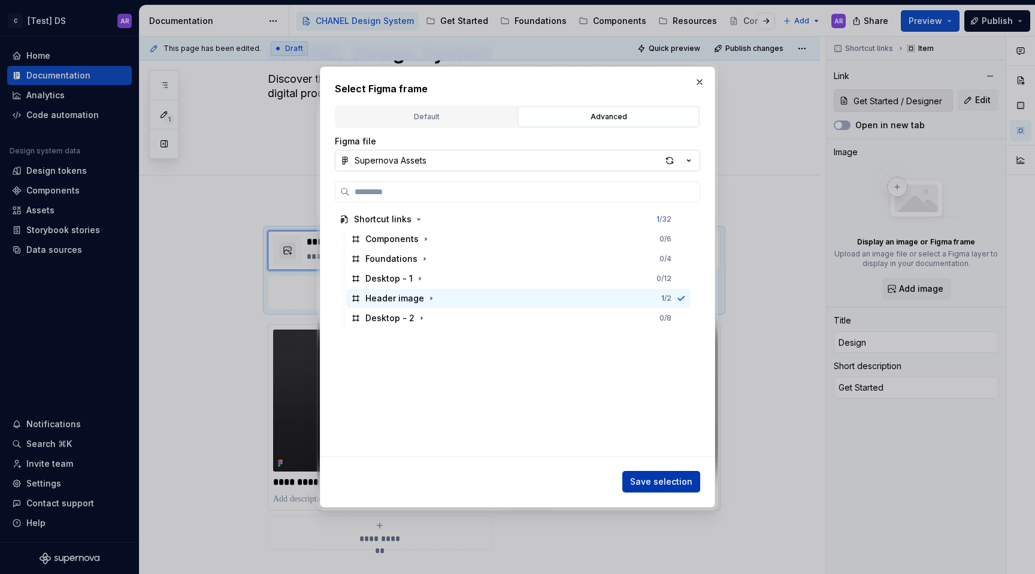
click at [660, 476] on span "Save selection" at bounding box center [661, 482] width 62 height 12
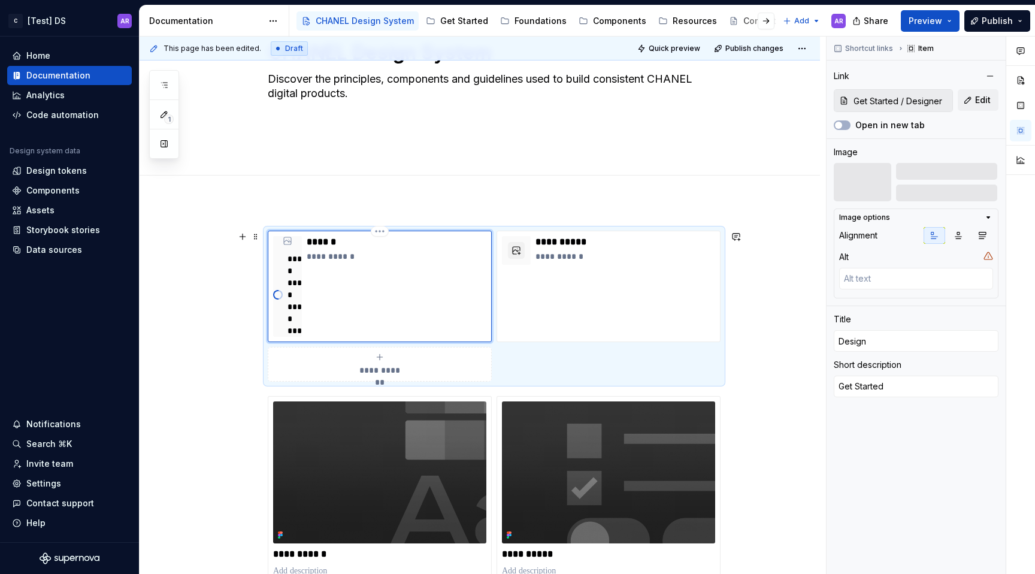
scroll to position [0, 0]
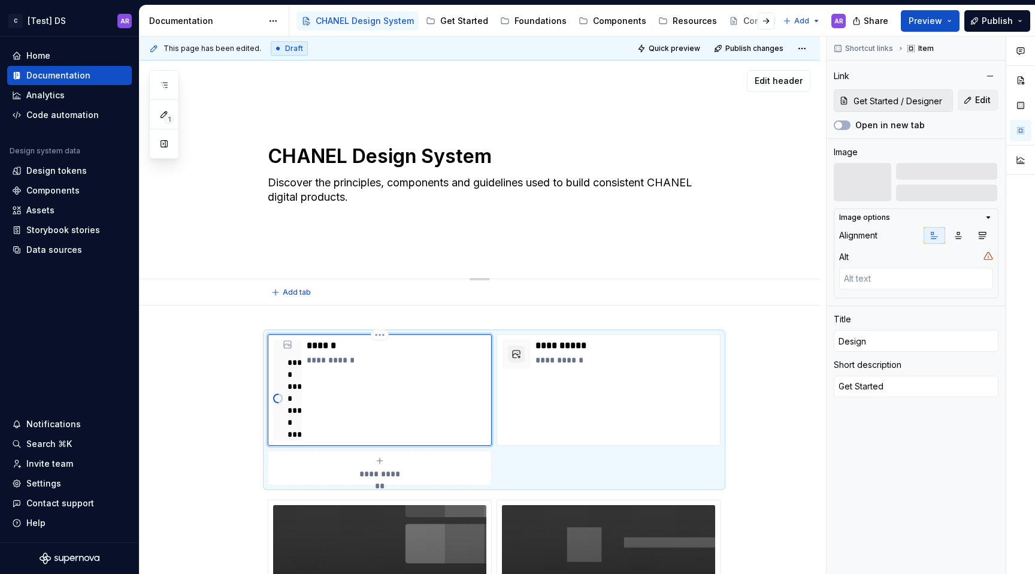
click at [726, 96] on div "CHANEL Design System Discover the principles, components and guidelines used to…" at bounding box center [480, 170] width 681 height 219
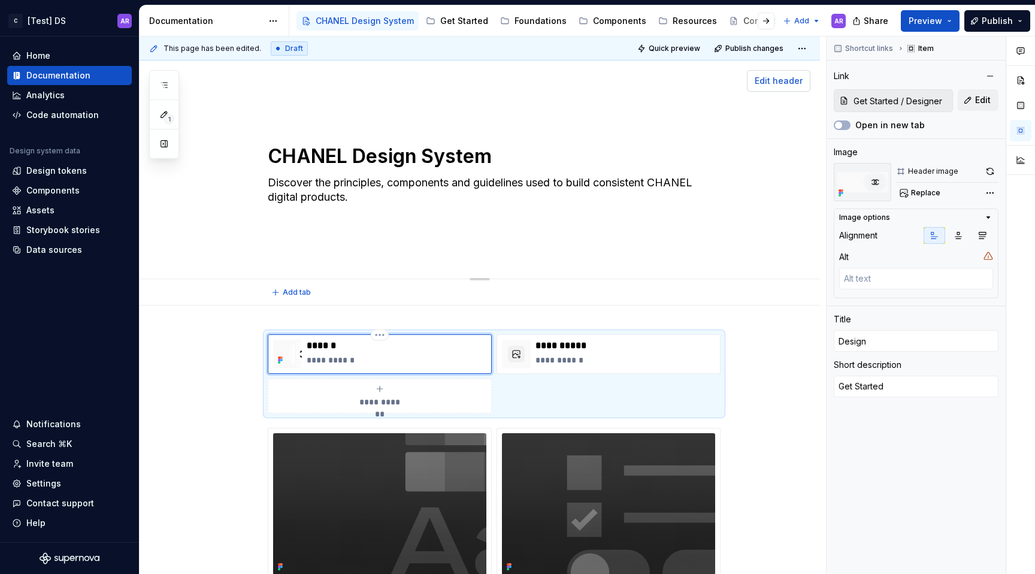
click at [777, 86] on span "Edit header" at bounding box center [779, 81] width 48 height 12
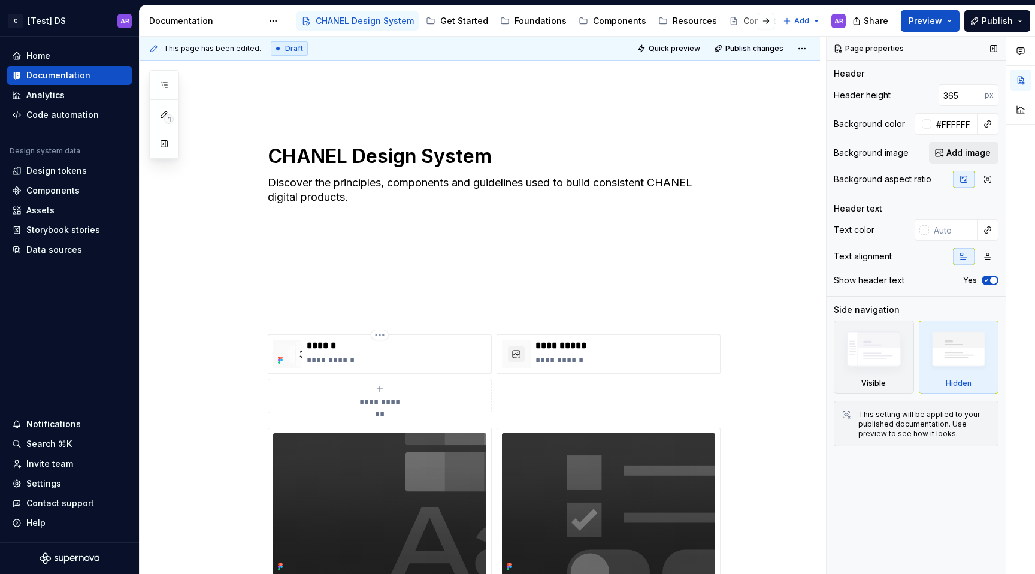
click at [982, 152] on span "Add image" at bounding box center [969, 153] width 44 height 12
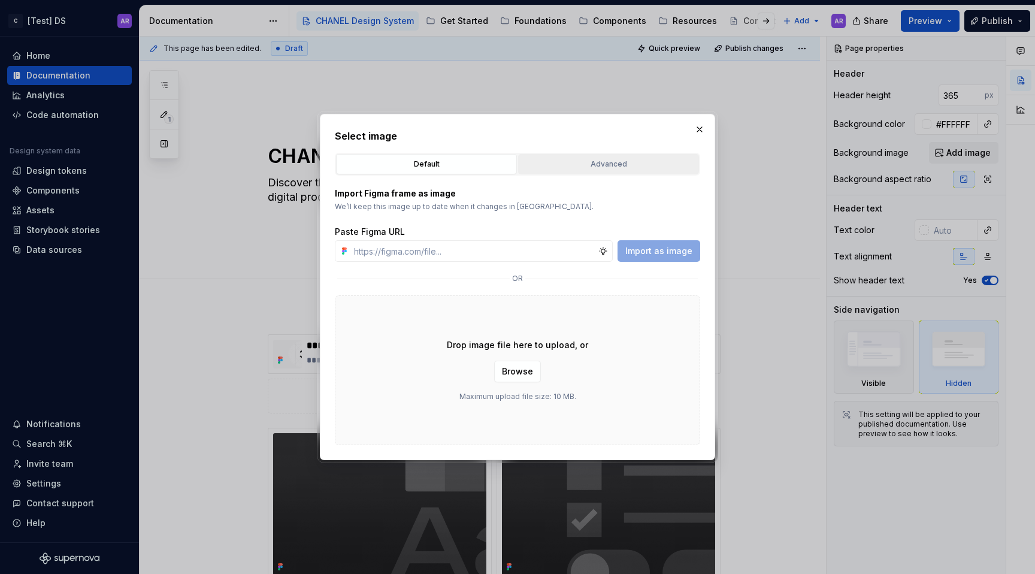
click at [591, 155] on button "Advanced" at bounding box center [608, 164] width 181 height 20
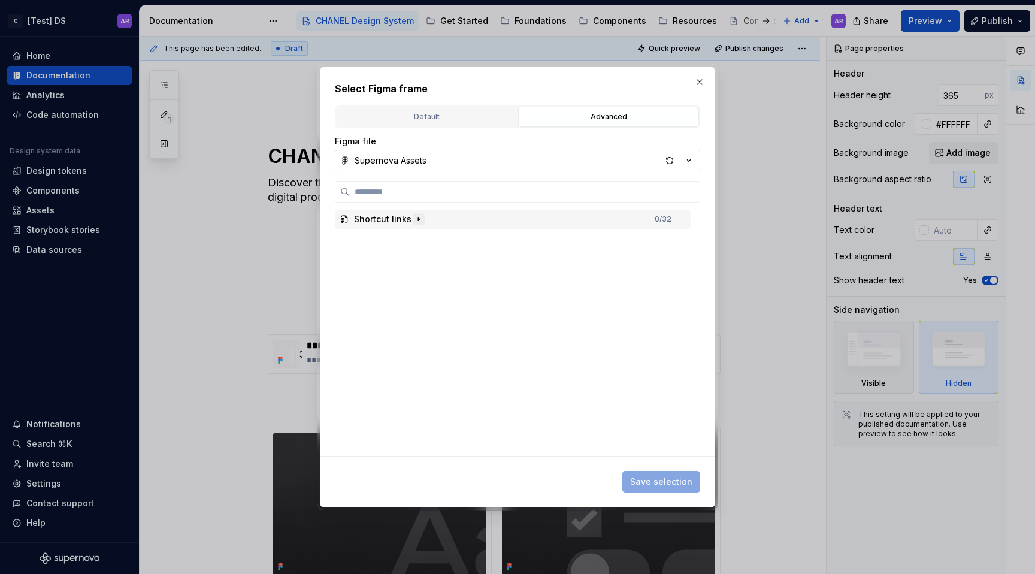
click at [414, 218] on icon "button" at bounding box center [419, 219] width 10 height 10
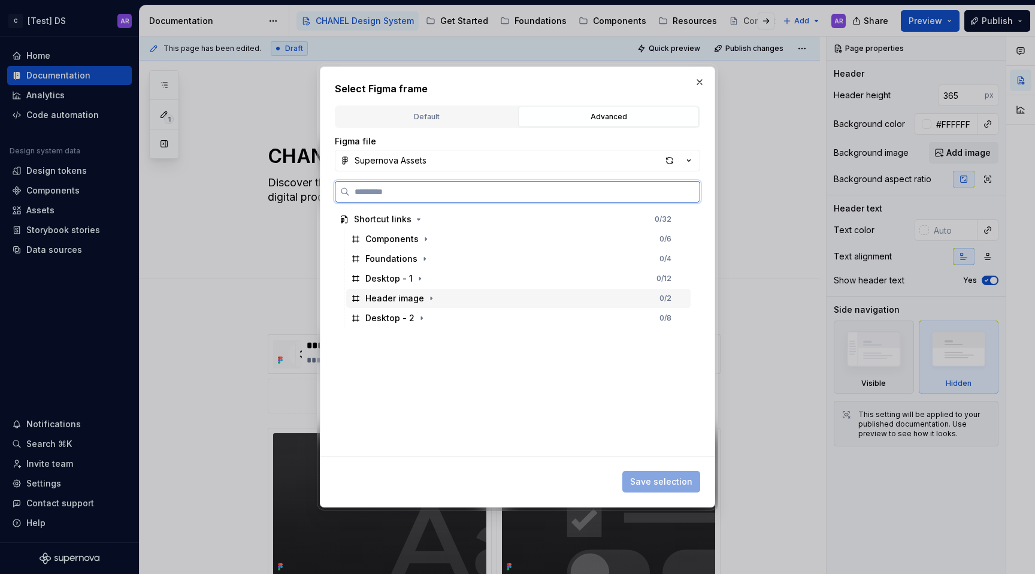
click at [395, 294] on div "Header image" at bounding box center [394, 298] width 59 height 12
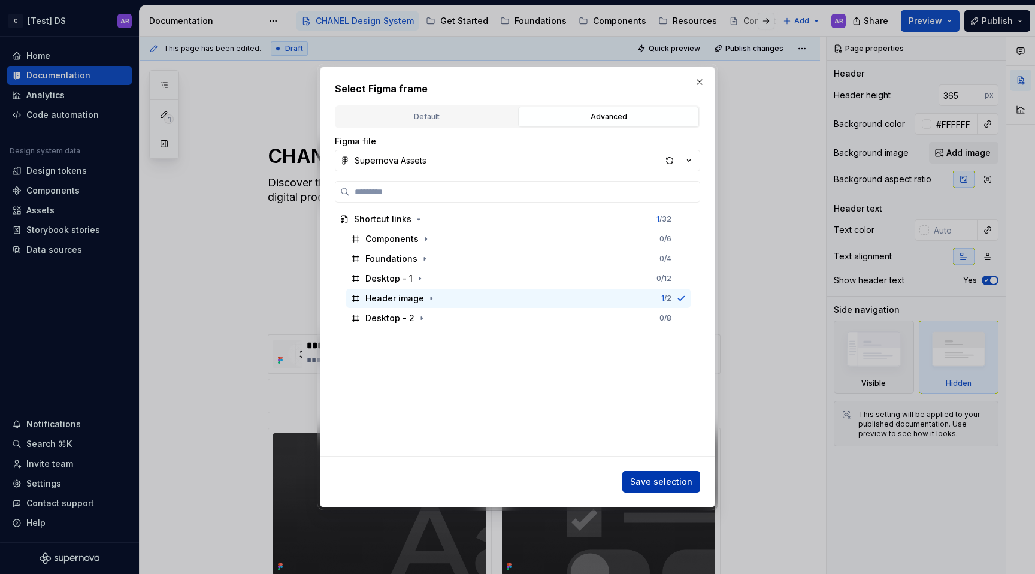
click at [675, 472] on button "Save selection" at bounding box center [662, 482] width 78 height 22
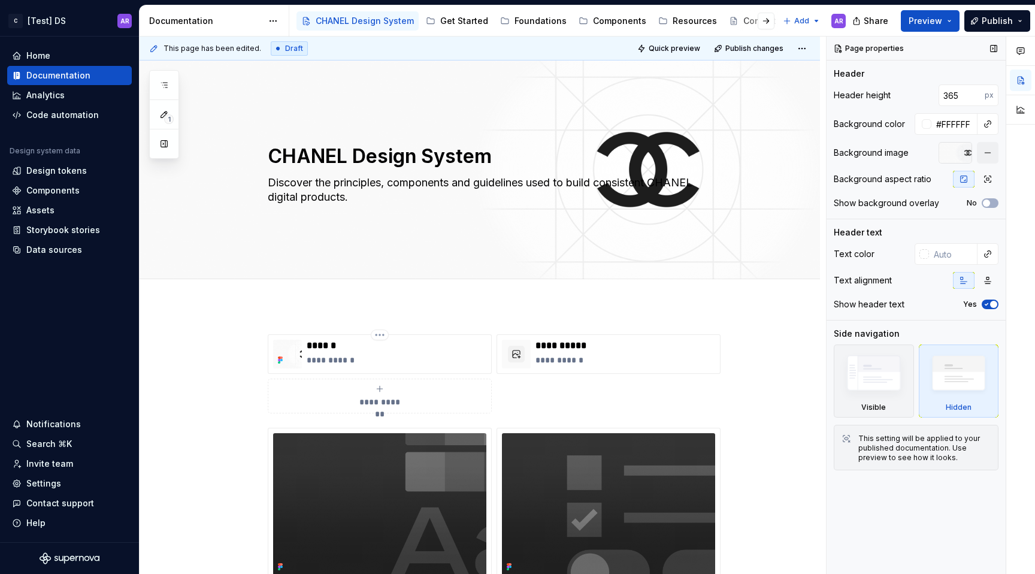
click at [995, 207] on div "No" at bounding box center [983, 203] width 32 height 10
click at [993, 204] on button "No" at bounding box center [990, 203] width 17 height 10
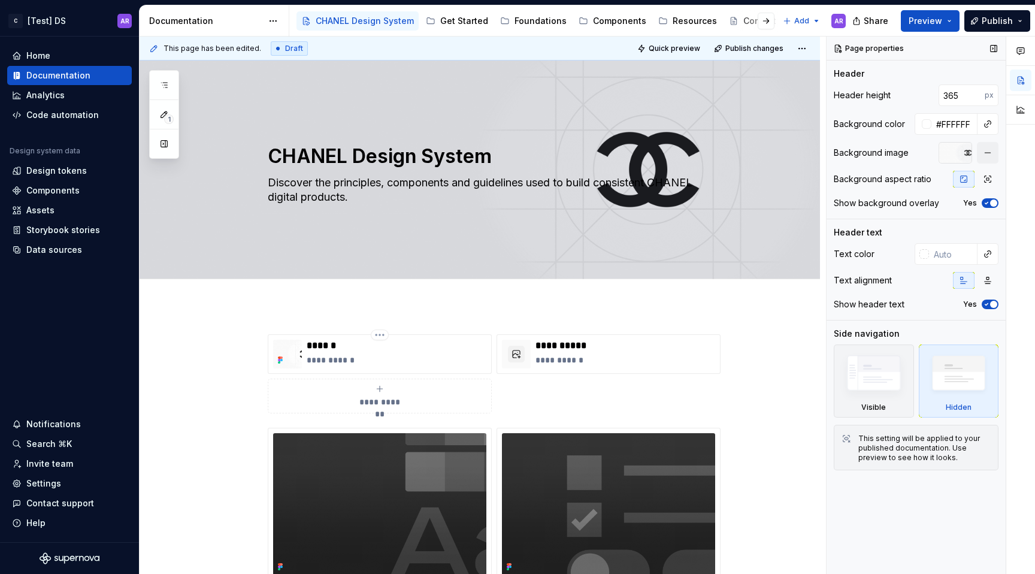
click at [993, 204] on span "button" at bounding box center [993, 203] width 7 height 7
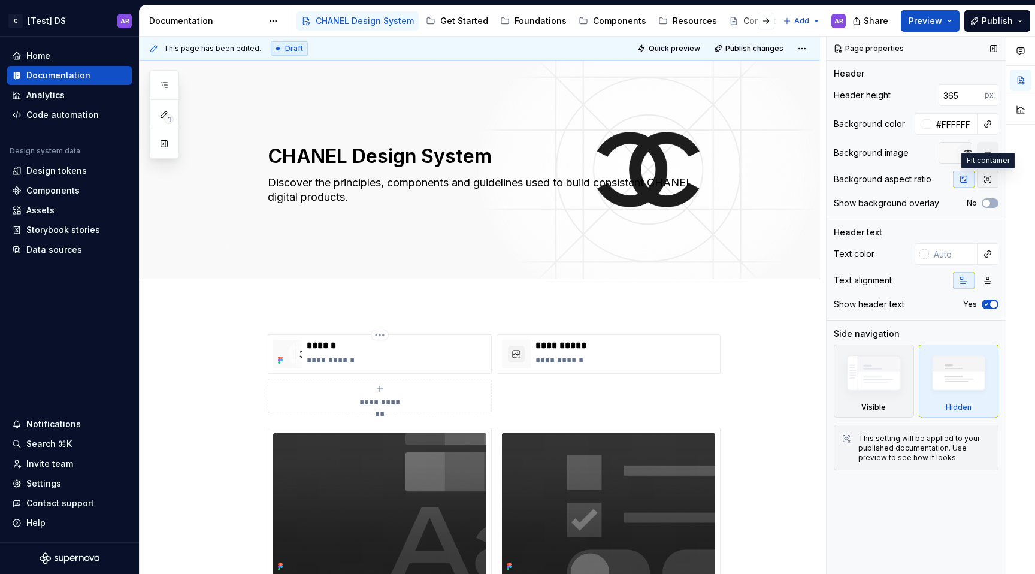
click at [987, 179] on icon "button" at bounding box center [988, 179] width 10 height 10
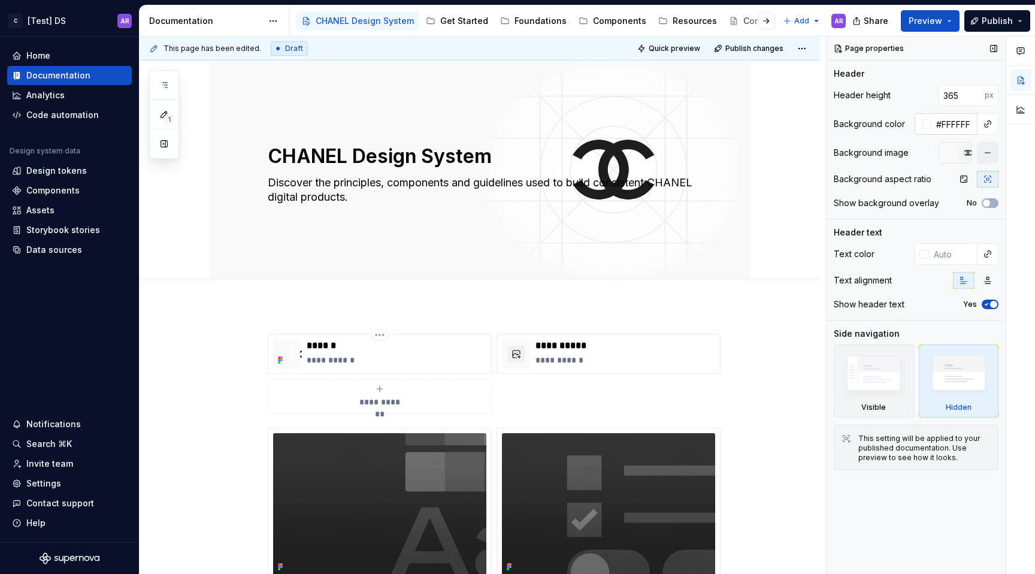
click at [950, 129] on input "#FFFFFF" at bounding box center [955, 124] width 46 height 22
click at [968, 96] on input "365" at bounding box center [962, 95] width 46 height 22
paste input "581"
paste input "number"
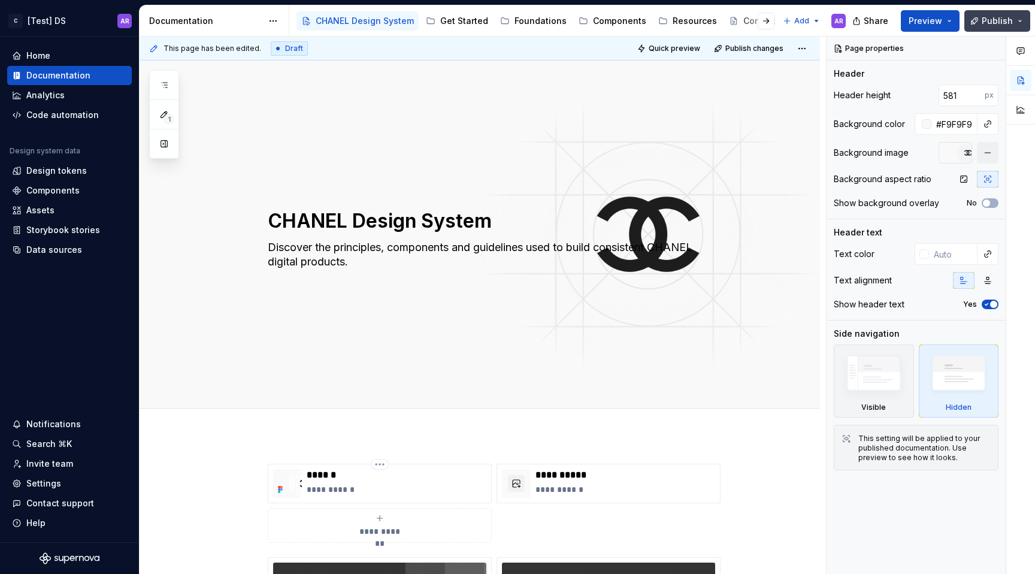
click at [985, 22] on span "Publish" at bounding box center [997, 21] width 31 height 12
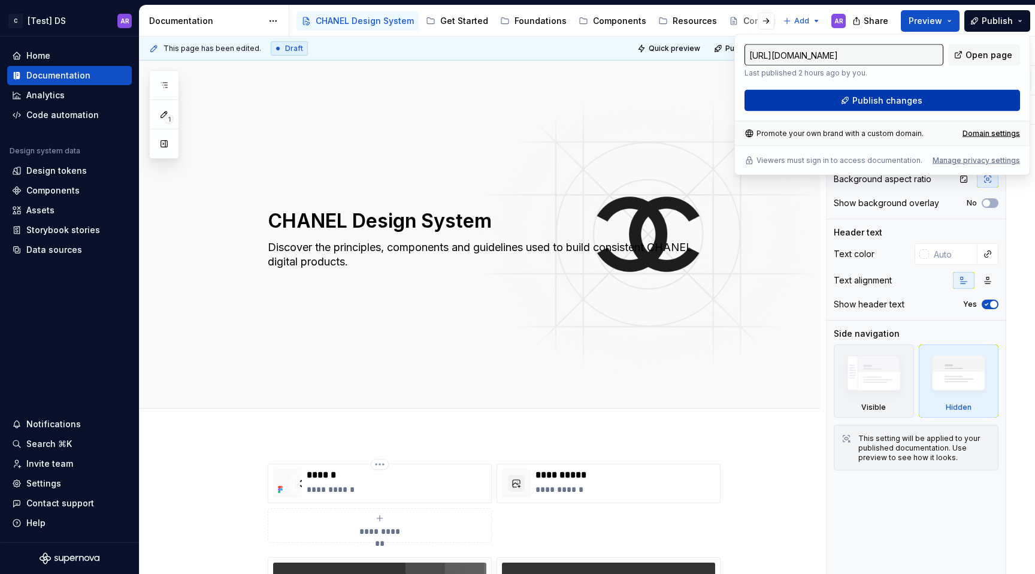
click at [943, 96] on button "Publish changes" at bounding box center [883, 101] width 276 height 22
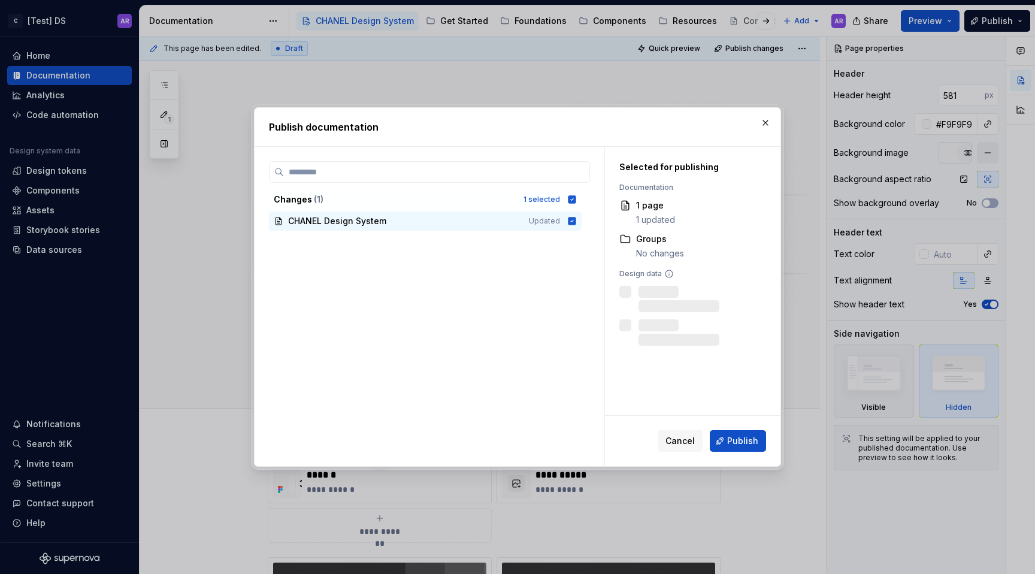
click at [754, 429] on div "Cancel Publish" at bounding box center [693, 441] width 176 height 50
click at [750, 438] on span "Publish" at bounding box center [742, 441] width 31 height 12
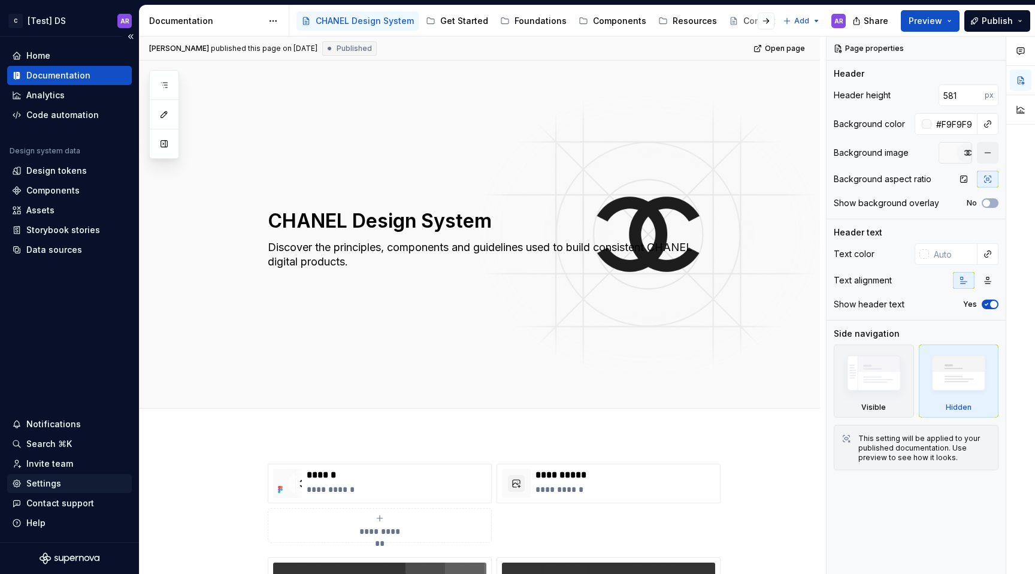
click at [49, 479] on div "Settings" at bounding box center [43, 484] width 35 height 12
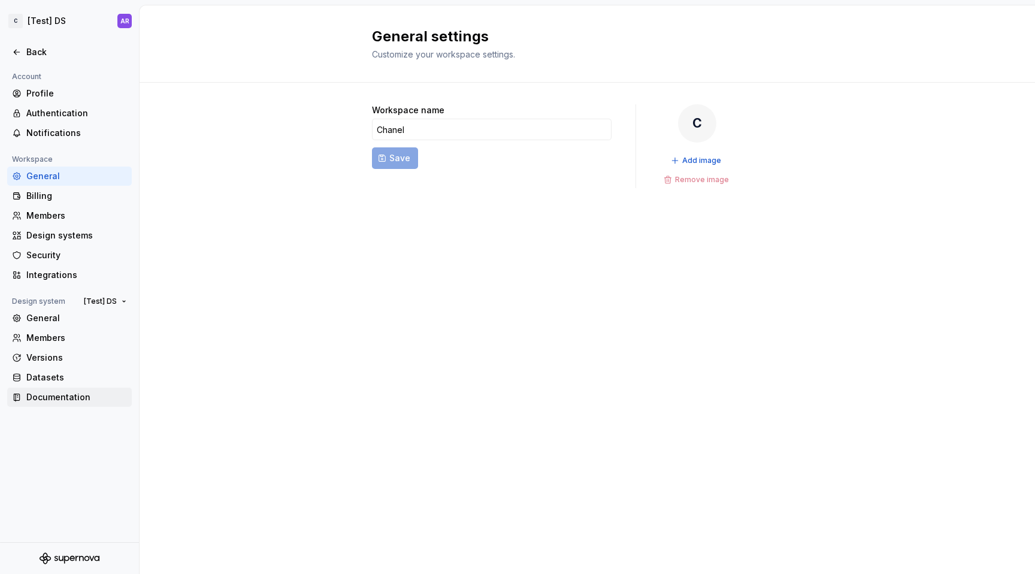
click at [67, 397] on div "Documentation" at bounding box center [76, 397] width 101 height 12
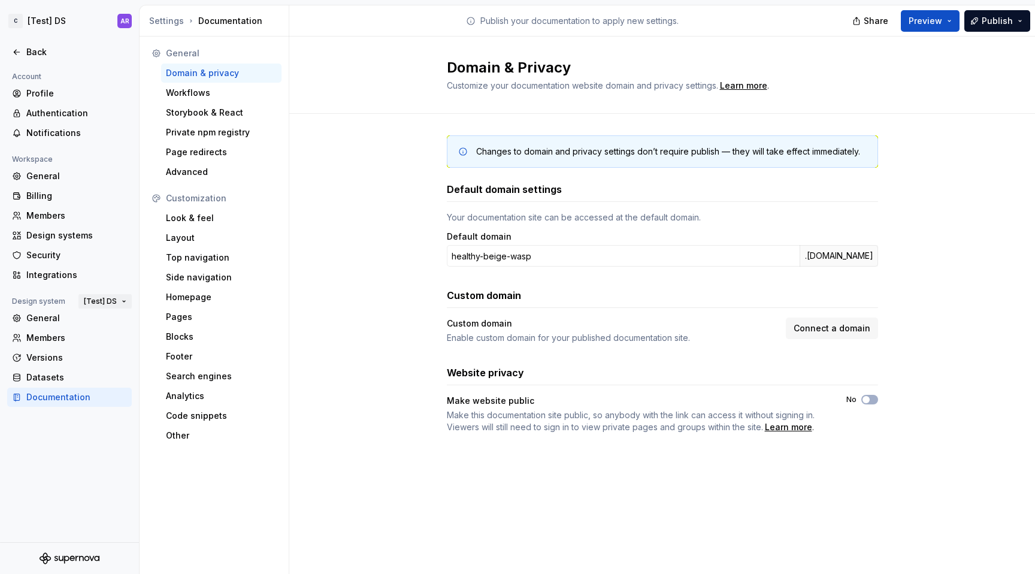
click at [110, 296] on button "[Test] DS" at bounding box center [104, 301] width 53 height 17
click at [201, 224] on div "Look & feel" at bounding box center [221, 218] width 120 height 19
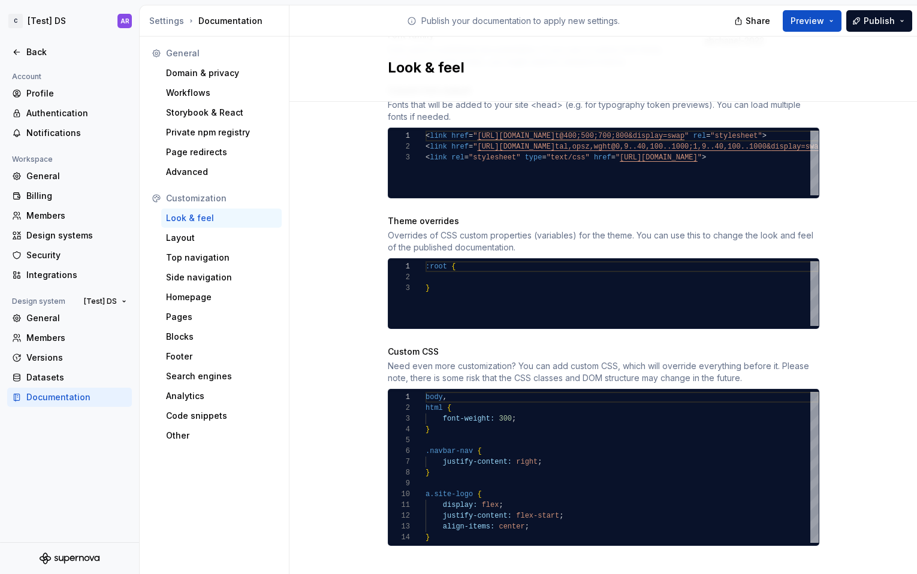
scroll to position [43, 0]
click at [462, 423] on div "body , html { font-weight: 300 ; } .navbar-nav { justify-content: right ; } a.s…" at bounding box center [621, 467] width 393 height 151
click at [454, 525] on div ".navbar-nav { justify-content: right ; } a.site-logo { body , html { font-weigh…" at bounding box center [621, 467] width 393 height 151
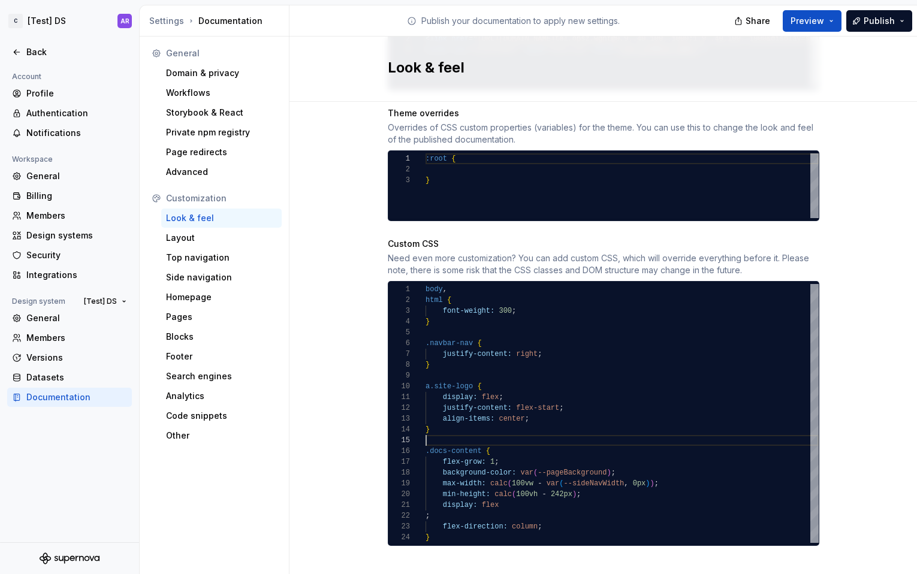
click at [448, 431] on div "a.site-logo { display: flex ; justify-content: flex-start ; align-items: center…" at bounding box center [621, 413] width 393 height 259
click at [439, 318] on div "a.site-logo { display: flex ; justify-content: flex-start ; align-items: center…" at bounding box center [621, 413] width 393 height 259
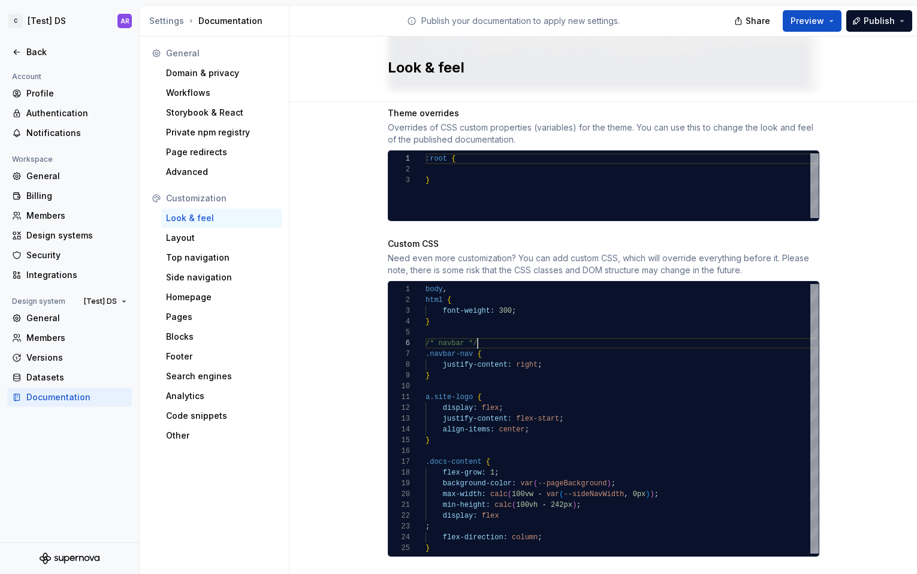
scroll to position [54, 0]
click at [455, 439] on div "a.site-logo { display: flex ; justify-content: flex-start ; align-items: center…" at bounding box center [621, 419] width 393 height 270
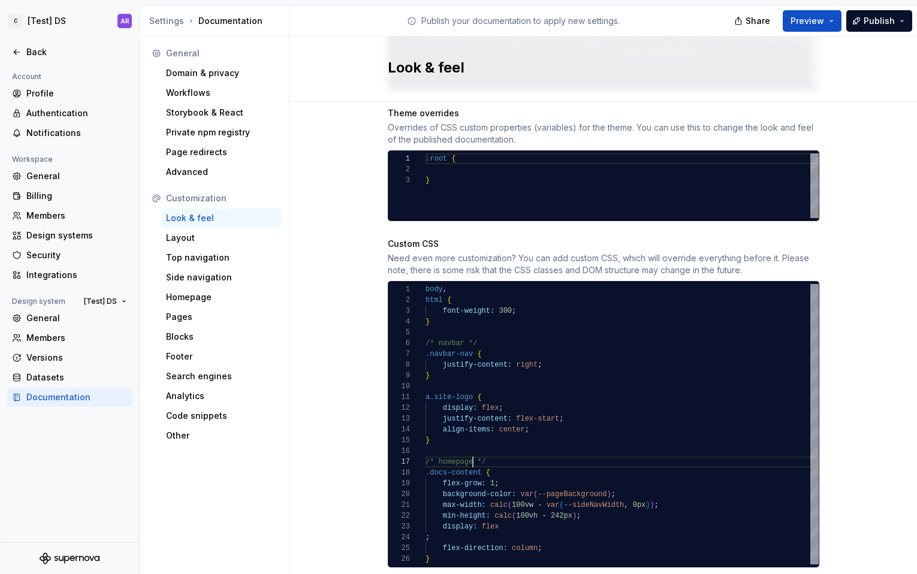
scroll to position [65, 61]
click at [496, 451] on div "a.site-logo { display: flex ; justify-content: flex-start ; align-items: center…" at bounding box center [621, 424] width 393 height 280
click at [445, 525] on div "a.site-logo { display: flex ; justify-content: flex-start ; align-items: center…" at bounding box center [621, 424] width 393 height 280
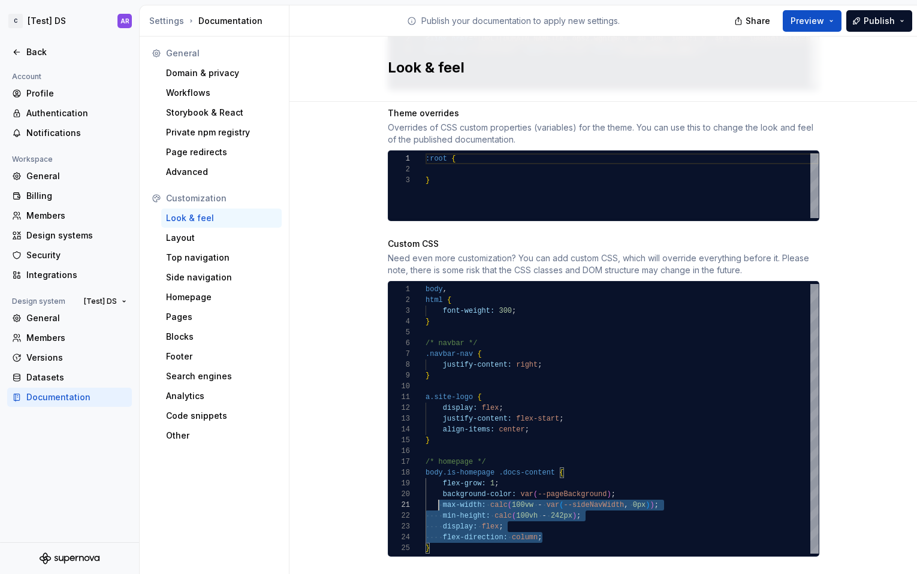
scroll to position [0, 0]
drag, startPoint x: 513, startPoint y: 519, endPoint x: 407, endPoint y: 490, distance: 109.9
click at [425, 490] on div "a.site-logo { display: flex ; justify-content: flex-start ; align-items: center…" at bounding box center [621, 419] width 393 height 270
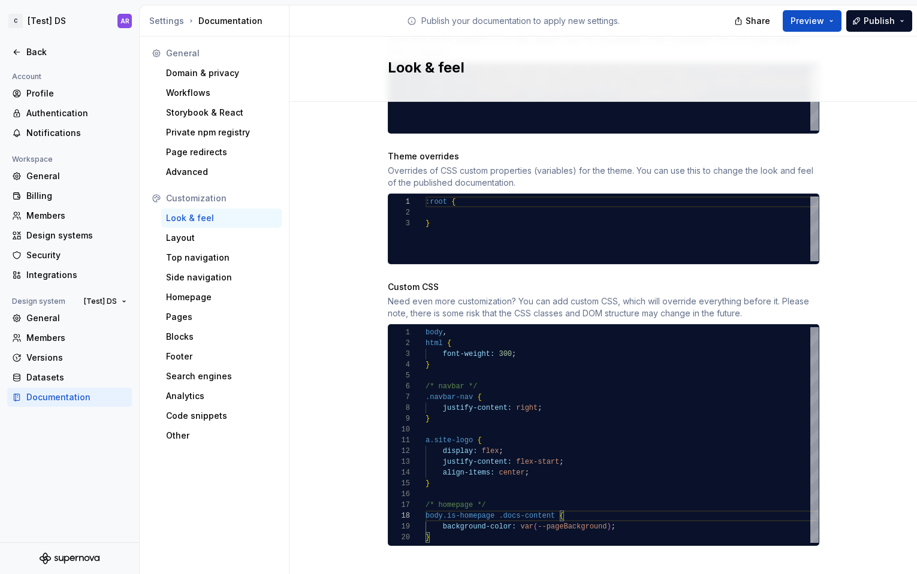
click at [561, 516] on div "a.site-logo { display: flex ; justify-content: flex-start ; align-items: center…" at bounding box center [621, 435] width 393 height 216
click at [514, 513] on div "a.site-logo { display: flex ; justify-content: flex-start ; align-items: center…" at bounding box center [621, 435] width 393 height 216
click at [608, 513] on div "a.site-logo { display: flex ; justify-content: flex-start ; align-items: center…" at bounding box center [621, 435] width 393 height 216
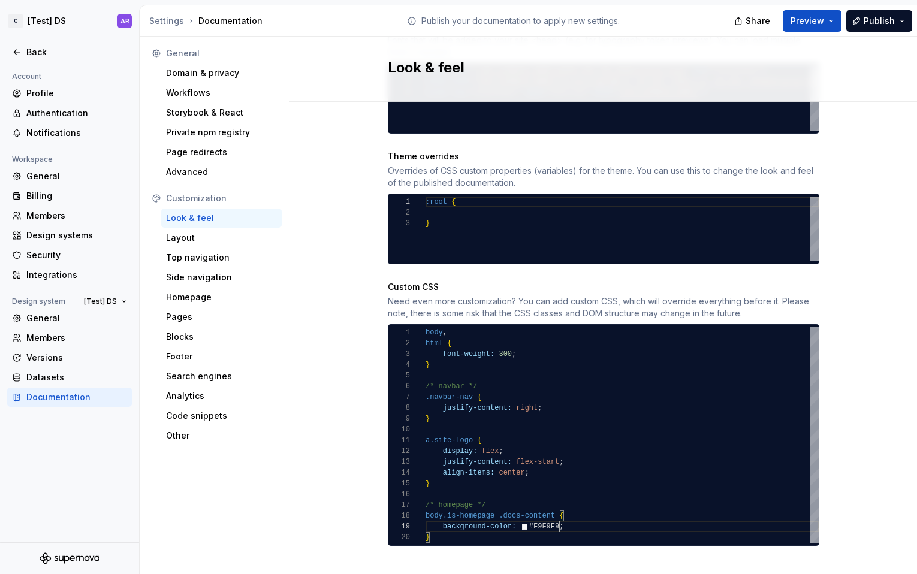
click at [667, 482] on div "a.site-logo { display: flex ; justify-content: flex-start ; align-items: center…" at bounding box center [621, 435] width 393 height 216
click at [875, 21] on span "Publish" at bounding box center [878, 21] width 31 height 12
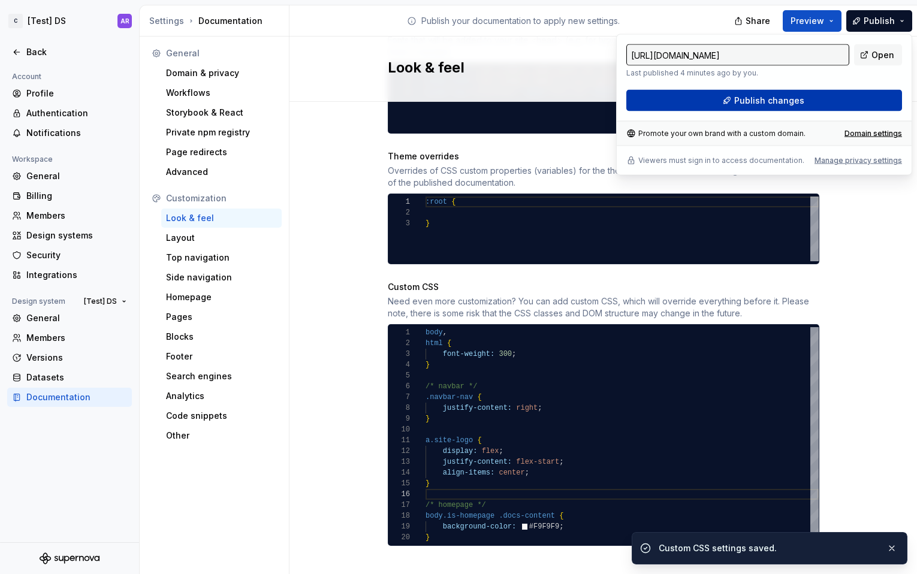
click at [870, 107] on button "Publish changes" at bounding box center [764, 101] width 276 height 22
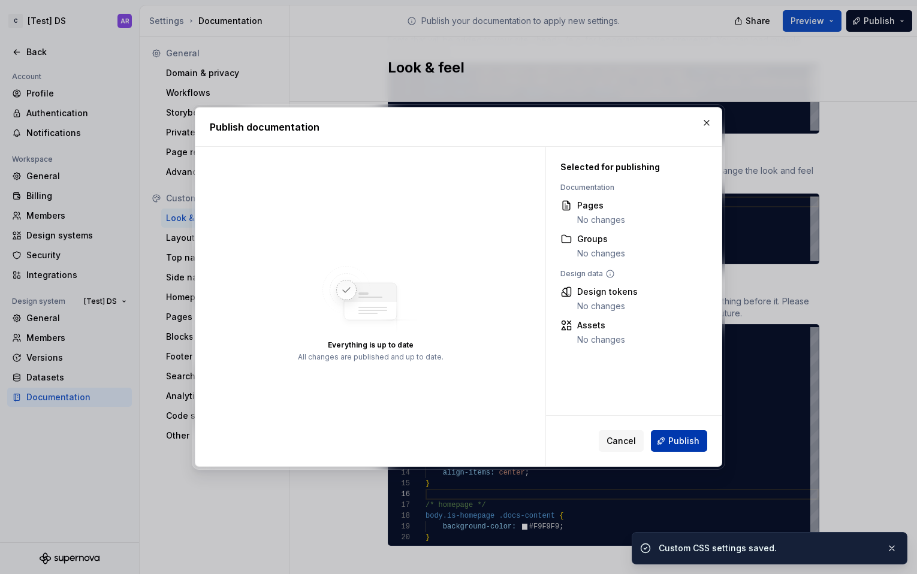
click at [679, 434] on button "Publish" at bounding box center [679, 441] width 56 height 22
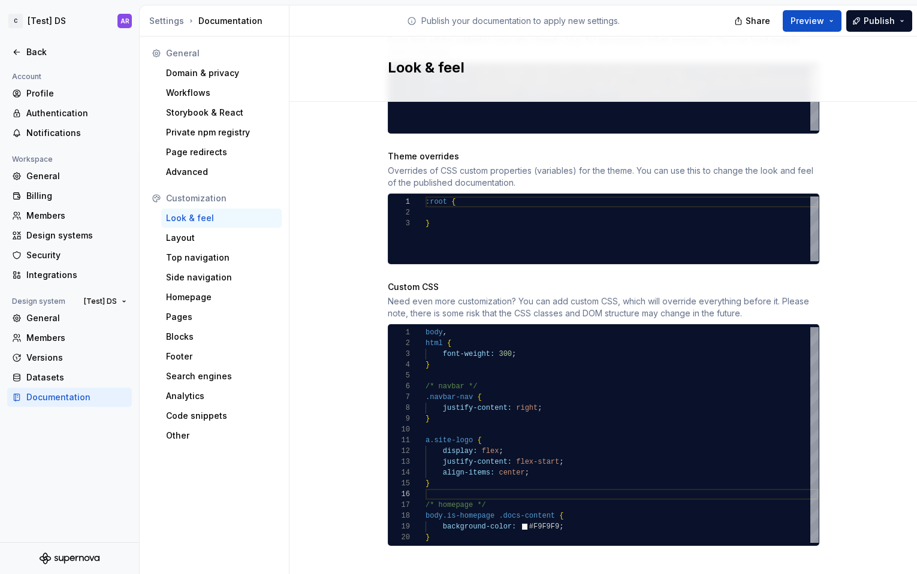
click at [470, 493] on div "a.site-logo { display: flex ; justify-content: flex-start ; align-items: center…" at bounding box center [621, 435] width 393 height 216
click at [587, 522] on div "a.site-logo { display: flex ; justify-content: flex-start ; align-items: center…" at bounding box center [621, 435] width 393 height 216
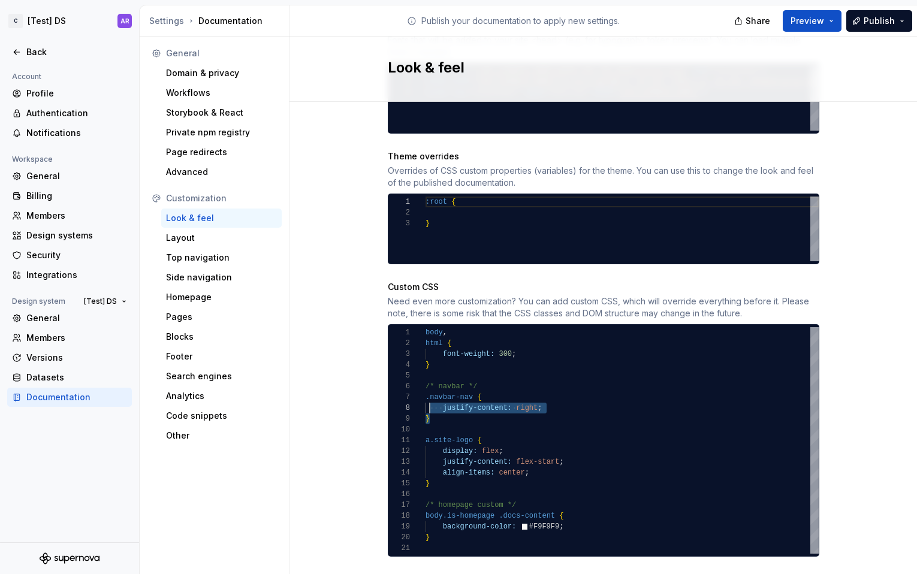
scroll to position [65, 0]
drag, startPoint x: 441, startPoint y: 410, endPoint x: 418, endPoint y: 386, distance: 33.0
click at [425, 386] on div "a.site-logo { display: flex ; justify-content: flex-start ; align-items: center…" at bounding box center [621, 440] width 393 height 226
click at [435, 530] on div "a.site-logo { display: flex ; justify-content: flex-start ; align-items: center…" at bounding box center [621, 440] width 393 height 226
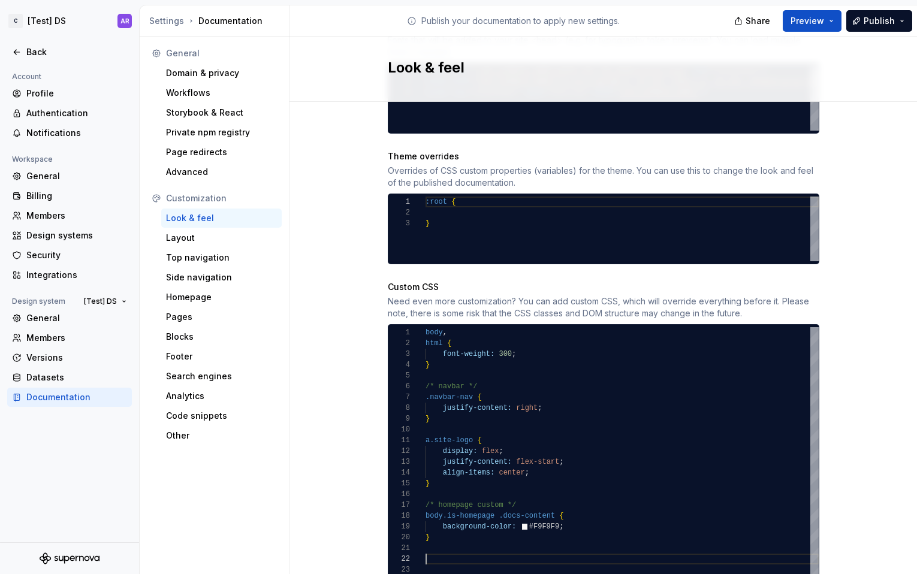
scroll to position [22, 0]
click at [432, 544] on div "a.site-logo { display: flex ; justify-content: flex-start ; align-items: center…" at bounding box center [621, 456] width 393 height 259
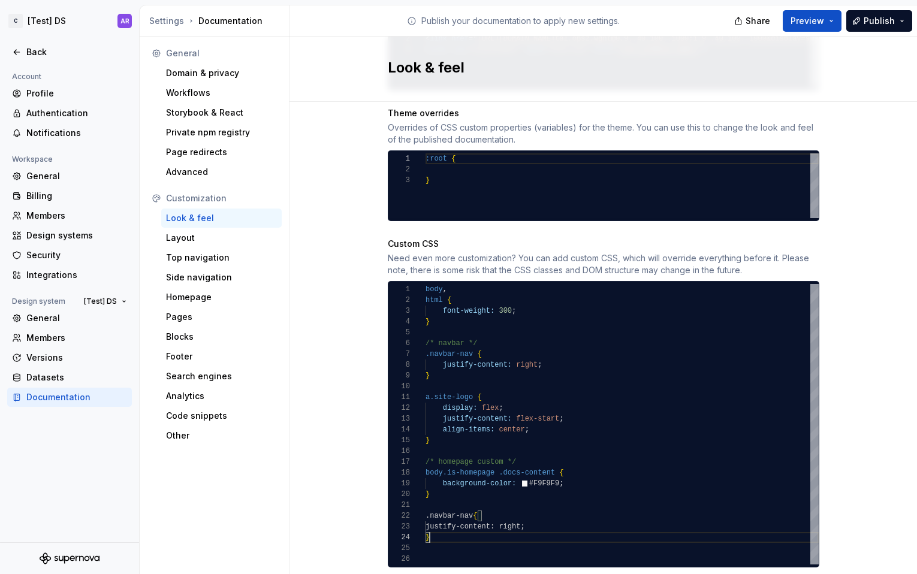
scroll to position [32, 4]
click at [491, 461] on div "a.site-logo { display: flex ; justify-content: flex-start ; align-items: center…" at bounding box center [621, 424] width 393 height 280
click at [431, 501] on div "a.site-logo { display: flex ; justify-content: flex-start ; align-items: center…" at bounding box center [621, 424] width 393 height 280
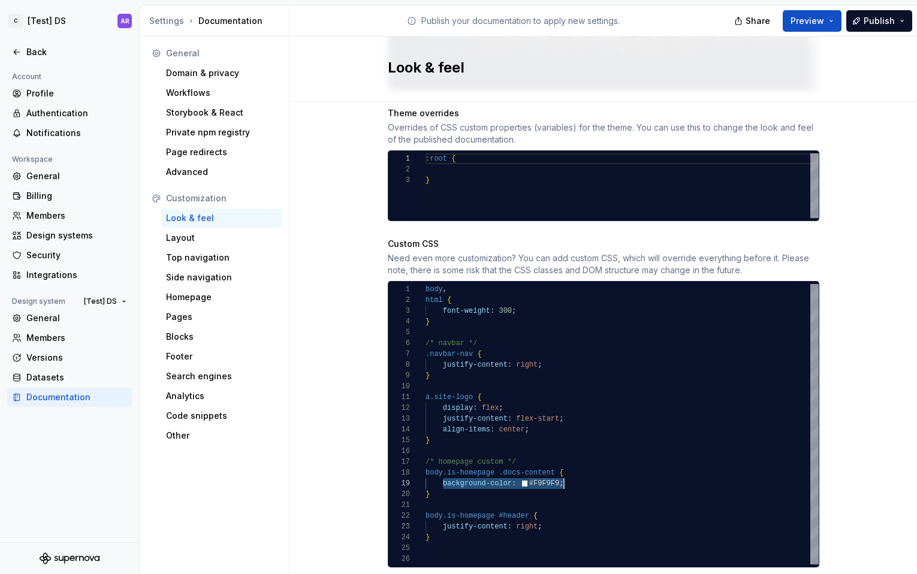
drag, startPoint x: 437, startPoint y: 473, endPoint x: 560, endPoint y: 470, distance: 122.3
click at [560, 470] on div "a.site-logo { display: flex ; justify-content: flex-start ; align-items: center…" at bounding box center [621, 424] width 393 height 280
click at [522, 503] on div "a.site-logo { display: flex ; justify-content: flex-start ; align-items: center…" at bounding box center [621, 424] width 393 height 280
click at [503, 453] on div "a.site-logo { display: flex ; justify-content: flex-start ; align-items: center…" at bounding box center [621, 424] width 393 height 280
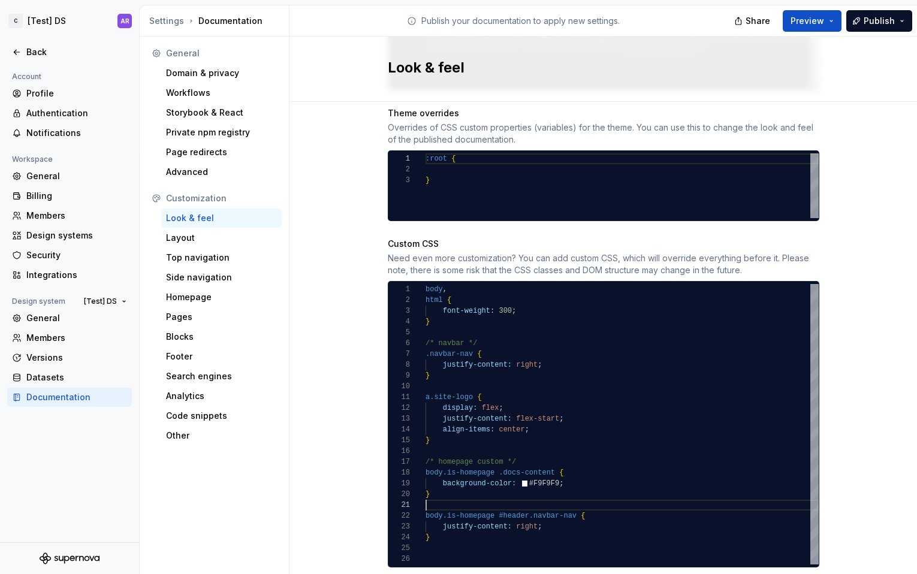
click at [598, 496] on div "a.site-logo { display: flex ; justify-content: flex-start ; align-items: center…" at bounding box center [621, 424] width 393 height 280
click at [525, 503] on div "a.site-logo { display: flex ; justify-content: flex-start ; align-items: center…" at bounding box center [621, 424] width 393 height 280
click at [550, 460] on div "a.site-logo { display: flex ; justify-content: flex-start ; align-items: center…" at bounding box center [621, 424] width 393 height 280
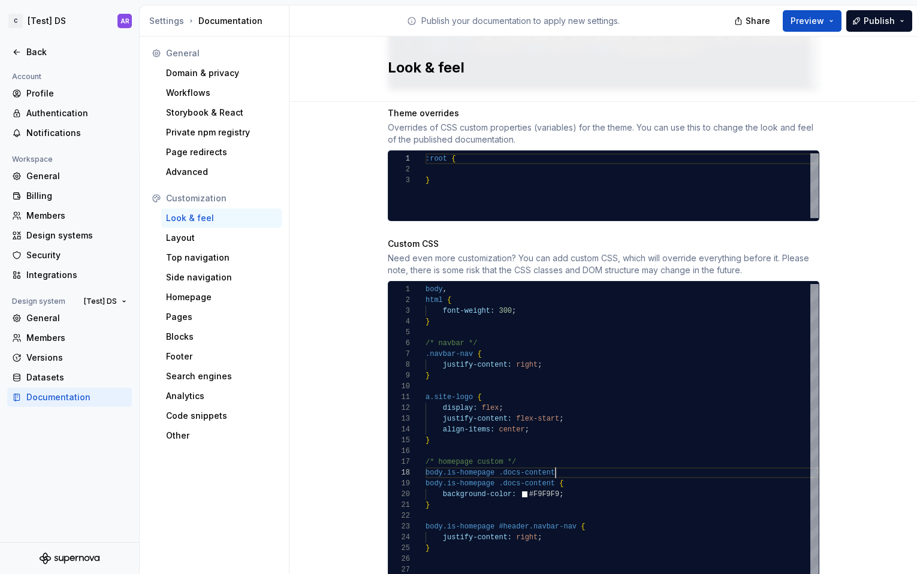
scroll to position [75, 134]
click at [489, 515] on div "a.site-logo { display: flex ; justify-content: flex-start ; align-items: center…" at bounding box center [621, 429] width 393 height 291
click at [498, 462] on div "a.site-logo { display: flex ; justify-content: flex-start ; align-items: center…" at bounding box center [621, 429] width 393 height 291
click at [550, 462] on div "a.site-logo { display: flex ; justify-content: flex-start ; align-items: center…" at bounding box center [621, 429] width 393 height 291
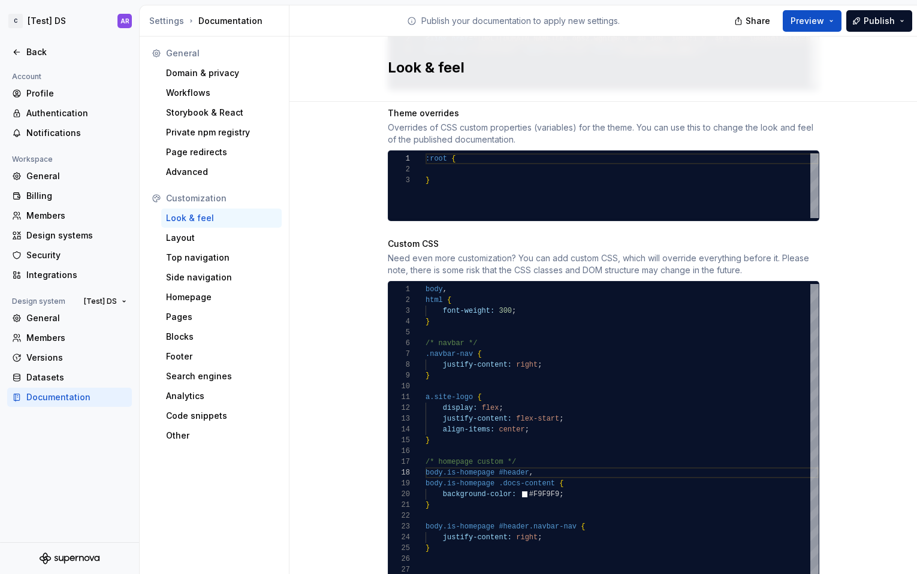
scroll to position [43, 4]
click at [457, 534] on div "a.site-logo { display: flex ; justify-content: flex-start ; align-items: center…" at bounding box center [621, 429] width 393 height 291
click at [444, 503] on div "a.site-logo { display: flex ; justify-content: flex-start ; align-items: center…" at bounding box center [621, 429] width 393 height 291
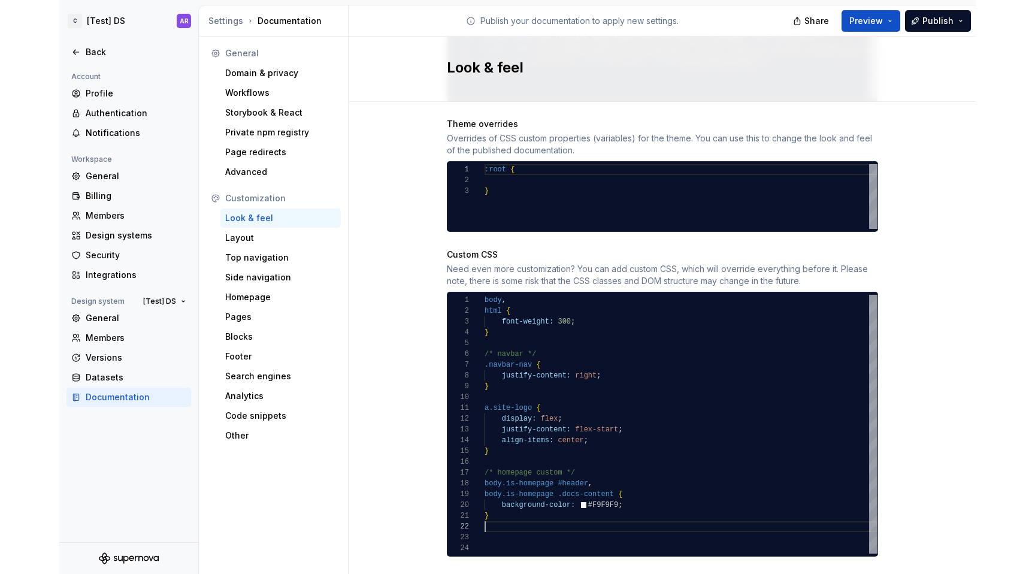
scroll to position [0, 4]
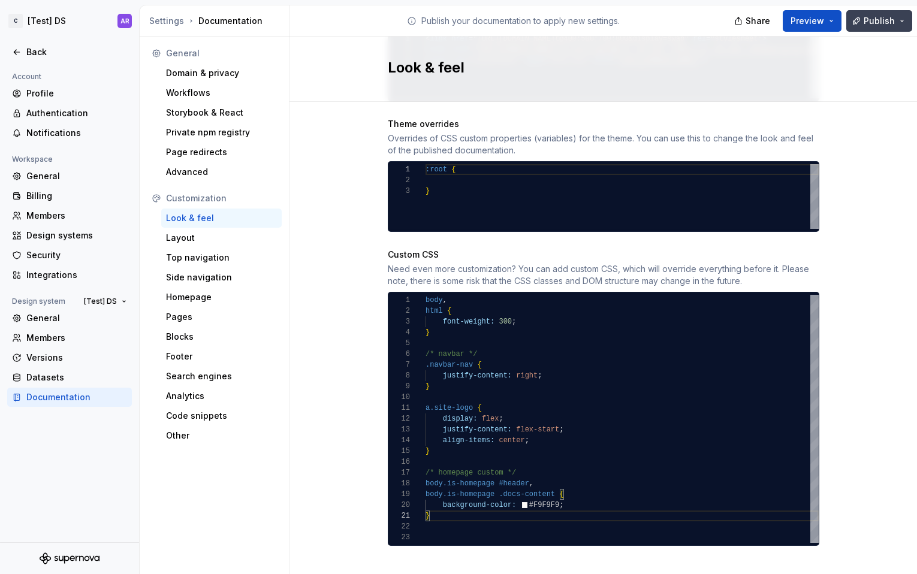
click at [877, 23] on span "Publish" at bounding box center [878, 21] width 31 height 12
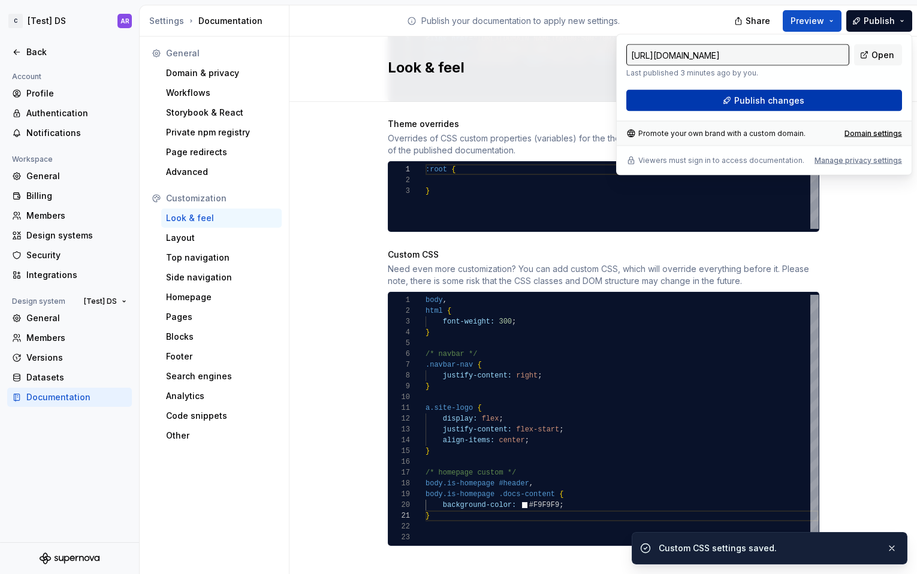
click at [871, 96] on button "Publish changes" at bounding box center [764, 101] width 276 height 22
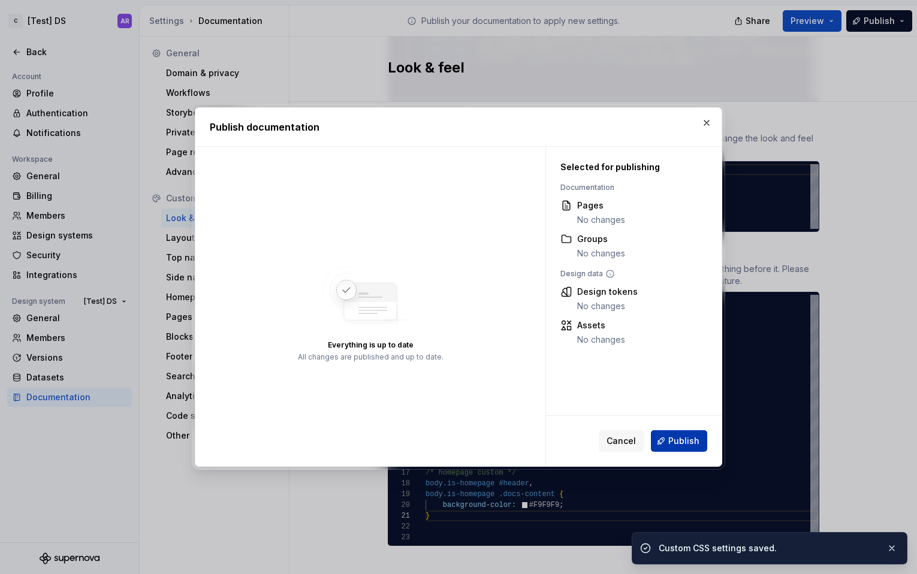
click at [680, 445] on span "Publish" at bounding box center [683, 441] width 31 height 12
